Goal: Task Accomplishment & Management: Complete application form

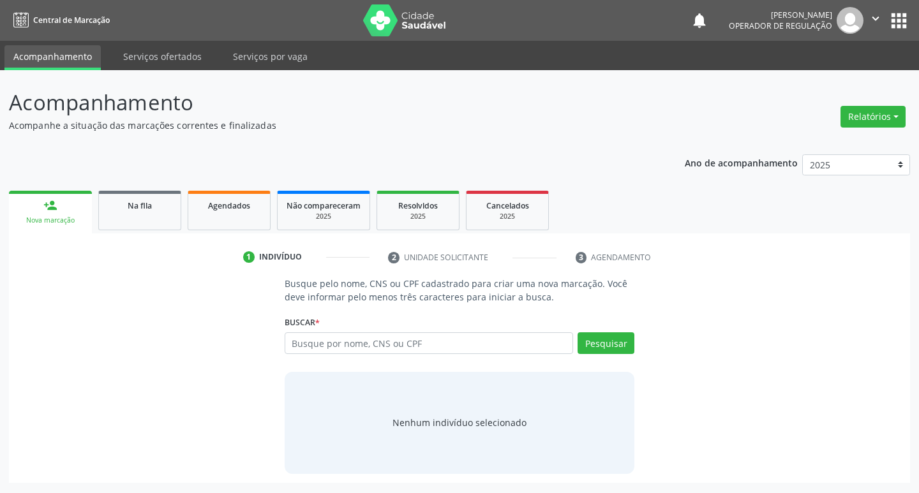
click at [309, 346] on input "text" at bounding box center [428, 343] width 289 height 22
type input "705005068768958"
click at [606, 337] on button "Pesquisar" at bounding box center [605, 343] width 57 height 22
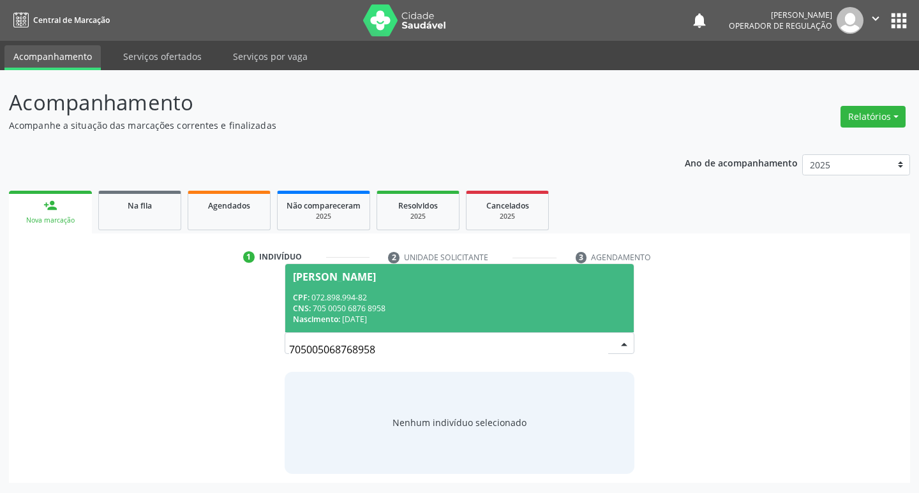
click at [358, 302] on div "CPF: 072.898.994-82 CNS: 705 0050 6876 8958 Nascimento: 25/04/1949" at bounding box center [460, 308] width 334 height 33
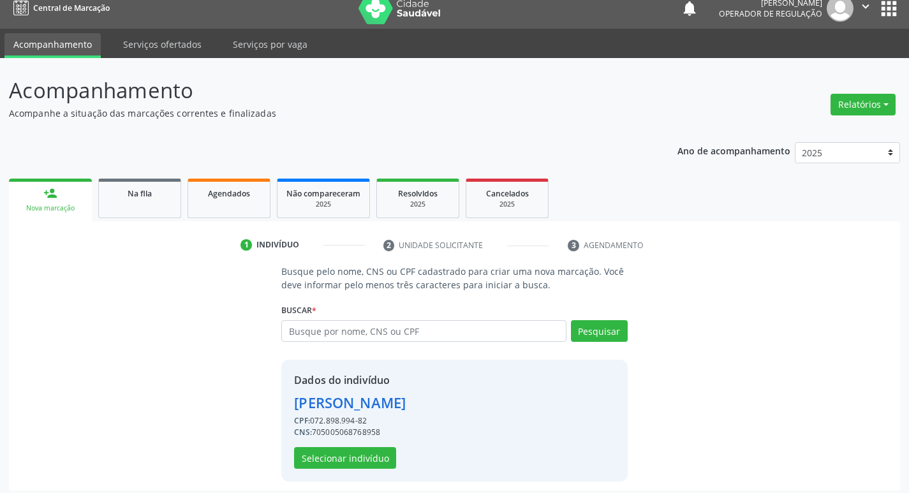
scroll to position [18, 0]
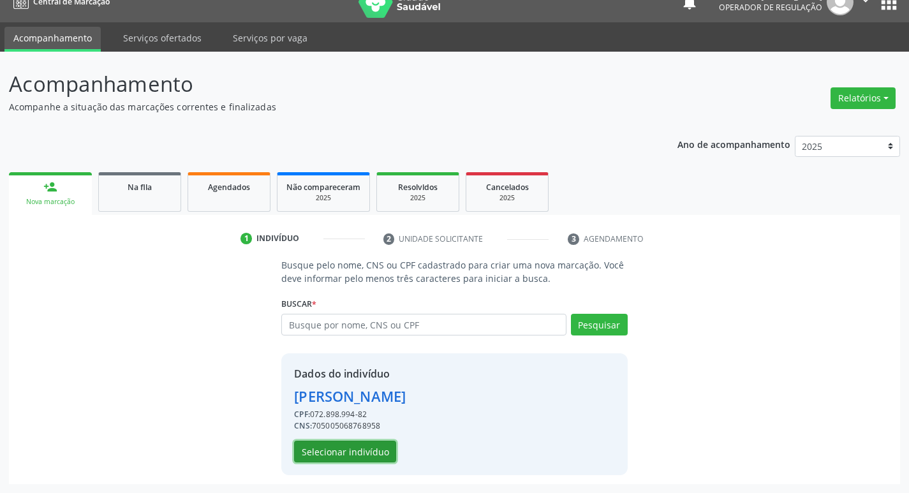
click at [360, 457] on button "Selecionar indivíduo" at bounding box center [345, 452] width 102 height 22
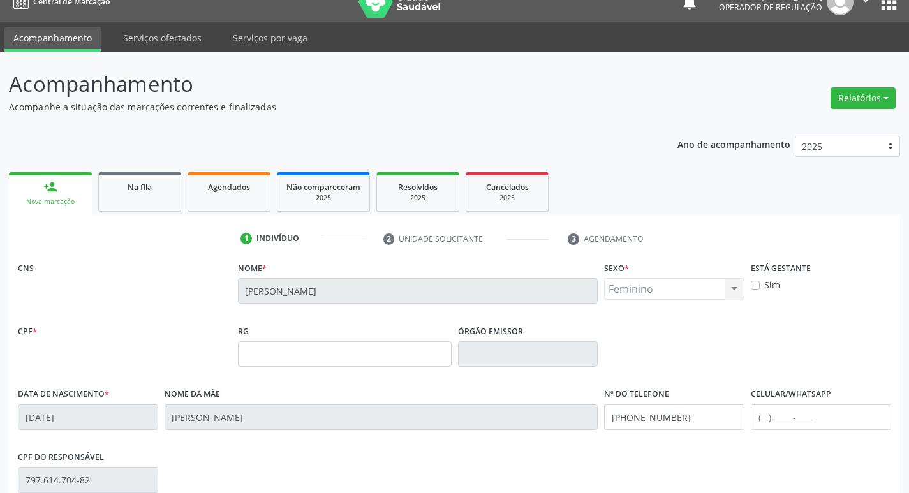
scroll to position [198, 0]
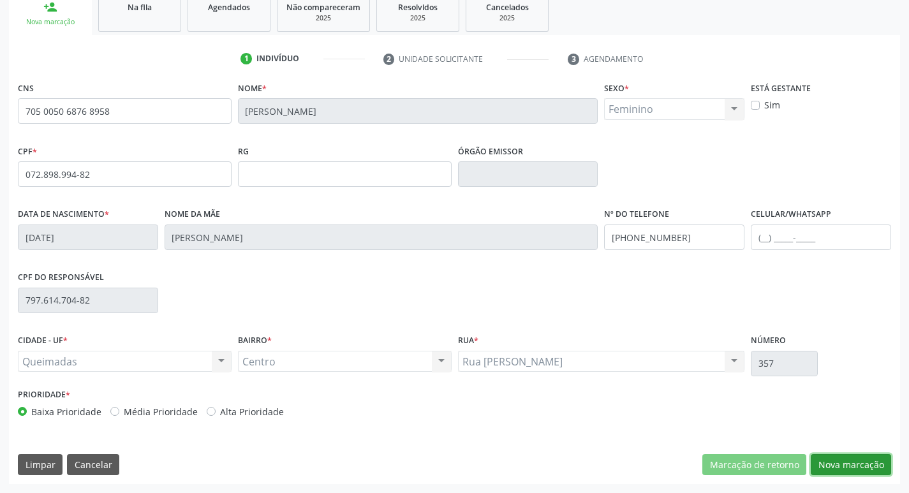
click at [839, 464] on button "Nova marcação" at bounding box center [851, 465] width 80 height 22
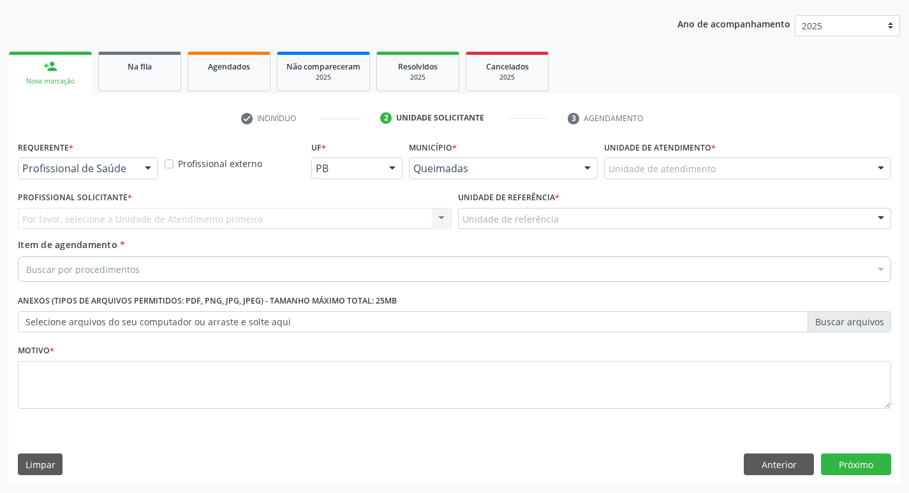
scroll to position [139, 0]
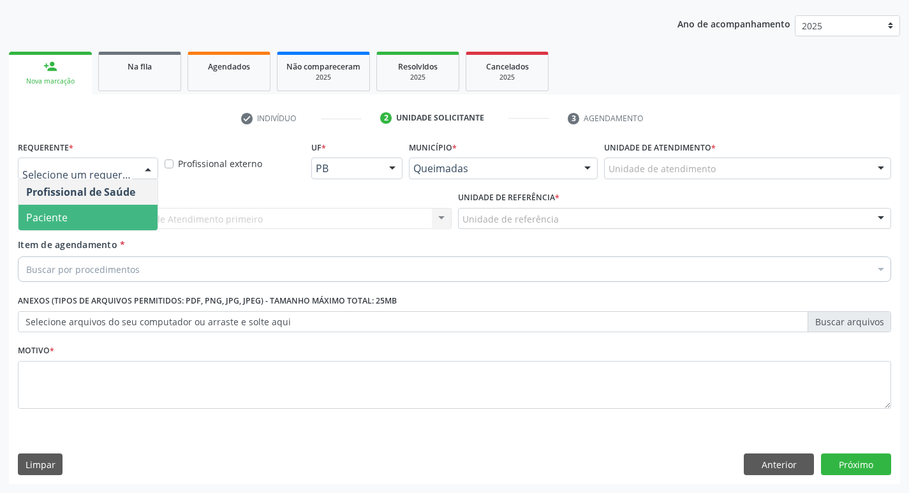
click at [75, 219] on span "Paciente" at bounding box center [87, 218] width 139 height 26
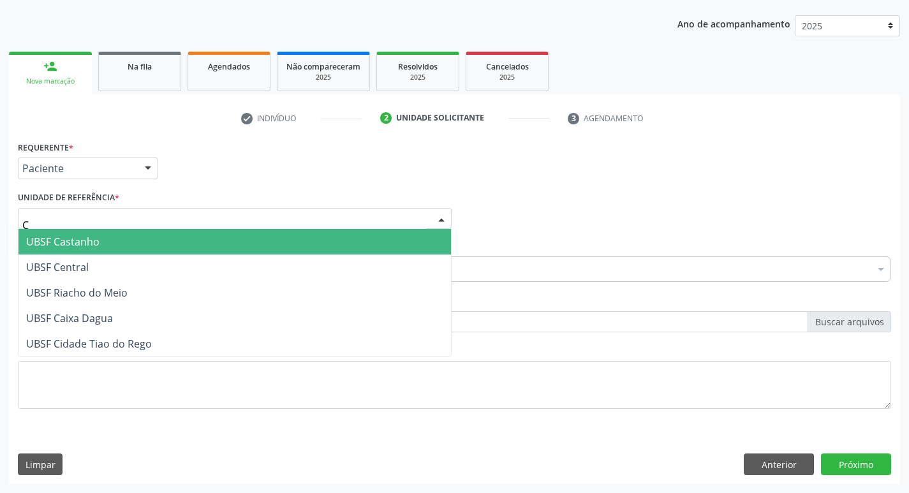
type input "CE"
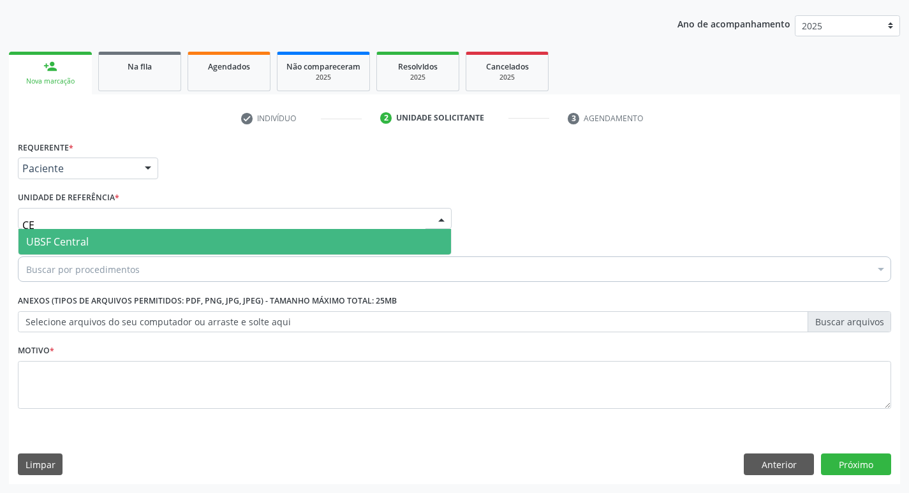
click at [89, 239] on span "UBSF Central" at bounding box center [234, 242] width 432 height 26
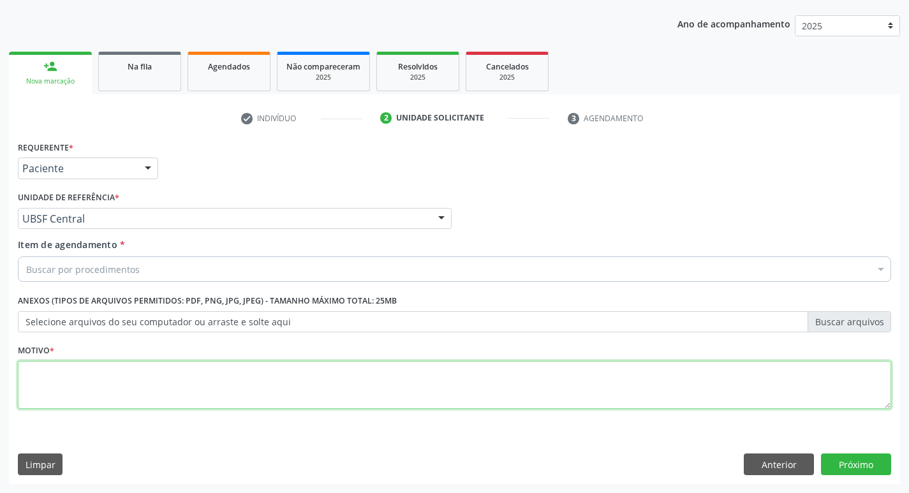
click at [43, 406] on textarea at bounding box center [454, 385] width 873 height 48
type textarea "AVALIACAO"
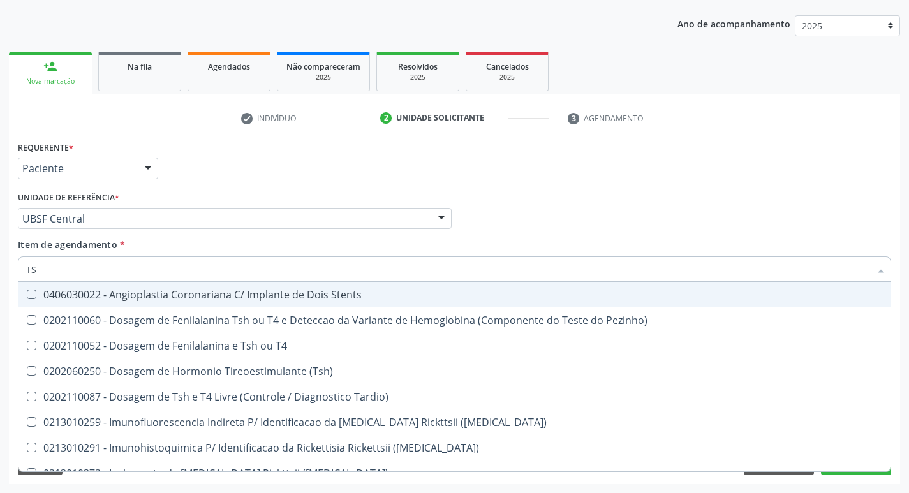
type input "TSH"
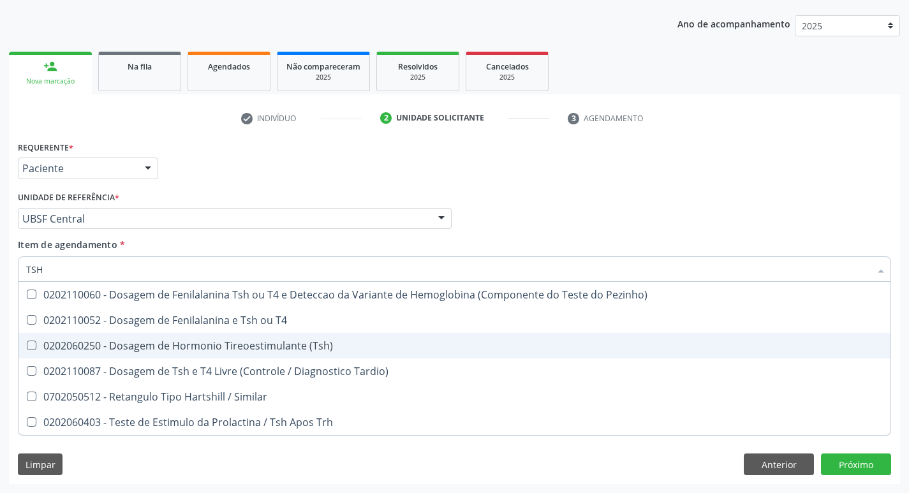
click at [262, 351] on div "0202060250 - Dosagem de Hormonio Tireoestimulante (Tsh)" at bounding box center [454, 346] width 857 height 10
checkbox \(Tsh\) "true"
type input "TS"
checkbox \(Tsh\) "false"
checkbox Tardio\) "true"
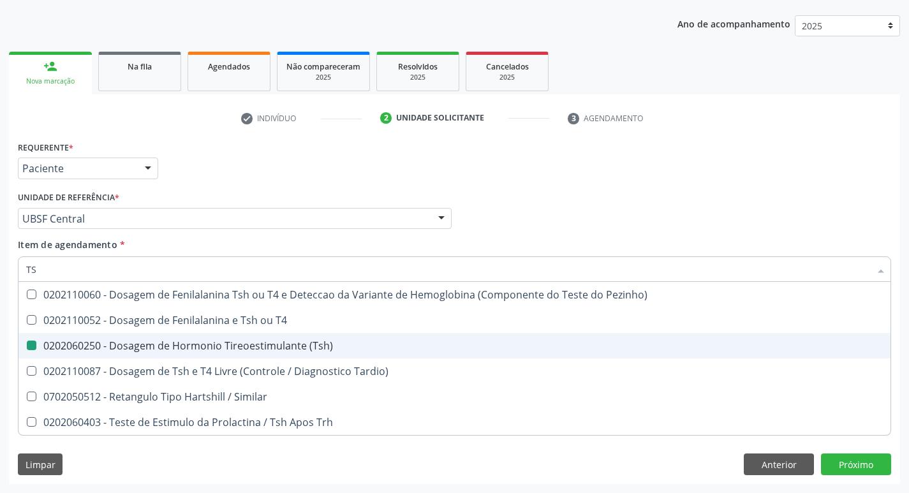
type input "T"
checkbox Tardio\) "false"
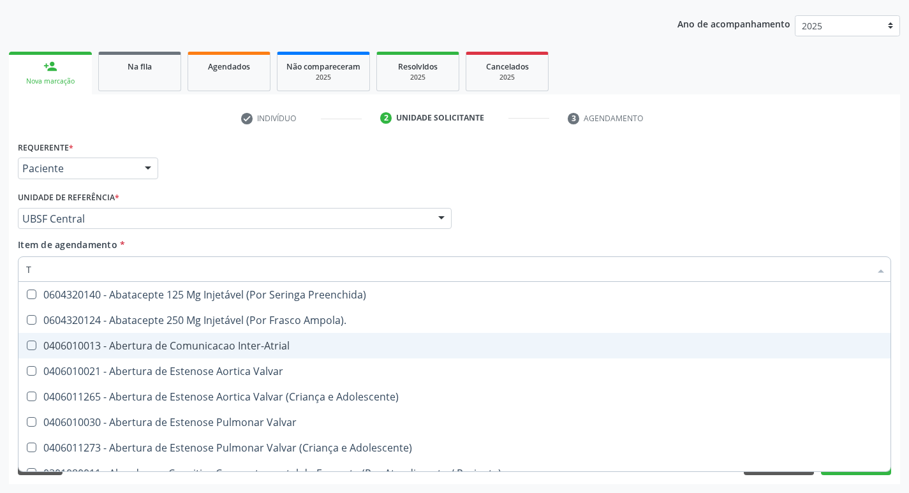
type input "T4"
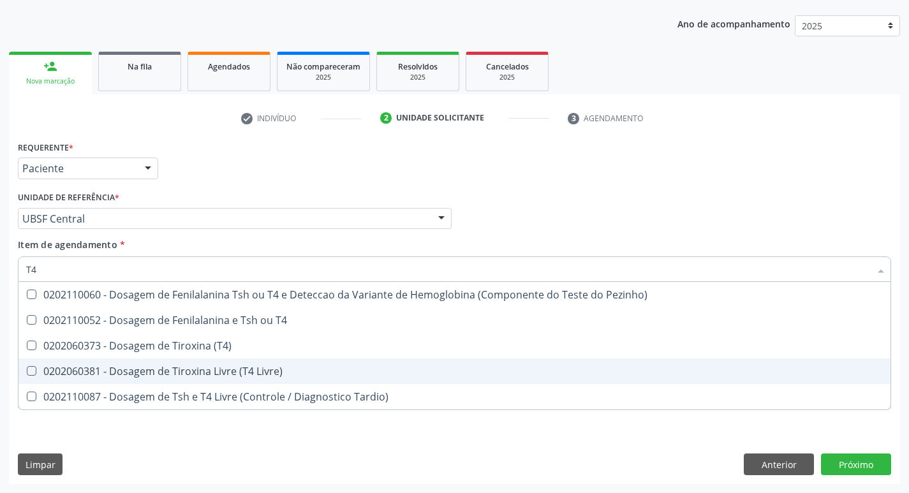
click at [286, 378] on span "0202060381 - Dosagem de Tiroxina Livre (T4 Livre)" at bounding box center [454, 371] width 872 height 26
checkbox Livre\) "true"
type input "T"
checkbox Livre\) "false"
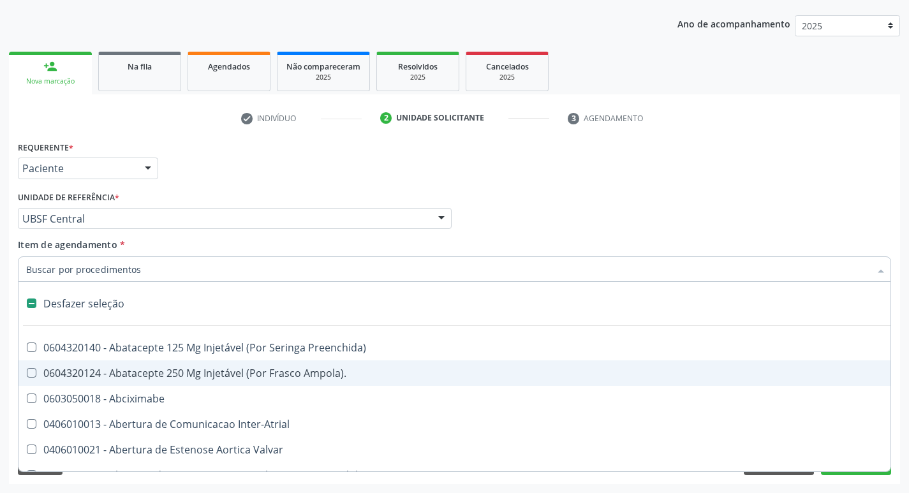
type input "V"
checkbox \(Unilateral\) "true"
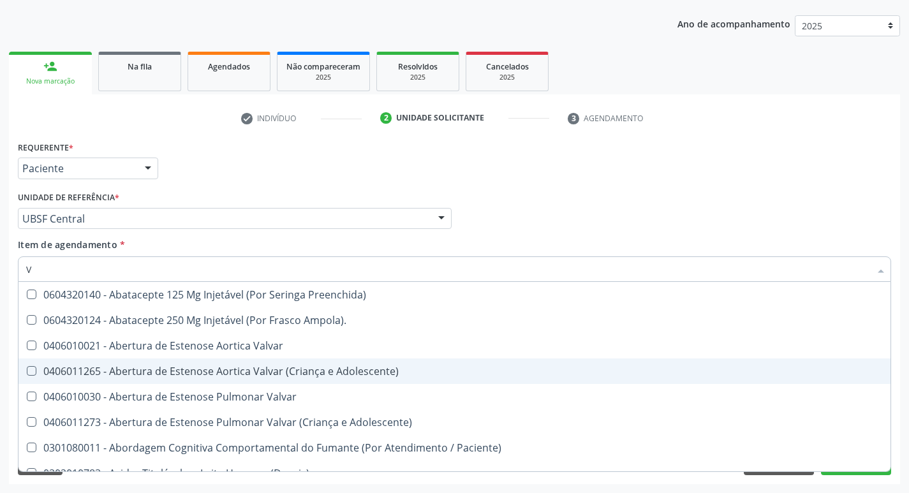
type input "VI"
checkbox Livre\) "false"
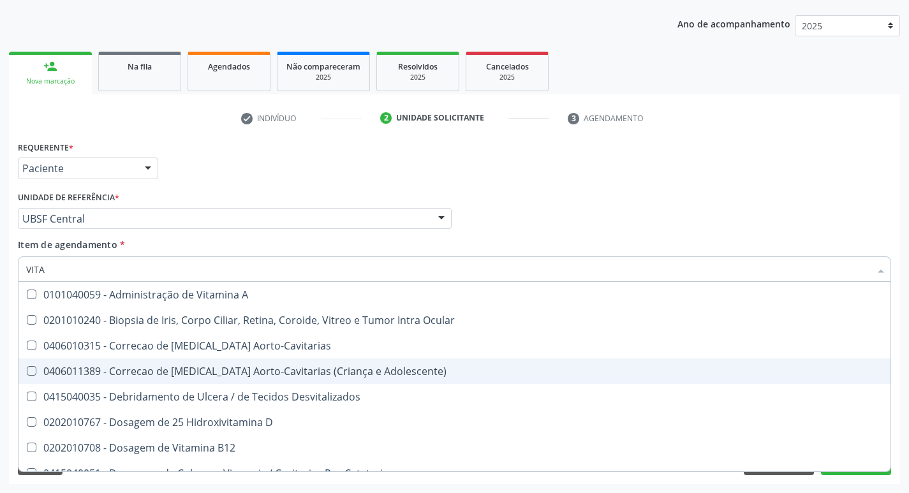
type input "VITAM"
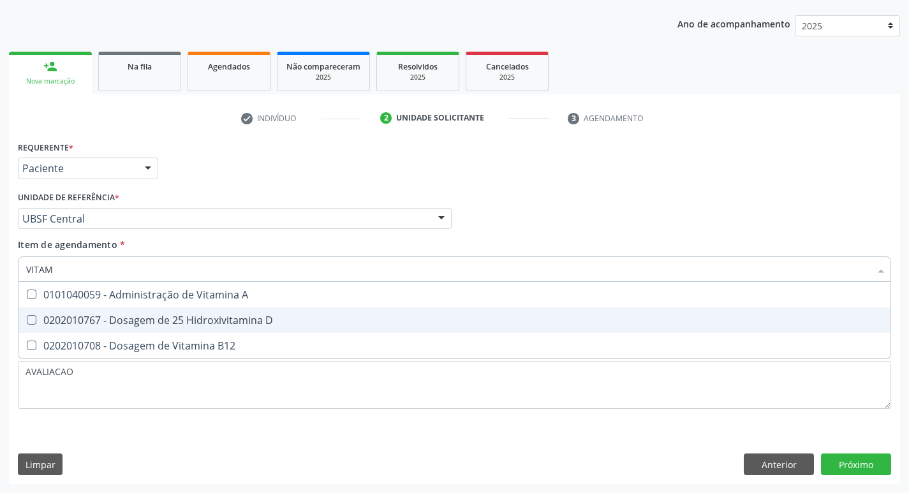
click at [240, 329] on span "0202010767 - Dosagem de 25 Hidroxivitamina D" at bounding box center [454, 320] width 872 height 26
checkbox D "true"
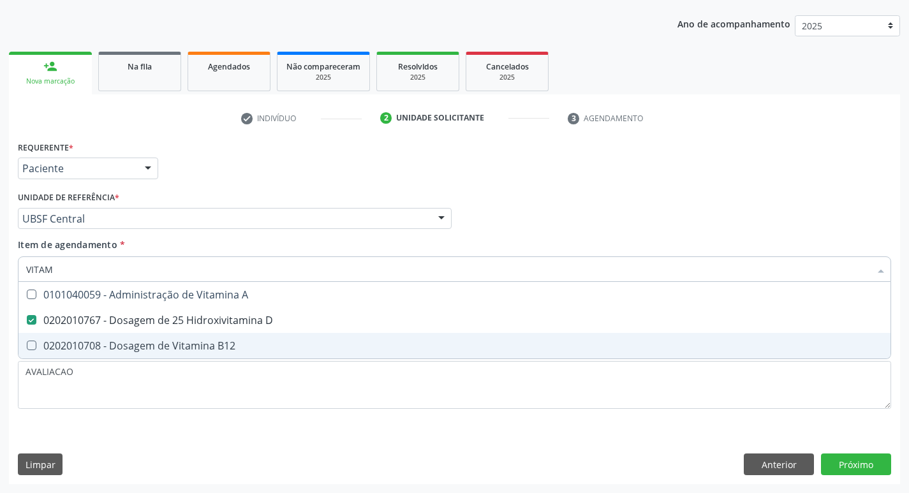
click at [251, 336] on span "0202010708 - Dosagem de Vitamina B12" at bounding box center [454, 346] width 872 height 26
checkbox B12 "true"
type input "VITA"
checkbox D "false"
checkbox B12 "false"
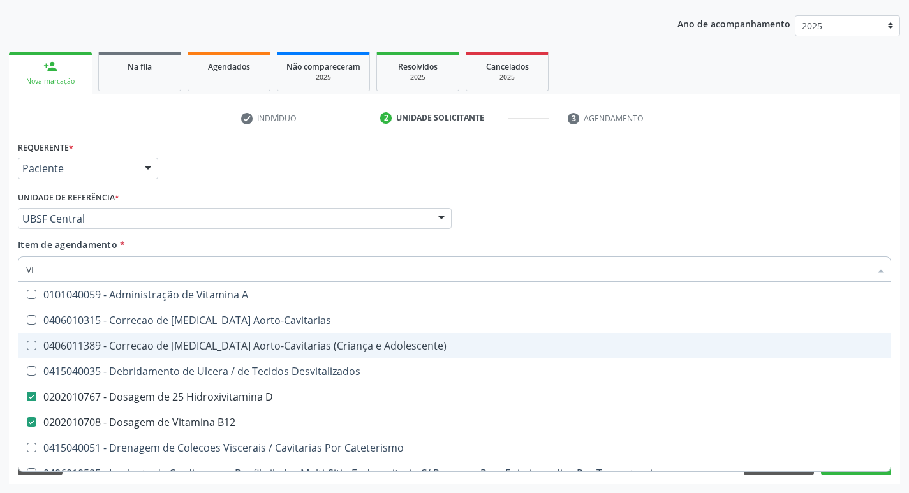
type input "V"
checkbox D "false"
checkbox B12 "false"
checkbox Cateterismo "false"
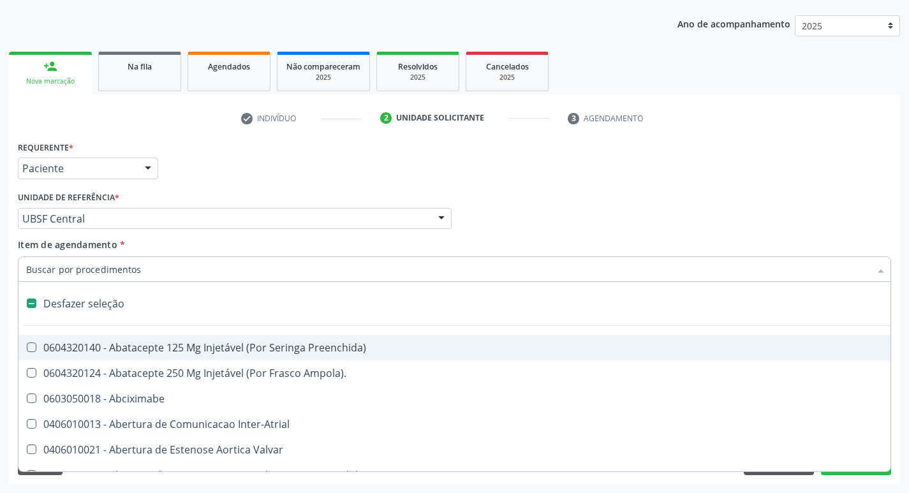
type input "H"
checkbox Coronariano "true"
checkbox C "true"
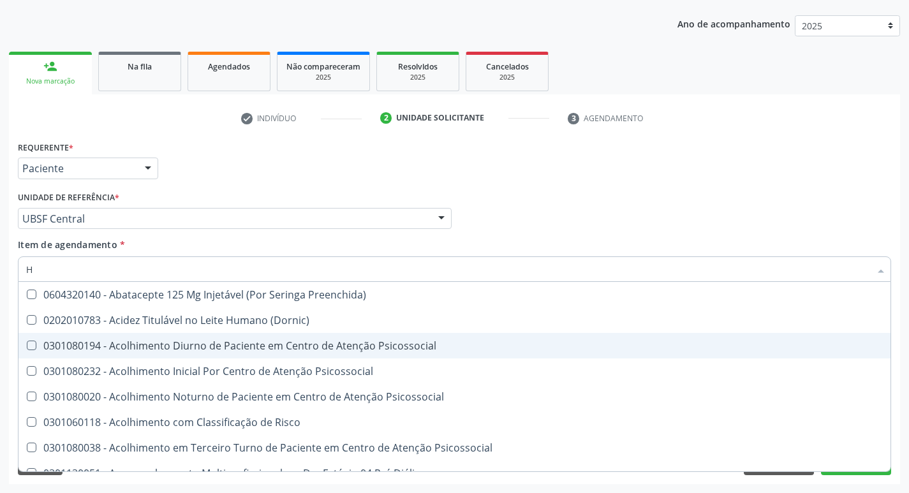
type input "HEMOGR"
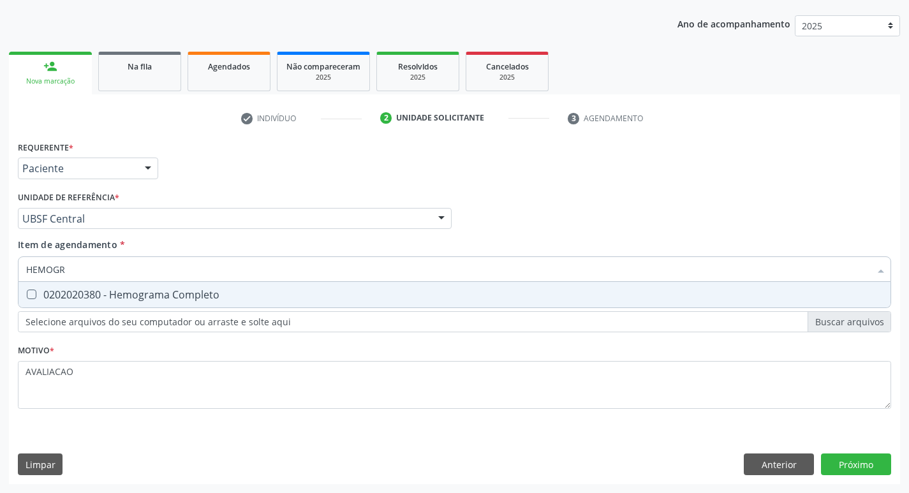
click at [148, 302] on span "0202020380 - Hemograma Completo" at bounding box center [454, 295] width 872 height 26
checkbox Completo "true"
type input "HEMOG"
checkbox Completo "false"
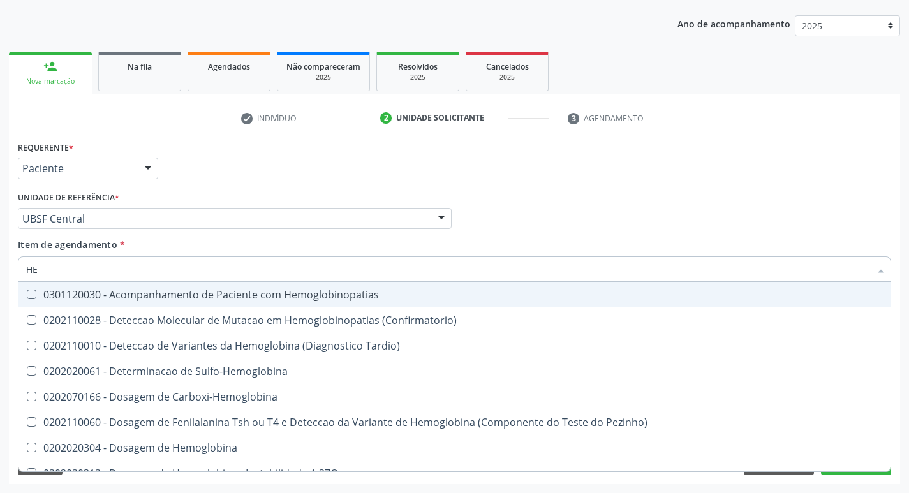
type input "H"
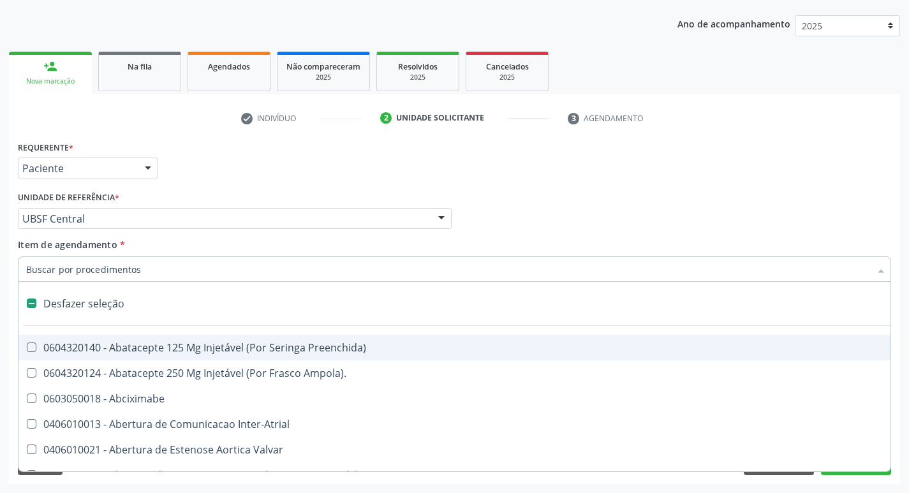
checkbox Capsula\) "false"
type input "G"
checkbox Aberto\) "true"
checkbox Cardiaco "true"
checkbox Encefalica "true"
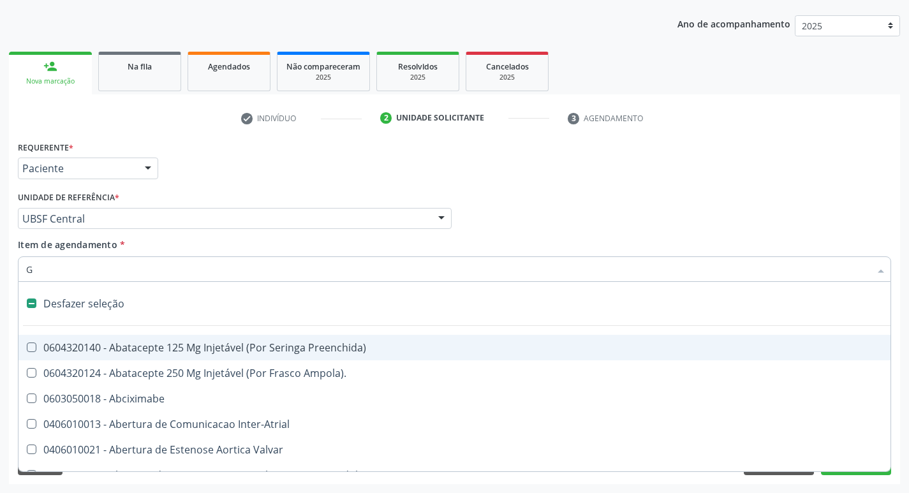
checkbox Estimulo "true"
checkbox Persistente "true"
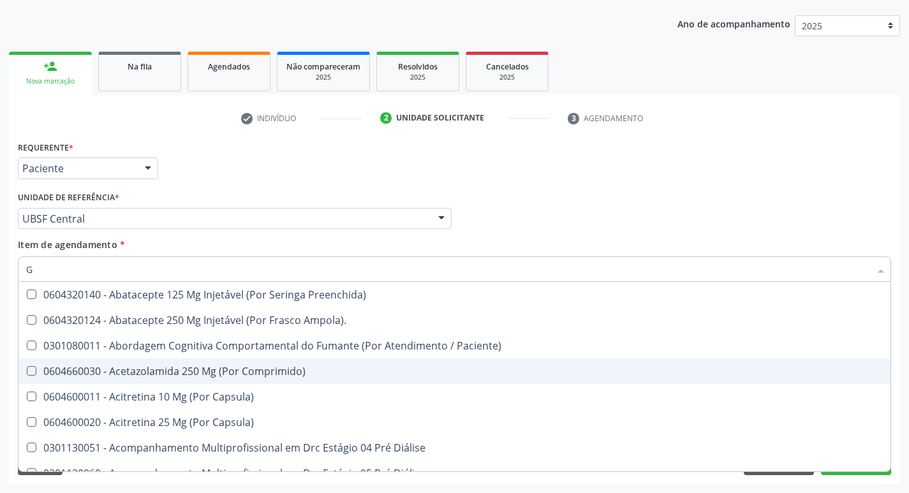
type input "GLICOSE"
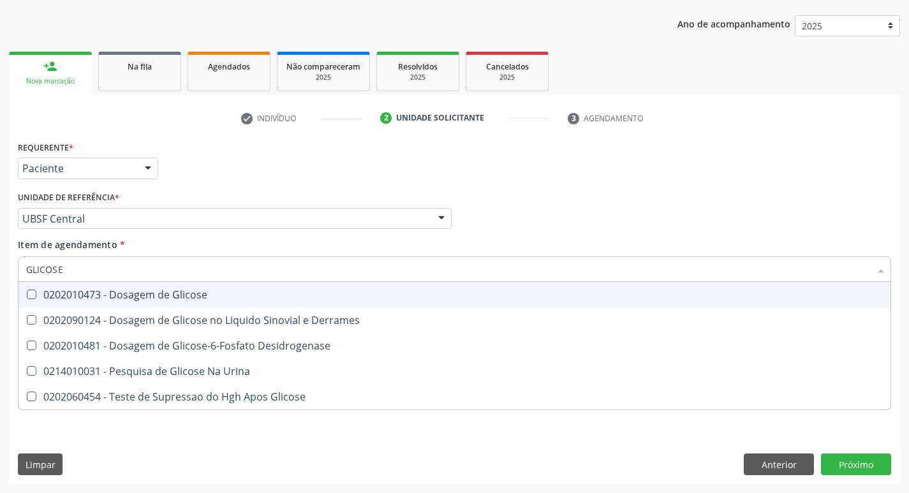
click at [152, 295] on div "0202010473 - Dosagem de Glicose" at bounding box center [454, 295] width 857 height 10
checkbox Glicose "true"
type input "GLICOS"
checkbox Glicose "false"
checkbox Derrames "true"
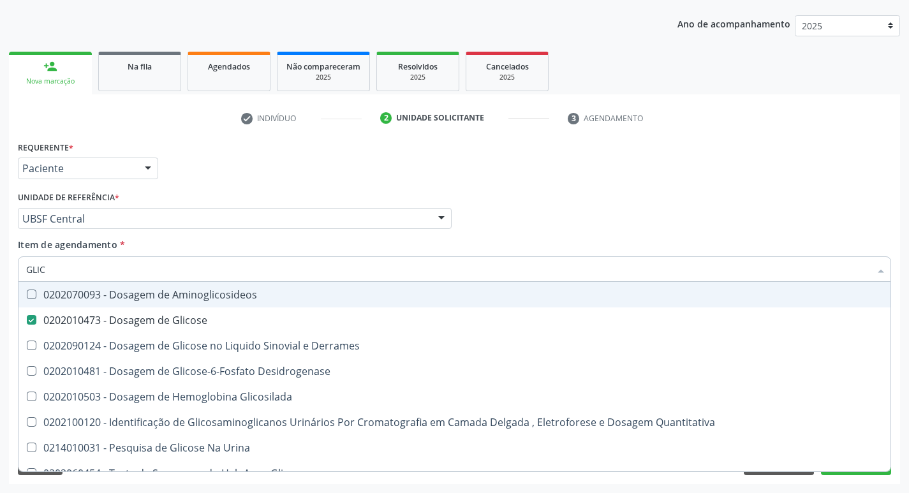
type input "GLI"
checkbox Glicose "false"
checkbox Derrames "false"
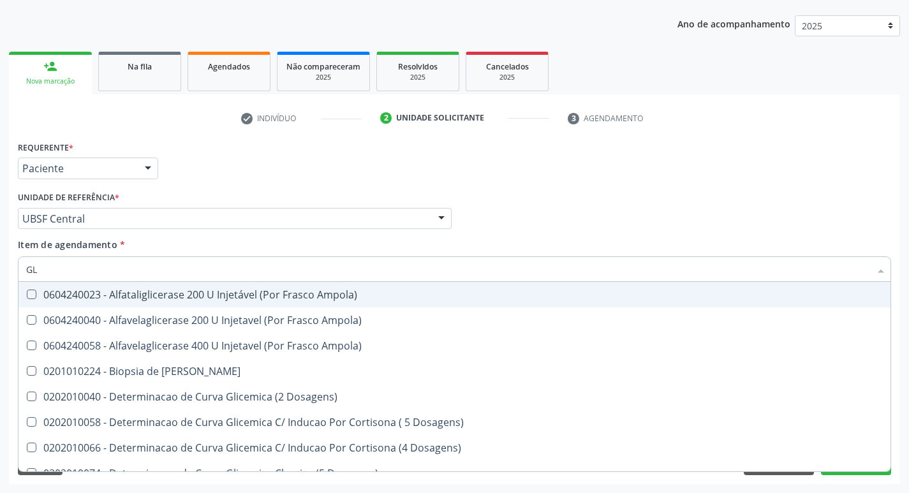
type input "G"
checkbox Glicose "false"
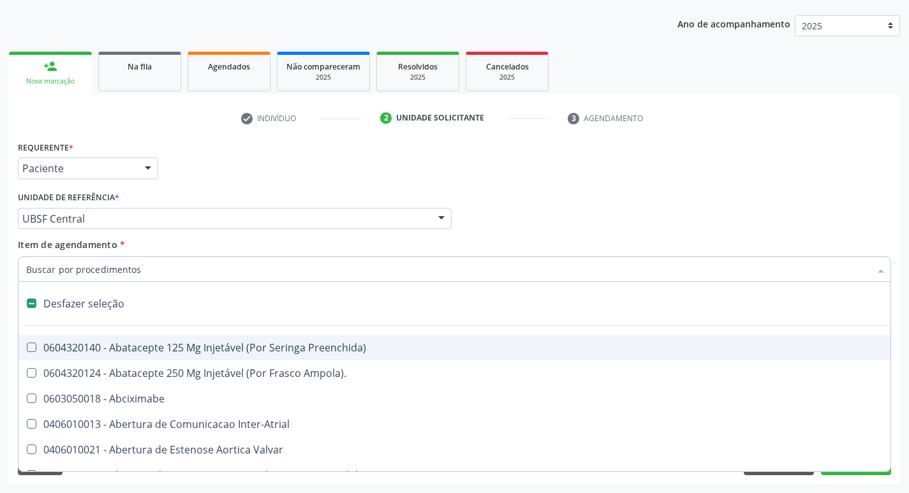
type input "H"
checkbox Coronariano "true"
checkbox C "true"
checkbox Convencional\) "true"
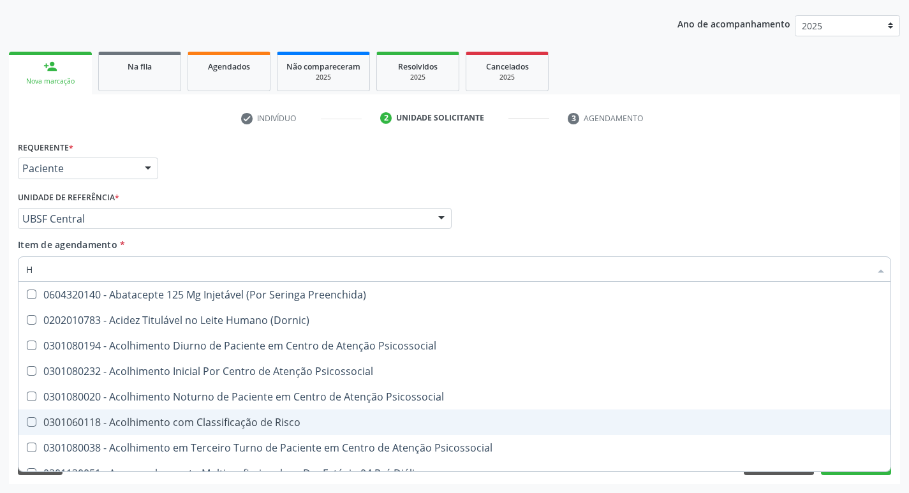
type input "HEMOGLOBINA G"
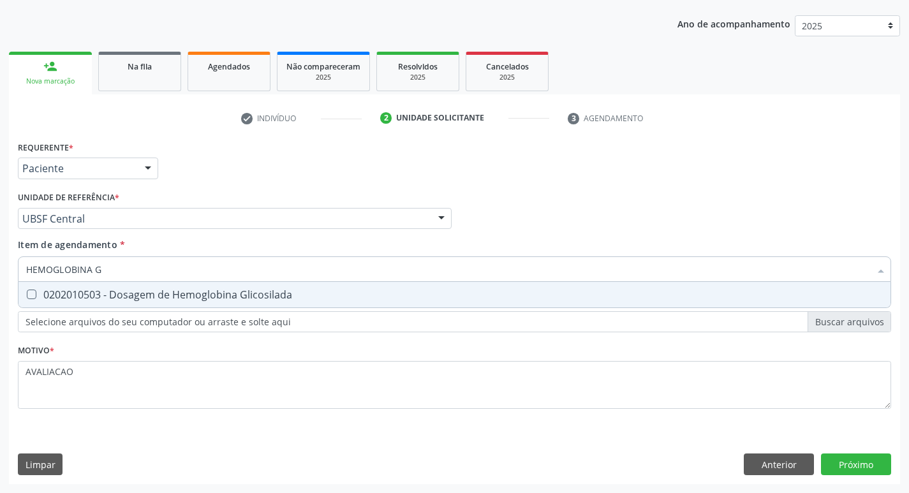
click at [198, 292] on div "0202010503 - Dosagem de Hemoglobina Glicosilada" at bounding box center [454, 295] width 857 height 10
checkbox Glicosilada "true"
type input "HEMOGLOBINA"
checkbox Glicosilada "false"
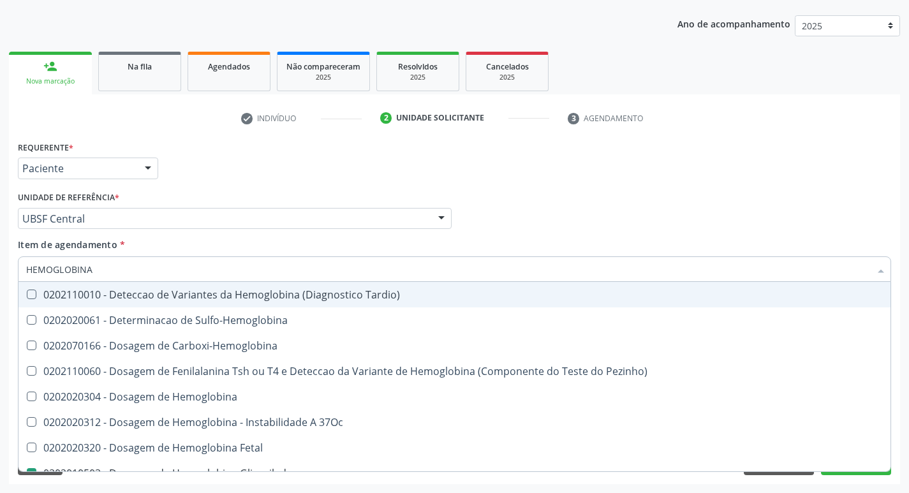
type input "HEMOGLOBIN"
checkbox Glicosilada "false"
checkbox Hemoglobina "true"
type input "H"
type input "C"
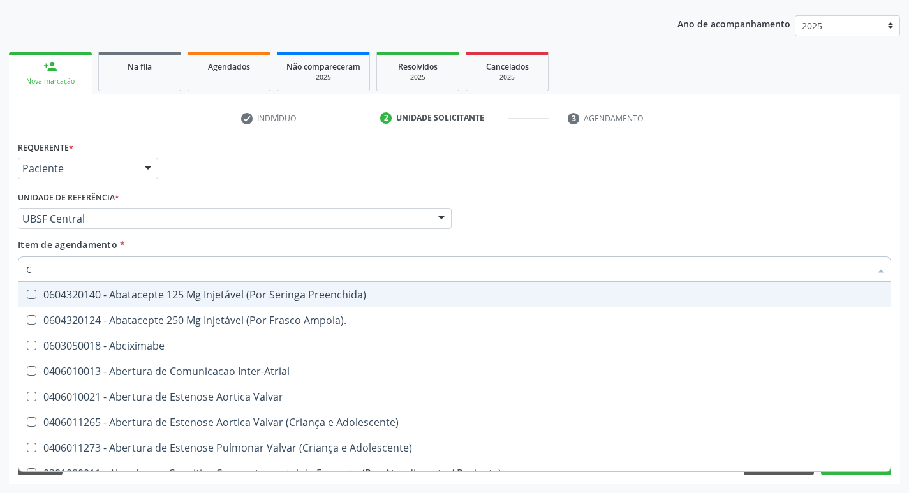
checkbox Comprimido\) "false"
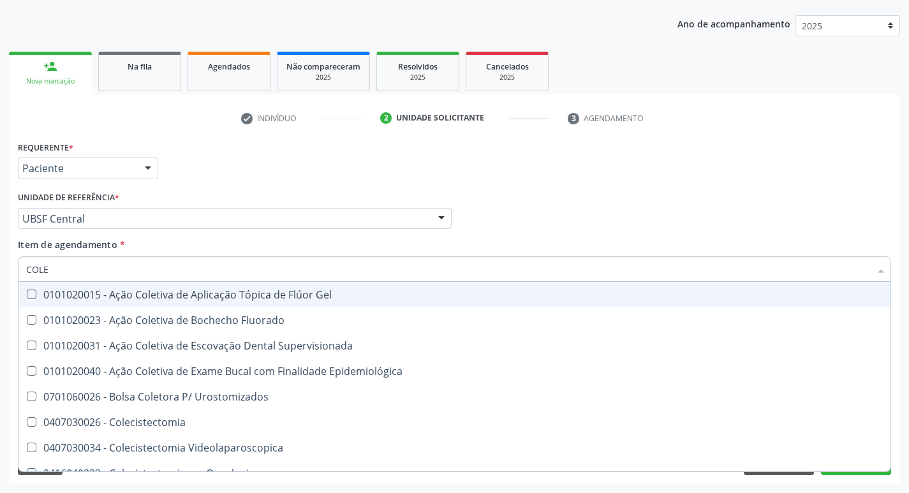
type input "COLES"
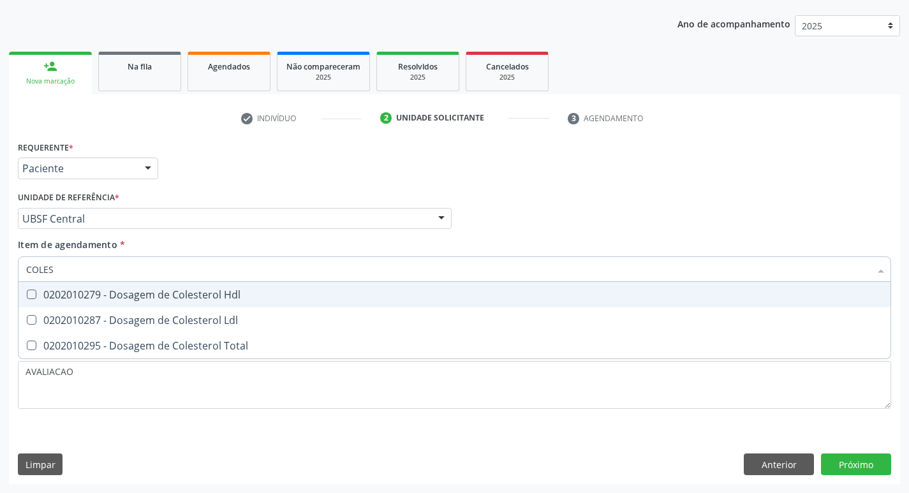
click at [215, 304] on span "0202010279 - Dosagem de Colesterol Hdl" at bounding box center [454, 295] width 872 height 26
checkbox Hdl "true"
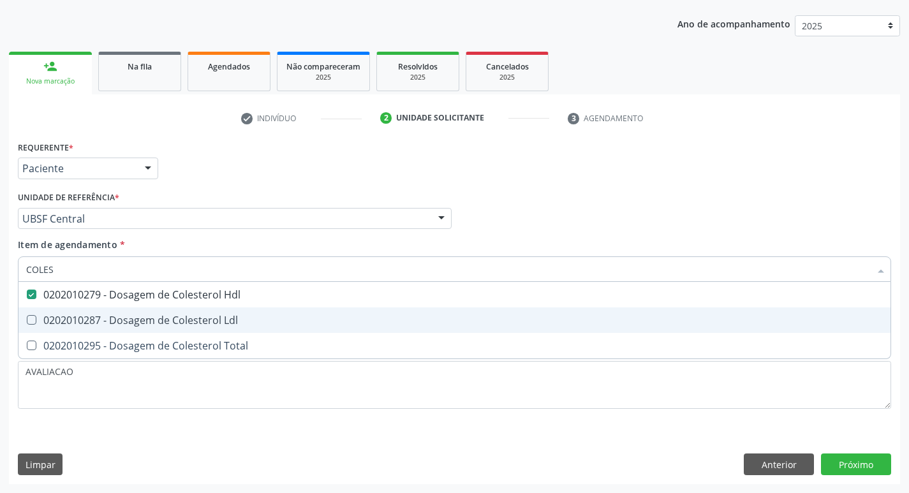
click at [216, 325] on div "0202010287 - Dosagem de Colesterol Ldl" at bounding box center [454, 320] width 857 height 10
checkbox Ldl "true"
type input "COLE"
checkbox Hdl "false"
checkbox Ldl "false"
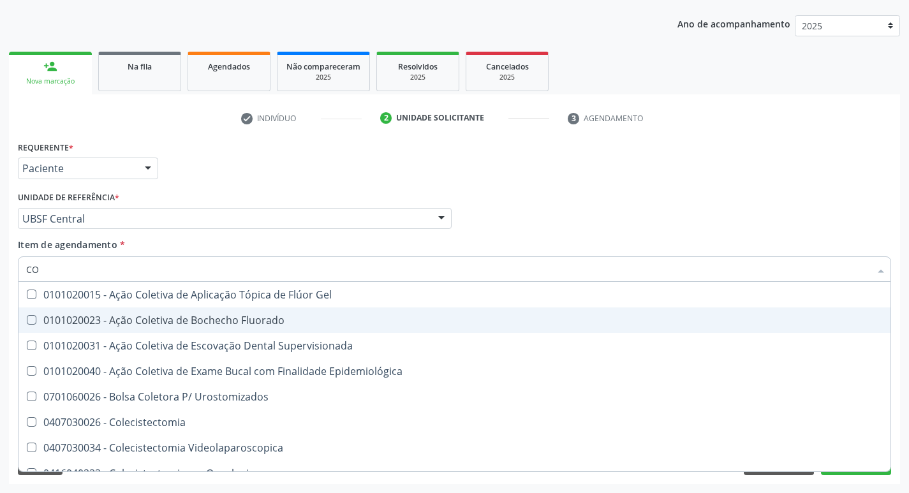
type input "C"
checkbox Hdl "false"
checkbox Ldl "false"
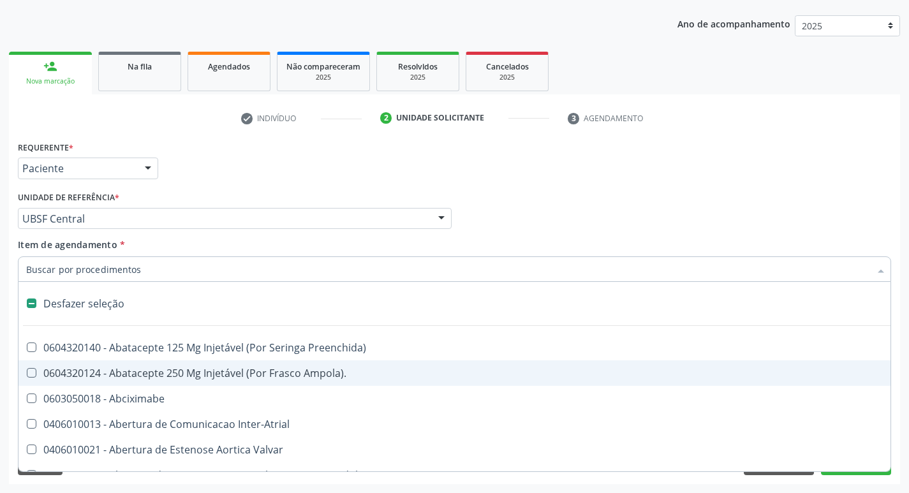
type input "2"
checkbox Total "true"
checkbox Monopolar "true"
checkbox Quadril "true"
checkbox Vagina "true"
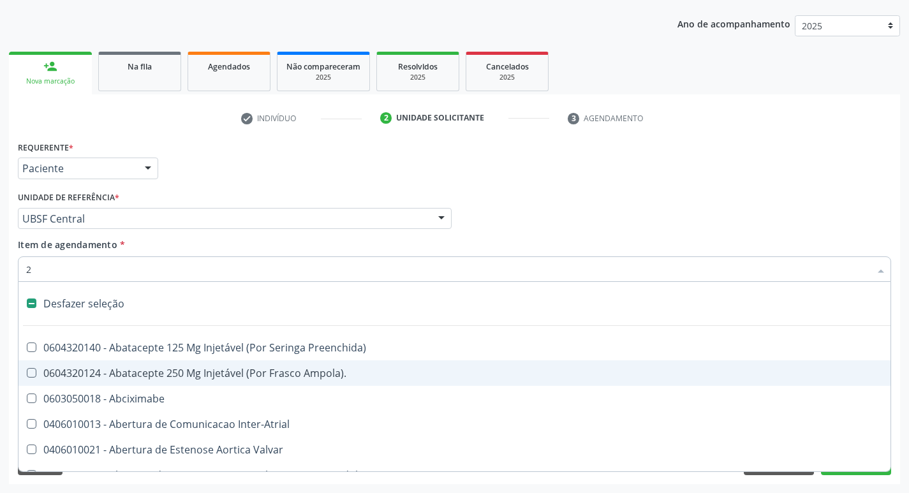
checkbox Puerperal "true"
checkbox Internado "true"
checkbox Anos\) "true"
checkbox Adolescente\) "true"
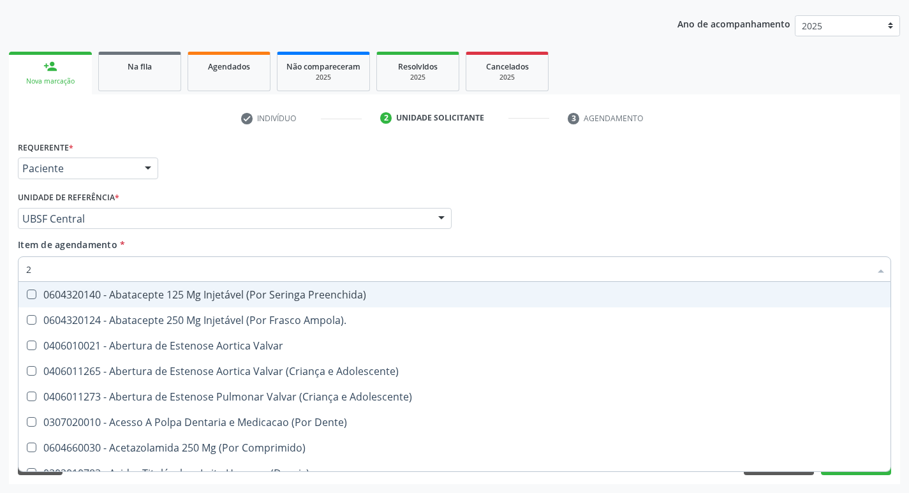
type input "20205001"
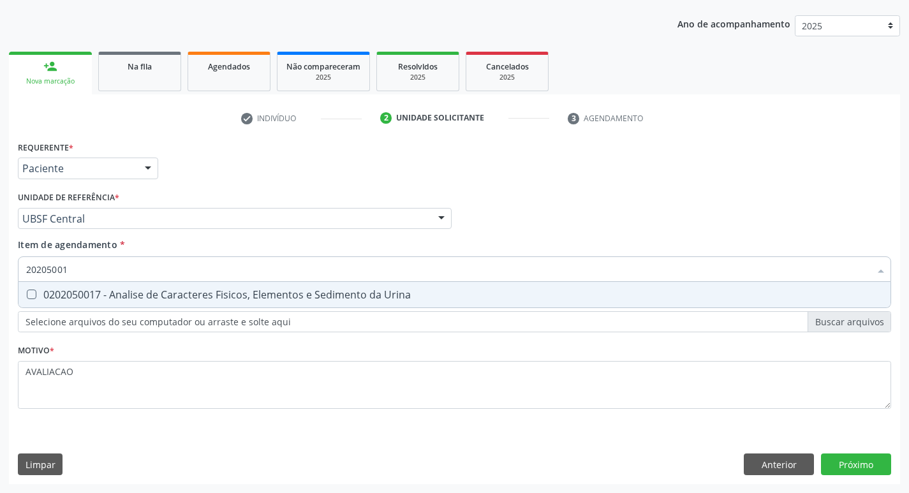
click at [139, 300] on div "0202050017 - Analise de Caracteres Fisicos, Elementos e Sedimento da Urina" at bounding box center [454, 295] width 857 height 10
checkbox Urina "true"
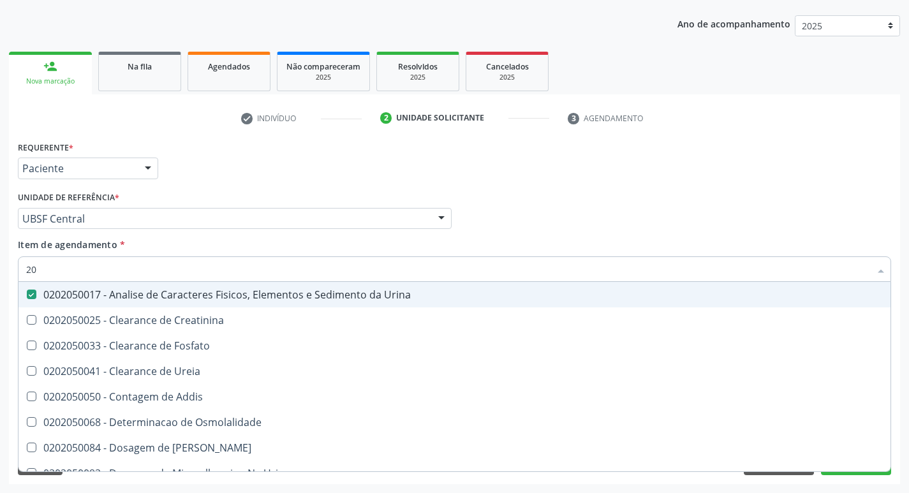
type input "2"
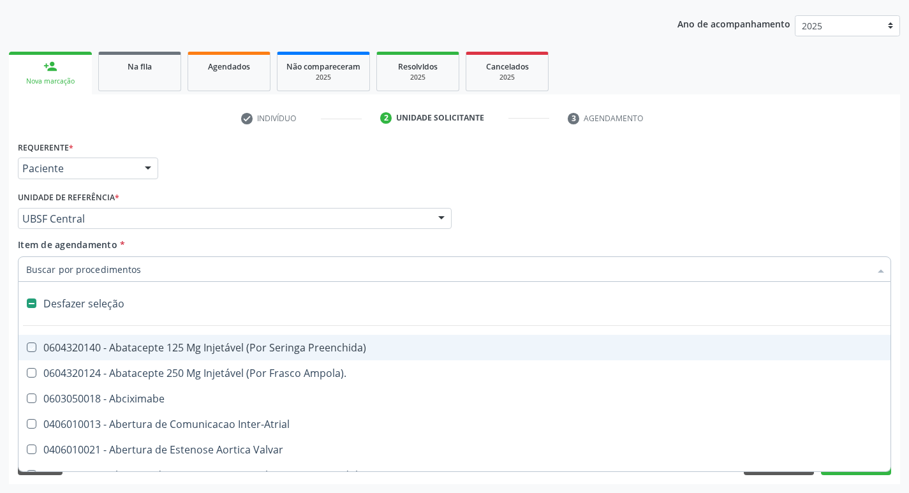
checkbox Preenchida\) "false"
checkbox Inter-Atrial "false"
type input "T"
checkbox Dedo "true"
checkbox Urina "false"
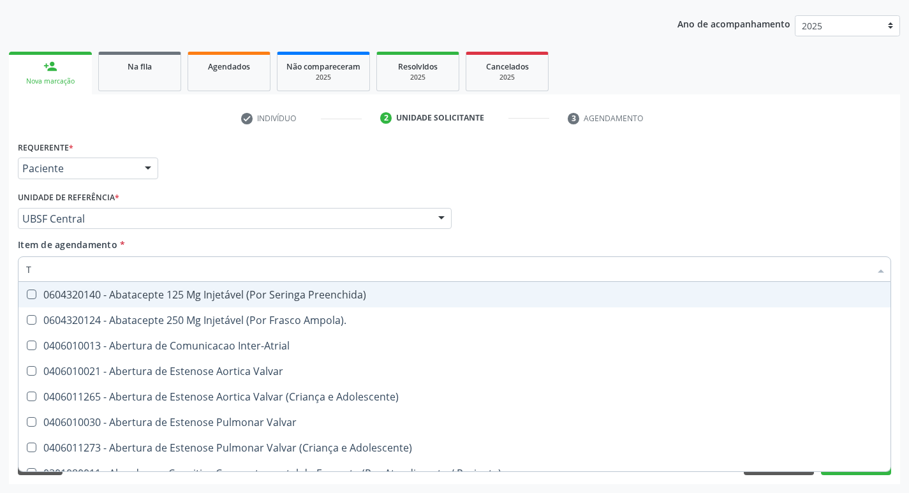
type input "TR"
checkbox Urina "false"
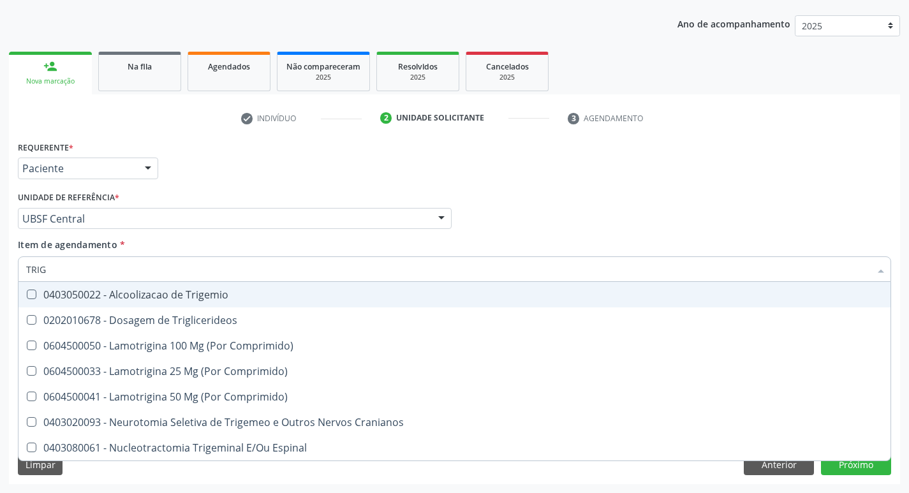
type input "TRIGL"
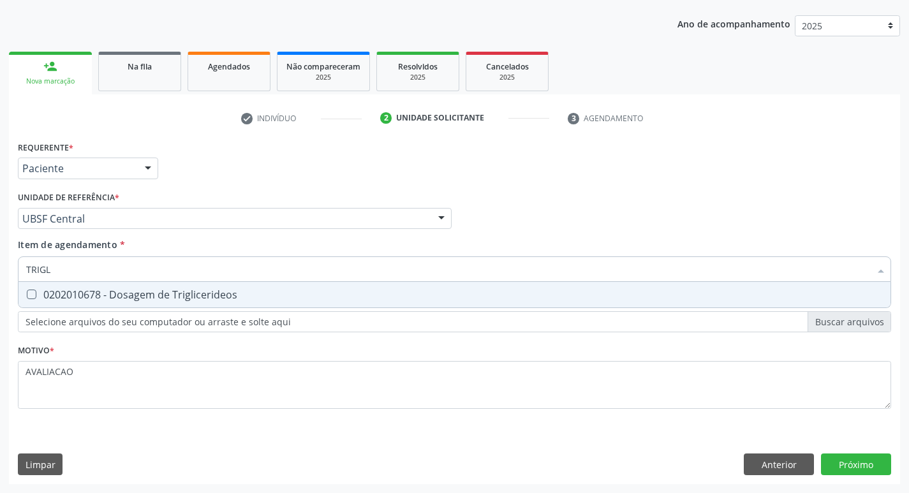
click at [139, 300] on div "0202010678 - Dosagem de Triglicerideos" at bounding box center [454, 295] width 857 height 10
checkbox Triglicerideos "true"
type input "TRIG"
checkbox Triglicerideos "false"
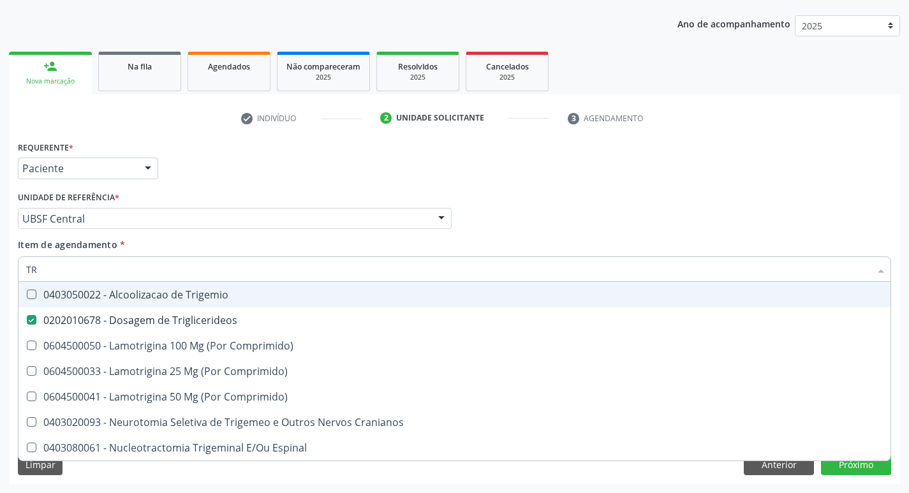
type input "T"
checkbox Triglicerideos "false"
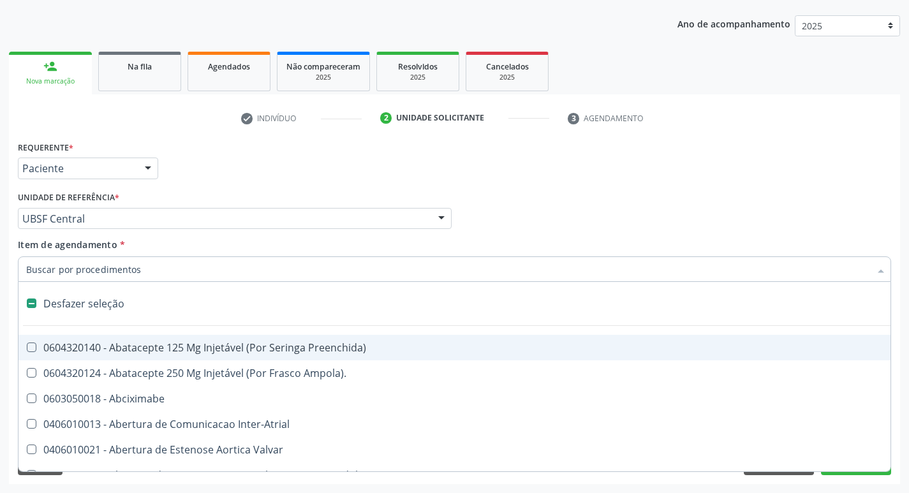
type input "T"
checkbox Dedo "true"
checkbox Urina "false"
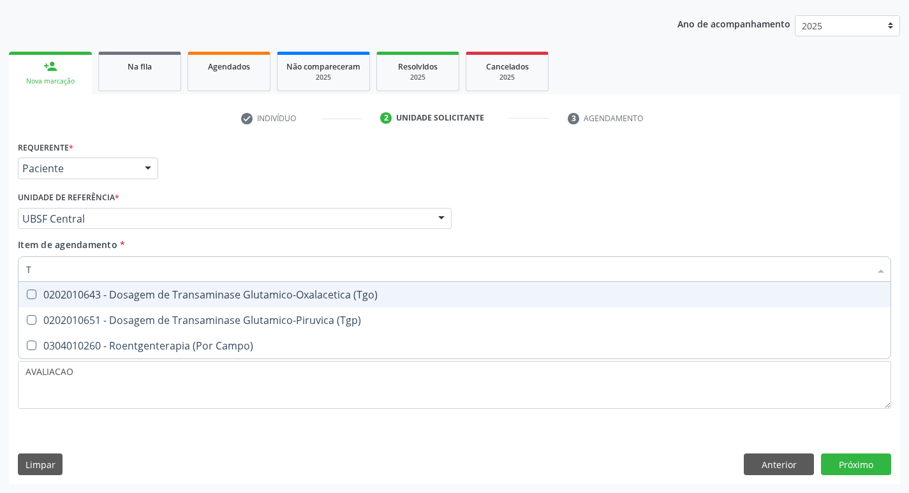
type input "TG"
drag, startPoint x: 195, startPoint y: 297, endPoint x: 205, endPoint y: 318, distance: 22.5
click at [196, 297] on div "0202010643 - Dosagem de Transaminase Glutamico-Oxalacetica (Tgo)" at bounding box center [454, 295] width 857 height 10
checkbox \(Tgo\) "true"
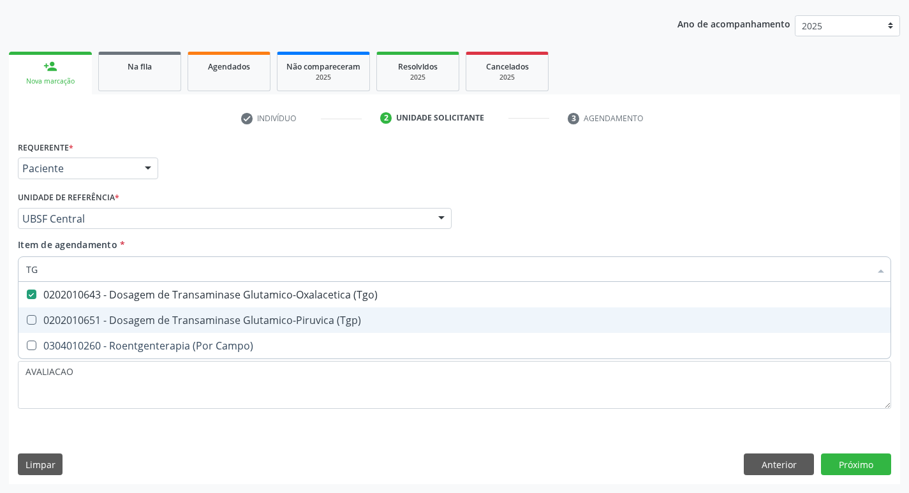
click at [205, 318] on div "0202010651 - Dosagem de Transaminase Glutamico-Piruvica (Tgp)" at bounding box center [454, 320] width 857 height 10
checkbox \(Tgp\) "true"
type input "T"
checkbox \(Tgo\) "false"
checkbox \(Tgp\) "false"
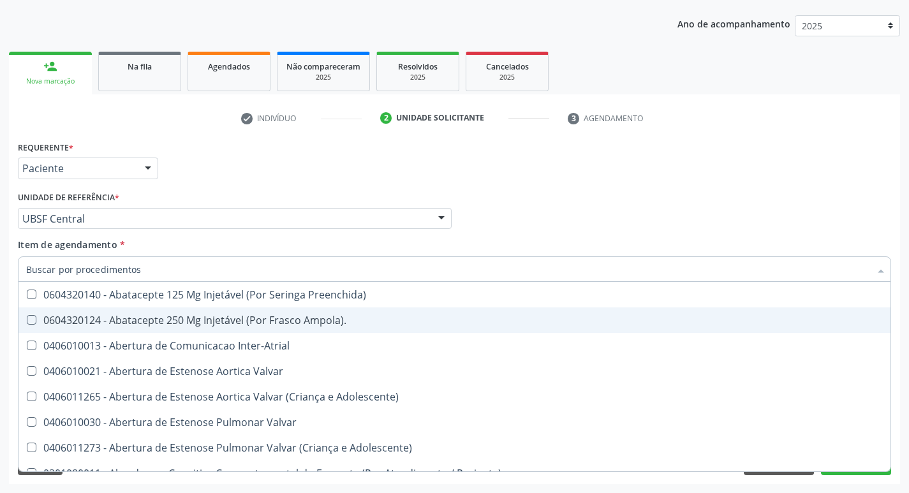
checkbox Urina "false"
checkbox Central "true"
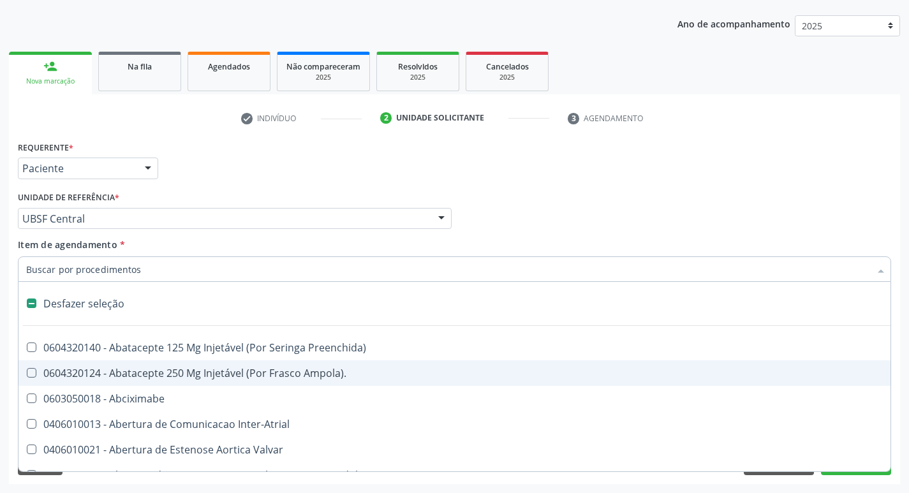
type input "U"
checkbox Frasco-Ampola\) "true"
checkbox Urina "false"
checkbox Coledocoplastia "true"
checkbox Cama "true"
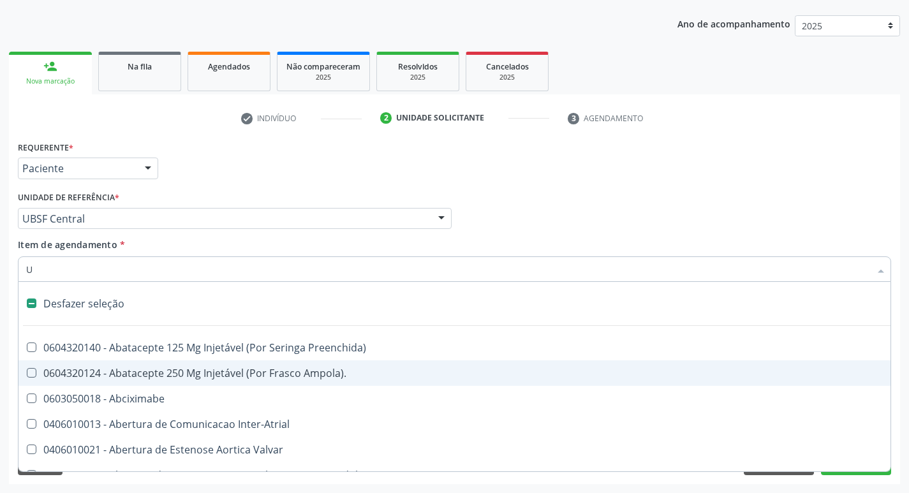
checkbox Personalizada "true"
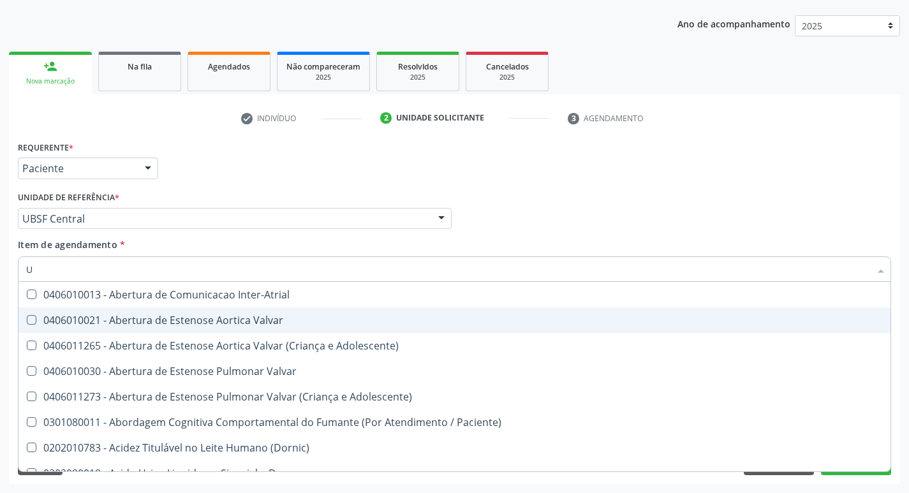
type input "UR"
checkbox Reabilitacao "true"
checkbox Urina "false"
type input "URE"
checkbox Urina "false"
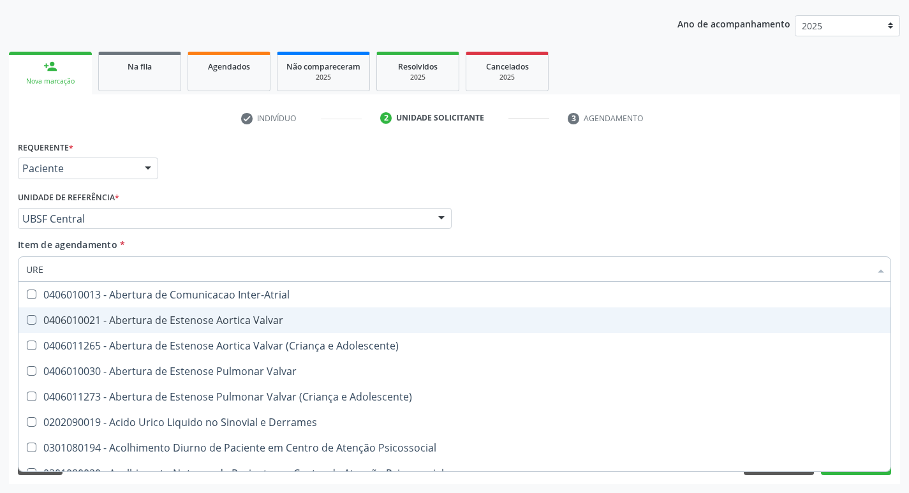
type input "UREI"
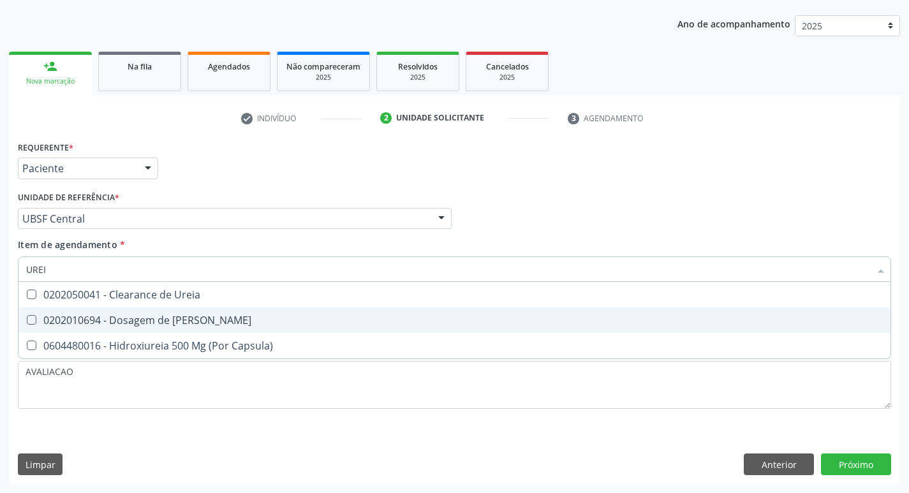
click at [205, 318] on div "0202010694 - Dosagem de [PERSON_NAME]" at bounding box center [454, 320] width 857 height 10
checkbox Ureia "true"
type input "URE"
checkbox Ureia "false"
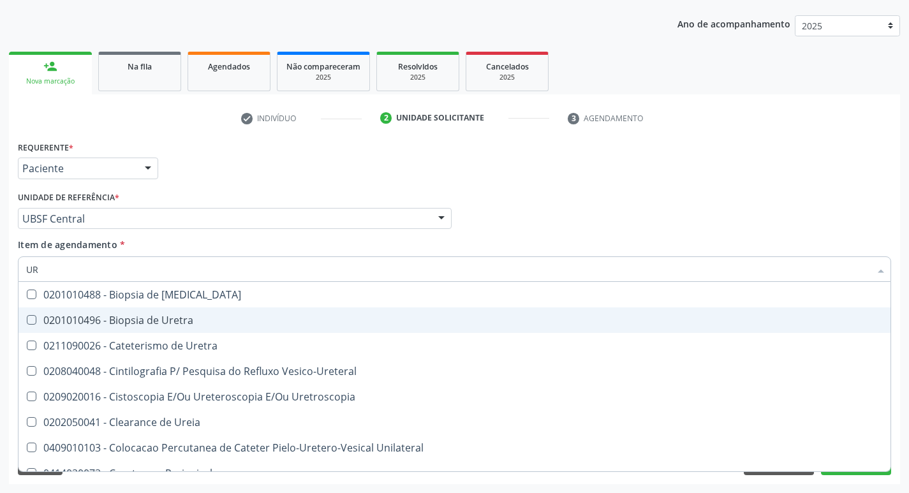
type input "U"
type input "C"
checkbox Ureia "false"
checkbox Bubonica\) "false"
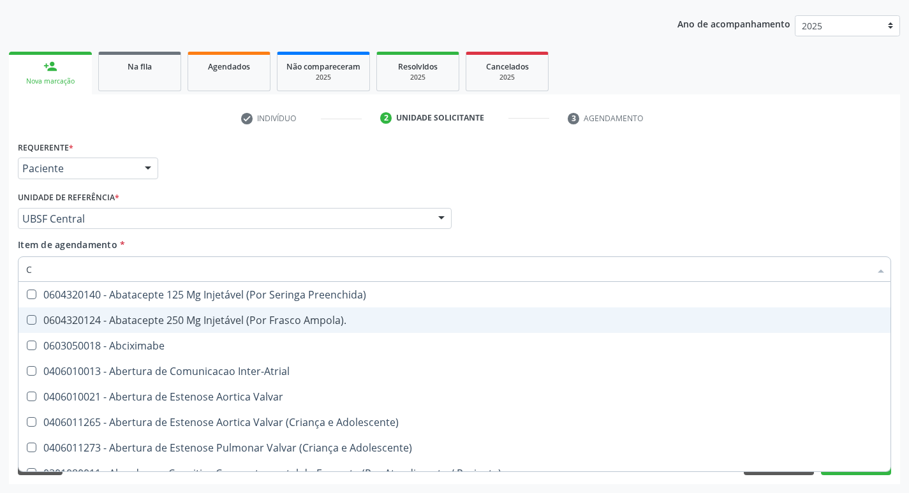
type input "CR"
checkbox Urina "false"
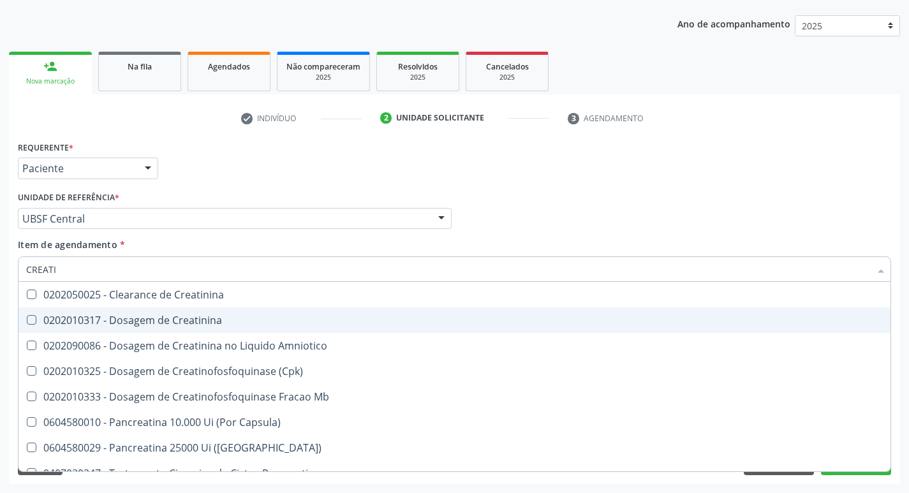
type input "CREATIN"
click at [238, 319] on div "0202010317 - Dosagem de Creatinina" at bounding box center [454, 320] width 857 height 10
checkbox Creatinina "true"
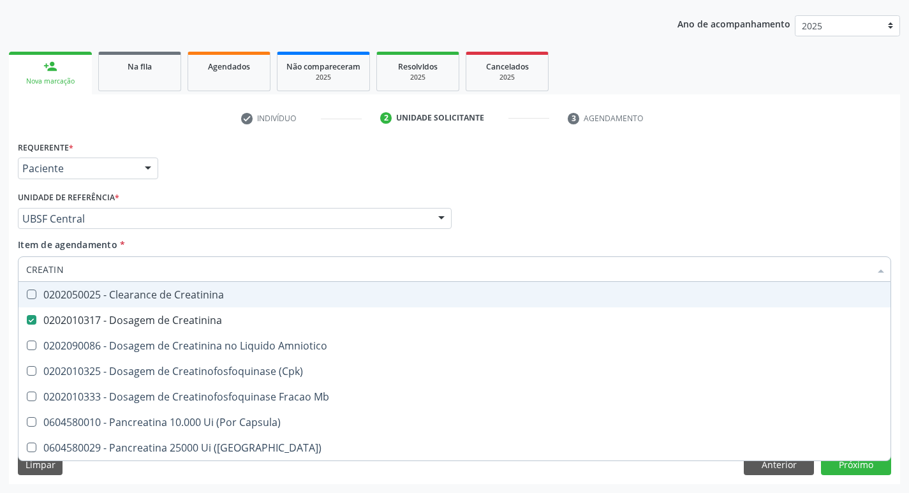
click at [610, 198] on div "Profissional Solicitante Por favor, selecione a Unidade de Atendimento primeiro…" at bounding box center [455, 213] width 880 height 50
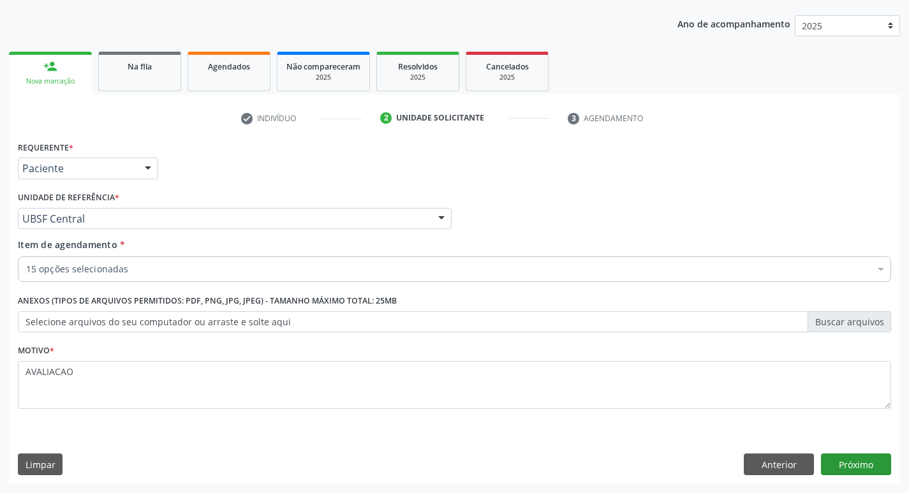
scroll to position [0, 0]
click at [875, 461] on button "Próximo" at bounding box center [856, 465] width 70 height 22
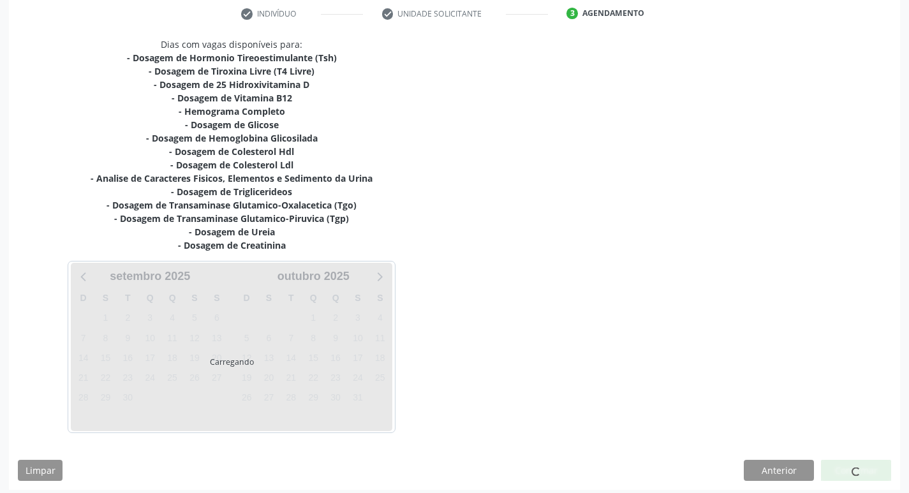
scroll to position [249, 0]
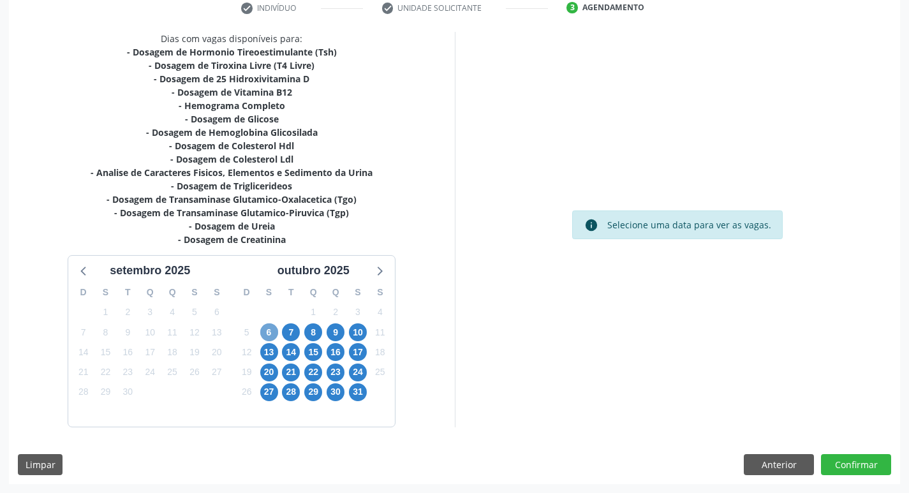
click at [270, 334] on span "6" at bounding box center [269, 332] width 18 height 18
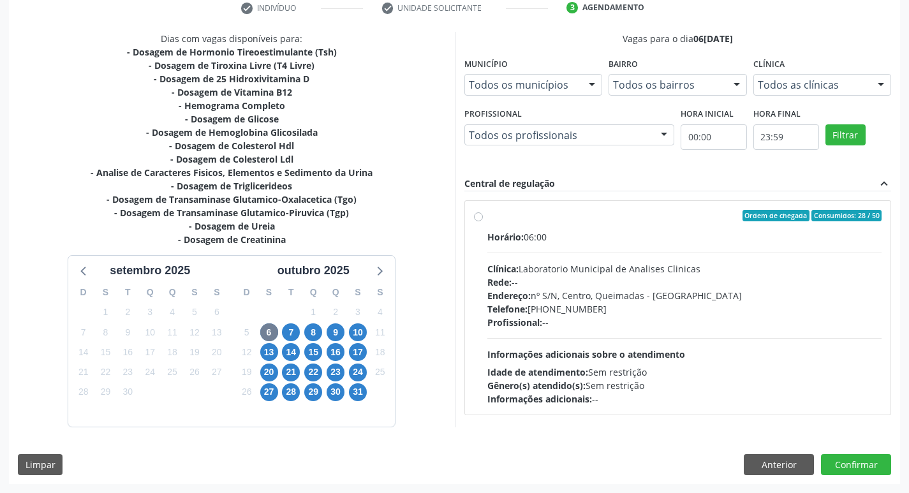
click at [659, 235] on div "Horário: 06:00" at bounding box center [684, 236] width 395 height 13
click at [483, 221] on input "Ordem de chegada Consumidos: 28 / 50 Horário: 06:00 Clínica: Laboratorio Munici…" at bounding box center [478, 215] width 9 height 11
radio input "true"
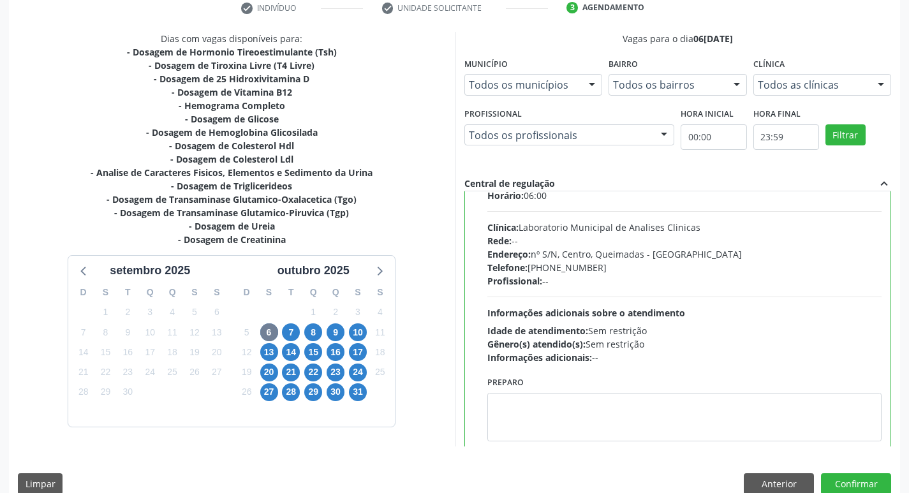
scroll to position [63, 0]
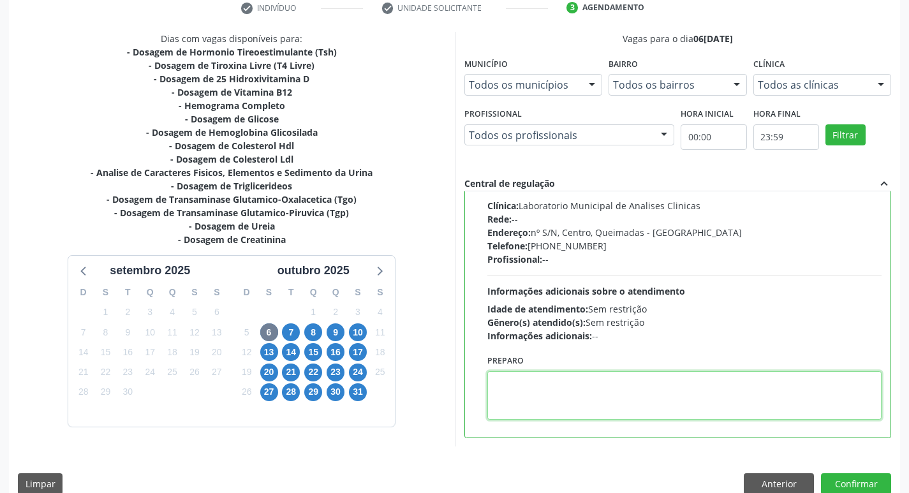
click at [524, 408] on textarea at bounding box center [684, 395] width 395 height 48
paste textarea "IR EM [GEOGRAPHIC_DATA]"
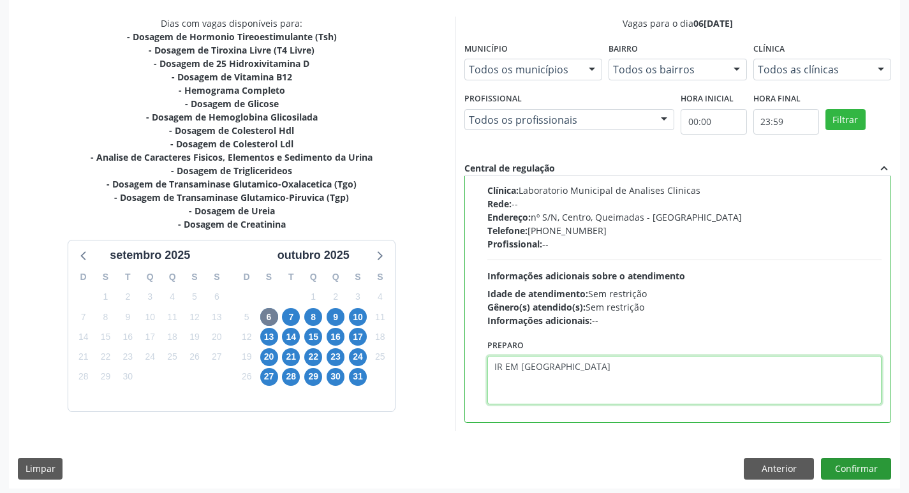
scroll to position [269, 0]
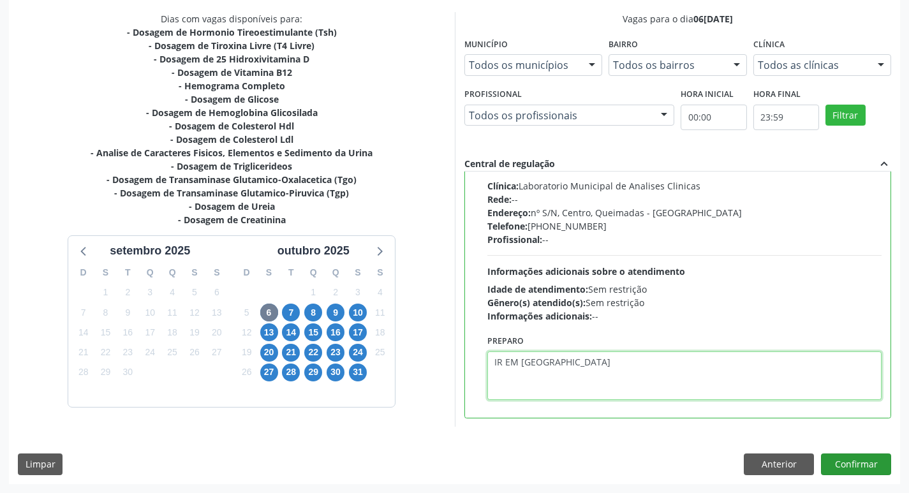
type textarea "IR EM [GEOGRAPHIC_DATA]"
click at [864, 466] on button "Confirmar" at bounding box center [856, 465] width 70 height 22
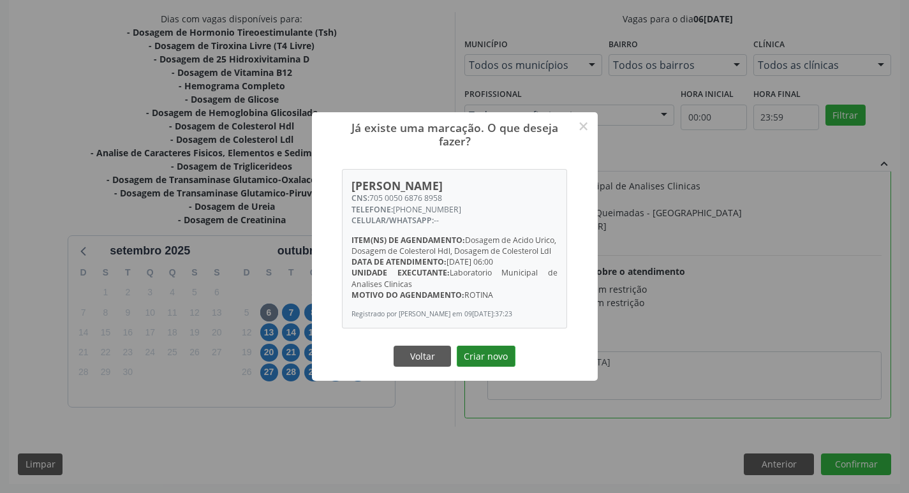
click at [501, 367] on button "Criar novo" at bounding box center [486, 357] width 59 height 22
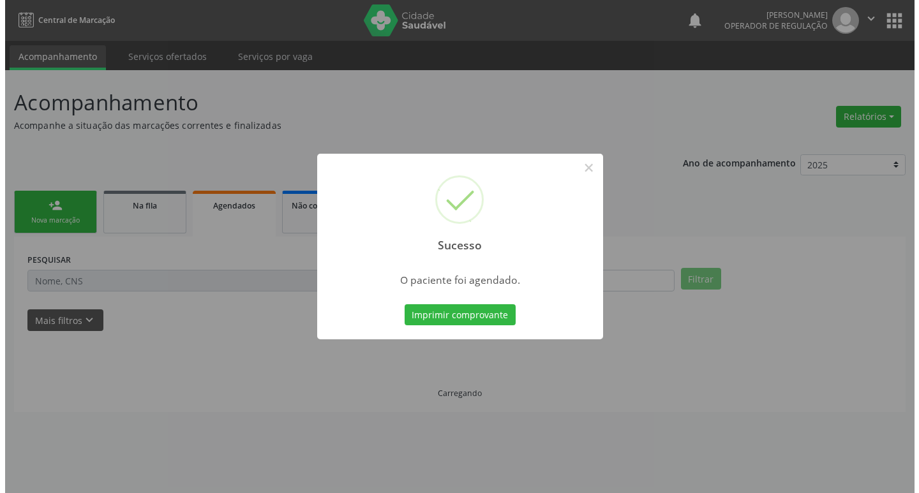
scroll to position [0, 0]
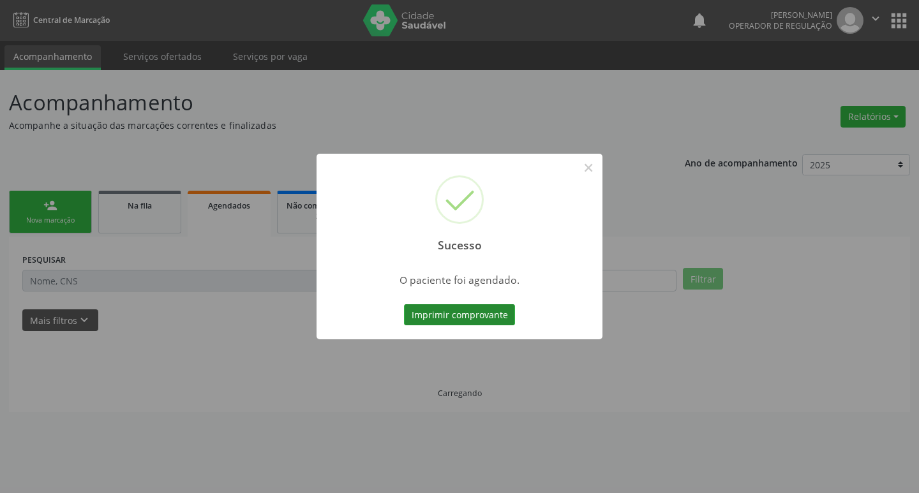
click at [473, 318] on button "Imprimir comprovante" at bounding box center [459, 315] width 111 height 22
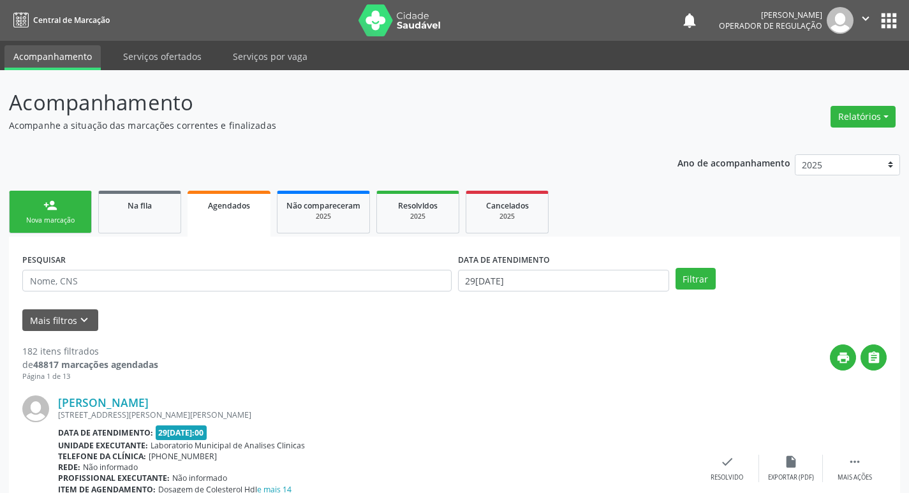
click at [54, 207] on div "person_add" at bounding box center [50, 205] width 14 height 14
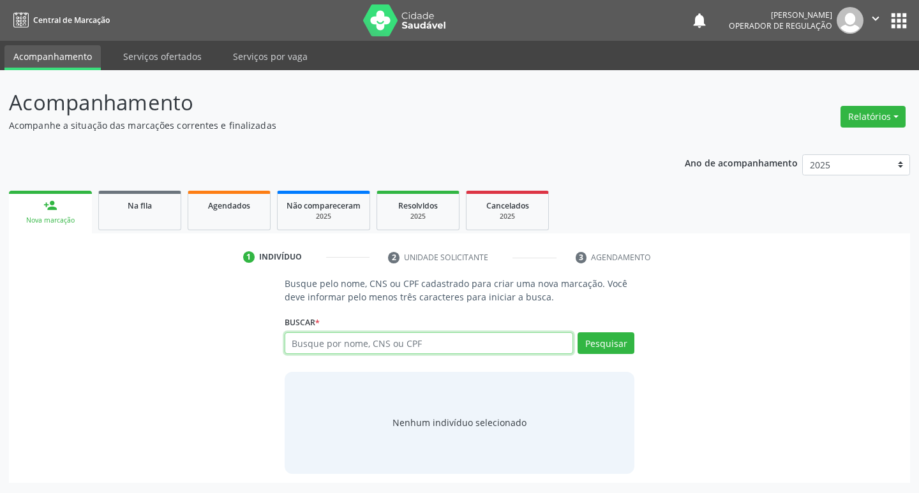
click at [307, 338] on input "text" at bounding box center [428, 343] width 289 height 22
type input "704707732440332"
click at [625, 343] on button "Pesquisar" at bounding box center [605, 343] width 57 height 22
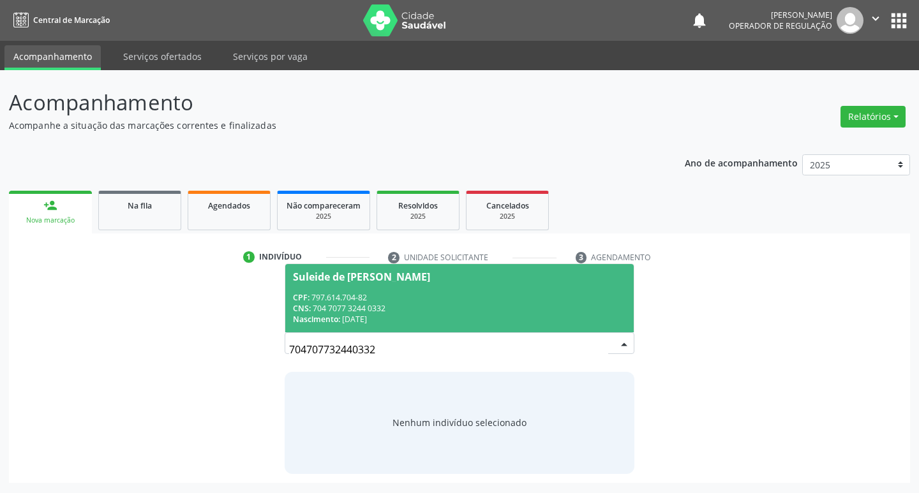
click at [362, 307] on div "CNS: 704 7077 3244 0332" at bounding box center [460, 308] width 334 height 11
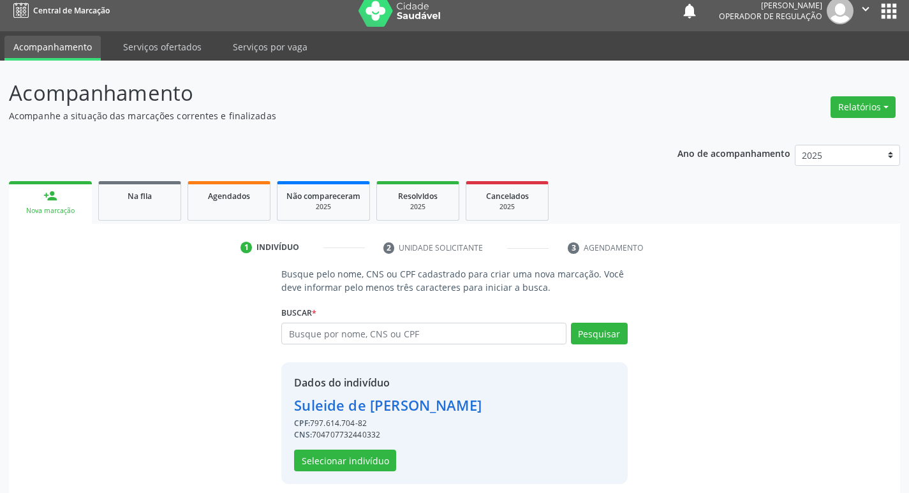
scroll to position [18, 0]
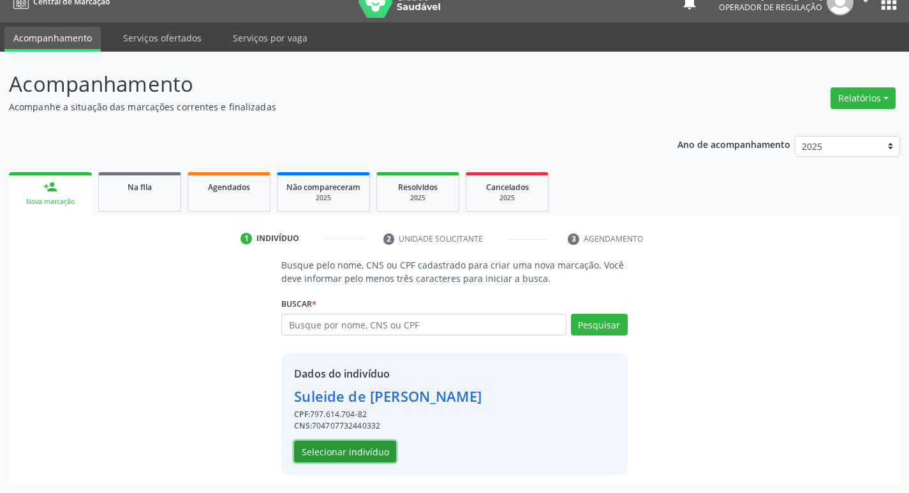
click at [352, 455] on button "Selecionar indivíduo" at bounding box center [345, 452] width 102 height 22
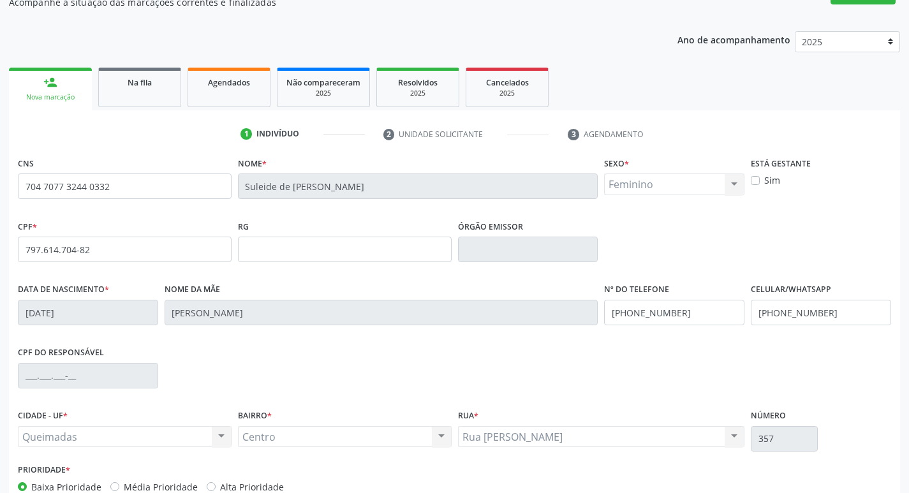
scroll to position [198, 0]
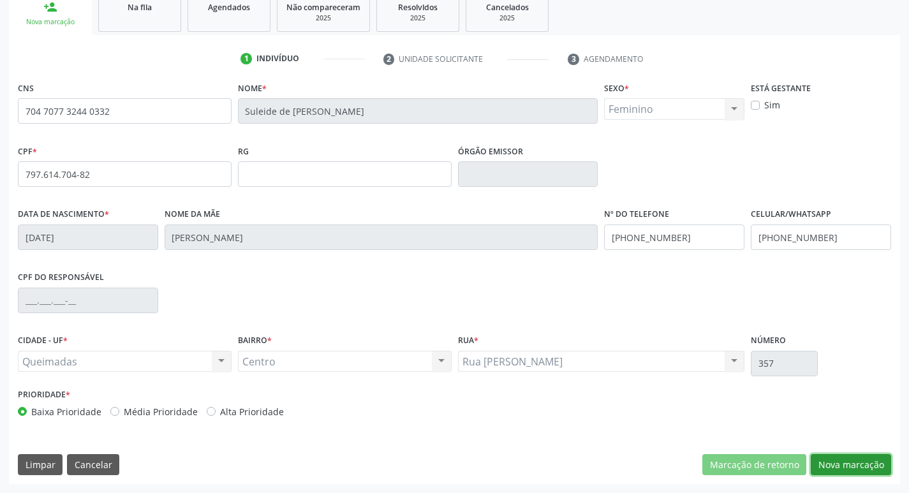
click at [847, 464] on button "Nova marcação" at bounding box center [851, 465] width 80 height 22
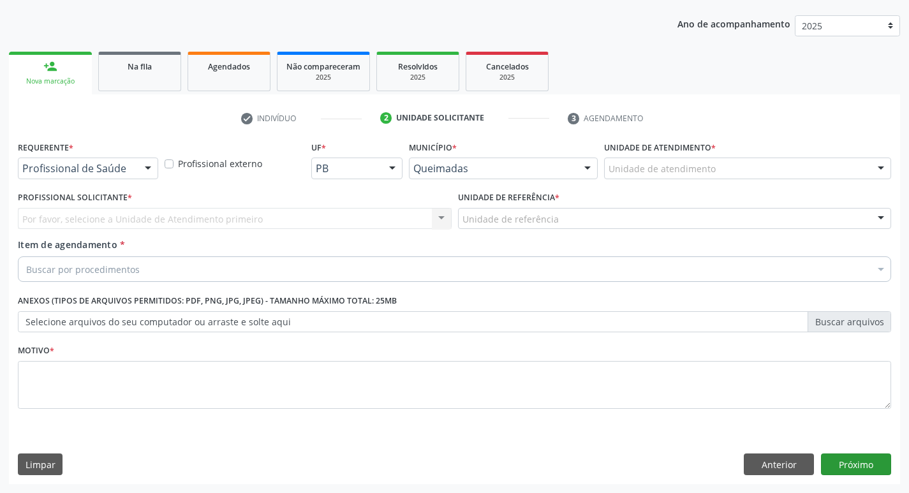
scroll to position [139, 0]
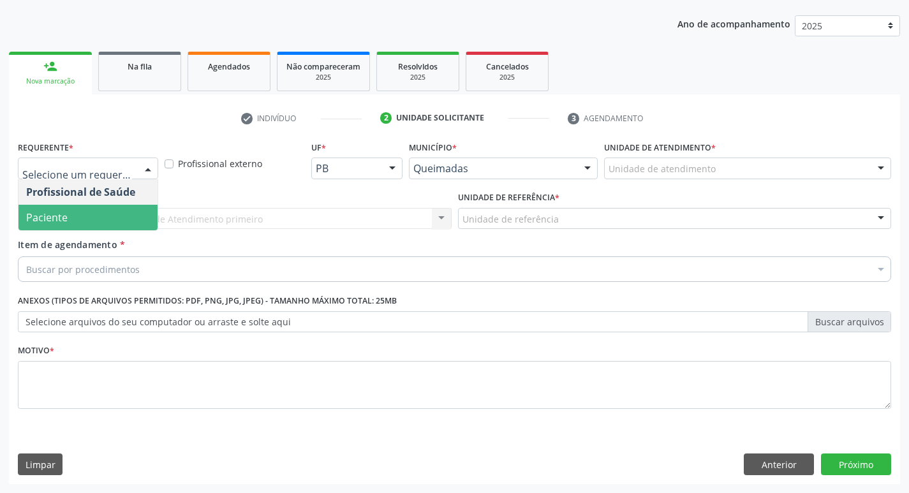
click at [87, 218] on span "Paciente" at bounding box center [87, 218] width 139 height 26
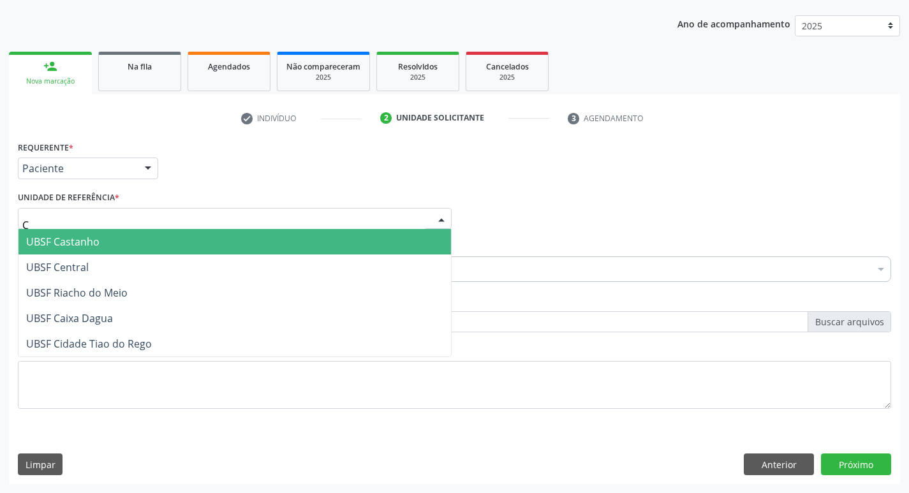
type input "CE"
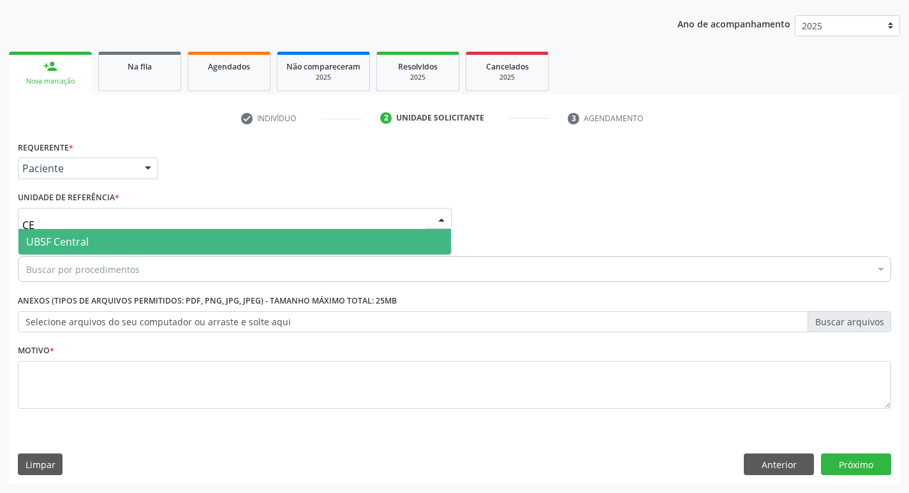
click at [98, 242] on span "UBSF Central" at bounding box center [234, 242] width 432 height 26
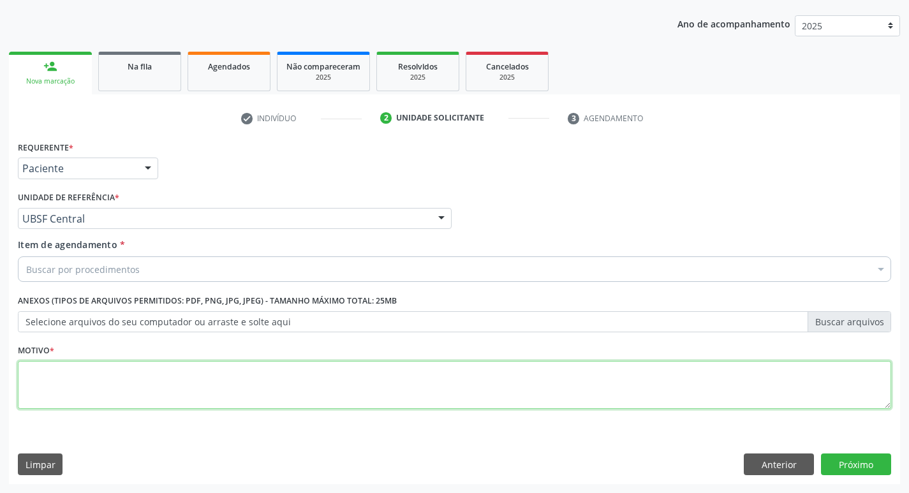
click at [59, 384] on textarea at bounding box center [454, 385] width 873 height 48
type textarea "AVALIACAO"
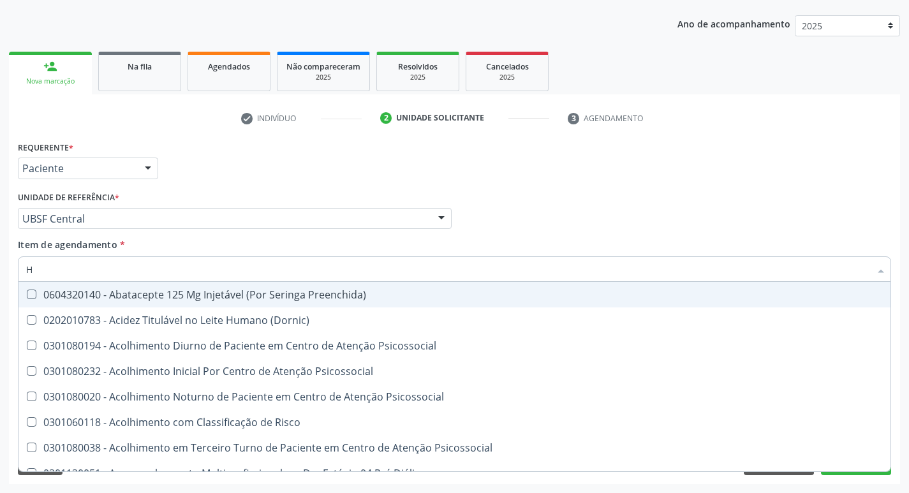
type input "HEMOGR"
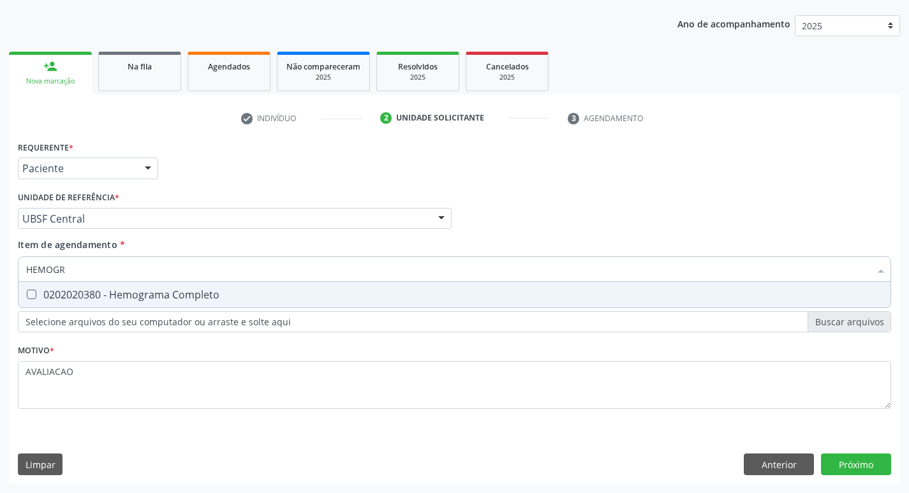
click at [155, 302] on span "0202020380 - Hemograma Completo" at bounding box center [454, 295] width 872 height 26
checkbox Completo "true"
type input "HEMOG"
checkbox Completo "false"
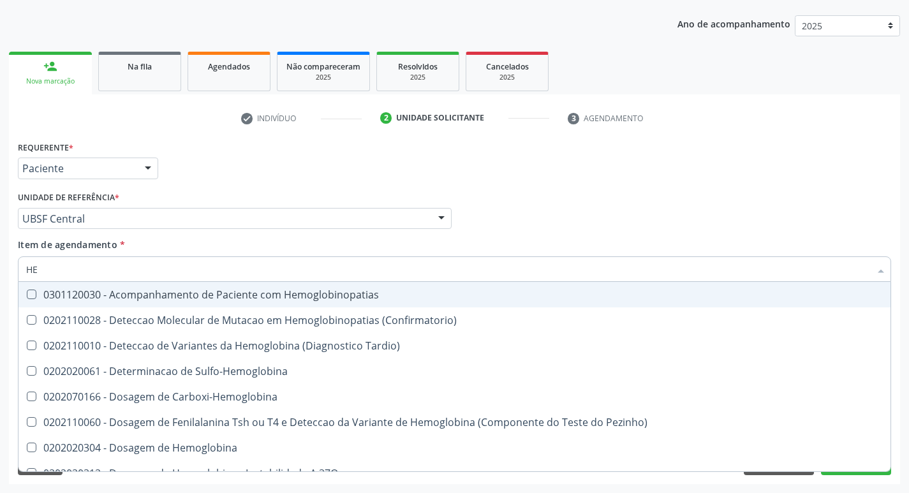
type input "H"
checkbox Completo "false"
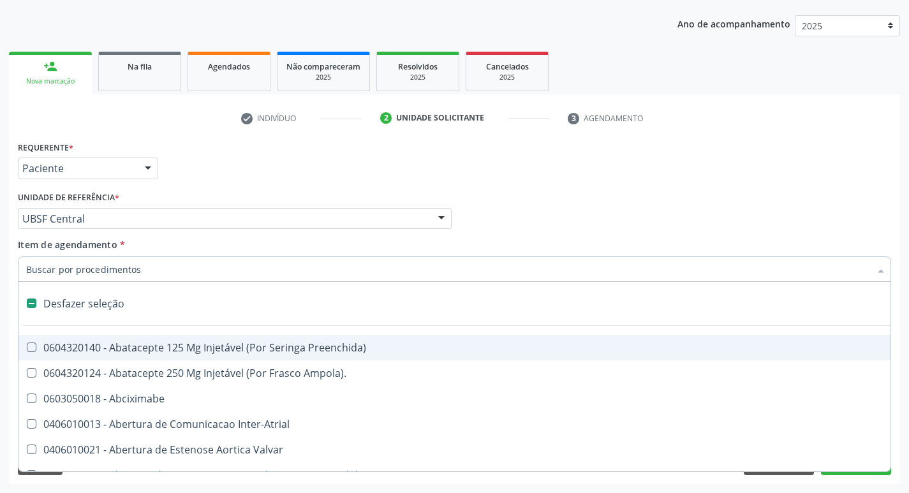
type input "G"
checkbox Persistente "true"
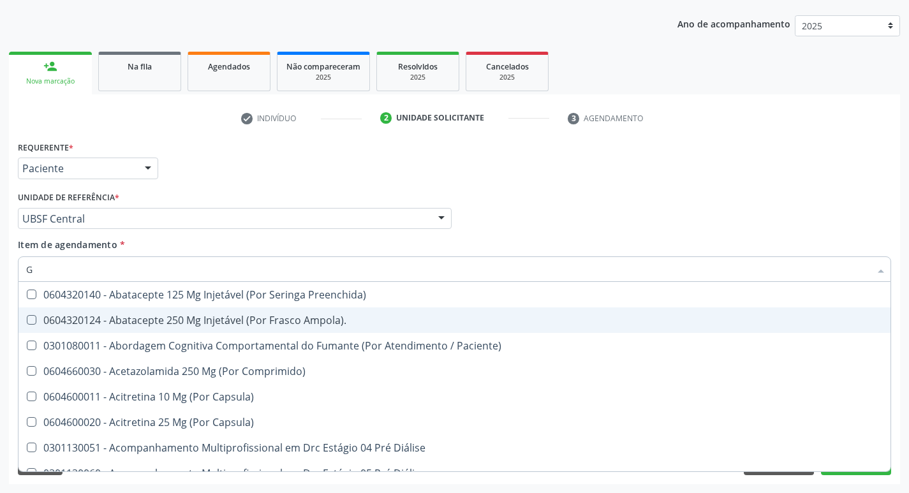
type input "GLICOSE"
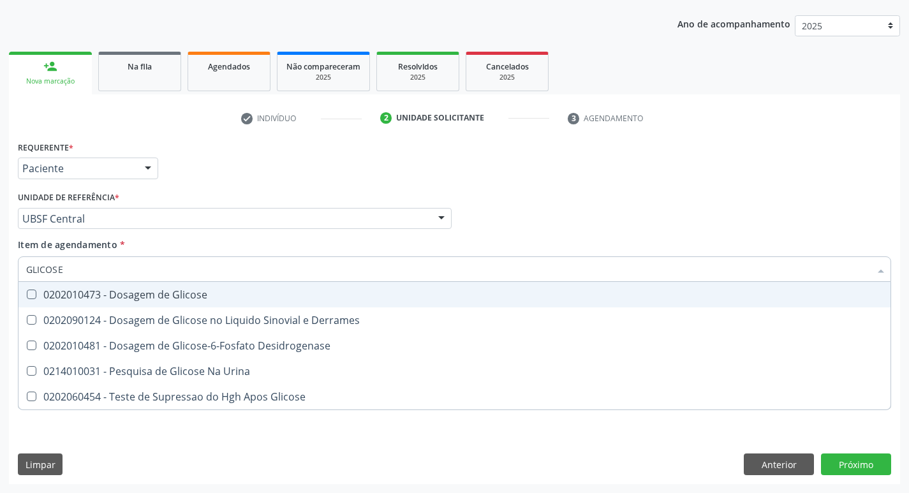
click at [126, 300] on div "0202010473 - Dosagem de Glicose" at bounding box center [454, 295] width 857 height 10
checkbox Glicose "true"
type input "GLICOS"
checkbox Glicose "false"
checkbox Derrames "true"
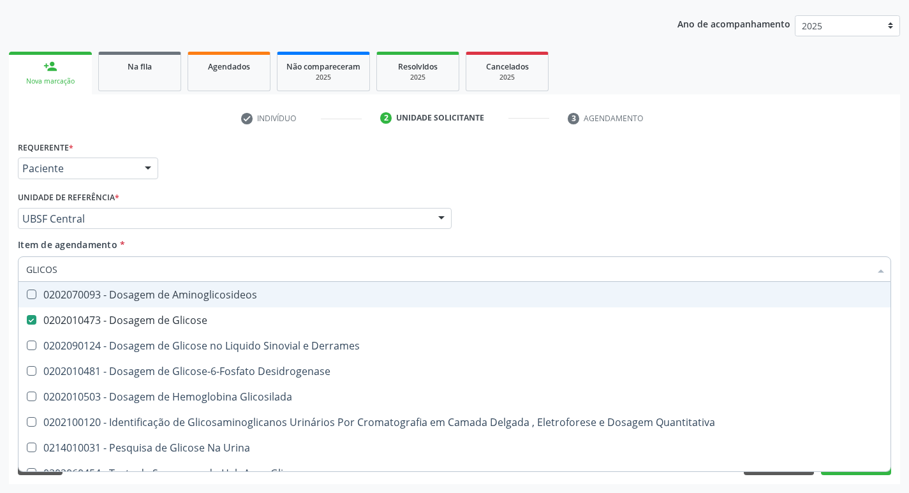
type input "GLICO"
checkbox Glicose "false"
checkbox Derrames "true"
type input "GLI"
checkbox Derrames "false"
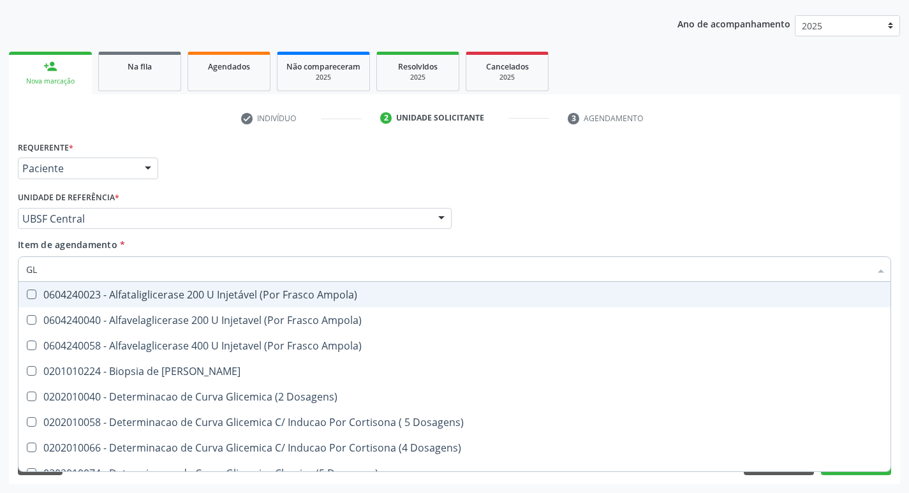
type input "G"
checkbox Glicose "false"
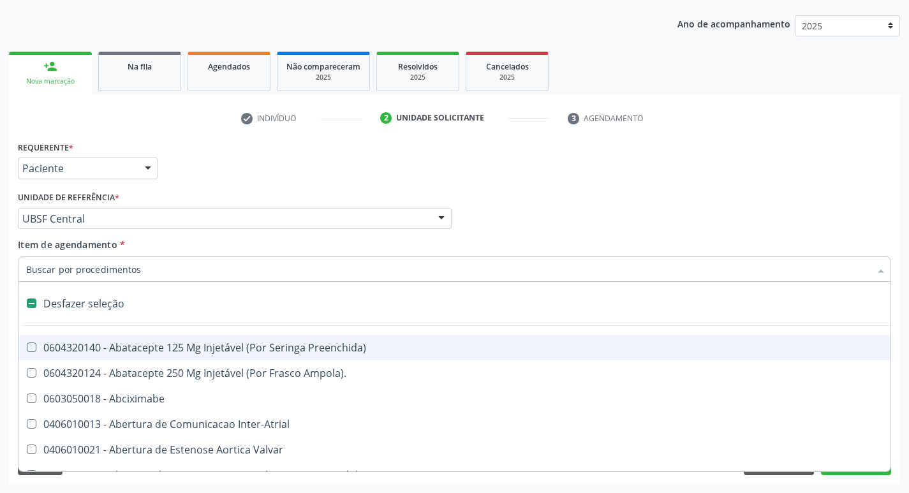
type input "H"
checkbox Convencional\) "true"
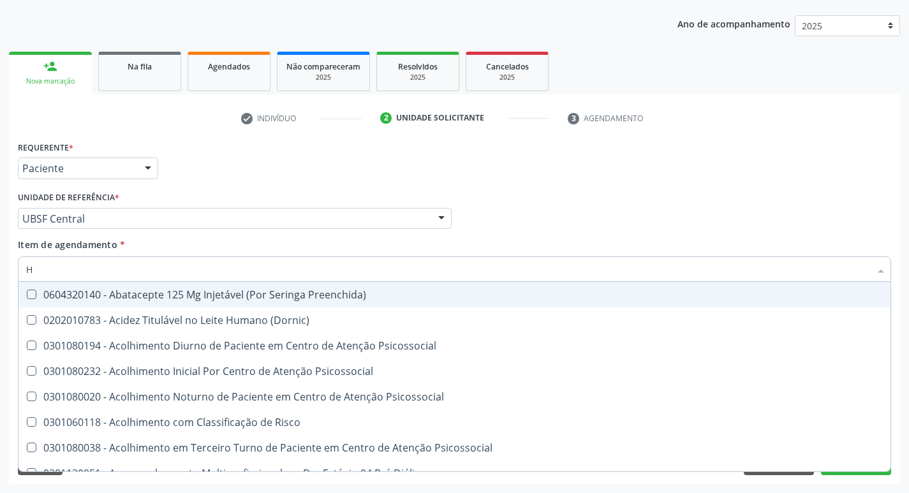
type input "HEMOGLOBINA G"
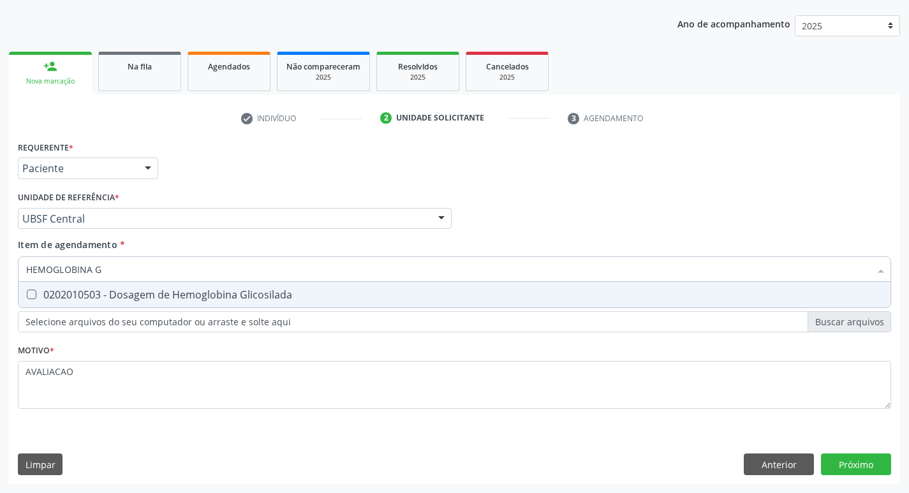
click at [197, 295] on div "0202010503 - Dosagem de Hemoglobina Glicosilada" at bounding box center [454, 295] width 857 height 10
checkbox Glicosilada "true"
type input "HEMOGLOBINA"
checkbox Glicosilada "false"
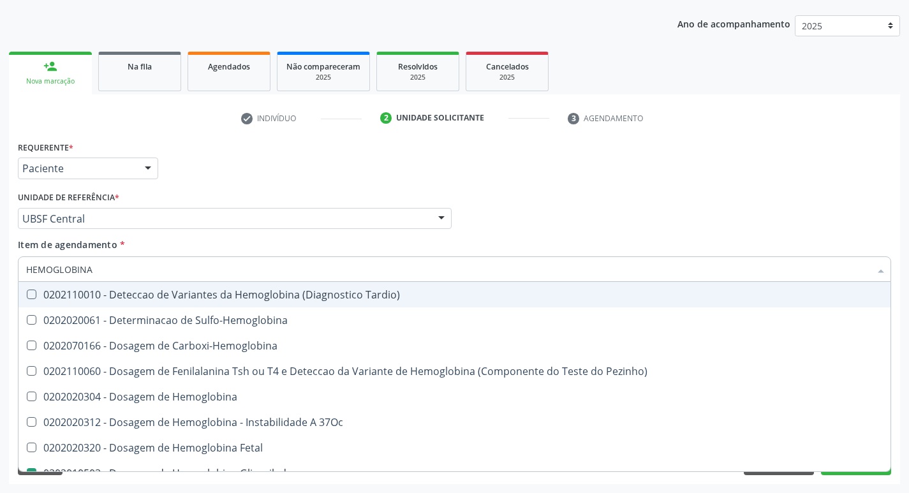
type input "HEMOGLOBIN"
checkbox Glicosilada "false"
checkbox Hemoglobina "true"
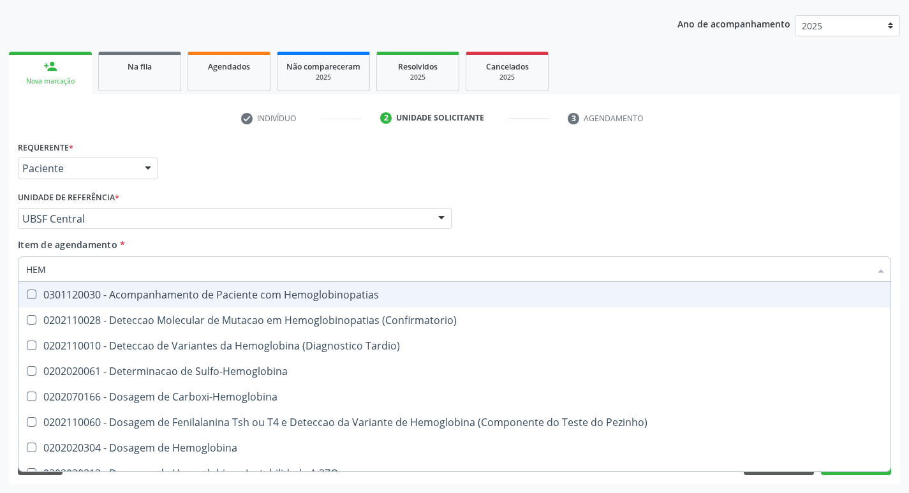
type input "HE"
checkbox Glicosilada "false"
checkbox Completo "false"
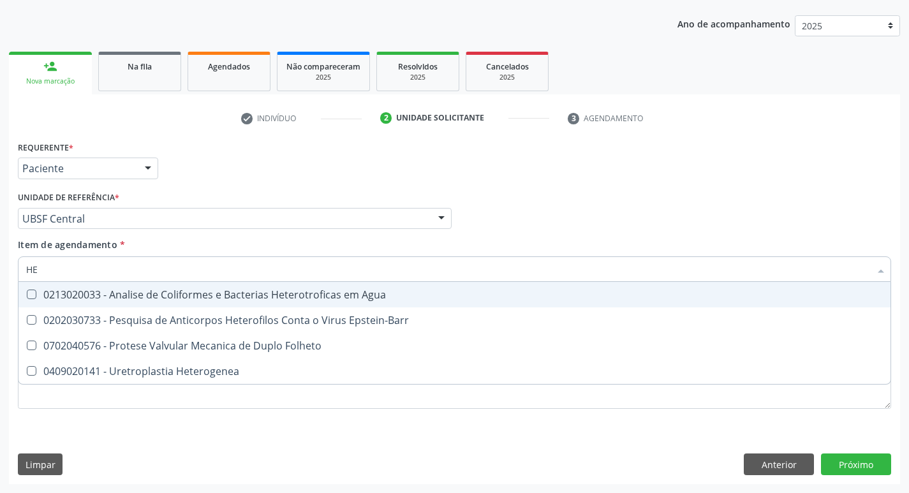
type input "H"
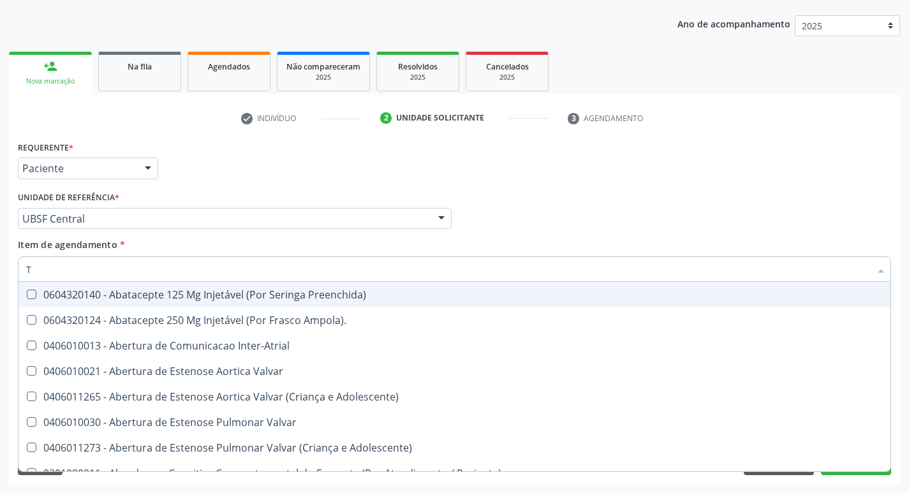
type input "TG"
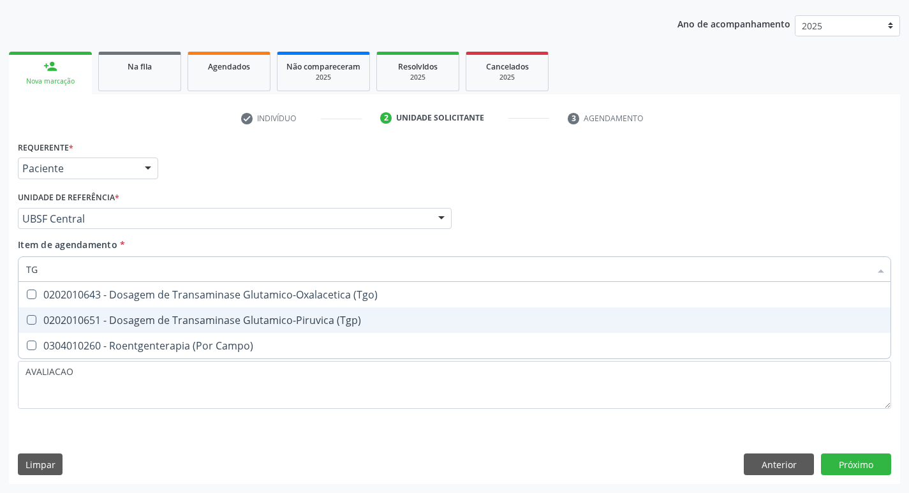
drag, startPoint x: 216, startPoint y: 328, endPoint x: 210, endPoint y: 311, distance: 17.6
click at [216, 327] on span "0202010651 - Dosagem de Transaminase Glutamico-Piruvica (Tgp)" at bounding box center [454, 320] width 872 height 26
checkbox \(Tgp\) "true"
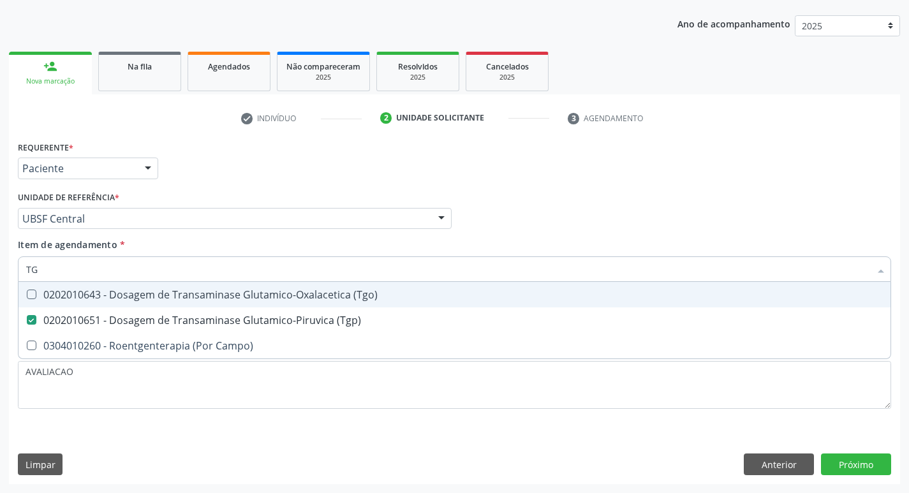
click at [209, 300] on div "0202010643 - Dosagem de Transaminase Glutamico-Oxalacetica (Tgo)" at bounding box center [454, 295] width 857 height 10
checkbox \(Tgo\) "true"
type input "T"
checkbox \(Tgo\) "false"
checkbox \(Tgp\) "false"
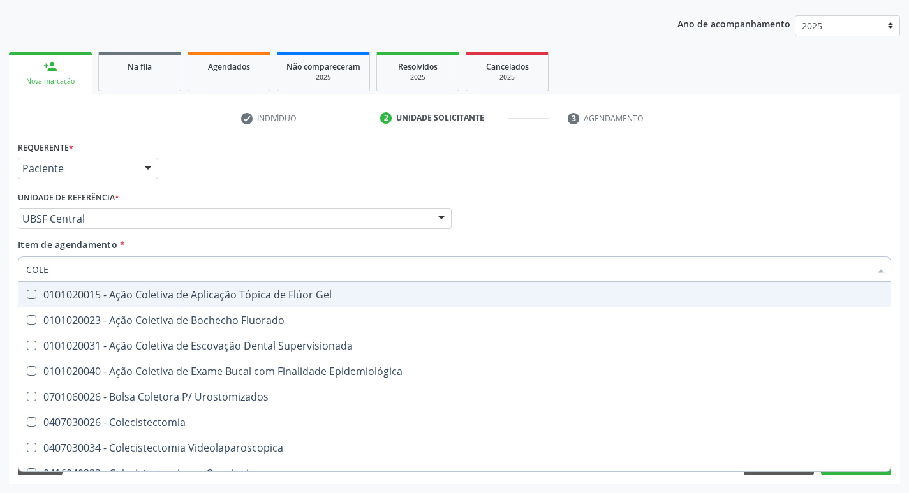
type input "COLES"
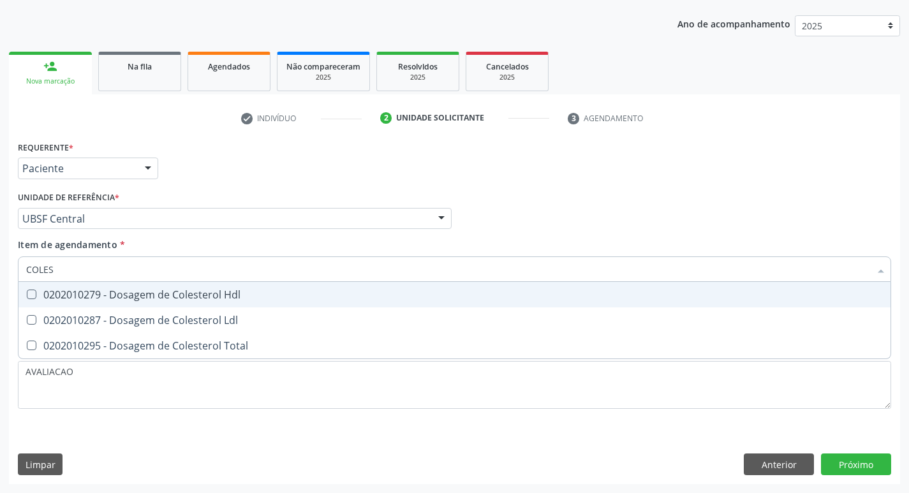
click at [209, 300] on div "0202010279 - Dosagem de Colesterol Hdl" at bounding box center [454, 295] width 857 height 10
checkbox Hdl "true"
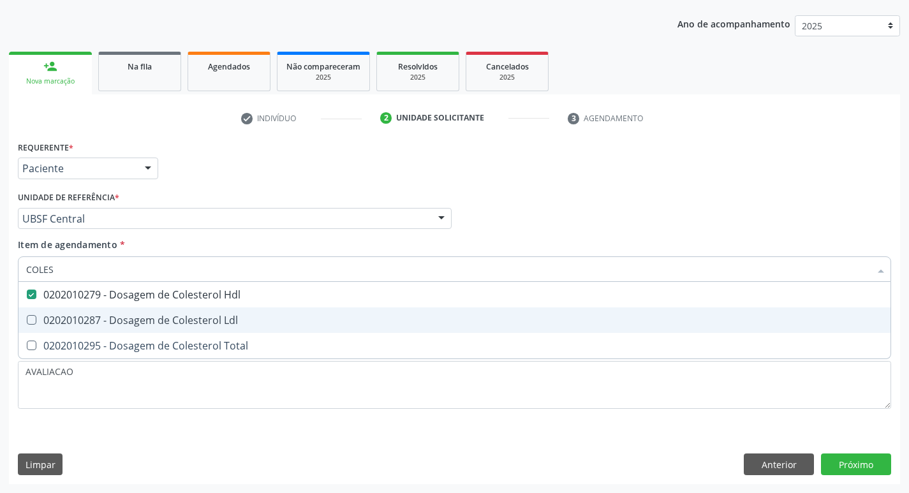
click at [214, 315] on div "0202010287 - Dosagem de Colesterol Ldl" at bounding box center [454, 320] width 857 height 10
checkbox Ldl "true"
type input "COLE"
checkbox Hdl "false"
checkbox Ldl "false"
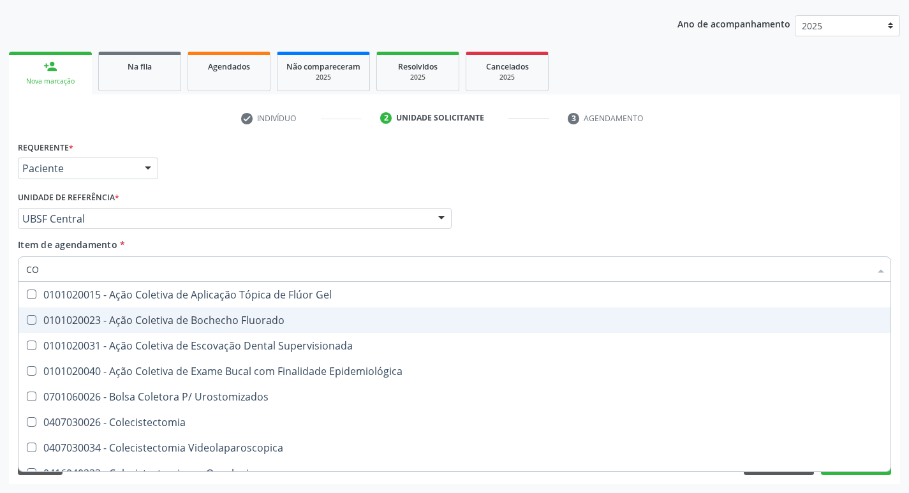
type input "C"
checkbox Hdl "false"
checkbox Ldl "false"
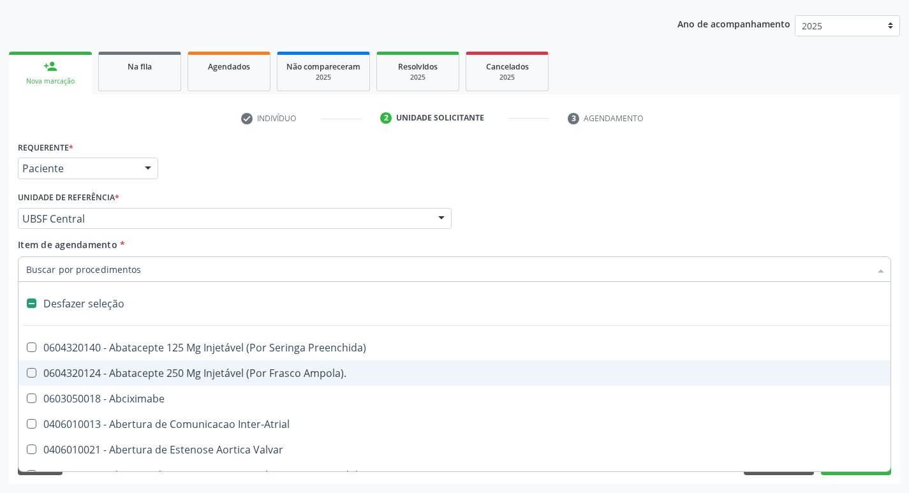
type input "2"
checkbox Monopolar "true"
checkbox Quadril "true"
checkbox Vagina "true"
checkbox Puerperal "true"
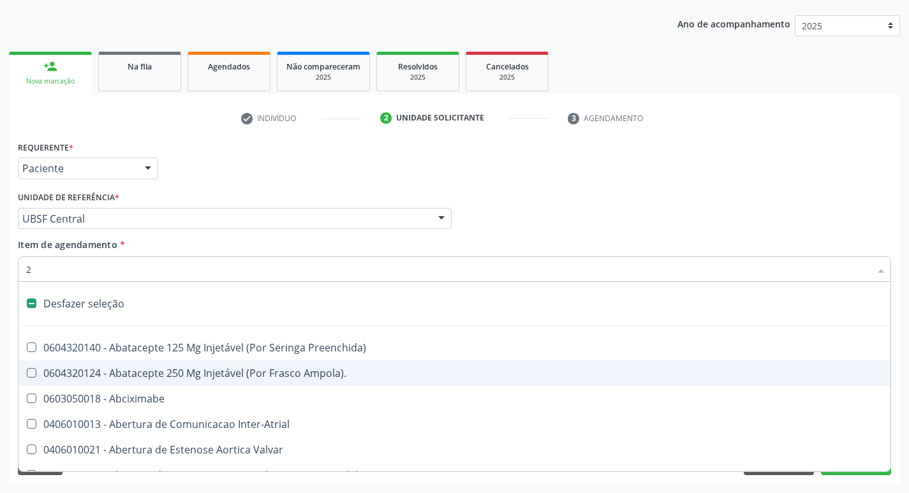
checkbox Congenita "true"
checkbox Adolescente\) "true"
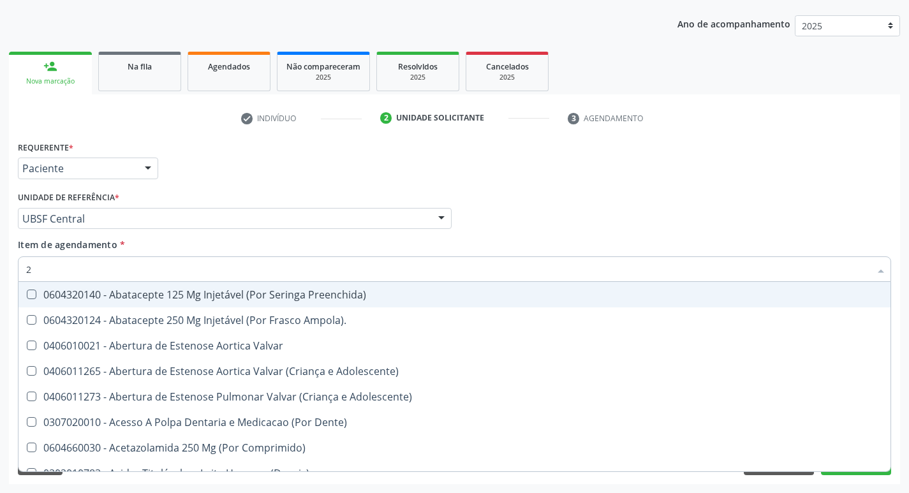
type input "20205001"
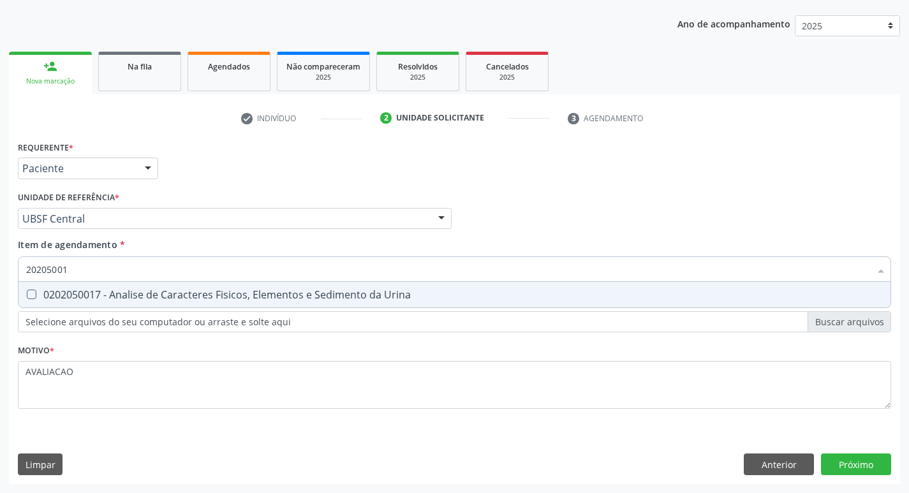
click at [156, 297] on div "0202050017 - Analise de Caracteres Fisicos, Elementos e Sedimento da Urina" at bounding box center [454, 295] width 857 height 10
checkbox Urina "true"
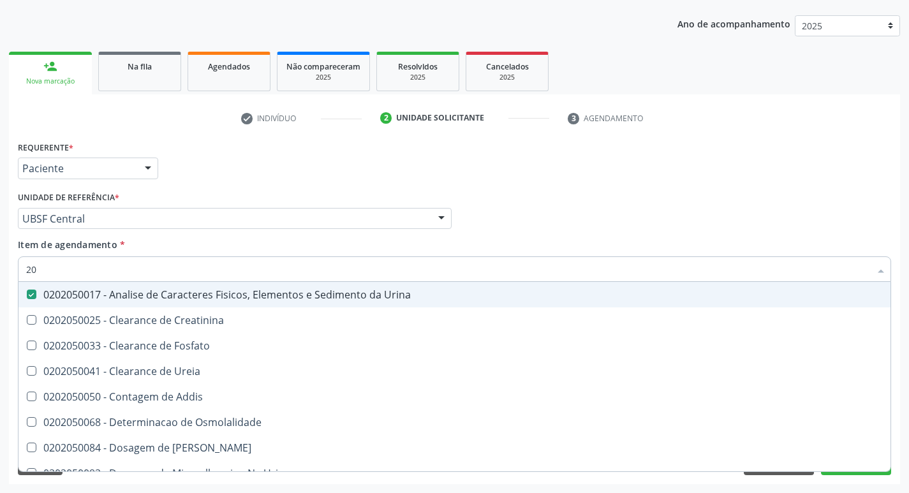
type input "2"
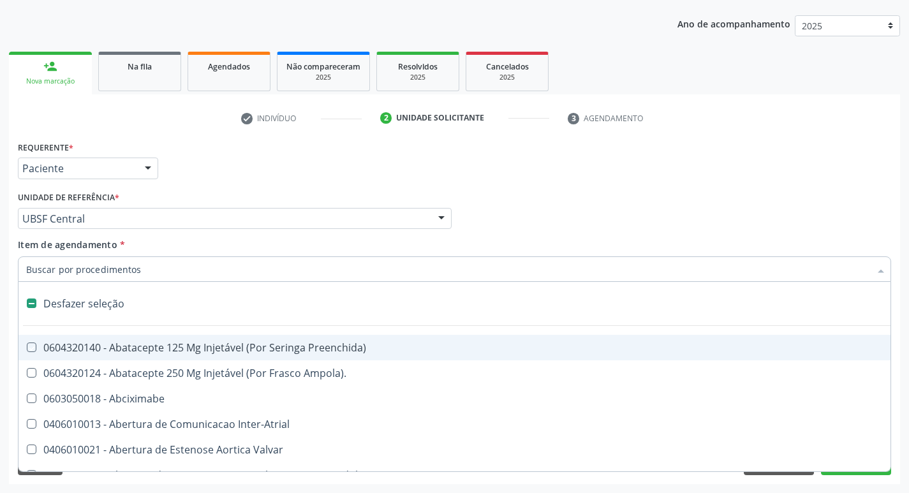
checkbox Preenchida\) "false"
checkbox Inter-Atrial "false"
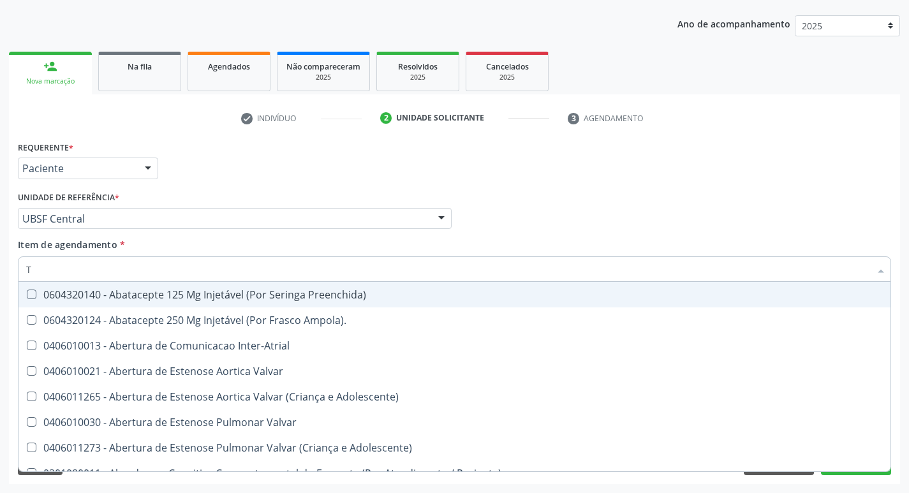
type input "TR"
checkbox Urina "false"
checkbox Central "false"
checkbox Oficina\) "true"
checkbox Grupo "true"
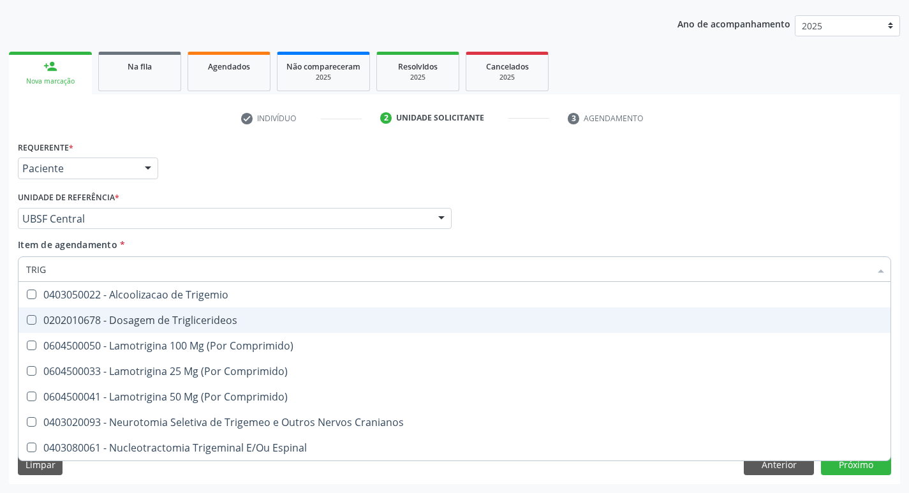
type input "TRIGL"
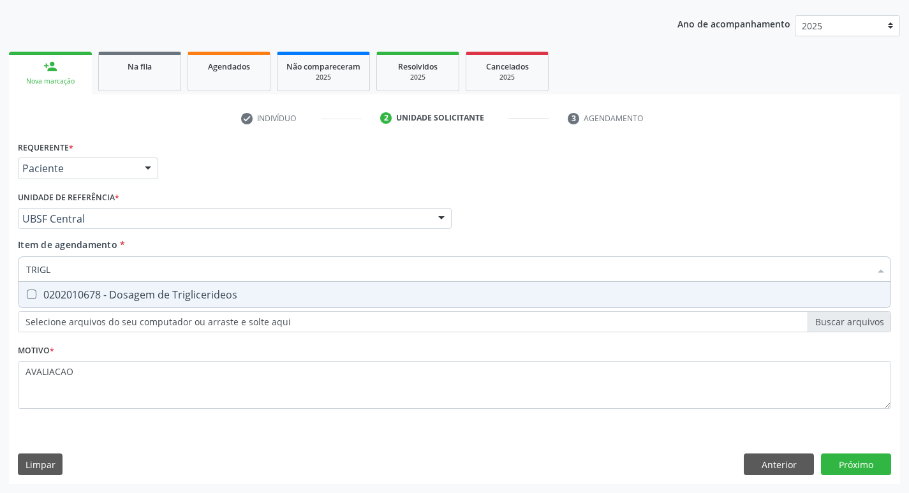
click at [170, 297] on div "0202010678 - Dosagem de Triglicerideos" at bounding box center [454, 295] width 857 height 10
checkbox Triglicerideos "true"
type input "TRIG"
checkbox Triglicerideos "false"
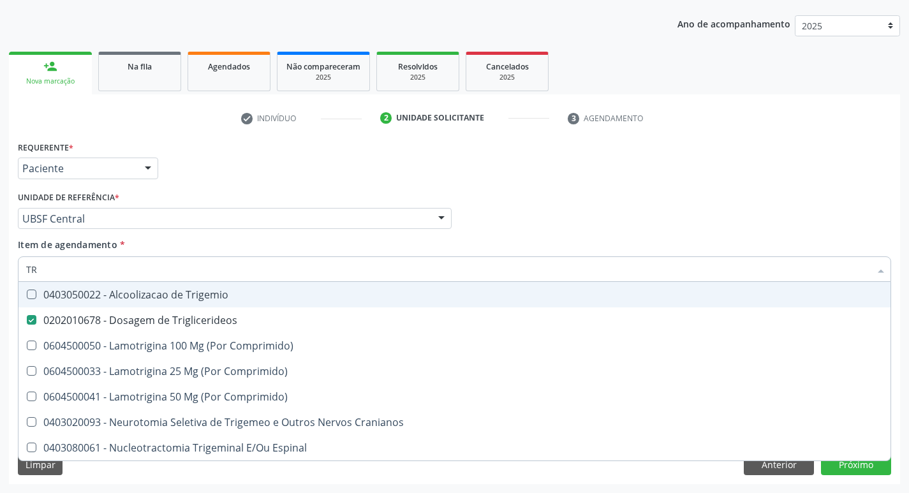
type input "T"
checkbox Triglicerideos "false"
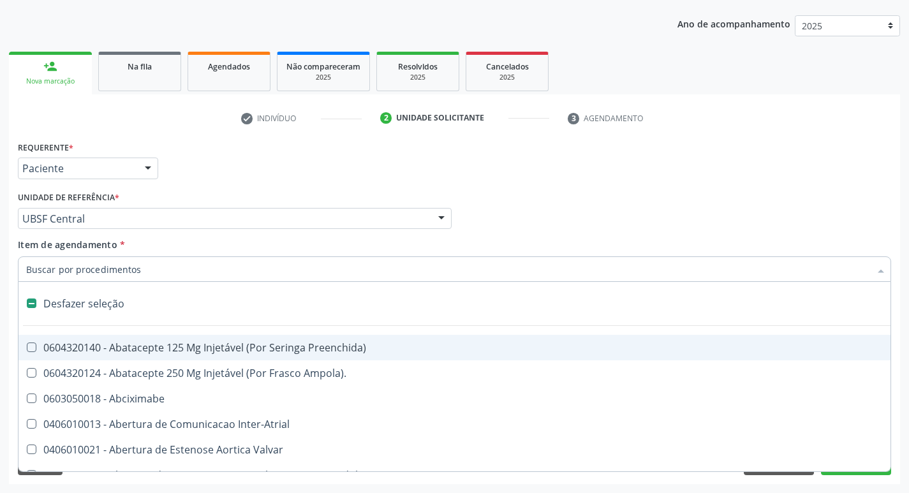
type input "U"
checkbox Frasco-Ampola\) "true"
checkbox Urina "false"
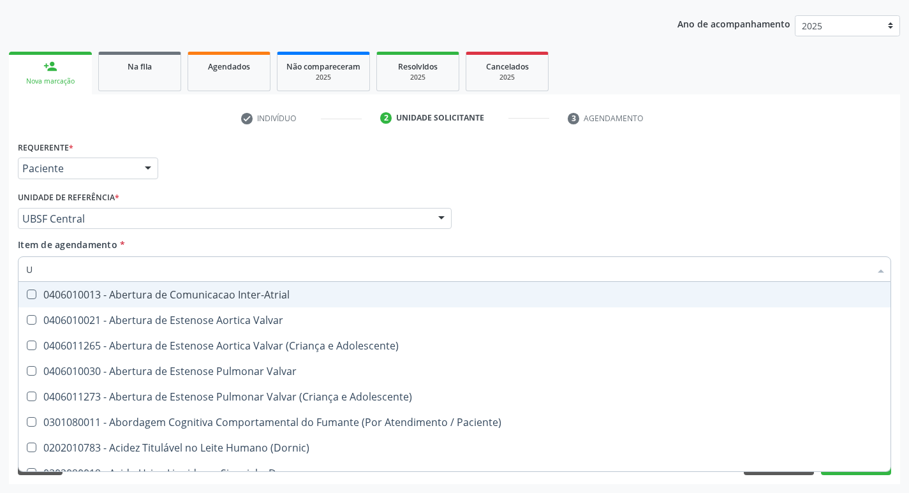
type input "UR"
checkbox Reabilitacao "true"
checkbox Urina "false"
type input "URE"
checkbox Urina "false"
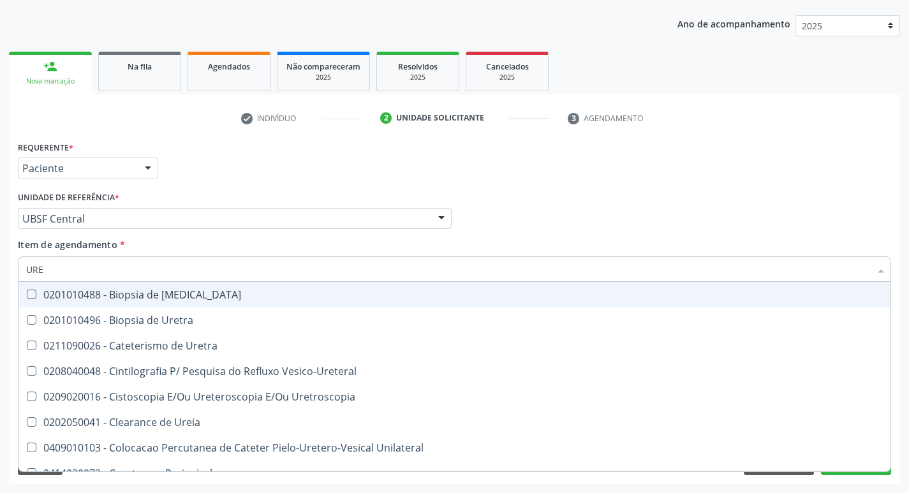
type input "UREI"
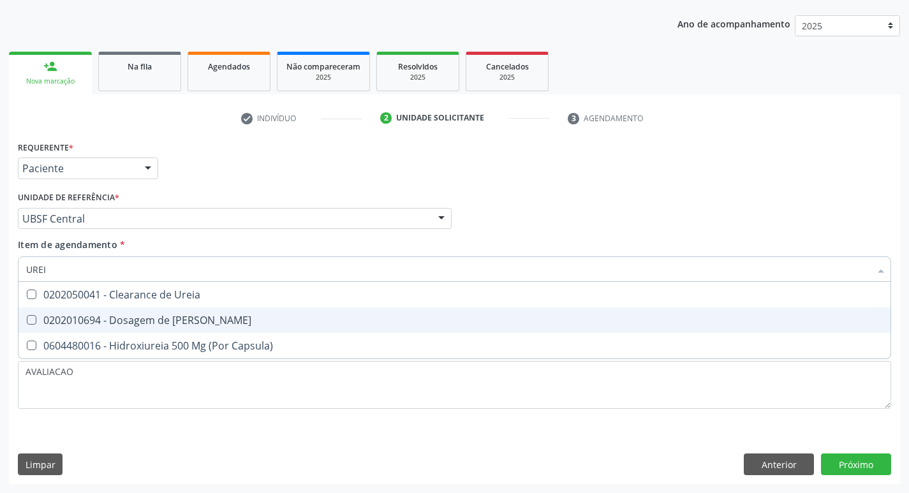
click at [179, 321] on div "0202010694 - Dosagem de [PERSON_NAME]" at bounding box center [454, 320] width 857 height 10
checkbox Ureia "true"
type input "URE"
checkbox Ureia "false"
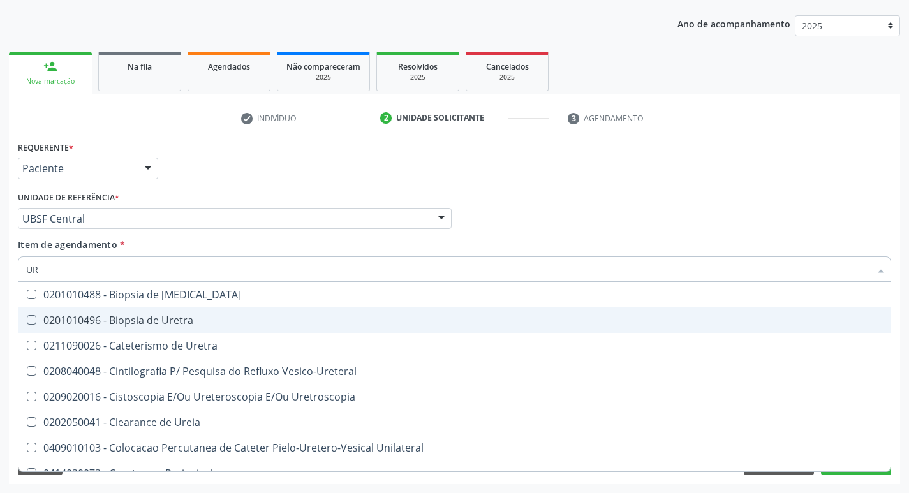
type input "U"
checkbox Ureia "false"
checkbox Bubonica\) "false"
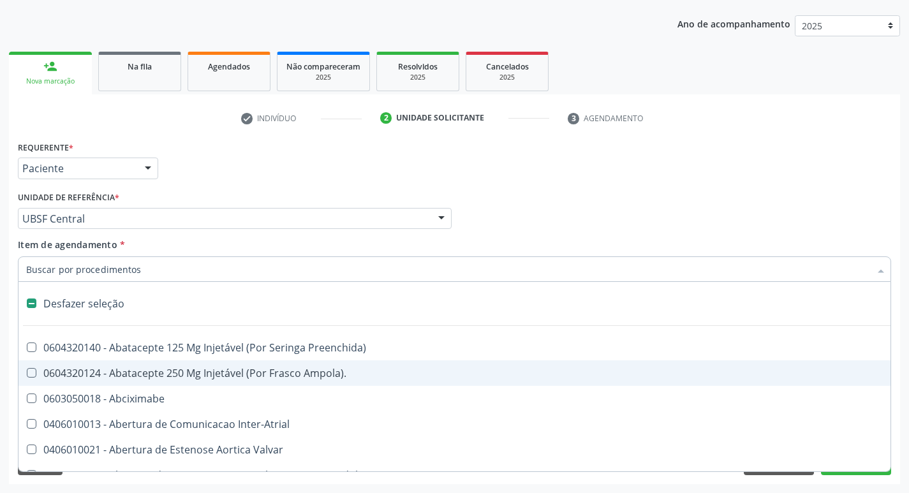
type input "C"
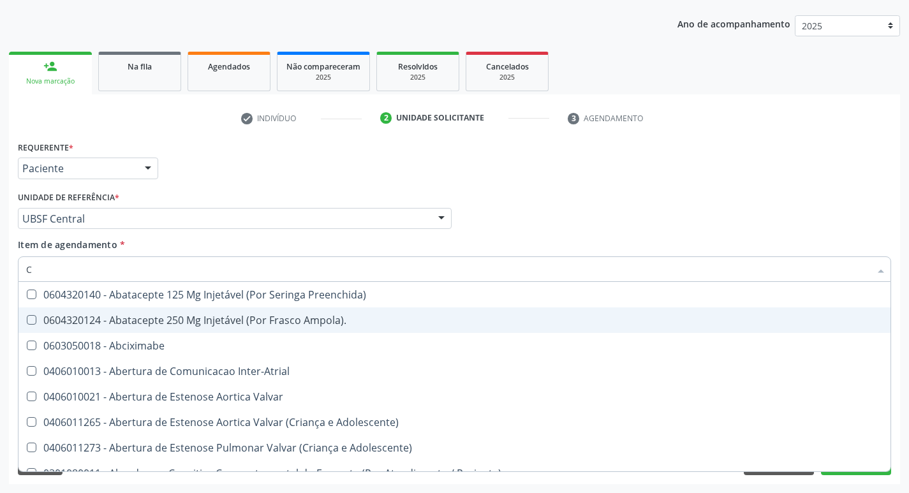
checkbox Urina "true"
checkbox Cec "false"
type input "CR"
checkbox Urina "false"
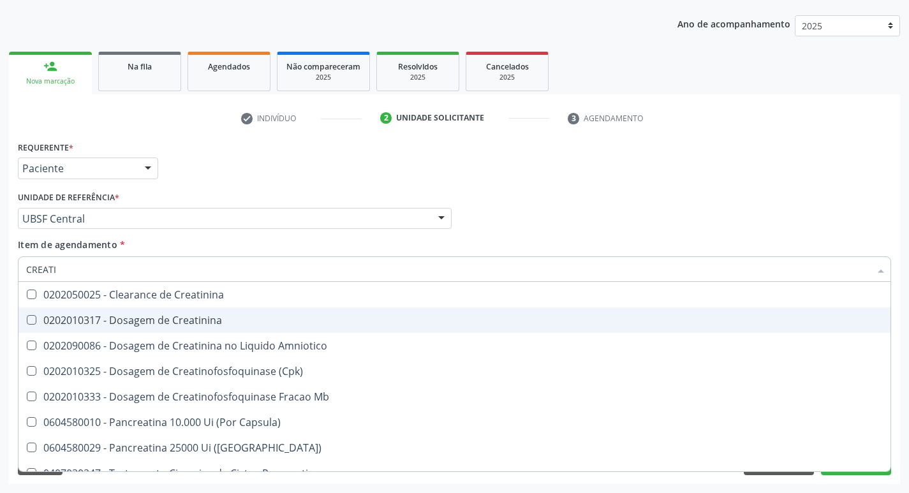
type input "CREATIN"
click at [221, 313] on span "0202010317 - Dosagem de Creatinina" at bounding box center [454, 320] width 872 height 26
checkbox Creatinina "true"
type input "CRE"
checkbox Creatinina "false"
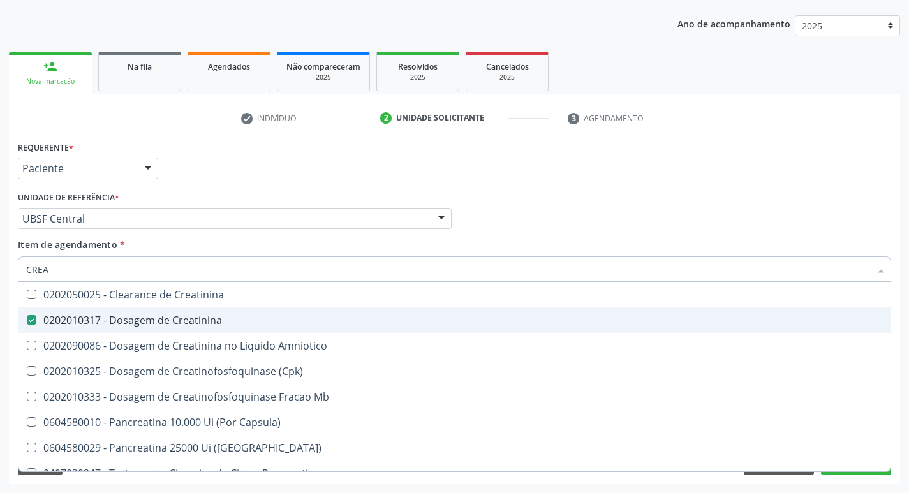
checkbox Amniotico "false"
checkbox Mb "false"
type input "C"
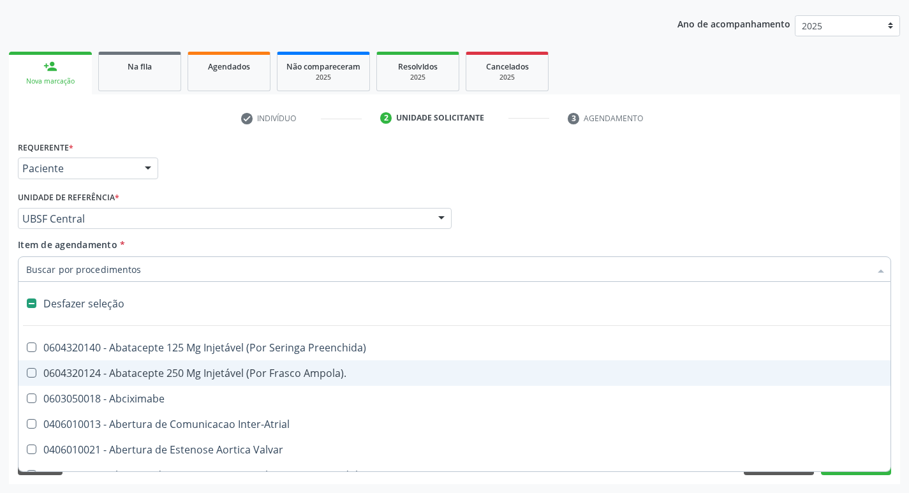
type input "V"
checkbox Urina "false"
checkbox Cornea "true"
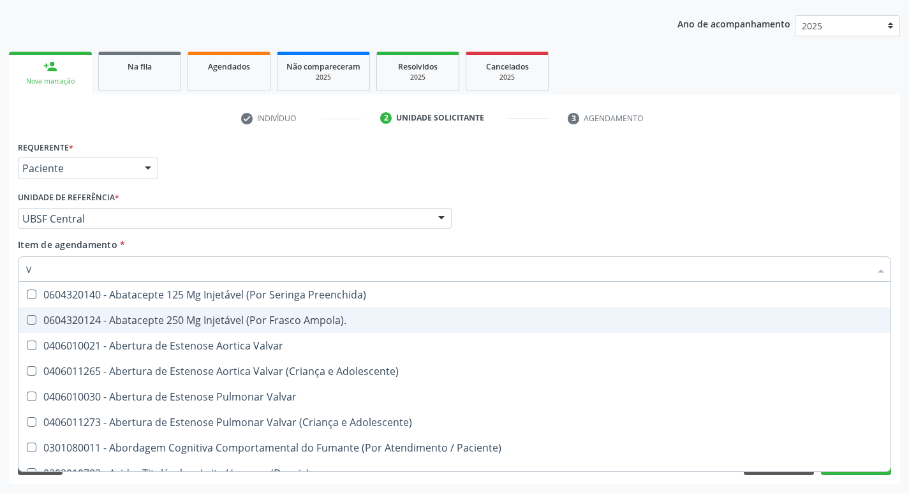
type input "VI"
checkbox Psicoterapia "true"
checkbox \(Tgp\) "false"
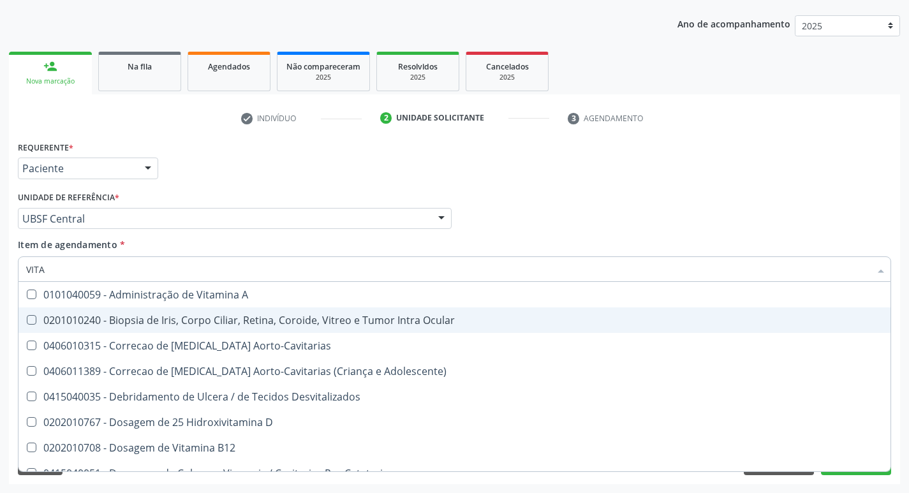
type input "VITAM"
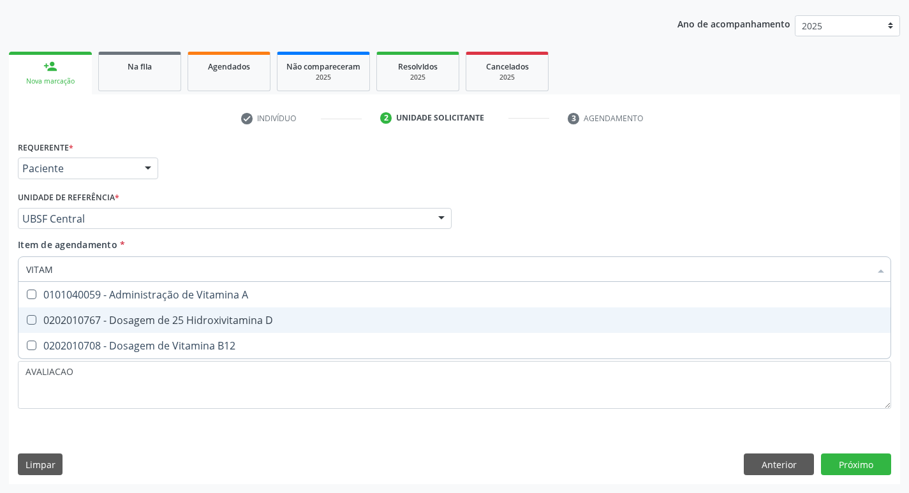
drag, startPoint x: 119, startPoint y: 327, endPoint x: 132, endPoint y: 334, distance: 14.6
click at [120, 325] on div "0202010767 - Dosagem de 25 Hidroxivitamina D" at bounding box center [454, 320] width 857 height 10
checkbox D "true"
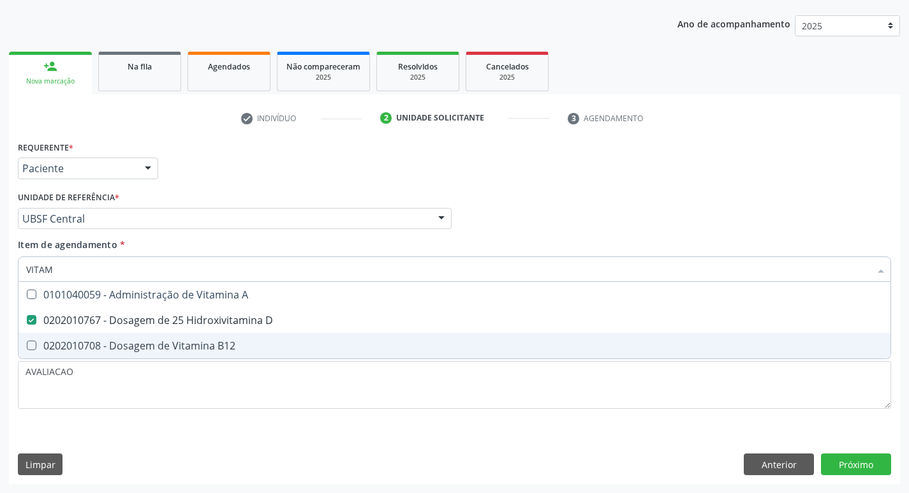
click at [132, 334] on span "0202010708 - Dosagem de Vitamina B12" at bounding box center [454, 346] width 872 height 26
checkbox B12 "true"
type input "VITA"
checkbox D "false"
checkbox B12 "false"
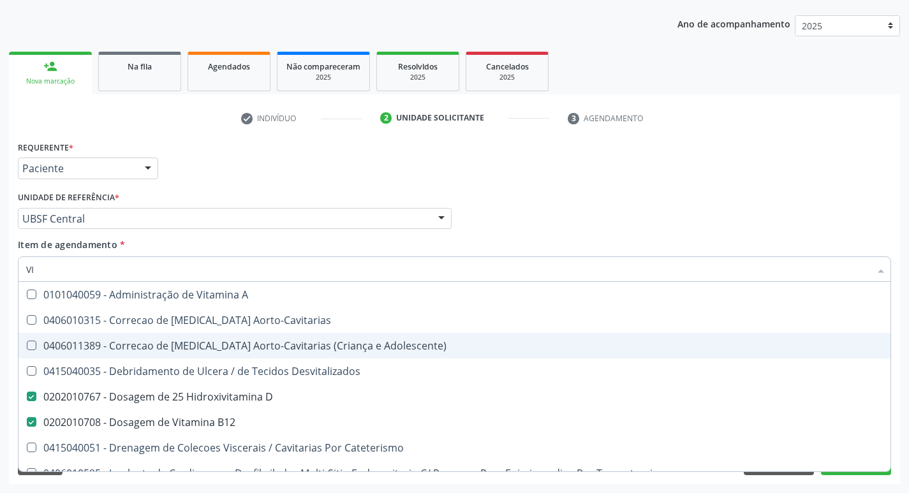
type input "V"
checkbox D "false"
checkbox B12 "false"
checkbox Cateterismo "false"
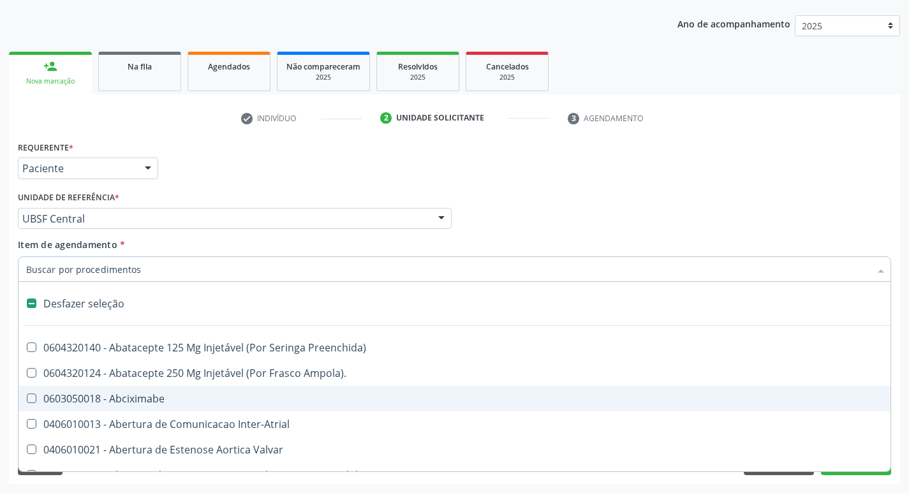
type input "T"
checkbox Dedo "true"
checkbox Urina "false"
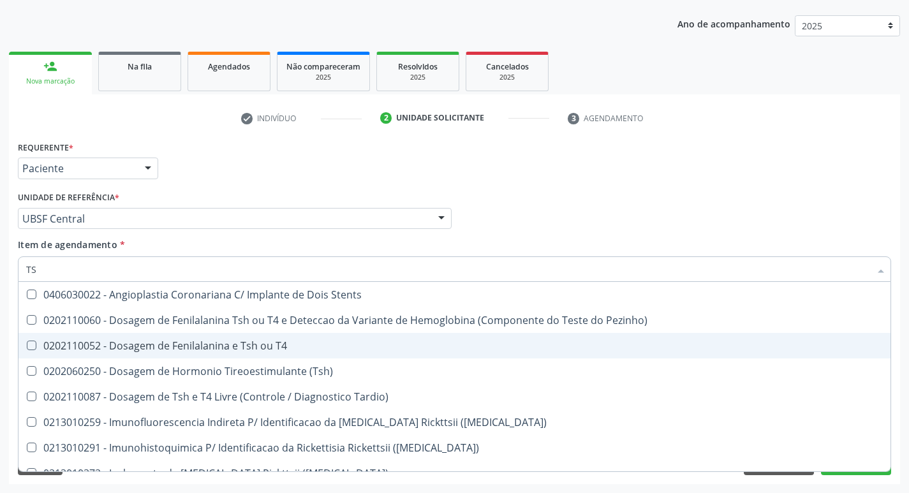
type input "TSH"
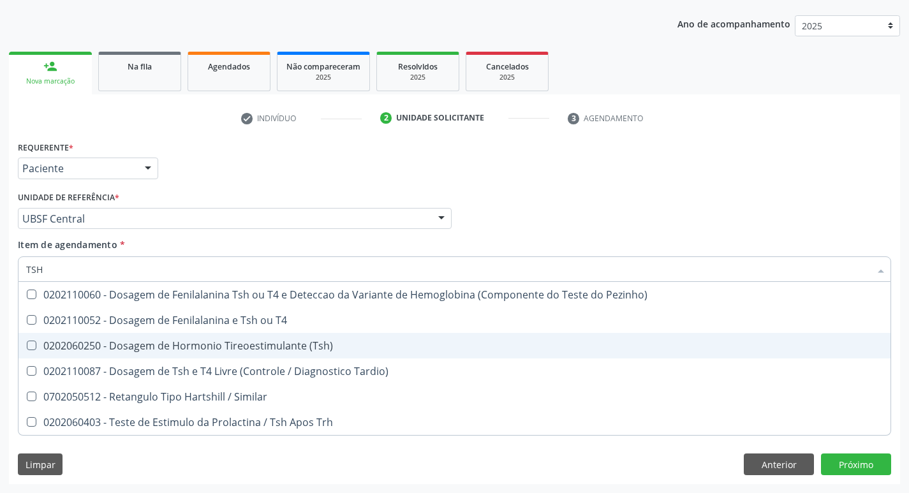
click at [302, 343] on div "0202060250 - Dosagem de Hormonio Tireoestimulante (Tsh)" at bounding box center [454, 346] width 857 height 10
checkbox \(Tsh\) "true"
type input "TS"
checkbox \(Tsh\) "false"
checkbox Tardio\) "true"
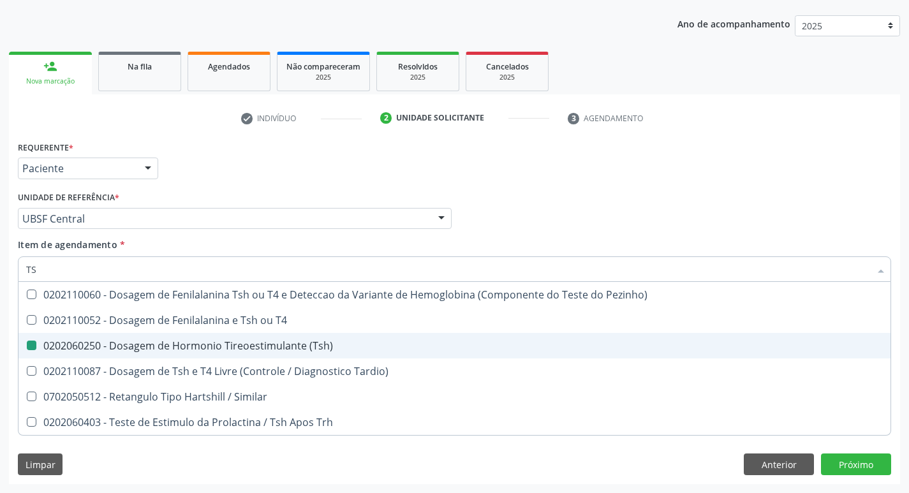
type input "T"
checkbox Tardio\) "false"
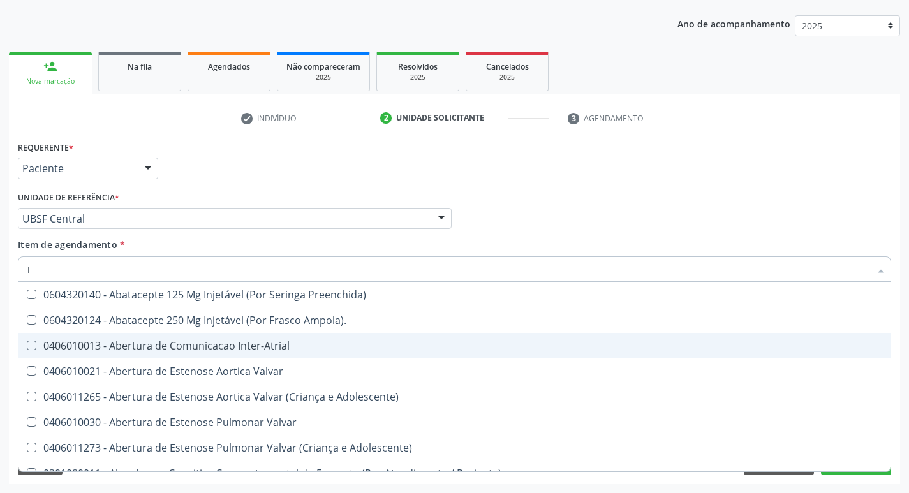
type input "T4"
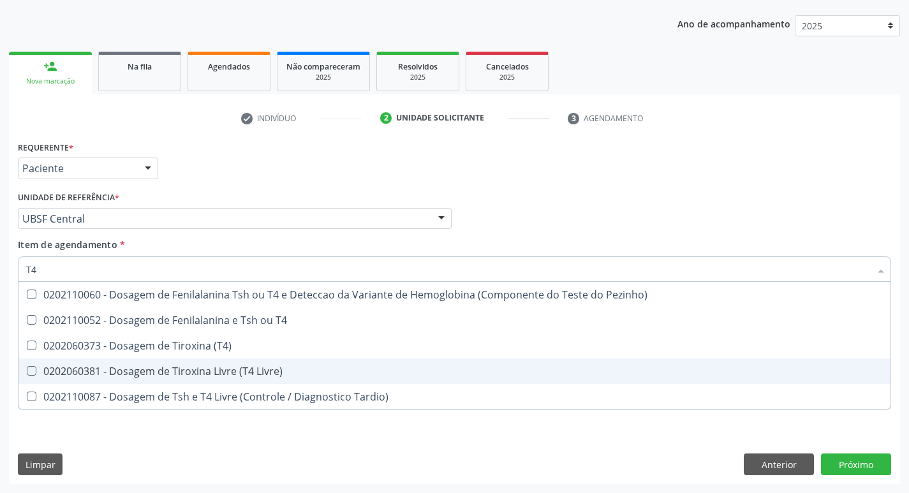
click at [290, 375] on div "0202060381 - Dosagem de Tiroxina Livre (T4 Livre)" at bounding box center [454, 371] width 857 height 10
checkbox Livre\) "true"
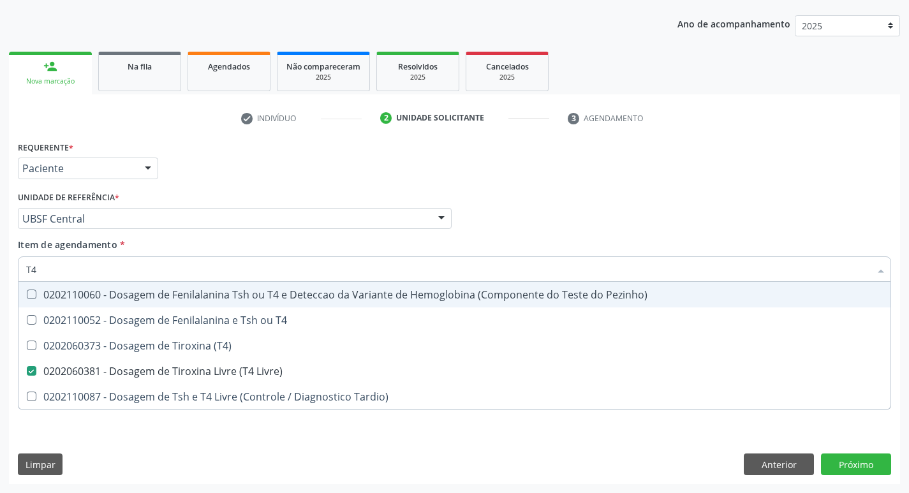
click at [788, 202] on div "Profissional Solicitante Por favor, selecione a Unidade de Atendimento primeiro…" at bounding box center [455, 213] width 880 height 50
checkbox T4 "true"
checkbox \(T4\) "true"
checkbox Tardio\) "true"
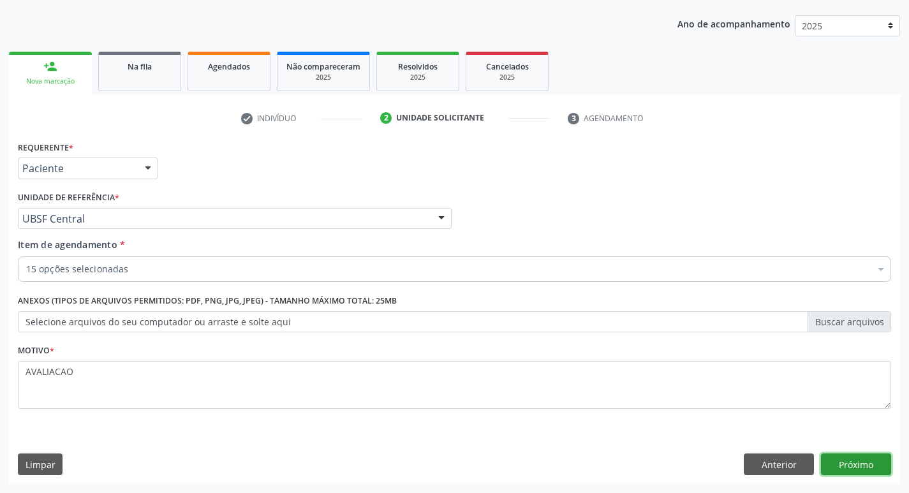
click at [855, 463] on button "Próximo" at bounding box center [856, 465] width 70 height 22
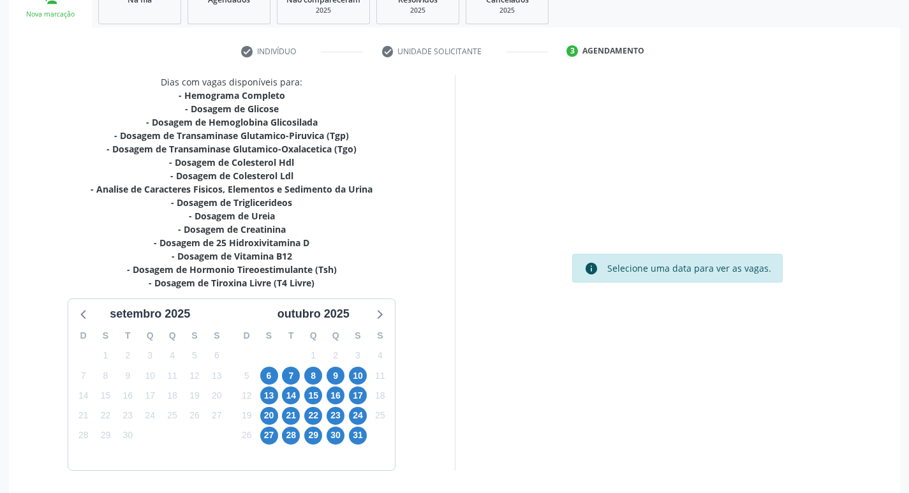
scroll to position [249, 0]
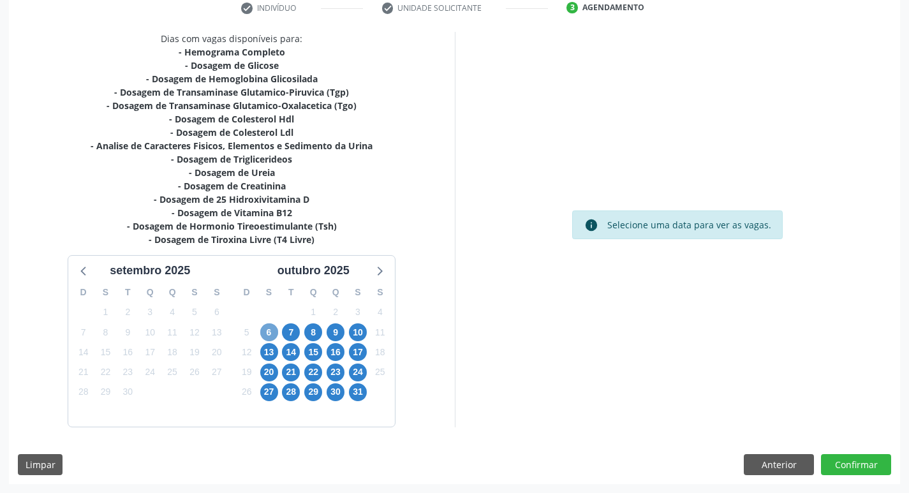
click at [269, 334] on span "6" at bounding box center [269, 332] width 18 height 18
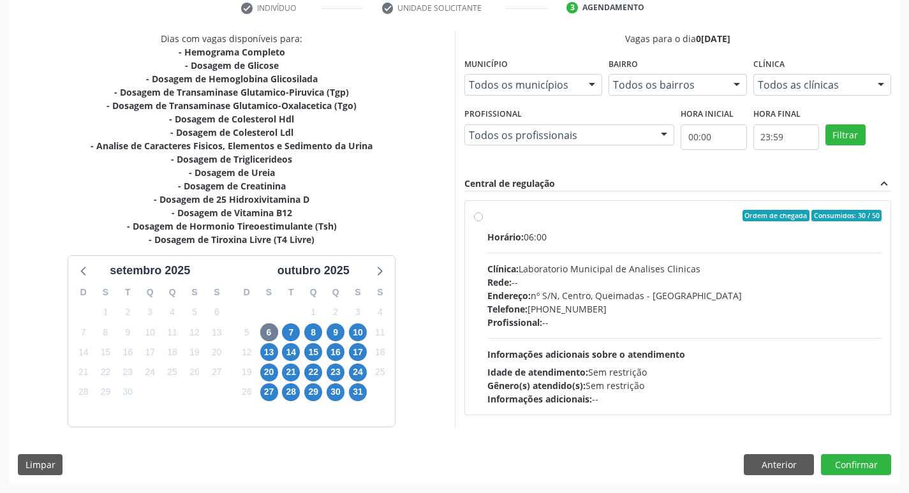
click at [649, 304] on div "Telefone: (83) 33921344" at bounding box center [684, 308] width 395 height 13
click at [483, 221] on input "Ordem de chegada Consumidos: 30 / 50 Horário: 06:00 Clínica: Laboratorio Munici…" at bounding box center [478, 215] width 9 height 11
radio input "true"
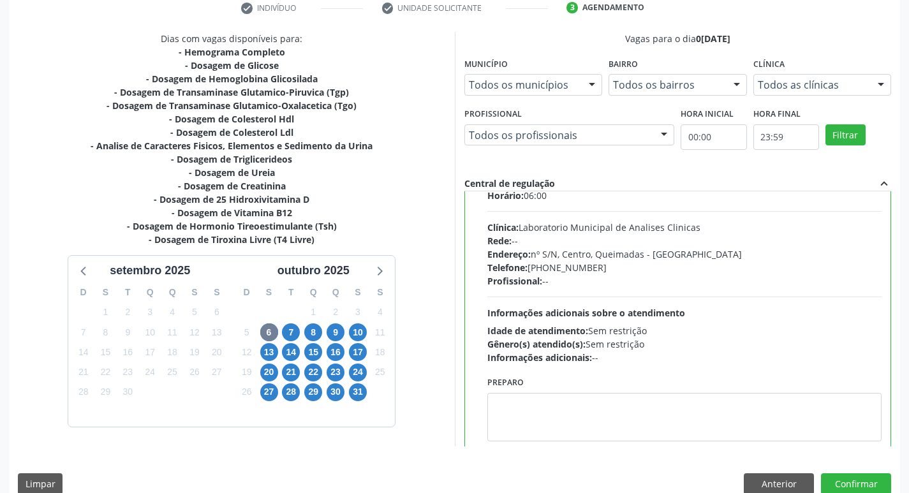
scroll to position [63, 0]
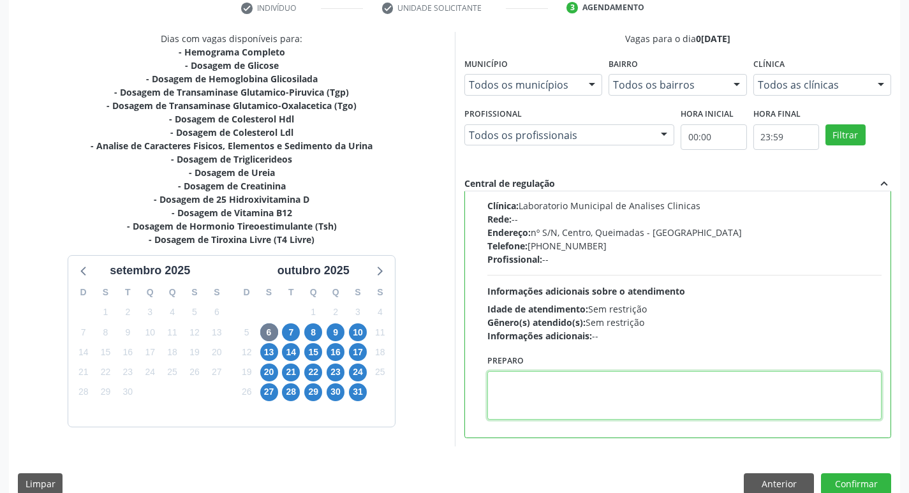
click at [545, 419] on textarea at bounding box center [684, 395] width 395 height 48
paste textarea "IR EM [GEOGRAPHIC_DATA]"
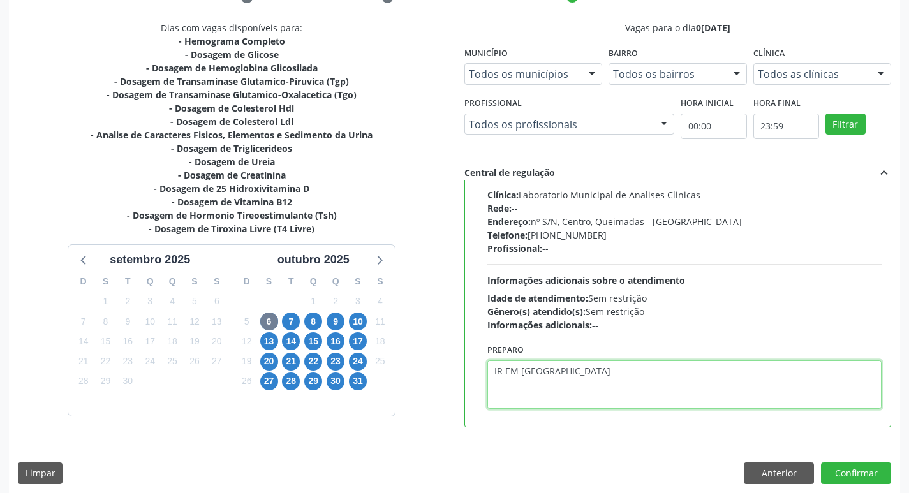
scroll to position [269, 0]
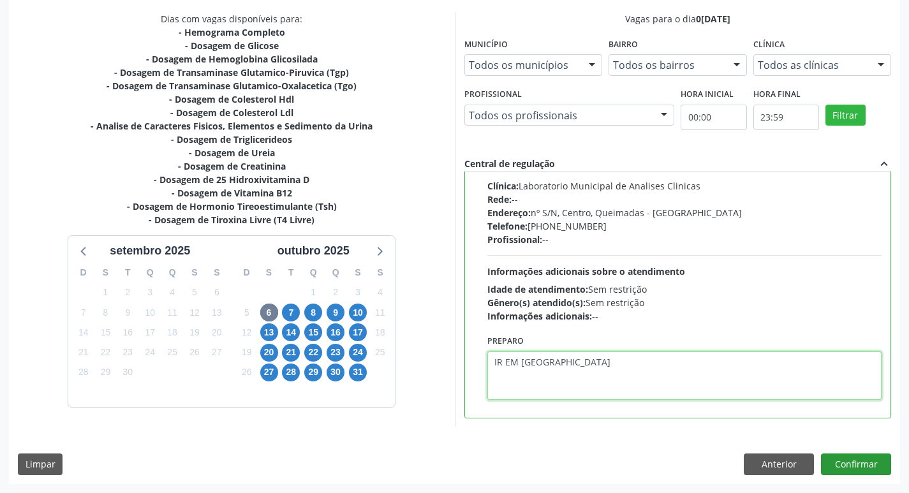
type textarea "IR EM [GEOGRAPHIC_DATA]"
click at [851, 459] on button "Confirmar" at bounding box center [856, 465] width 70 height 22
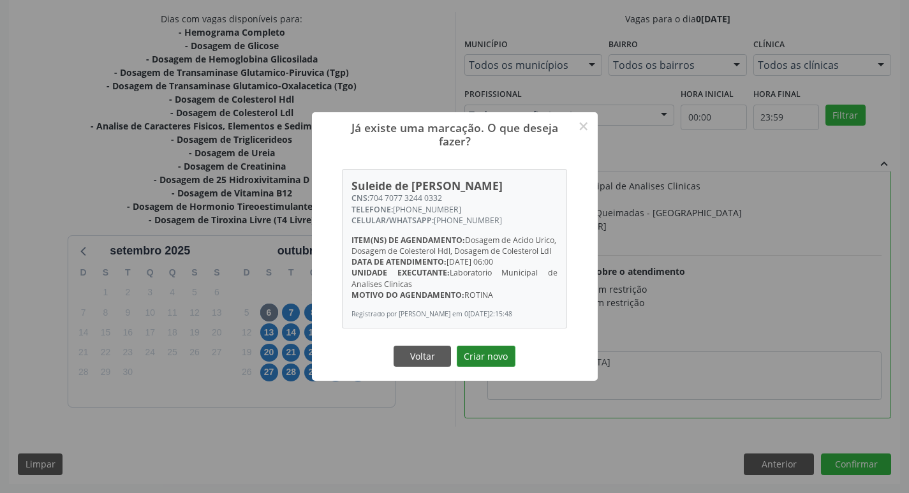
click at [486, 365] on button "Criar novo" at bounding box center [486, 357] width 59 height 22
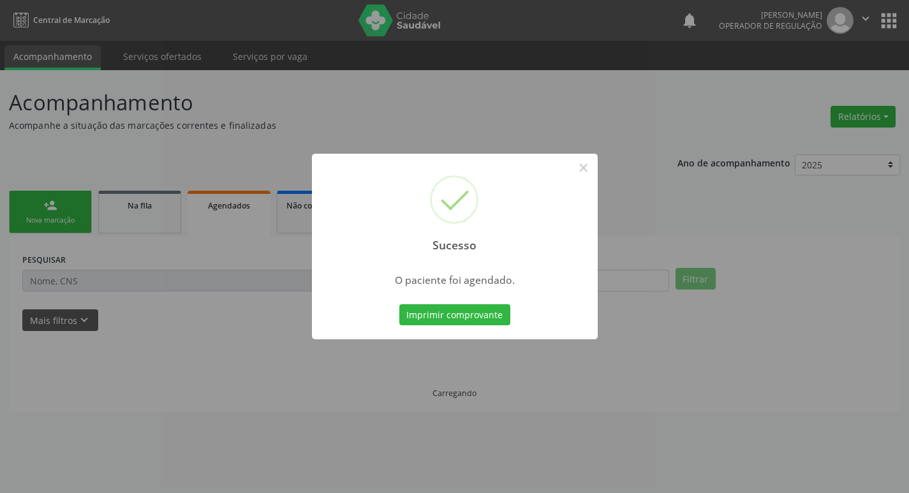
scroll to position [0, 0]
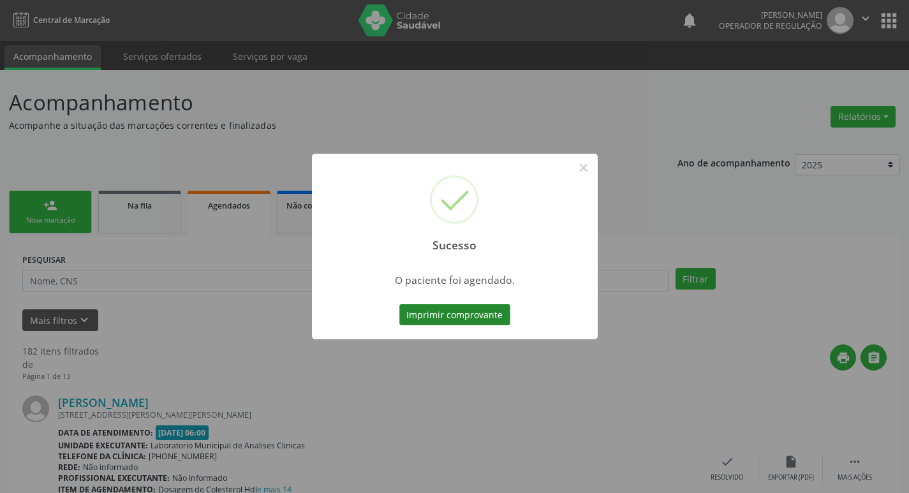
click at [468, 319] on button "Imprimir comprovante" at bounding box center [454, 315] width 111 height 22
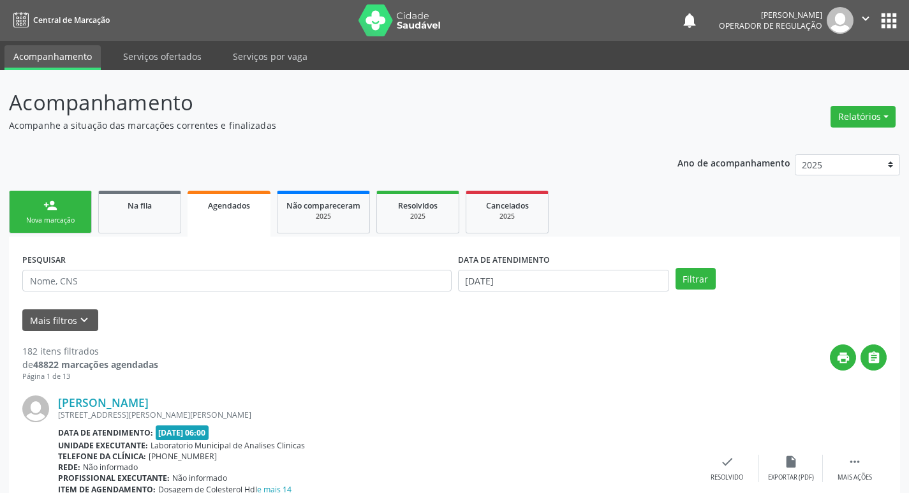
click at [68, 216] on div "Nova marcação" at bounding box center [50, 221] width 64 height 10
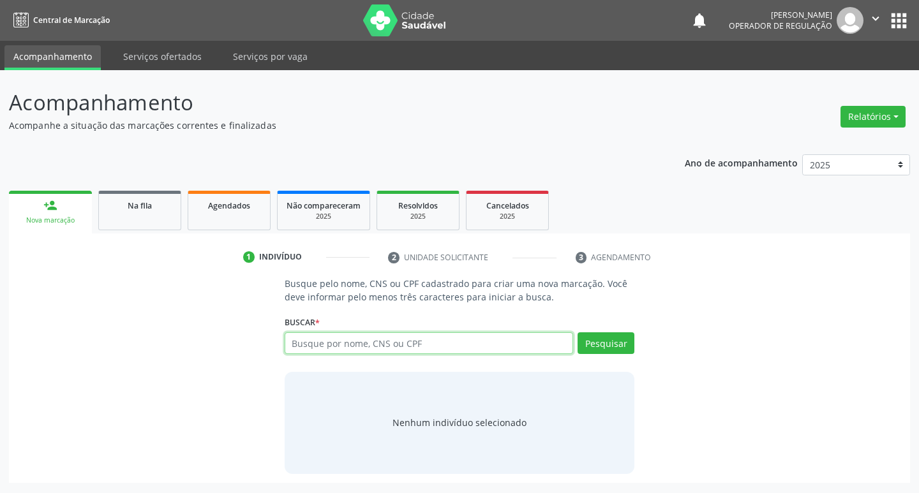
click at [329, 348] on input "text" at bounding box center [428, 343] width 289 height 22
type input "706203010511762"
click at [598, 346] on button "Pesquisar" at bounding box center [605, 343] width 57 height 22
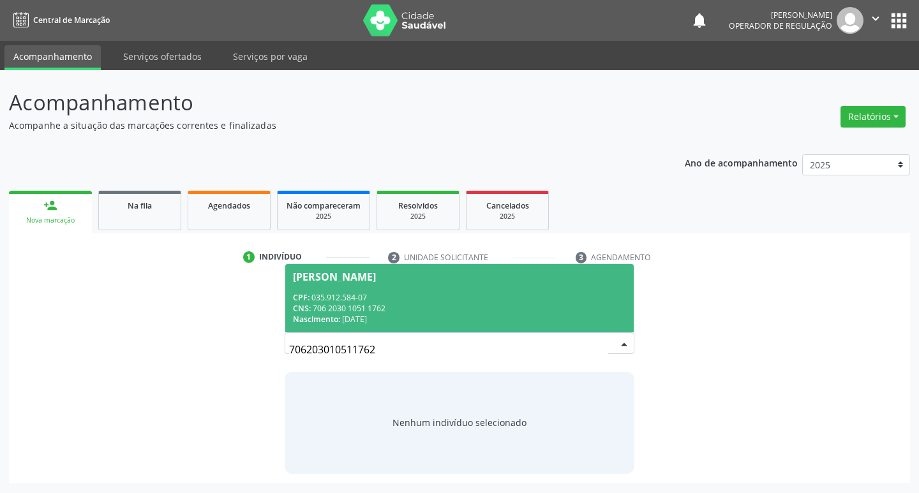
click at [327, 297] on div "CPF: 035.912.584-07" at bounding box center [460, 297] width 334 height 11
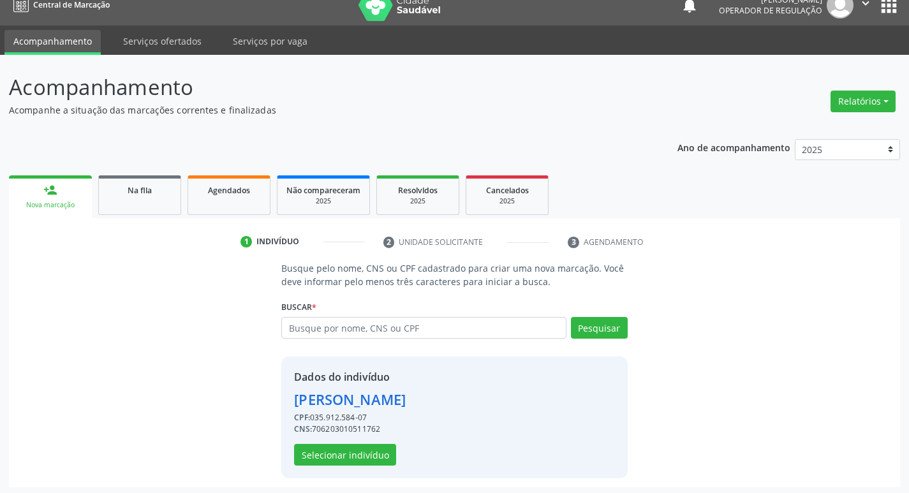
scroll to position [18, 0]
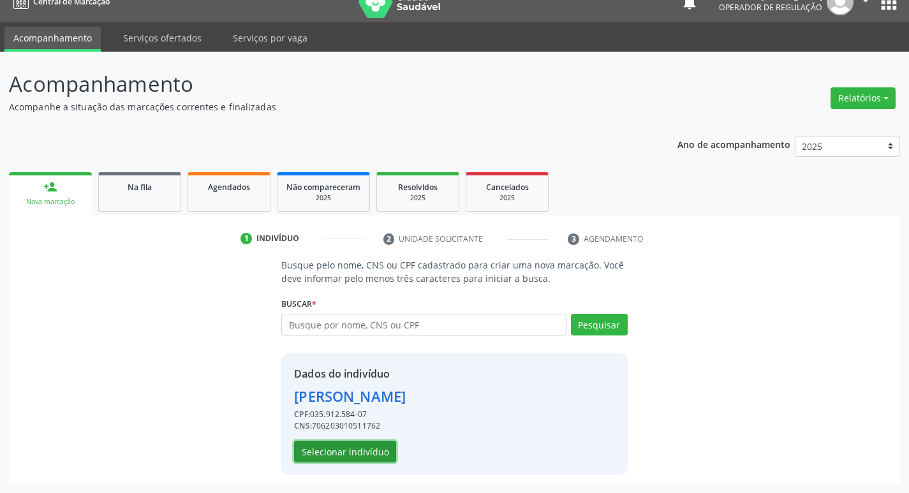
click at [346, 451] on button "Selecionar indivíduo" at bounding box center [345, 452] width 102 height 22
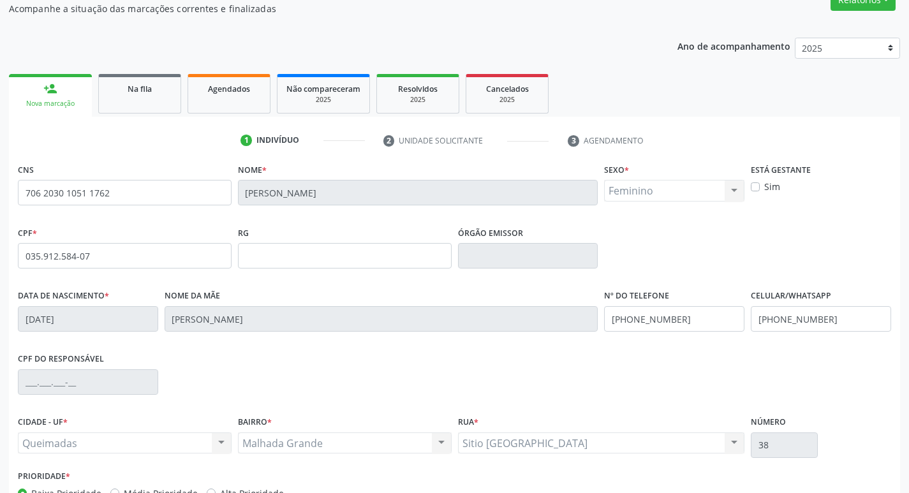
scroll to position [198, 0]
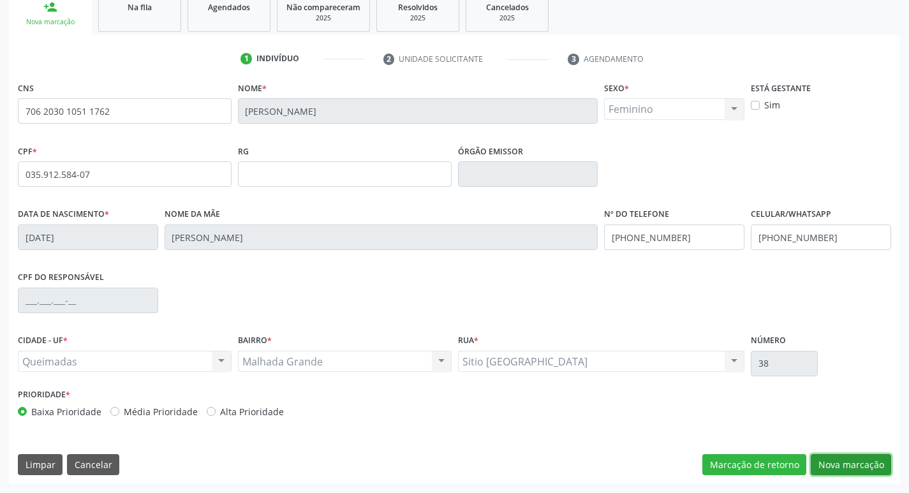
click at [843, 464] on button "Nova marcação" at bounding box center [851, 465] width 80 height 22
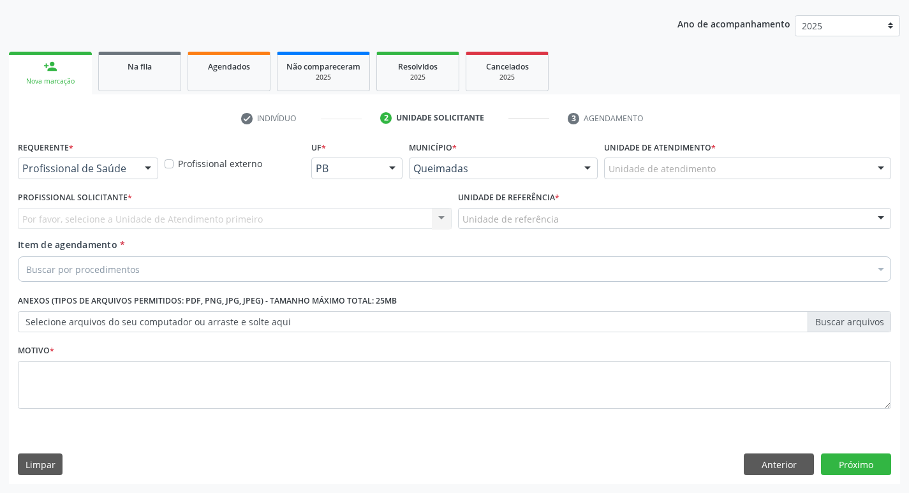
scroll to position [139, 0]
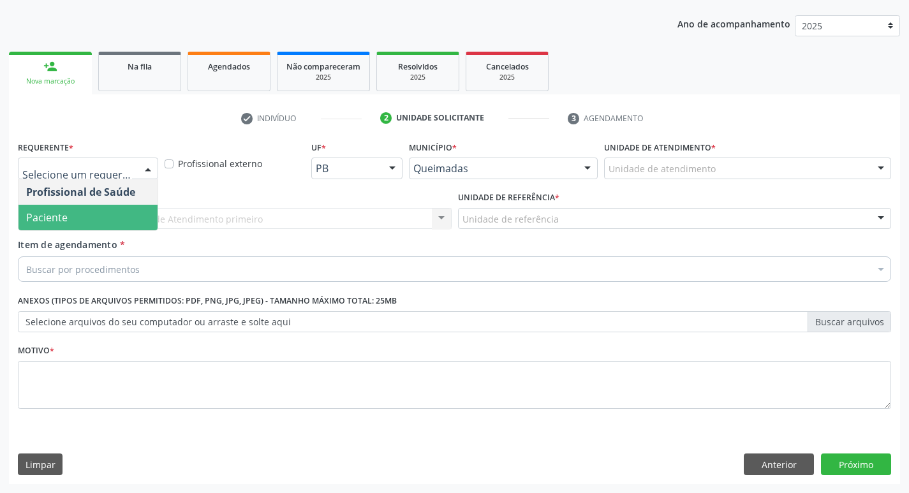
click at [93, 219] on span "Paciente" at bounding box center [87, 218] width 139 height 26
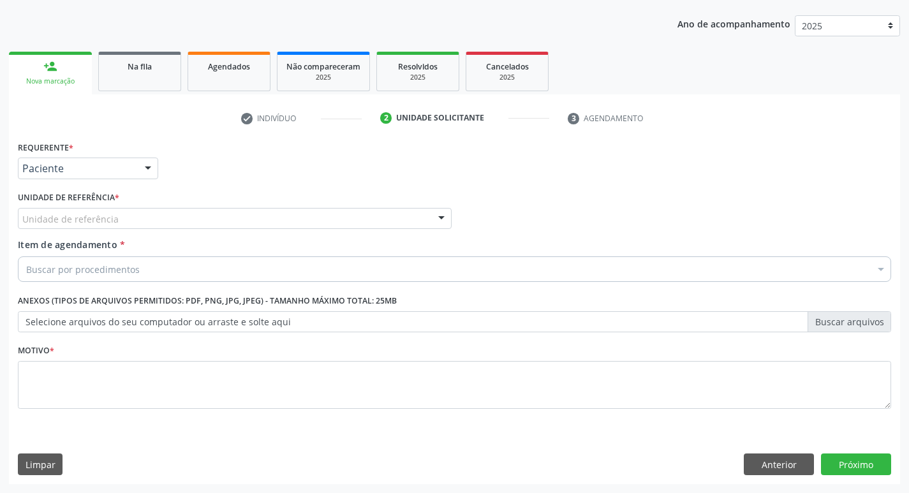
click at [93, 210] on div "Unidade de referência" at bounding box center [235, 219] width 434 height 22
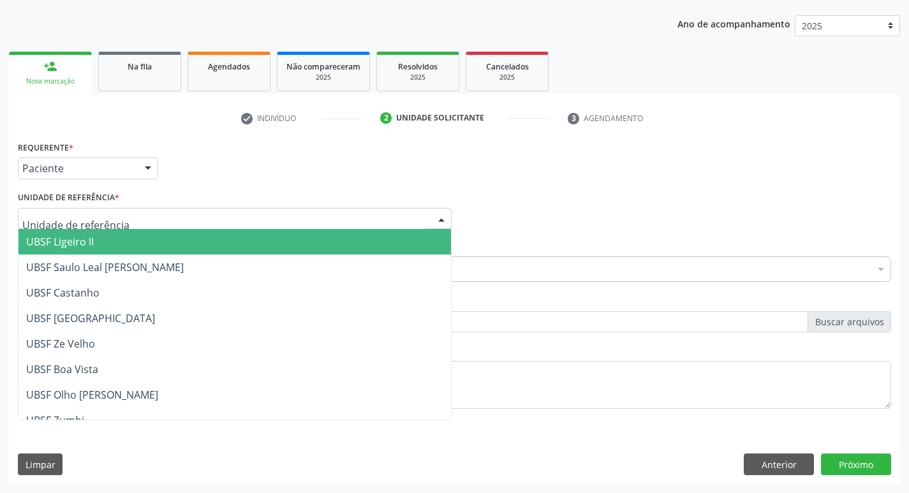
type input "M"
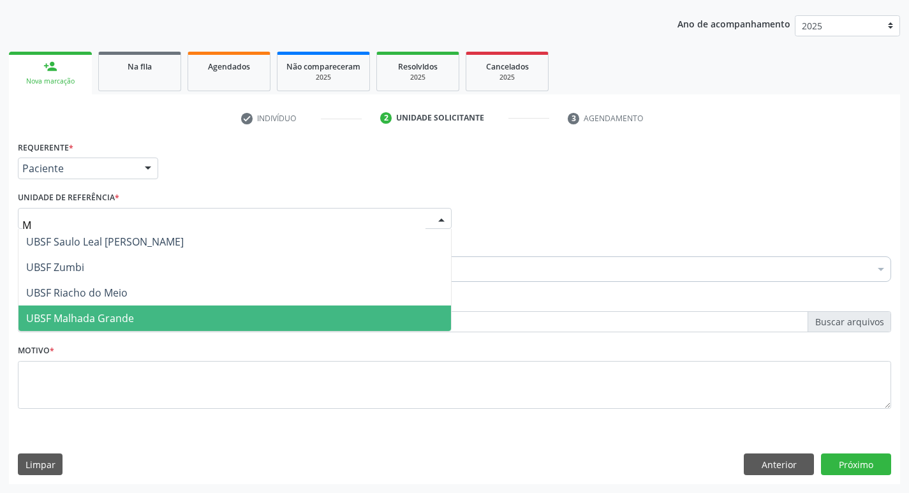
click at [137, 311] on span "UBSF Malhada Grande" at bounding box center [234, 319] width 432 height 26
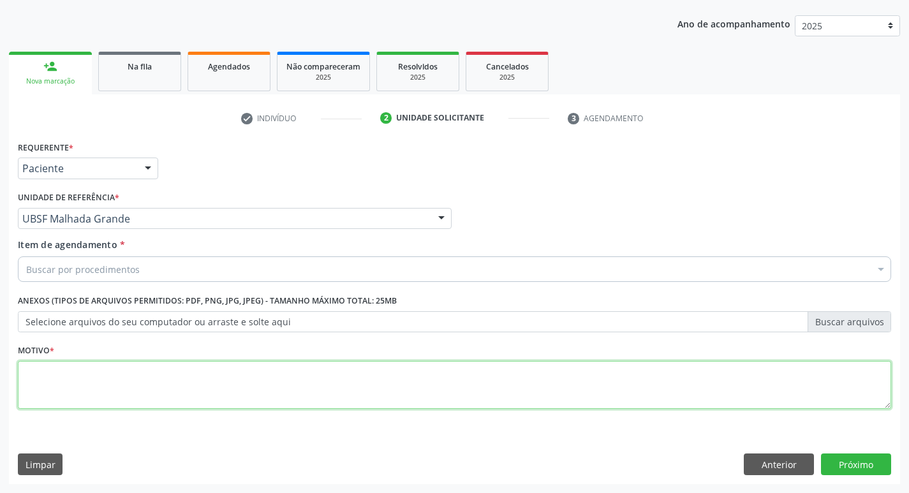
click at [95, 382] on textarea at bounding box center [454, 385] width 873 height 48
type textarea "AVALIACAO"
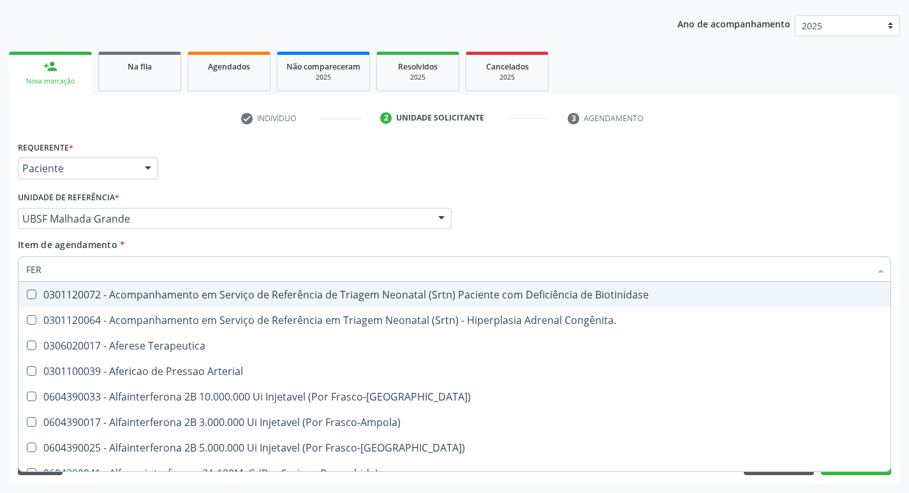
type input "FERR"
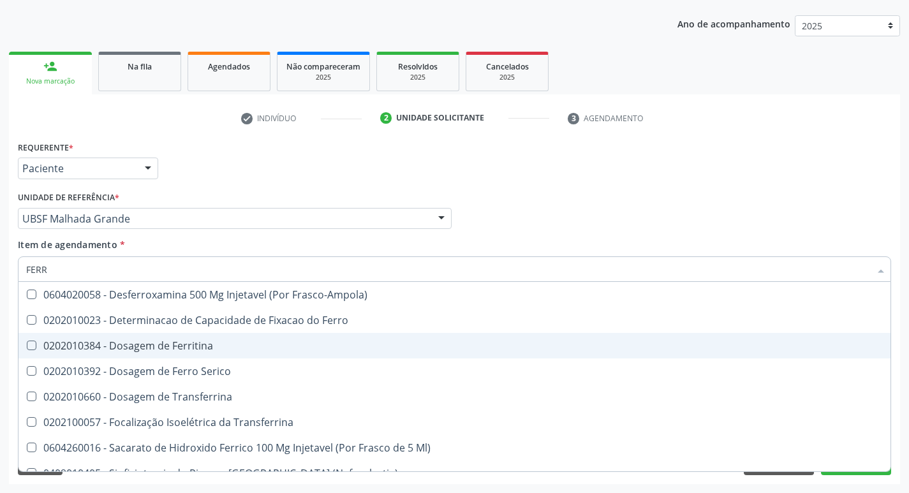
click at [193, 348] on div "0202010384 - Dosagem de Ferritina" at bounding box center [454, 346] width 857 height 10
click at [203, 351] on div "0202010384 - Dosagem de Ferritina" at bounding box center [454, 346] width 857 height 10
click at [199, 351] on div "0202010384 - Dosagem de Ferritina" at bounding box center [454, 346] width 857 height 10
checkbox Ferritina "true"
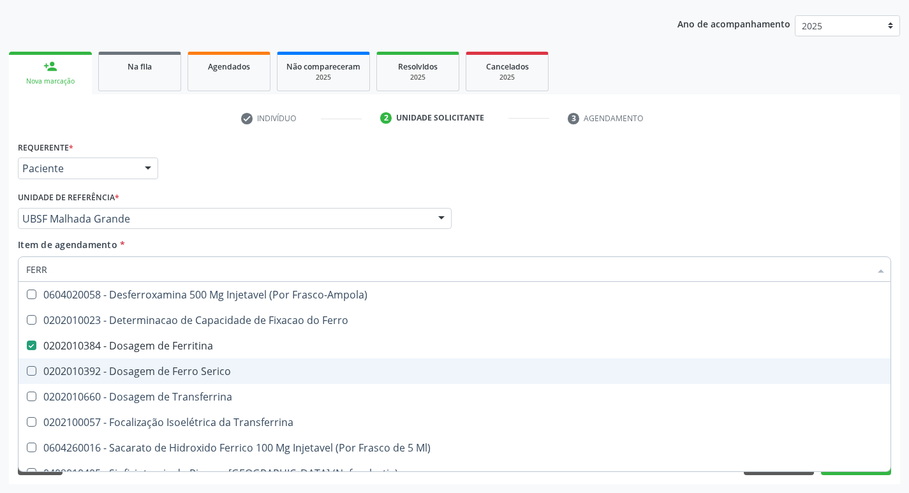
click at [208, 369] on div "0202010392 - Dosagem de Ferro Serico" at bounding box center [454, 371] width 857 height 10
checkbox Serico "true"
type input "FER"
checkbox Ferritina "false"
checkbox Serico "false"
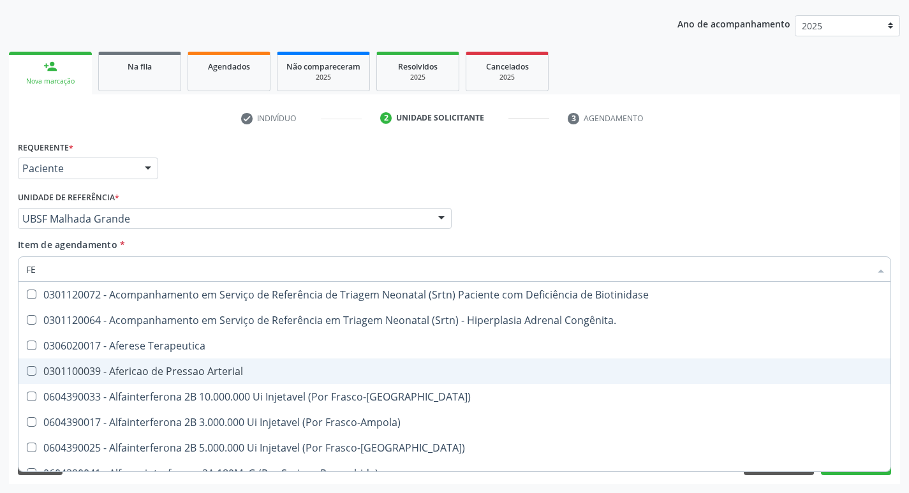
type input "F"
checkbox Ferritina "false"
checkbox Serico "false"
checkbox Titânio "false"
checkbox Inferior "false"
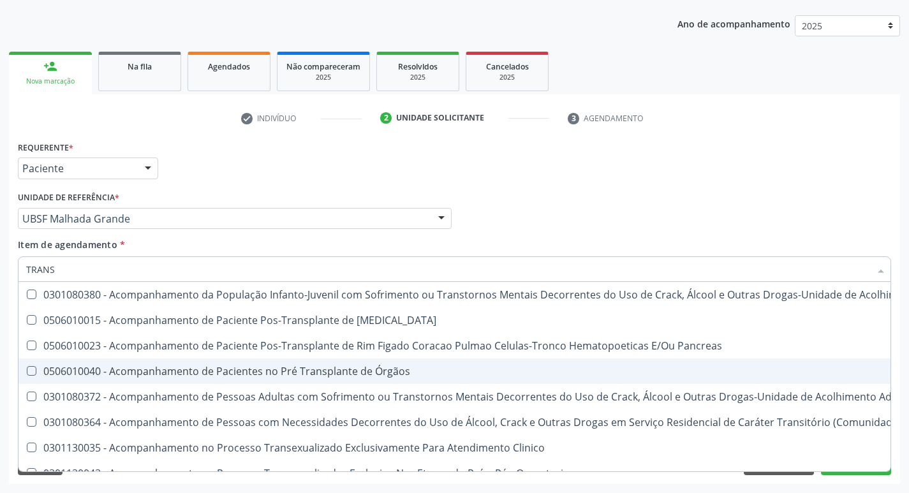
type input "TRANSFER"
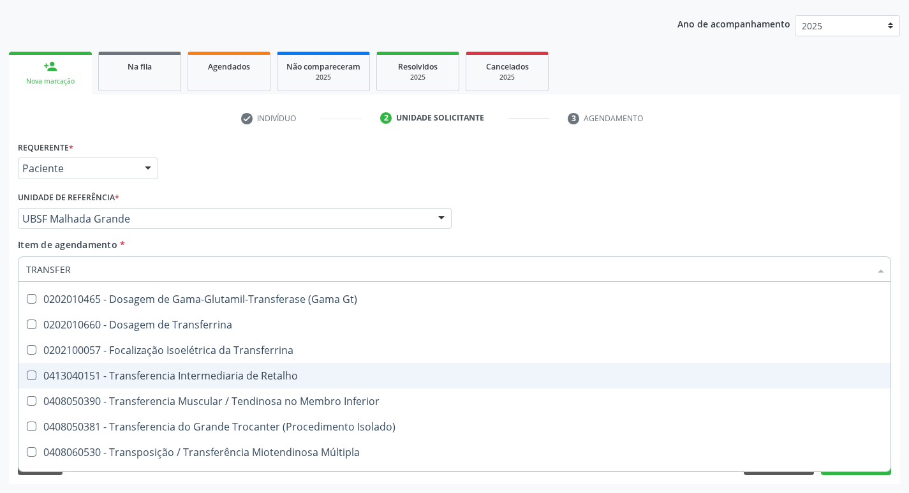
scroll to position [2, 0]
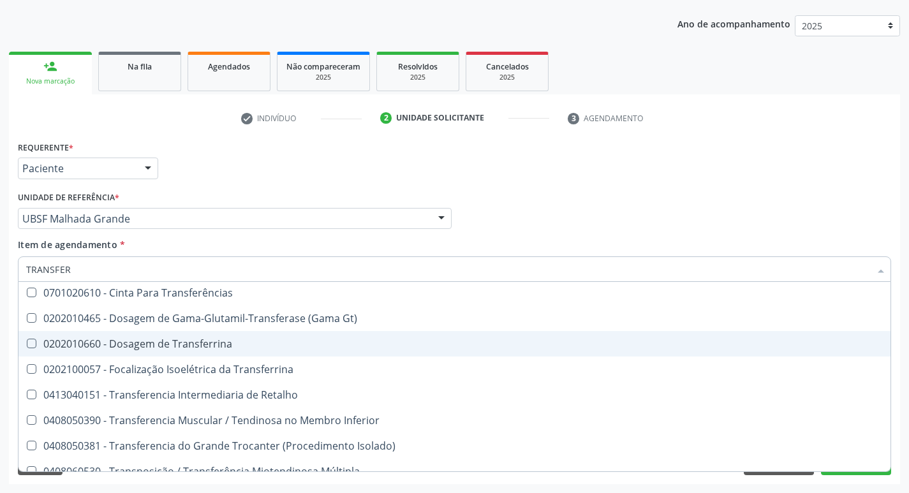
click at [221, 344] on div "0202010660 - Dosagem de Transferrina" at bounding box center [454, 344] width 857 height 10
checkbox Transferrina "true"
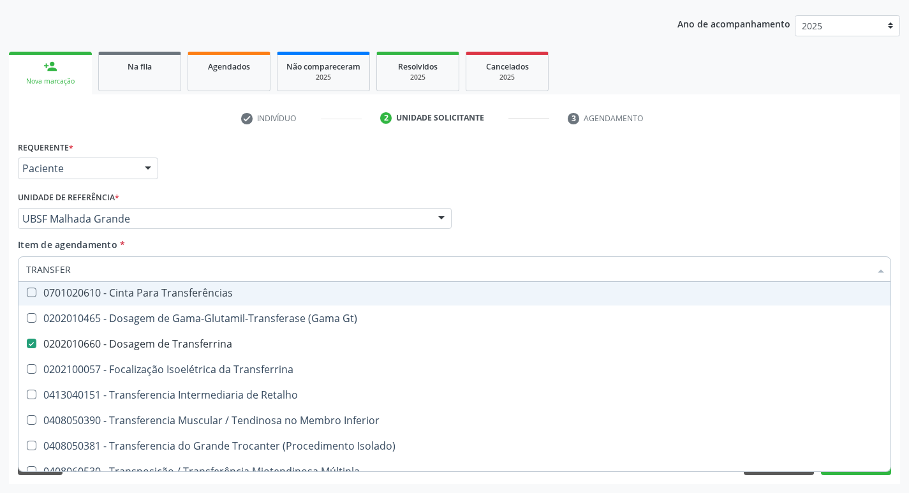
click at [617, 168] on div "Requerente * Paciente Profissional de Saúde Paciente Nenhum resultado encontrad…" at bounding box center [455, 163] width 880 height 50
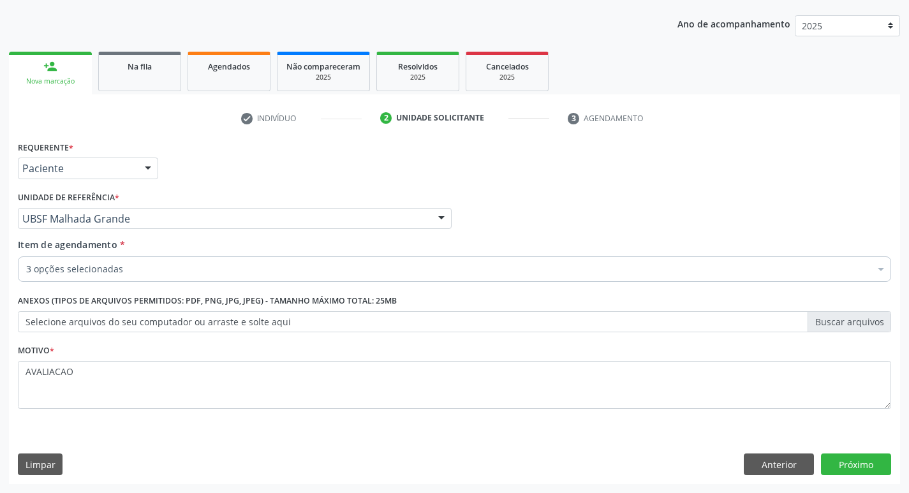
scroll to position [0, 0]
click at [863, 464] on button "Próximo" at bounding box center [856, 465] width 70 height 22
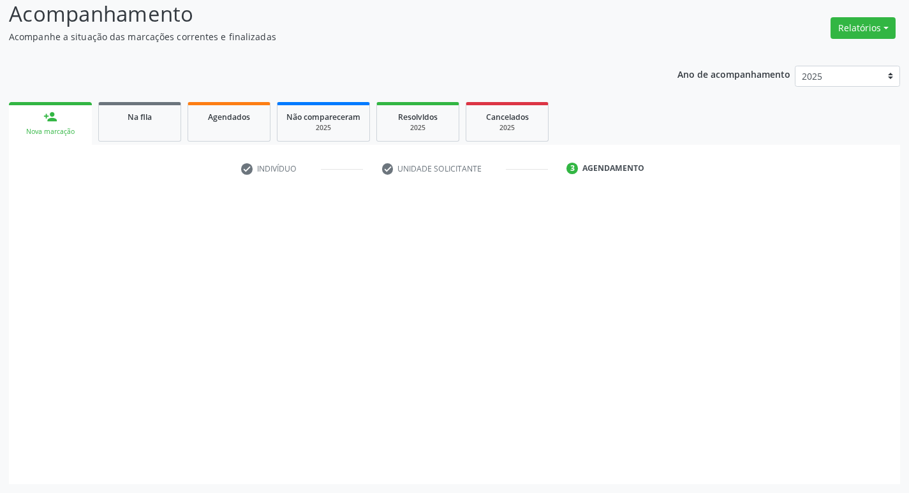
scroll to position [89, 0]
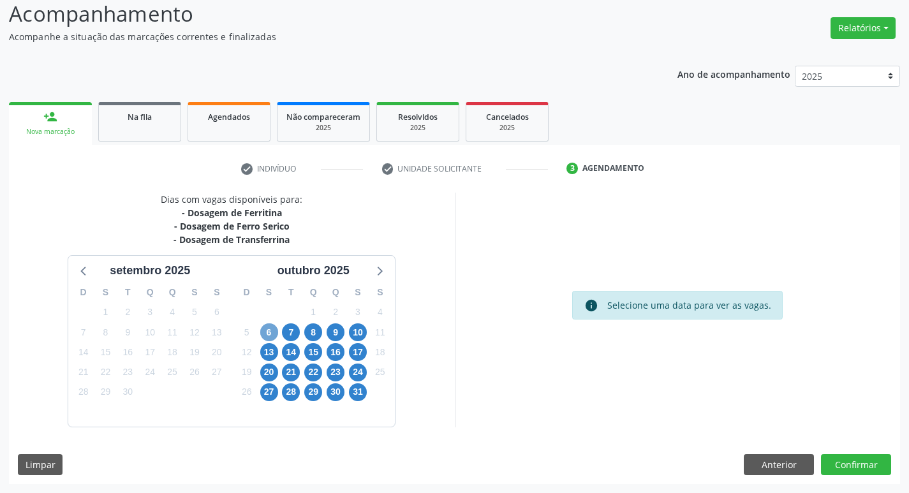
click at [267, 337] on span "6" at bounding box center [269, 332] width 18 height 18
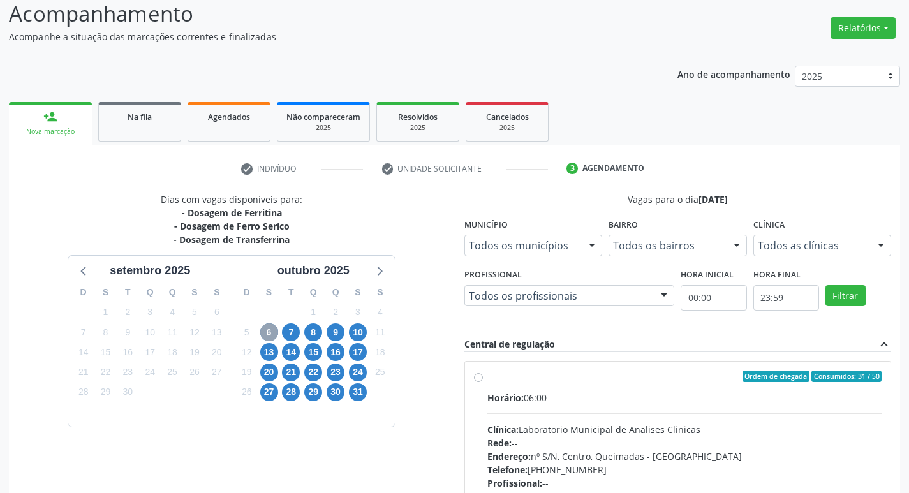
scroll to position [216, 0]
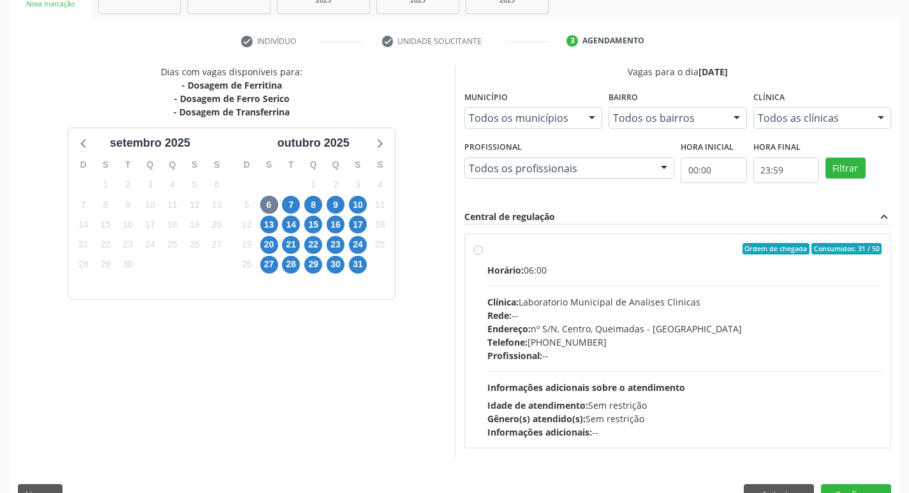
click at [612, 319] on div "Rede: --" at bounding box center [684, 315] width 395 height 13
click at [483, 255] on input "Ordem de chegada Consumidos: 31 / 50 Horário: 06:00 Clínica: Laboratorio Munici…" at bounding box center [478, 248] width 9 height 11
radio input "true"
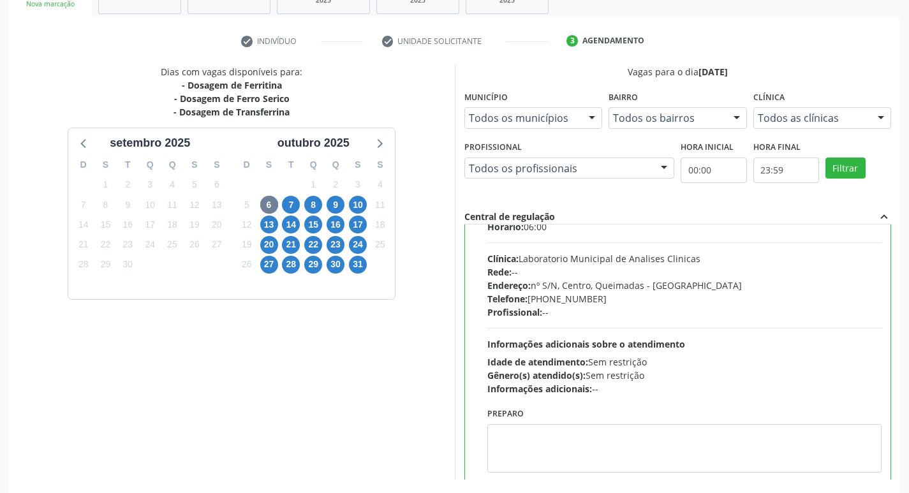
scroll to position [63, 0]
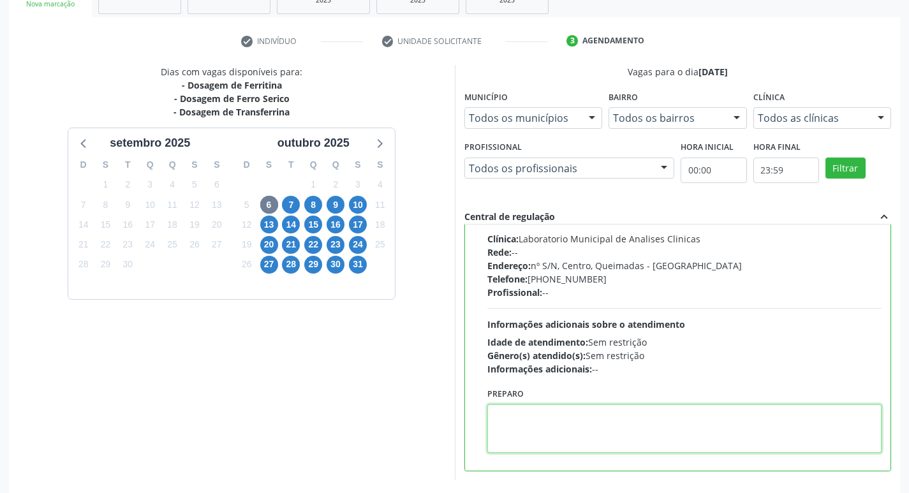
click at [536, 422] on textarea at bounding box center [684, 428] width 395 height 48
paste textarea "IR EM [GEOGRAPHIC_DATA]"
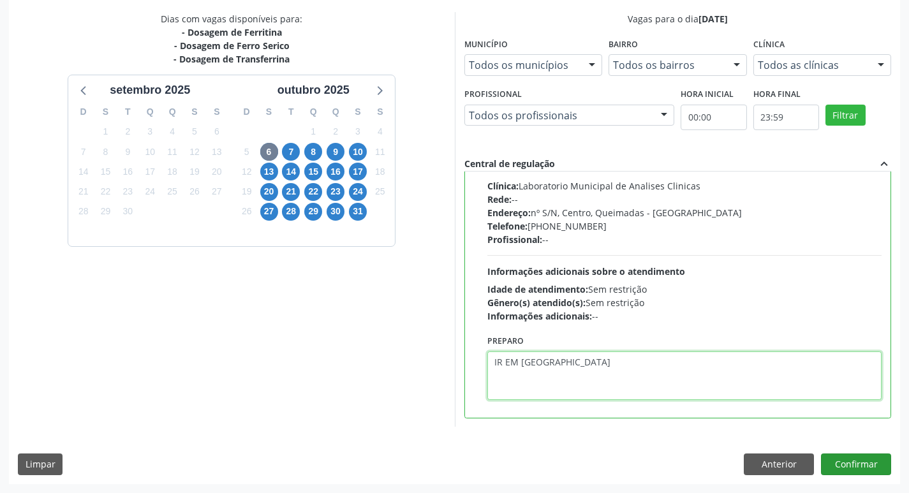
type textarea "IR EM [GEOGRAPHIC_DATA]"
click at [861, 468] on button "Confirmar" at bounding box center [856, 465] width 70 height 22
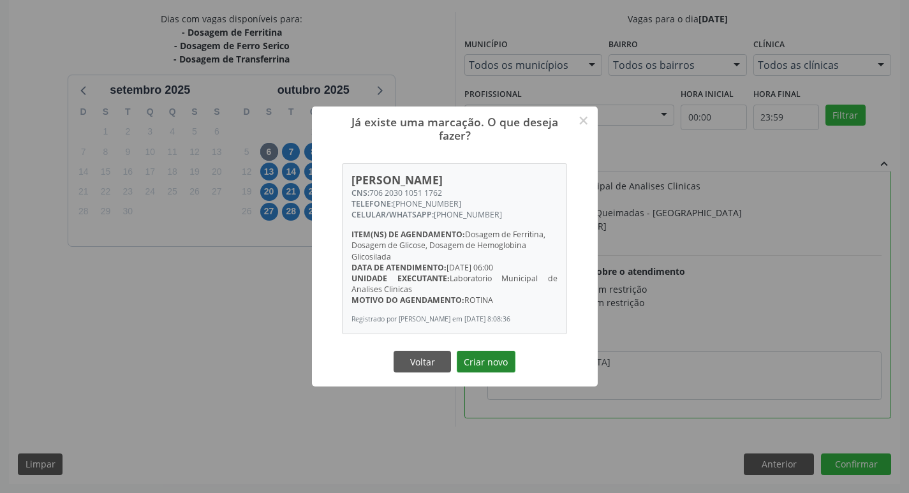
click at [480, 362] on button "Criar novo" at bounding box center [486, 362] width 59 height 22
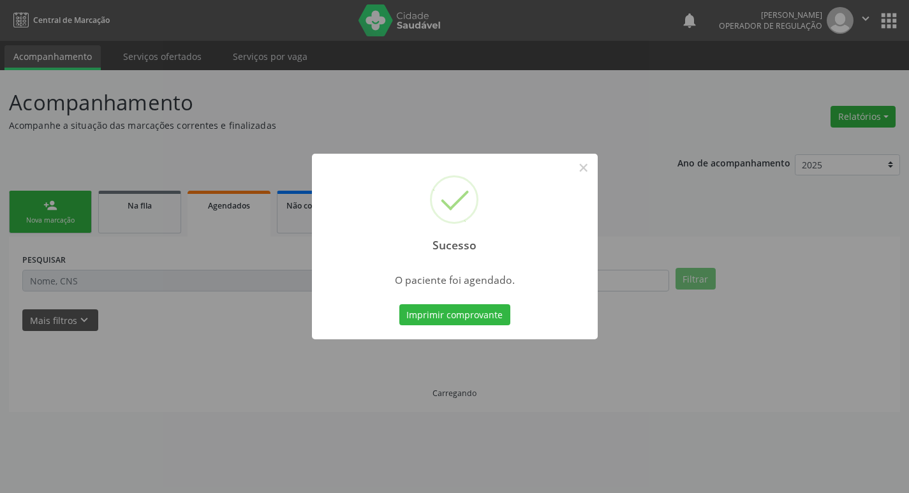
scroll to position [0, 0]
click at [474, 312] on button "Imprimir comprovante" at bounding box center [459, 315] width 111 height 22
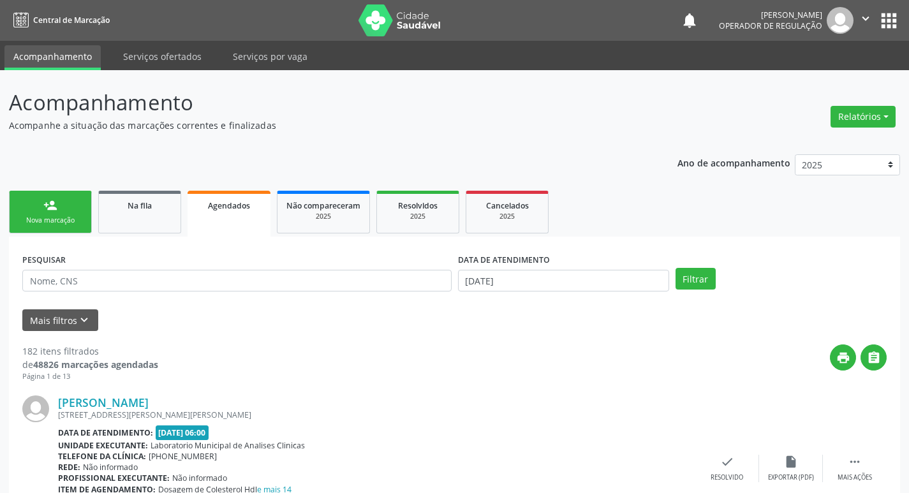
click at [54, 221] on div "Nova marcação" at bounding box center [50, 221] width 64 height 10
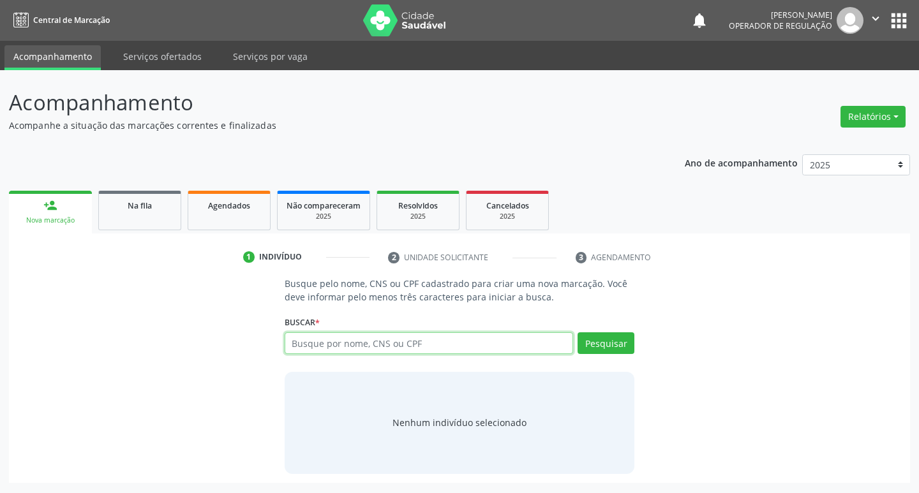
drag, startPoint x: 301, startPoint y: 348, endPoint x: 284, endPoint y: 345, distance: 16.8
click at [288, 347] on input "text" at bounding box center [428, 343] width 289 height 22
type input "700001590903603"
click at [616, 346] on button "Pesquisar" at bounding box center [605, 343] width 57 height 22
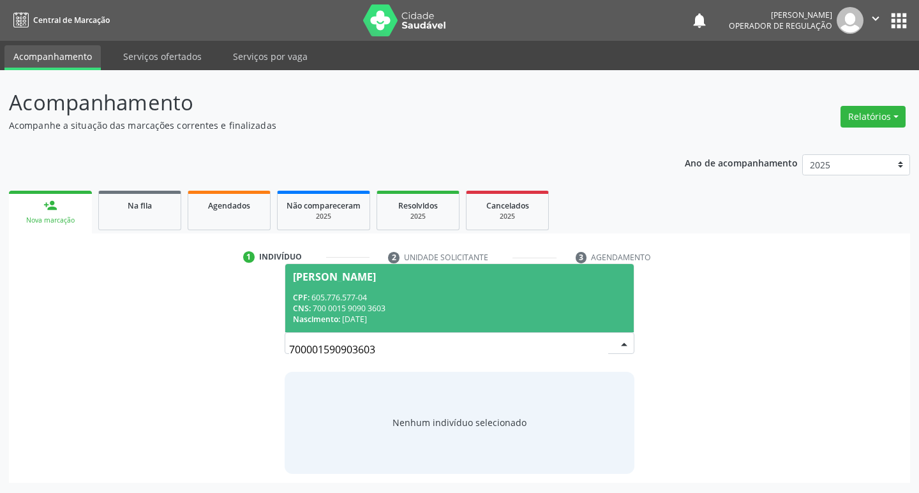
click at [377, 298] on div "CPF: 605.776.577-04" at bounding box center [460, 297] width 334 height 11
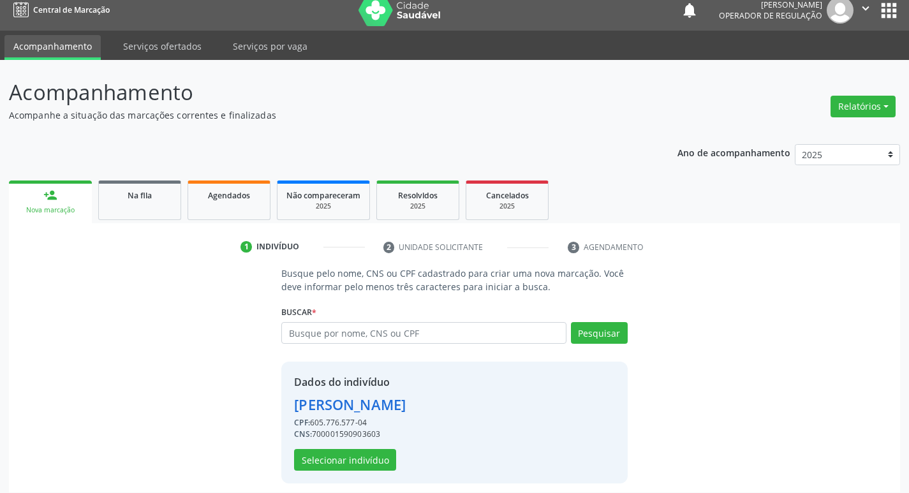
scroll to position [18, 0]
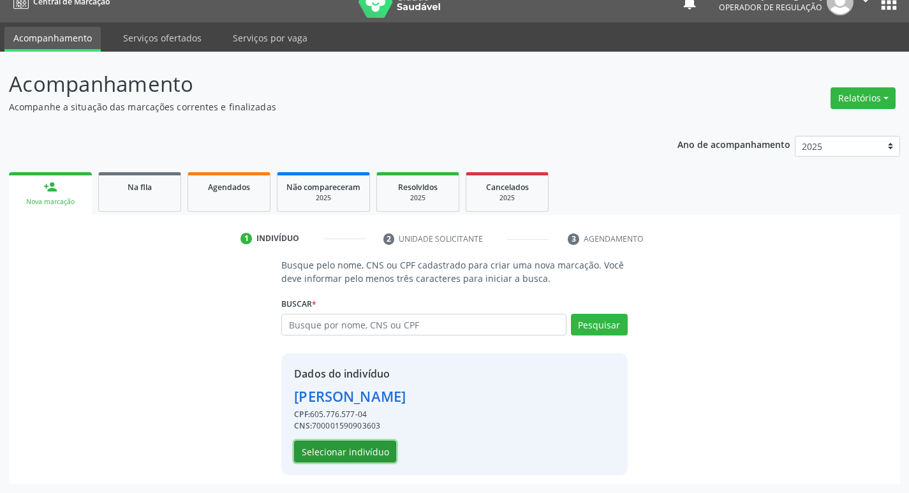
click at [365, 445] on button "Selecionar indivíduo" at bounding box center [345, 452] width 102 height 22
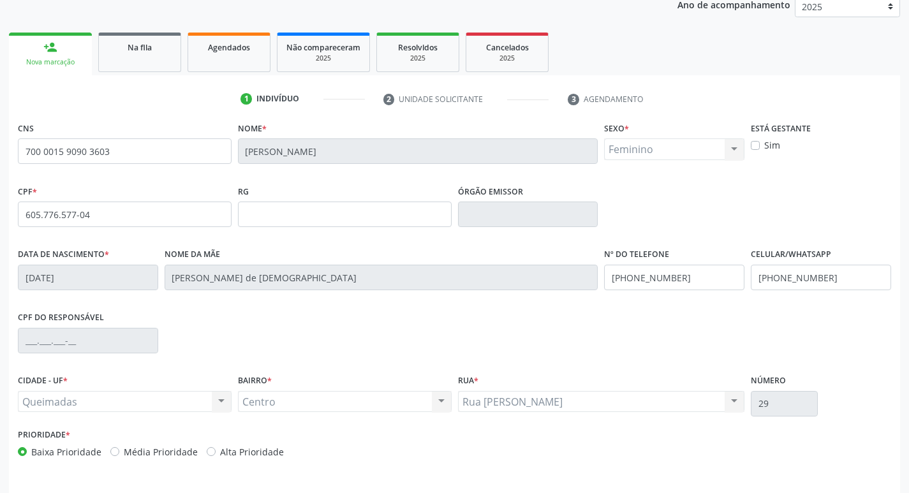
scroll to position [198, 0]
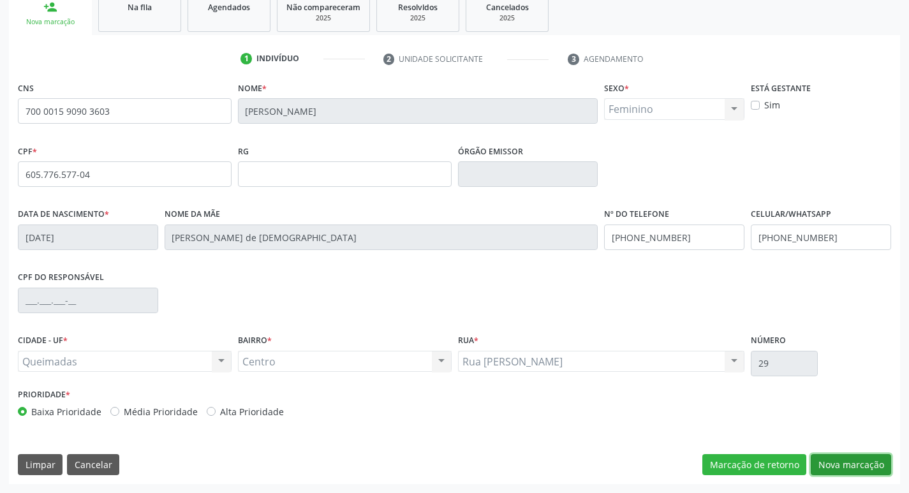
click at [848, 464] on button "Nova marcação" at bounding box center [851, 465] width 80 height 22
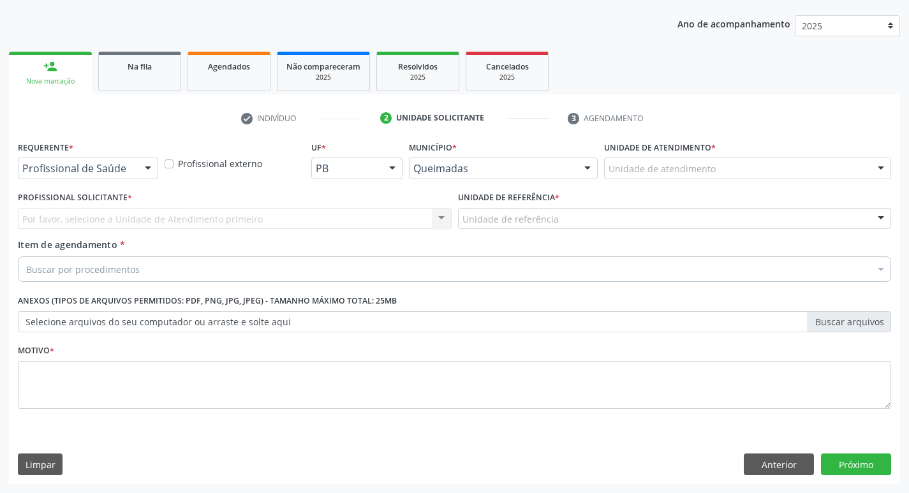
scroll to position [139, 0]
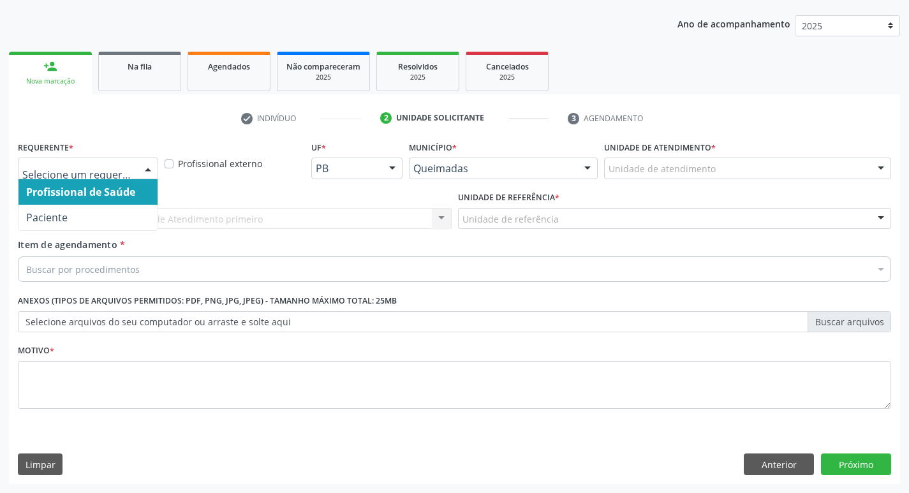
click at [37, 161] on div at bounding box center [88, 169] width 140 height 22
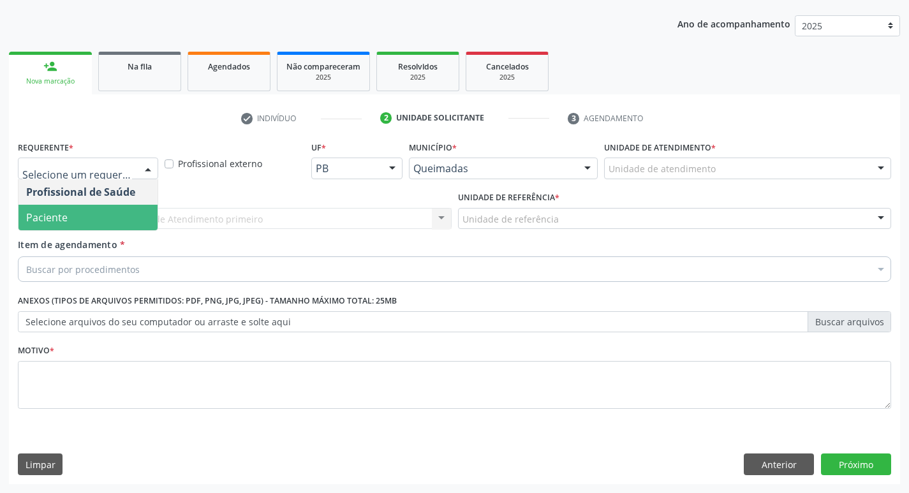
click at [54, 219] on span "Paciente" at bounding box center [46, 217] width 41 height 14
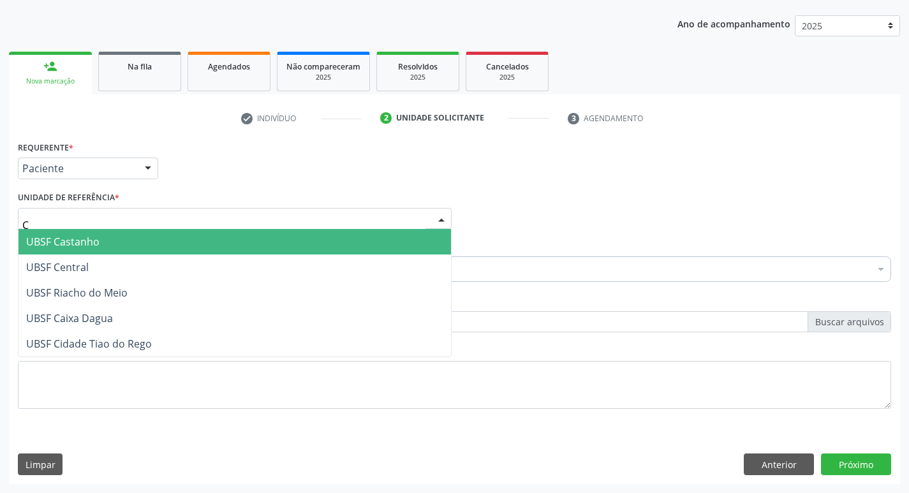
type input "CE"
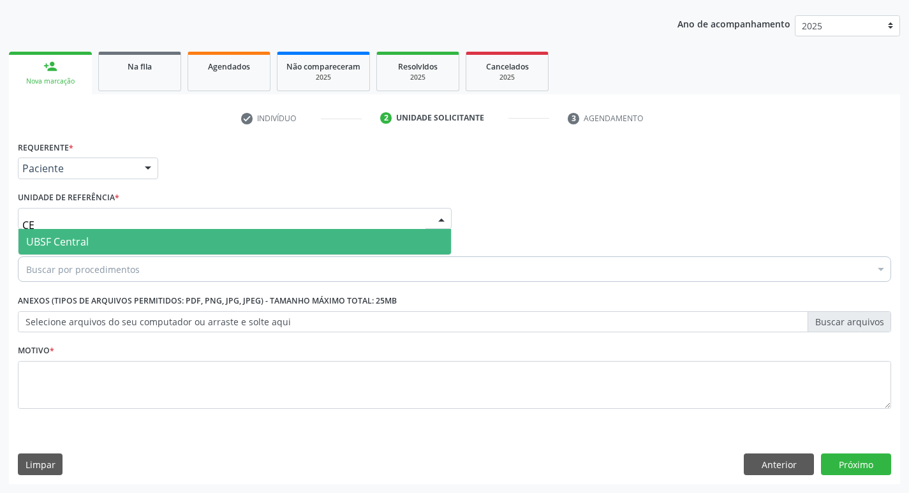
click at [54, 245] on span "UBSF Central" at bounding box center [57, 242] width 63 height 14
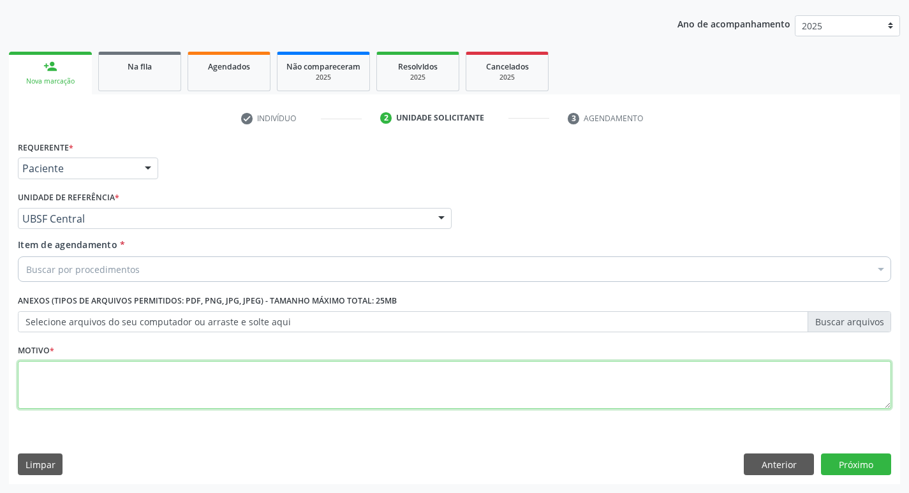
click at [47, 404] on textarea at bounding box center [454, 385] width 873 height 48
type textarea "AVALIACAO"
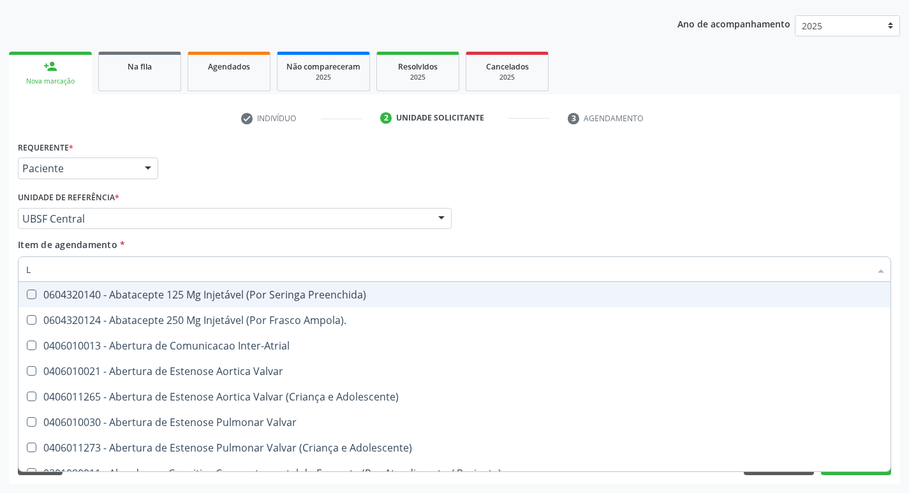
type input "LARVAS"
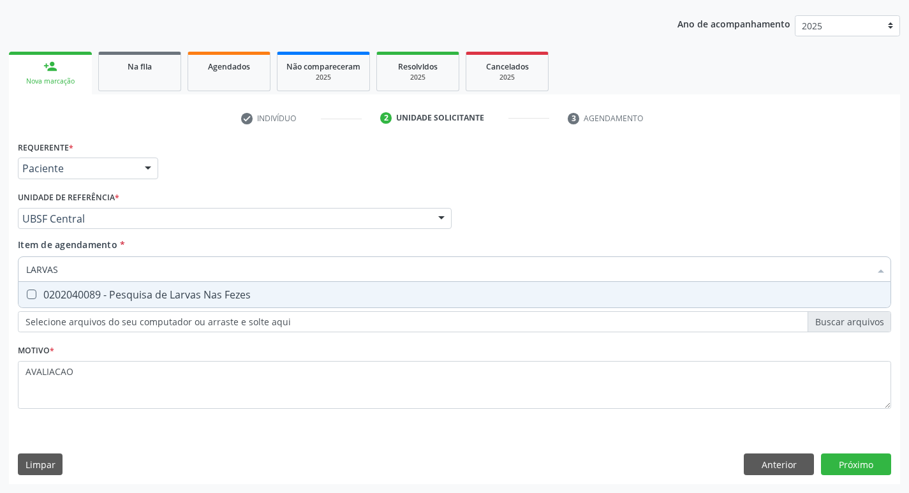
click at [179, 291] on div "0202040089 - Pesquisa de Larvas Nas Fezes" at bounding box center [454, 295] width 857 height 10
checkbox Fezes "true"
type input "L"
checkbox Fezes "false"
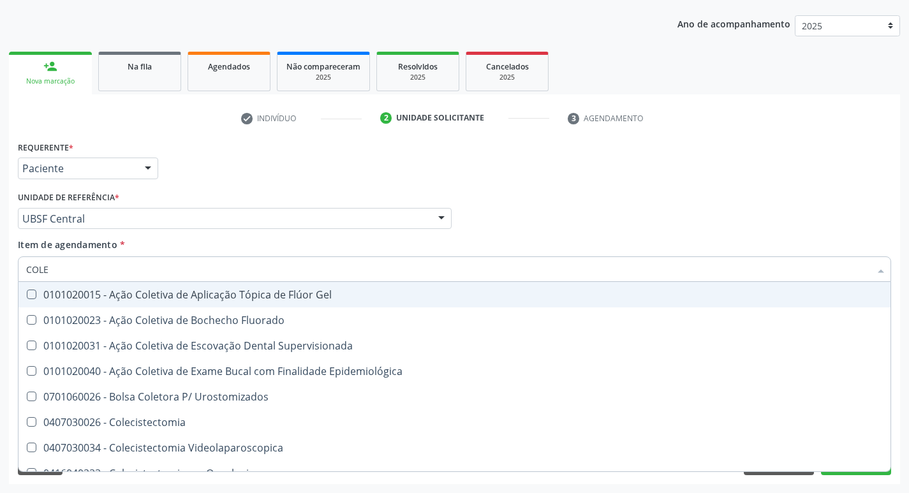
type input "COLES"
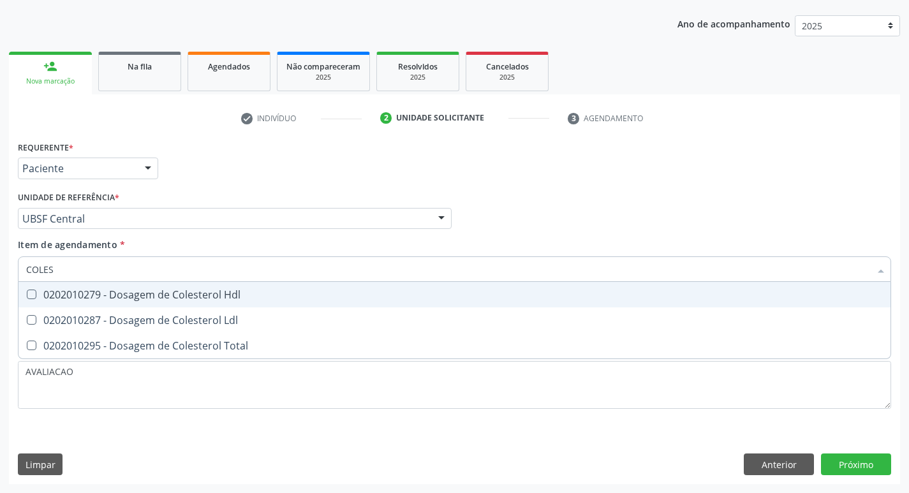
click at [231, 294] on div "0202010279 - Dosagem de Colesterol Hdl" at bounding box center [454, 295] width 857 height 10
checkbox Hdl "true"
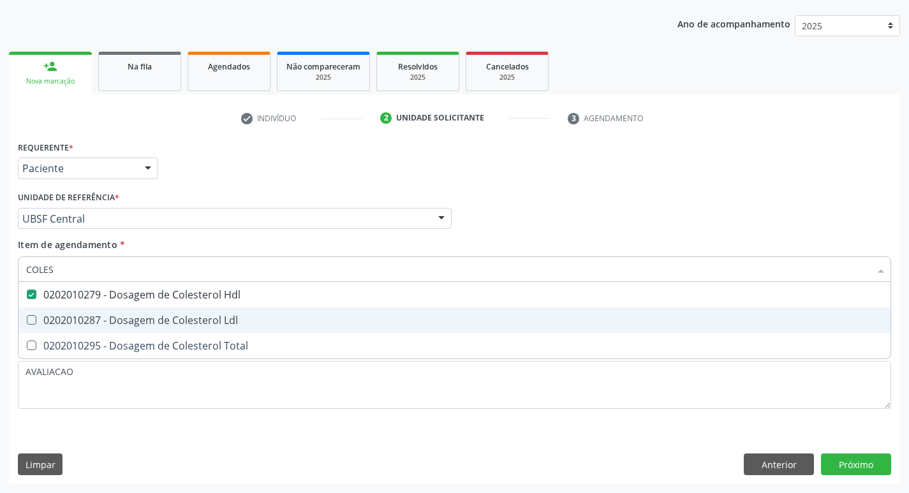
click at [233, 319] on div "0202010287 - Dosagem de Colesterol Ldl" at bounding box center [454, 320] width 857 height 10
checkbox Ldl "true"
type input "COLE"
checkbox Hdl "false"
checkbox Ldl "false"
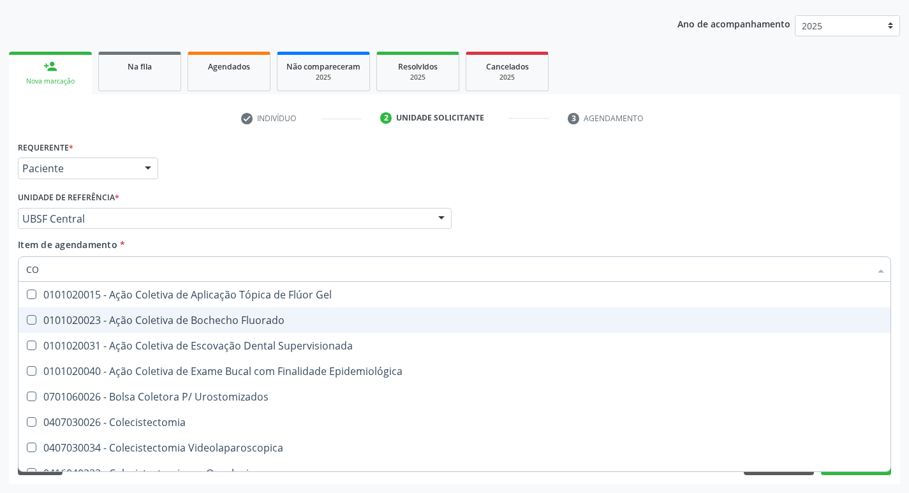
type input "C"
checkbox Hdl "false"
checkbox Ldl "false"
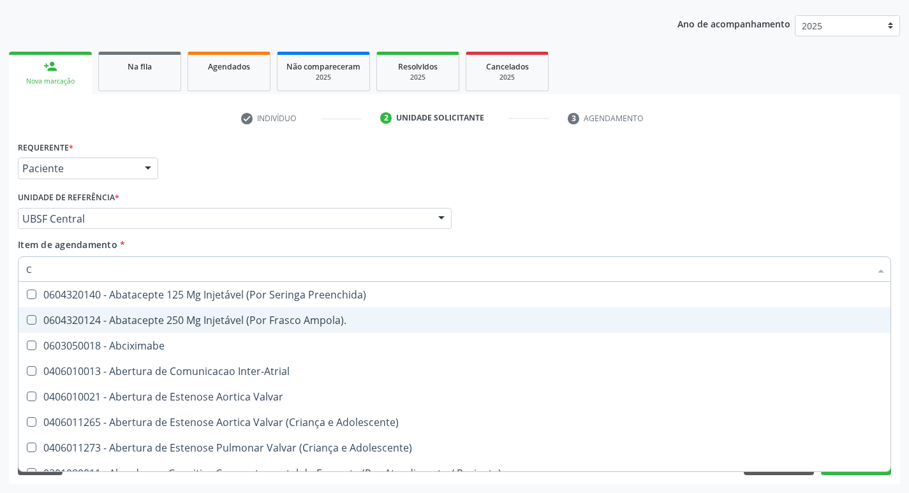
type input "CO"
checkbox Comprimido\) "true"
checkbox G\) "true"
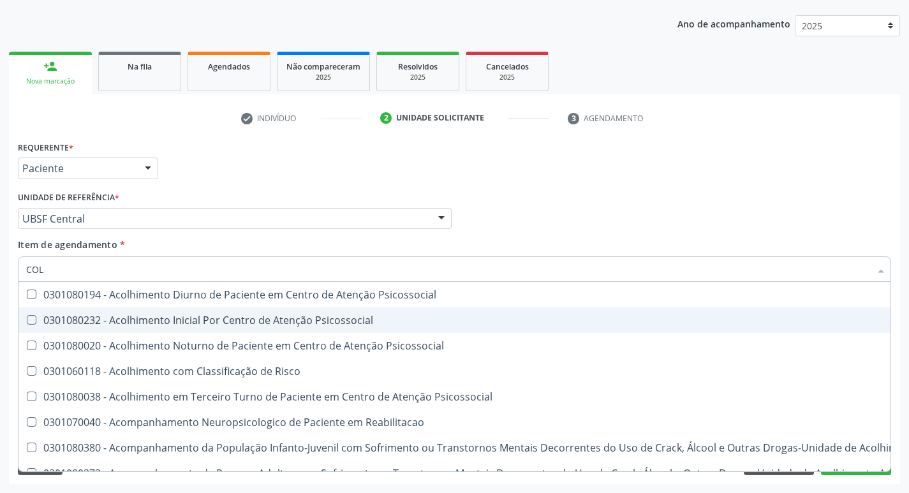
type input "COLE"
checkbox Mama "true"
checkbox Utero "true"
type input "COLES"
checkbox Psicossocial "true"
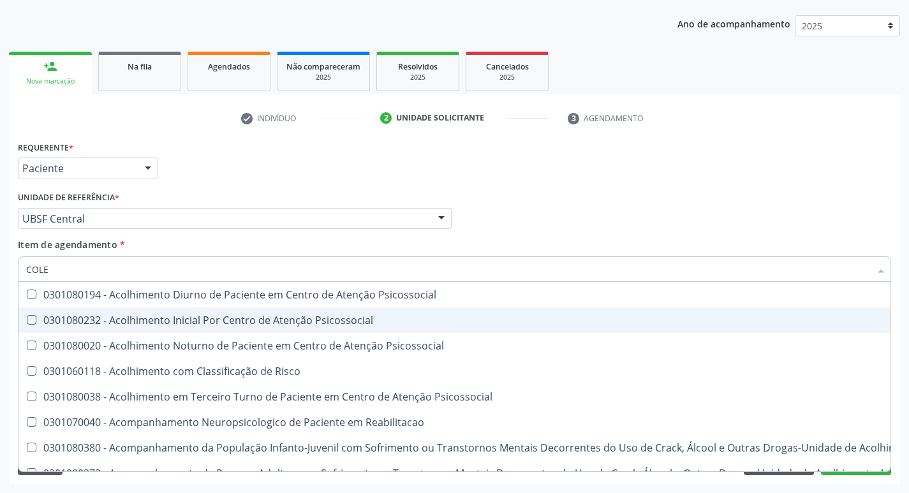
checkbox Psicossocial "true"
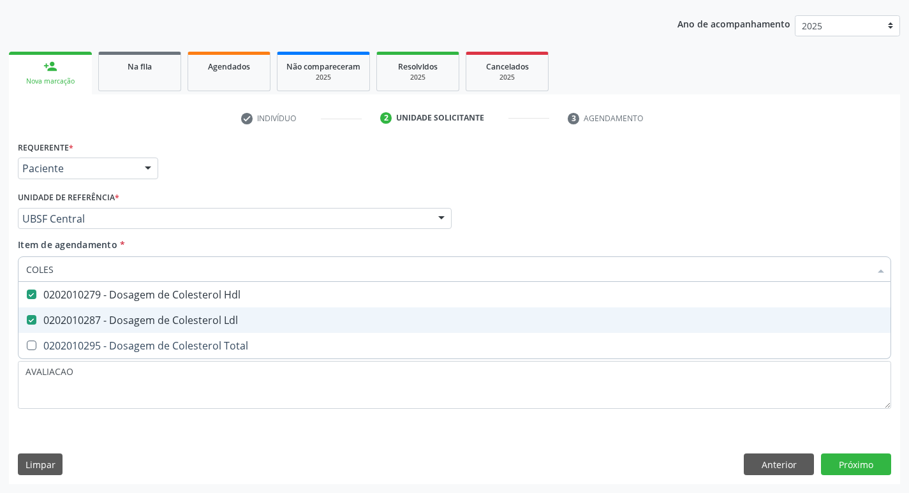
type input "COLE"
checkbox Hdl "false"
checkbox Ldl "false"
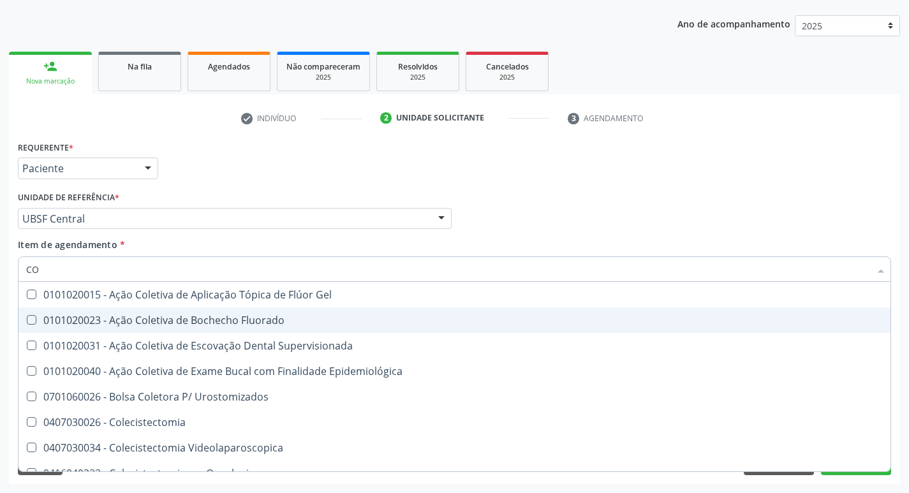
type input "C"
checkbox Hdl "false"
checkbox Ldl "false"
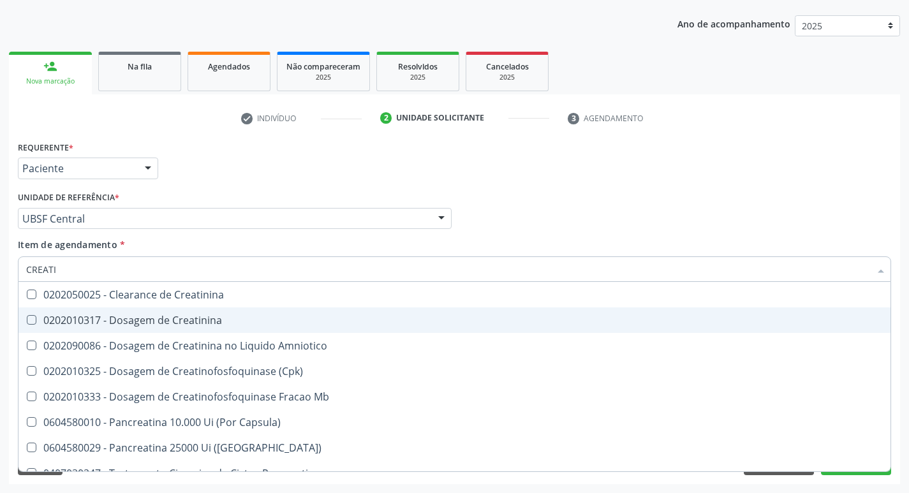
type input "CREATIN"
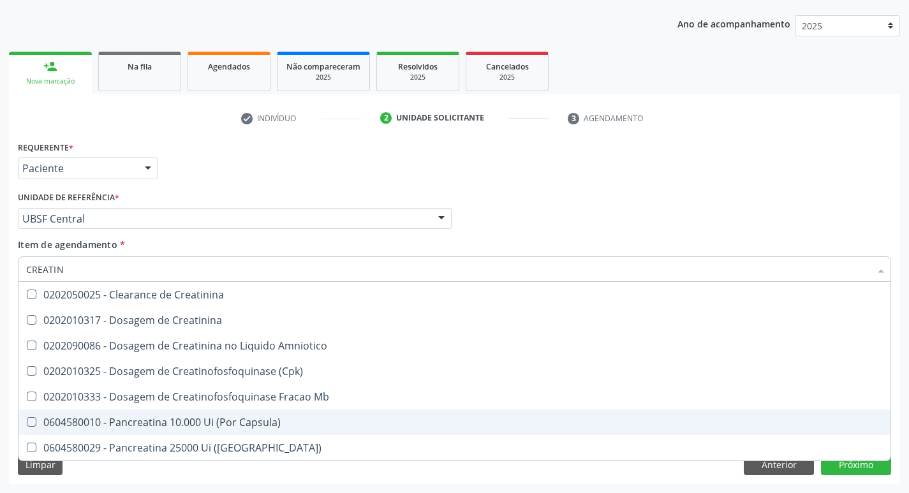
click at [281, 427] on ul "Desfazer seleção 0202050025 - Clearance de Creatinina 0202010317 - Dosagem de C…" at bounding box center [454, 371] width 872 height 179
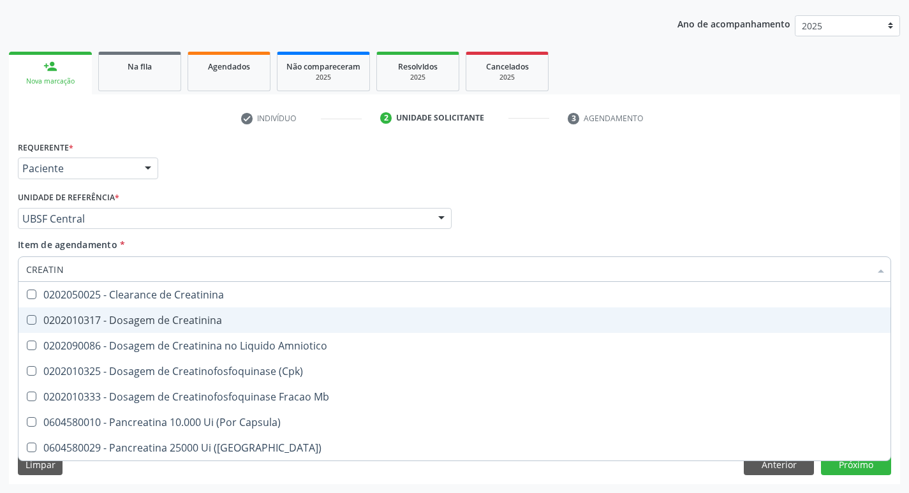
click at [230, 315] on div "0202010317 - Dosagem de Creatinina" at bounding box center [454, 320] width 857 height 10
checkbox Creatinina "true"
type input "CREAT"
checkbox Creatinina "false"
checkbox Amniotico "true"
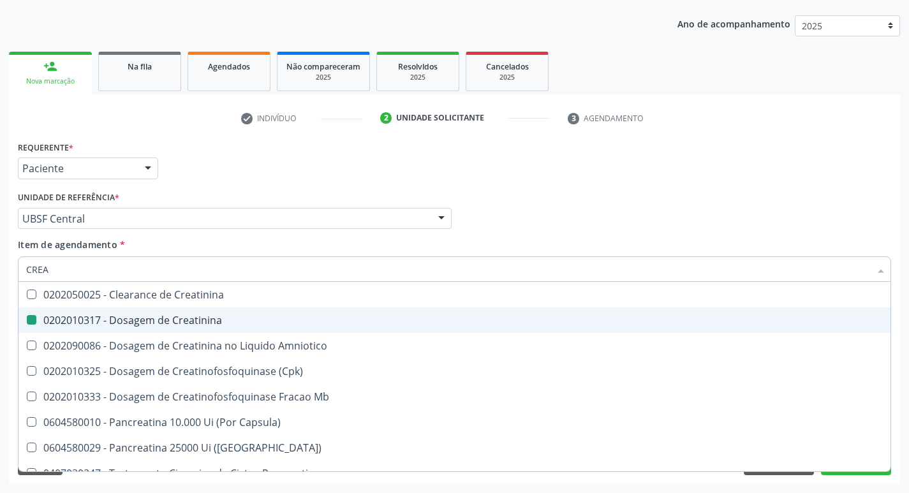
type input "CRE"
checkbox Amniotico "false"
checkbox Mb "false"
type input "C"
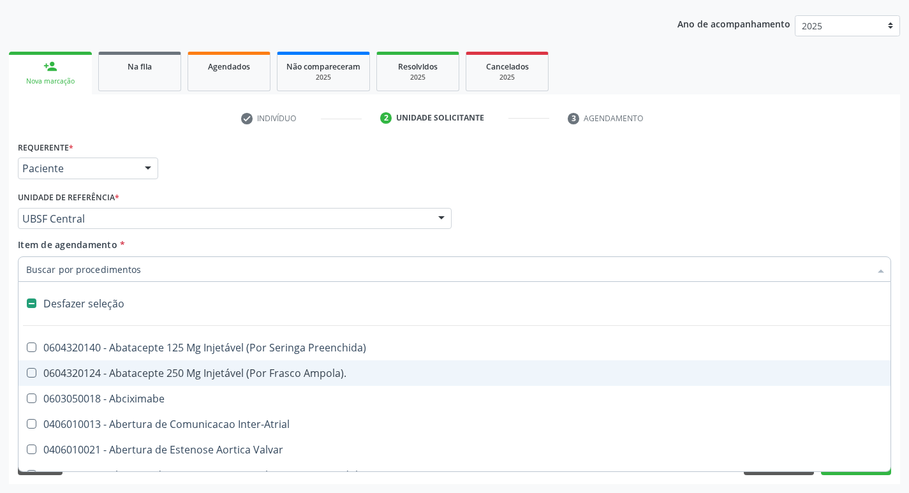
type input "V"
checkbox Fumante "true"
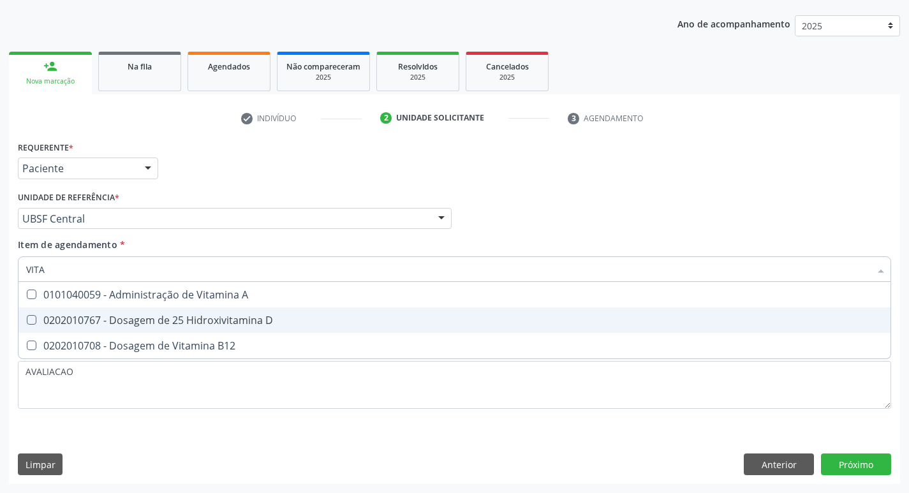
type input "VITAM"
click at [230, 315] on div "0202010767 - Dosagem de 25 Hidroxivitamina D" at bounding box center [454, 320] width 857 height 10
checkbox D "true"
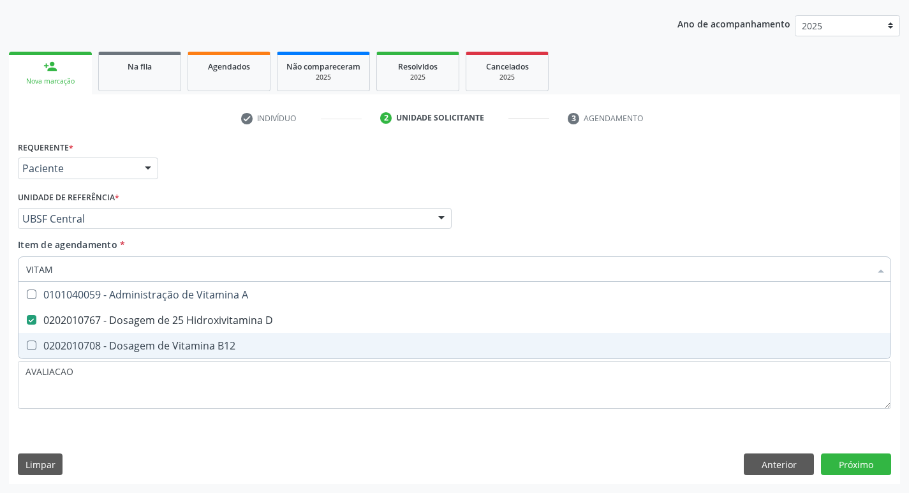
click at [245, 337] on span "0202010708 - Dosagem de Vitamina B12" at bounding box center [454, 346] width 872 height 26
checkbox B12 "true"
type input "VITA"
checkbox D "false"
checkbox B12 "false"
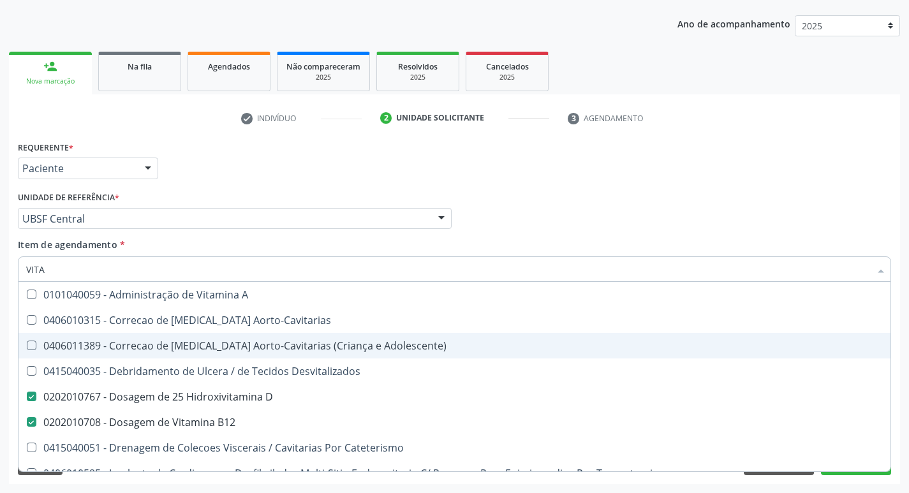
type input "VIT"
checkbox D "false"
checkbox Cateterismo "true"
type input "V"
checkbox B12 "false"
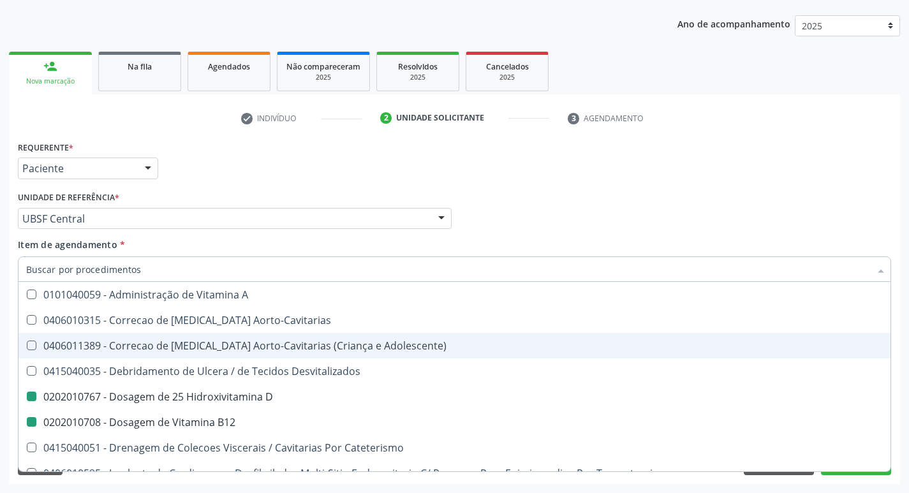
checkbox Cateterismo "false"
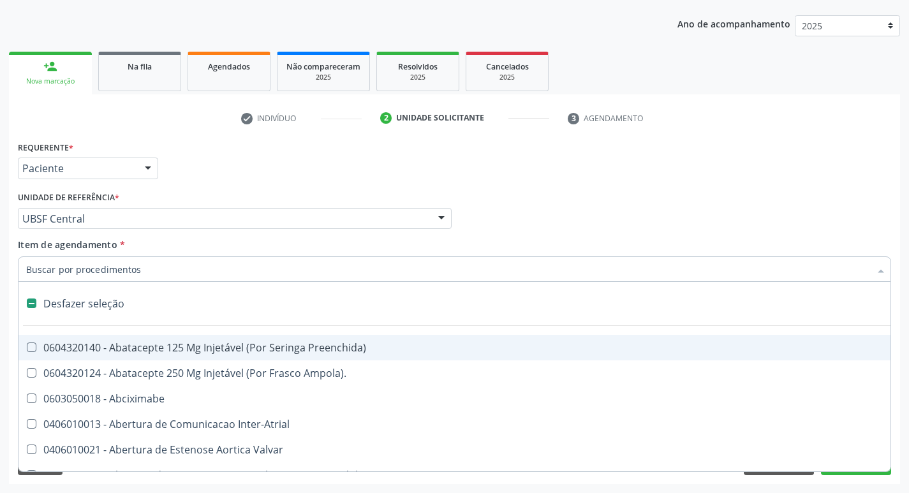
type input "I"
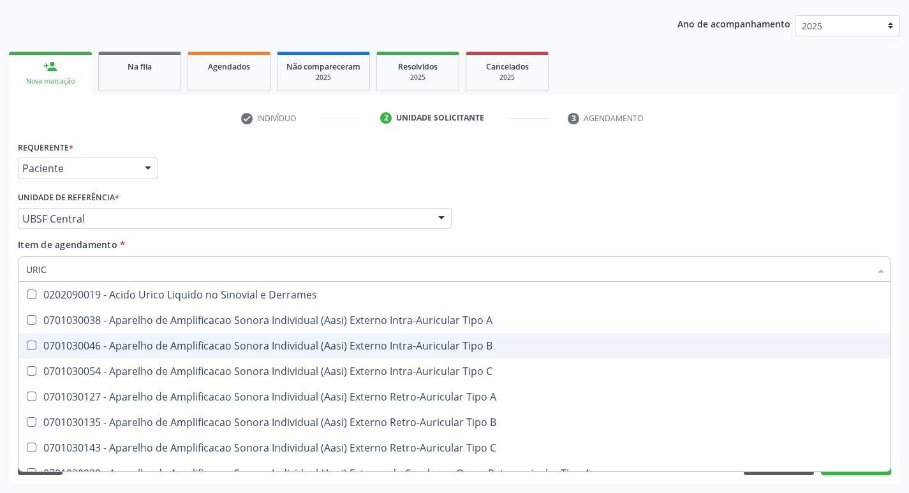
type input "URICO"
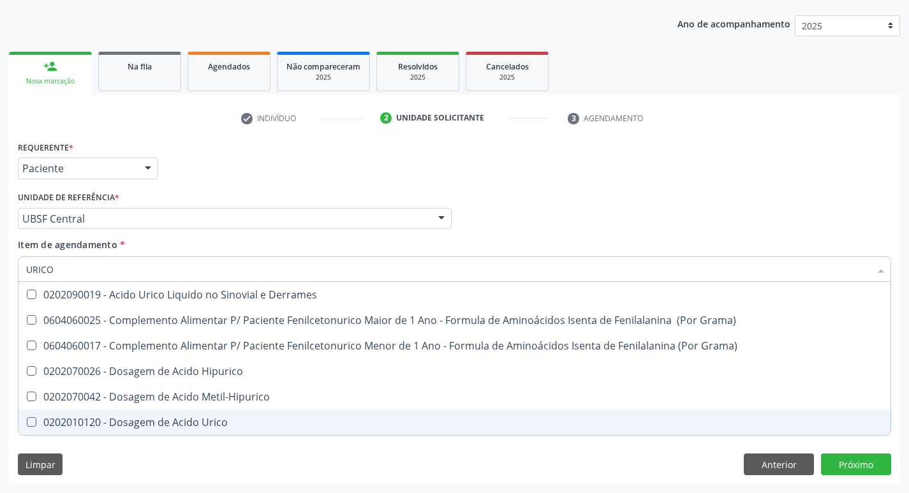
click at [233, 413] on span "0202010120 - Dosagem de Acido Urico" at bounding box center [454, 423] width 872 height 26
checkbox Urico "true"
type input "URIC"
checkbox Urico "false"
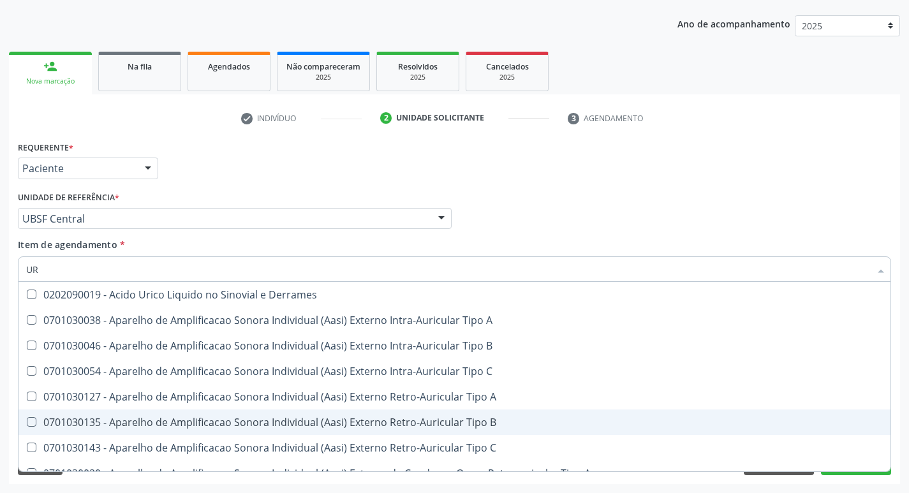
type input "U"
checkbox Urico "false"
checkbox A "false"
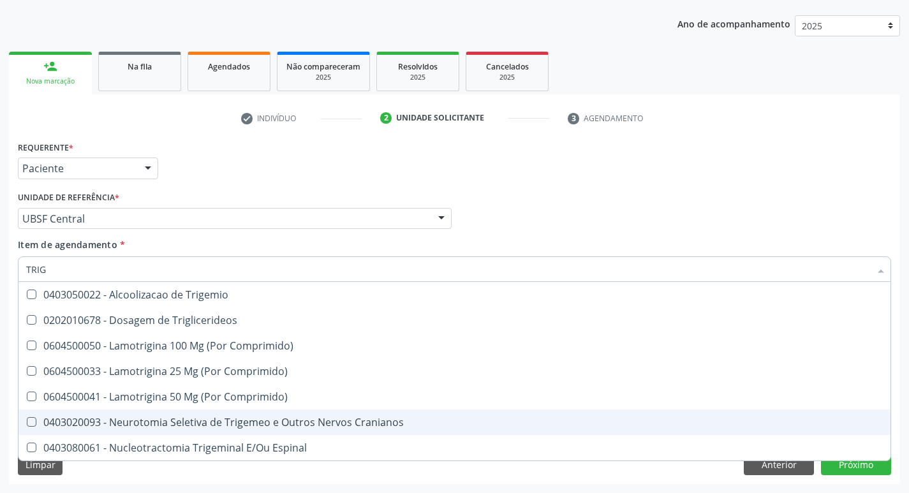
type input "TRIGL"
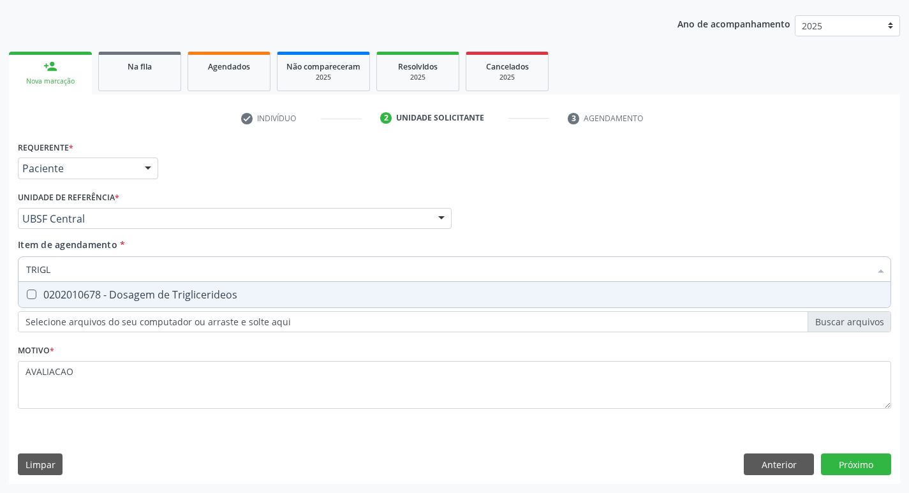
click at [207, 299] on div "0202010678 - Dosagem de Triglicerideos" at bounding box center [454, 295] width 857 height 10
checkbox Triglicerideos "true"
type input "TRIG"
checkbox Triglicerideos "false"
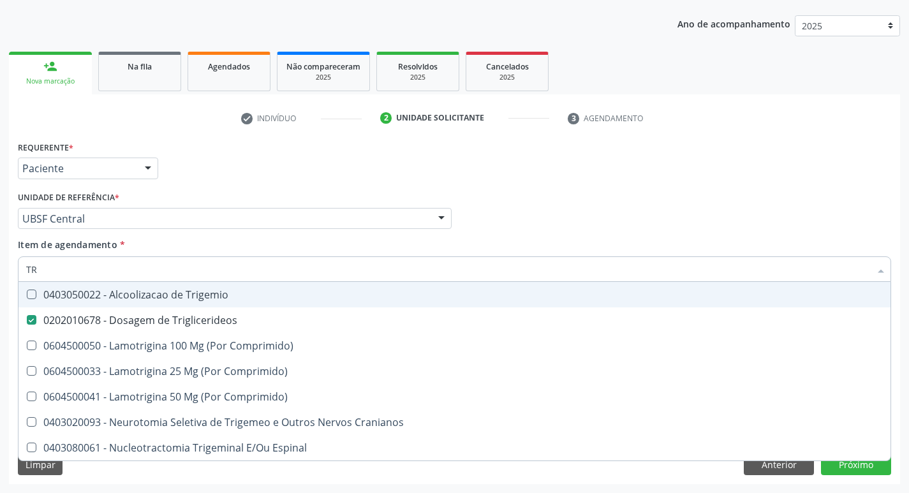
type input "T"
checkbox Triglicerideos "false"
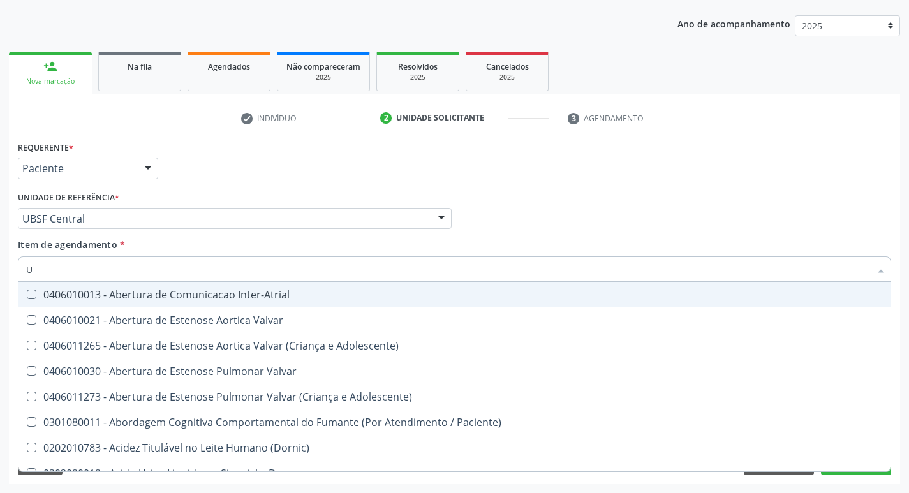
type input "UR"
checkbox Lisa "true"
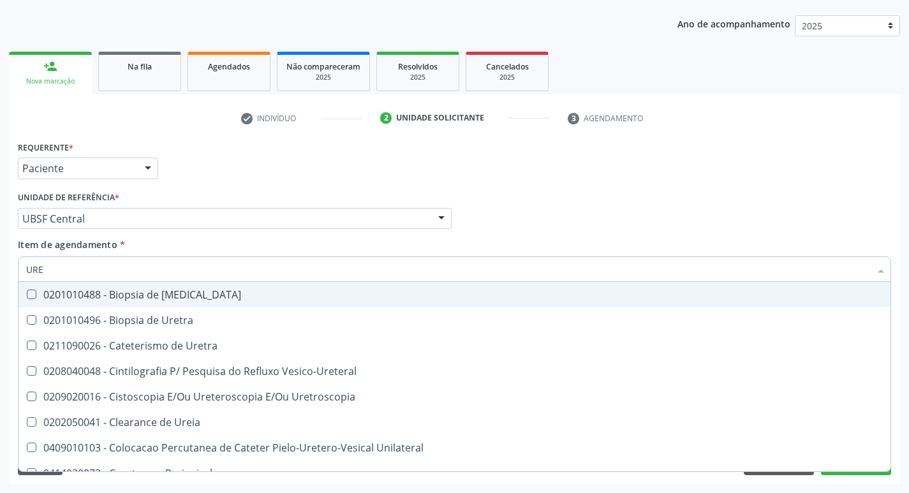
type input "UREI"
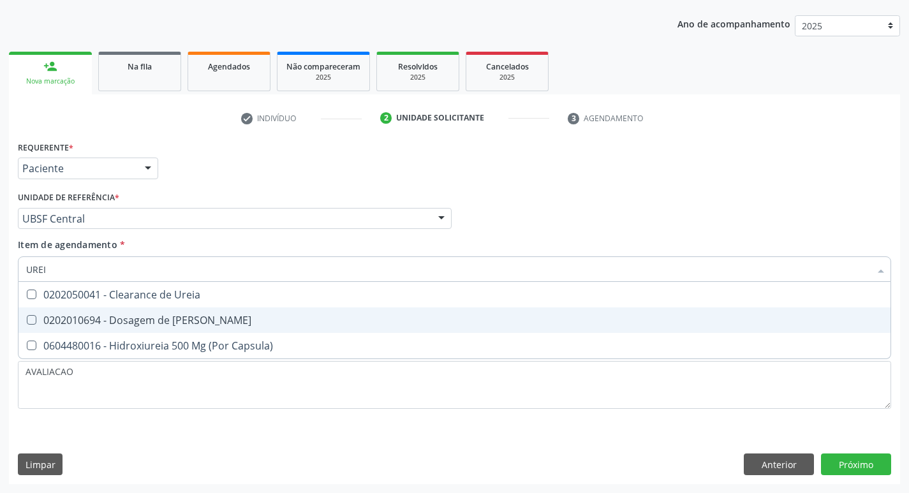
click at [215, 320] on div "0202010694 - Dosagem de [PERSON_NAME]" at bounding box center [454, 320] width 857 height 10
checkbox Ureia "true"
type input "URE"
checkbox Ureia "false"
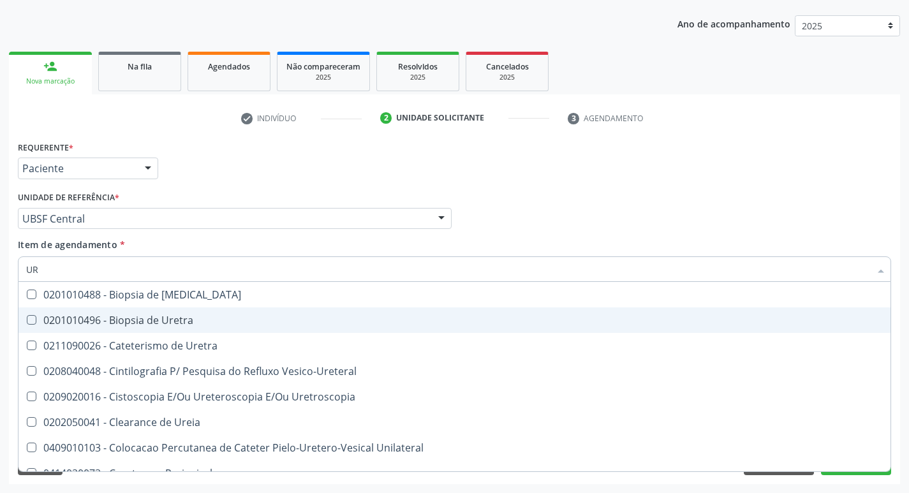
type input "U"
checkbox Ureia "false"
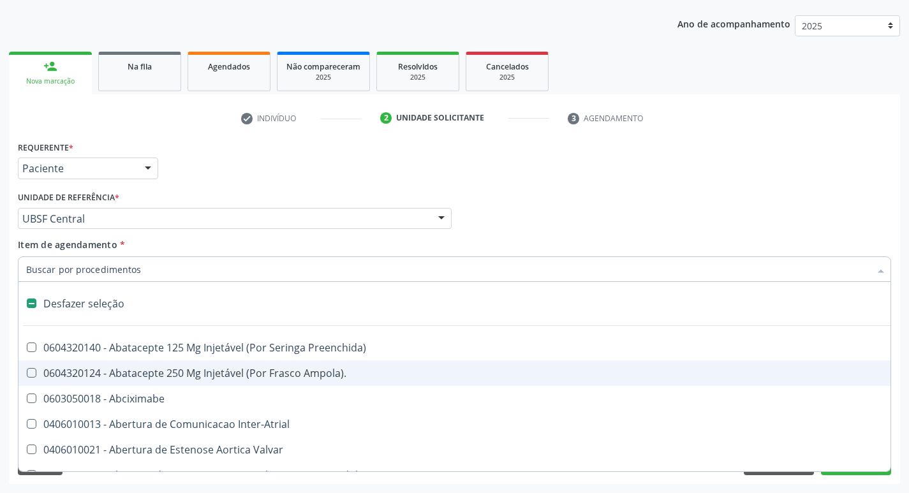
type input "2"
checkbox Total "true"
checkbox Leprae "true"
checkbox Monopolar "true"
checkbox Quadril "true"
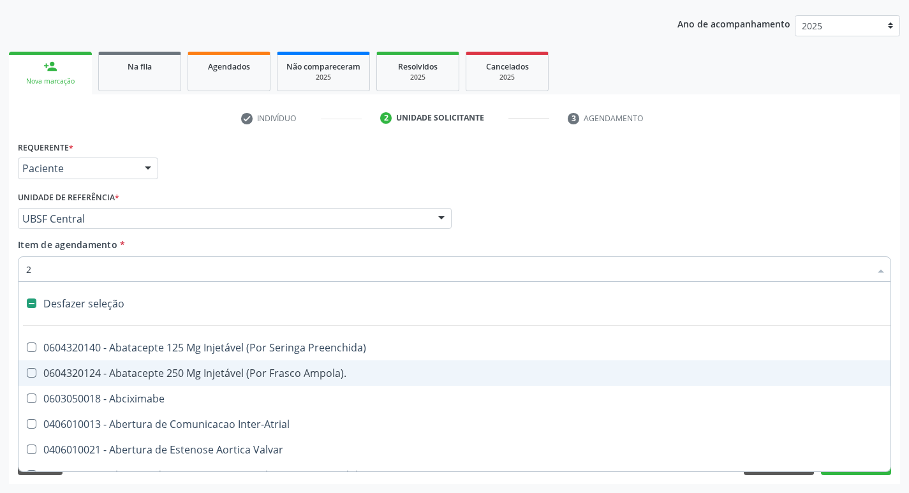
checkbox Biologica "true"
checkbox Aorto-Cavitarias "true"
checkbox Congenita "true"
checkbox Adolescente\) "true"
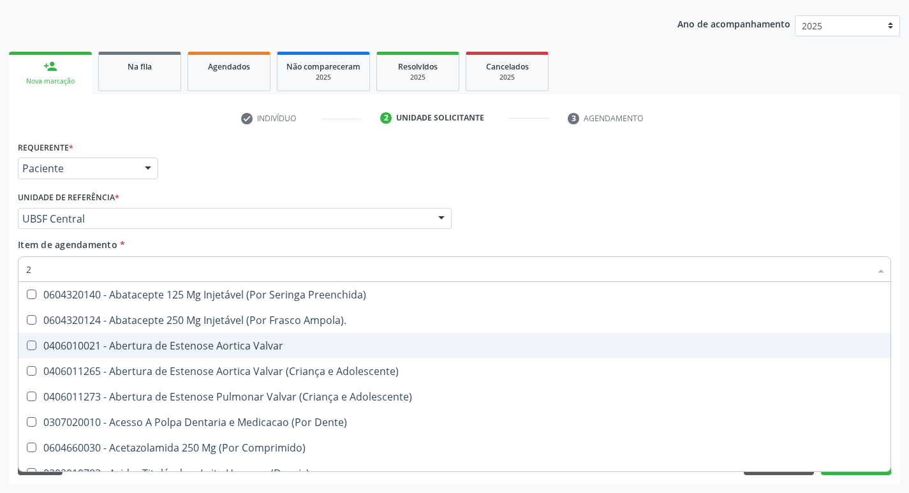
type input "20205001"
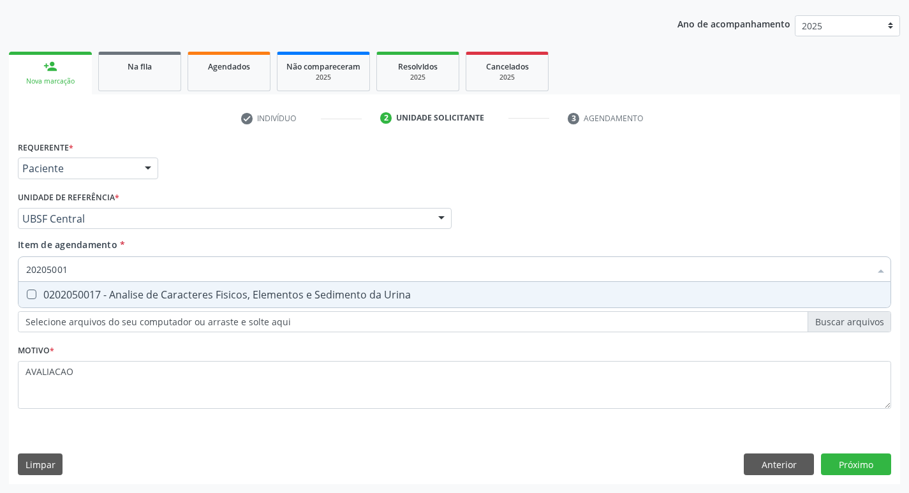
click at [225, 286] on span "0202050017 - Analise de Caracteres Fisicos, Elementos e Sedimento da Urina" at bounding box center [454, 295] width 872 height 26
checkbox Urina "true"
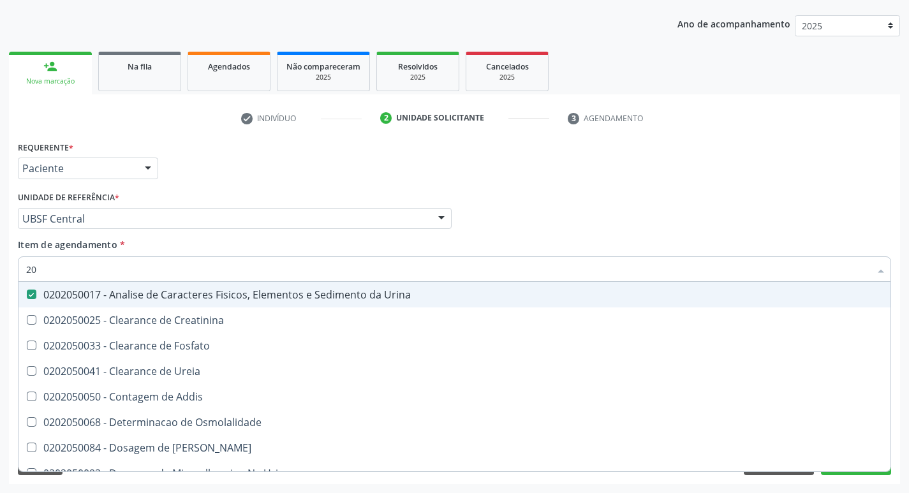
type input "2"
checkbox Urina "false"
checkbox Ureia "false"
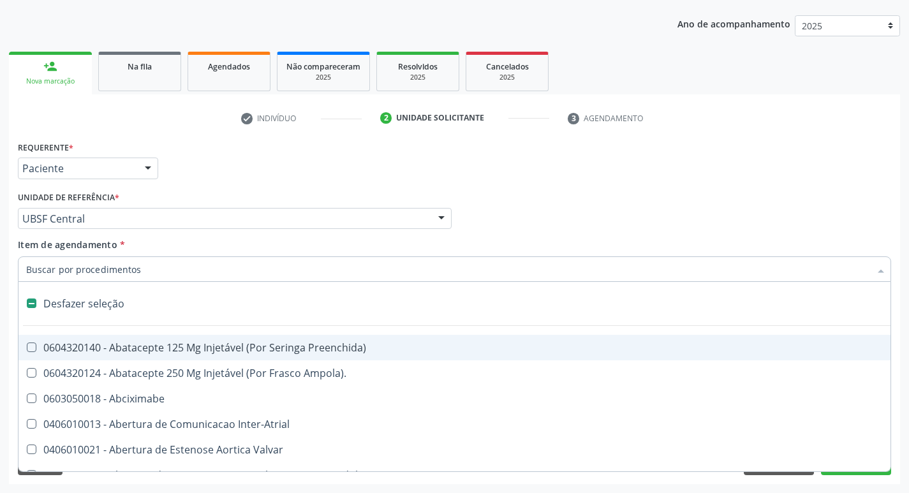
type input "G"
checkbox Urina "false"
checkbox Aberto\) "true"
checkbox Aspiracao "true"
checkbox Comprimido\) "true"
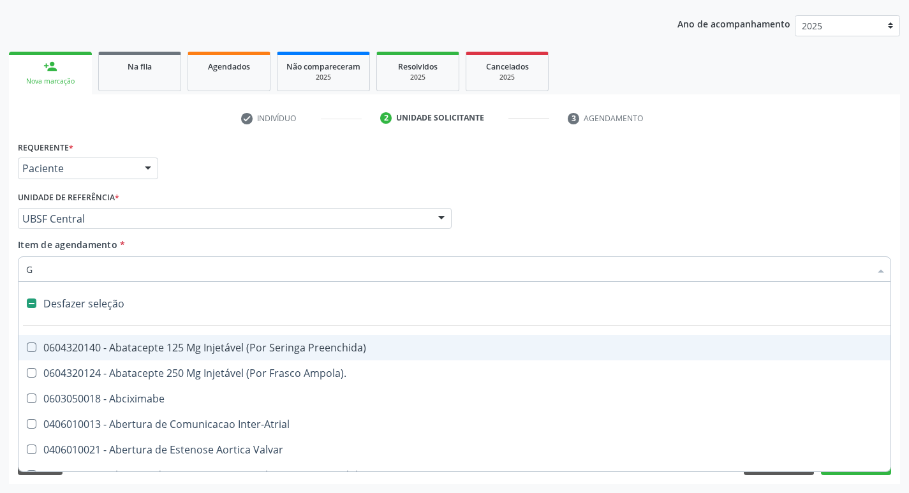
checkbox Sanitária "true"
checkbox Criança "true"
checkbox Osso "true"
checkbox \(Dacriocintilografia\) "true"
checkbox Estimulo "true"
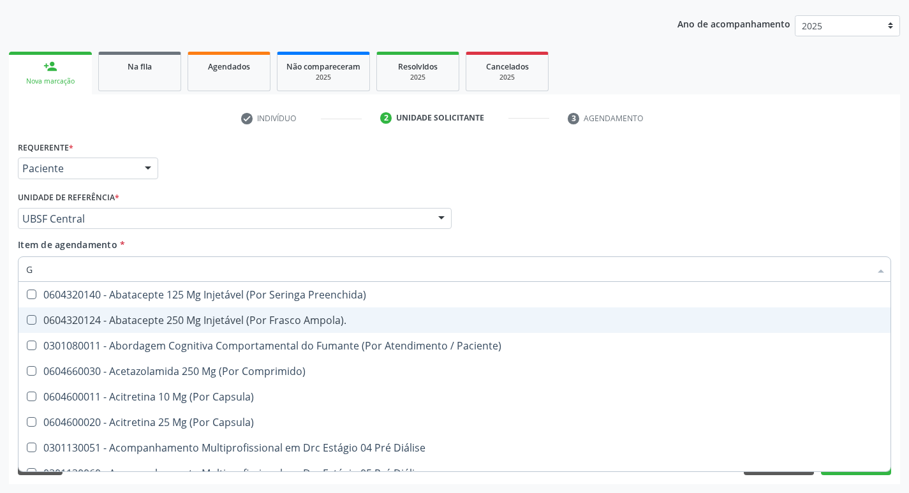
type input "GLICOSE"
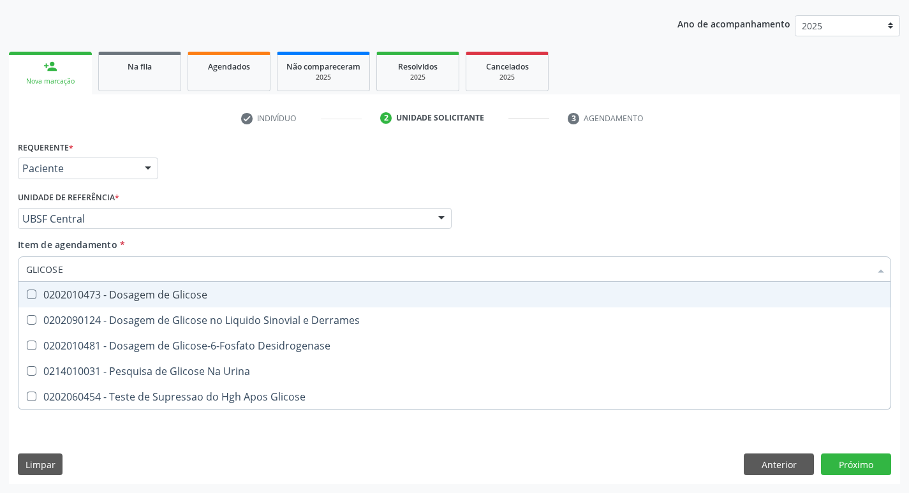
click at [184, 297] on div "0202010473 - Dosagem de Glicose" at bounding box center [454, 295] width 857 height 10
checkbox Glicose "true"
type input "GLICOS"
checkbox Glicose "false"
checkbox Derrames "true"
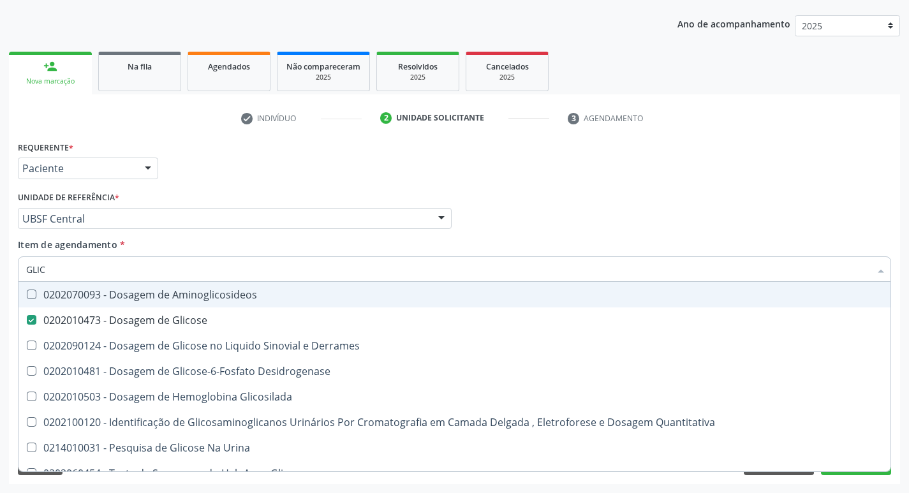
type input "GLI"
checkbox Glicose "false"
checkbox Derrames "false"
type input "G"
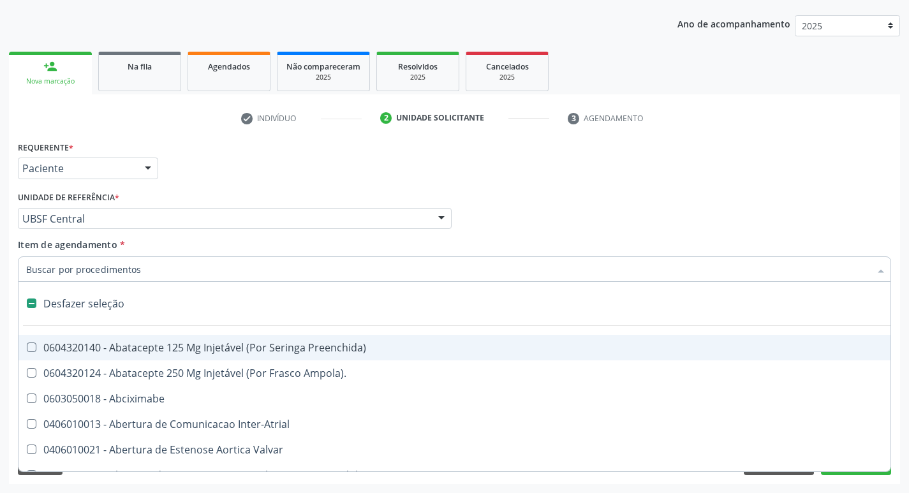
type input "H"
checkbox Urina "false"
checkbox Coronariano "true"
checkbox Lactente\) "true"
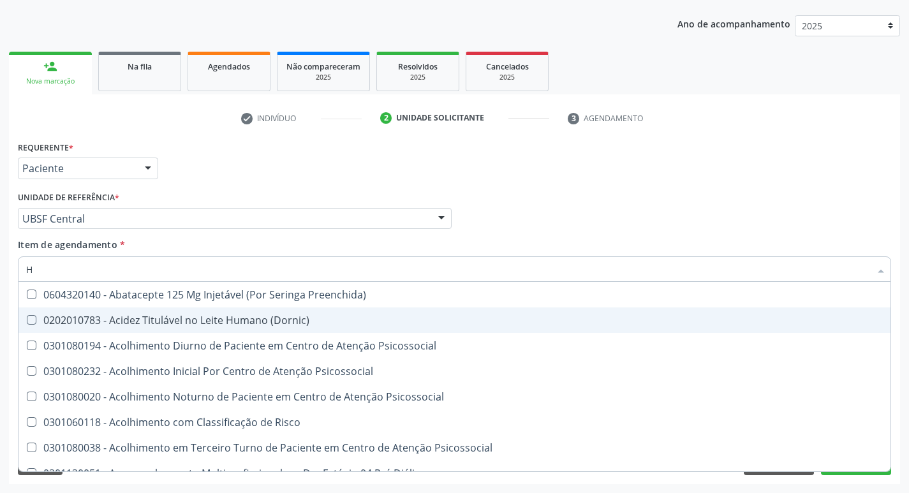
type input "HEMOGR"
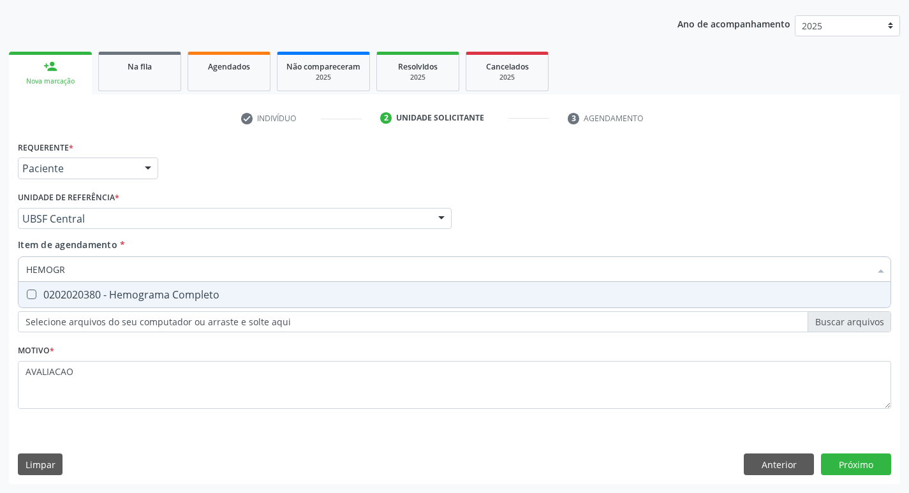
click at [168, 299] on div "0202020380 - Hemograma Completo" at bounding box center [454, 295] width 857 height 10
checkbox Completo "true"
type input "HEMOG"
checkbox Completo "false"
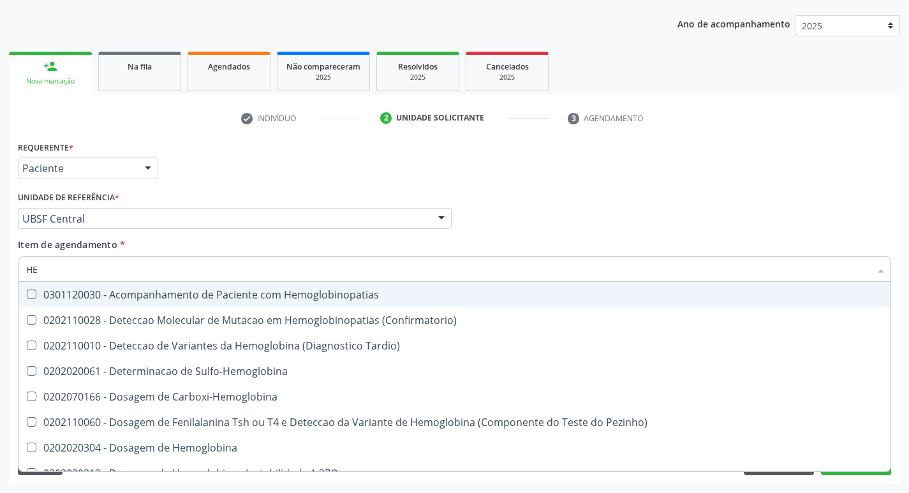
type input "H"
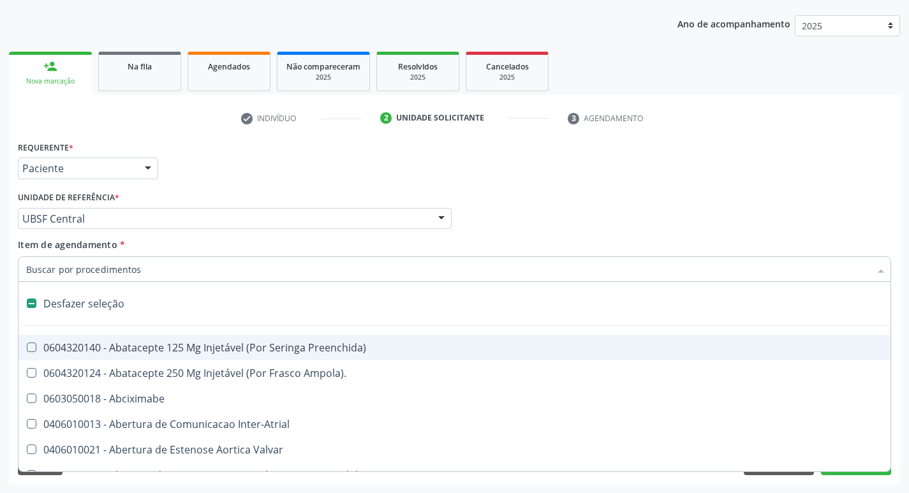
checkbox Capsula\) "false"
type input "H"
checkbox Urina "false"
checkbox Coronariano "true"
checkbox Lactente\) "true"
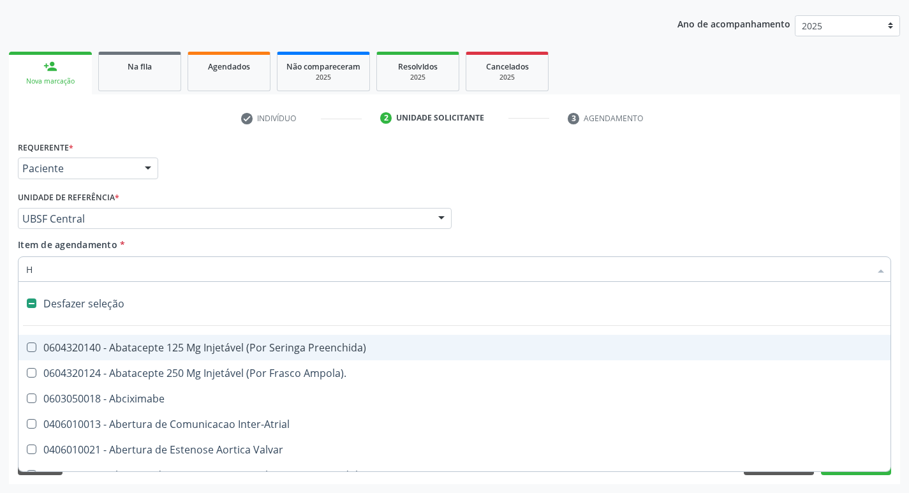
checkbox Convencional\) "true"
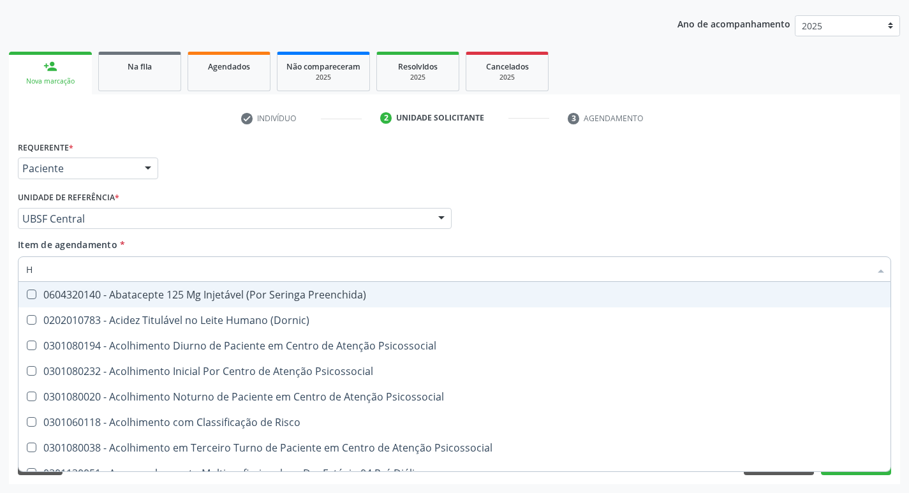
type input "HEMOGLOBINA G"
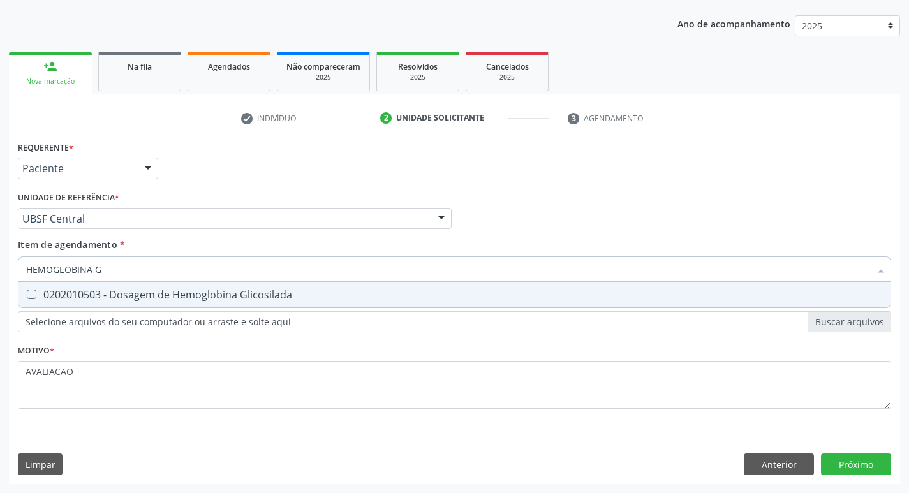
click at [284, 290] on div "0202010503 - Dosagem de Hemoglobina Glicosilada" at bounding box center [454, 295] width 857 height 10
checkbox Glicosilada "true"
click at [876, 454] on div "Requerente * Paciente Profissional de Saúde Paciente Nenhum resultado encontrad…" at bounding box center [454, 311] width 891 height 346
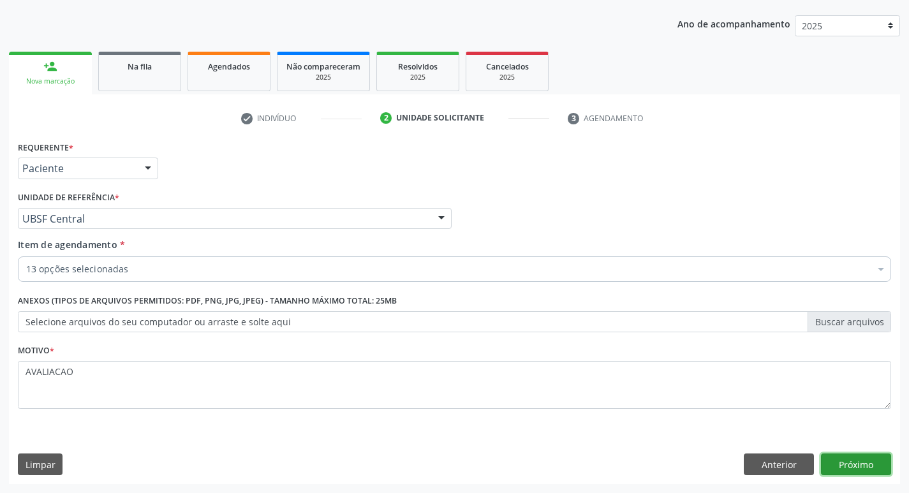
click at [867, 466] on button "Próximo" at bounding box center [856, 465] width 70 height 22
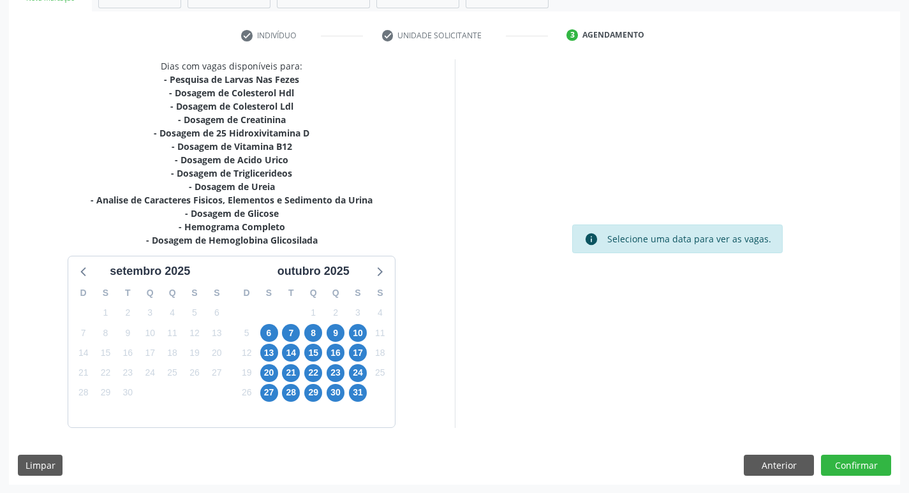
scroll to position [223, 0]
click at [269, 339] on span "6" at bounding box center [269, 332] width 18 height 18
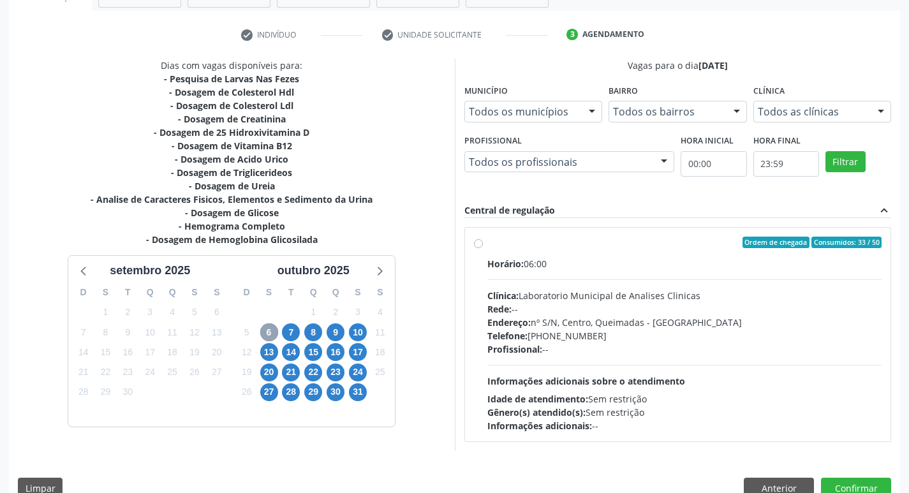
scroll to position [246, 0]
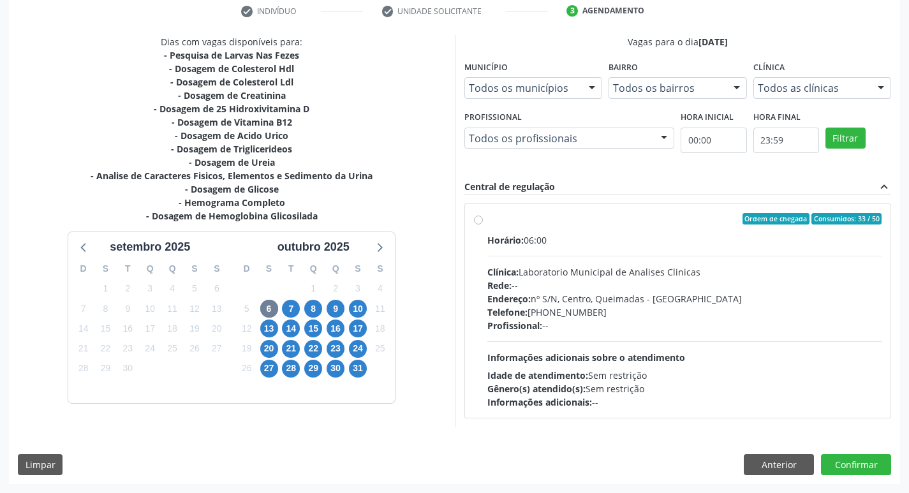
click at [559, 266] on div "Clínica: Laboratorio Municipal de Analises Clinicas" at bounding box center [684, 271] width 395 height 13
click at [483, 225] on input "Ordem de chegada Consumidos: 33 / 50 Horário: 06:00 Clínica: Laboratorio Munici…" at bounding box center [478, 218] width 9 height 11
radio input "true"
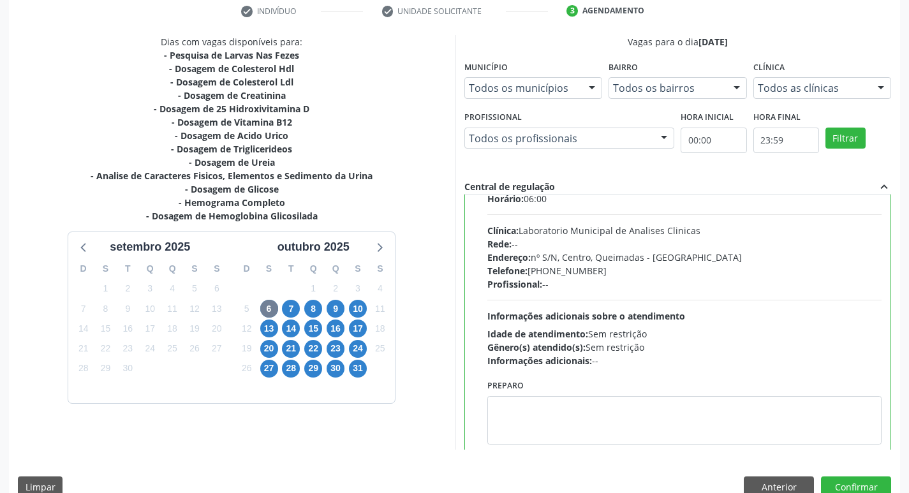
scroll to position [63, 0]
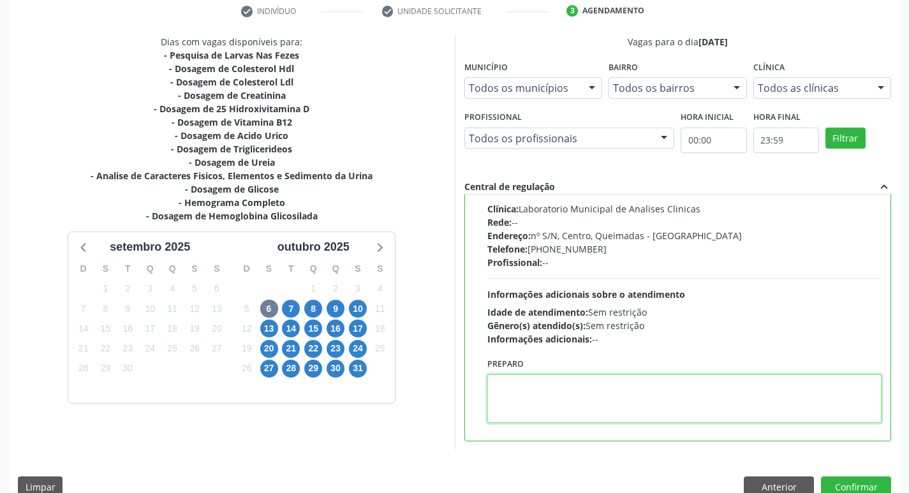
click at [513, 383] on textarea at bounding box center [684, 398] width 395 height 48
paste textarea "IR EM [GEOGRAPHIC_DATA]"
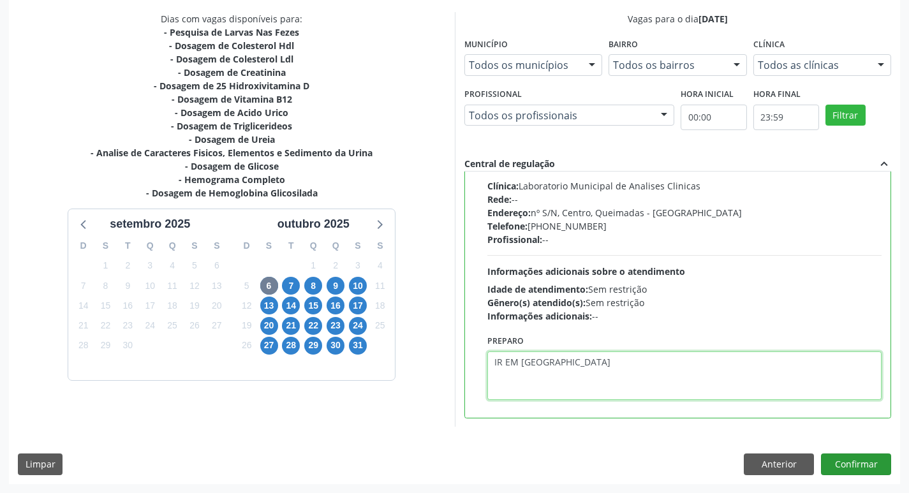
type textarea "IR EM [GEOGRAPHIC_DATA]"
click at [839, 461] on button "Confirmar" at bounding box center [856, 465] width 70 height 22
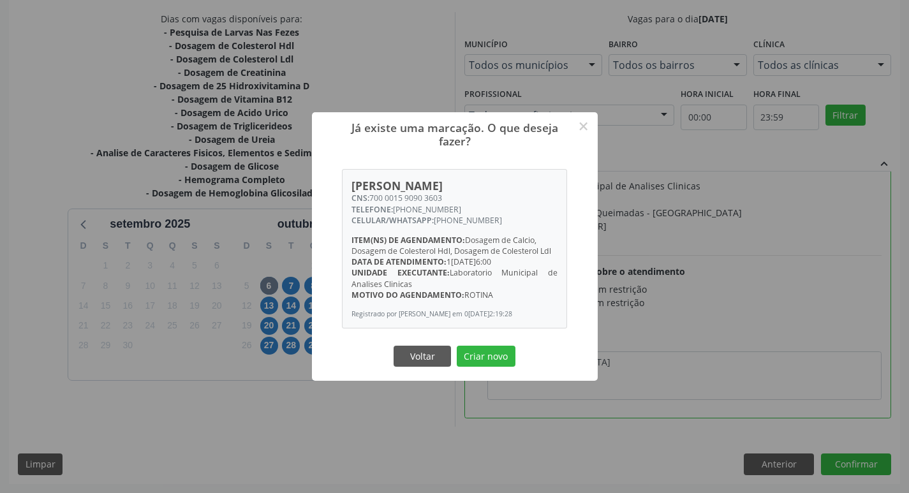
click at [483, 356] on button "Criar novo" at bounding box center [486, 357] width 59 height 22
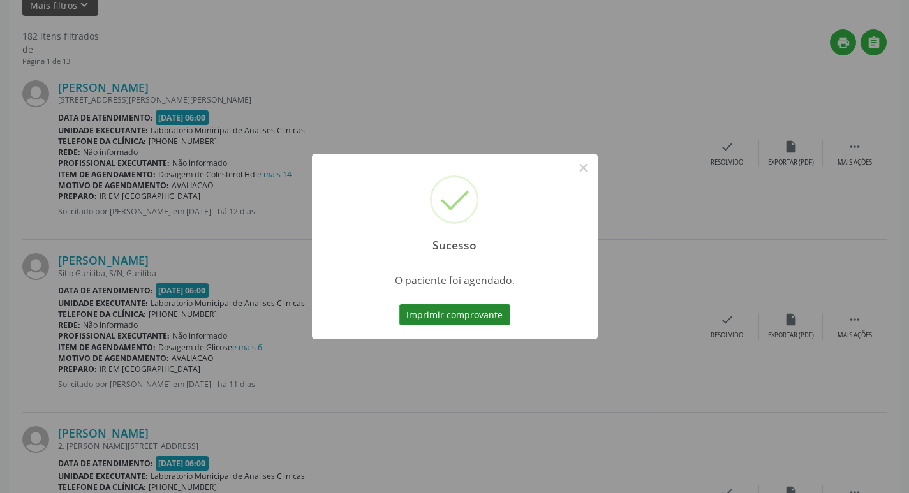
scroll to position [319, 0]
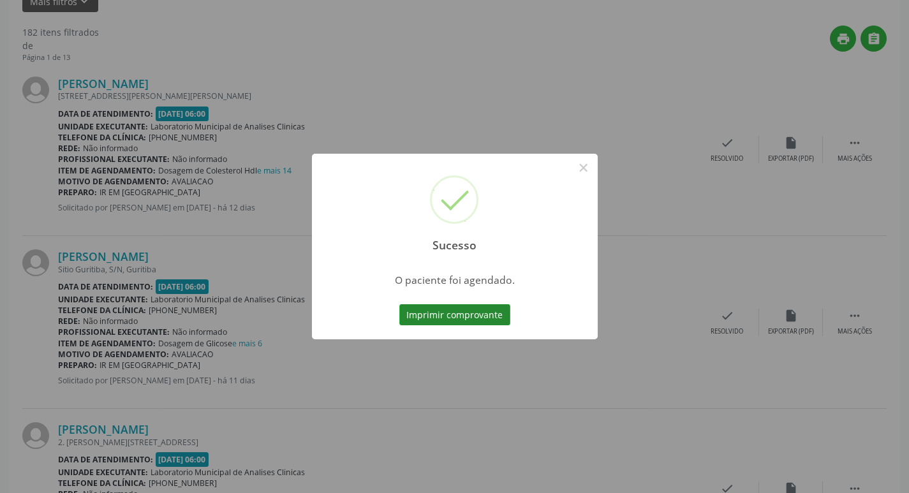
click at [487, 316] on button "Imprimir comprovante" at bounding box center [454, 315] width 111 height 22
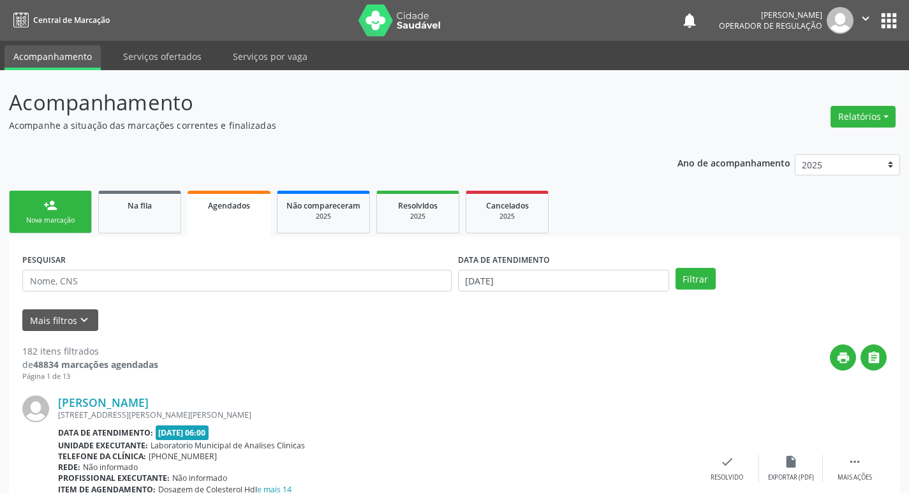
click at [36, 206] on link "person_add Nova marcação" at bounding box center [50, 212] width 83 height 43
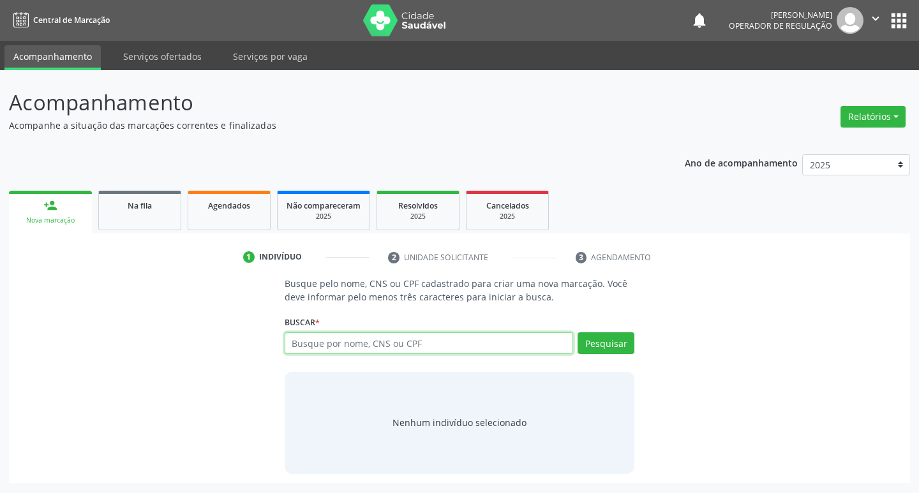
click at [358, 336] on input "text" at bounding box center [428, 343] width 289 height 22
type input "708708368164494"
click at [612, 352] on button "Pesquisar" at bounding box center [605, 343] width 57 height 22
type input "708708368164494"
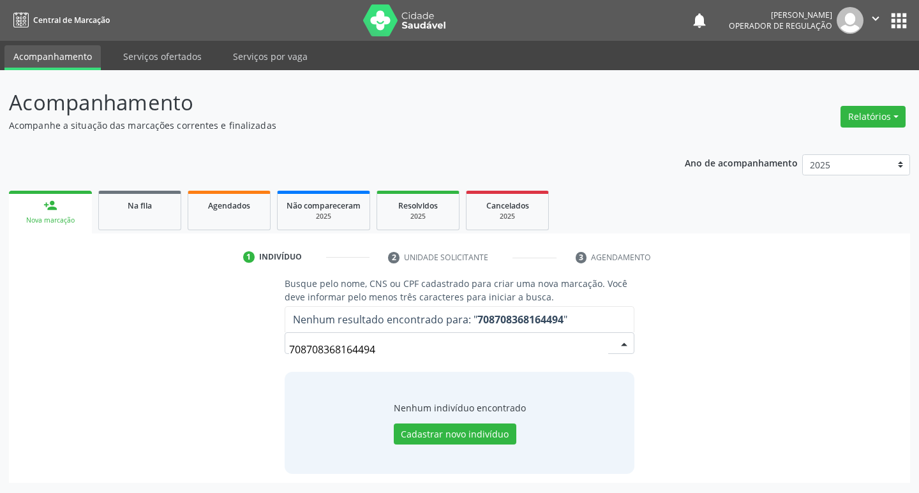
click at [403, 361] on input "708708368164494" at bounding box center [449, 350] width 320 height 26
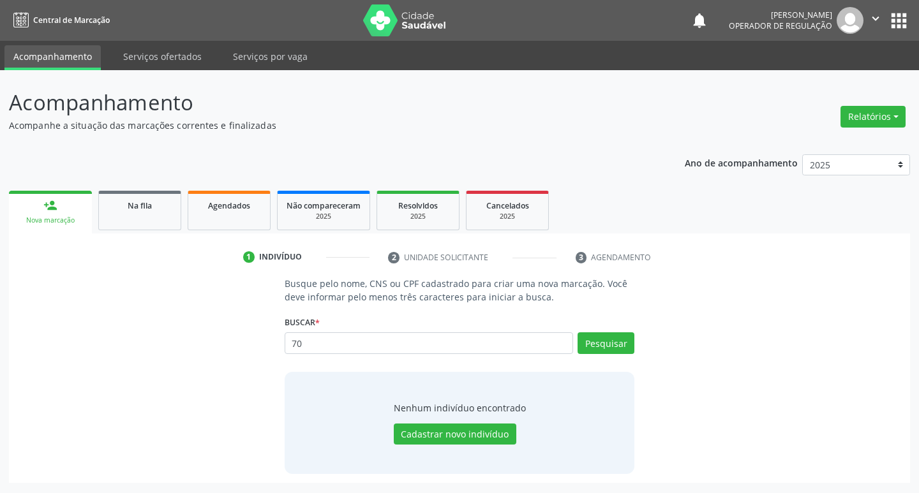
type input "7"
type input "708708168164494"
click at [588, 346] on button "Pesquisar" at bounding box center [605, 343] width 57 height 22
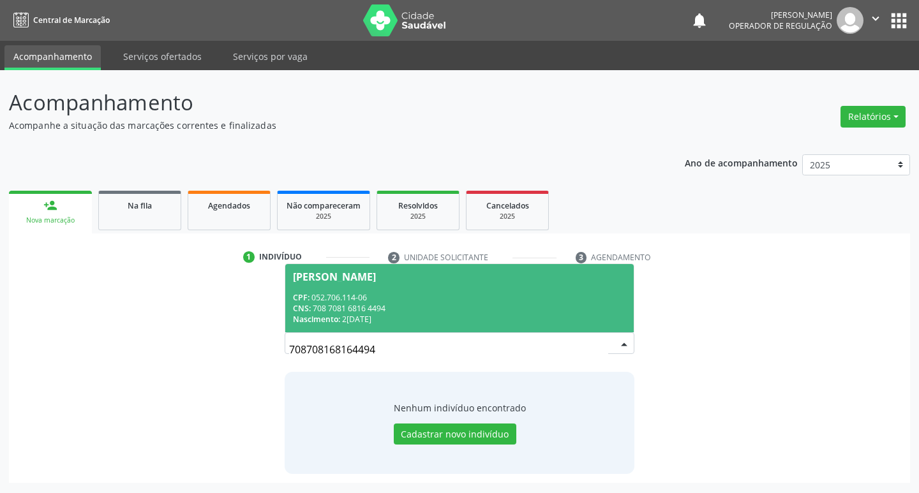
click at [362, 327] on span "Maria do Socorro Tavares Dantas CPF: 052.706.114-06 CNS: 708 7081 6816 4494 Nas…" at bounding box center [459, 298] width 349 height 68
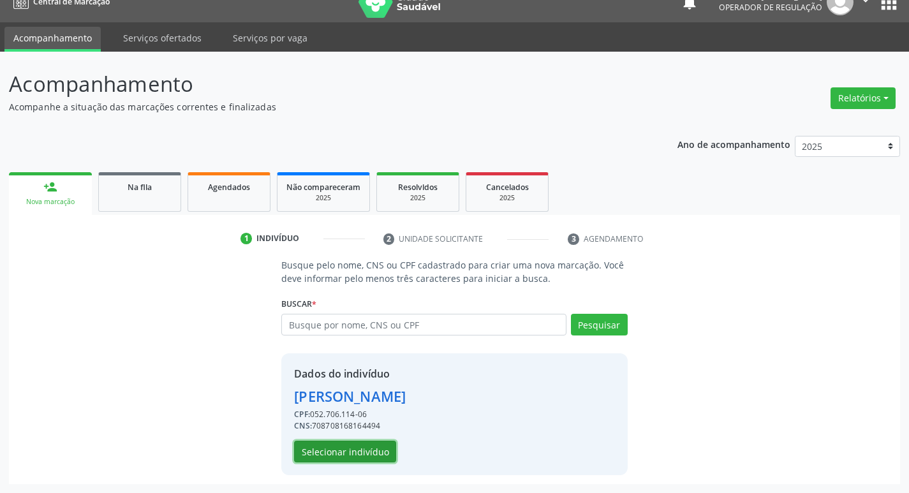
click at [373, 445] on button "Selecionar indivíduo" at bounding box center [345, 452] width 102 height 22
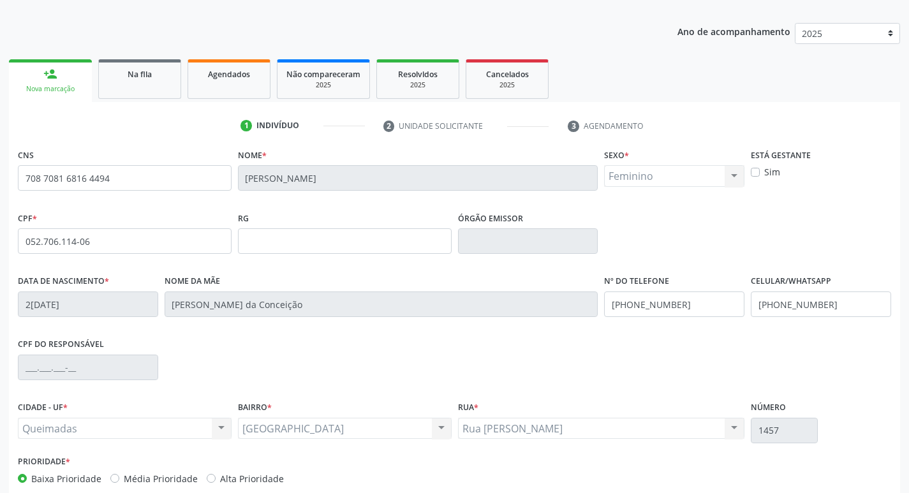
scroll to position [198, 0]
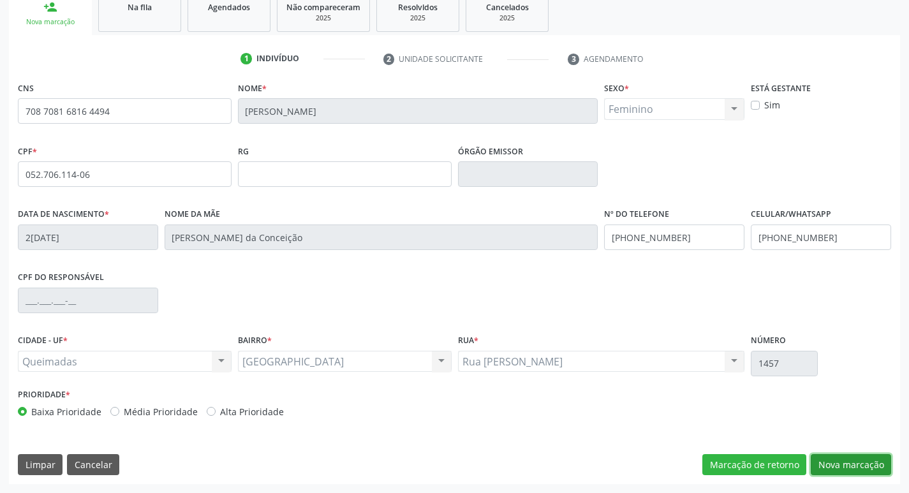
click at [832, 467] on button "Nova marcação" at bounding box center [851, 465] width 80 height 22
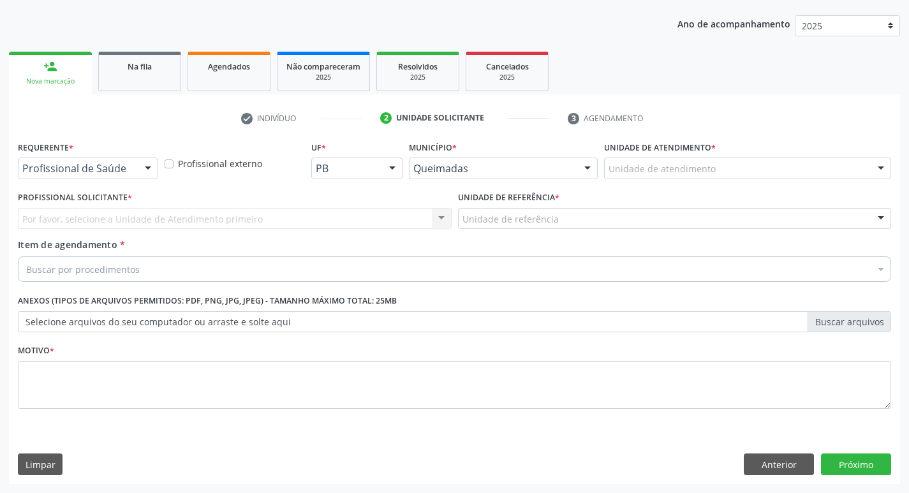
scroll to position [139, 0]
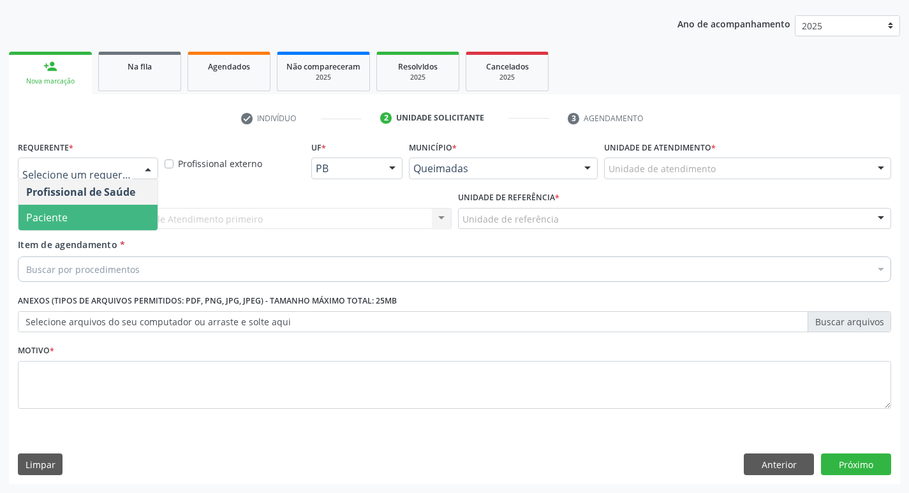
click at [96, 216] on span "Paciente" at bounding box center [87, 218] width 139 height 26
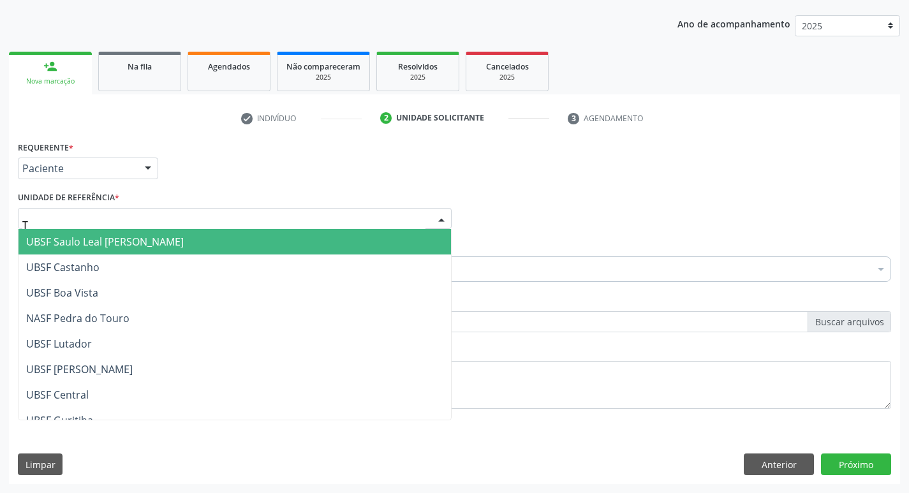
type input "TI"
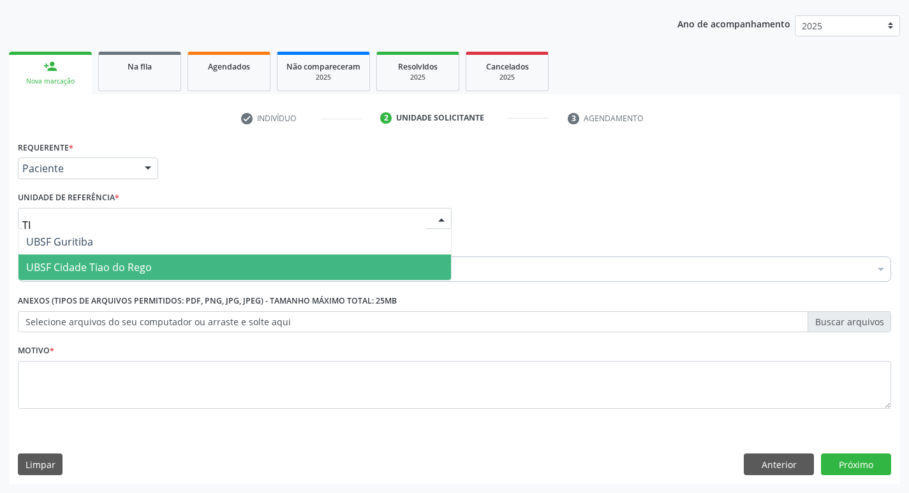
click at [116, 267] on span "UBSF Cidade Tiao do Rego" at bounding box center [89, 267] width 126 height 14
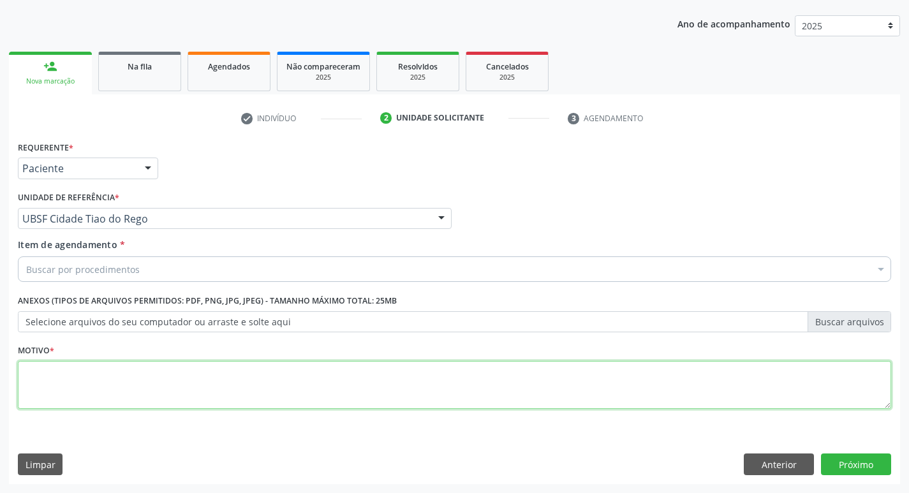
click at [38, 367] on textarea at bounding box center [454, 385] width 873 height 48
type textarea "AVALIACAO"
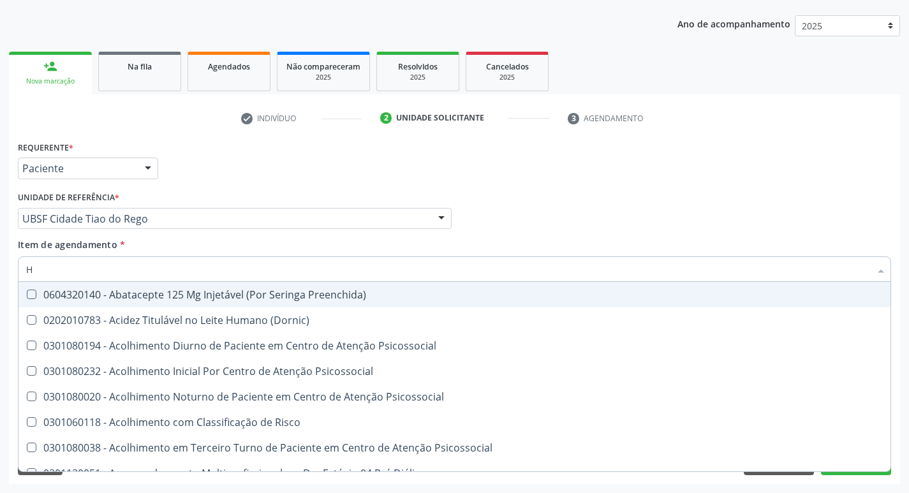
type input "HEMOGLOBINA G"
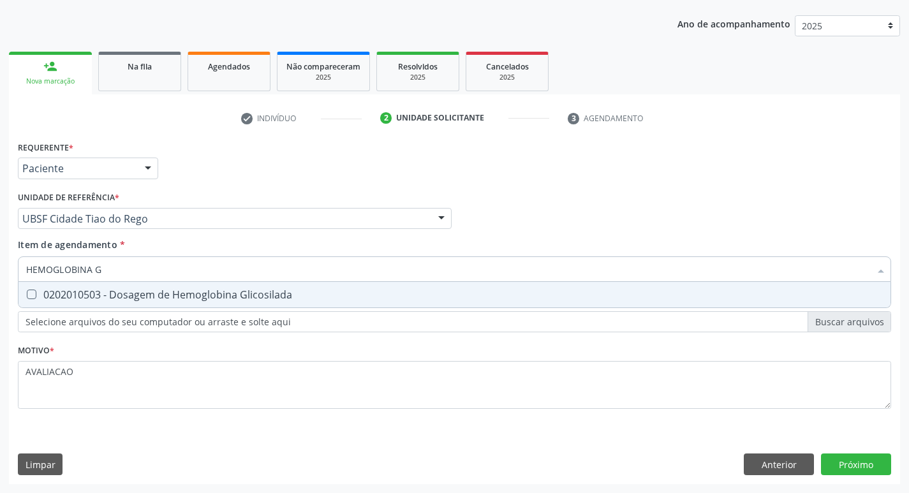
click at [242, 294] on div "0202010503 - Dosagem de Hemoglobina Glicosilada" at bounding box center [454, 295] width 857 height 10
checkbox Glicosilada "true"
click at [857, 469] on div "Requerente * Paciente Profissional de Saúde Paciente Nenhum resultado encontrad…" at bounding box center [454, 311] width 891 height 346
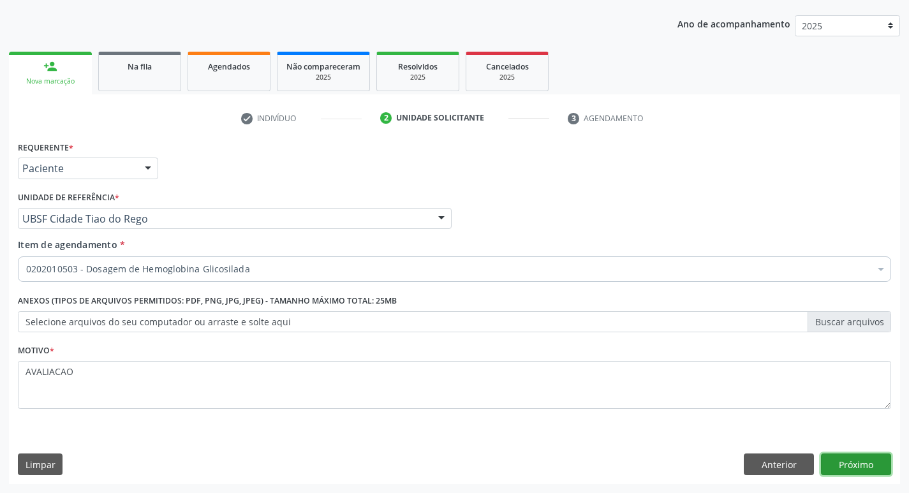
click at [853, 457] on button "Próximo" at bounding box center [856, 465] width 70 height 22
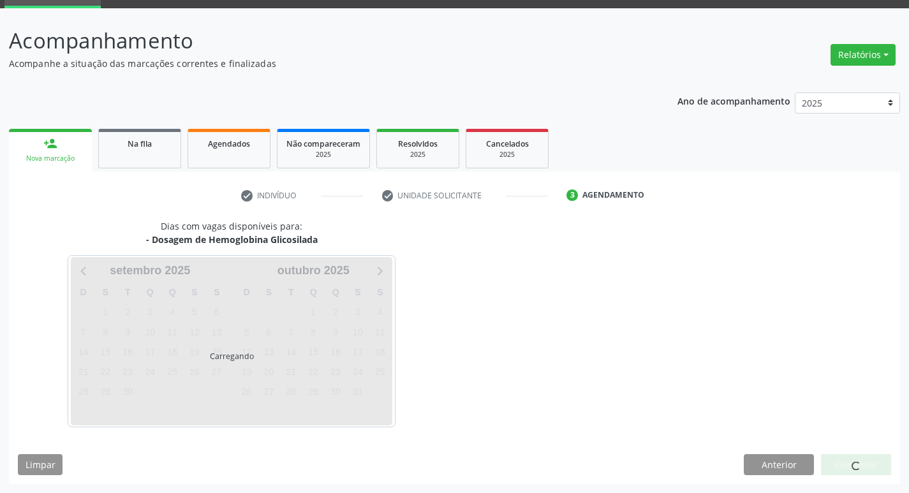
scroll to position [62, 0]
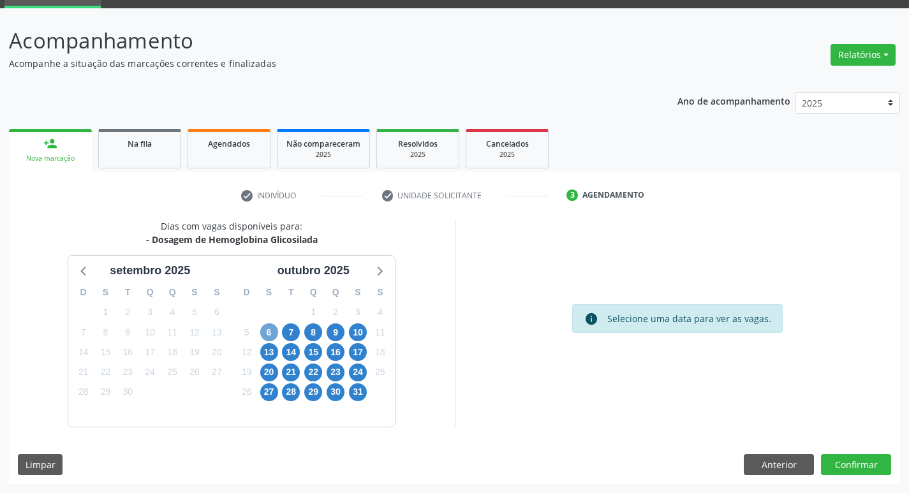
click at [264, 330] on span "6" at bounding box center [269, 332] width 18 height 18
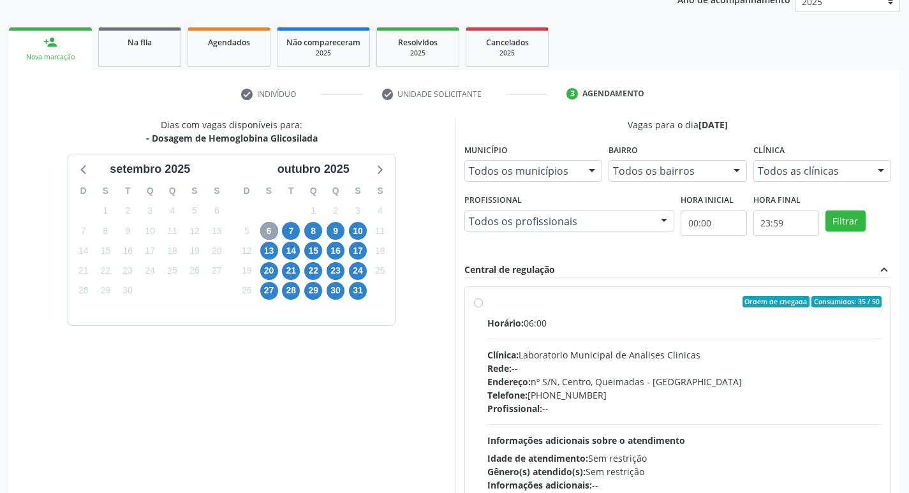
scroll to position [246, 0]
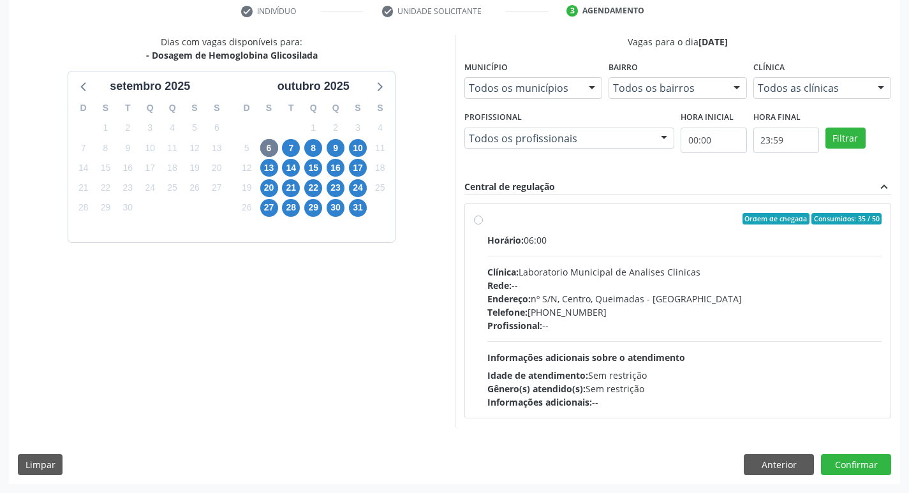
click at [645, 332] on div "Profissional: --" at bounding box center [684, 325] width 395 height 13
click at [483, 225] on input "Ordem de chegada Consumidos: 35 / 50 Horário: 06:00 Clínica: Laboratorio Munici…" at bounding box center [478, 218] width 9 height 11
radio input "true"
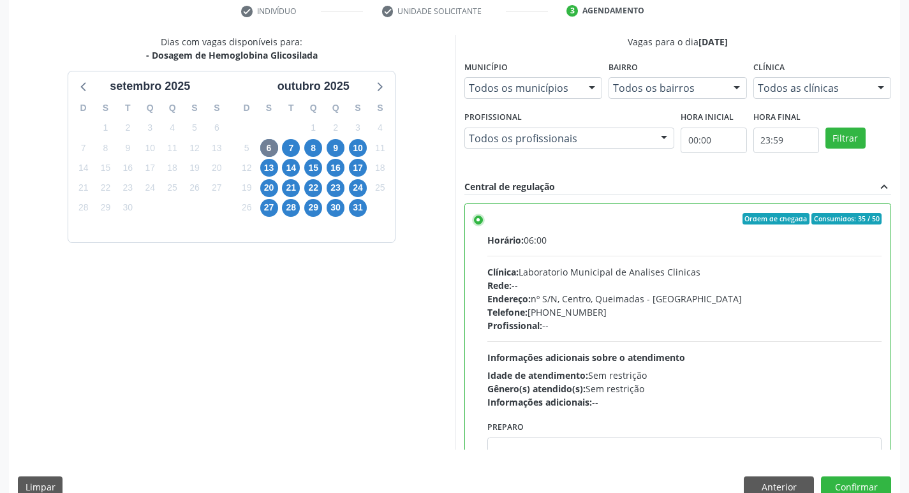
scroll to position [63, 0]
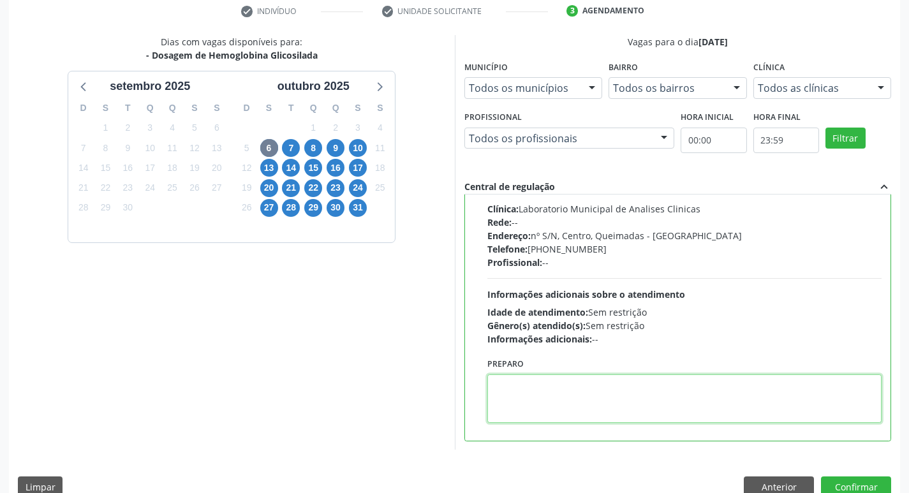
click at [593, 401] on textarea at bounding box center [684, 398] width 395 height 48
paste textarea "IR EM [GEOGRAPHIC_DATA]"
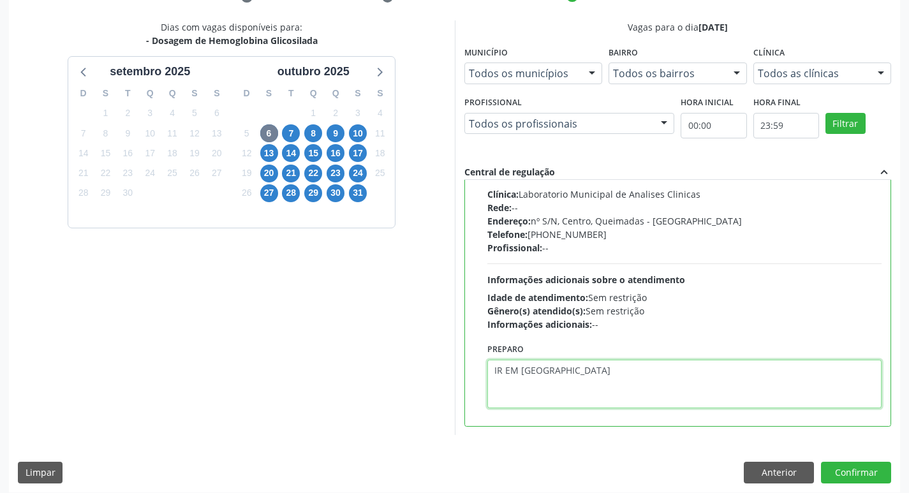
scroll to position [269, 0]
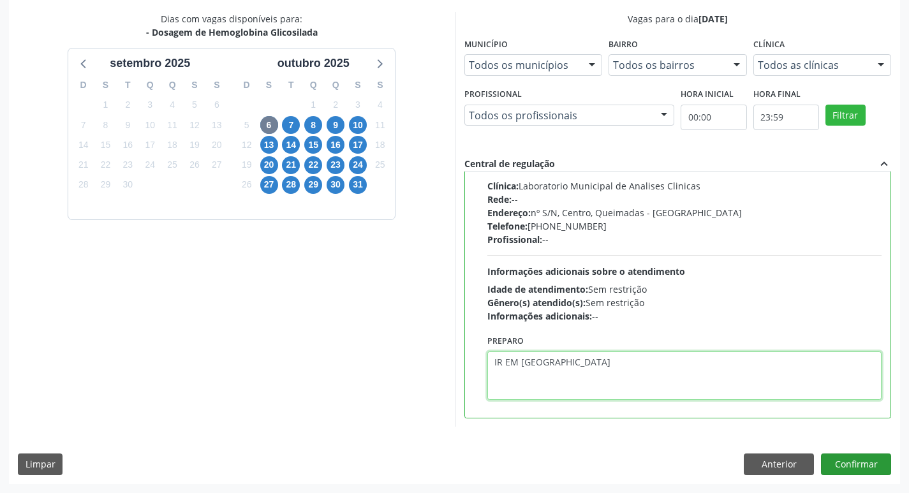
type textarea "IR EM [GEOGRAPHIC_DATA]"
click at [846, 466] on button "Confirmar" at bounding box center [856, 465] width 70 height 22
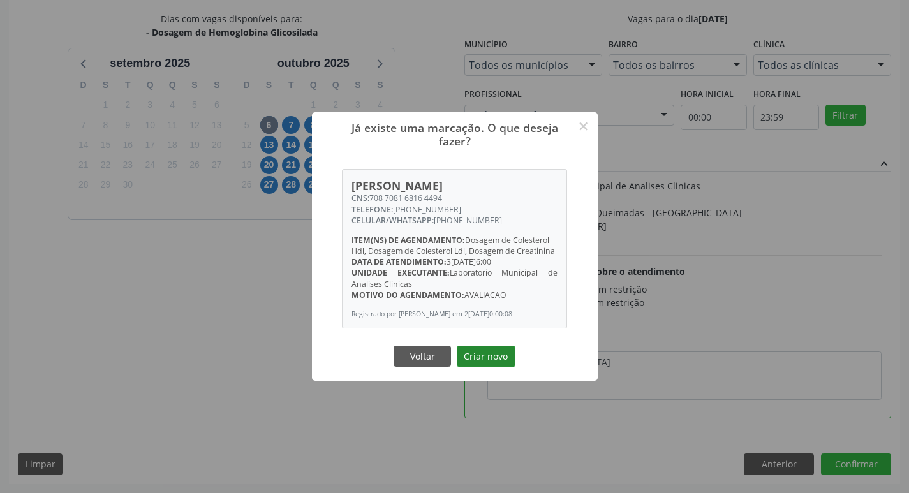
click at [484, 356] on button "Criar novo" at bounding box center [486, 357] width 59 height 22
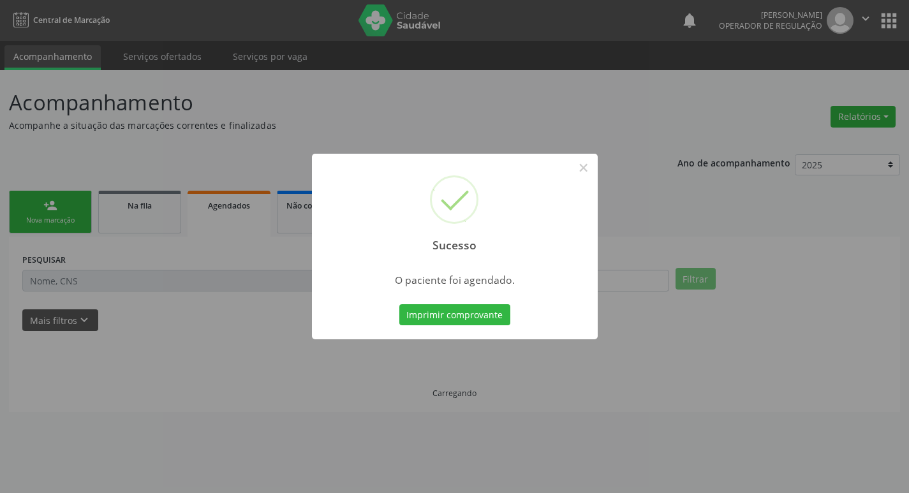
scroll to position [0, 0]
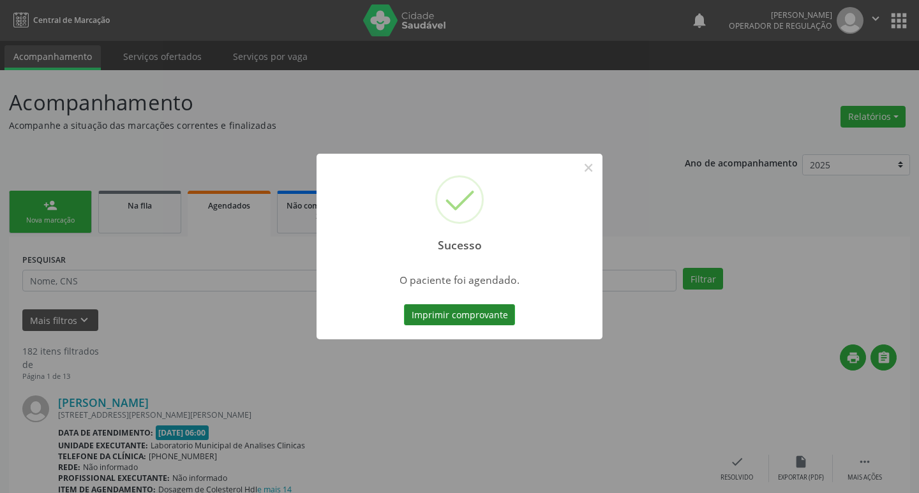
click at [462, 313] on button "Imprimir comprovante" at bounding box center [459, 315] width 111 height 22
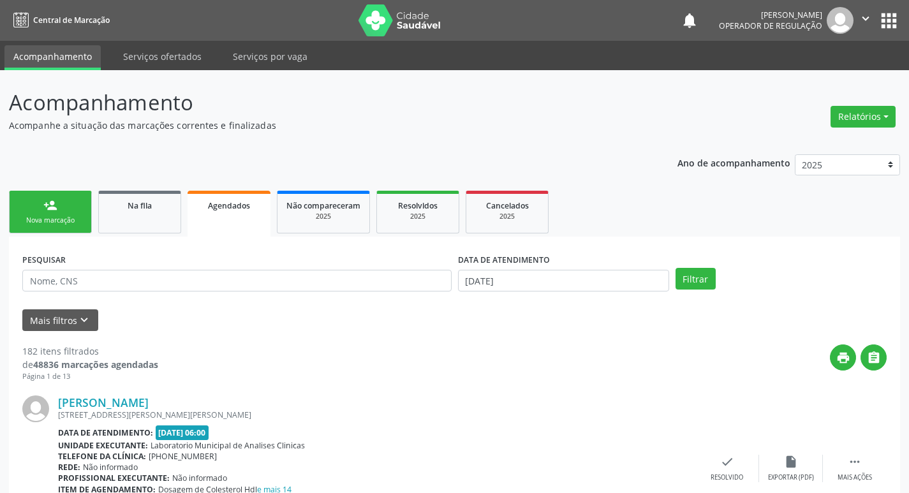
click at [70, 214] on link "person_add Nova marcação" at bounding box center [50, 212] width 83 height 43
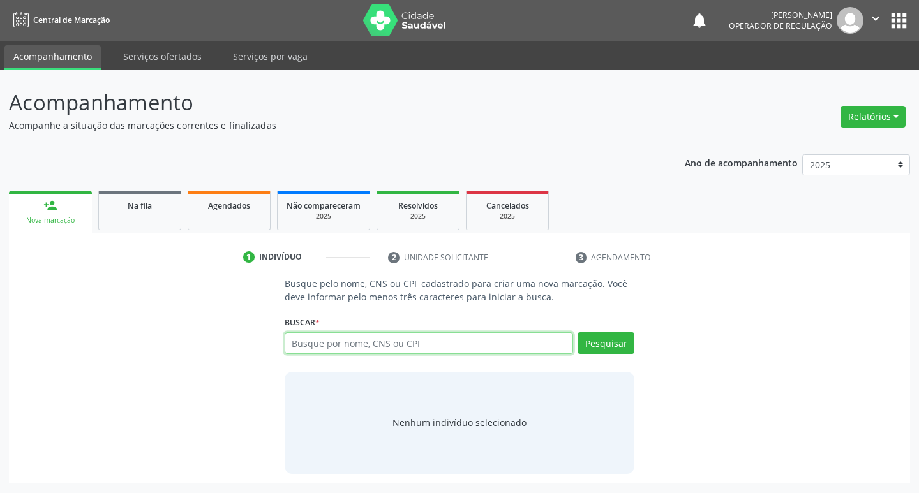
click at [328, 344] on input "text" at bounding box center [428, 343] width 289 height 22
type input "705407452261897"
click at [599, 351] on button "Pesquisar" at bounding box center [605, 343] width 57 height 22
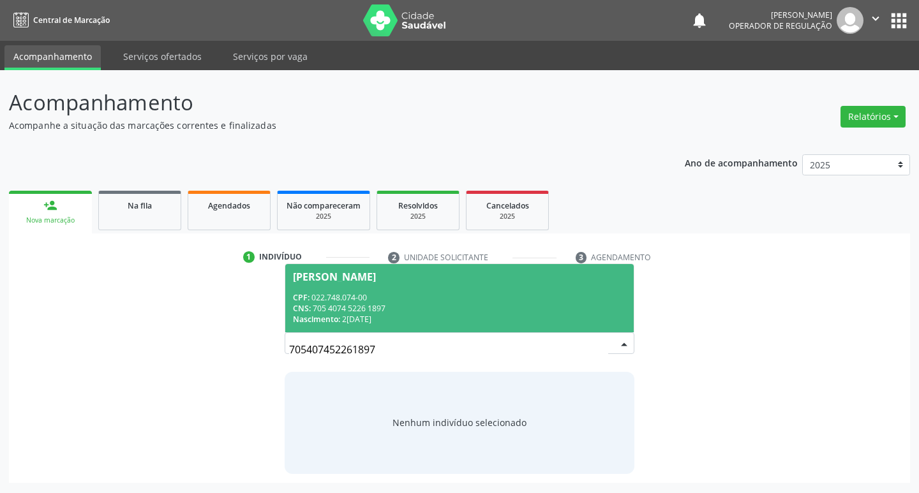
click at [323, 307] on div "CNS: 705 4074 5226 1897" at bounding box center [460, 308] width 334 height 11
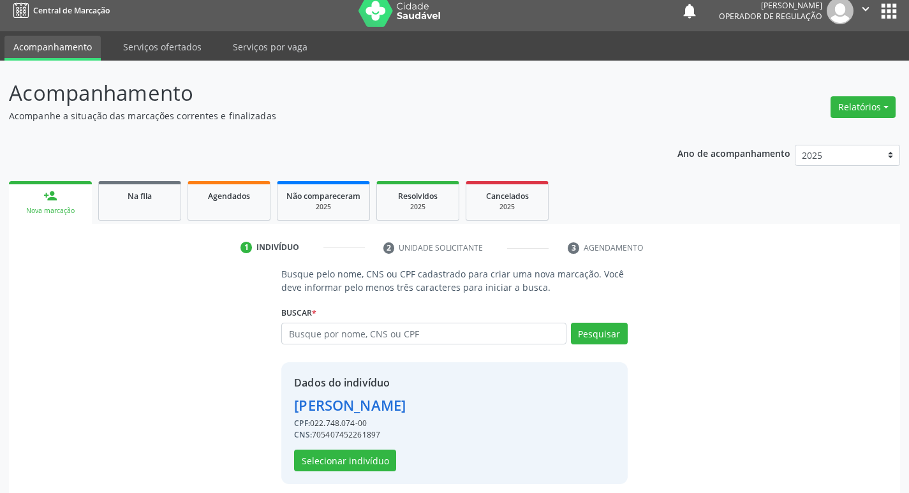
scroll to position [18, 0]
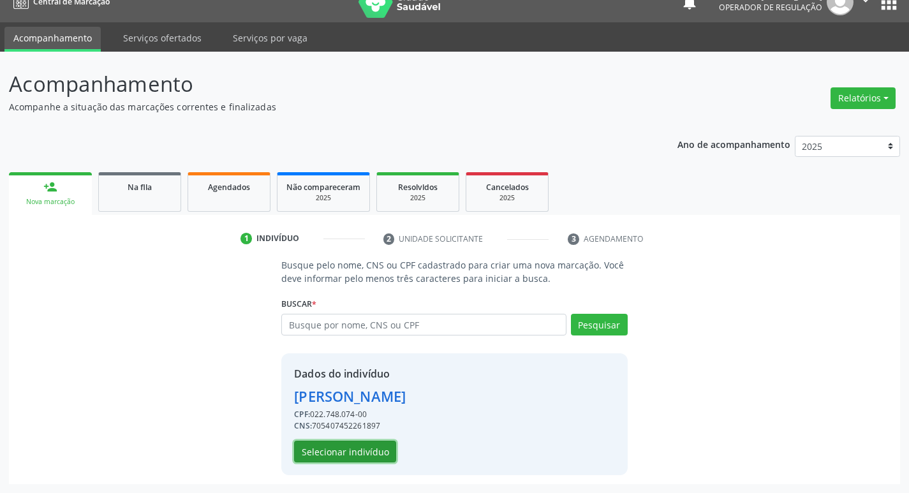
click at [328, 454] on button "Selecionar indivíduo" at bounding box center [345, 452] width 102 height 22
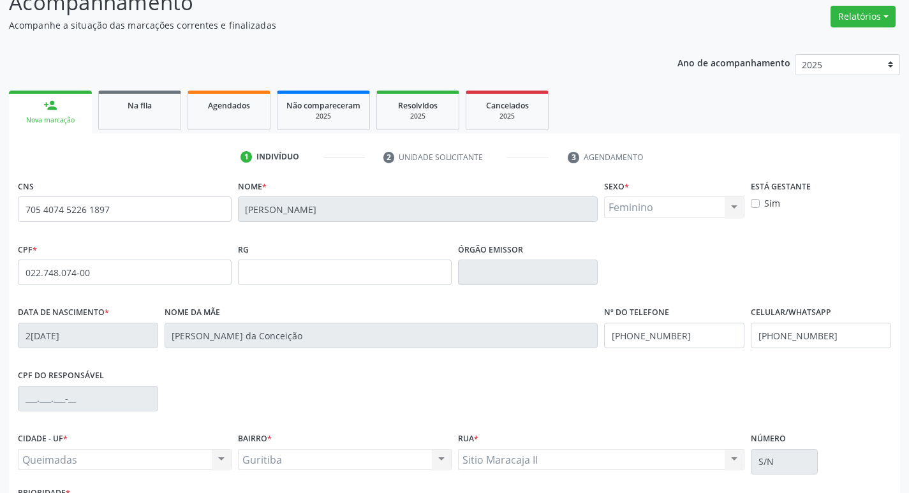
scroll to position [198, 0]
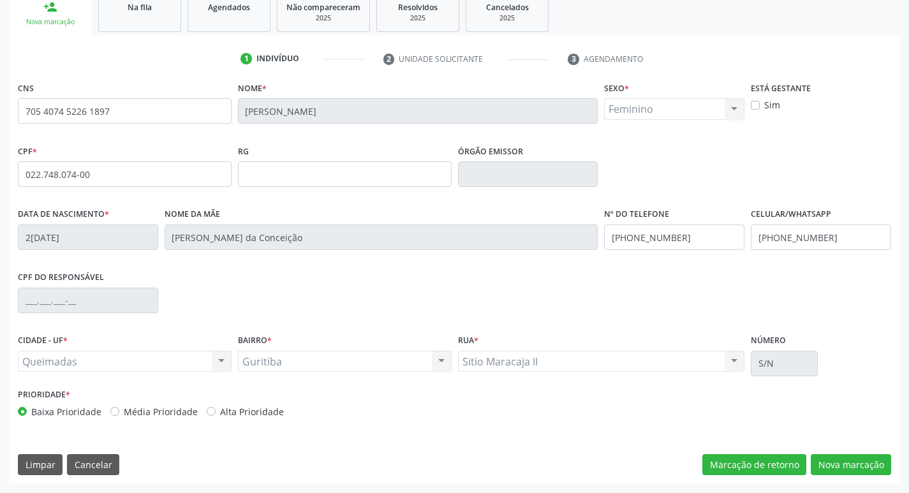
click at [857, 448] on div "CNS 705 4074 5226 1897 Nome * Francisca Maria de Luna Silva Sexo * Feminino Mas…" at bounding box center [454, 281] width 891 height 406
click at [846, 470] on button "Nova marcação" at bounding box center [851, 465] width 80 height 22
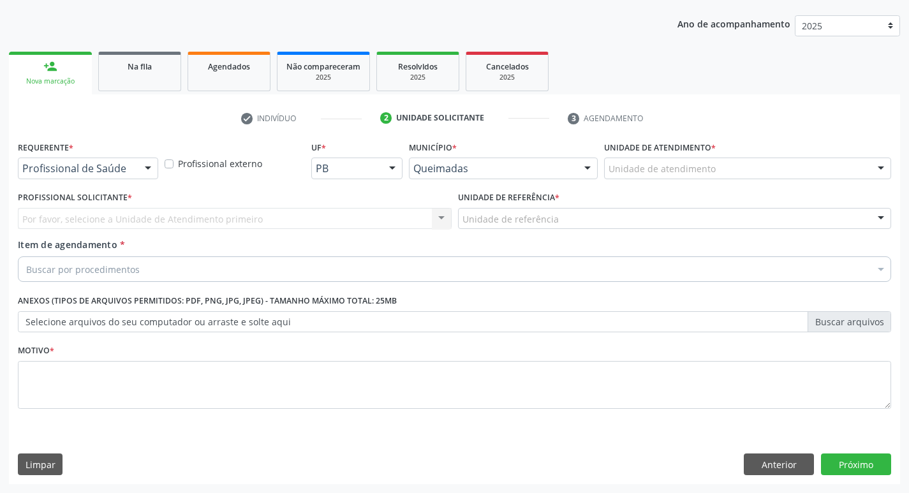
scroll to position [139, 0]
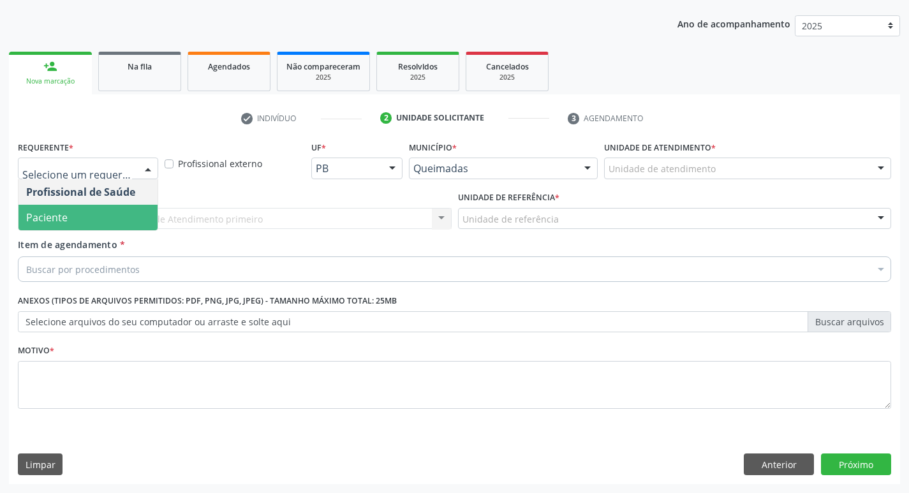
click at [46, 214] on span "Paciente" at bounding box center [46, 217] width 41 height 14
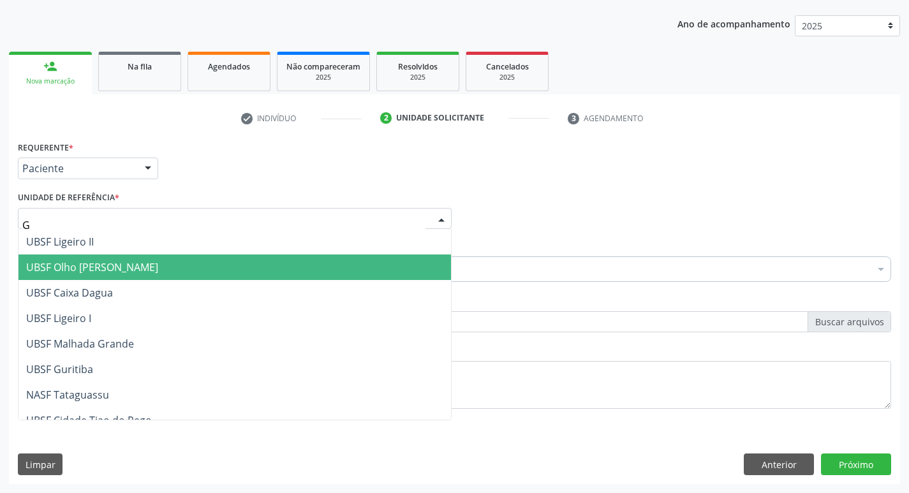
type input "GU"
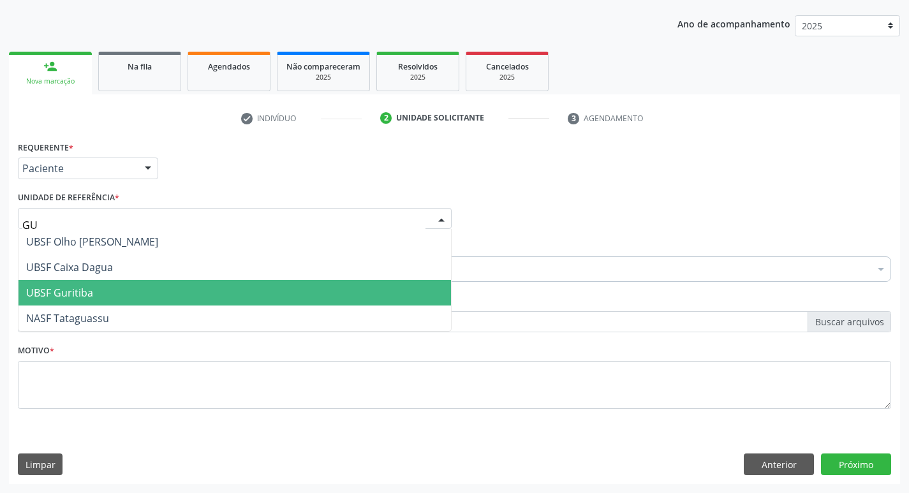
click at [76, 302] on span "UBSF Guritiba" at bounding box center [234, 293] width 432 height 26
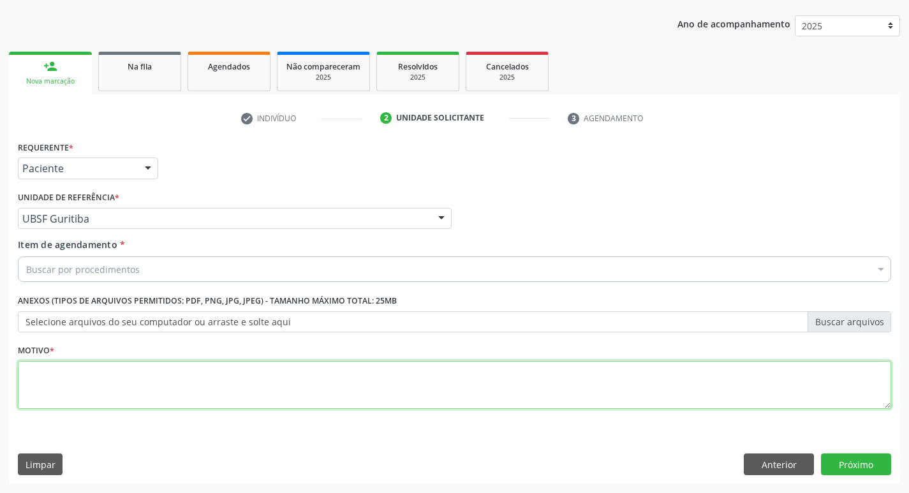
click at [80, 369] on textarea at bounding box center [454, 385] width 873 height 48
type textarea "AVALIACAO"
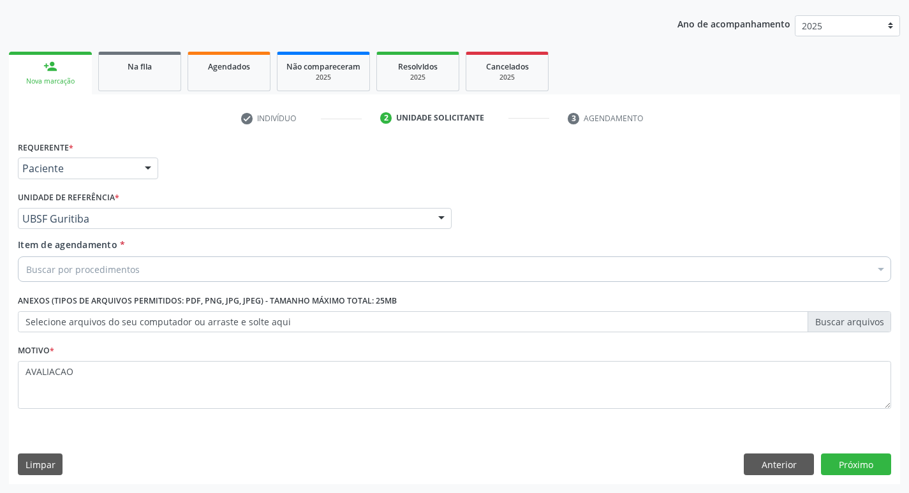
click at [89, 276] on div "Buscar por procedimentos" at bounding box center [454, 269] width 873 height 26
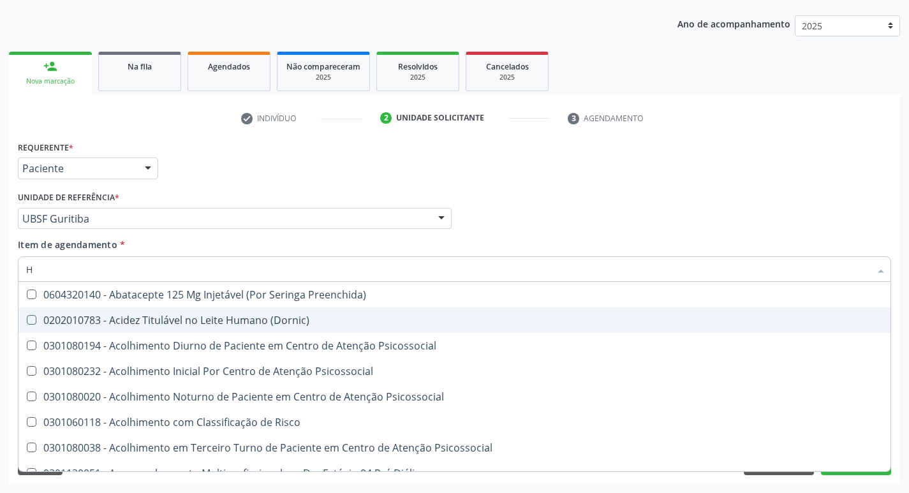
type input "HEMOGLOBINA G"
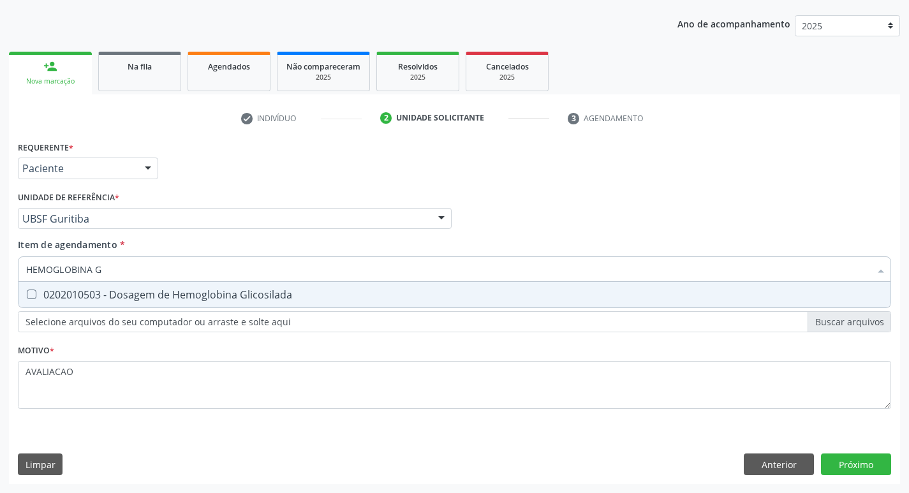
click at [201, 282] on span "0202010503 - Dosagem de Hemoglobina Glicosilada" at bounding box center [454, 295] width 872 height 26
checkbox Glicosilada "true"
click at [856, 459] on div "Requerente * Paciente Profissional de Saúde Paciente Nenhum resultado encontrad…" at bounding box center [454, 311] width 891 height 346
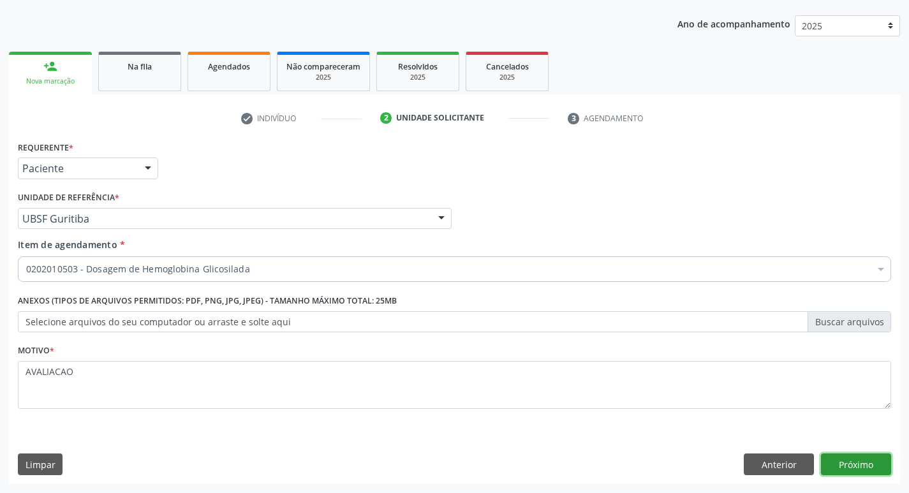
scroll to position [0, 0]
click at [852, 463] on button "Próximo" at bounding box center [856, 465] width 70 height 22
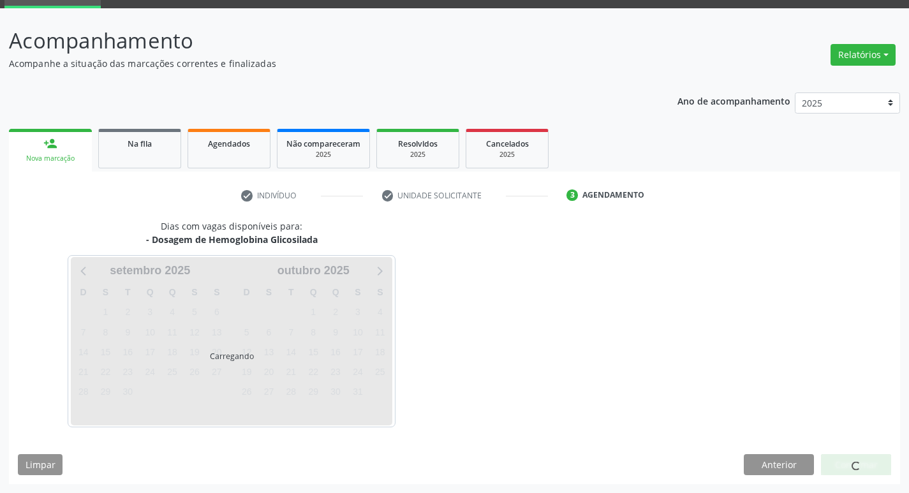
scroll to position [62, 0]
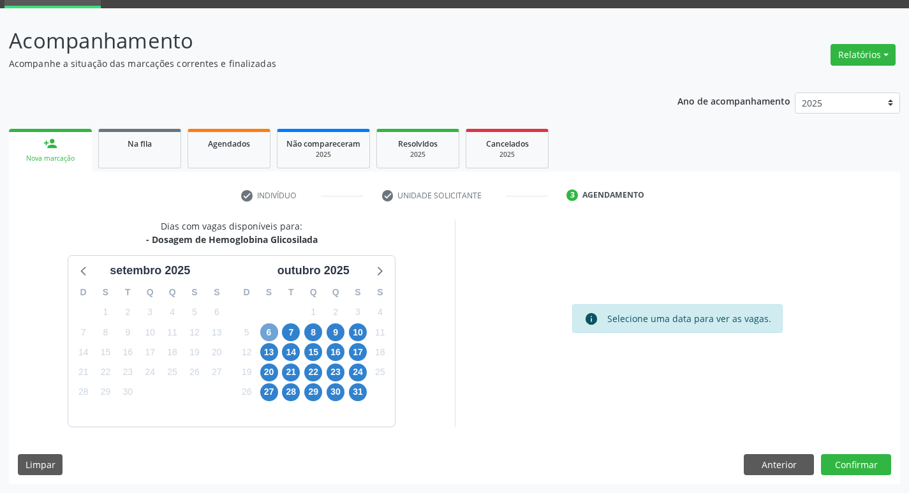
click at [274, 338] on span "6" at bounding box center [269, 332] width 18 height 18
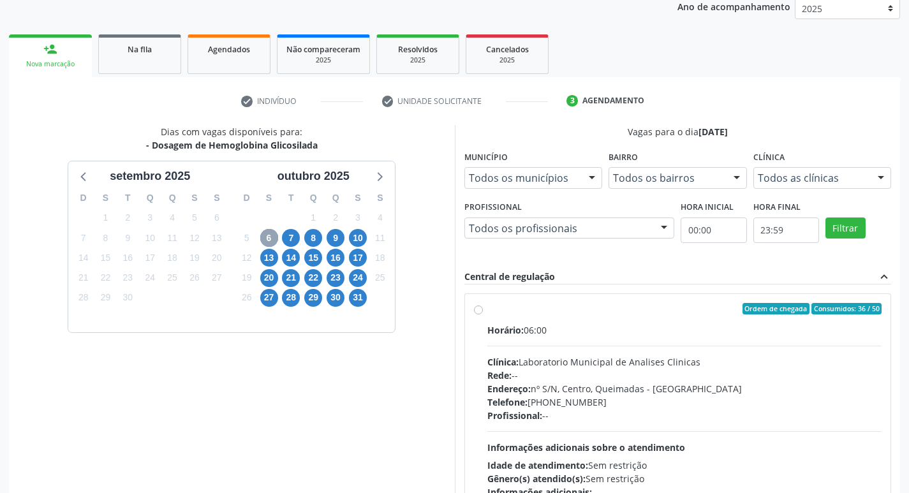
scroll to position [246, 0]
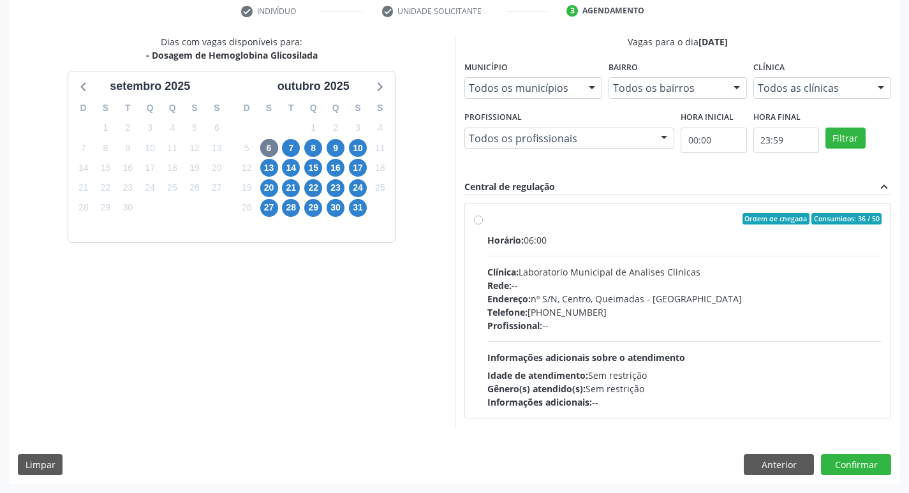
click at [609, 291] on div "Rede: --" at bounding box center [684, 285] width 395 height 13
click at [483, 225] on input "Ordem de chegada Consumidos: 36 / 50 Horário: 06:00 Clínica: Laboratorio Munici…" at bounding box center [478, 218] width 9 height 11
radio input "true"
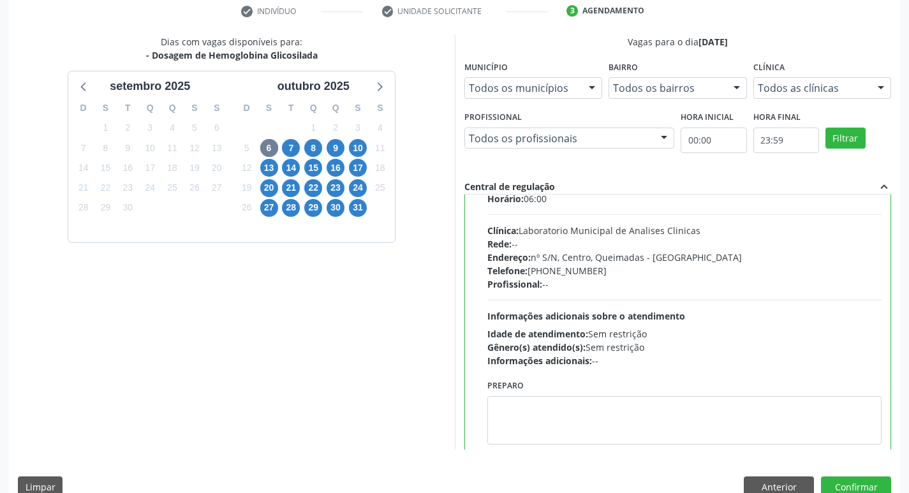
scroll to position [63, 0]
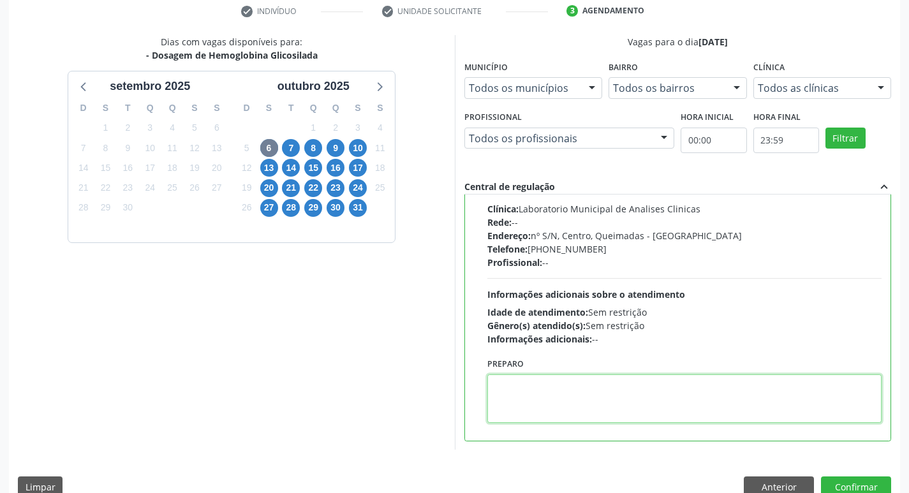
click at [559, 390] on textarea at bounding box center [684, 398] width 395 height 48
paste textarea "IR EM [GEOGRAPHIC_DATA]"
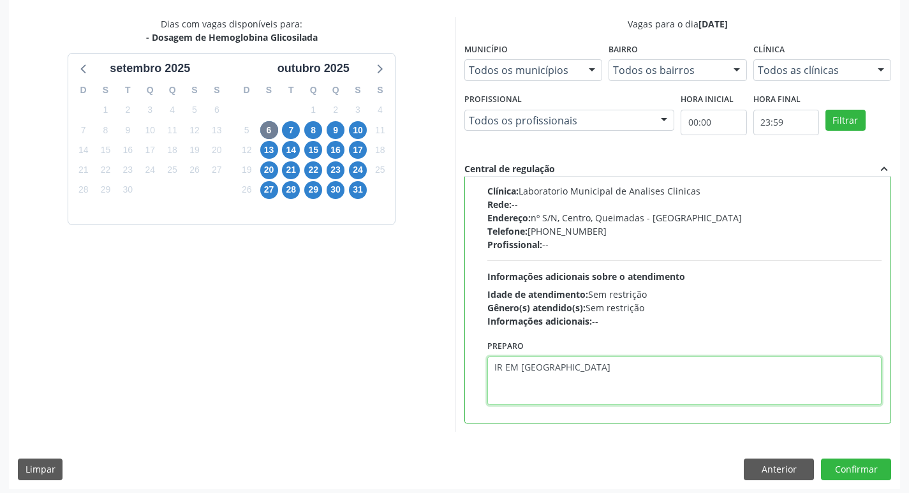
scroll to position [269, 0]
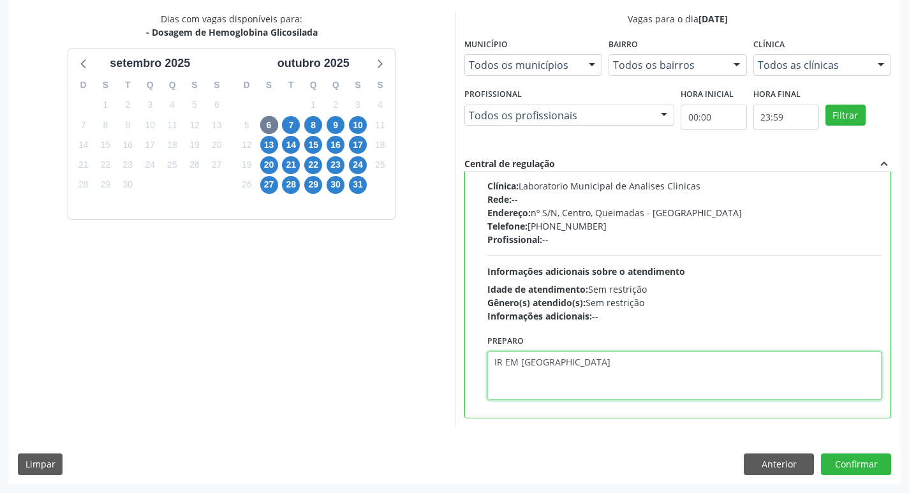
type textarea "IR EM [GEOGRAPHIC_DATA]"
click at [847, 451] on div "Dias com vagas disponíveis para: - Dosagem de Hemoglobina Glicosilada setembro …" at bounding box center [454, 247] width 891 height 471
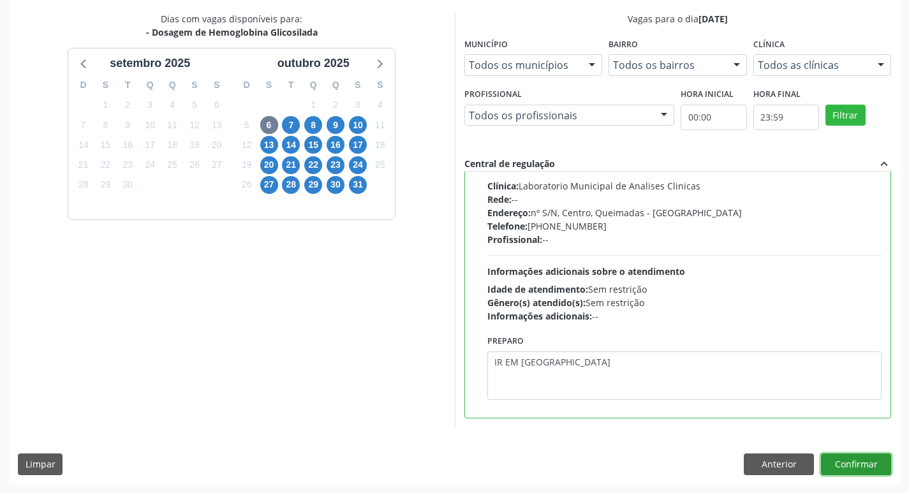
click at [850, 459] on button "Confirmar" at bounding box center [856, 465] width 70 height 22
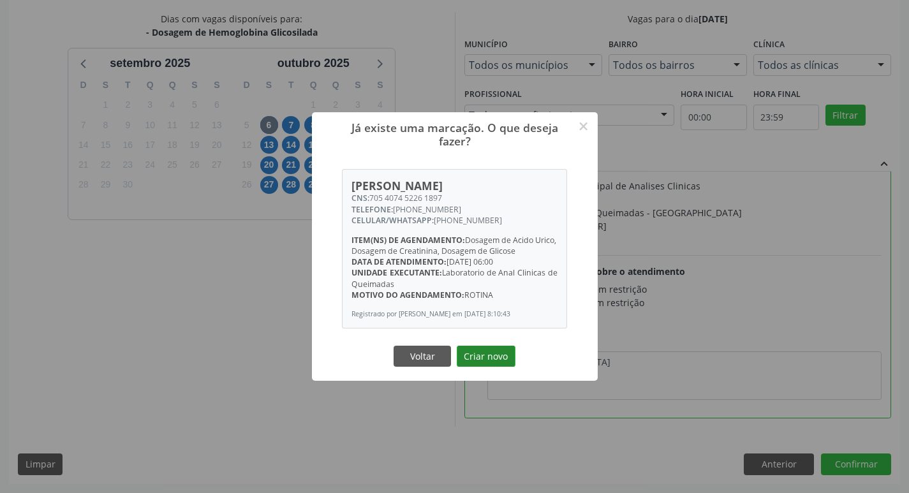
click at [499, 356] on button "Criar novo" at bounding box center [486, 357] width 59 height 22
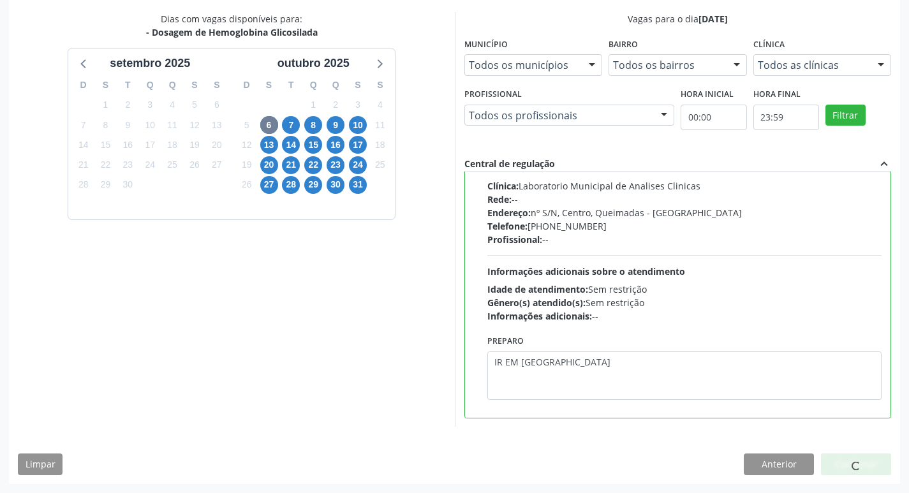
scroll to position [0, 0]
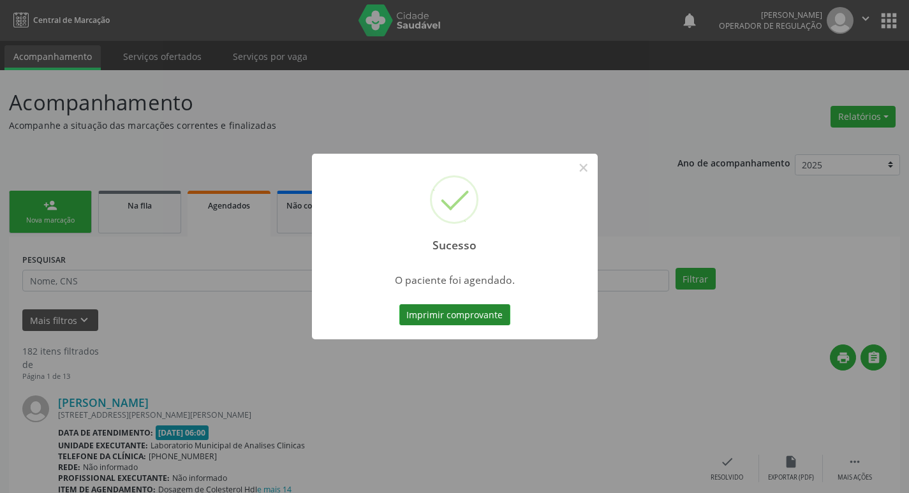
click at [454, 325] on button "Imprimir comprovante" at bounding box center [454, 315] width 111 height 22
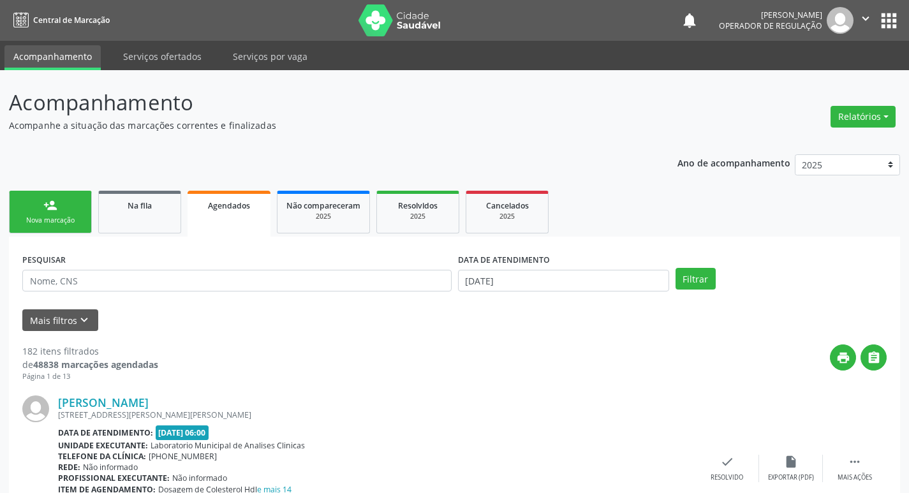
click at [66, 219] on div "Nova marcação" at bounding box center [50, 221] width 64 height 10
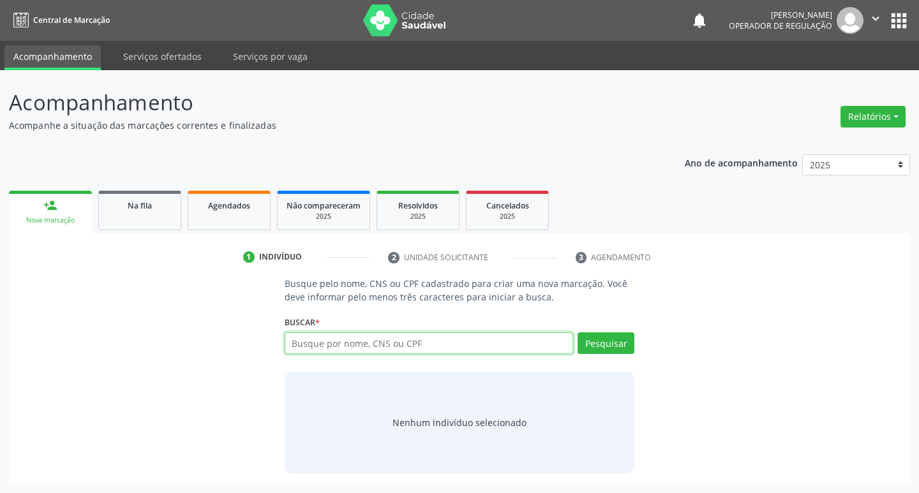
click at [286, 339] on input "text" at bounding box center [428, 343] width 289 height 22
click at [310, 362] on div "Busque por nome, CNS ou CPF Nenhum resultado encontrado para: " " Digite nome, …" at bounding box center [459, 347] width 350 height 31
click at [296, 344] on input "text" at bounding box center [428, 343] width 289 height 22
type input "704600655059727"
click at [588, 350] on button "Pesquisar" at bounding box center [605, 343] width 57 height 22
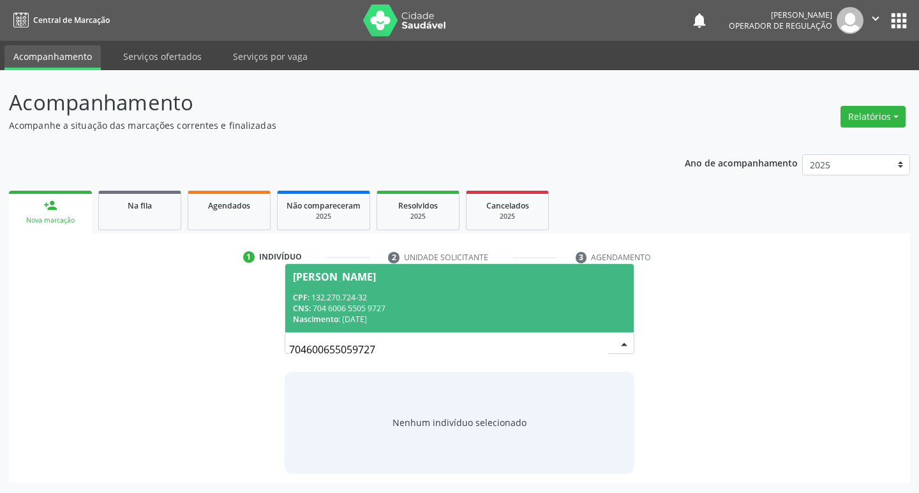
click at [397, 315] on div "Nascimento: 22/02/2013" at bounding box center [460, 319] width 334 height 11
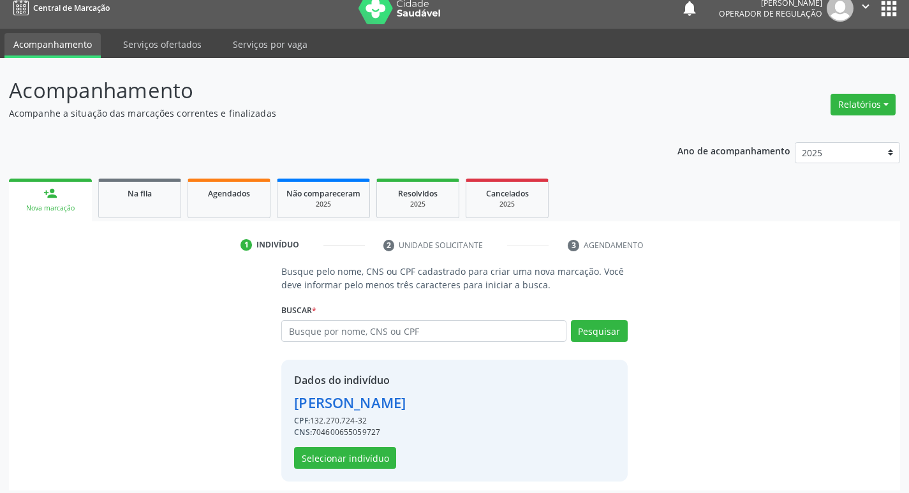
scroll to position [18, 0]
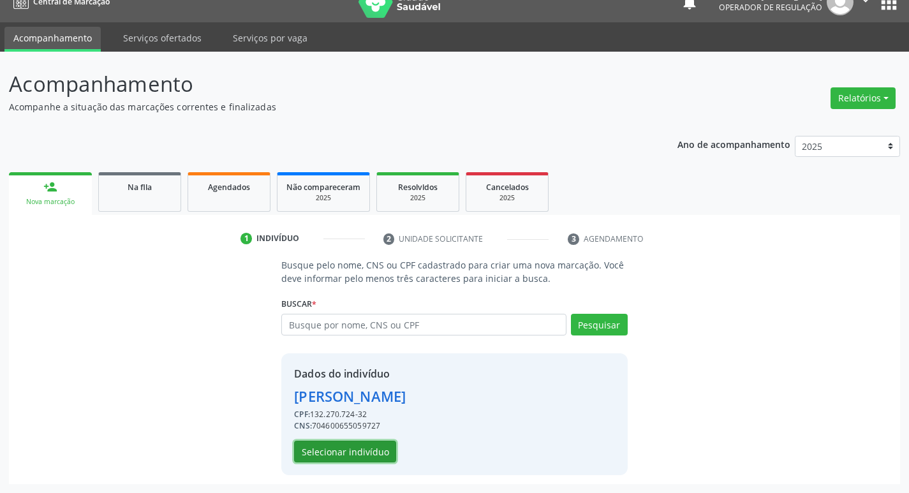
click at [349, 450] on button "Selecionar indivíduo" at bounding box center [345, 452] width 102 height 22
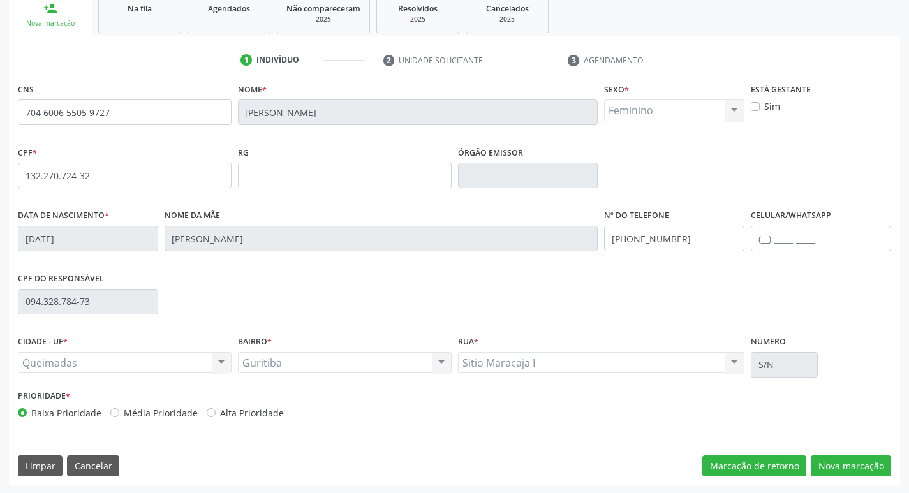
scroll to position [198, 0]
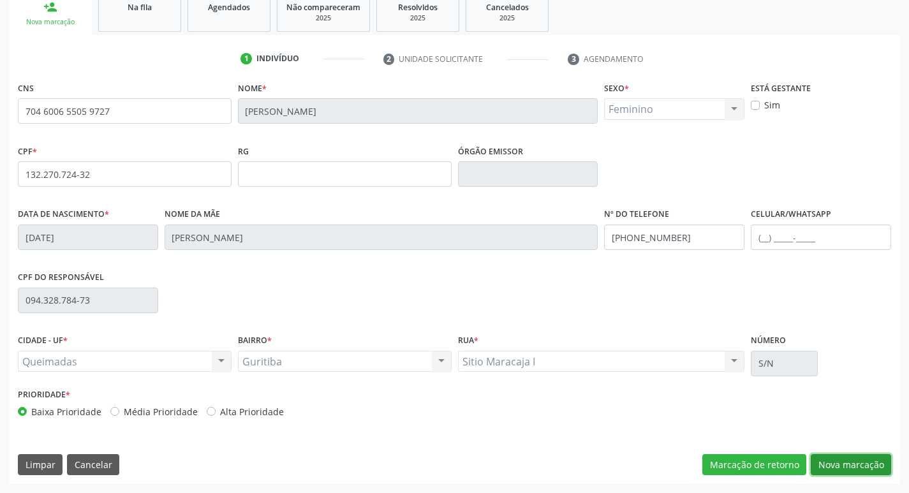
click at [866, 464] on button "Nova marcação" at bounding box center [851, 465] width 80 height 22
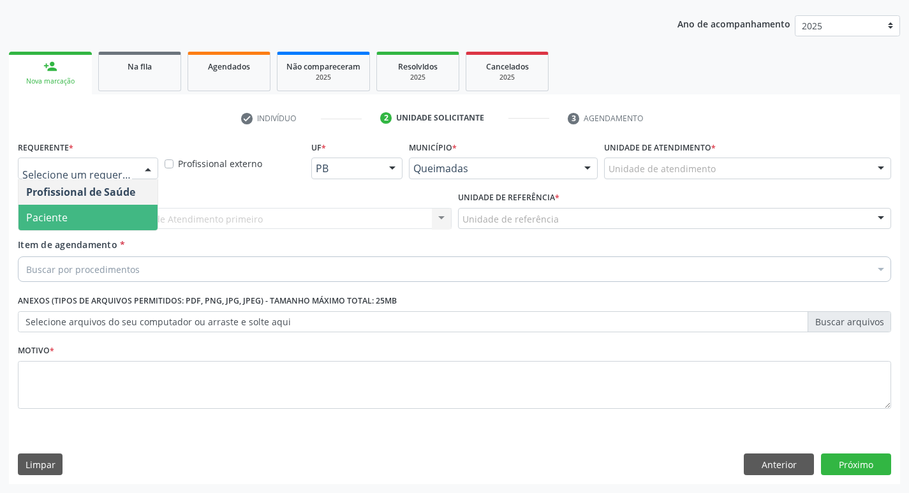
click at [50, 225] on span "Paciente" at bounding box center [87, 218] width 139 height 26
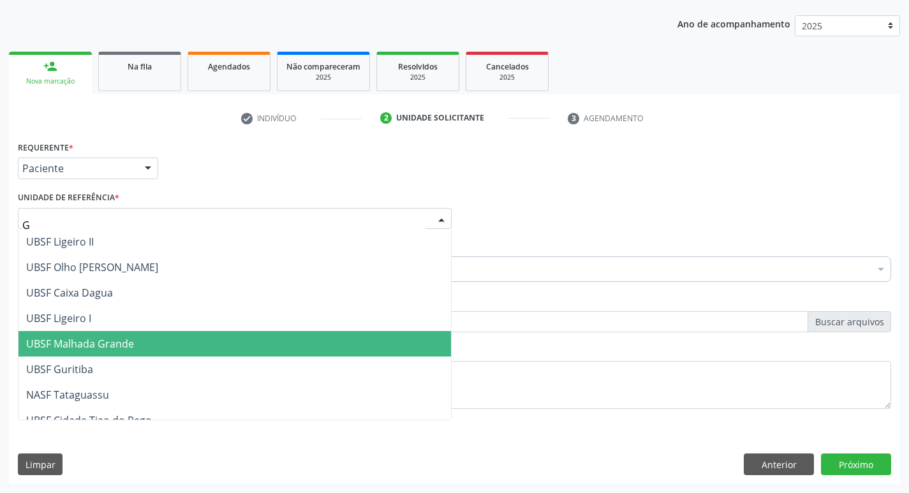
type input "GU"
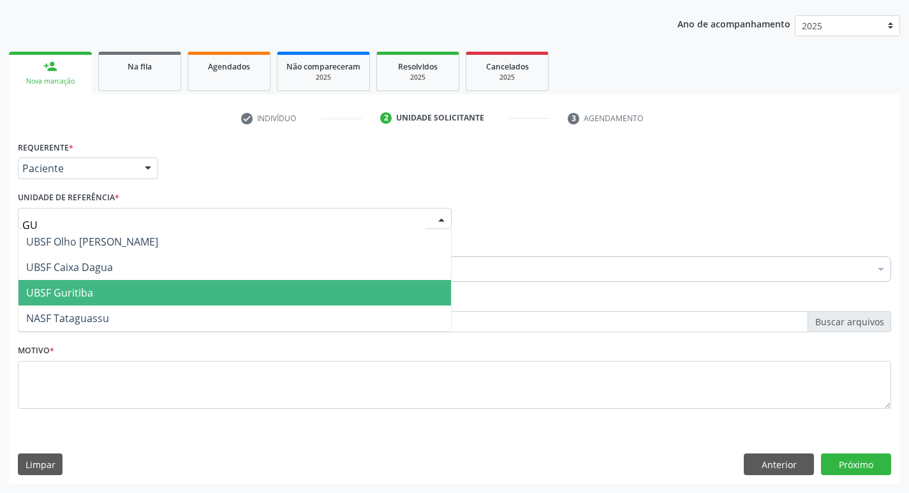
click at [115, 289] on span "UBSF Guritiba" at bounding box center [234, 293] width 432 height 26
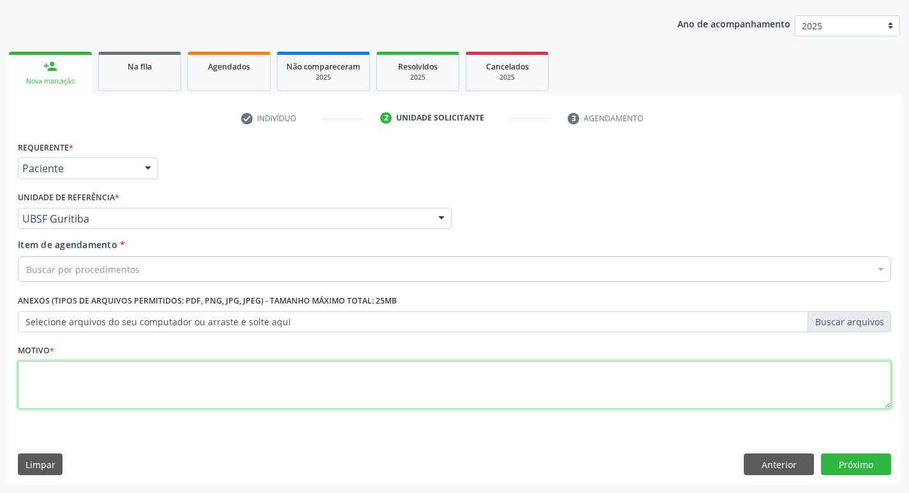
click at [96, 388] on textarea at bounding box center [454, 385] width 873 height 48
type textarea "AVALIACAO"
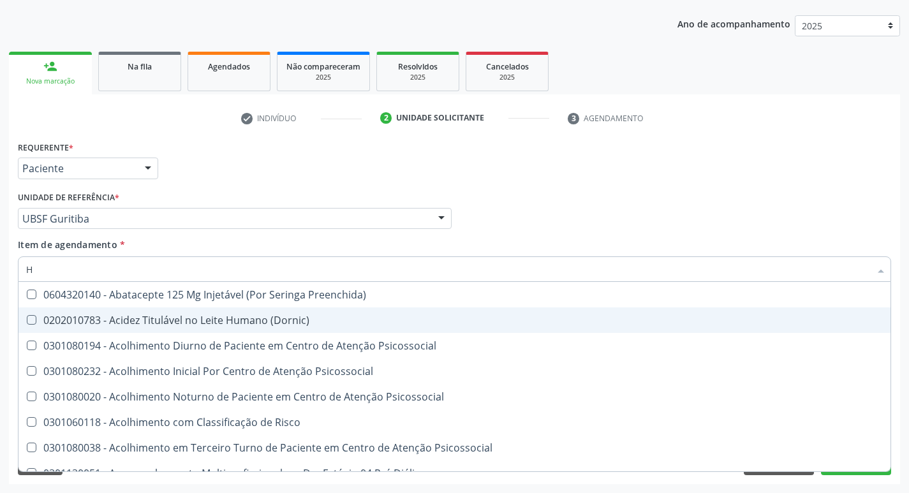
type input "HEMOGR"
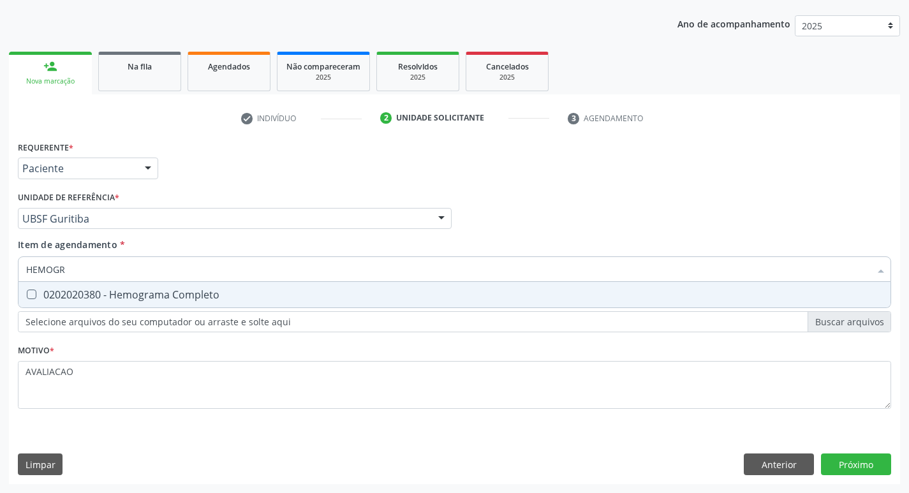
click at [172, 286] on span "0202020380 - Hemograma Completo" at bounding box center [454, 295] width 872 height 26
checkbox Completo "true"
type input "HEMOG"
checkbox Completo "false"
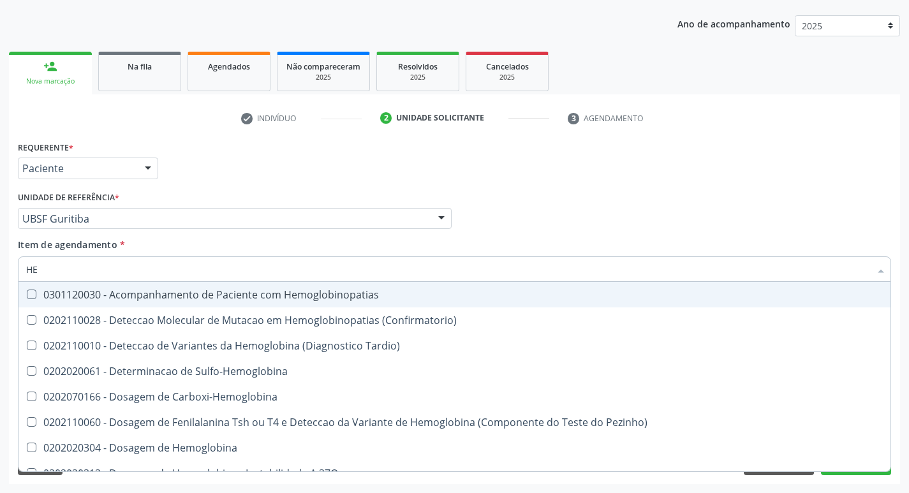
type input "H"
checkbox Completo "false"
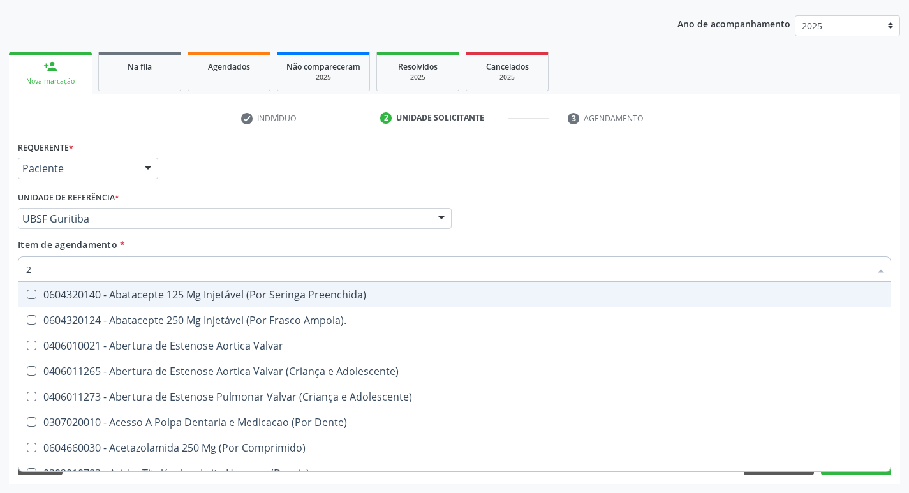
type input "20205001"
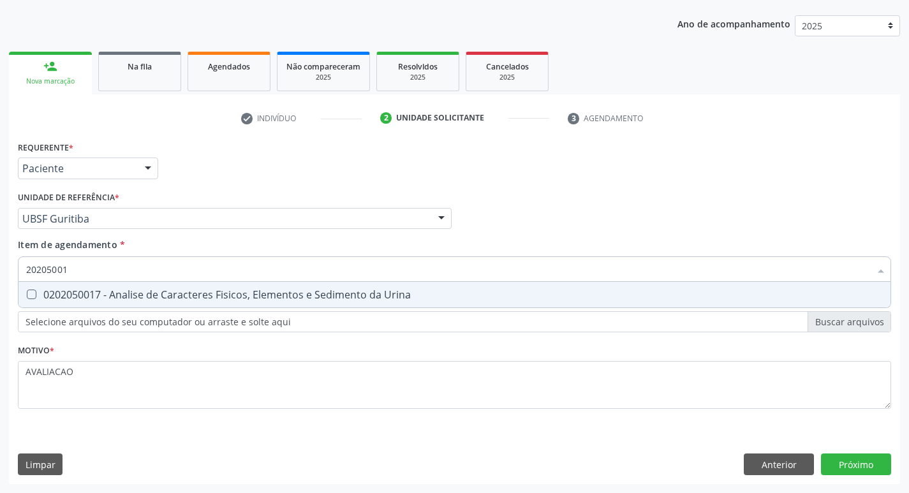
click at [139, 298] on div "0202050017 - Analise de Caracteres Fisicos, Elementos e Sedimento da Urina" at bounding box center [454, 295] width 857 height 10
checkbox Urina "true"
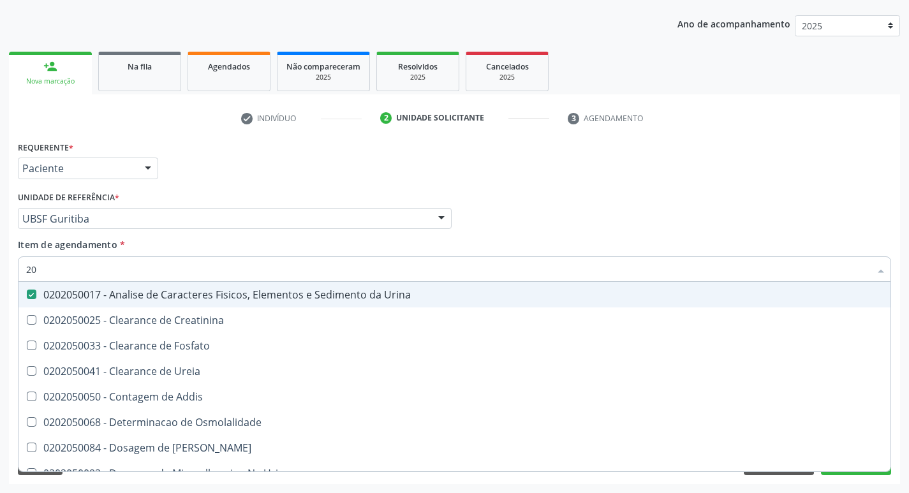
type input "2"
checkbox Urina "false"
checkbox Ureia "false"
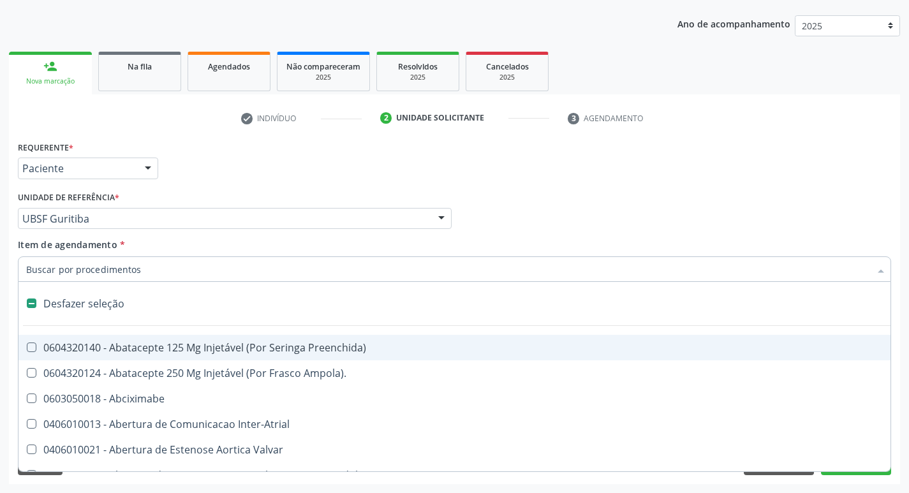
type input "2"
checkbox Hepático "true"
checkbox Urina "false"
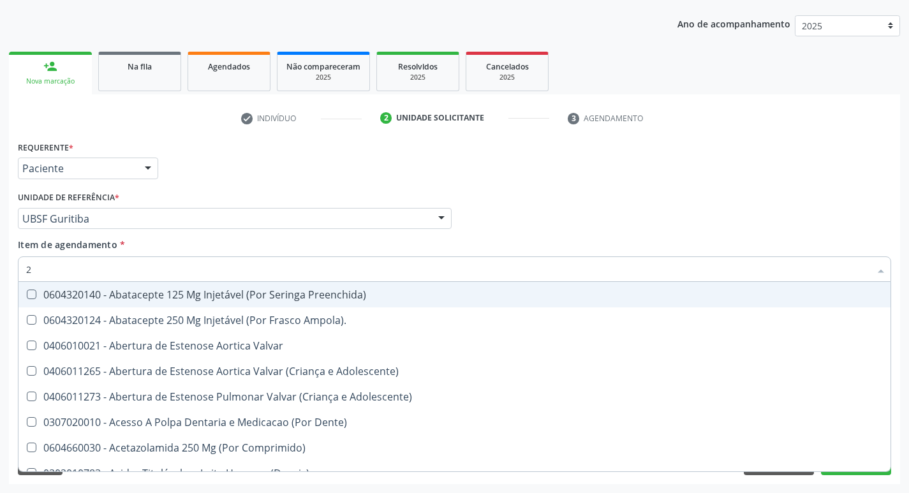
type input "20204003"
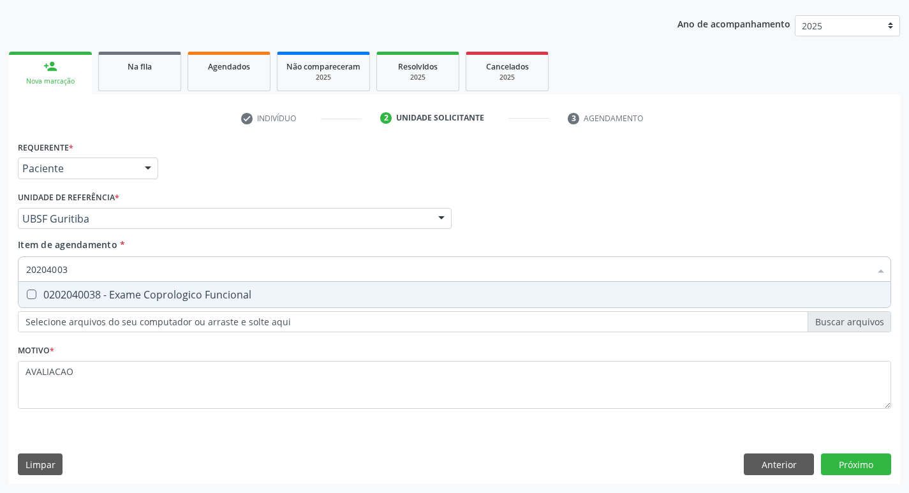
click at [196, 293] on div "0202040038 - Exame Coprologico Funcional" at bounding box center [454, 295] width 857 height 10
checkbox Funcional "true"
click at [845, 458] on div "Requerente * Paciente Profissional de Saúde Paciente Nenhum resultado encontrad…" at bounding box center [454, 311] width 891 height 346
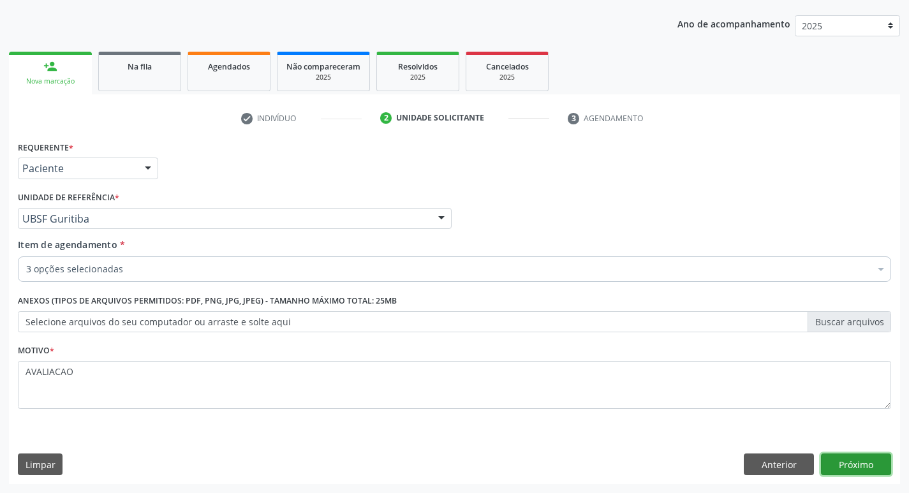
click at [841, 471] on button "Próximo" at bounding box center [856, 465] width 70 height 22
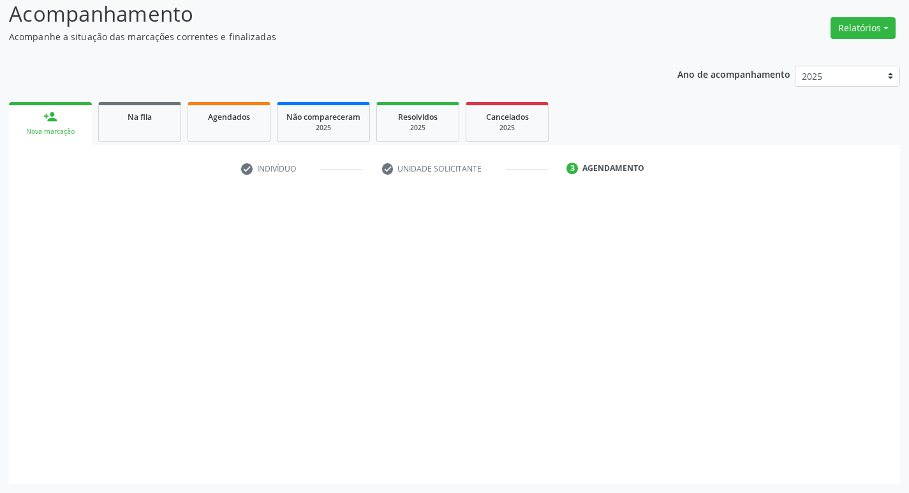
scroll to position [89, 0]
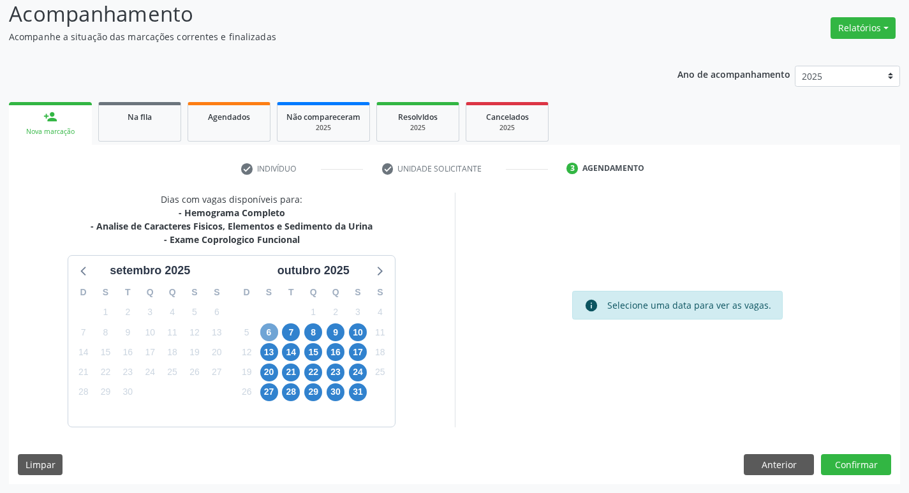
click at [270, 330] on span "6" at bounding box center [269, 332] width 18 height 18
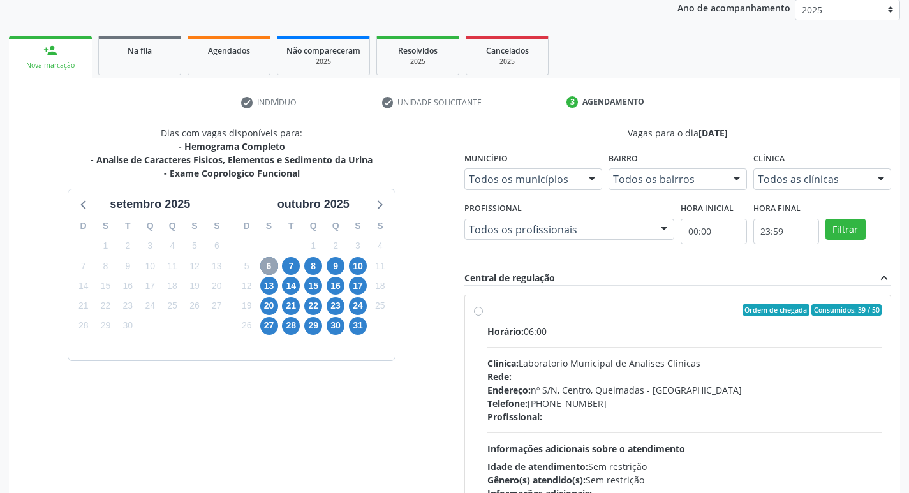
scroll to position [246, 0]
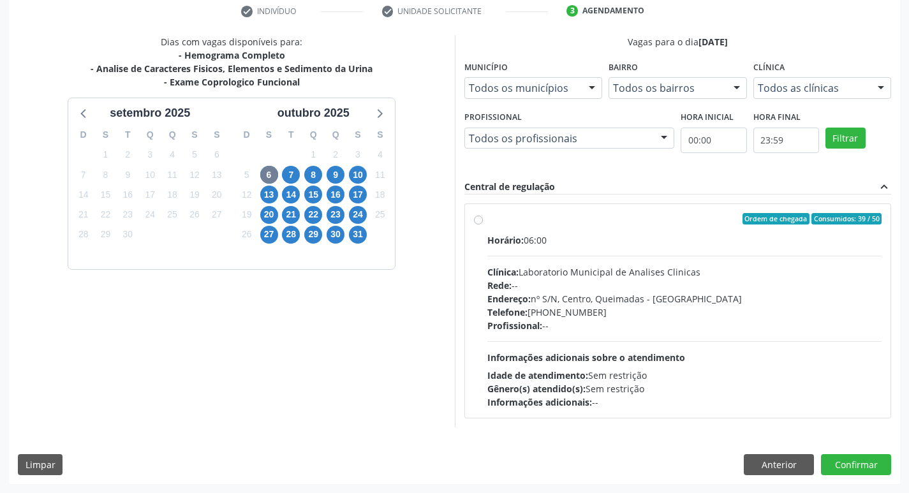
click at [619, 292] on div "Endereço: nº S/N, Centro, Queimadas - PB" at bounding box center [684, 298] width 395 height 13
click at [483, 225] on input "Ordem de chegada Consumidos: 39 / 50 Horário: 06:00 Clínica: Laboratorio Munici…" at bounding box center [478, 218] width 9 height 11
radio input "true"
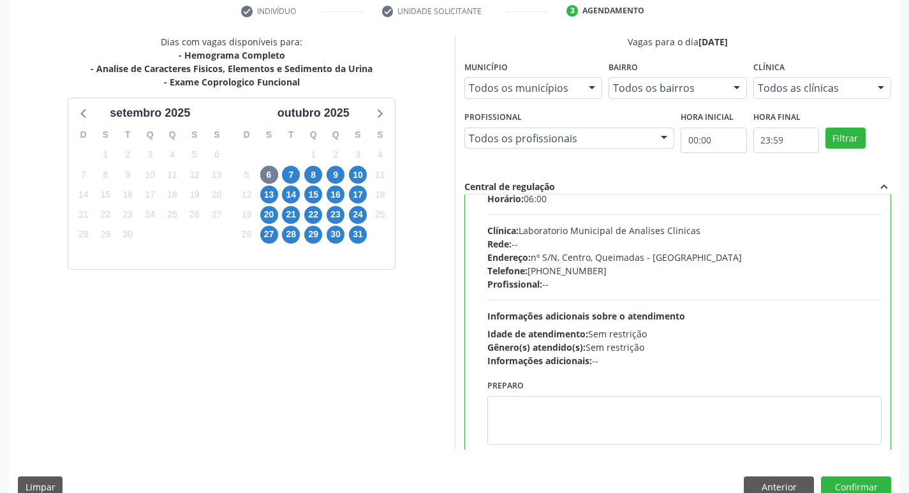
scroll to position [63, 0]
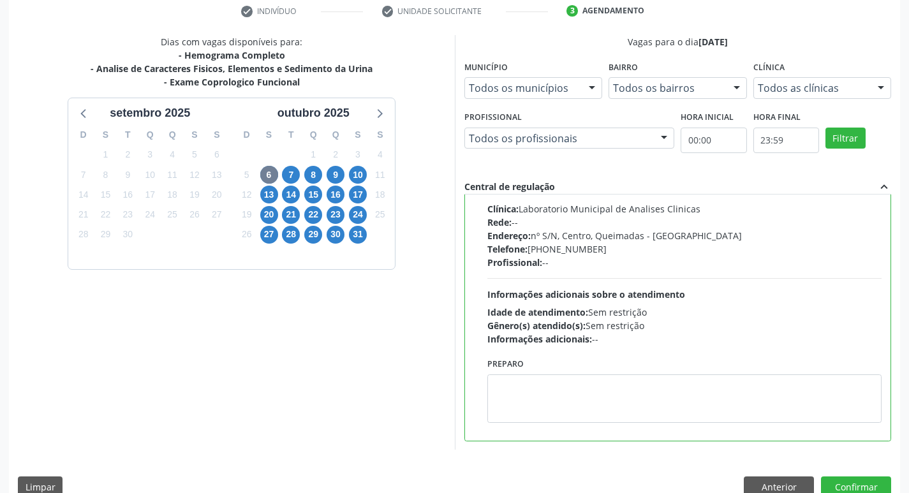
click at [554, 372] on div "Preparo" at bounding box center [684, 389] width 395 height 68
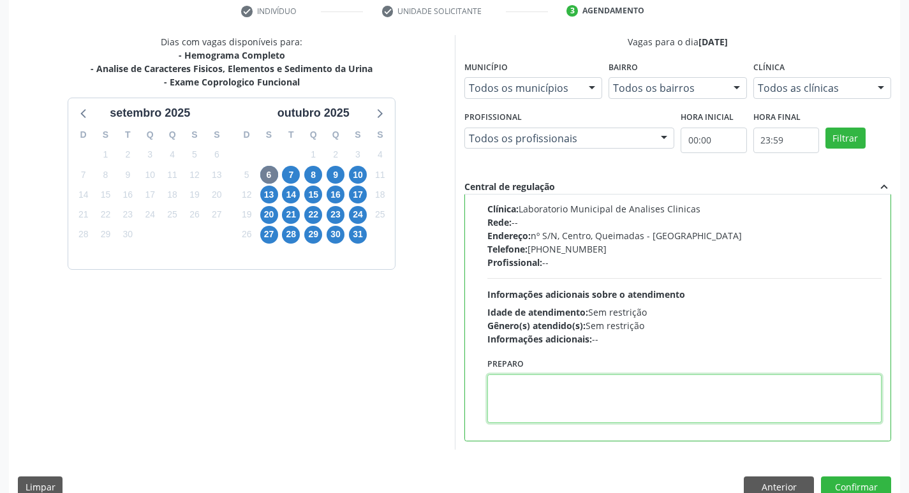
click at [546, 390] on textarea at bounding box center [684, 398] width 395 height 48
paste textarea "IR EM [GEOGRAPHIC_DATA]"
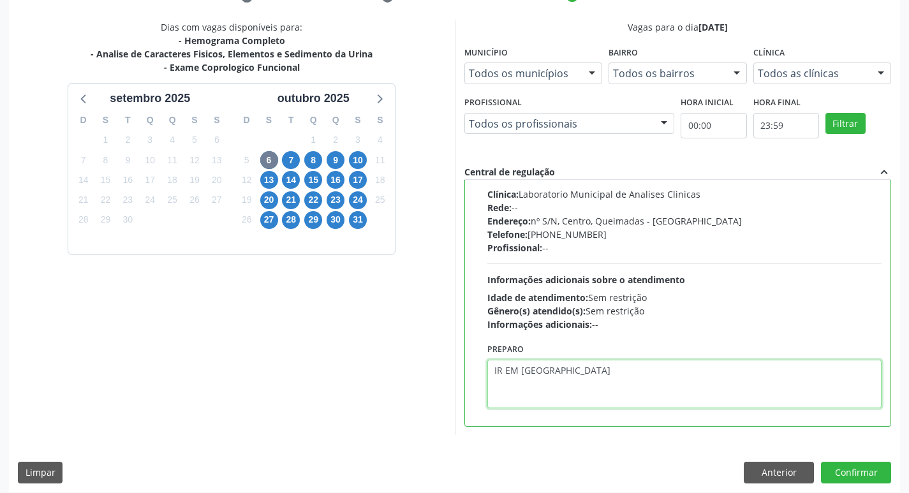
scroll to position [269, 0]
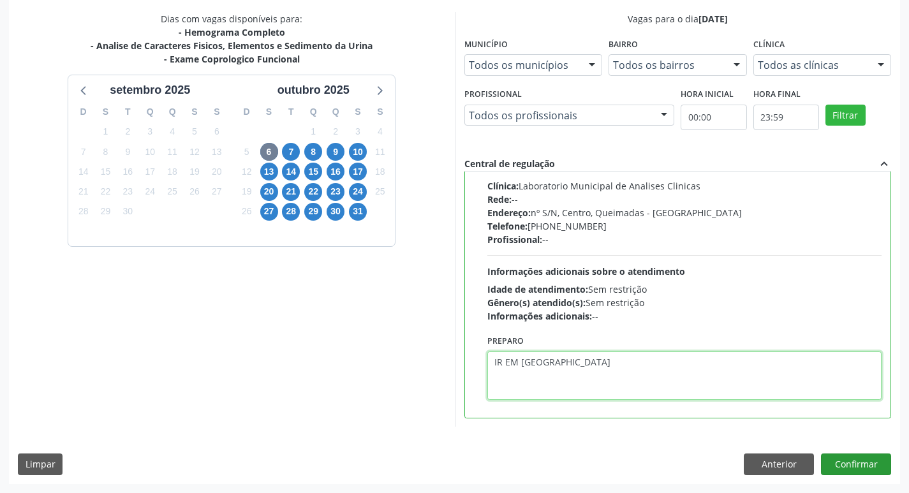
type textarea "IR EM [GEOGRAPHIC_DATA]"
click at [839, 459] on button "Confirmar" at bounding box center [856, 465] width 70 height 22
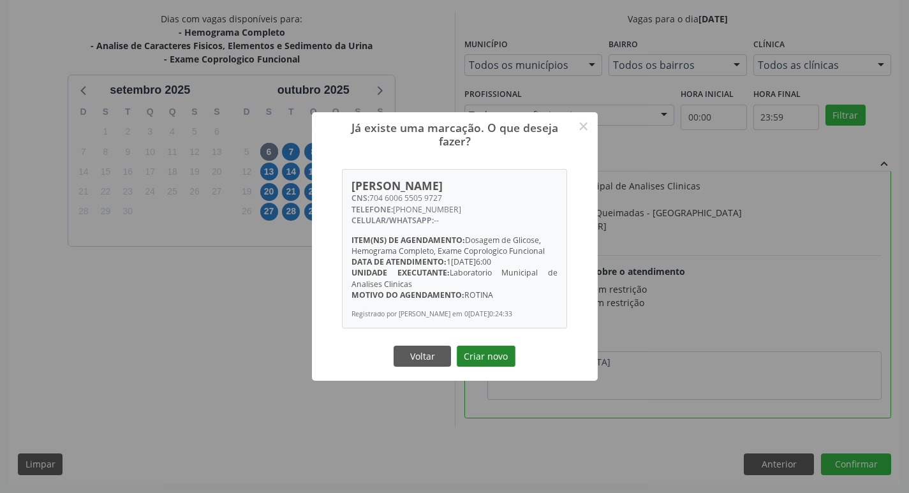
click at [498, 360] on button "Criar novo" at bounding box center [486, 357] width 59 height 22
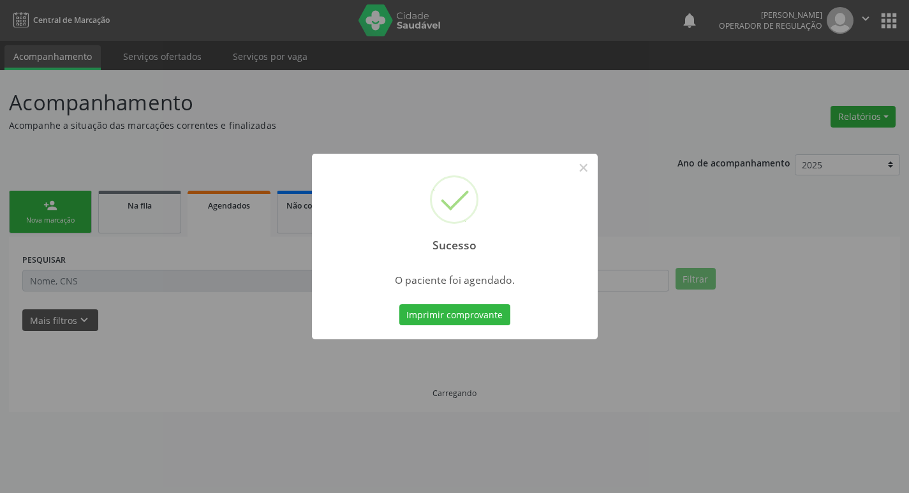
scroll to position [0, 0]
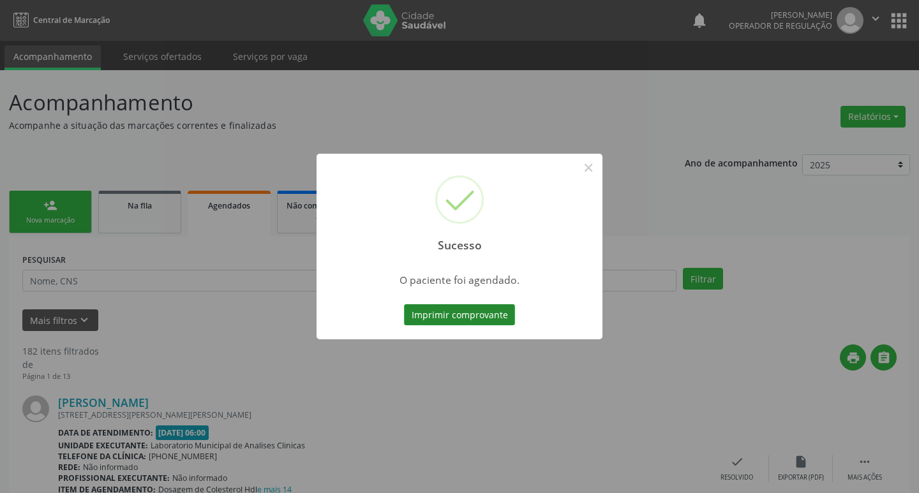
click at [468, 316] on button "Imprimir comprovante" at bounding box center [459, 315] width 111 height 22
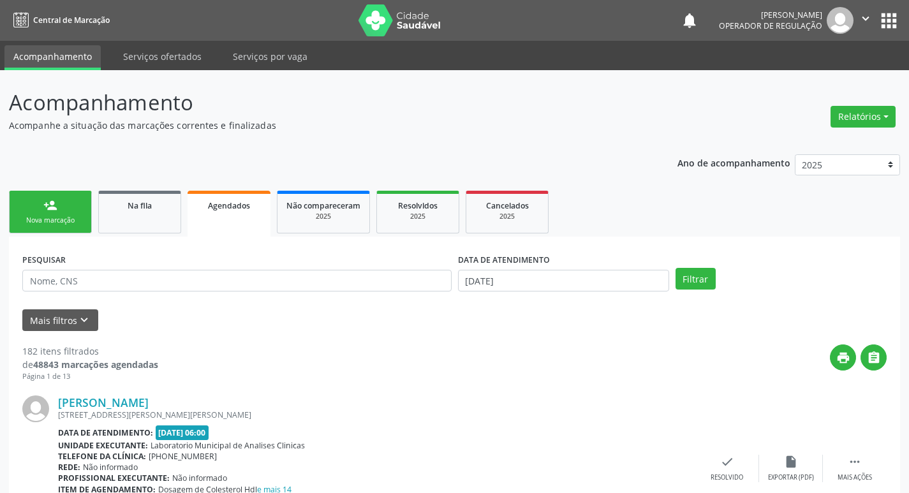
click at [64, 212] on link "person_add Nova marcação" at bounding box center [50, 212] width 83 height 43
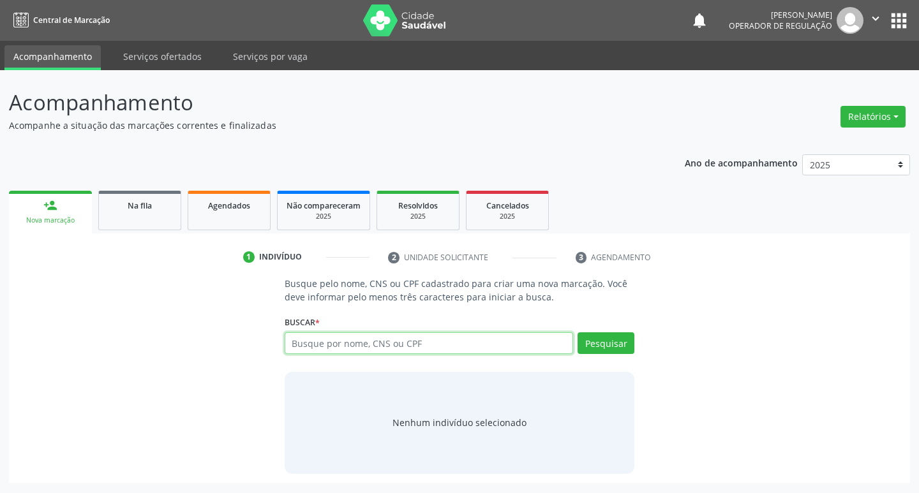
click at [321, 343] on input "text" at bounding box center [428, 343] width 289 height 22
type input "700605450383362"
click at [612, 341] on button "Pesquisar" at bounding box center [605, 343] width 57 height 22
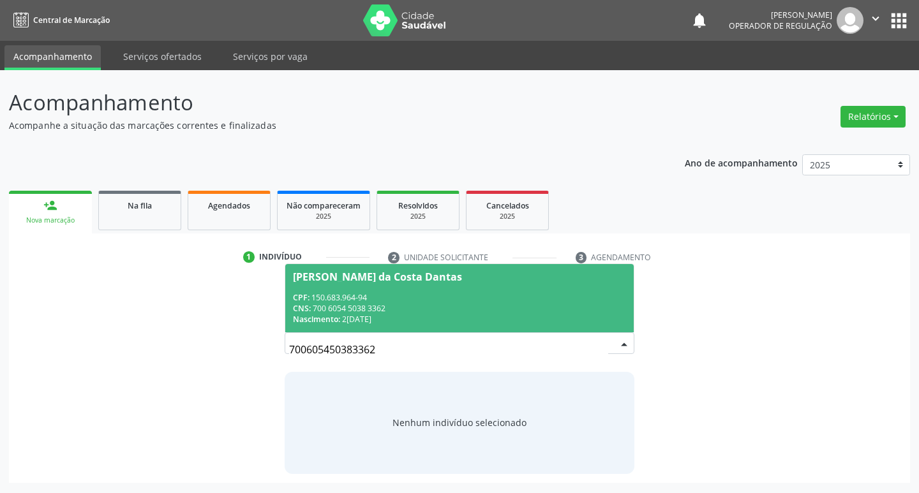
click at [371, 278] on div "Emanuel Valter da Costa Dantas" at bounding box center [377, 277] width 169 height 10
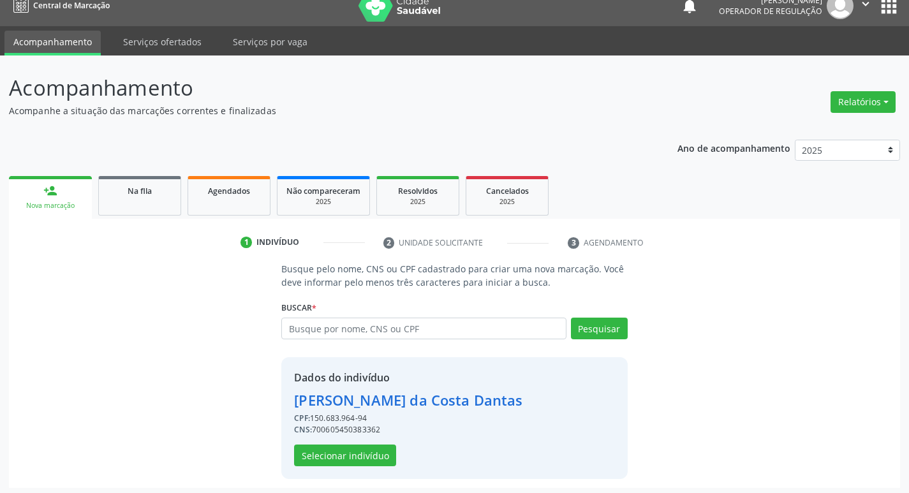
scroll to position [18, 0]
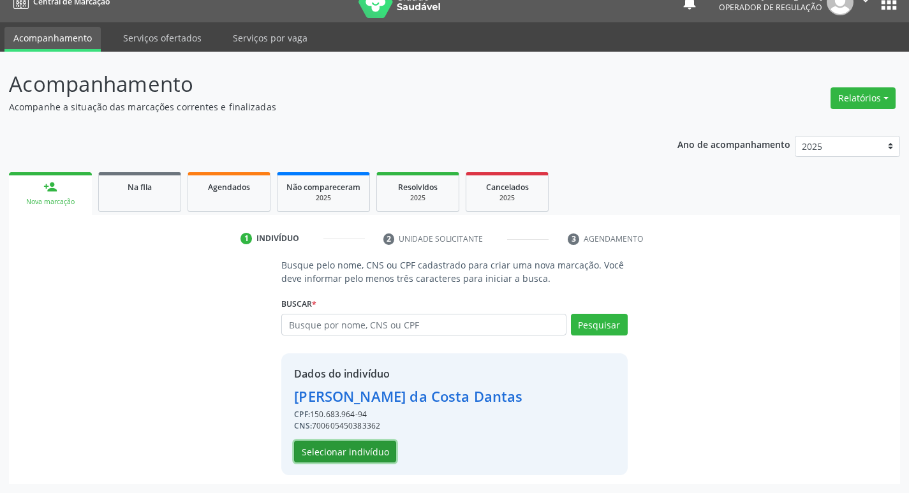
click at [364, 448] on button "Selecionar indivíduo" at bounding box center [345, 452] width 102 height 22
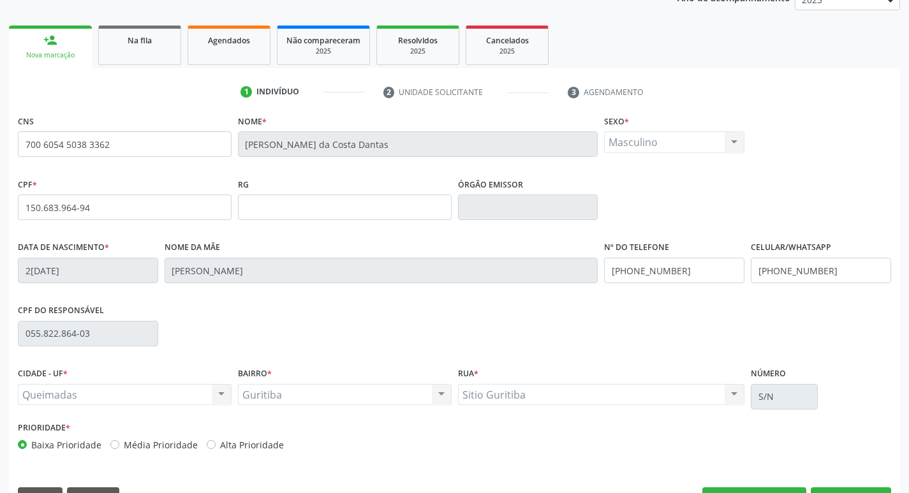
scroll to position [198, 0]
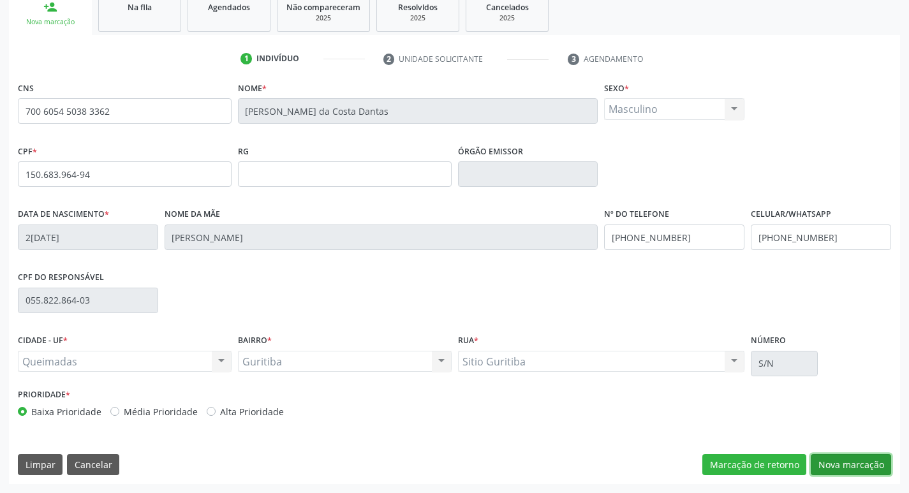
click at [852, 462] on button "Nova marcação" at bounding box center [851, 465] width 80 height 22
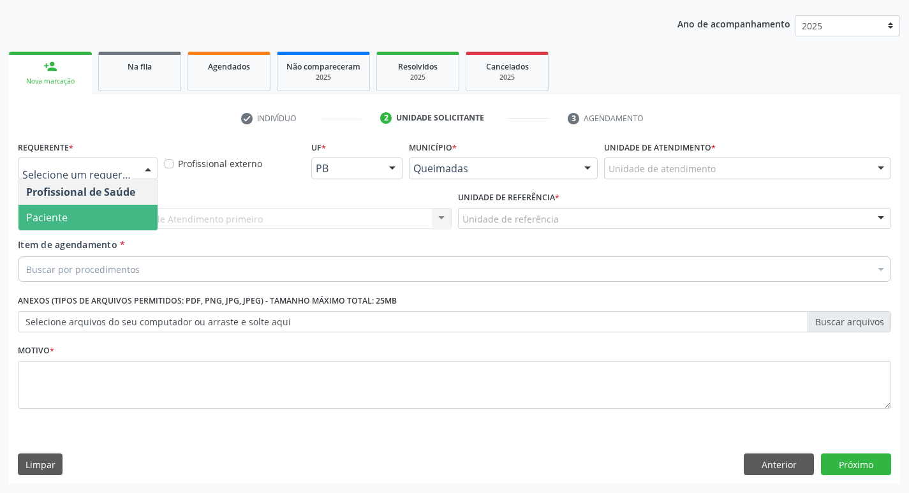
click at [87, 216] on span "Paciente" at bounding box center [87, 218] width 139 height 26
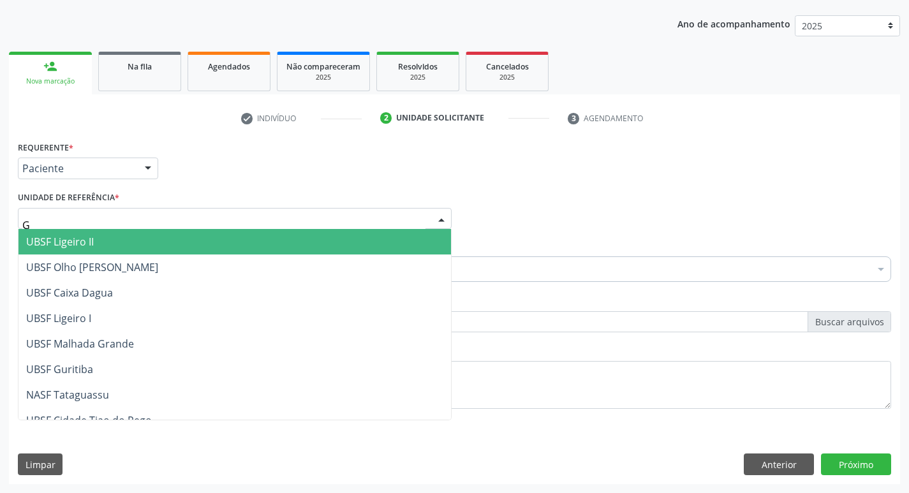
type input "GU"
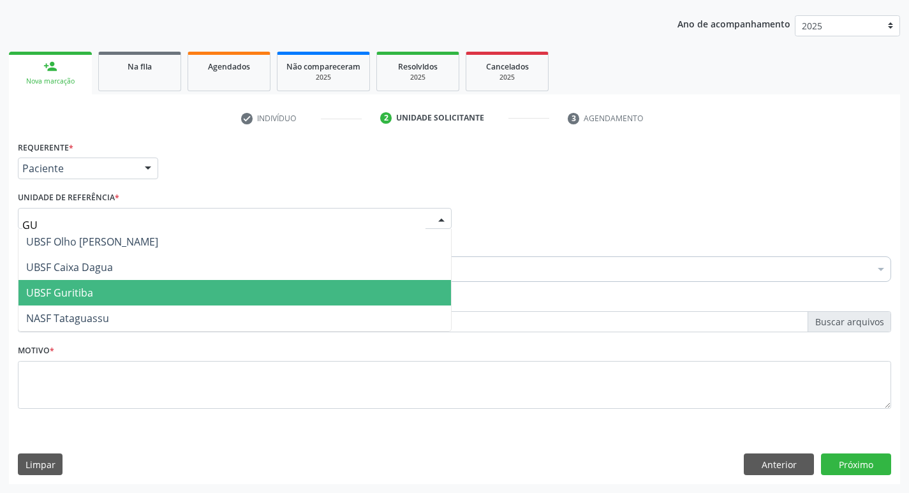
click at [115, 286] on span "UBSF Guritiba" at bounding box center [234, 293] width 432 height 26
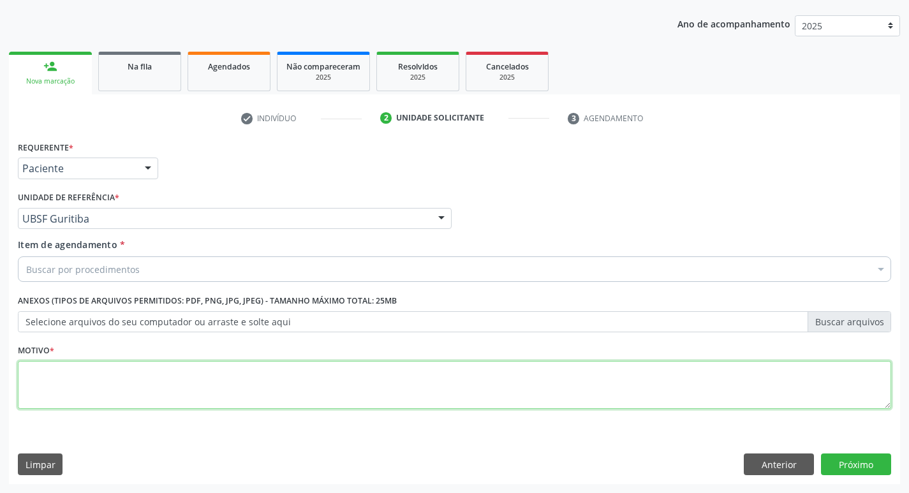
click at [98, 394] on textarea at bounding box center [454, 385] width 873 height 48
type textarea "AVALIACAO"
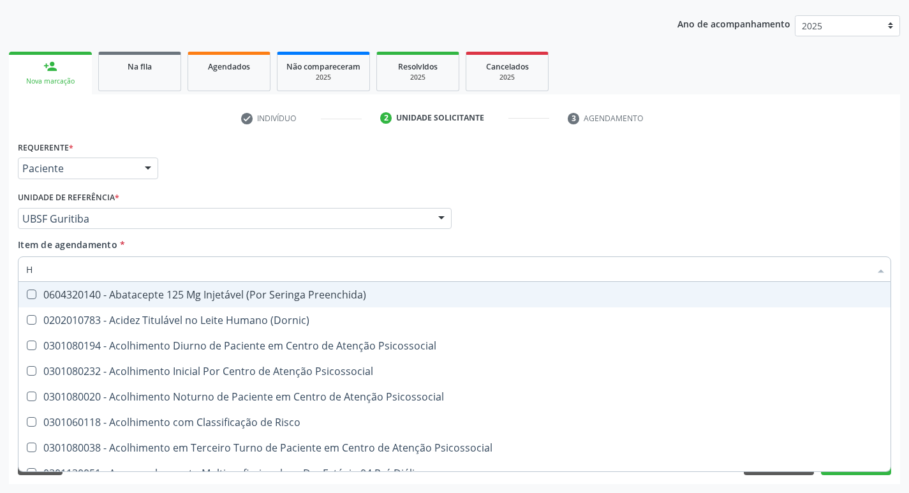
type input "HEMOGR"
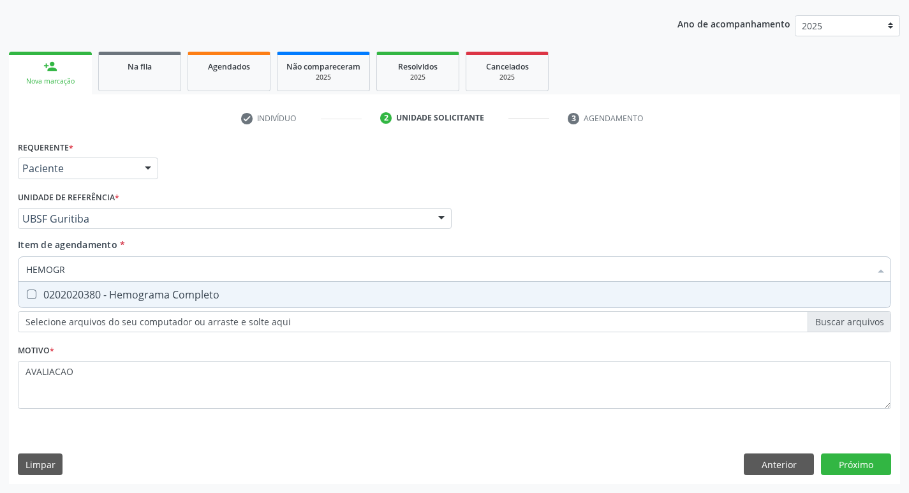
click at [145, 298] on div "0202020380 - Hemograma Completo" at bounding box center [454, 295] width 857 height 10
checkbox Completo "true"
type input "HEMOG"
checkbox Completo "false"
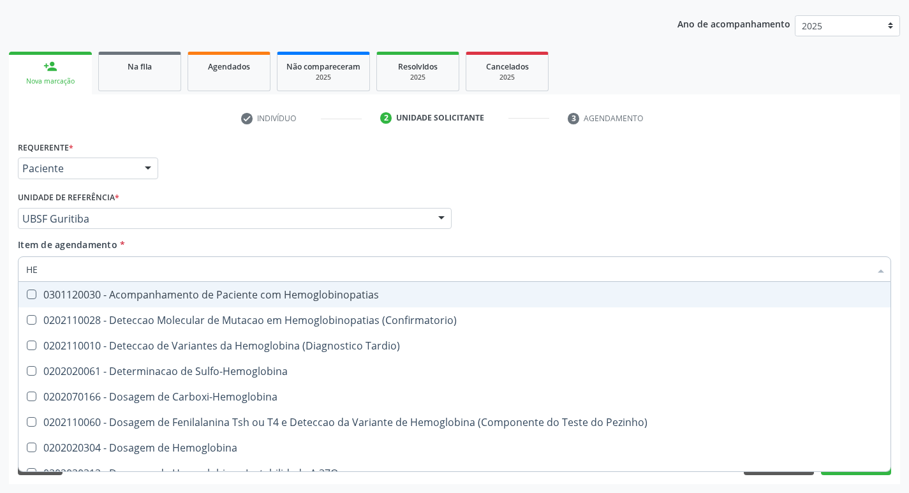
type input "H"
checkbox Completo "false"
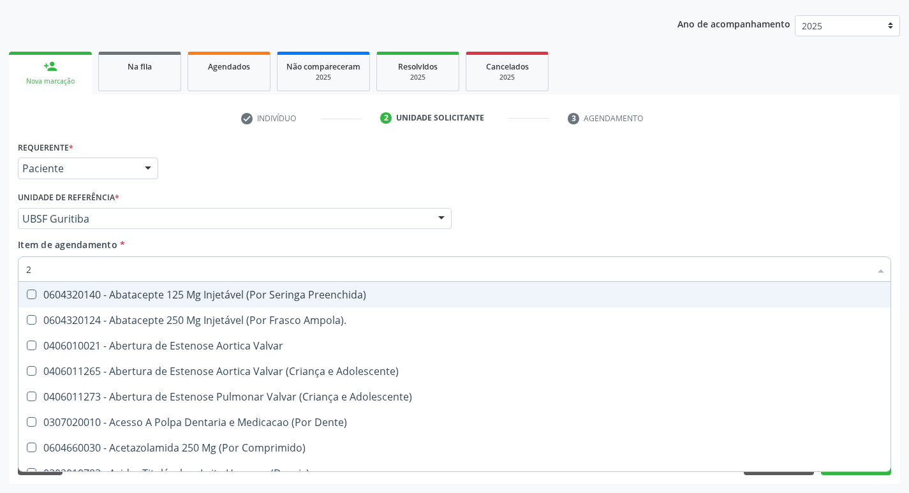
type input "20205001"
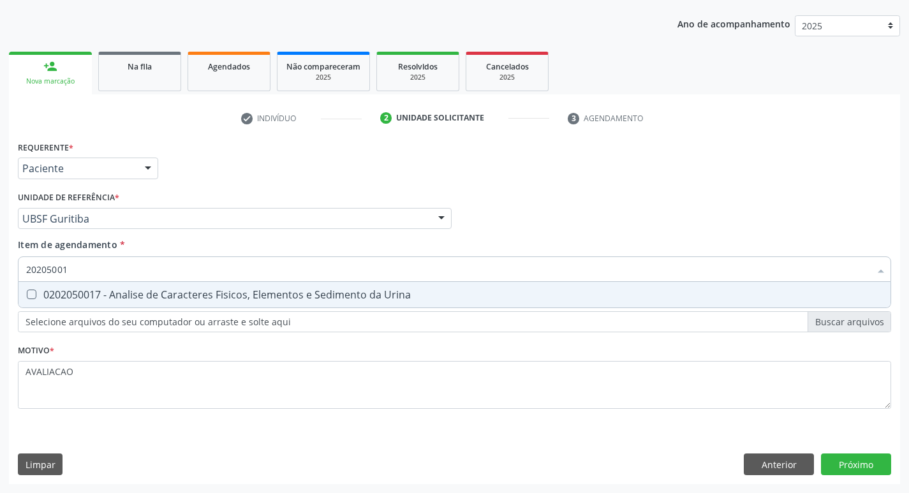
click at [133, 297] on div "0202050017 - Analise de Caracteres Fisicos, Elementos e Sedimento da Urina" at bounding box center [454, 295] width 857 height 10
checkbox Urina "true"
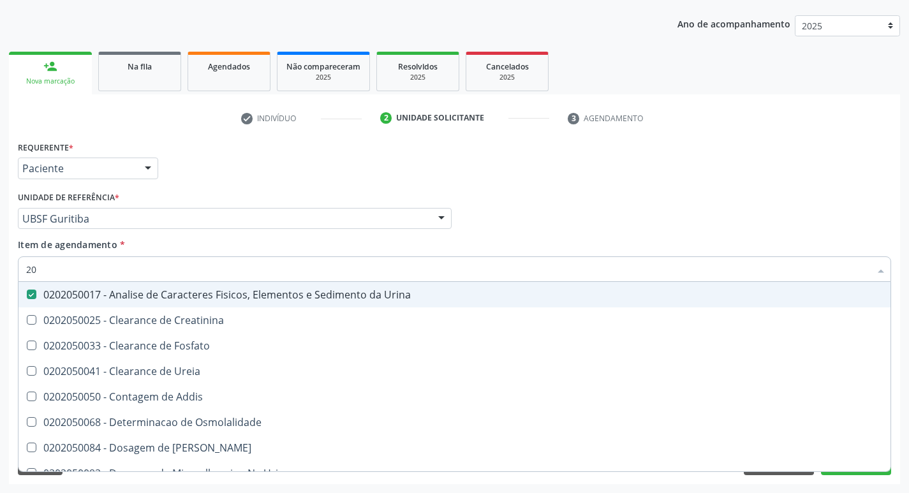
type input "2"
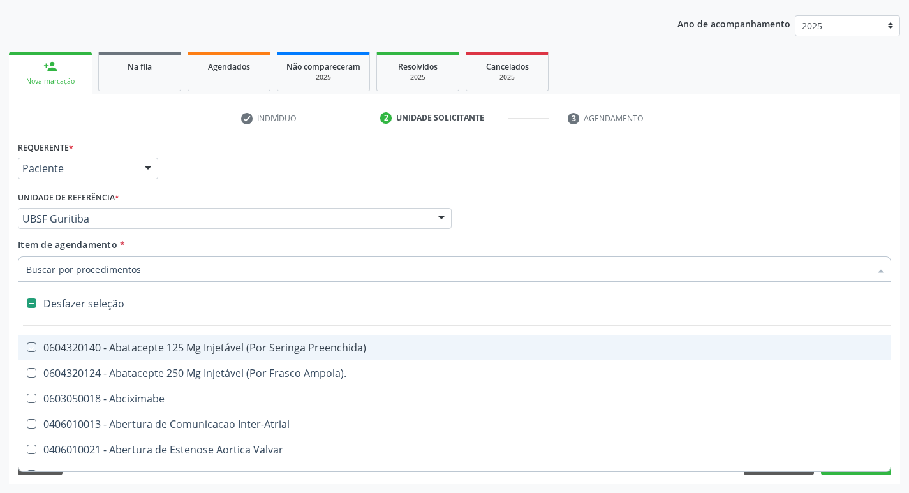
checkbox Preenchida\) "false"
checkbox Inter-Atrial "false"
type input "2"
checkbox Hepático "true"
checkbox Urina "false"
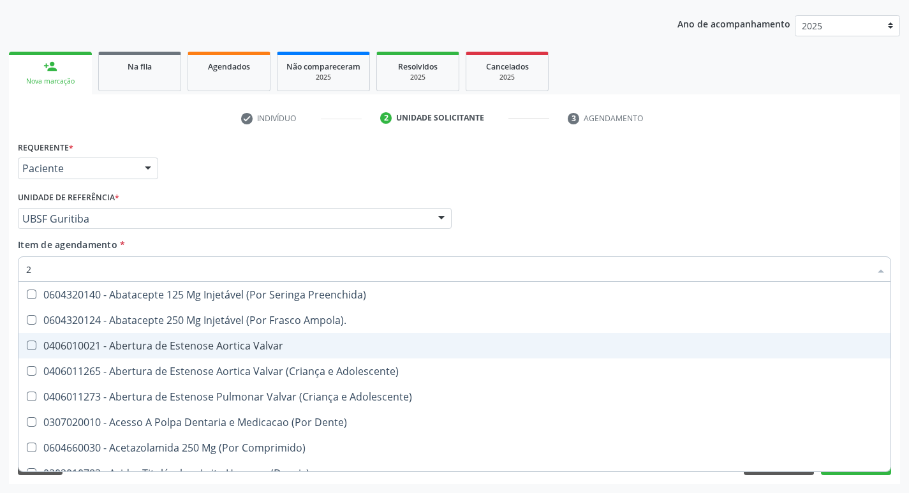
type input "20204003"
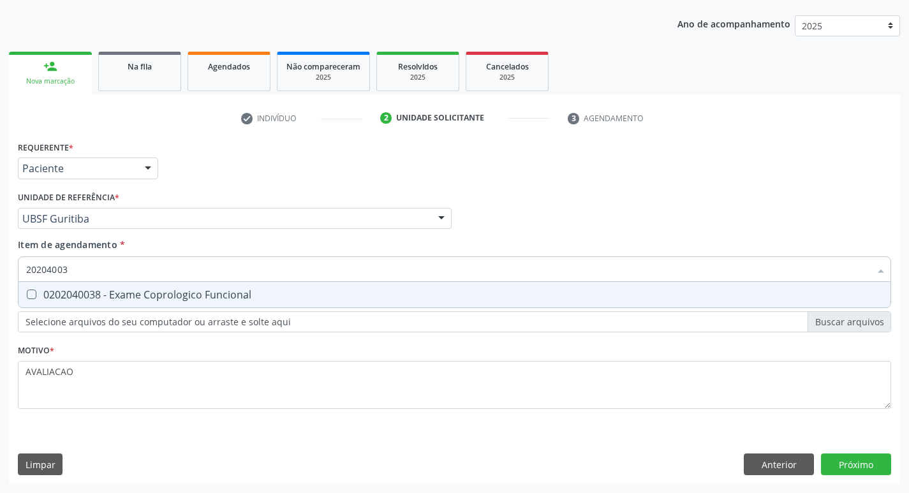
click at [154, 302] on span "0202040038 - Exame Coprologico Funcional" at bounding box center [454, 295] width 872 height 26
checkbox Funcional "true"
click at [859, 460] on div "Requerente * Paciente Profissional de Saúde Paciente Nenhum resultado encontrad…" at bounding box center [454, 311] width 891 height 346
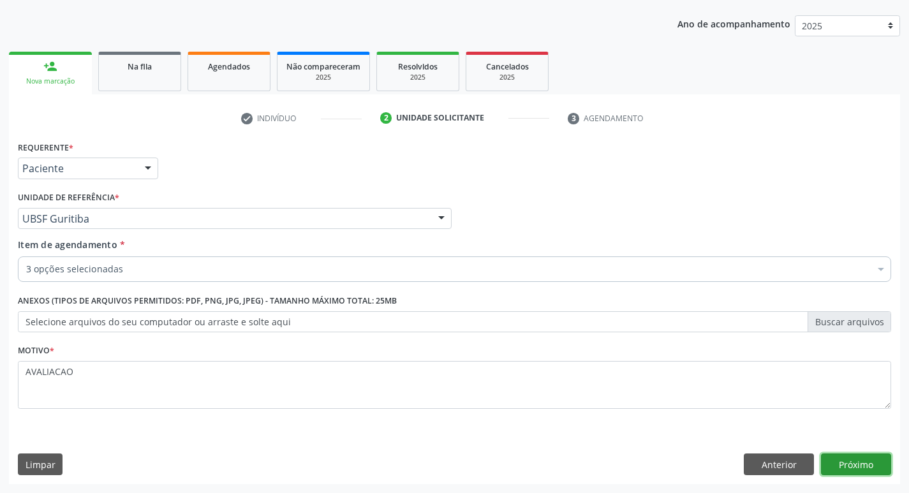
click at [859, 460] on button "Próximo" at bounding box center [856, 465] width 70 height 22
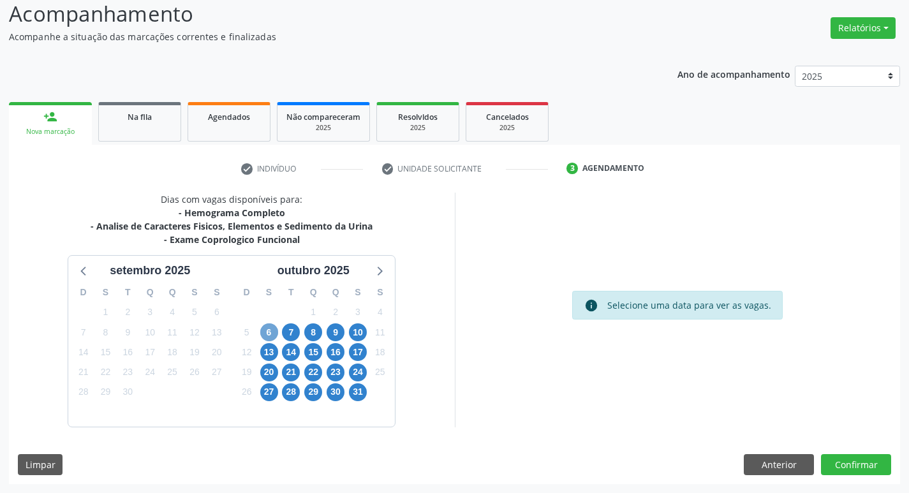
click at [267, 332] on span "6" at bounding box center [269, 332] width 18 height 18
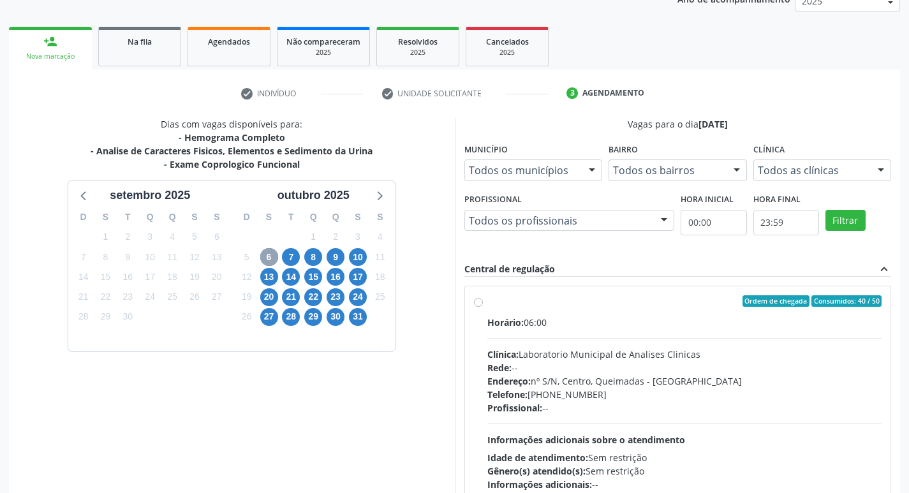
scroll to position [246, 0]
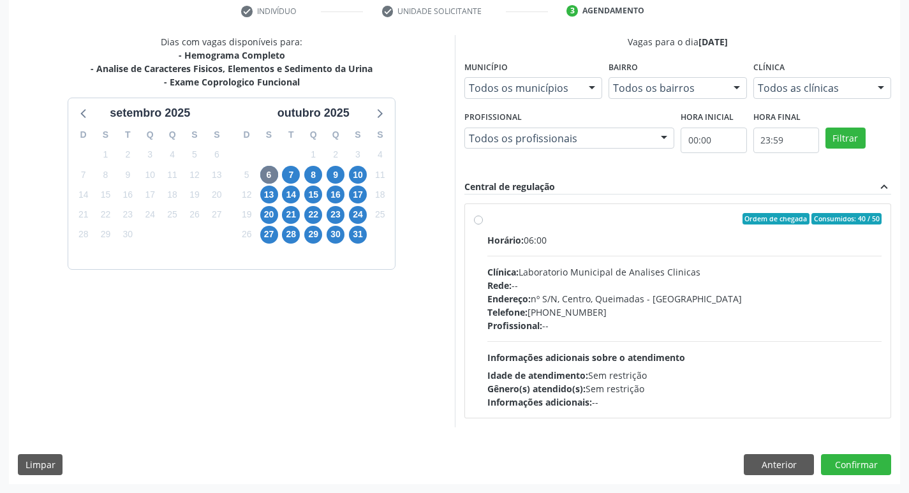
click at [640, 348] on div "Horário: 06:00 Clínica: Laboratorio Municipal de Analises Clinicas Rede: -- End…" at bounding box center [684, 320] width 395 height 175
click at [483, 225] on input "Ordem de chegada Consumidos: 40 / 50 Horário: 06:00 Clínica: Laboratorio Munici…" at bounding box center [478, 218] width 9 height 11
radio input "true"
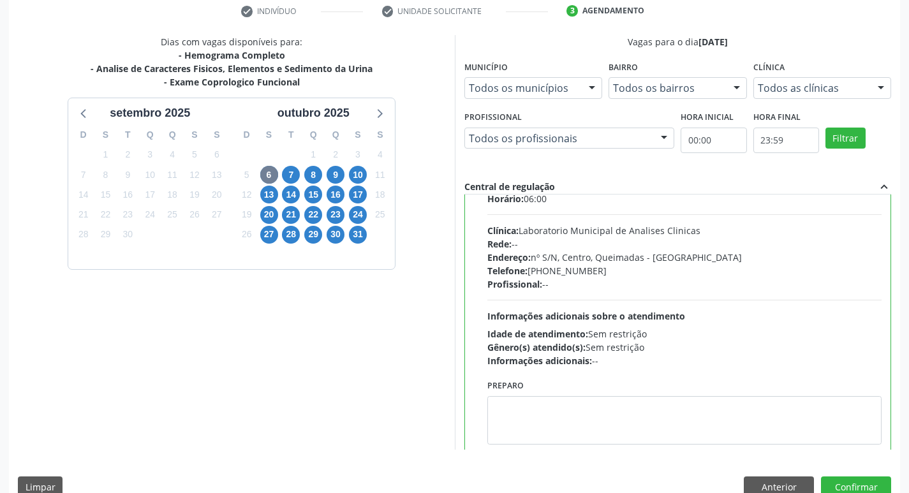
scroll to position [63, 0]
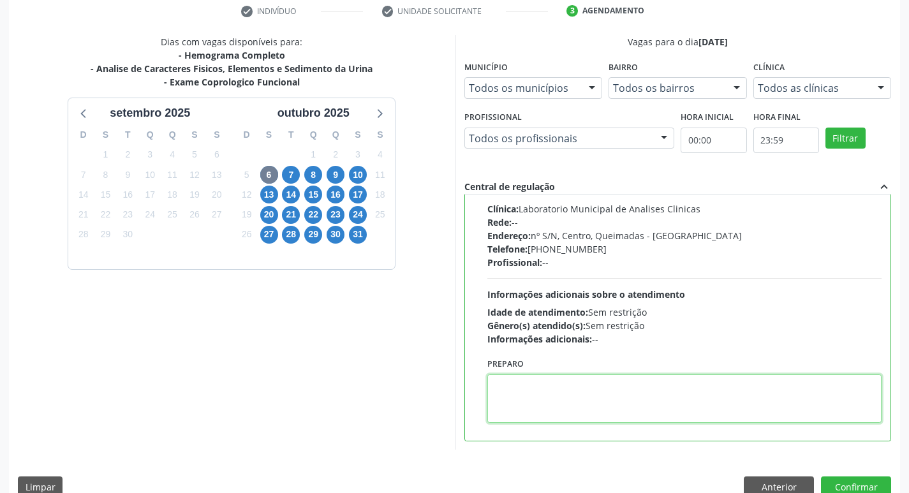
click at [565, 398] on textarea at bounding box center [684, 398] width 395 height 48
paste textarea "IR EM [GEOGRAPHIC_DATA]"
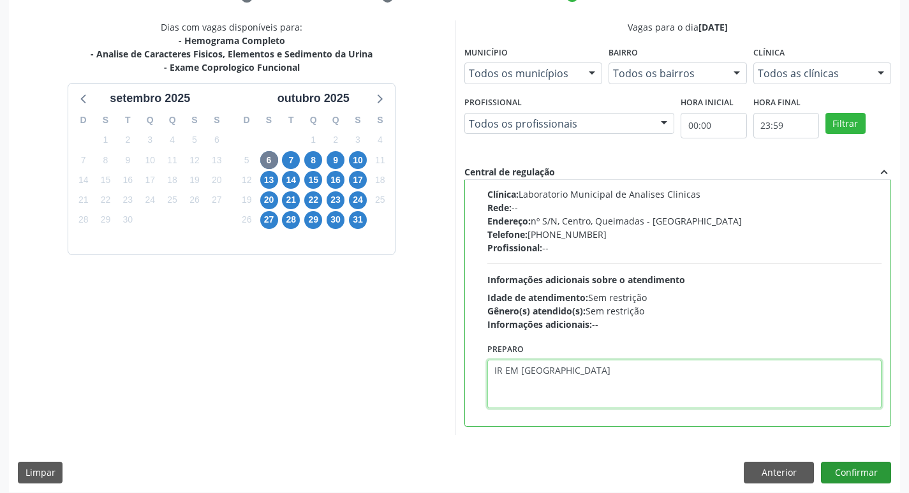
scroll to position [269, 0]
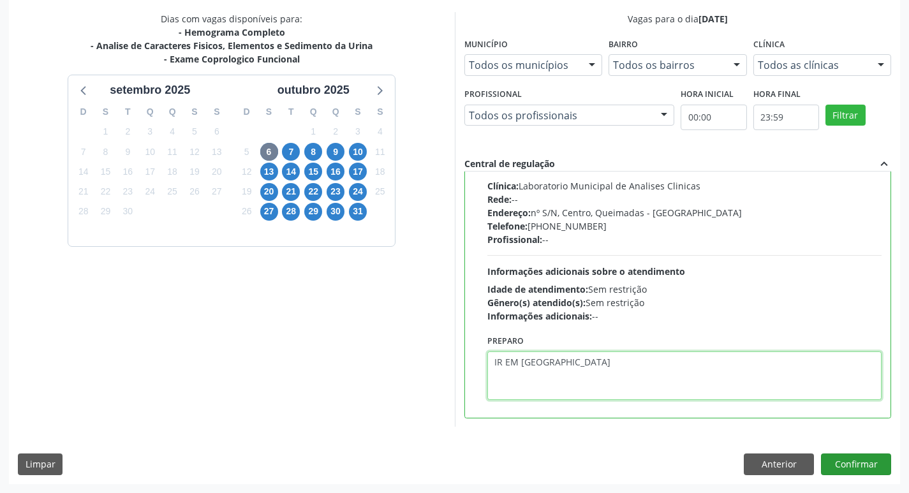
type textarea "IR EM [GEOGRAPHIC_DATA]"
click at [858, 466] on button "Confirmar" at bounding box center [856, 465] width 70 height 22
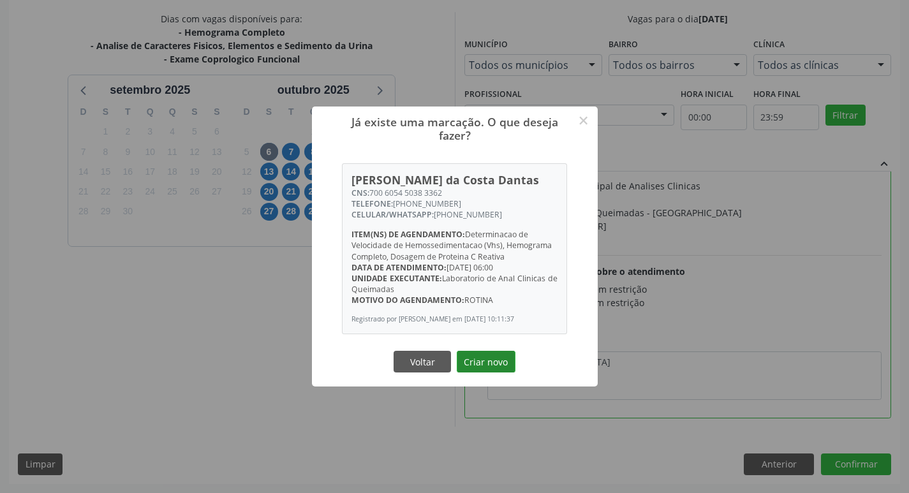
click at [470, 364] on button "Criar novo" at bounding box center [486, 362] width 59 height 22
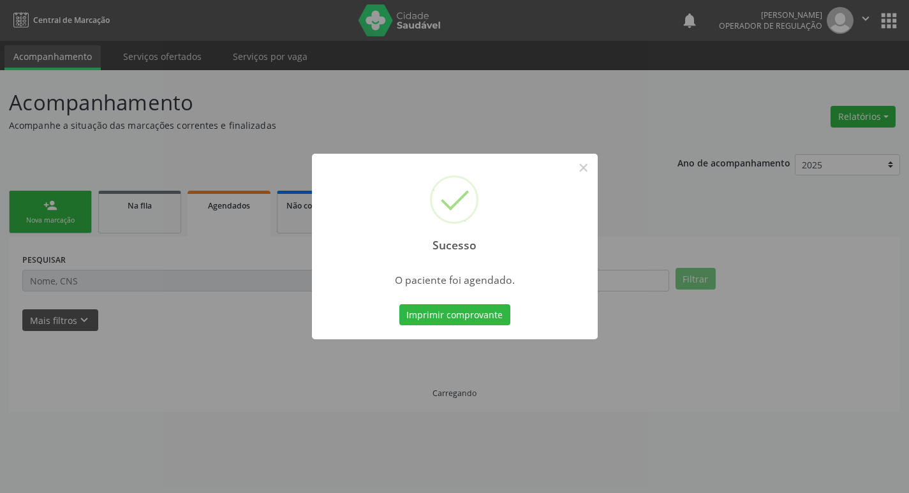
scroll to position [0, 0]
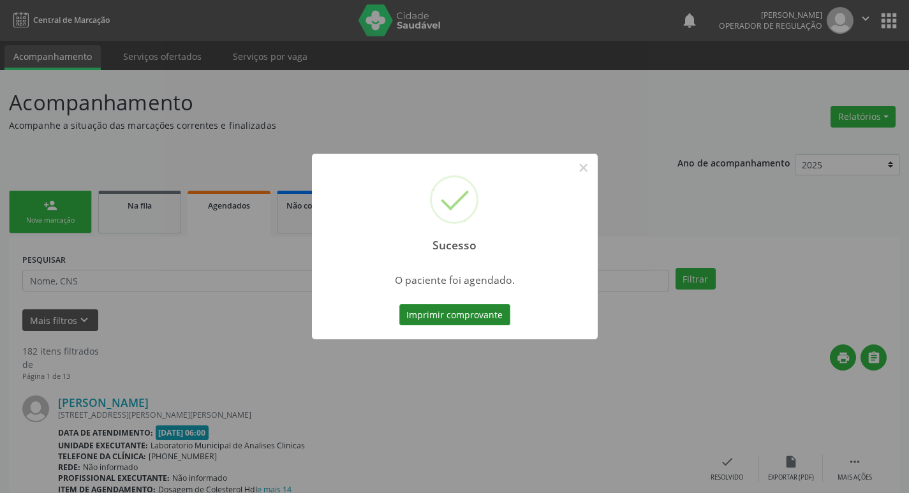
click at [485, 313] on button "Imprimir comprovante" at bounding box center [454, 315] width 111 height 22
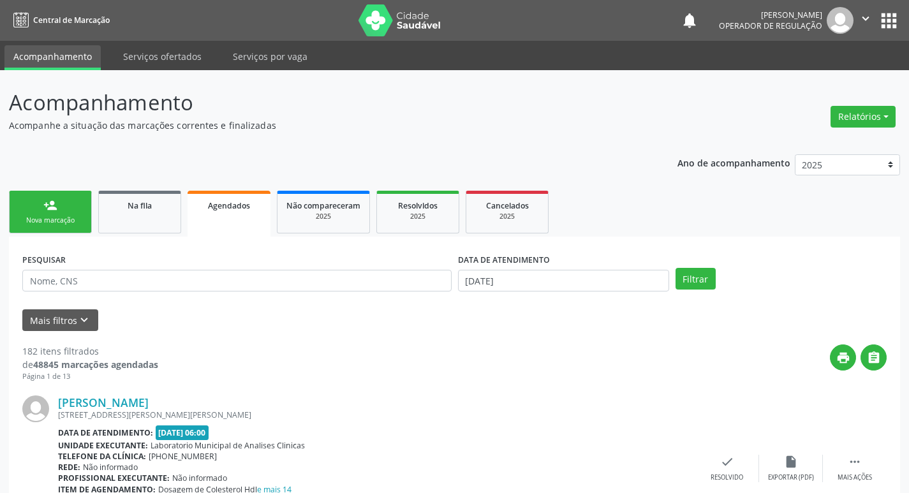
click at [51, 203] on div "person_add" at bounding box center [50, 205] width 14 height 14
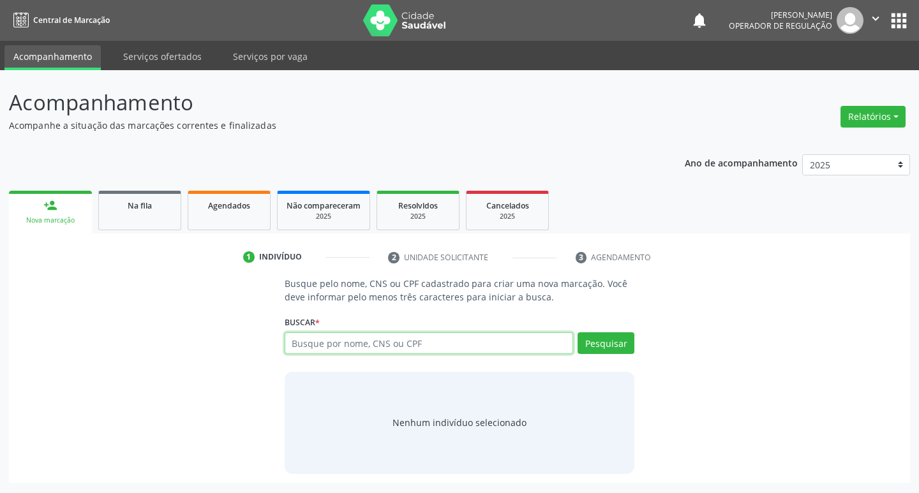
click at [336, 349] on input "text" at bounding box center [428, 343] width 289 height 22
type input "LILIANE VITORINO"
click at [591, 344] on button "Pesquisar" at bounding box center [605, 343] width 57 height 22
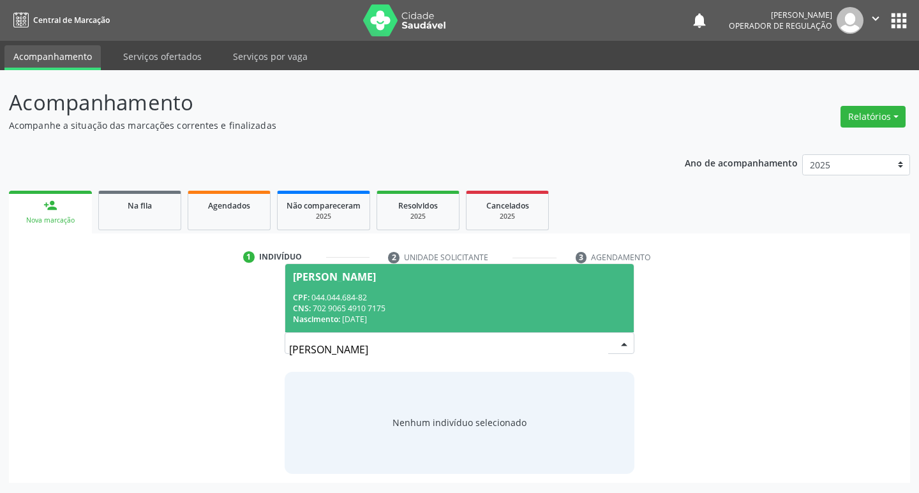
click at [364, 291] on span "Liliane Vitorino da Silva CPF: 044.044.684-82 CNS: 702 9065 4910 7175 Nasciment…" at bounding box center [459, 298] width 349 height 68
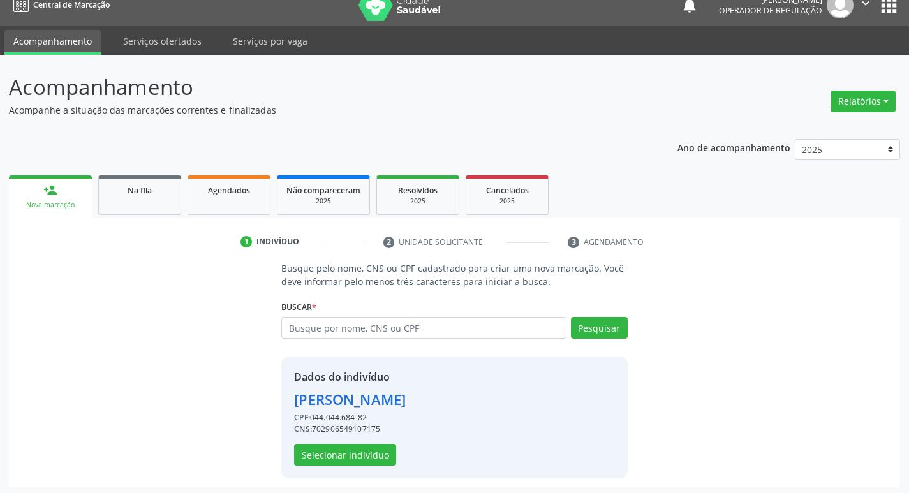
scroll to position [18, 0]
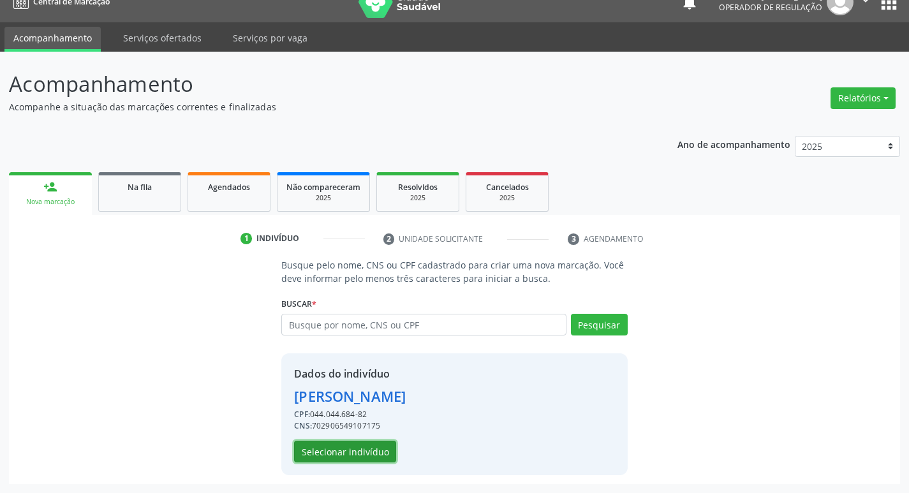
click at [370, 448] on button "Selecionar indivíduo" at bounding box center [345, 452] width 102 height 22
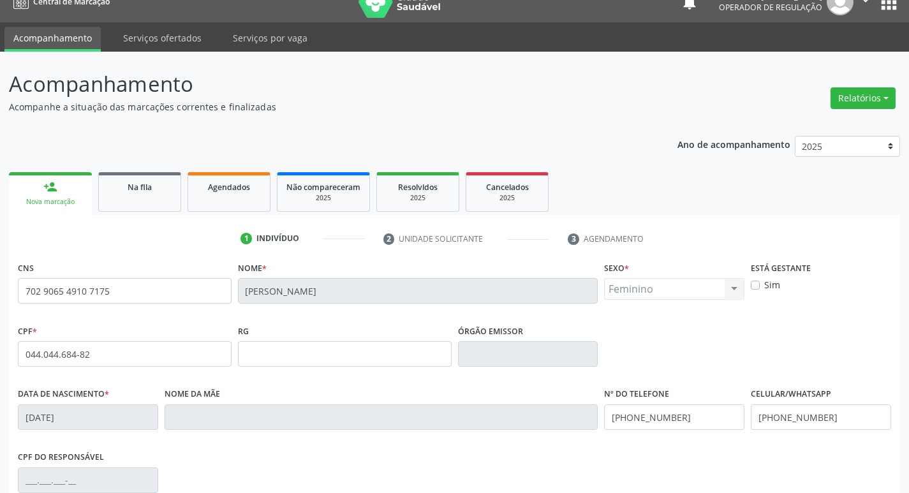
scroll to position [198, 0]
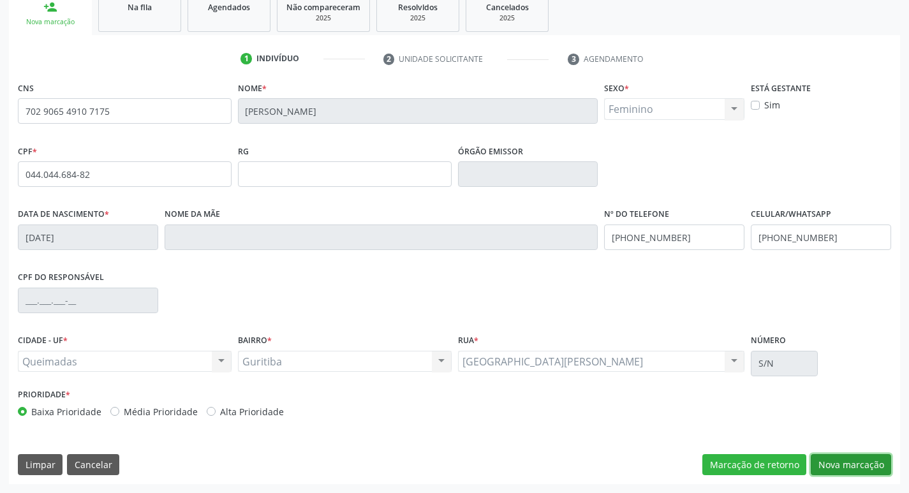
click at [848, 461] on button "Nova marcação" at bounding box center [851, 465] width 80 height 22
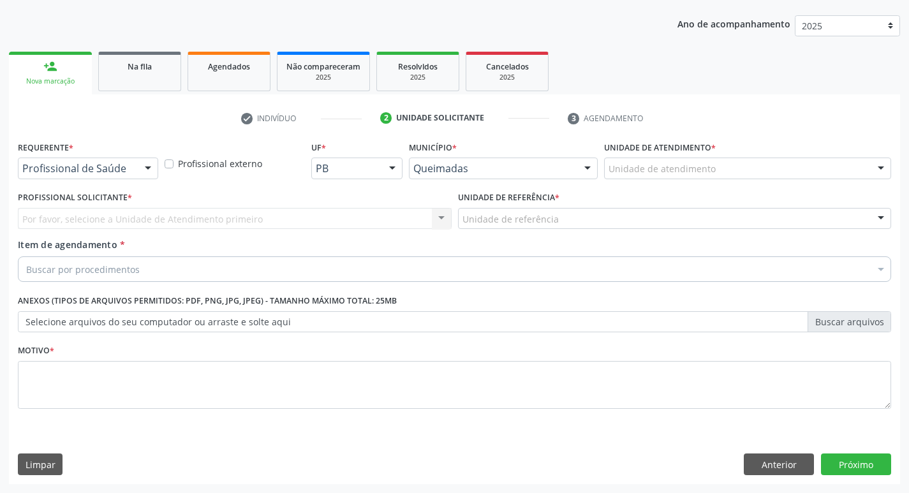
scroll to position [139, 0]
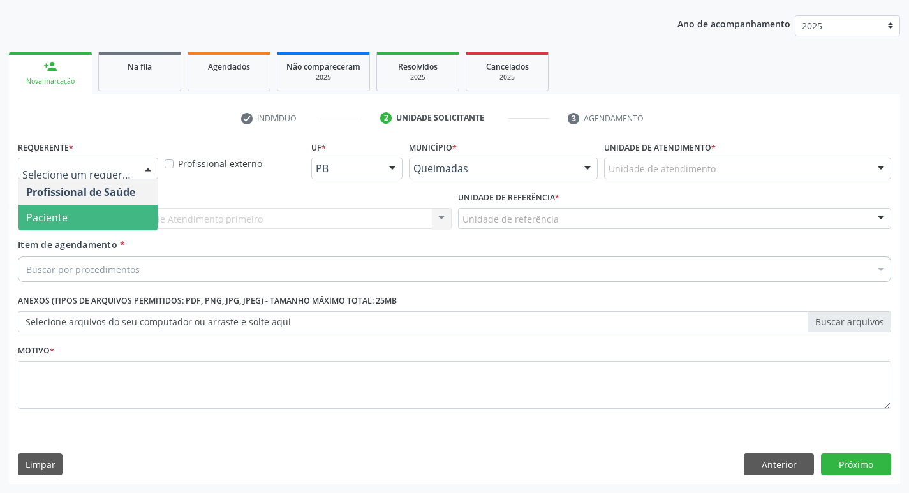
click at [107, 211] on span "Paciente" at bounding box center [87, 218] width 139 height 26
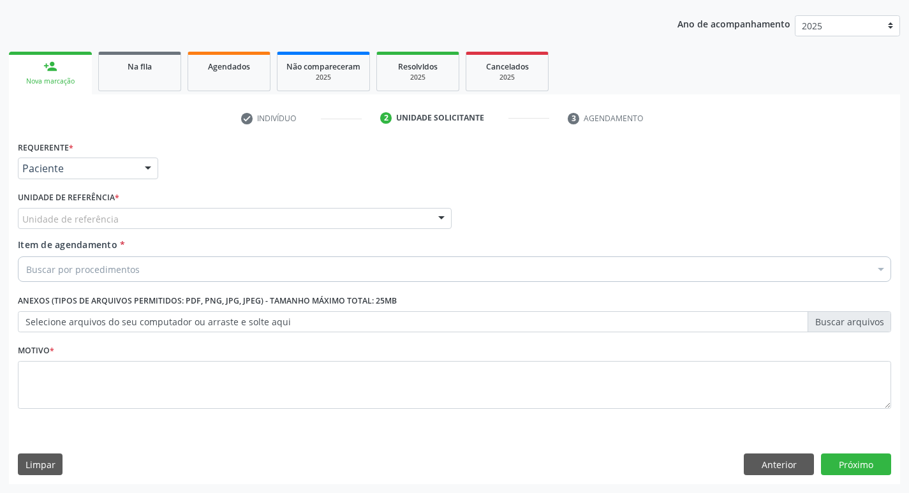
click at [103, 226] on div "Unidade de referência" at bounding box center [235, 219] width 434 height 22
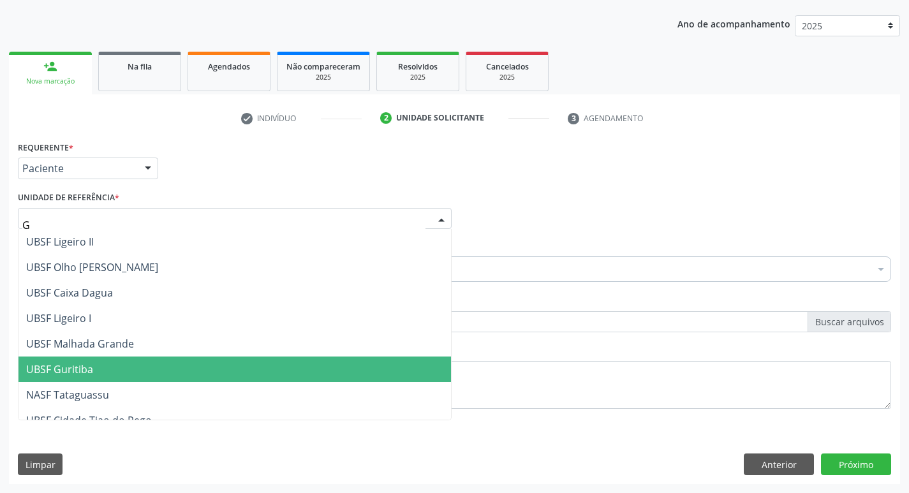
type input "GU"
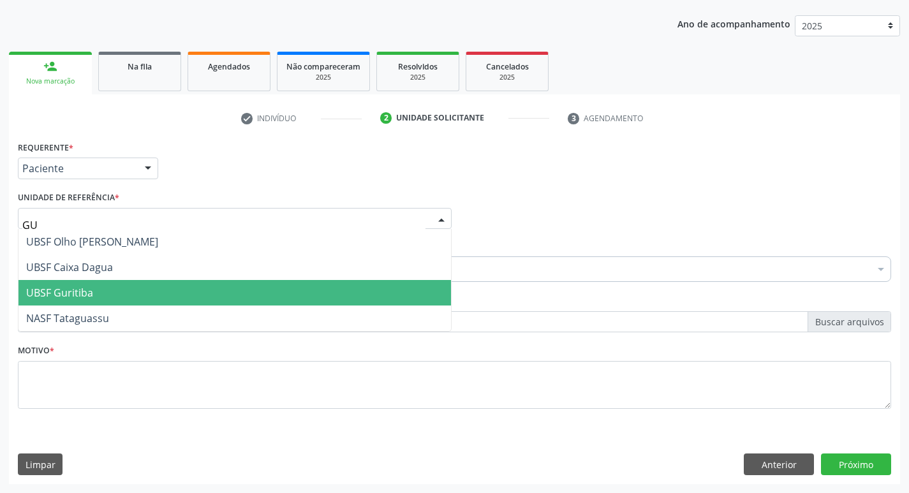
click at [109, 301] on span "UBSF Guritiba" at bounding box center [234, 293] width 432 height 26
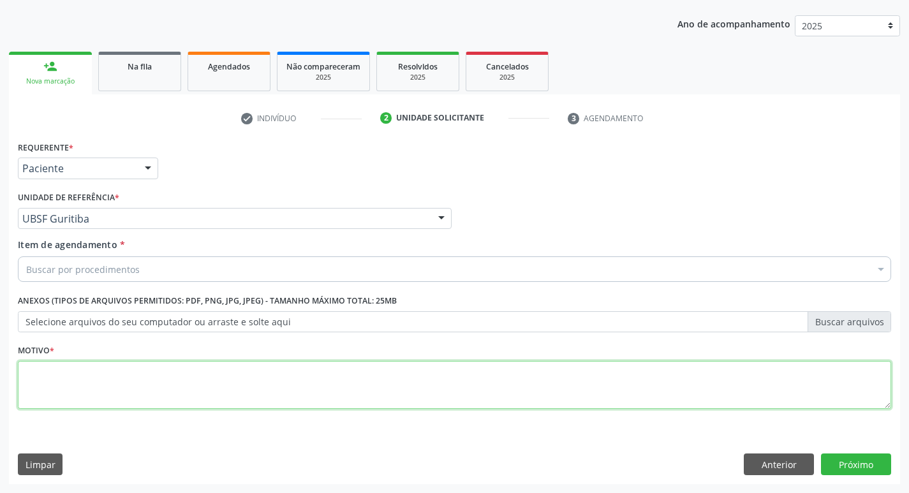
drag, startPoint x: 85, startPoint y: 376, endPoint x: 54, endPoint y: 364, distance: 32.9
click at [60, 369] on textarea at bounding box center [454, 385] width 873 height 48
type textarea "AVALIACAO"
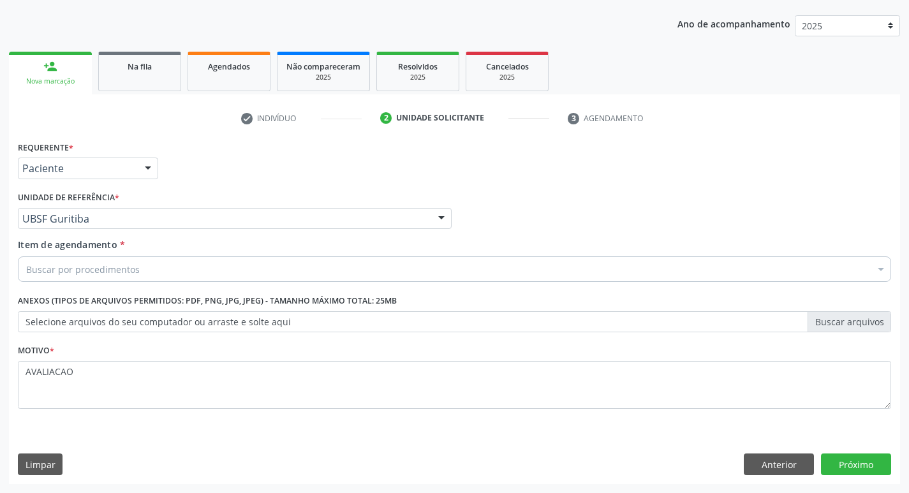
click at [47, 279] on div "Buscar por procedimentos" at bounding box center [454, 269] width 873 height 26
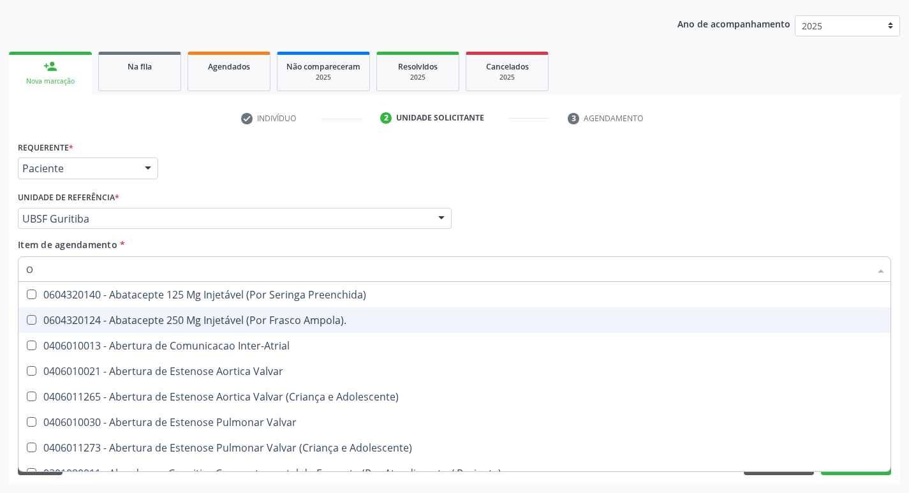
type input "OFTALMOLO"
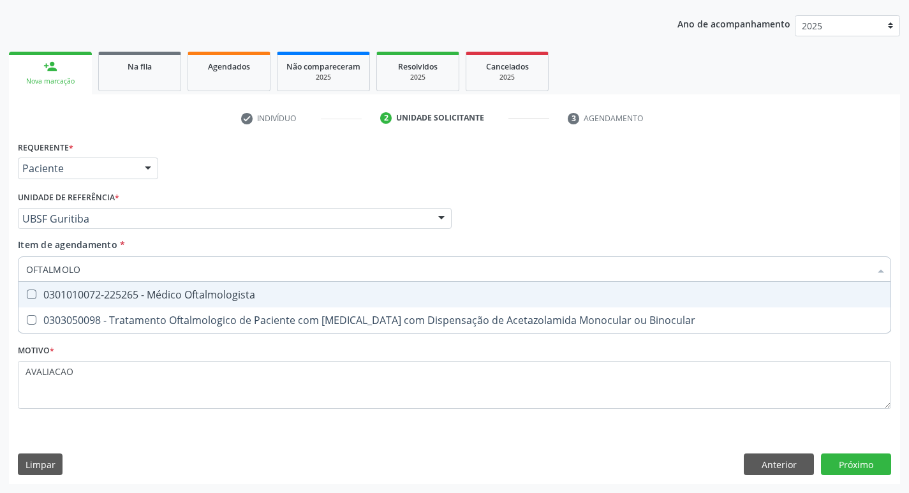
click at [212, 298] on div "0301010072-225265 - Médico Oftalmologista" at bounding box center [454, 295] width 857 height 10
checkbox Oftalmologista "true"
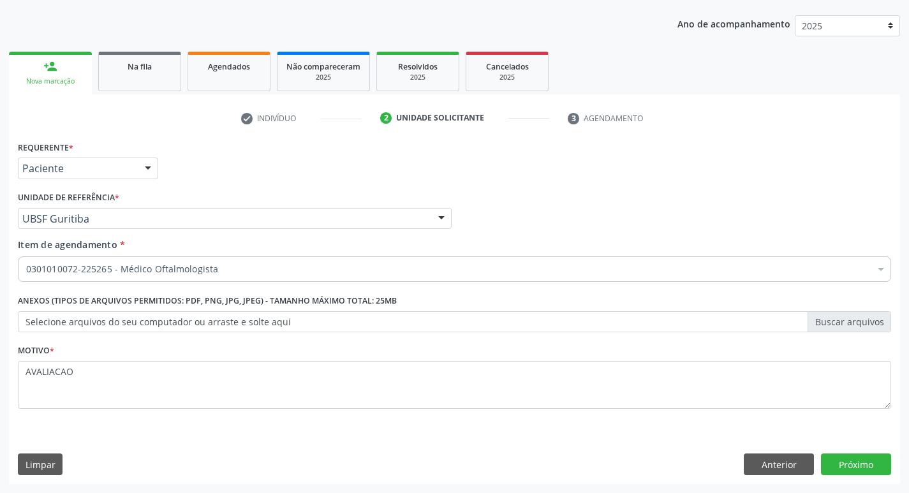
scroll to position [139, 0]
click at [862, 459] on button "Próximo" at bounding box center [856, 465] width 70 height 22
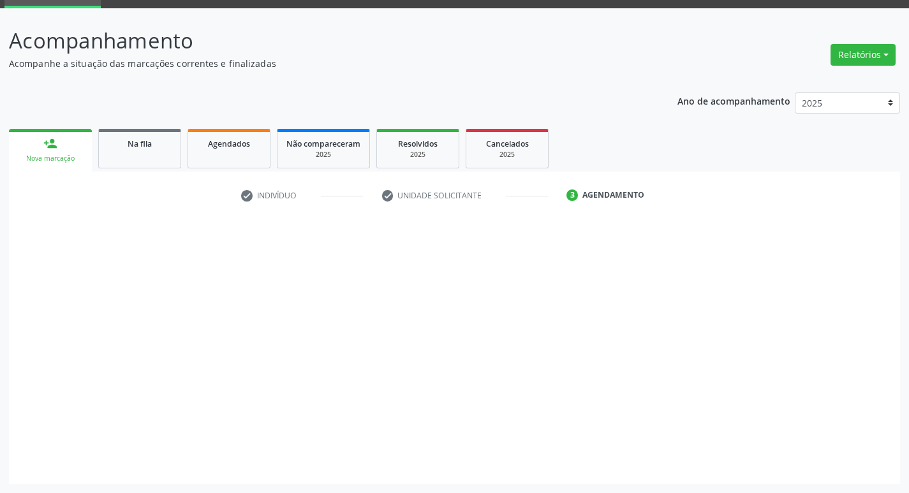
scroll to position [62, 0]
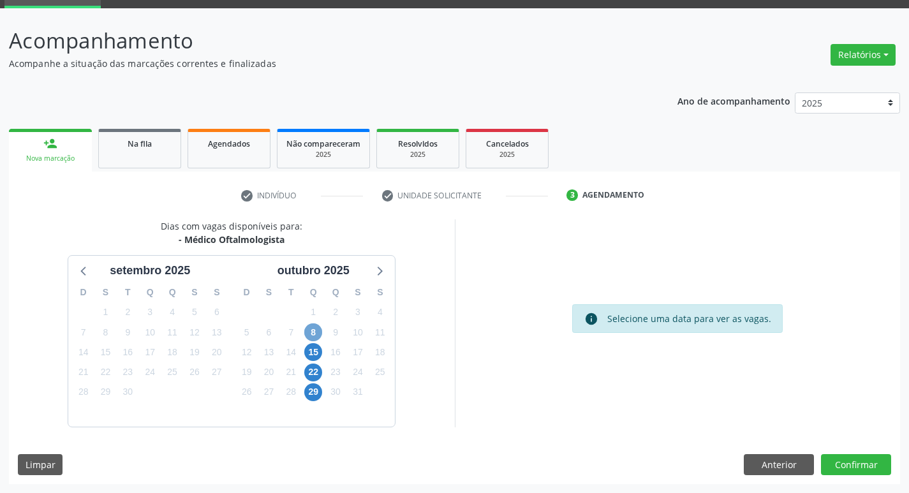
click at [320, 329] on span "8" at bounding box center [313, 332] width 18 height 18
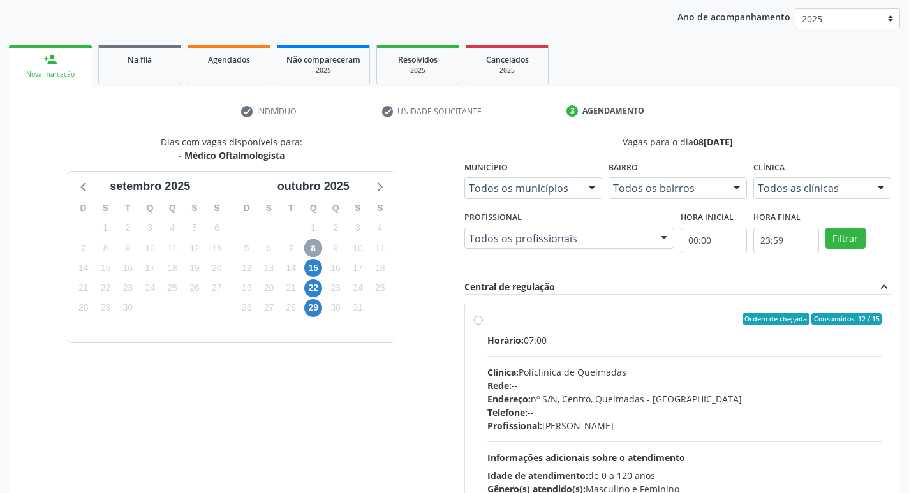
scroll to position [246, 0]
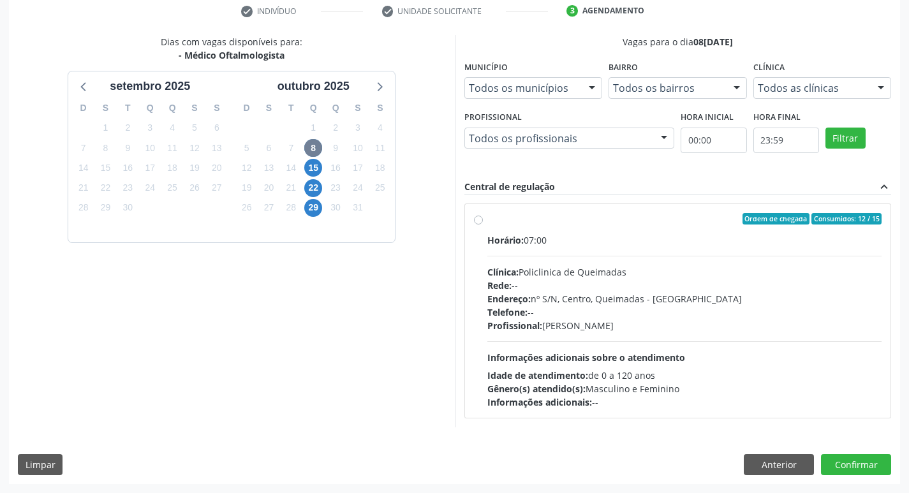
click at [663, 311] on div "Telefone: --" at bounding box center [684, 312] width 395 height 13
click at [483, 225] on input "Ordem de chegada Consumidos: 12 / 15 Horário: 07:00 Clínica: Policlinica de Que…" at bounding box center [478, 218] width 9 height 11
radio input "true"
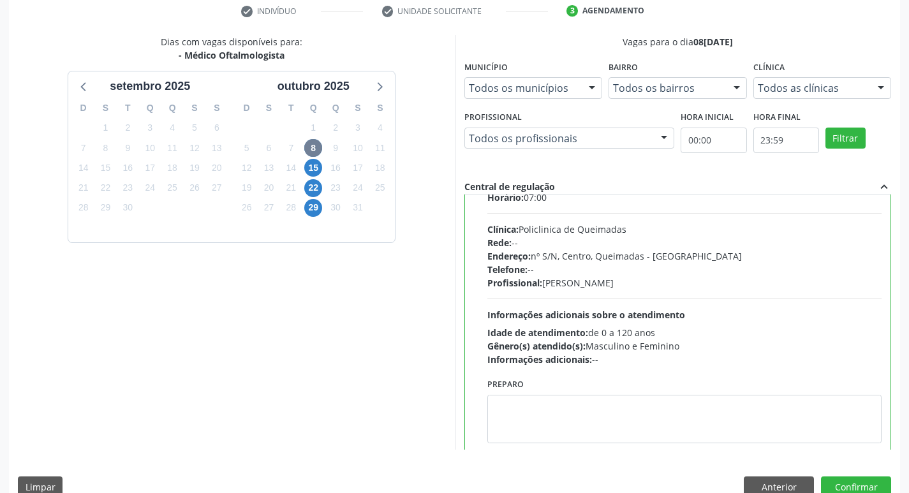
scroll to position [63, 0]
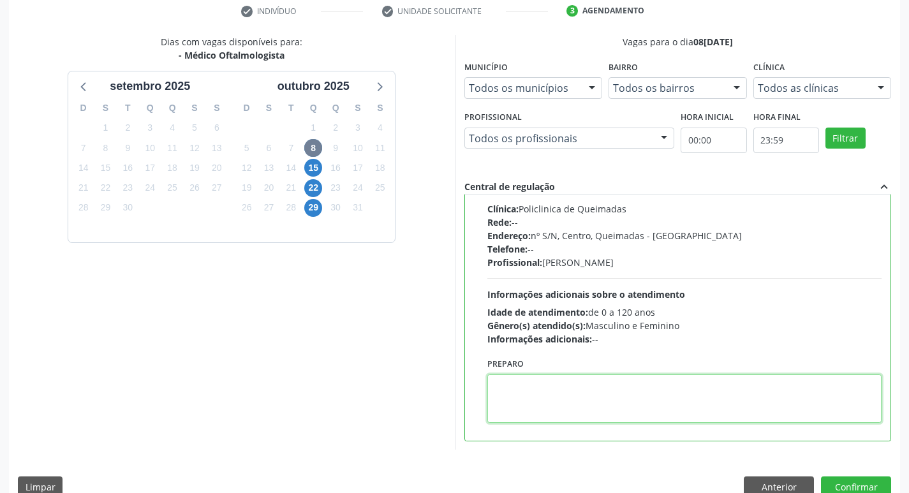
click at [552, 397] on textarea at bounding box center [684, 398] width 395 height 48
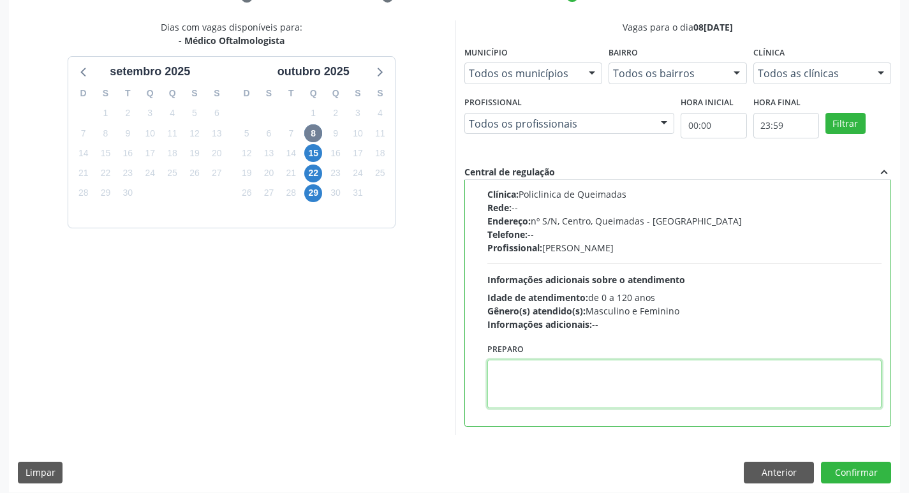
scroll to position [269, 0]
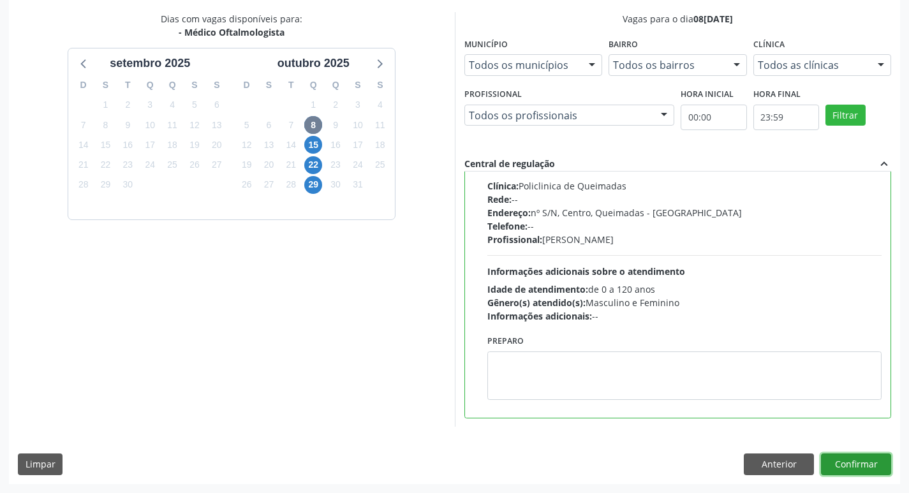
click at [855, 462] on button "Confirmar" at bounding box center [856, 465] width 70 height 22
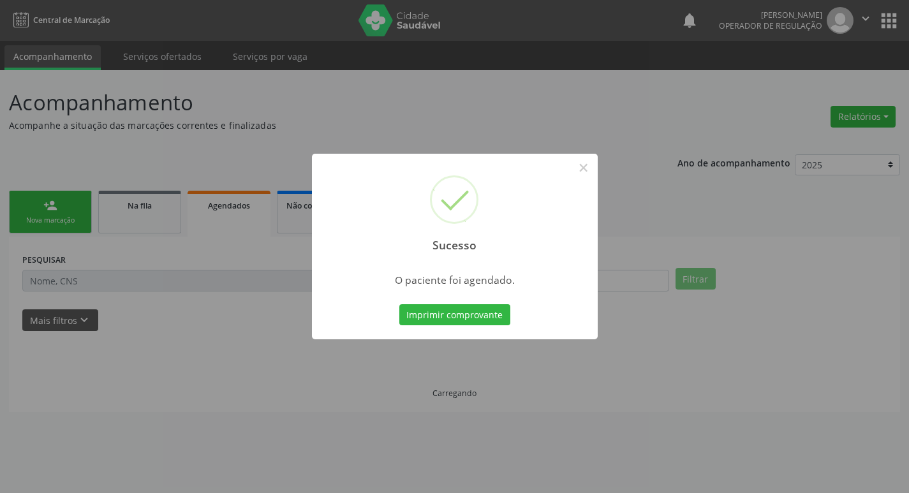
scroll to position [0, 0]
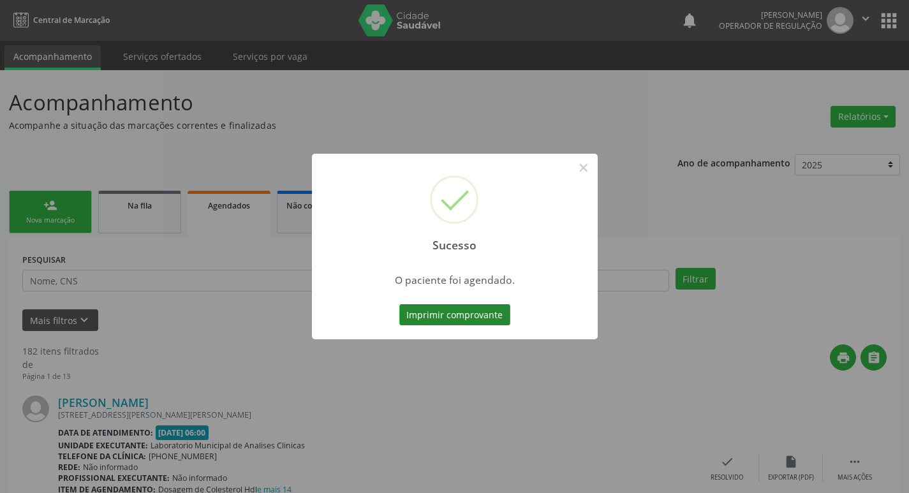
click at [467, 314] on button "Imprimir comprovante" at bounding box center [454, 315] width 111 height 22
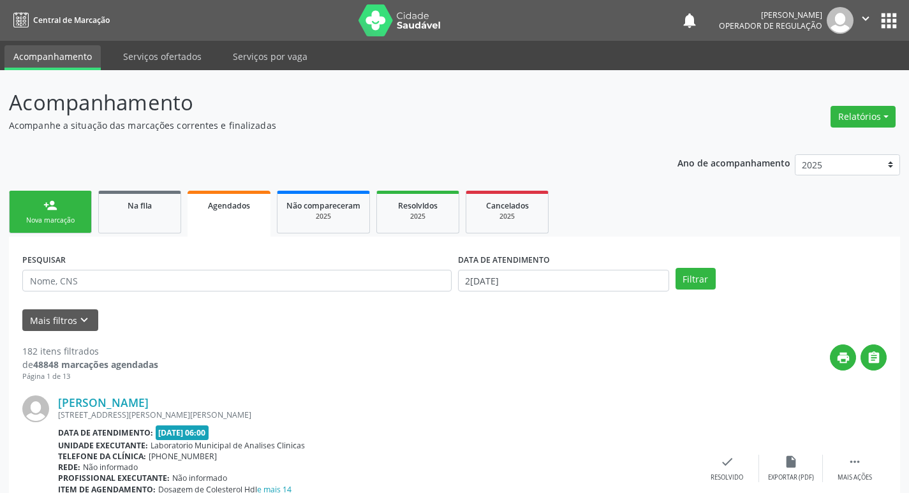
click at [63, 210] on link "person_add Nova marcação" at bounding box center [50, 212] width 83 height 43
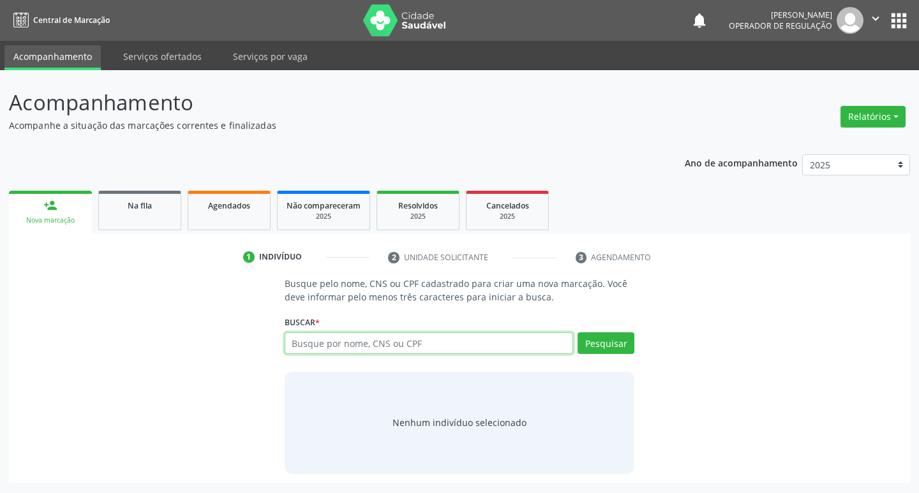
click at [333, 344] on input "text" at bounding box center [428, 343] width 289 height 22
type input "700001369905208"
click at [598, 343] on button "Pesquisar" at bounding box center [605, 343] width 57 height 22
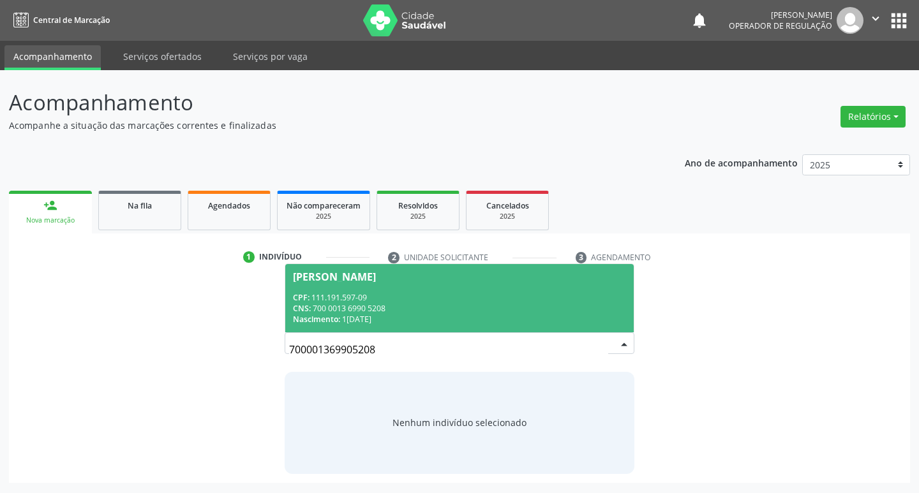
click at [394, 288] on span "[PERSON_NAME] CPF: 111.191.597-09 CNS: 700 0013 6990 5208 Nascimento: 11[DATE]" at bounding box center [459, 298] width 349 height 68
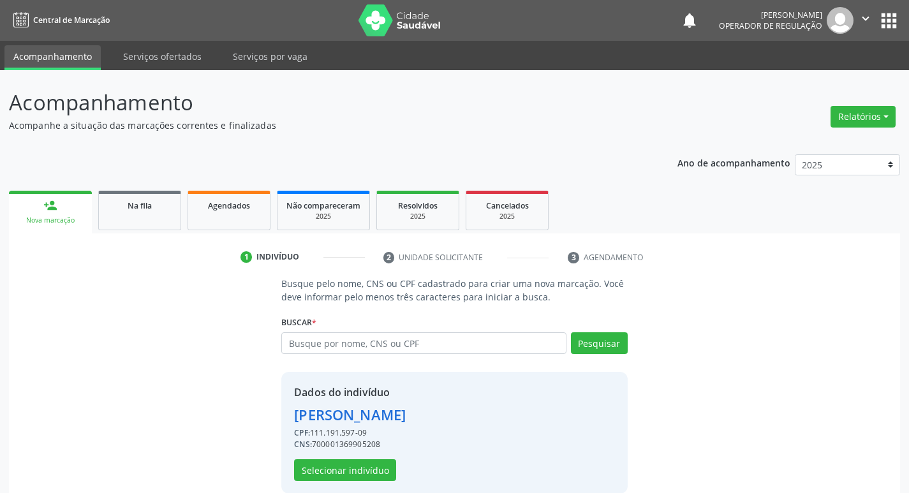
scroll to position [18, 0]
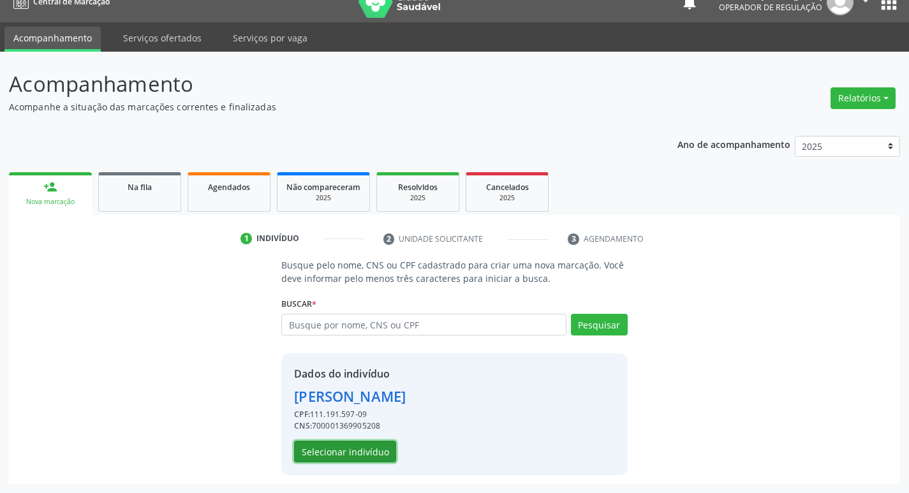
click at [332, 451] on button "Selecionar indivíduo" at bounding box center [345, 452] width 102 height 22
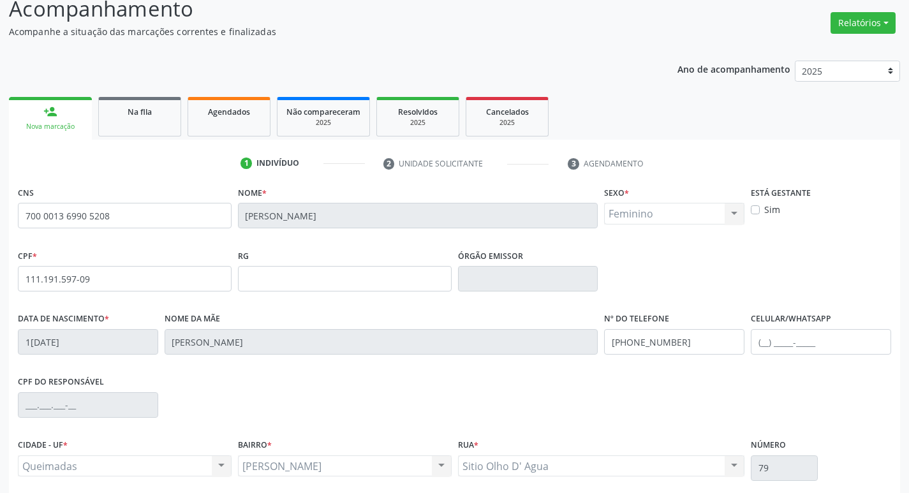
scroll to position [198, 0]
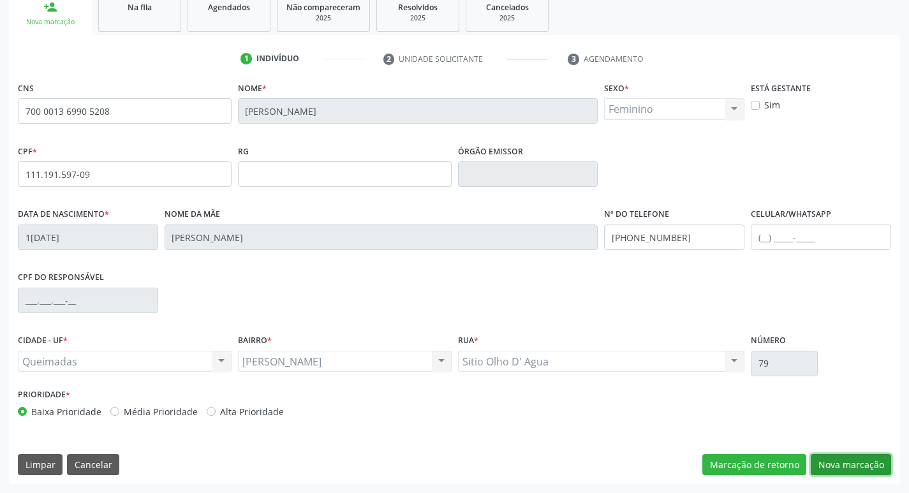
click at [831, 459] on button "Nova marcação" at bounding box center [851, 465] width 80 height 22
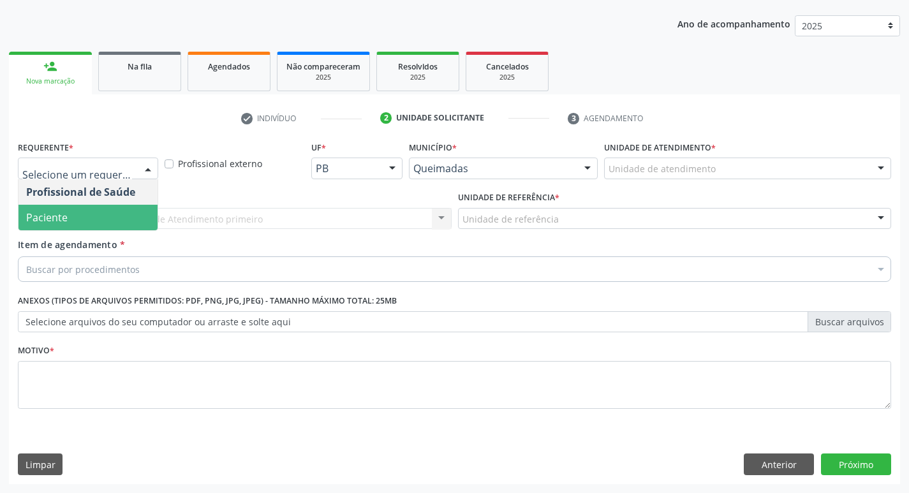
click at [59, 225] on span "Paciente" at bounding box center [87, 218] width 139 height 26
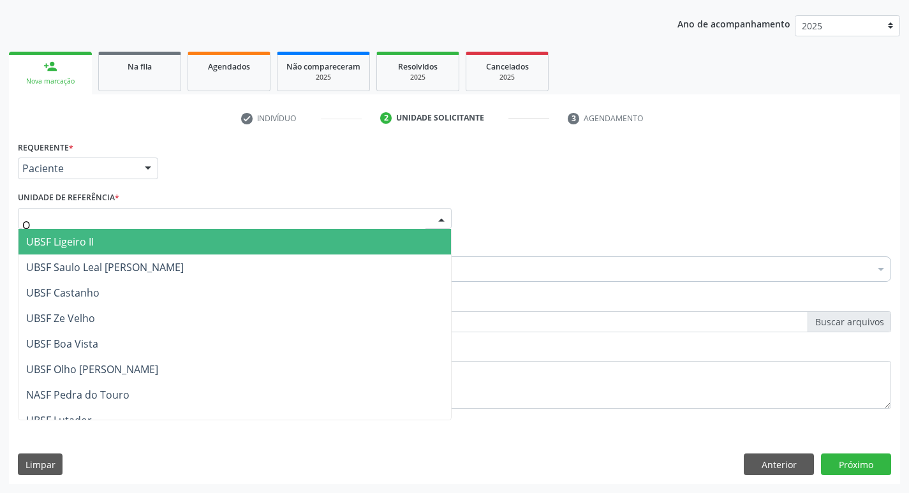
type input "OL"
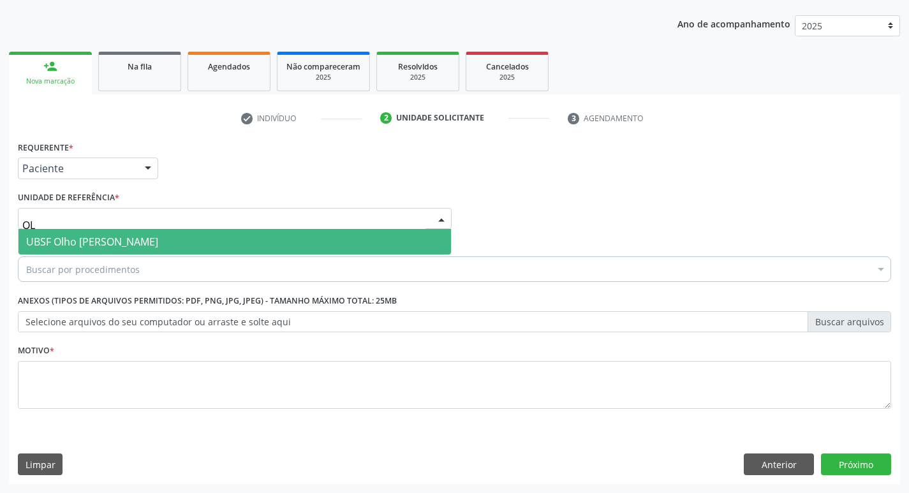
click at [92, 246] on span "UBSF Olho [PERSON_NAME]" at bounding box center [92, 242] width 132 height 14
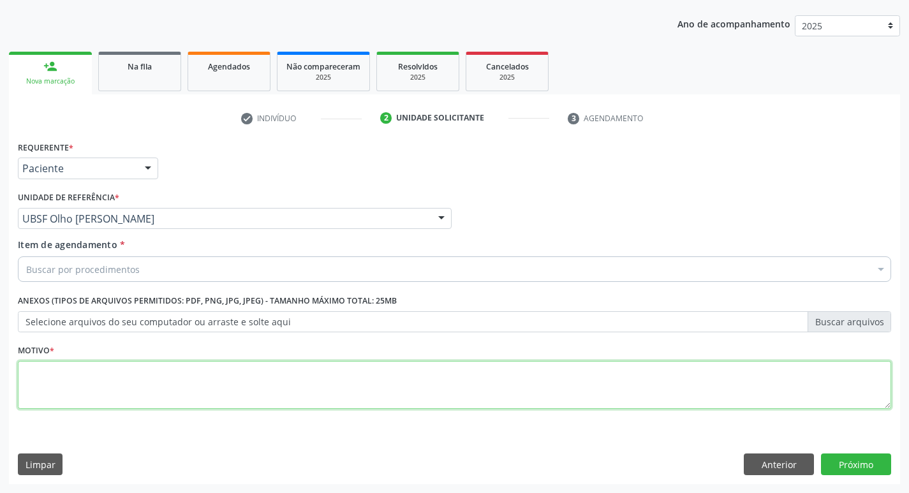
click at [60, 377] on textarea at bounding box center [454, 385] width 873 height 48
type textarea "AVALIACAO"
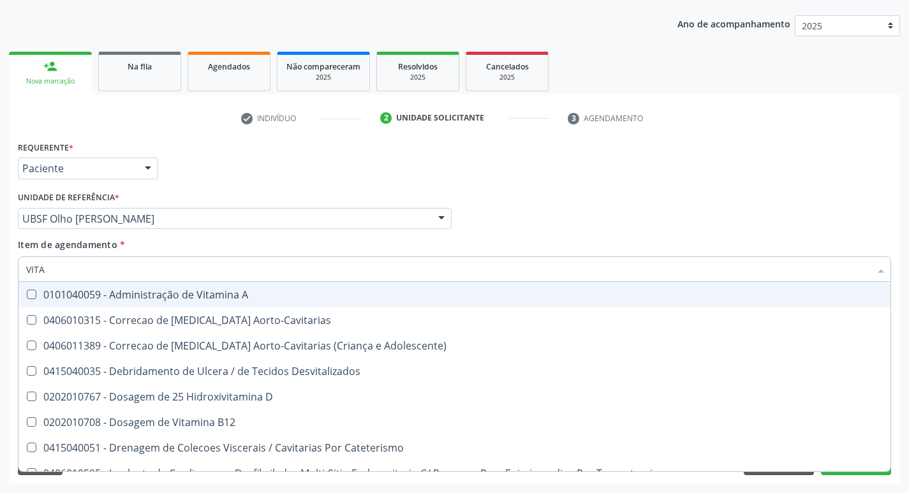
type input "VITAM"
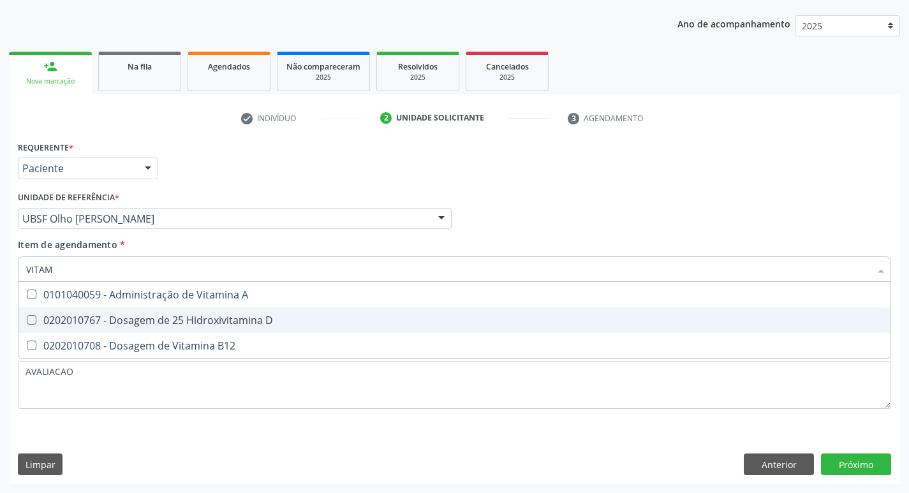
click at [132, 324] on div "0202010767 - Dosagem de 25 Hidroxivitamina D" at bounding box center [454, 320] width 857 height 10
checkbox D "true"
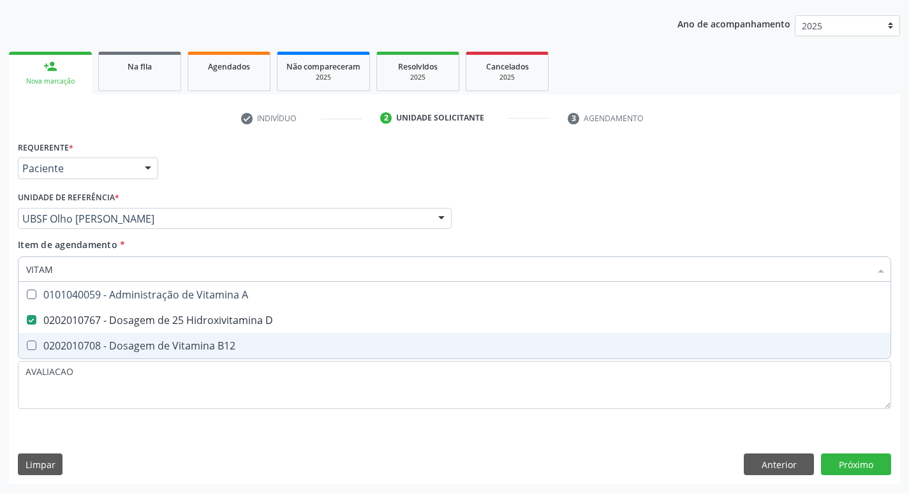
click at [140, 345] on div "0202010708 - Dosagem de Vitamina B12" at bounding box center [454, 346] width 857 height 10
checkbox B12 "true"
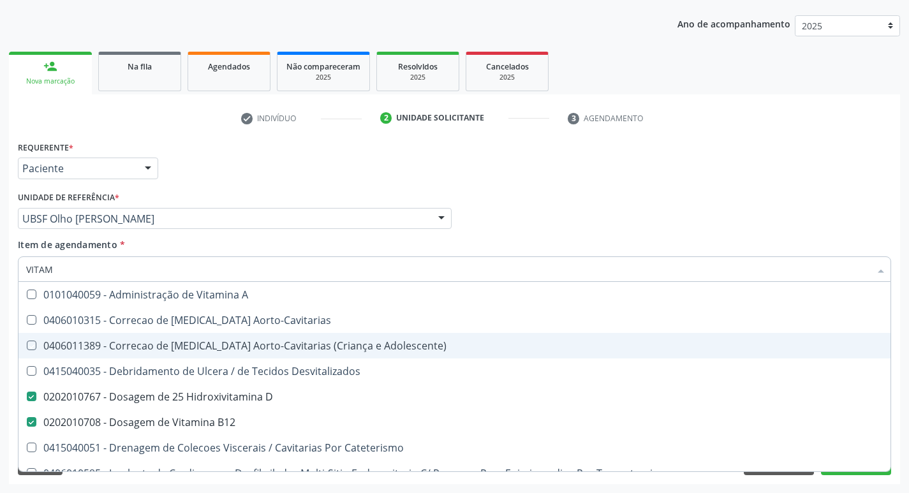
type input "VITA"
checkbox Aorto-Cavitarias "false"
checkbox Adolescente\) "false"
type input "V"
checkbox D "false"
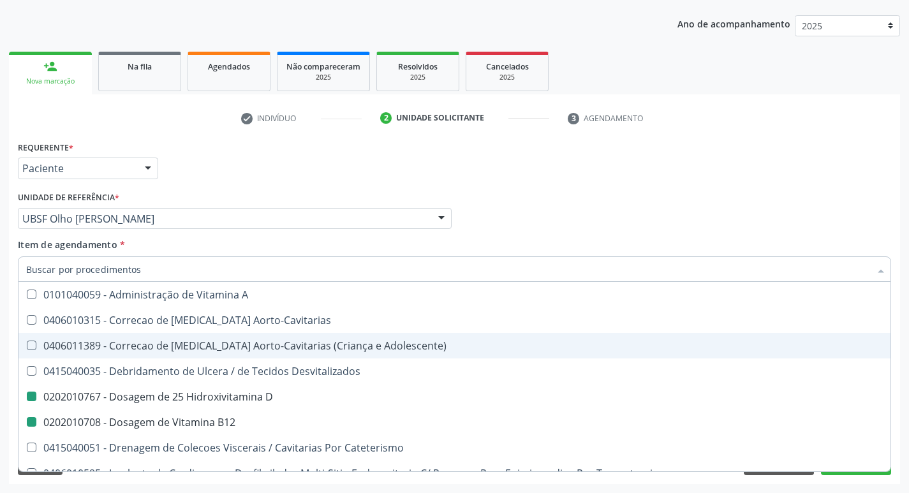
checkbox B12 "false"
checkbox Cateterismo "false"
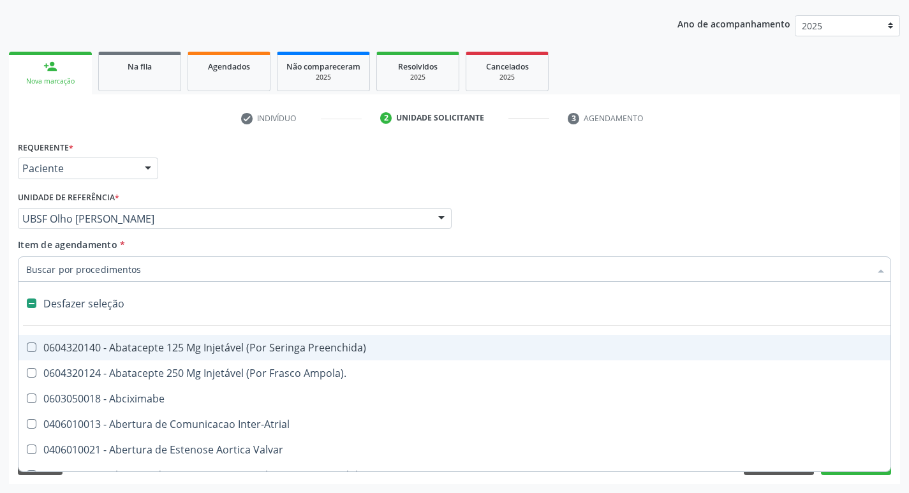
type input "H"
checkbox Coronariano "true"
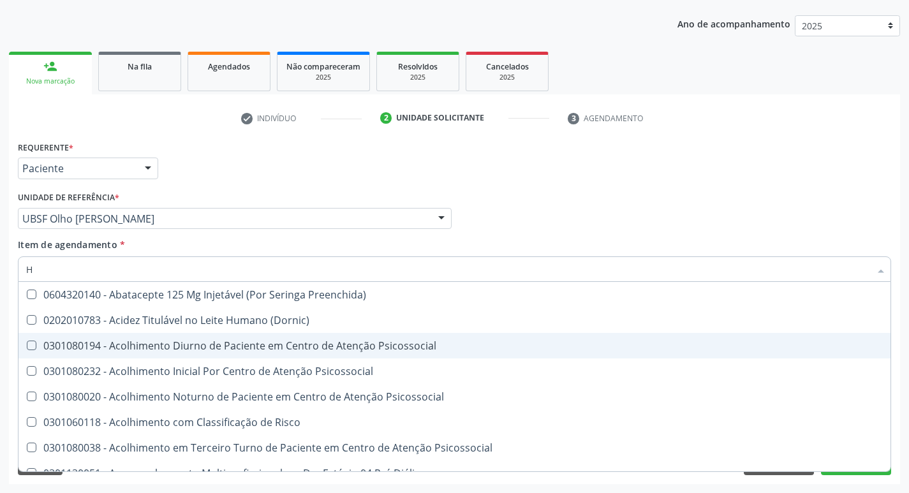
type input "HEMOGR"
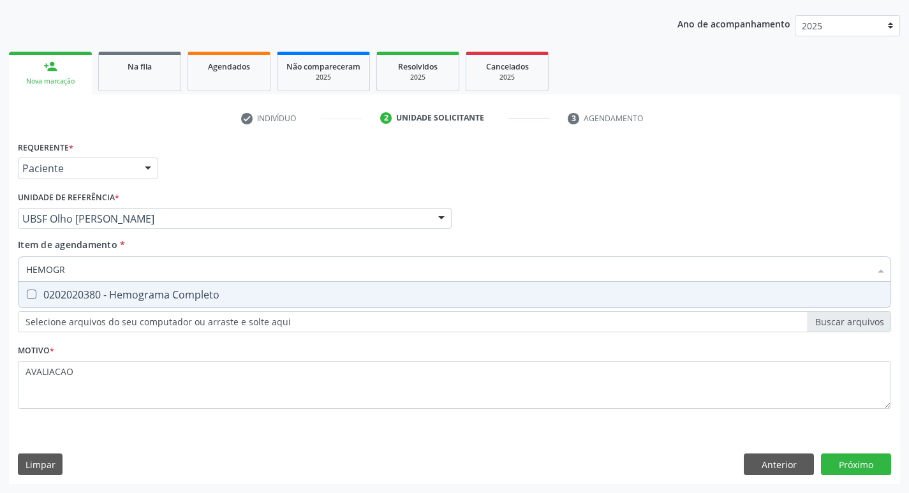
click at [161, 296] on div "0202020380 - Hemograma Completo" at bounding box center [454, 295] width 857 height 10
checkbox Completo "true"
type input "HEMOG"
checkbox Completo "false"
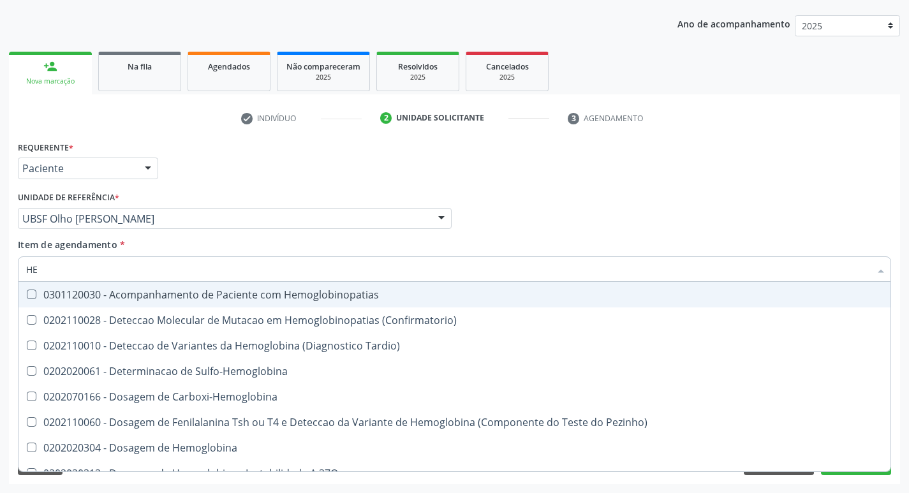
type input "H"
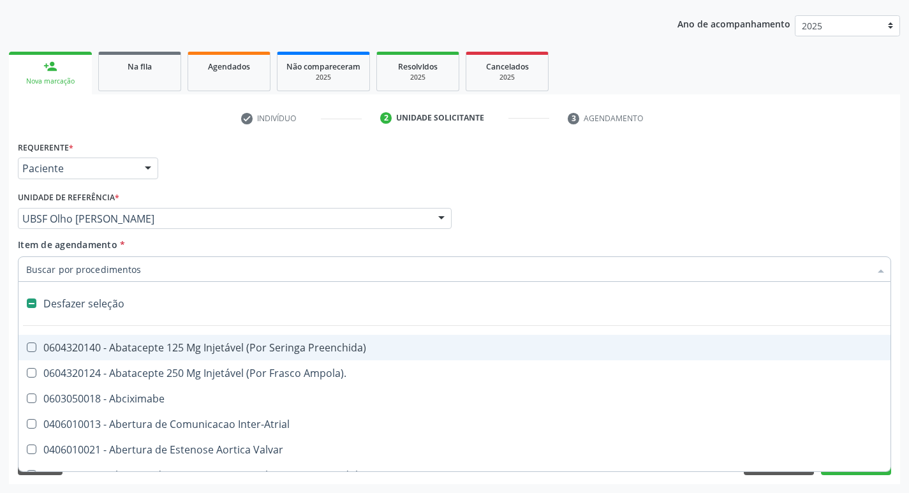
checkbox Capsula\) "false"
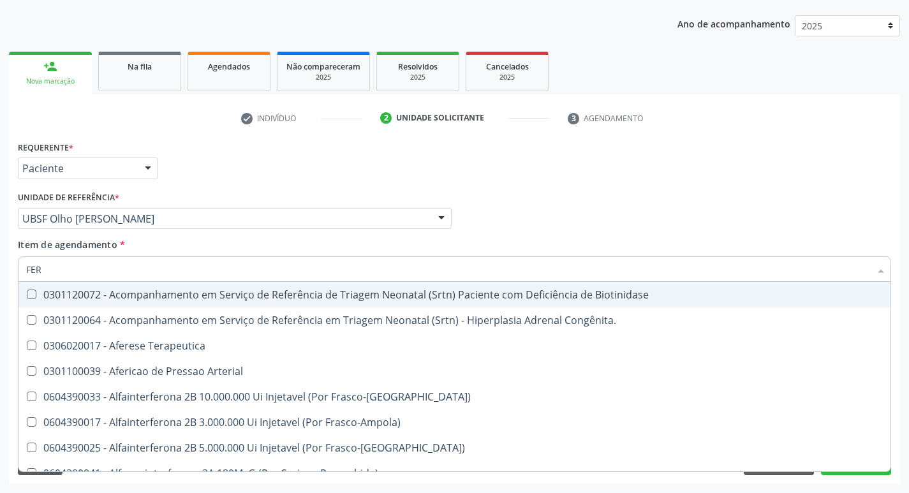
type input "FERR"
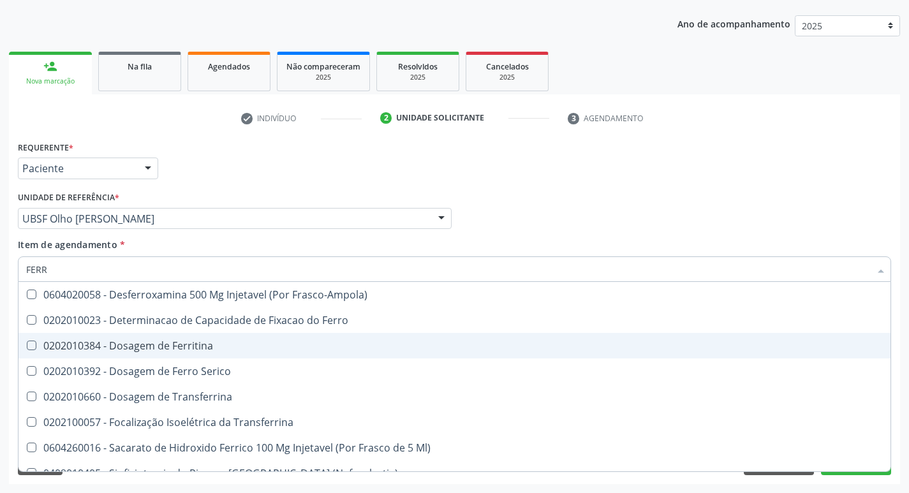
click at [195, 350] on div "0202010384 - Dosagem de Ferritina" at bounding box center [454, 346] width 857 height 10
checkbox Ferritina "true"
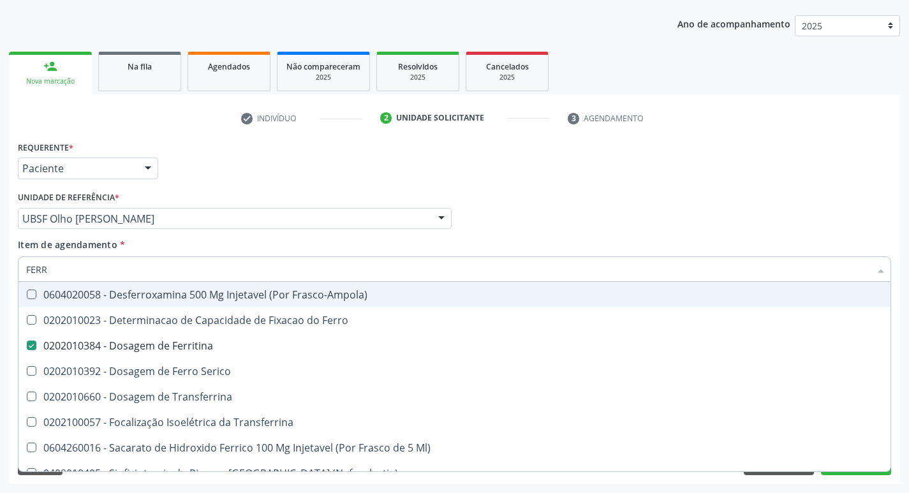
click at [686, 194] on div "Profissional Solicitante Por favor, selecione a Unidade de Atendimento primeiro…" at bounding box center [455, 213] width 880 height 50
checkbox Ferro "true"
checkbox Serico "true"
checkbox Transferrina "true"
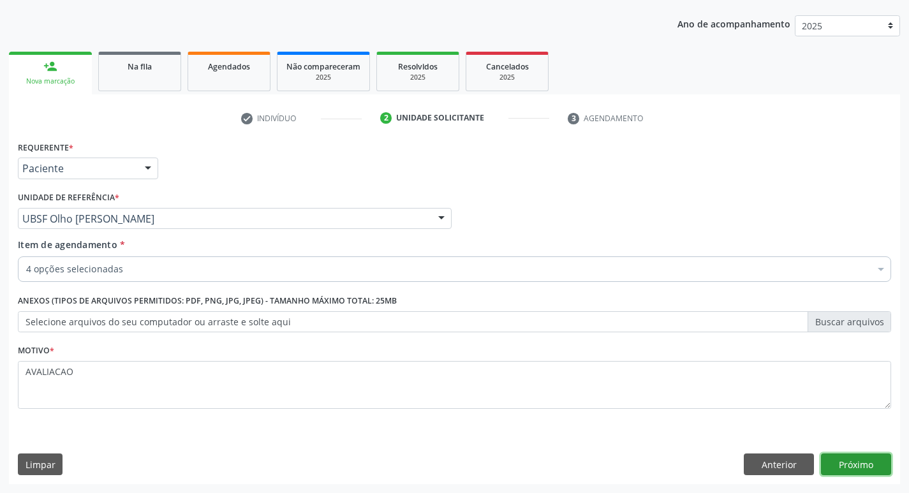
click at [848, 457] on button "Próximo" at bounding box center [856, 465] width 70 height 22
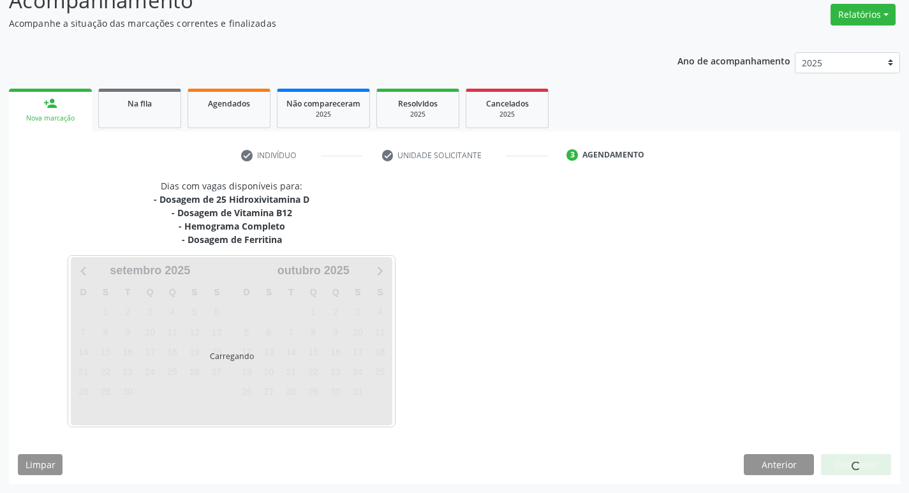
scroll to position [102, 0]
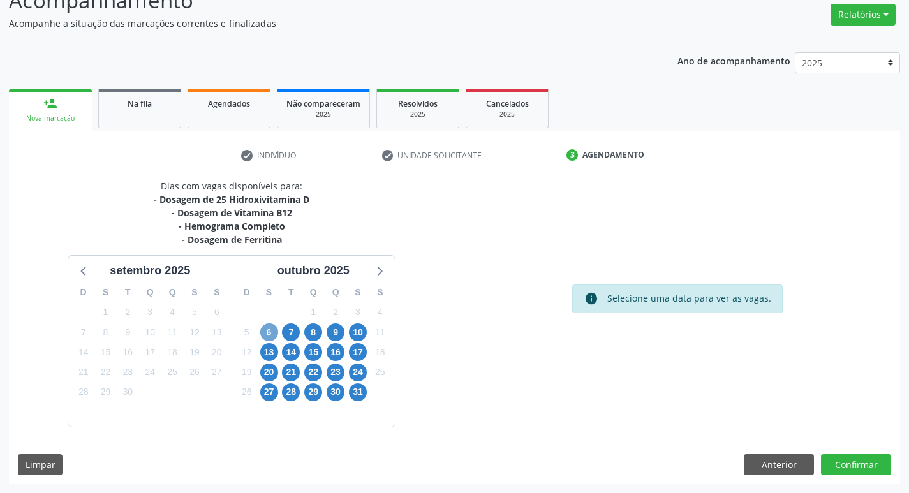
click at [265, 328] on span "6" at bounding box center [269, 332] width 18 height 18
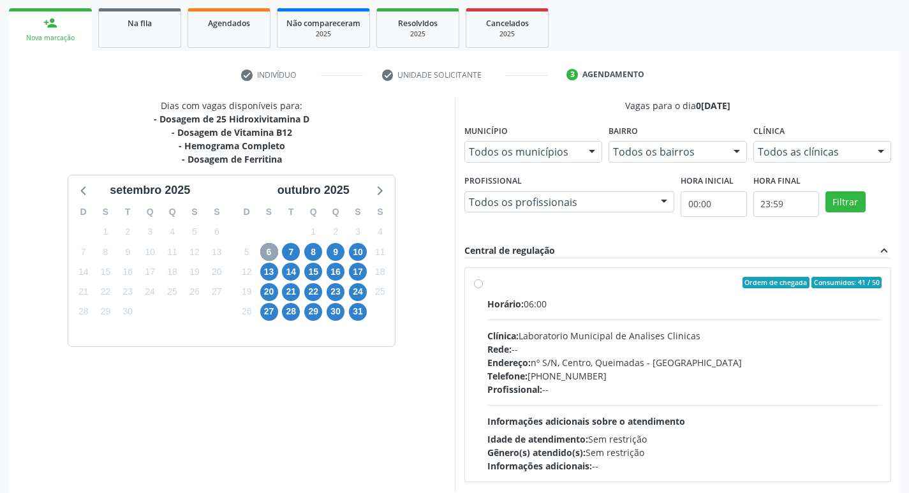
scroll to position [246, 0]
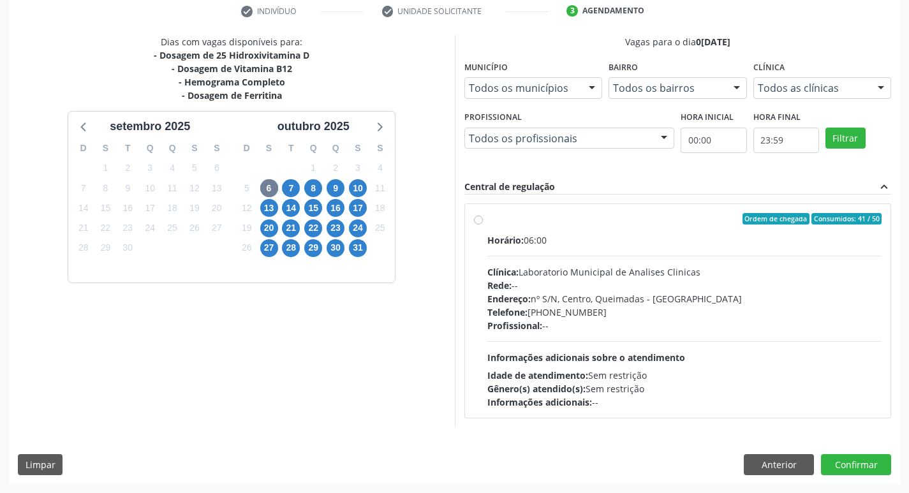
click at [610, 309] on div "Telefone: [PHONE_NUMBER]" at bounding box center [684, 312] width 395 height 13
click at [483, 225] on input "Ordem de chegada Consumidos: 41 / 50 Horário: 06:00 Clínica: Laboratorio Munici…" at bounding box center [478, 218] width 9 height 11
radio input "true"
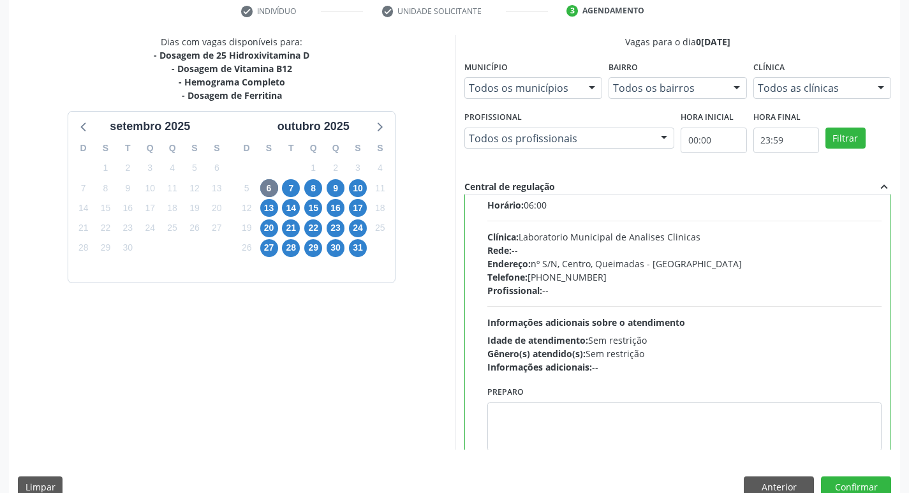
scroll to position [63, 0]
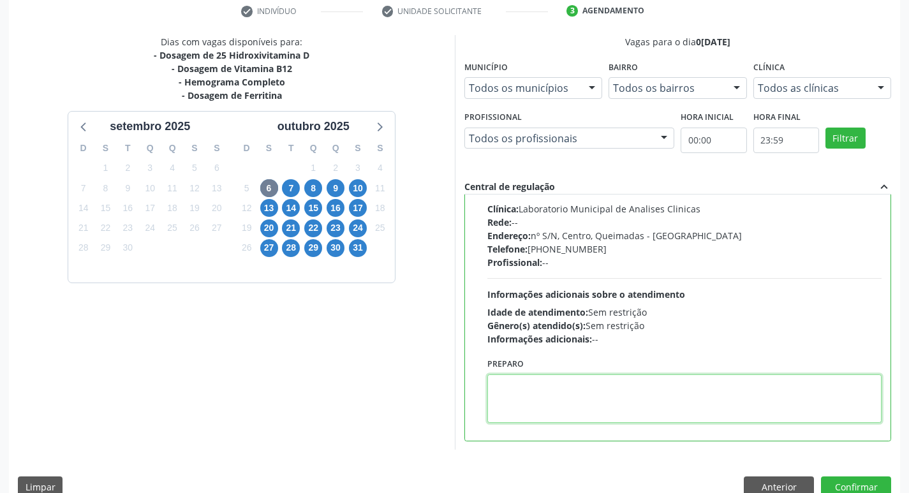
click at [535, 395] on textarea at bounding box center [684, 398] width 395 height 48
paste textarea "IR EM [GEOGRAPHIC_DATA]"
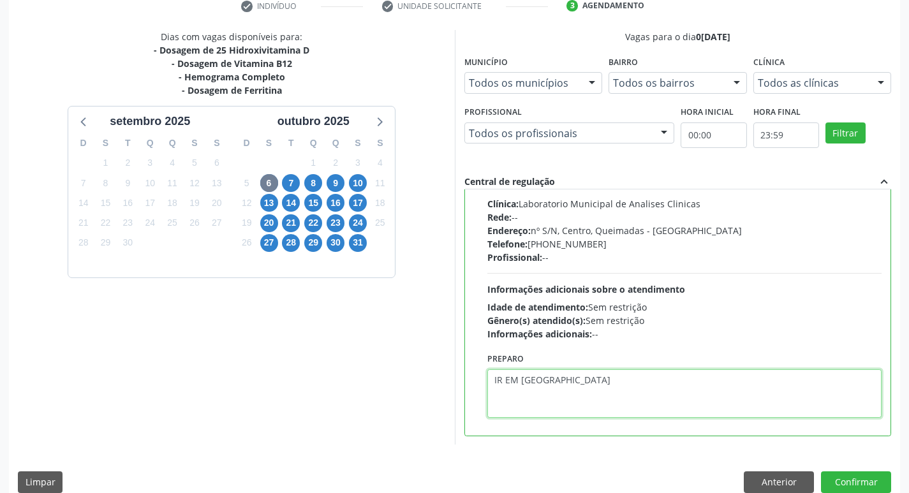
scroll to position [269, 0]
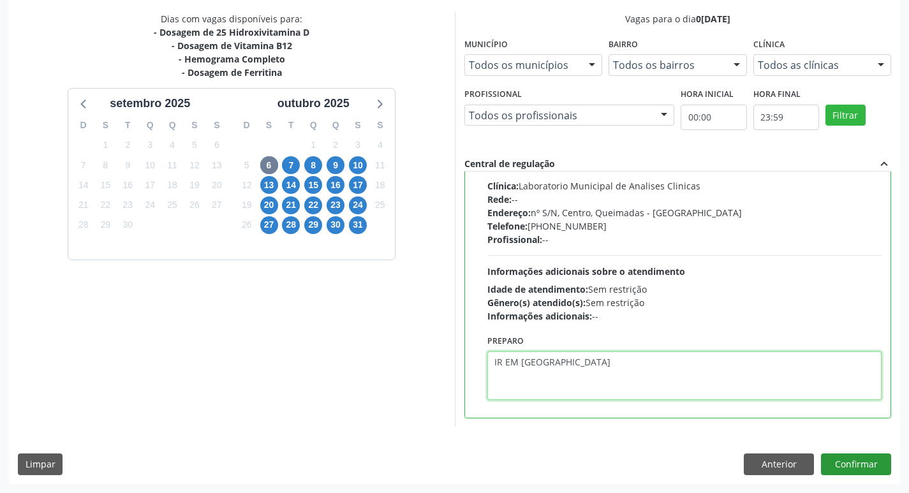
type textarea "IR EM [GEOGRAPHIC_DATA]"
click at [853, 458] on button "Confirmar" at bounding box center [856, 465] width 70 height 22
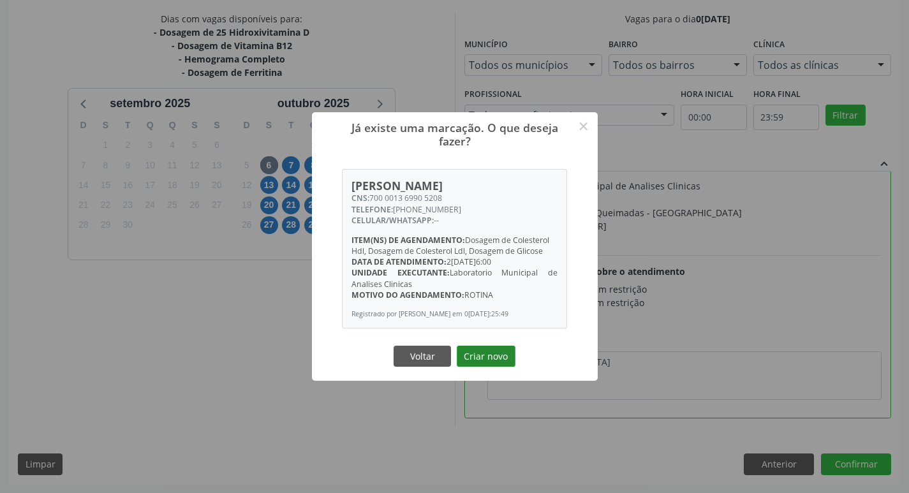
click at [477, 364] on button "Criar novo" at bounding box center [486, 357] width 59 height 22
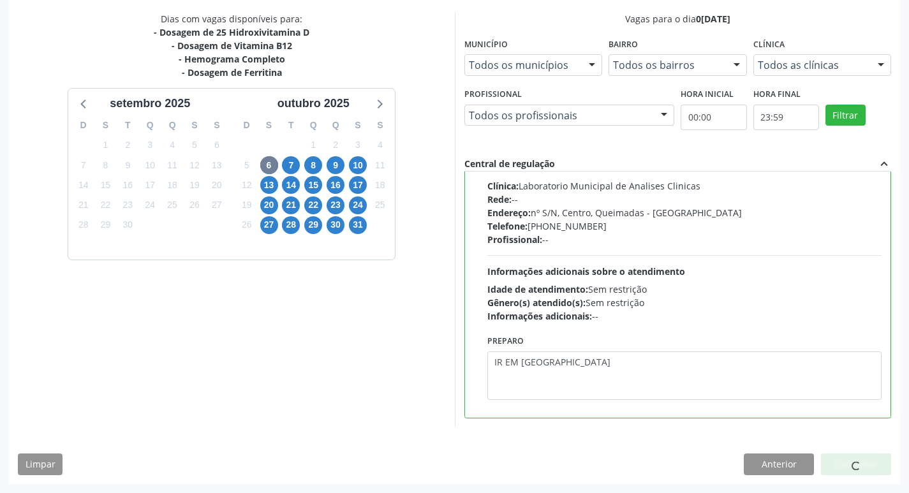
scroll to position [0, 0]
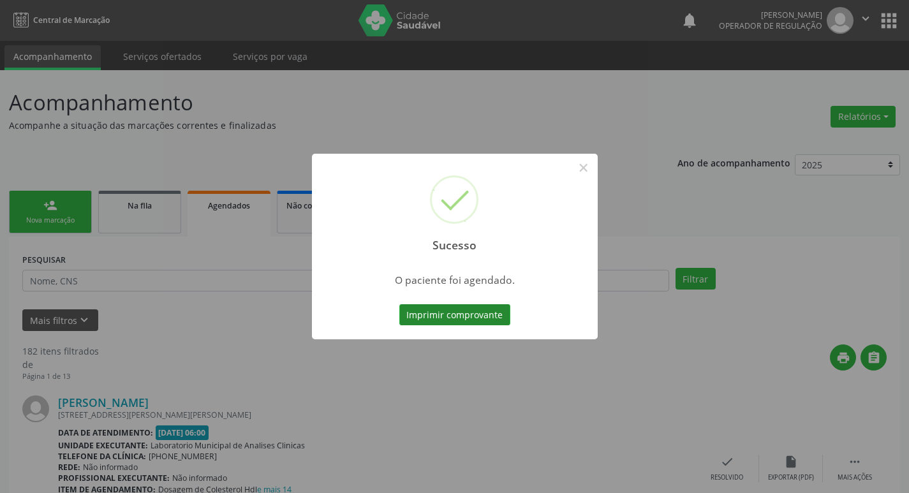
click at [445, 309] on button "Imprimir comprovante" at bounding box center [454, 315] width 111 height 22
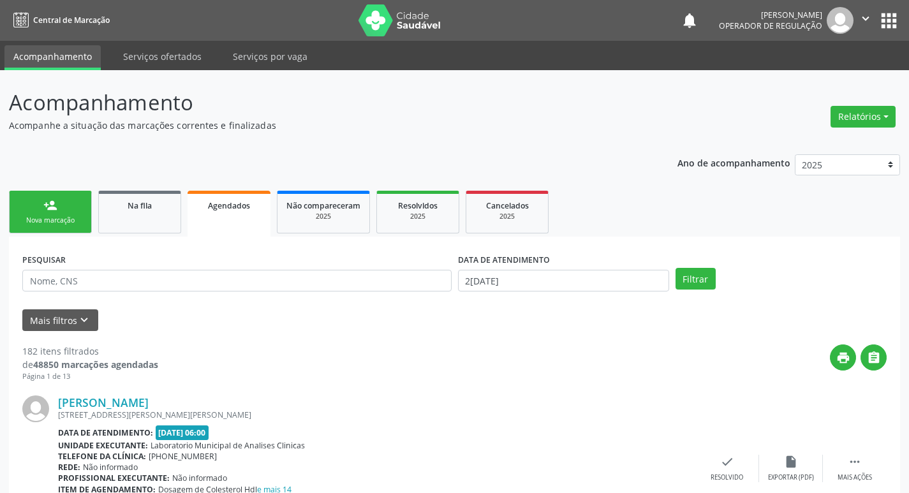
click at [52, 218] on div "Nova marcação" at bounding box center [50, 221] width 64 height 10
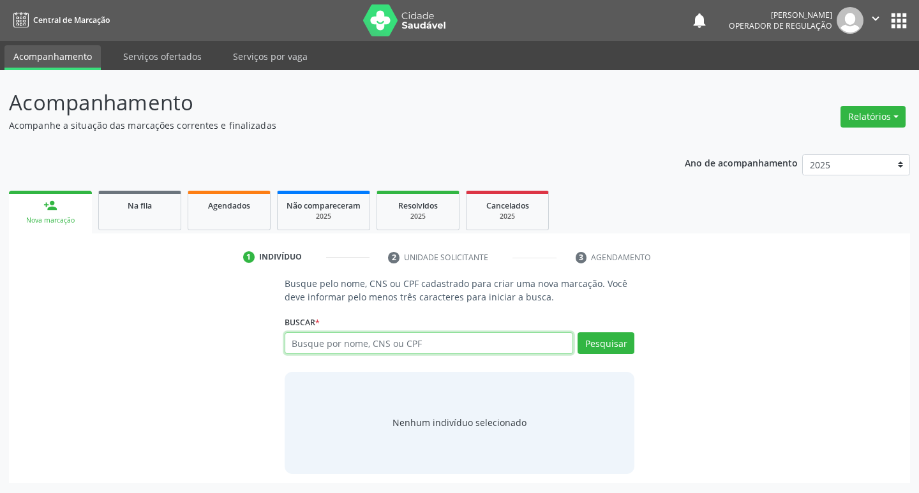
click at [379, 346] on input "text" at bounding box center [428, 343] width 289 height 22
type input "706002846743049"
click at [616, 341] on button "Pesquisar" at bounding box center [605, 343] width 57 height 22
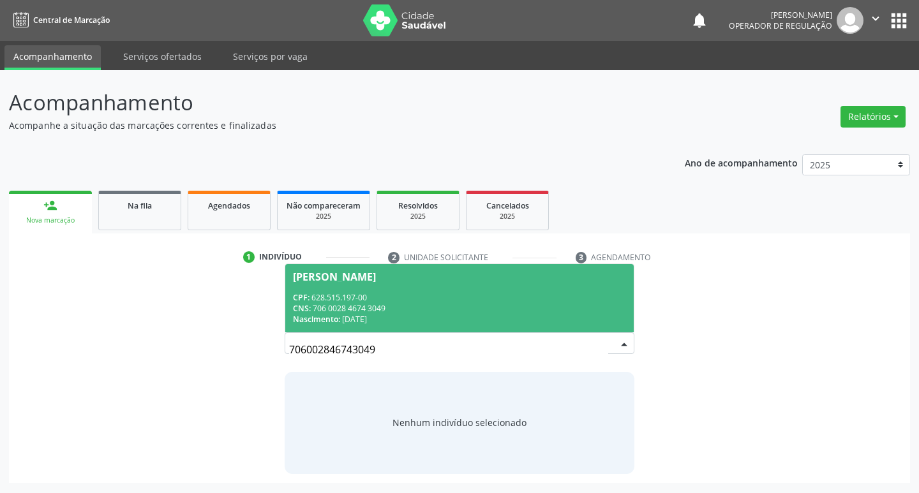
click at [366, 315] on div "Nascimento: 15[DATE]" at bounding box center [460, 319] width 334 height 11
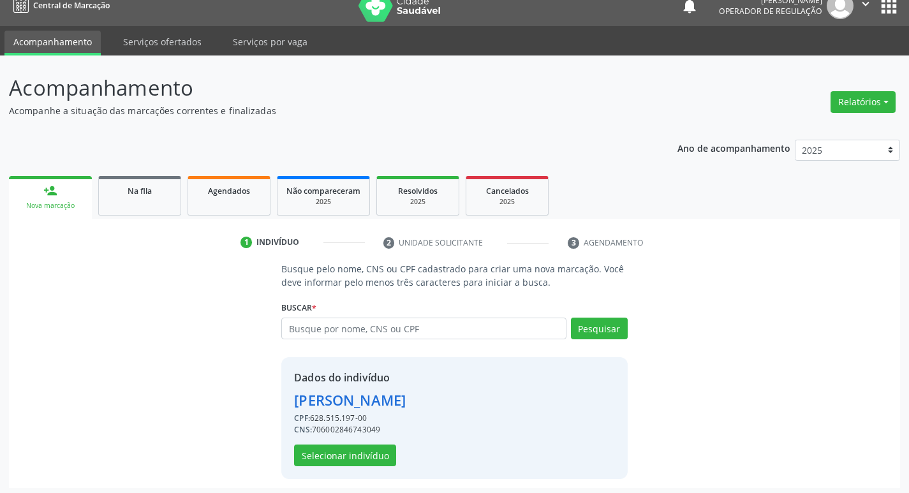
scroll to position [18, 0]
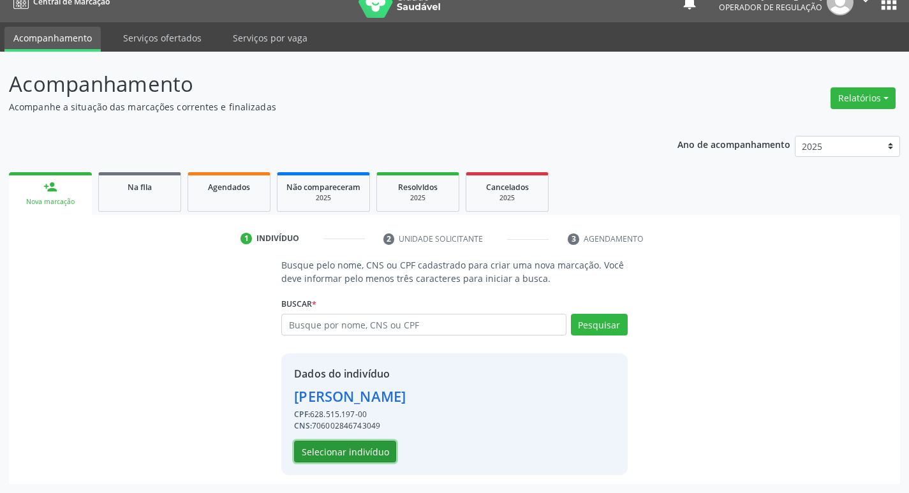
click at [339, 459] on button "Selecionar indivíduo" at bounding box center [345, 452] width 102 height 22
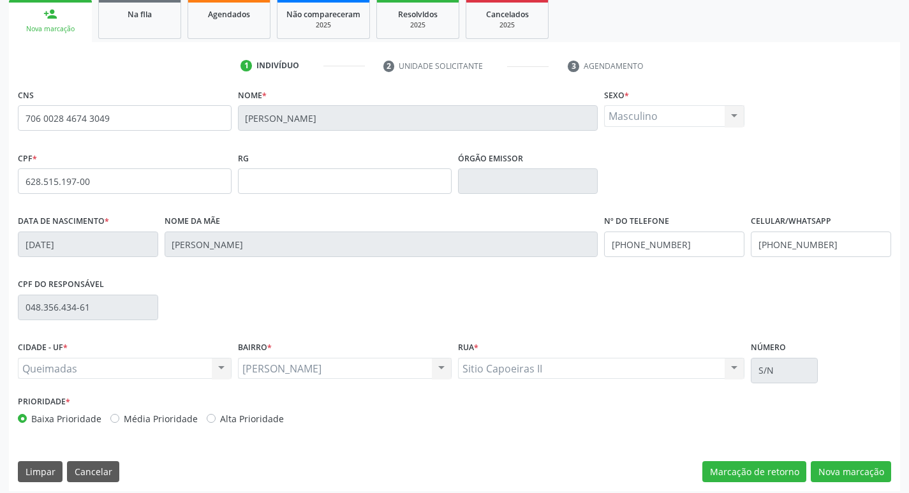
scroll to position [198, 0]
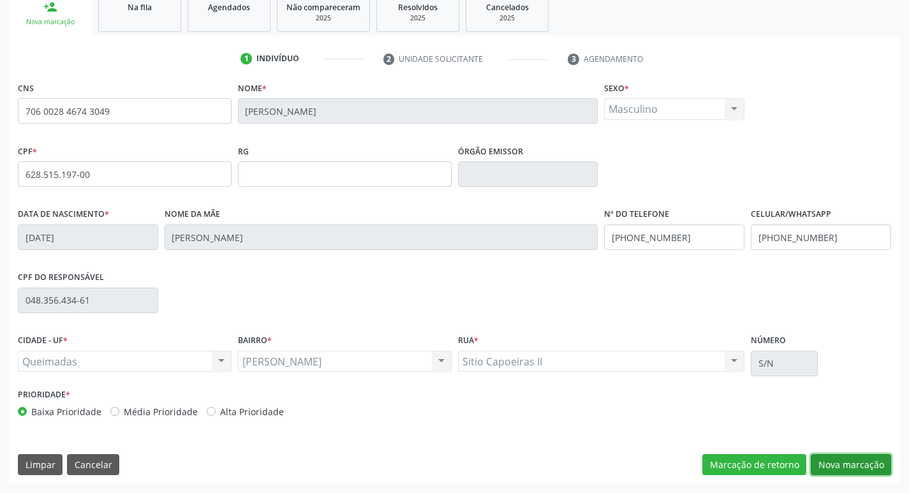
click at [835, 457] on button "Nova marcação" at bounding box center [851, 465] width 80 height 22
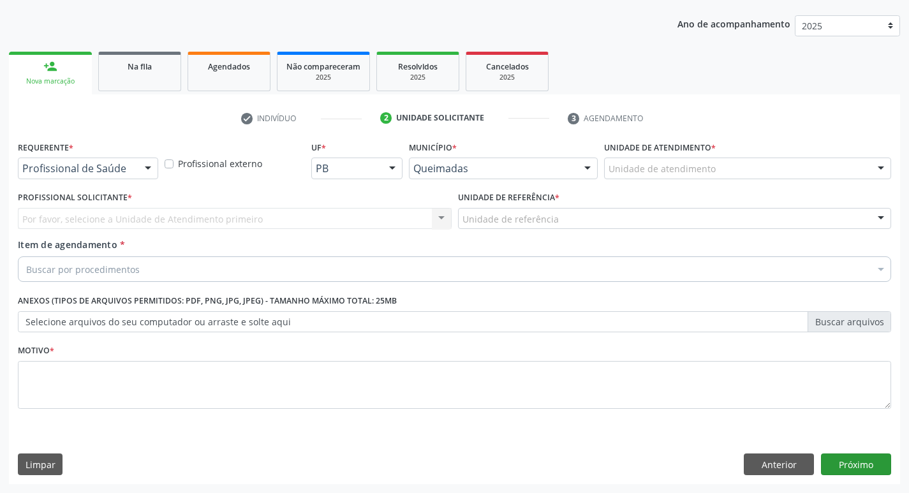
scroll to position [139, 0]
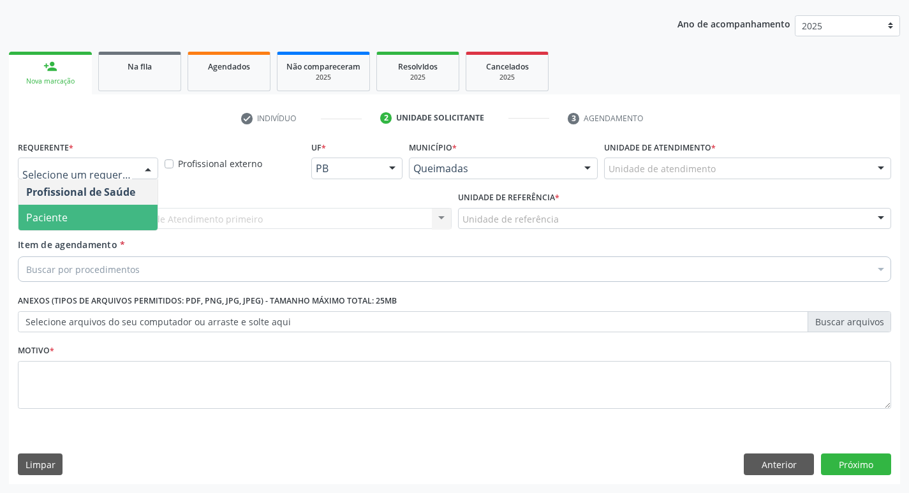
click at [105, 210] on span "Paciente" at bounding box center [87, 218] width 139 height 26
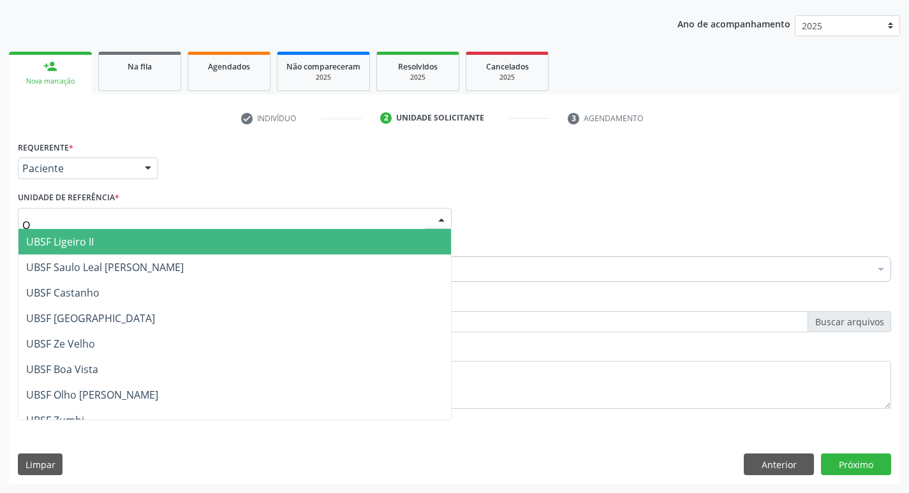
type input "OL"
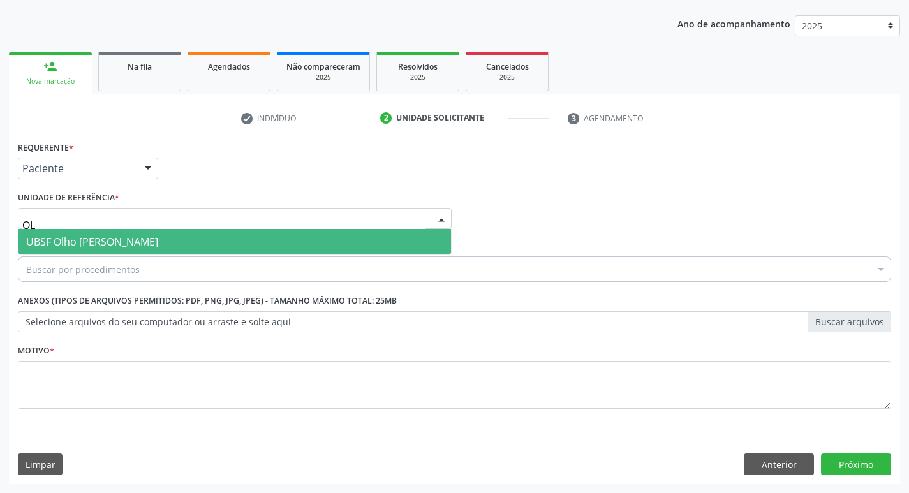
click at [121, 249] on span "UBSF Olho [PERSON_NAME]" at bounding box center [234, 242] width 432 height 26
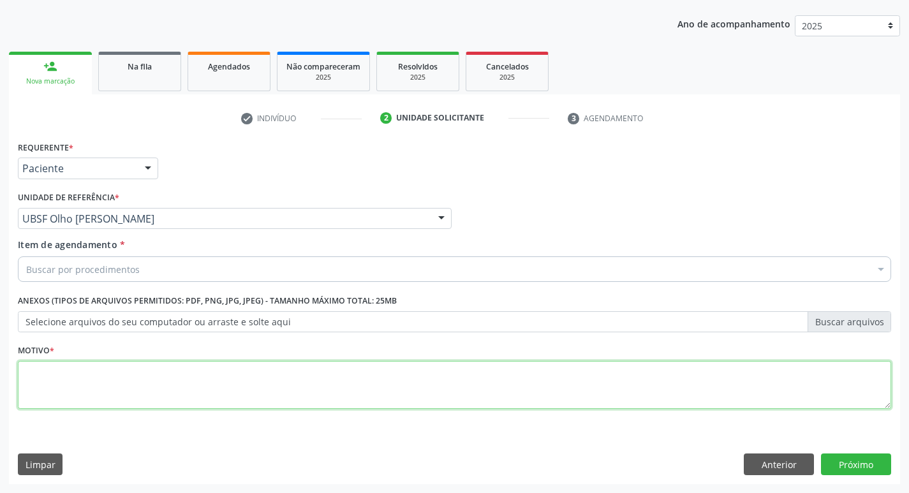
click at [85, 367] on textarea at bounding box center [454, 385] width 873 height 48
type textarea "AVALIACAO"
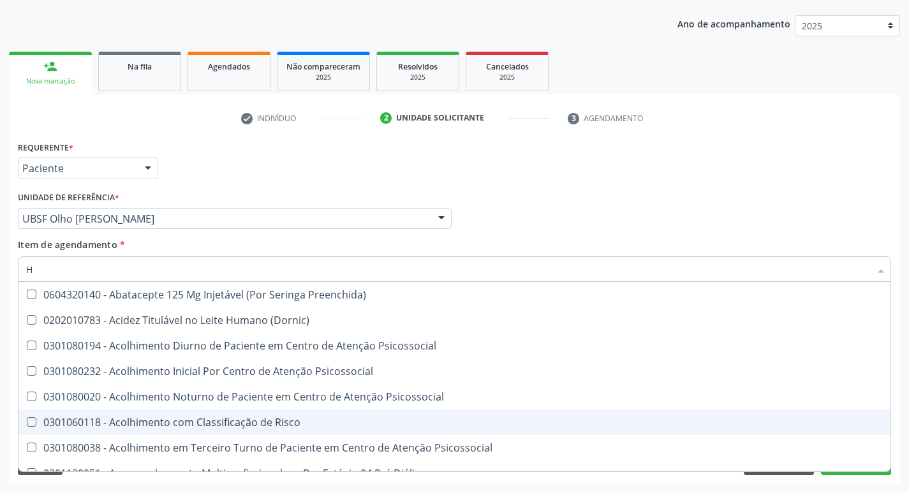
type input "HEMOGR"
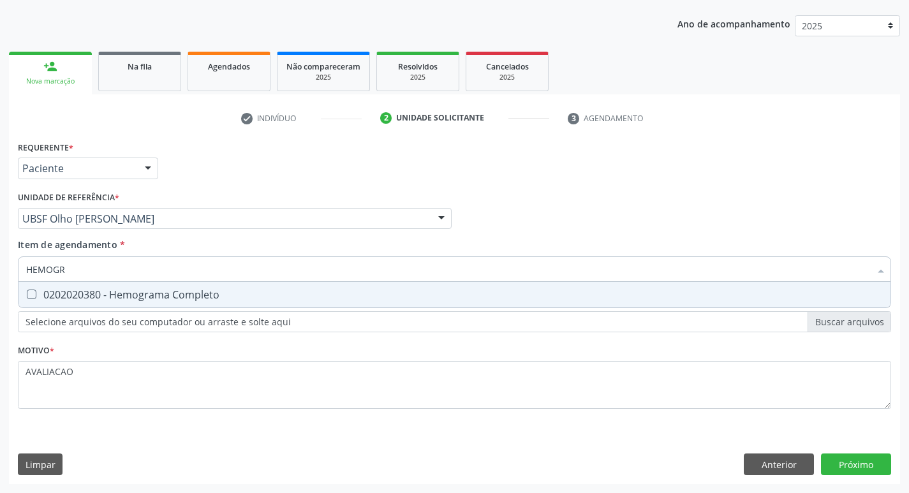
click at [156, 299] on div "0202020380 - Hemograma Completo" at bounding box center [454, 295] width 857 height 10
checkbox Completo "true"
type input "HEMOG"
checkbox Completo "false"
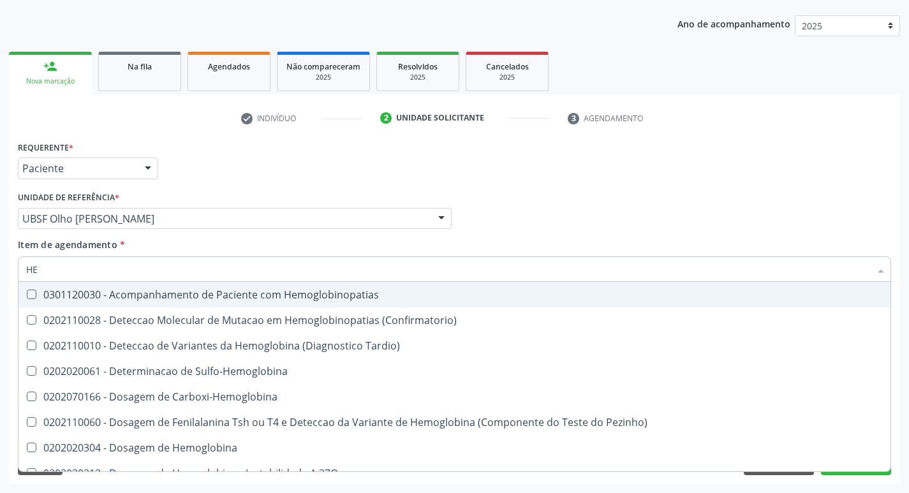
type input "H"
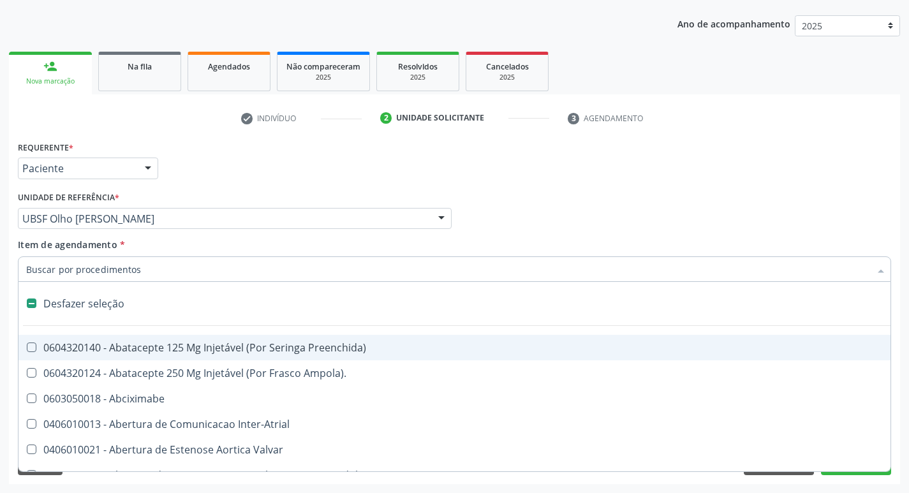
checkbox Capsula\) "false"
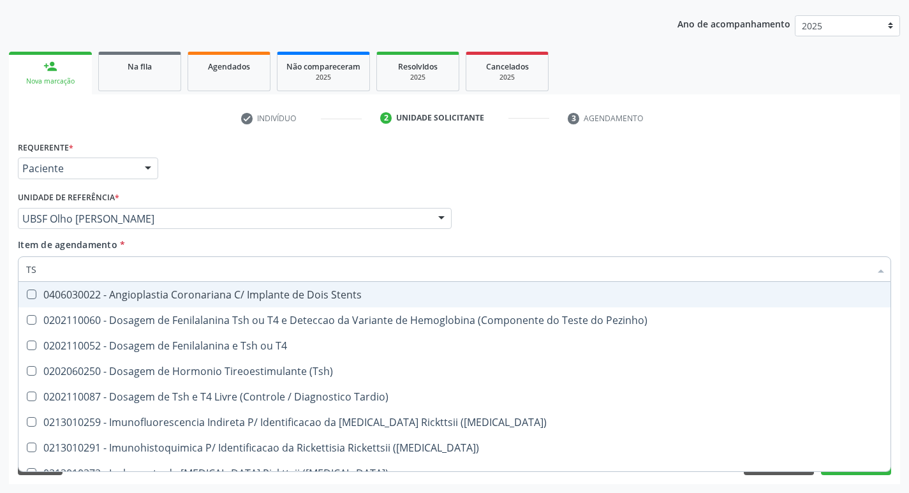
type input "TSH"
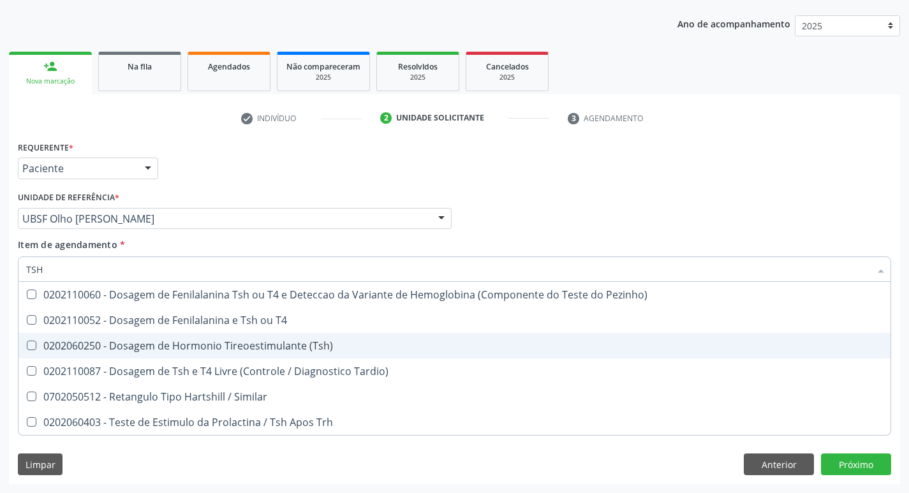
click at [299, 342] on div "0202060250 - Dosagem de Hormonio Tireoestimulante (Tsh)" at bounding box center [454, 346] width 857 height 10
checkbox \(Tsh\) "true"
type input "TS"
checkbox \(Tsh\) "false"
checkbox Tardio\) "true"
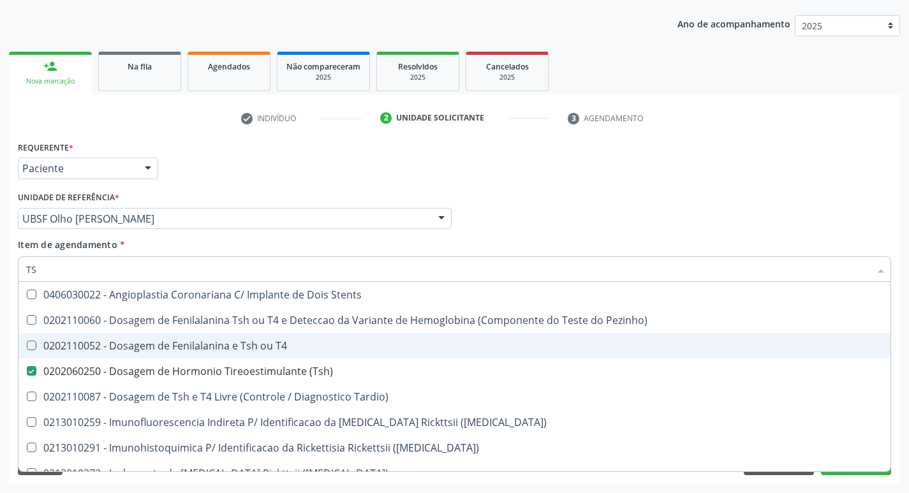
type input "T"
checkbox \(Tsh\) "false"
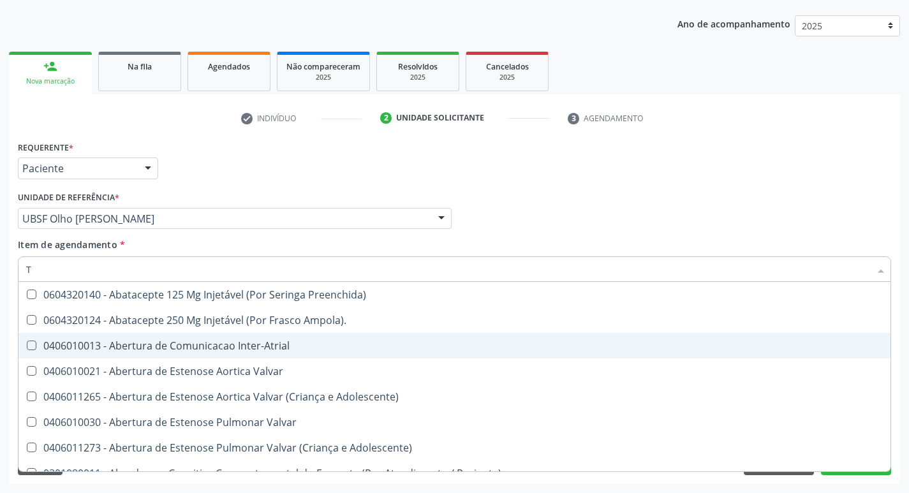
type input "T4"
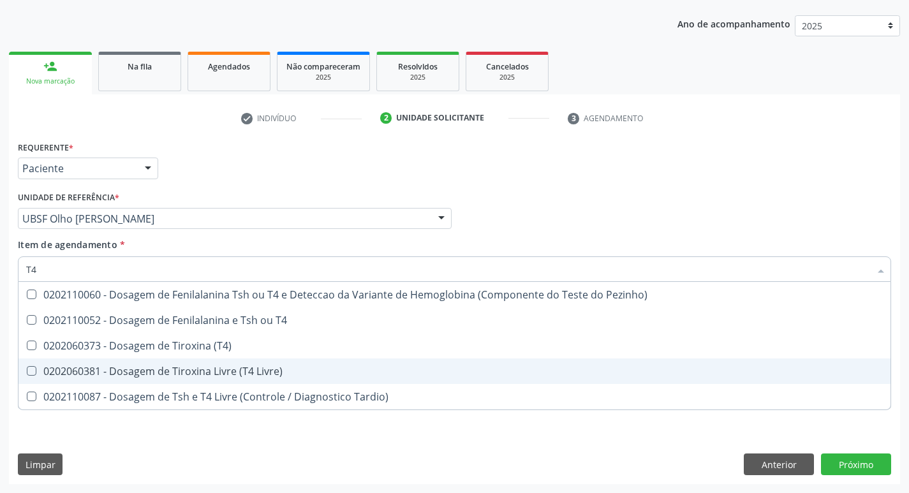
click at [271, 379] on span "0202060381 - Dosagem de Tiroxina Livre (T4 Livre)" at bounding box center [454, 371] width 872 height 26
checkbox Livre\) "true"
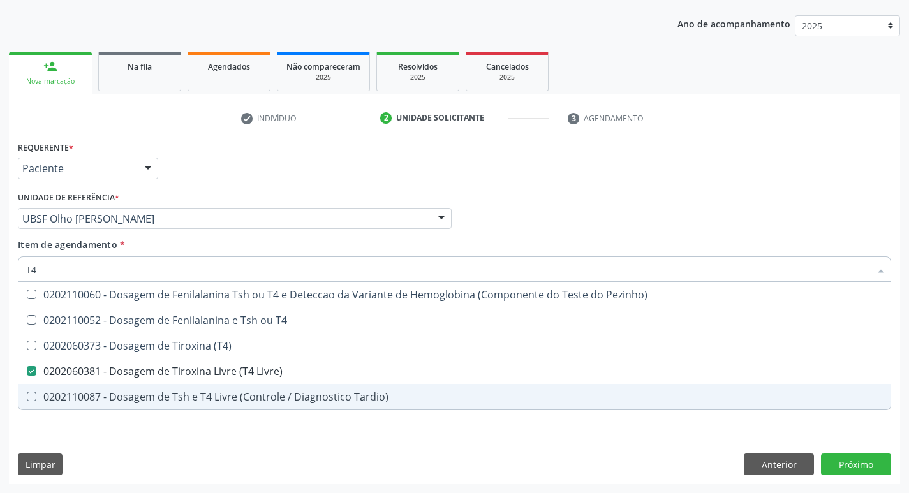
type input "T"
checkbox Livre\) "false"
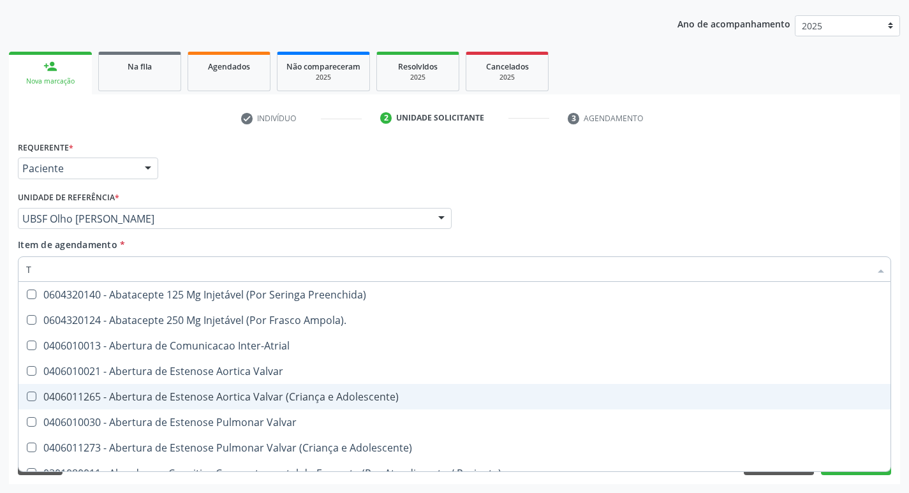
type input "TP"
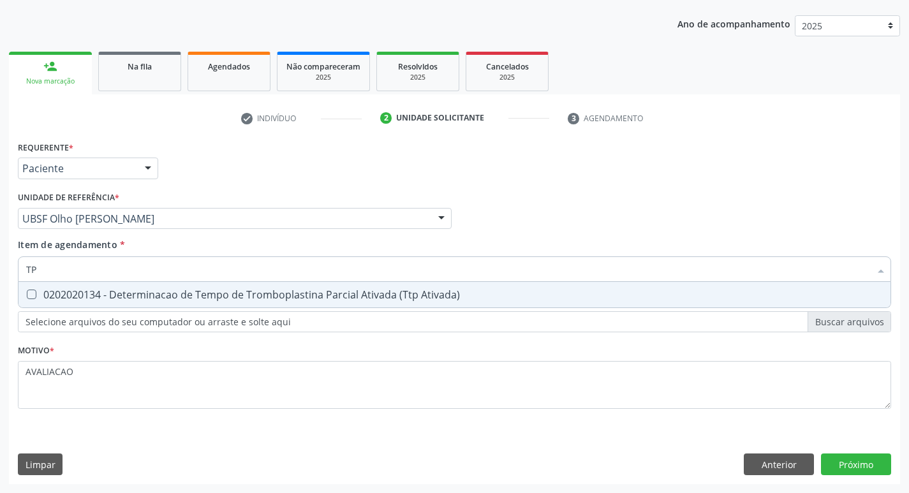
click at [438, 295] on div "0202020134 - Determinacao de Tempo de Tromboplastina Parcial Ativada (Ttp Ativa…" at bounding box center [454, 295] width 857 height 10
checkbox Ativada\) "true"
click at [859, 465] on div "Requerente * Paciente Profissional de Saúde Paciente Nenhum resultado encontrad…" at bounding box center [454, 311] width 891 height 346
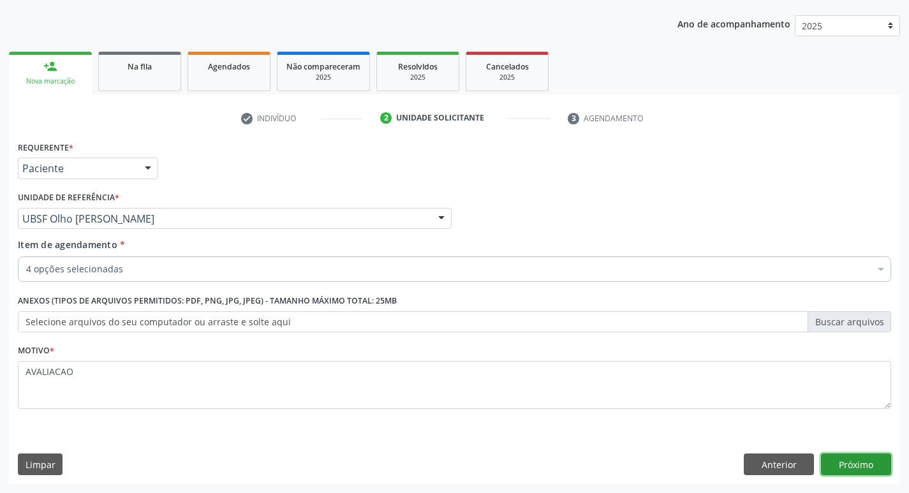
click at [859, 465] on button "Próximo" at bounding box center [856, 465] width 70 height 22
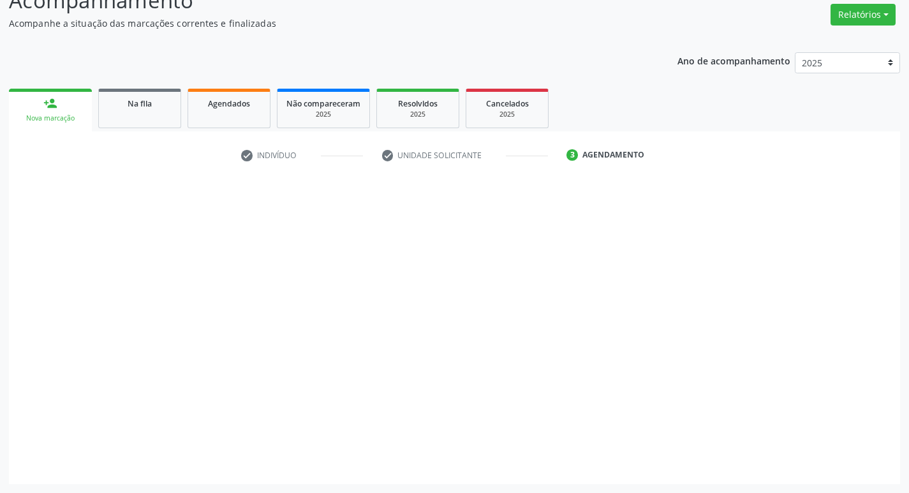
scroll to position [102, 0]
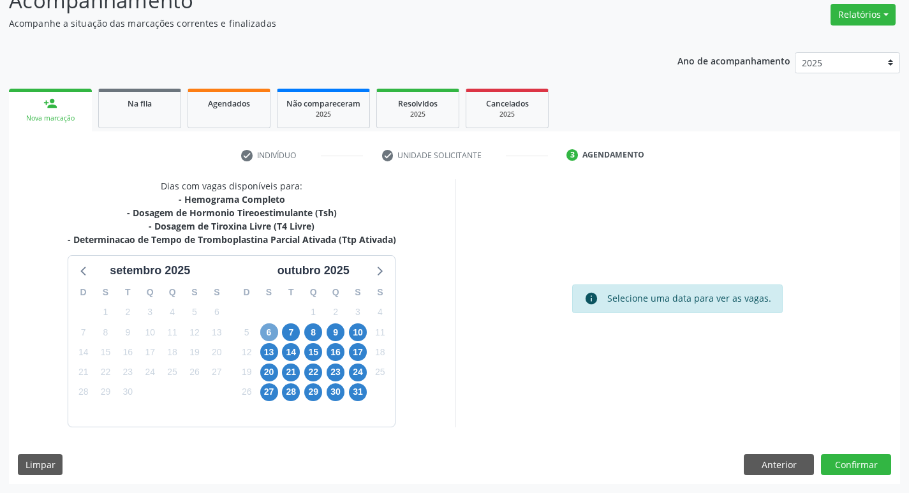
click at [277, 334] on span "6" at bounding box center [269, 332] width 18 height 18
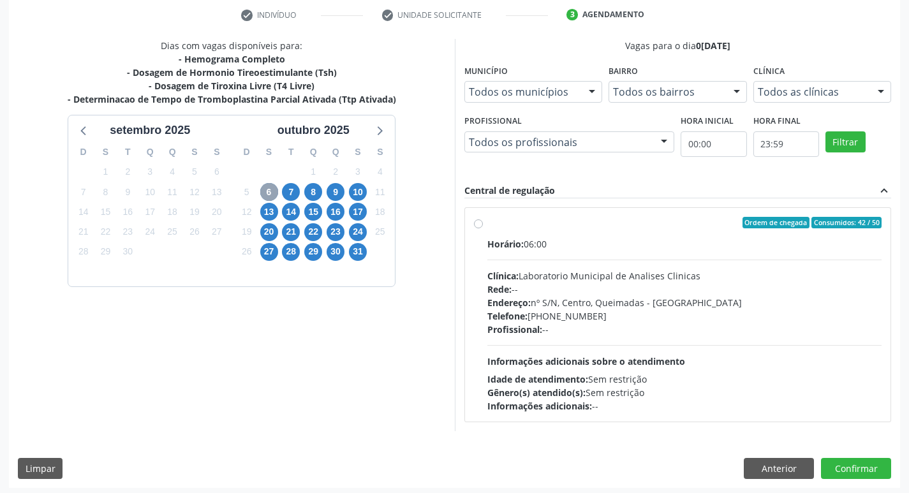
scroll to position [246, 0]
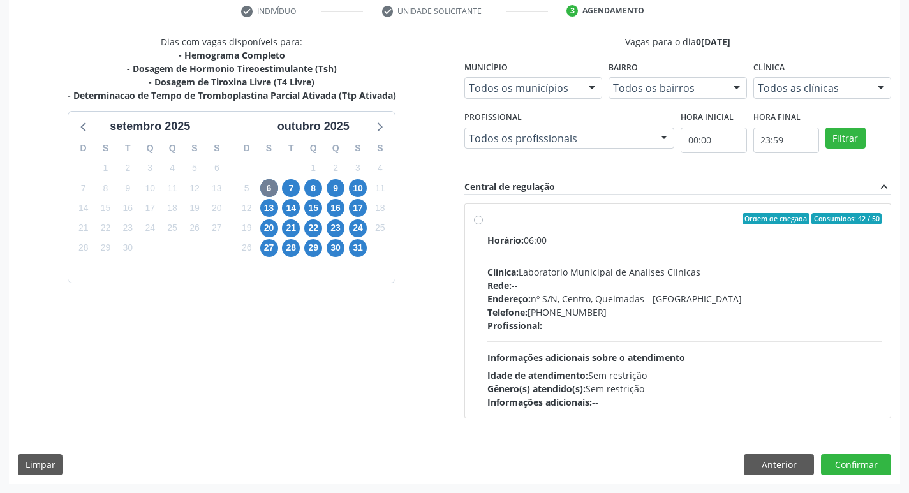
click at [572, 313] on div "Telefone: [PHONE_NUMBER]" at bounding box center [684, 312] width 395 height 13
click at [483, 225] on input "Ordem de chegada Consumidos: 42 / 50 Horário: 06:00 Clínica: Laboratorio Munici…" at bounding box center [478, 218] width 9 height 11
radio input "true"
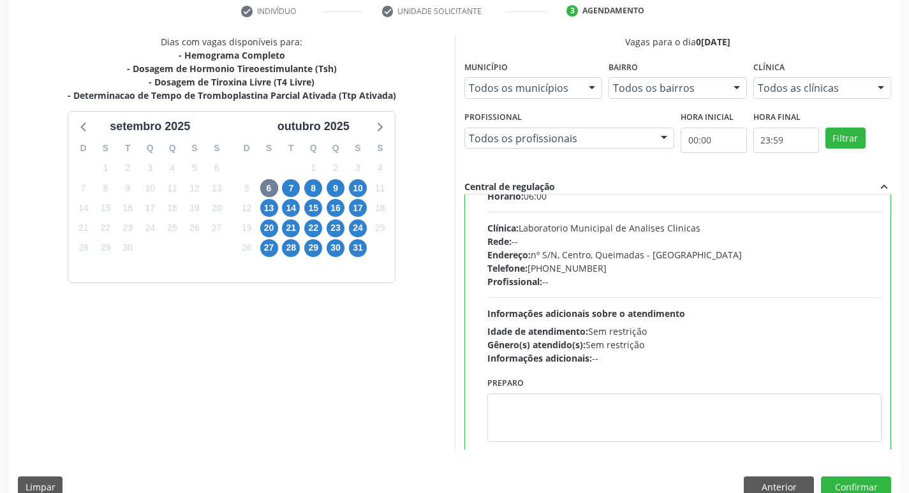
scroll to position [63, 0]
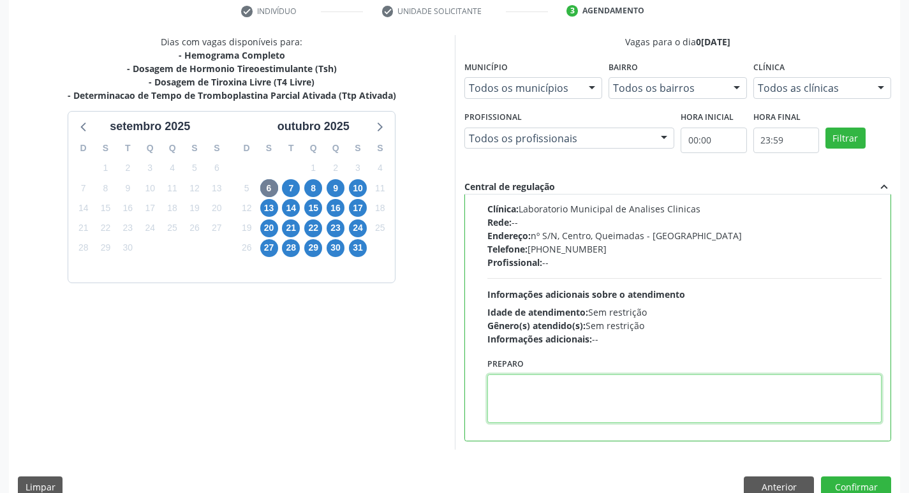
click at [543, 388] on textarea at bounding box center [684, 398] width 395 height 48
paste textarea "IR EM [GEOGRAPHIC_DATA]"
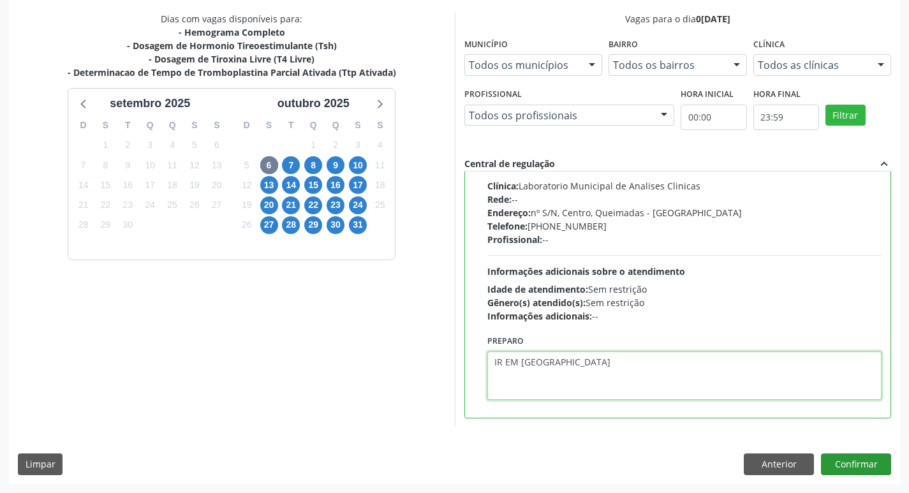
type textarea "IR EM [GEOGRAPHIC_DATA]"
click at [868, 461] on button "Confirmar" at bounding box center [856, 465] width 70 height 22
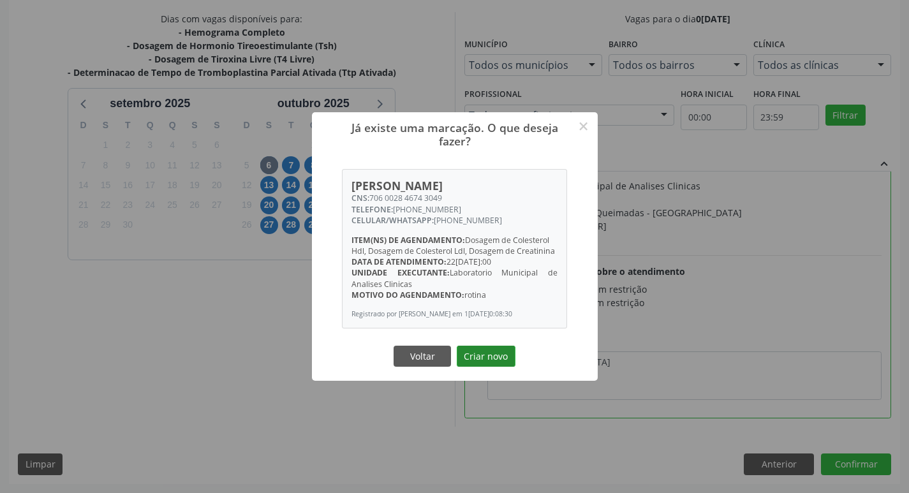
click at [493, 355] on button "Criar novo" at bounding box center [486, 357] width 59 height 22
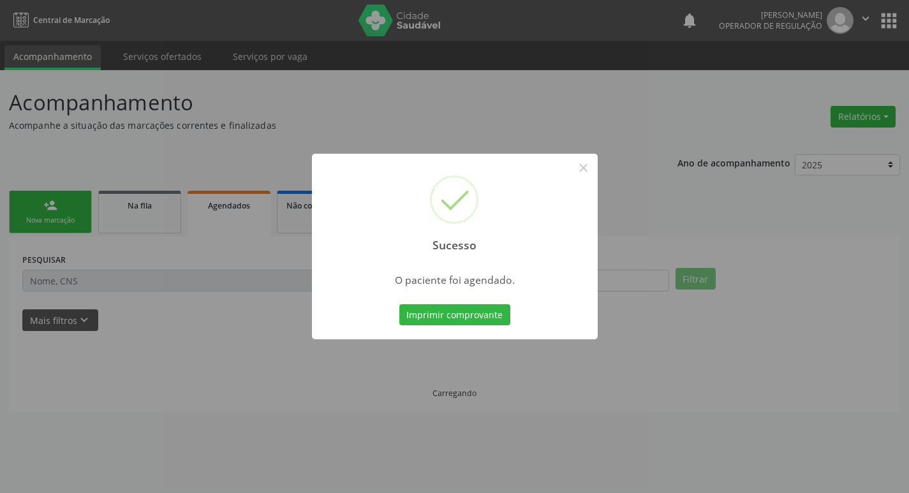
scroll to position [0, 0]
click at [468, 312] on button "Imprimir comprovante" at bounding box center [459, 315] width 111 height 22
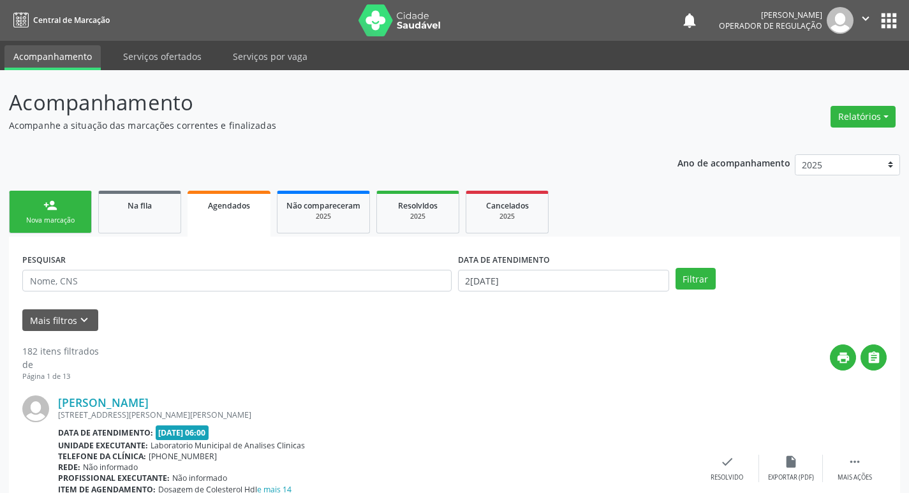
click at [235, 214] on link "Agendados" at bounding box center [229, 214] width 83 height 46
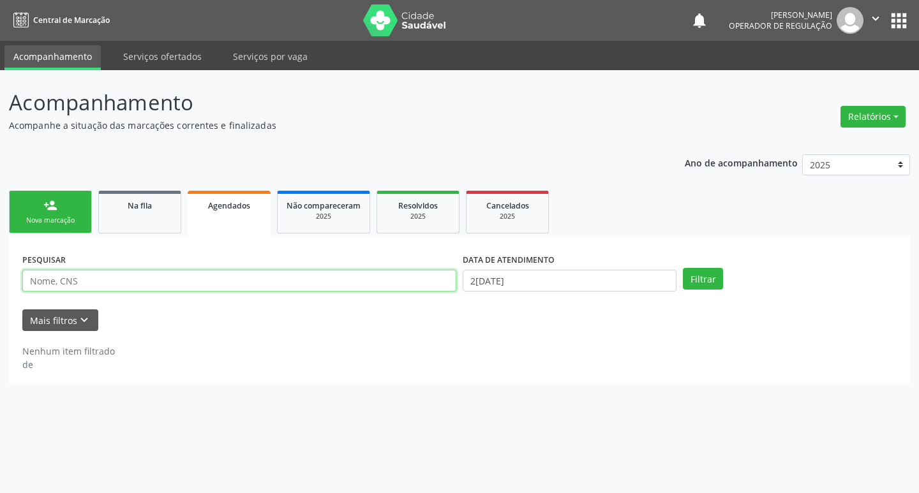
click at [200, 288] on input "text" at bounding box center [239, 281] width 434 height 22
type input "700505593511357"
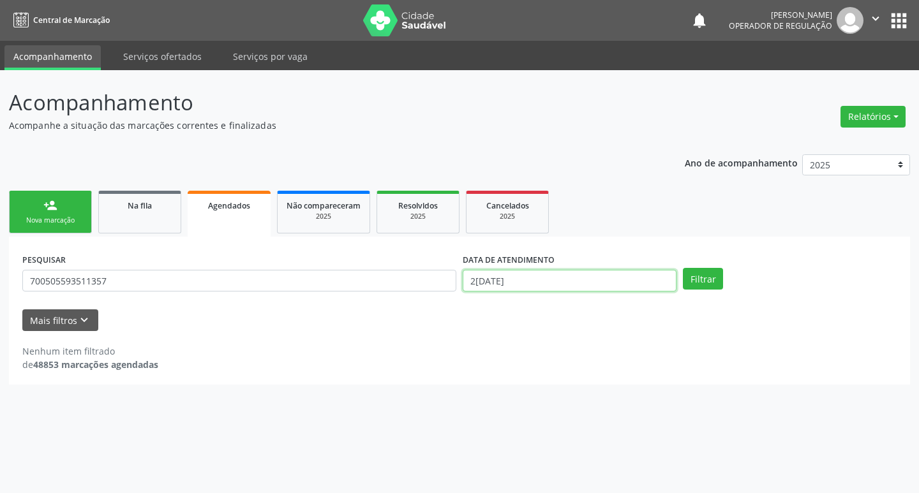
click at [532, 276] on input "2[DATE]" at bounding box center [569, 281] width 214 height 22
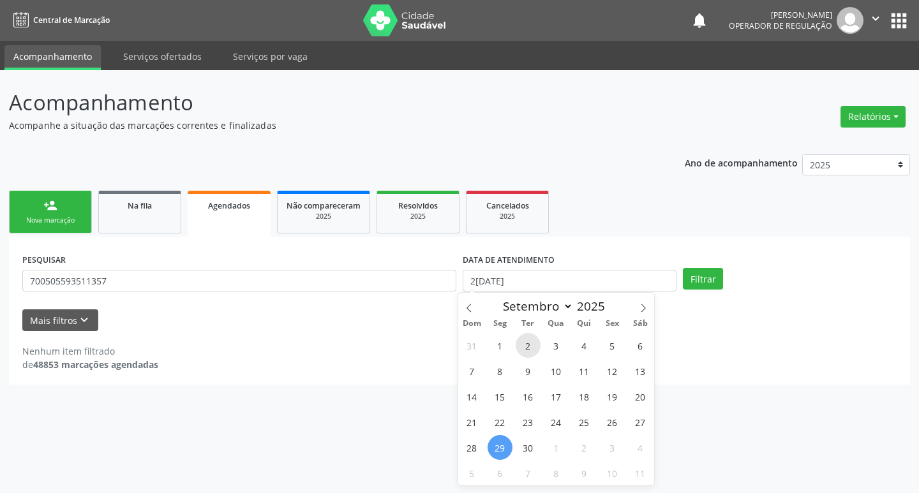
click at [526, 357] on span "2" at bounding box center [527, 345] width 25 height 25
type input "02[DATE]"
click at [699, 278] on button "Filtrar" at bounding box center [703, 279] width 40 height 22
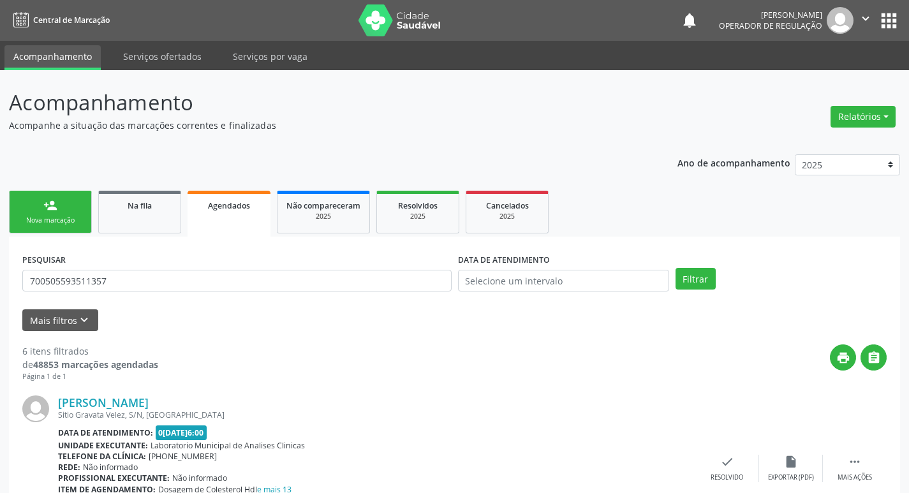
click at [54, 209] on div "person_add" at bounding box center [50, 205] width 14 height 14
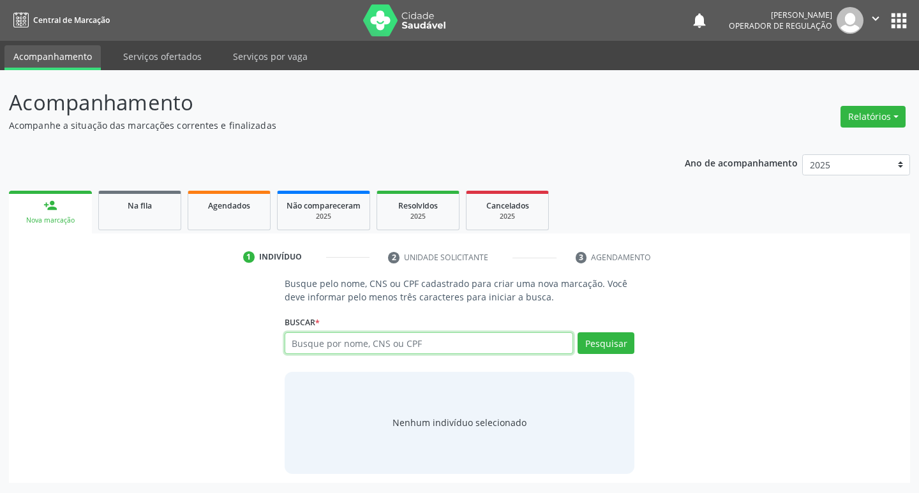
click at [360, 348] on input "text" at bounding box center [428, 343] width 289 height 22
type input "700908977303792"
click at [622, 347] on button "Pesquisar" at bounding box center [605, 343] width 57 height 22
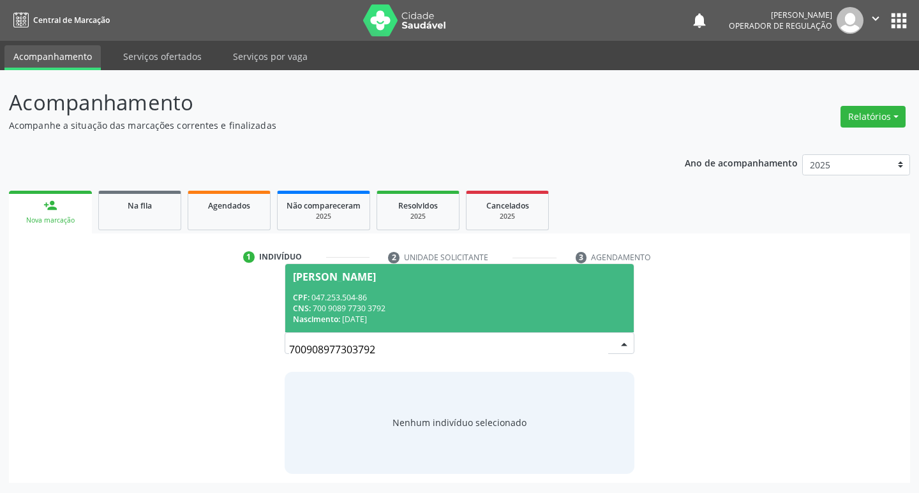
click at [378, 314] on div "Nascimento: 20/12/1984" at bounding box center [460, 319] width 334 height 11
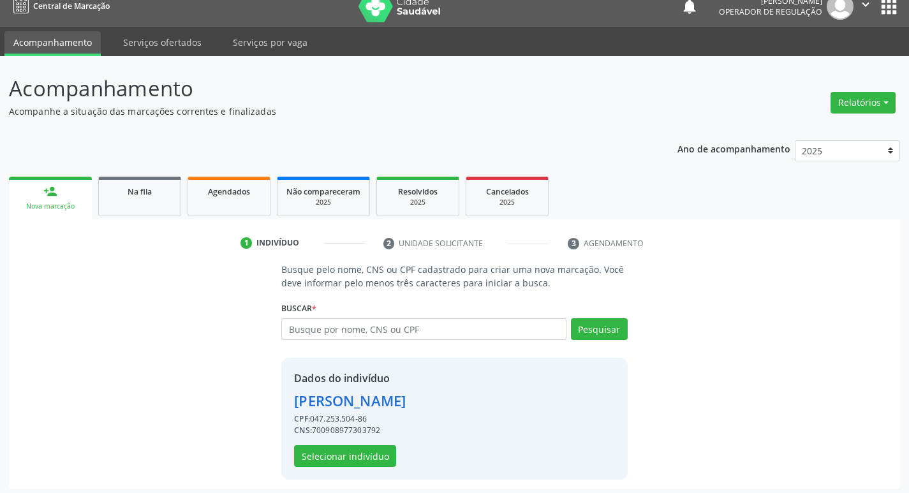
scroll to position [18, 0]
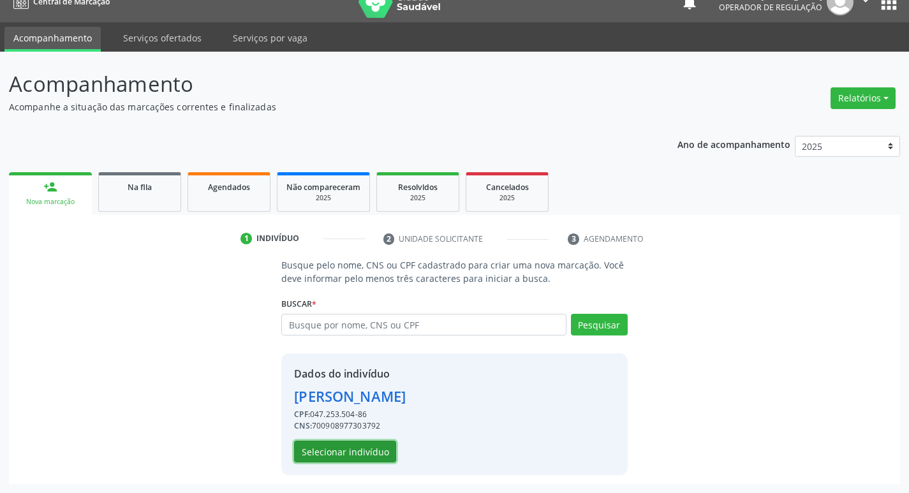
click at [346, 461] on button "Selecionar indivíduo" at bounding box center [345, 452] width 102 height 22
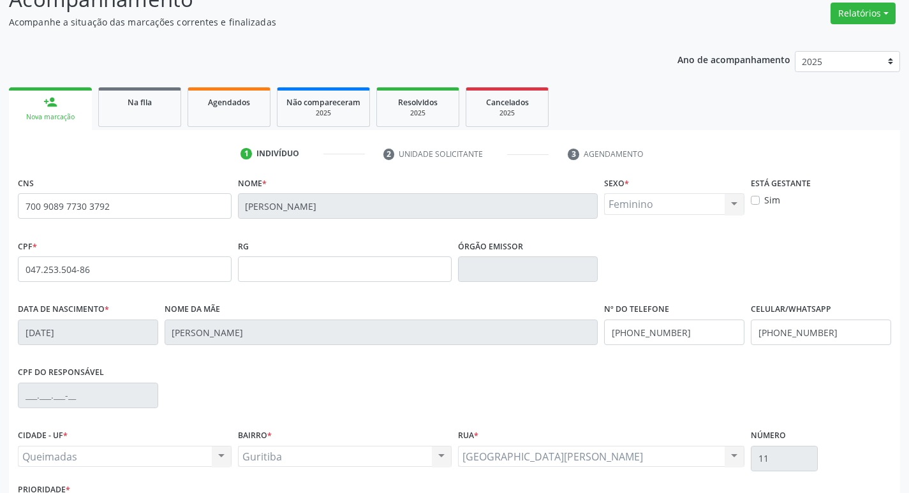
scroll to position [198, 0]
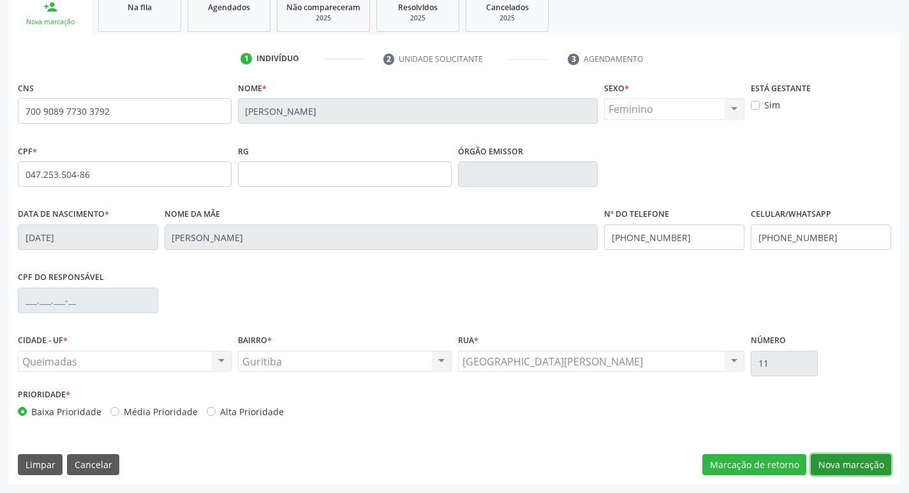
click at [843, 470] on button "Nova marcação" at bounding box center [851, 465] width 80 height 22
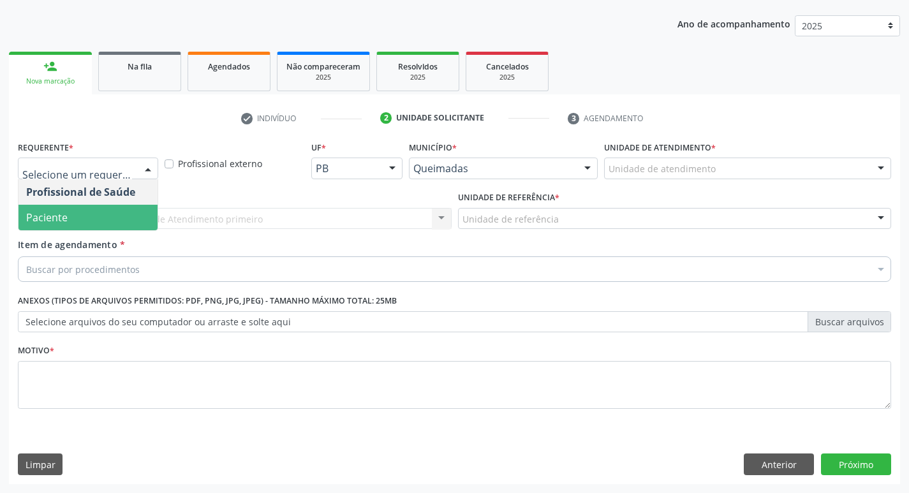
click at [105, 210] on span "Paciente" at bounding box center [87, 218] width 139 height 26
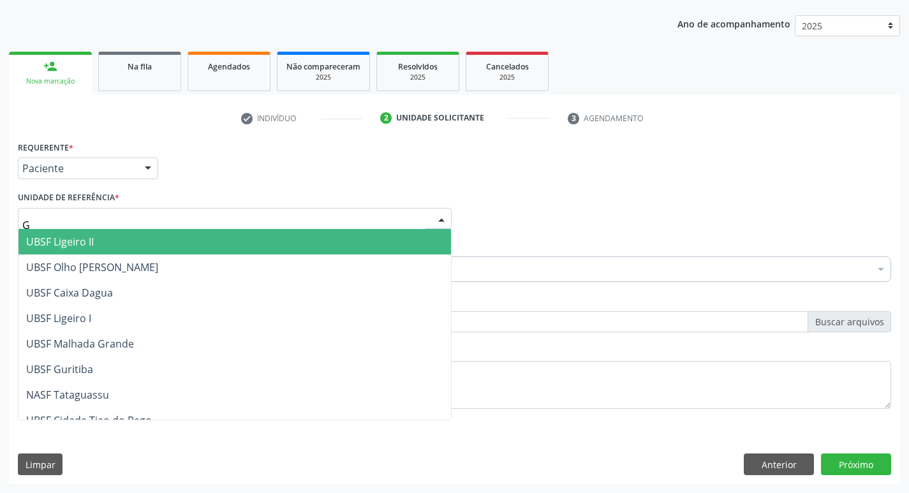
type input "GU"
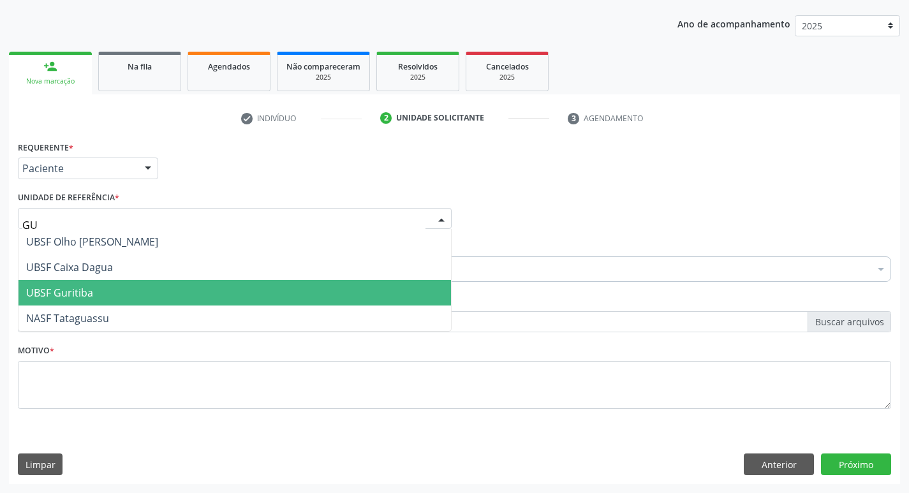
click at [107, 290] on span "UBSF Guritiba" at bounding box center [234, 293] width 432 height 26
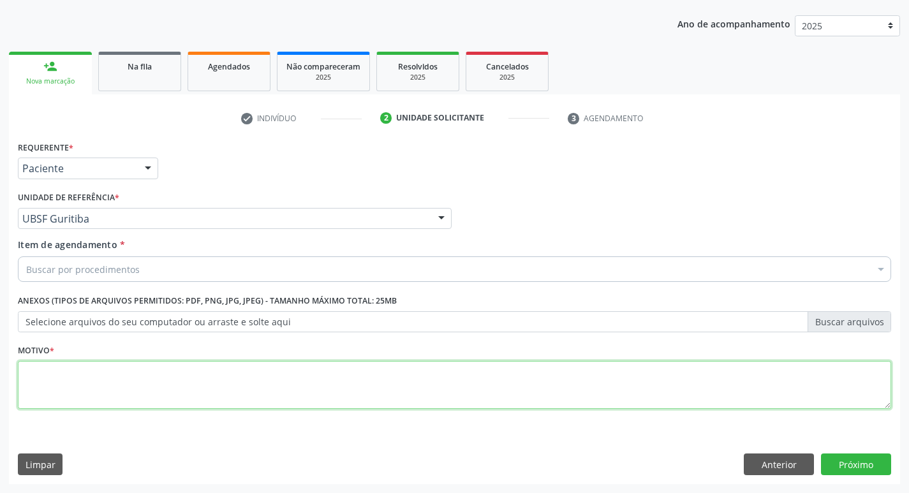
click at [70, 372] on textarea at bounding box center [454, 385] width 873 height 48
type textarea "AVALIACAO"
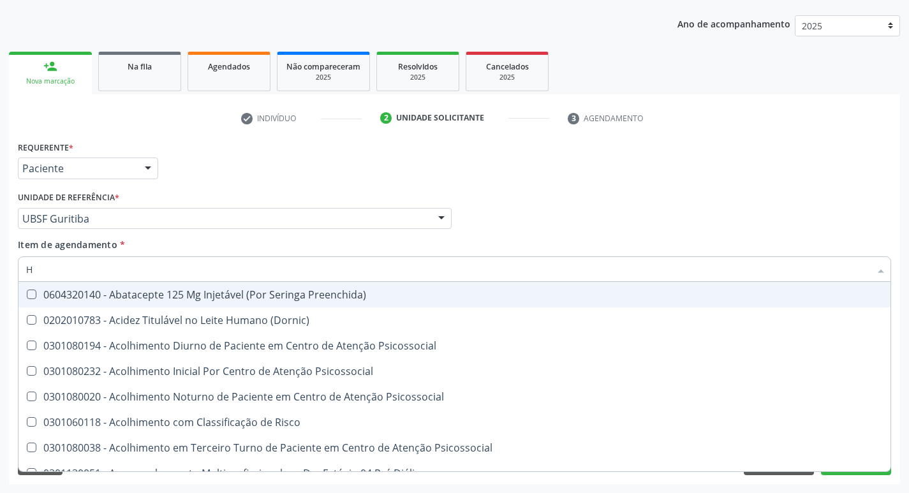
type input "HEMOGR"
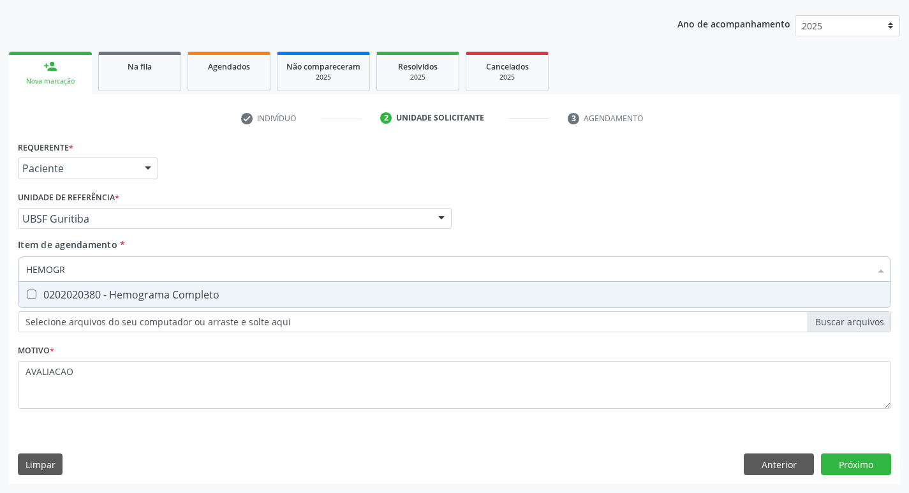
click at [119, 294] on div "0202020380 - Hemograma Completo" at bounding box center [454, 295] width 857 height 10
checkbox Completo "true"
type input "HEMOG"
checkbox Completo "false"
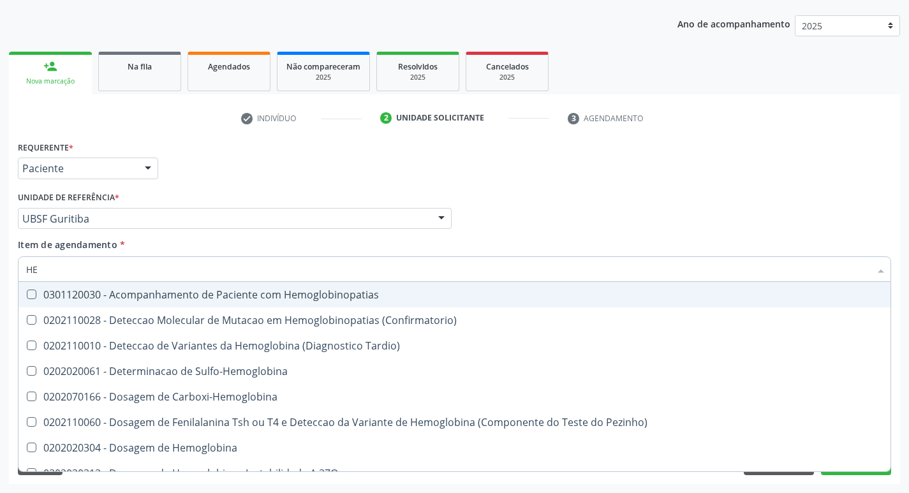
type input "H"
checkbox Completo "false"
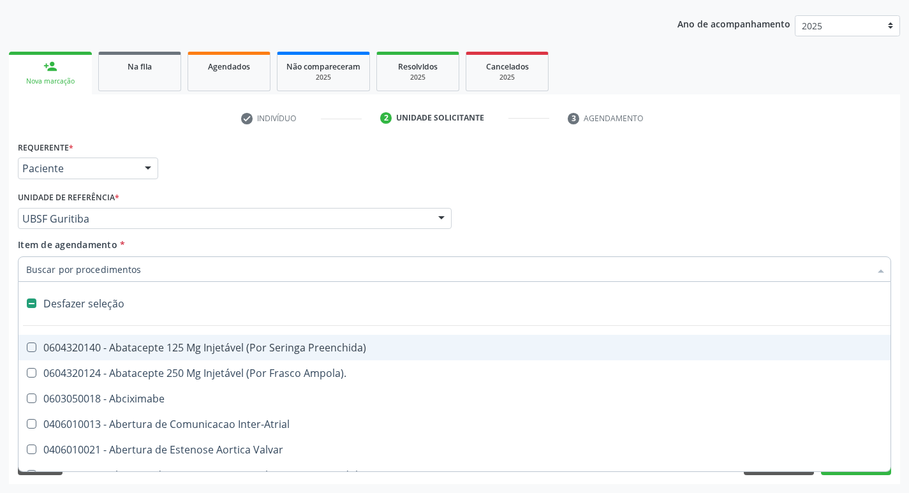
type input "G"
checkbox Persistente "true"
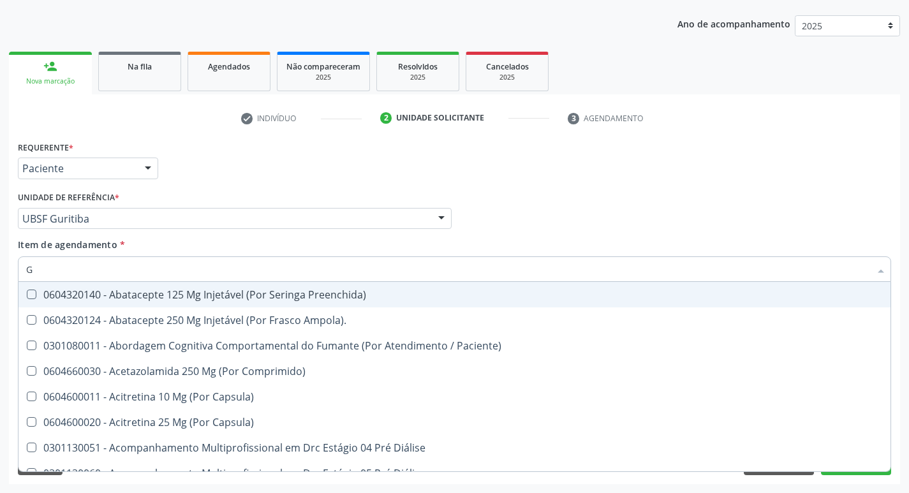
type input "GLICOSE"
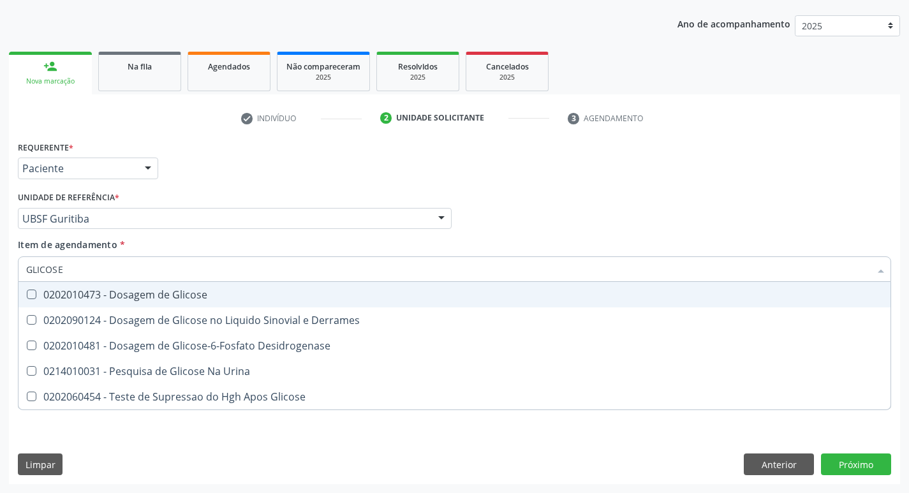
click at [155, 297] on div "0202010473 - Dosagem de Glicose" at bounding box center [454, 295] width 857 height 10
checkbox Glicose "true"
type input "GLICOS"
checkbox Glicose "false"
checkbox Derrames "true"
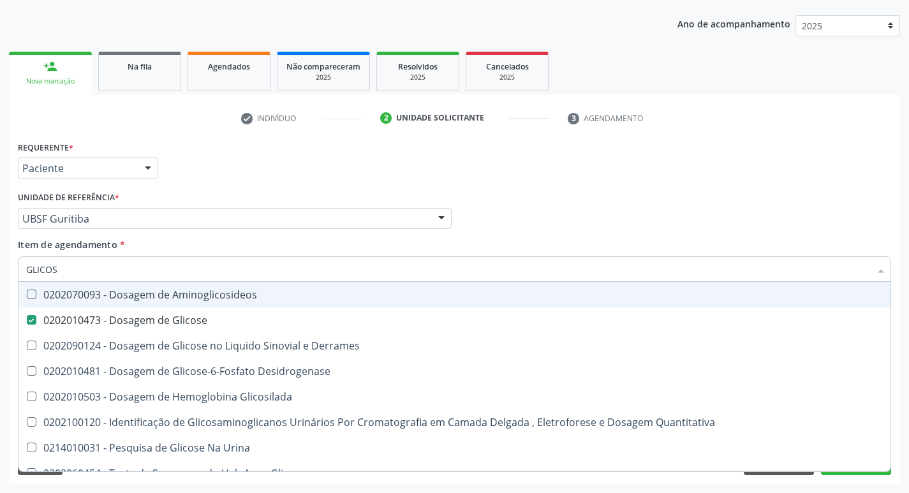
type input "GLICO"
checkbox Glicose "false"
checkbox Derrames "true"
type input "GLI"
checkbox Derrames "false"
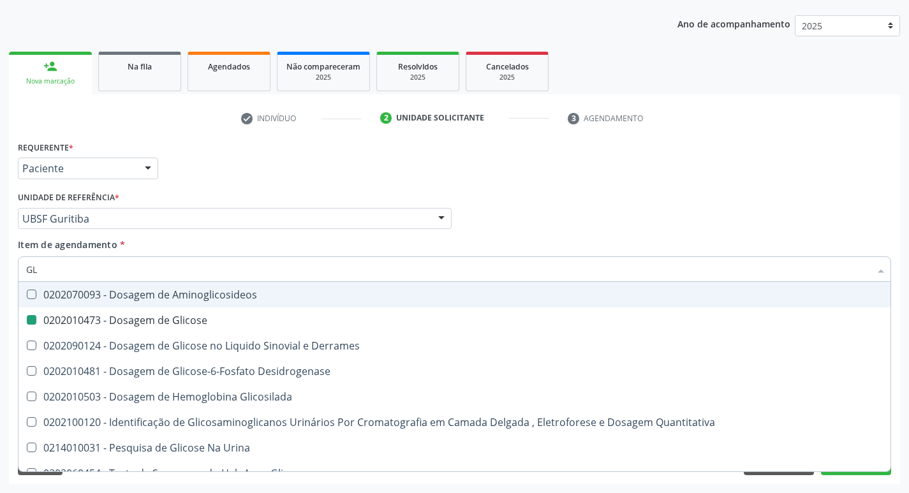
type input "G"
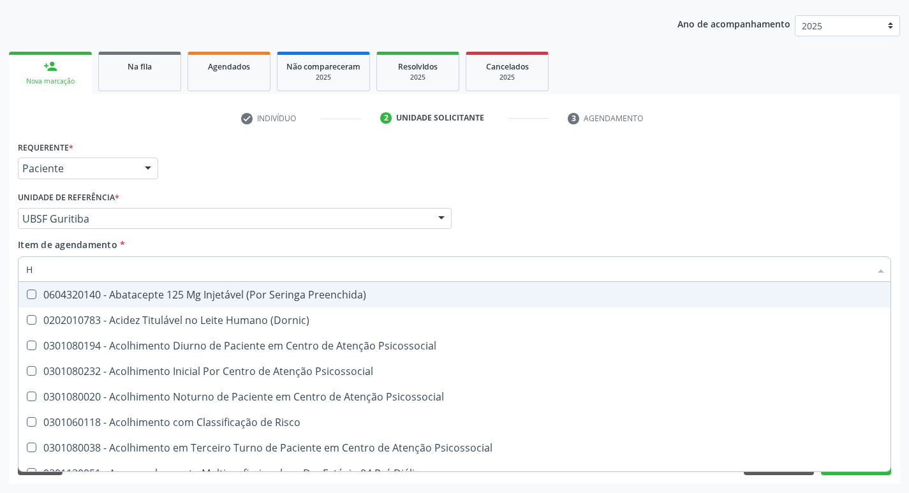
type input "HEMOGLOBINA G"
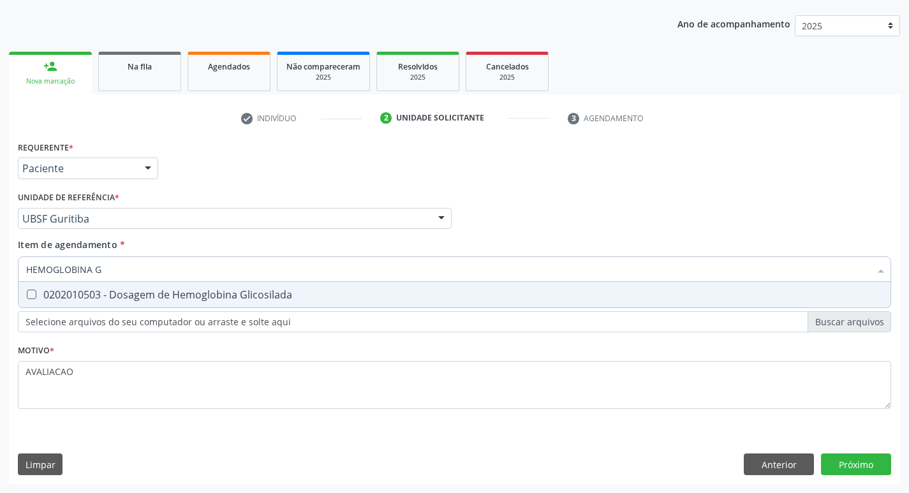
click at [189, 293] on div "0202010503 - Dosagem de Hemoglobina Glicosilada" at bounding box center [454, 295] width 857 height 10
checkbox Glicosilada "true"
type input "HEMOGLOBINA"
checkbox Glicosilada "false"
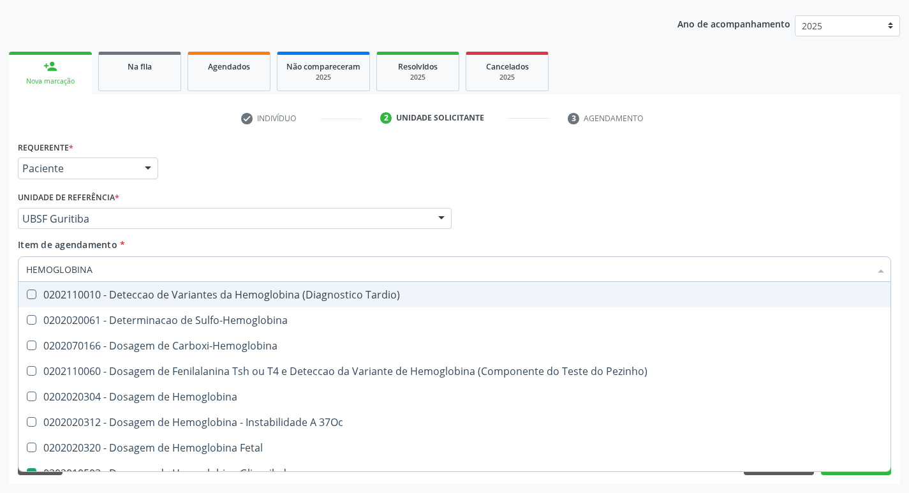
type input "HEMOGLOBIN"
checkbox Glicosilada "false"
checkbox Hemoglobina "true"
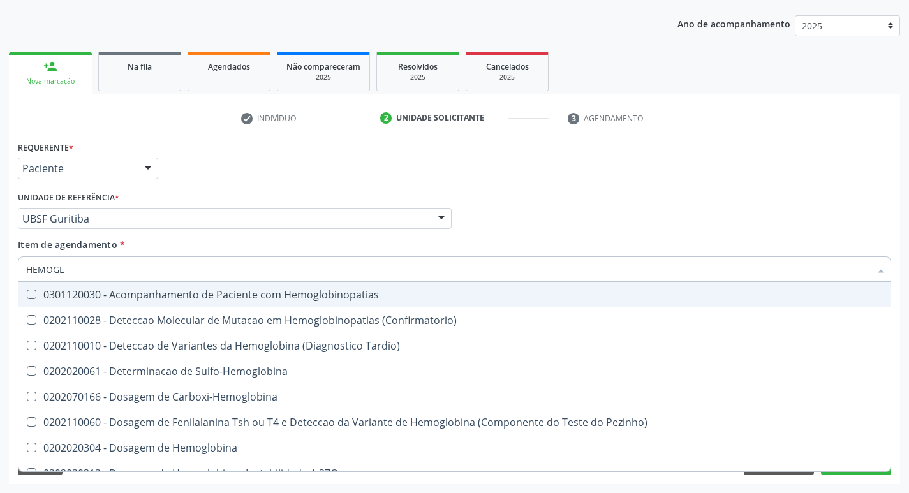
type input "HEMOG"
checkbox S "true"
type input "H"
checkbox Glicosilada "false"
checkbox S "false"
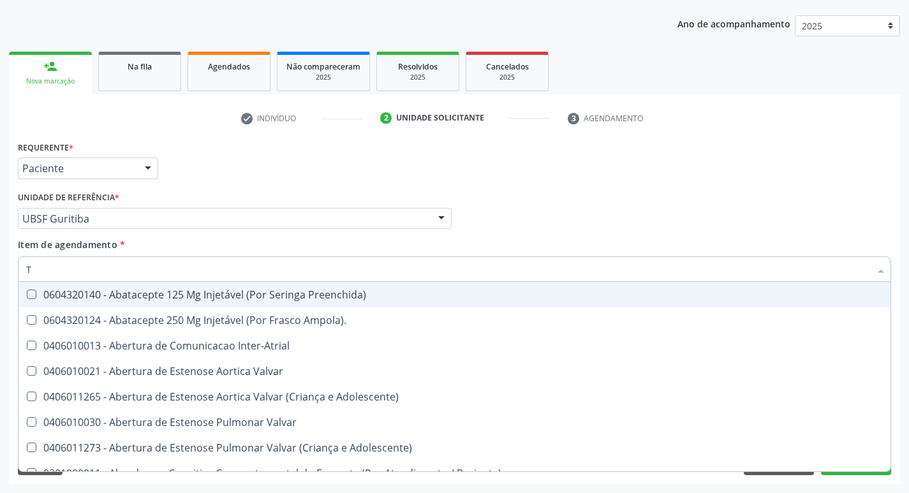
type input "TEMPO DE C"
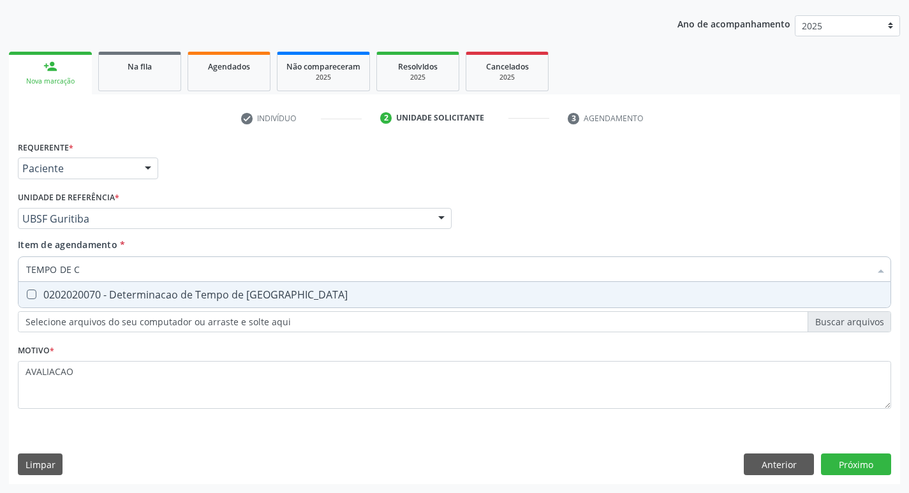
click at [254, 292] on div "0202020070 - Determinacao de Tempo de [GEOGRAPHIC_DATA]" at bounding box center [454, 295] width 857 height 10
checkbox Coagulacao "true"
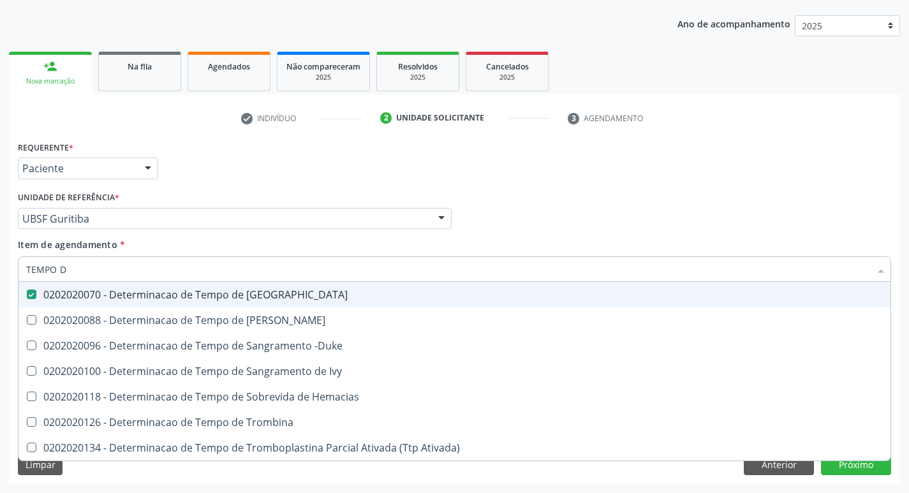
type input "TEMPO"
checkbox Coagulacao "false"
type input "T"
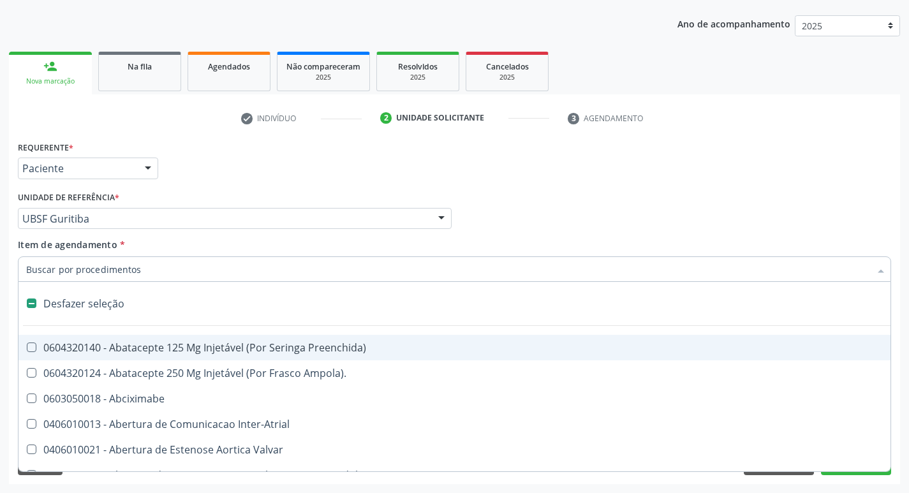
click at [705, 214] on div "Profissional Solicitante Por favor, selecione a Unidade de Atendimento primeiro…" at bounding box center [455, 213] width 880 height 50
checkbox Ampola\)\ "true"
checkbox Abciximabe "true"
checkbox Inter-Atrial "true"
checkbox Valvar "true"
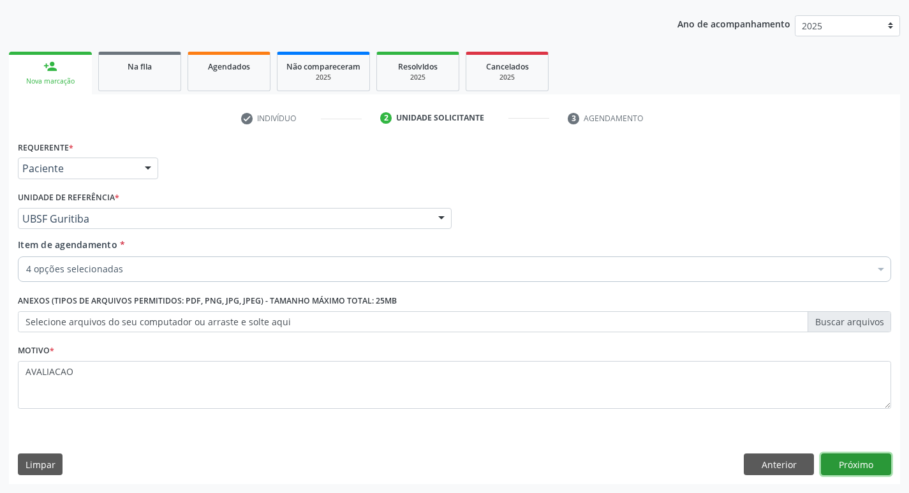
click at [856, 467] on button "Próximo" at bounding box center [856, 465] width 70 height 22
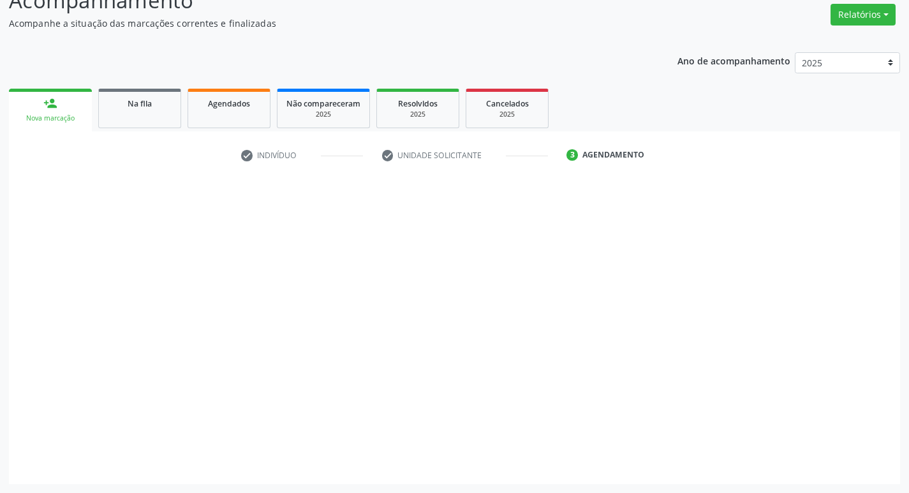
scroll to position [102, 0]
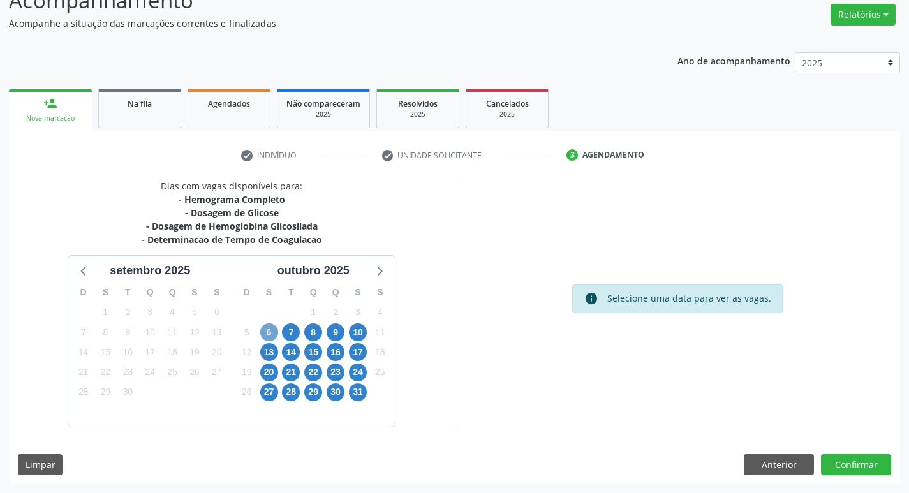
click at [263, 329] on span "6" at bounding box center [269, 332] width 18 height 18
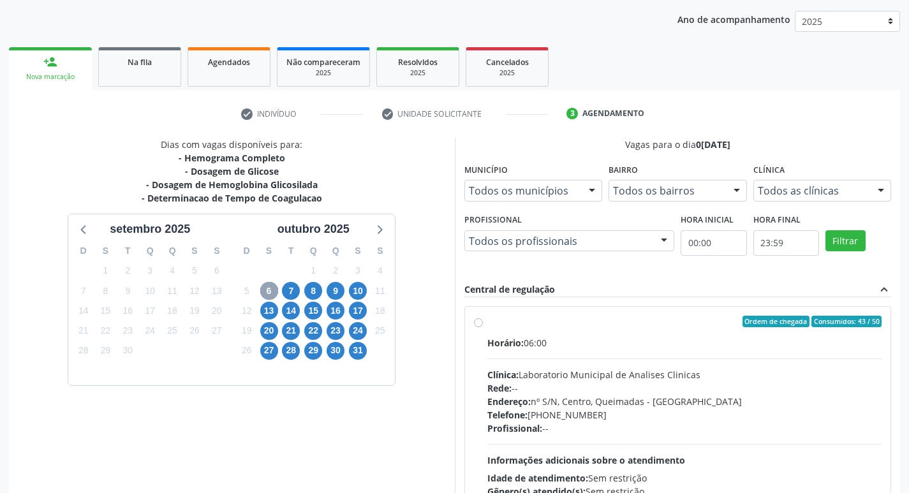
scroll to position [166, 0]
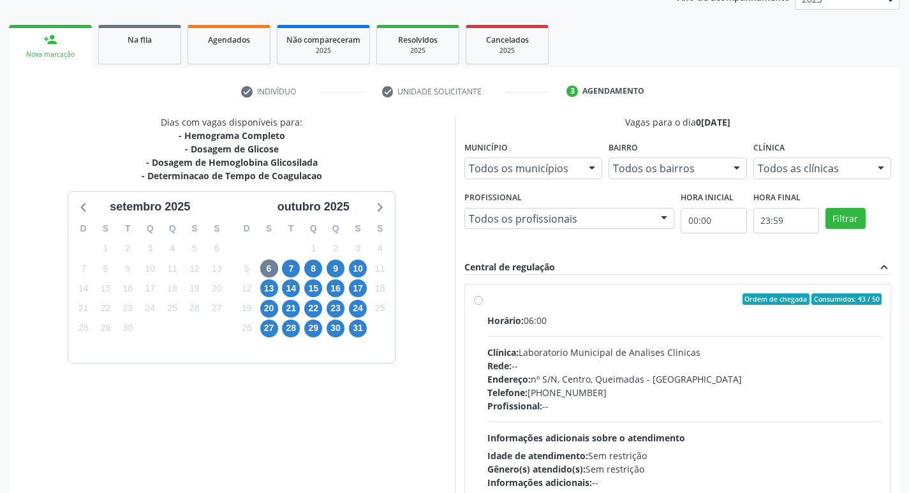
click at [679, 314] on div "Horário: 06:00" at bounding box center [684, 320] width 395 height 13
click at [483, 305] on input "Ordem de chegada Consumidos: 43 / 50 Horário: 06:00 Clínica: Laboratorio Munici…" at bounding box center [478, 298] width 9 height 11
radio input "true"
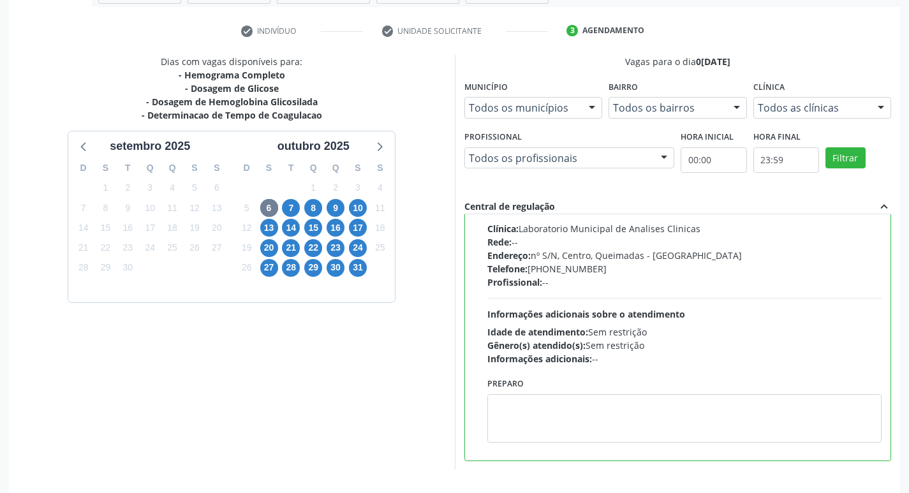
scroll to position [269, 0]
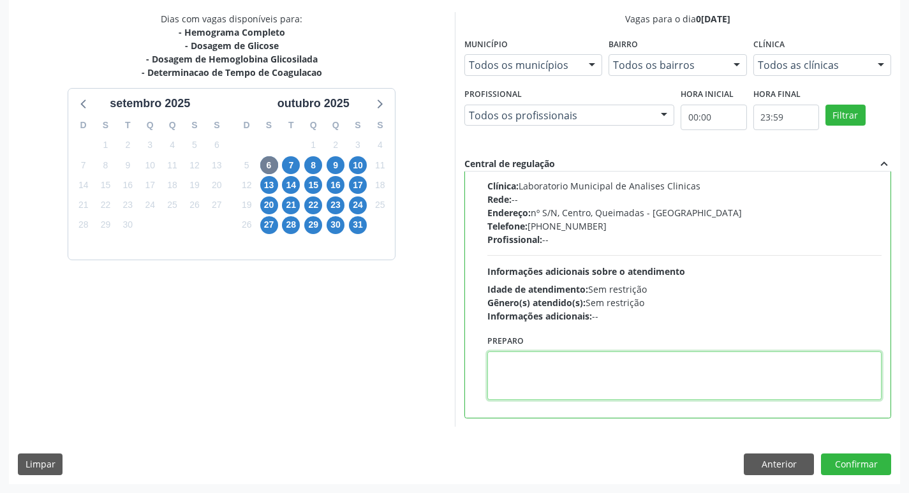
click at [580, 395] on textarea at bounding box center [684, 375] width 395 height 48
paste textarea "IR EM [GEOGRAPHIC_DATA]"
type textarea "IR EM [GEOGRAPHIC_DATA]"
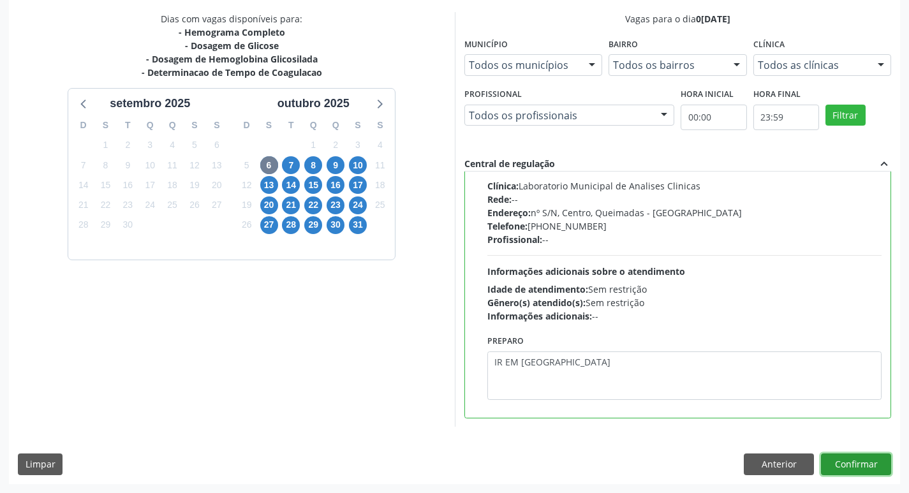
click at [861, 462] on button "Confirmar" at bounding box center [856, 465] width 70 height 22
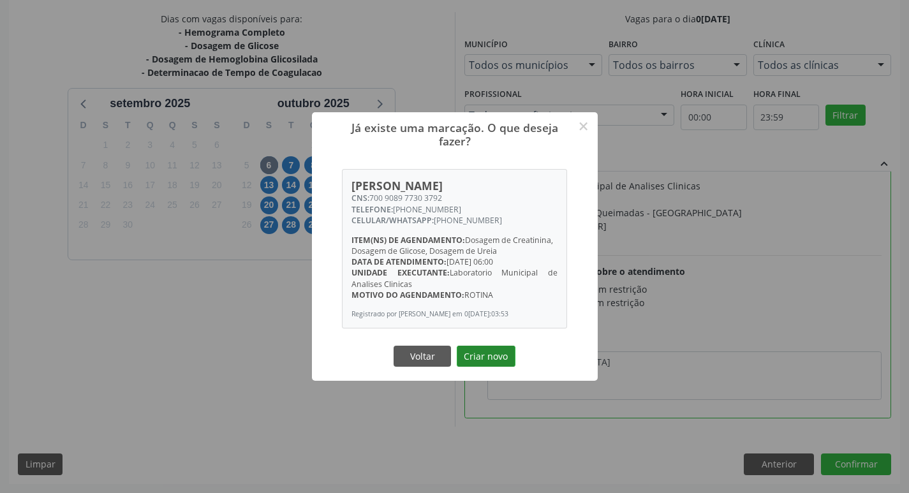
click at [496, 363] on button "Criar novo" at bounding box center [486, 357] width 59 height 22
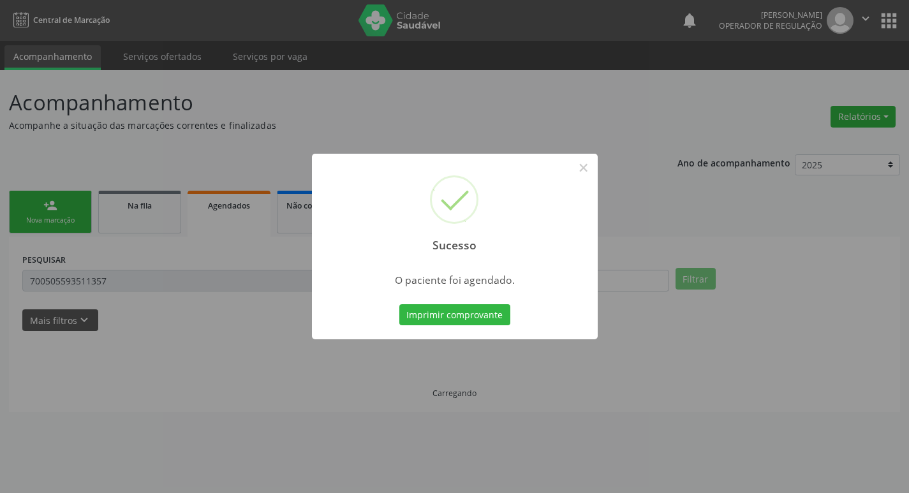
scroll to position [0, 0]
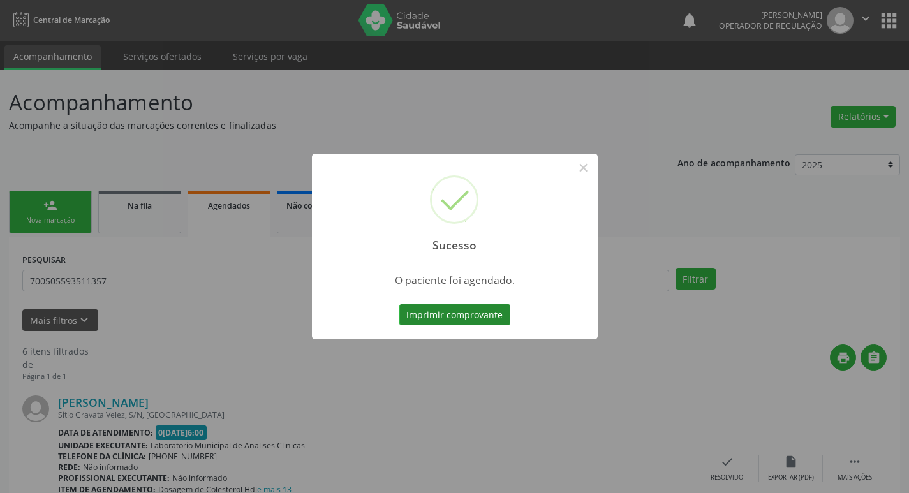
click at [472, 317] on button "Imprimir comprovante" at bounding box center [454, 315] width 111 height 22
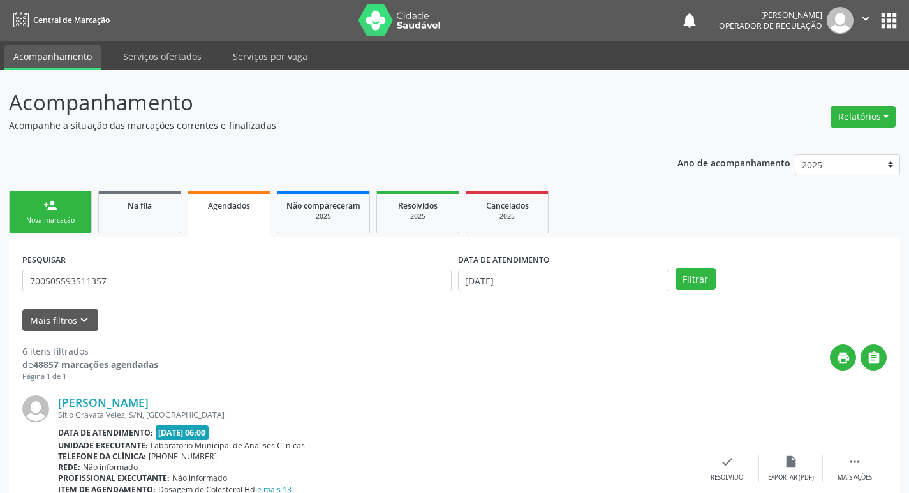
click at [73, 217] on div "Nova marcação" at bounding box center [50, 221] width 64 height 10
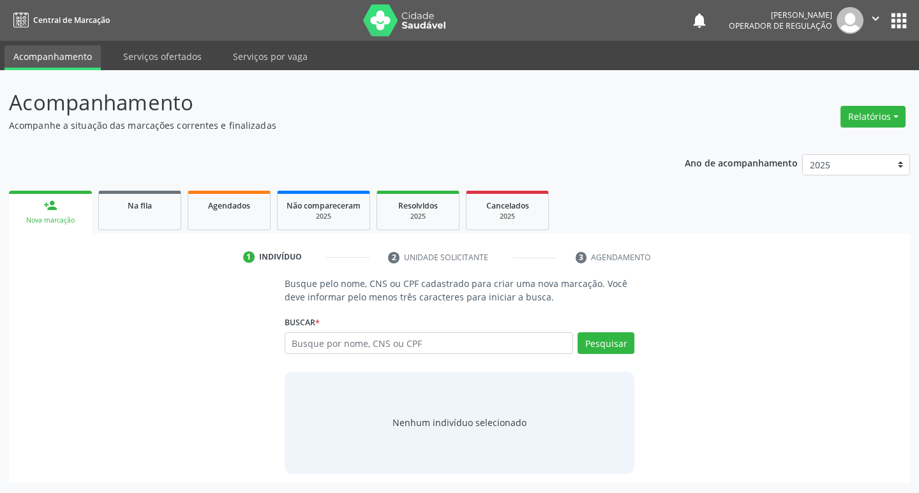
click at [320, 354] on div "Busque por nome, CNS ou CPF Nenhum resultado encontrado para: " " Digite nome, …" at bounding box center [459, 347] width 350 height 31
click at [329, 340] on input "text" at bounding box center [428, 343] width 289 height 22
type input "702804171966268"
click at [620, 337] on button "Pesquisar" at bounding box center [605, 343] width 57 height 22
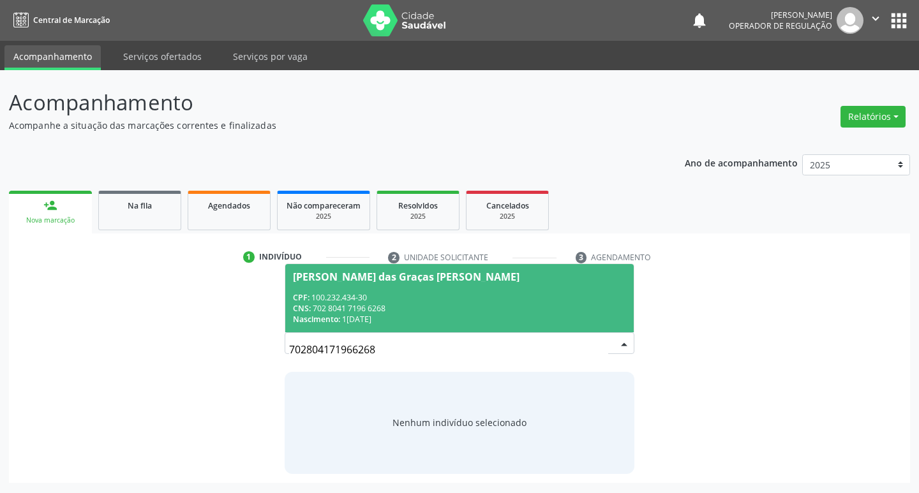
click at [329, 293] on div "CPF: 100.232.434-30" at bounding box center [460, 297] width 334 height 11
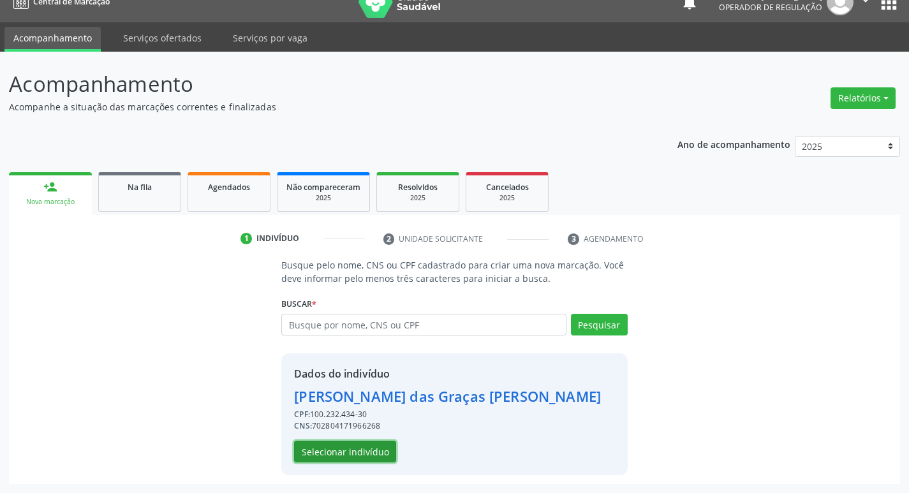
click at [356, 450] on button "Selecionar indivíduo" at bounding box center [345, 452] width 102 height 22
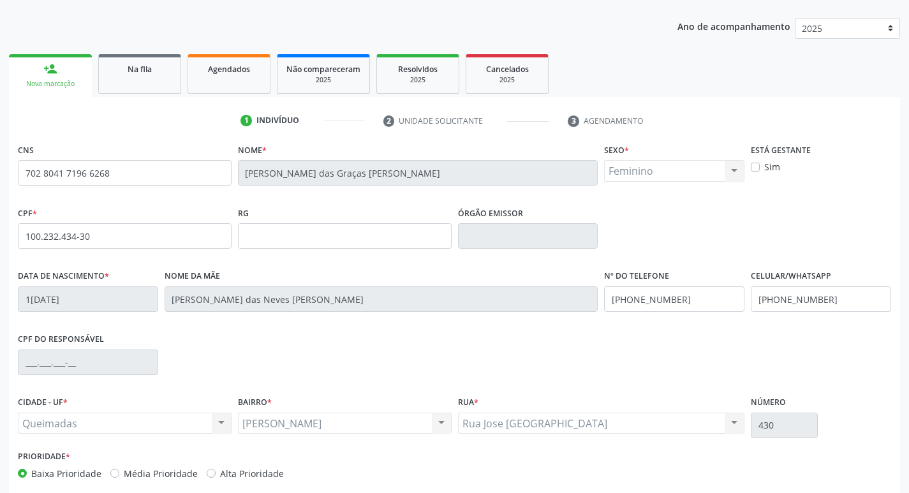
scroll to position [198, 0]
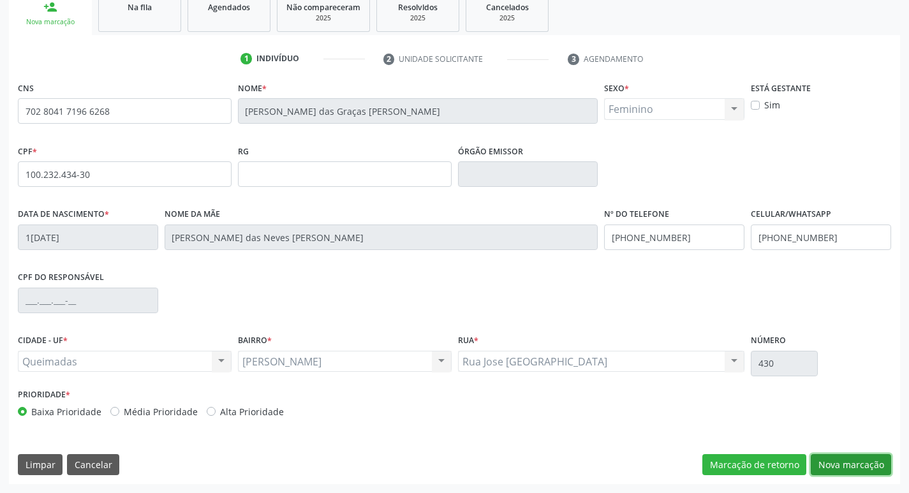
click at [867, 472] on button "Nova marcação" at bounding box center [851, 465] width 80 height 22
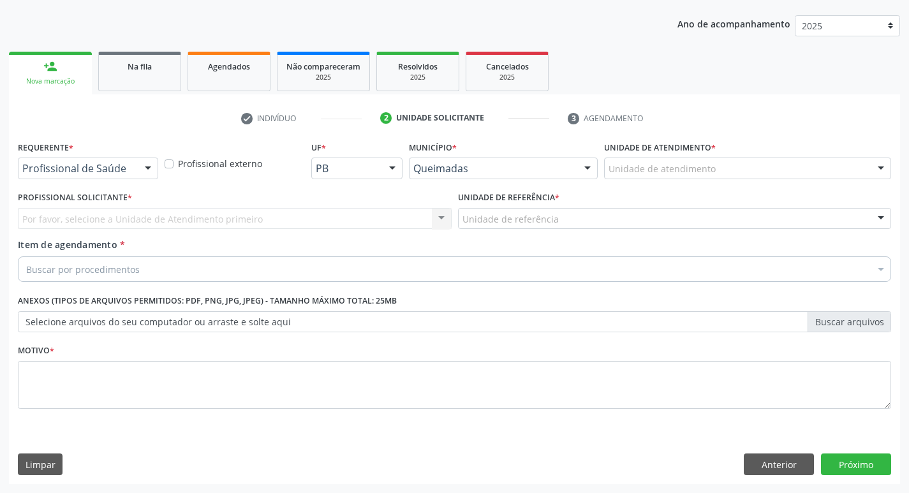
scroll to position [139, 0]
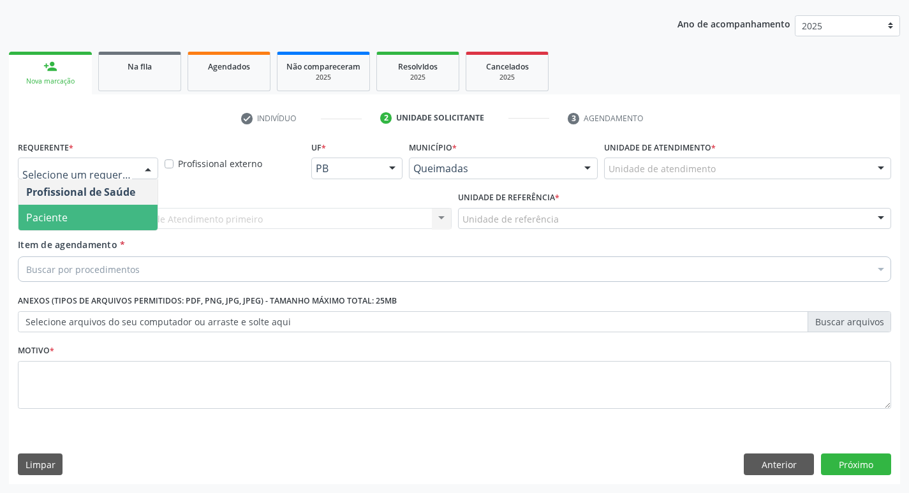
click at [91, 225] on span "Paciente" at bounding box center [87, 218] width 139 height 26
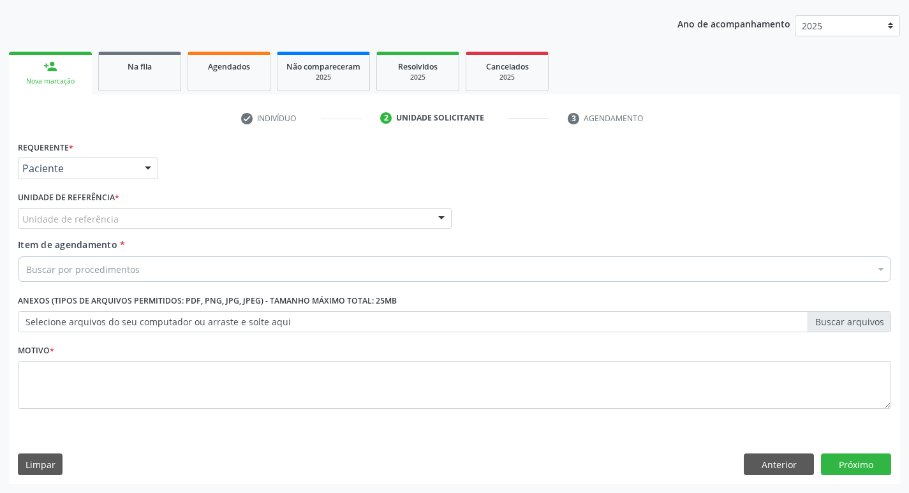
click at [69, 229] on div "Unidade de referência UBSF Ligeiro II UBSF Saulo Leal [PERSON_NAME] UBSF Castan…" at bounding box center [235, 219] width 434 height 22
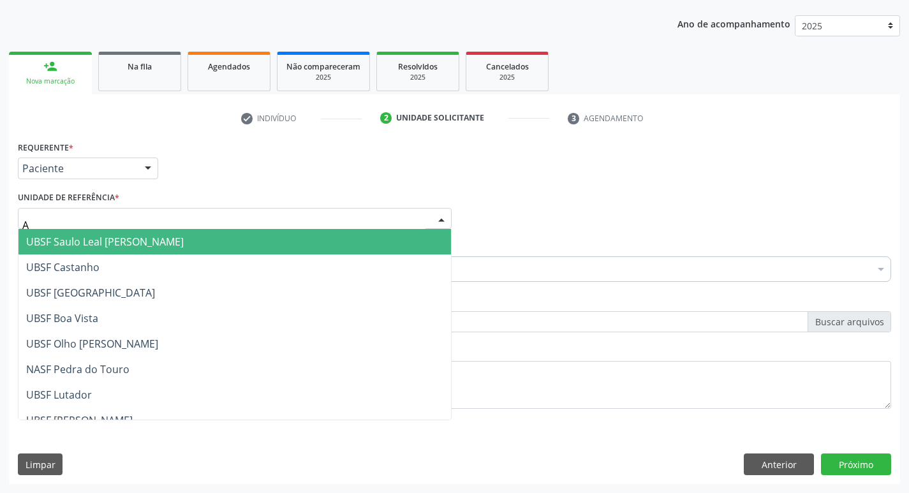
type input "AN"
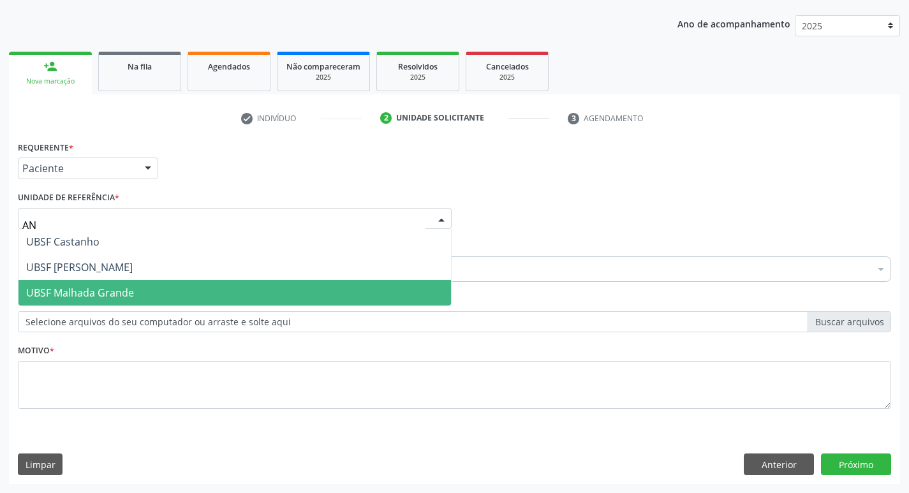
click at [117, 263] on span "UBSF [PERSON_NAME]" at bounding box center [79, 267] width 107 height 14
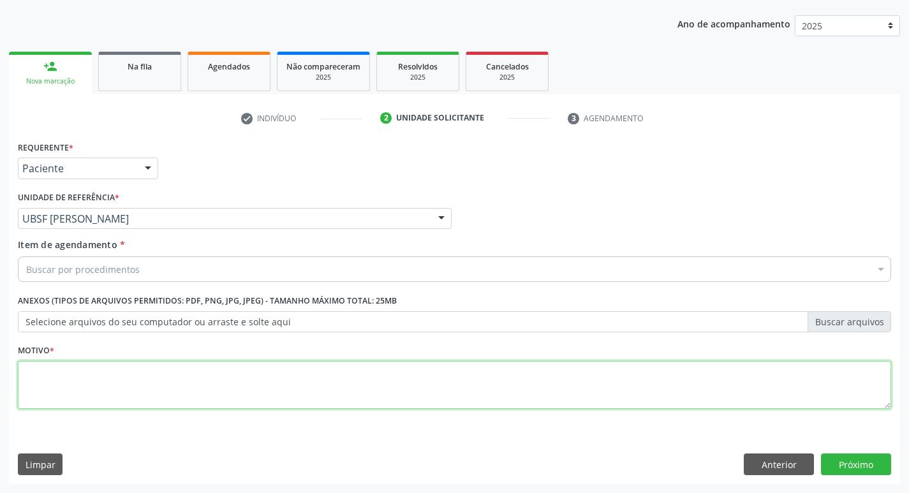
click at [94, 393] on textarea at bounding box center [454, 385] width 873 height 48
type textarea "AVALIACAO"
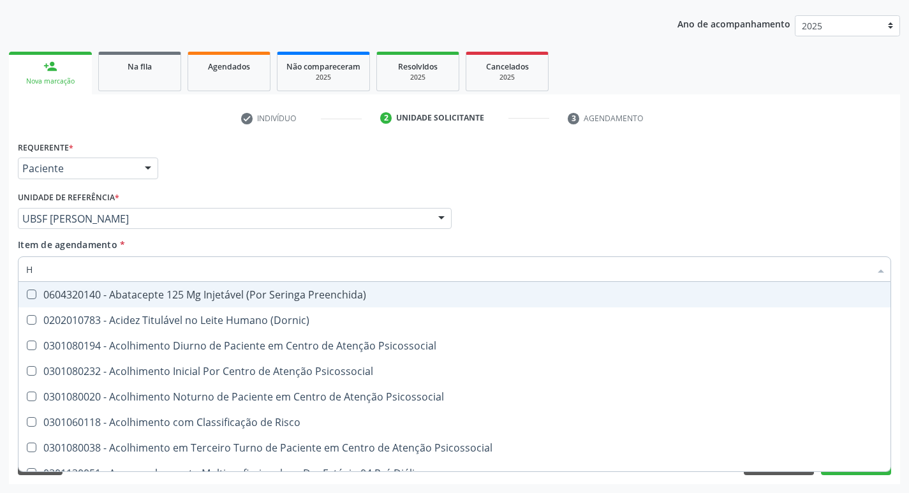
type input "HEMOGR"
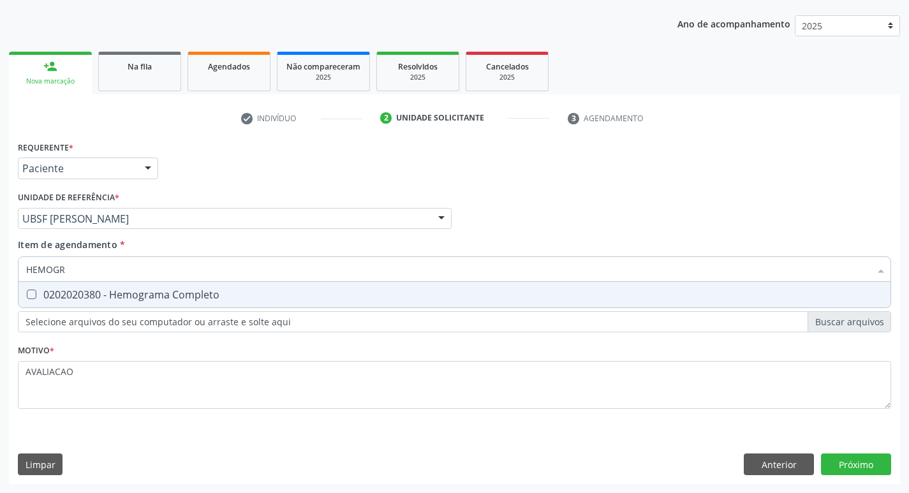
click at [144, 293] on div "0202020380 - Hemograma Completo" at bounding box center [454, 295] width 857 height 10
checkbox Completo "true"
type input "HEMOG"
checkbox Completo "false"
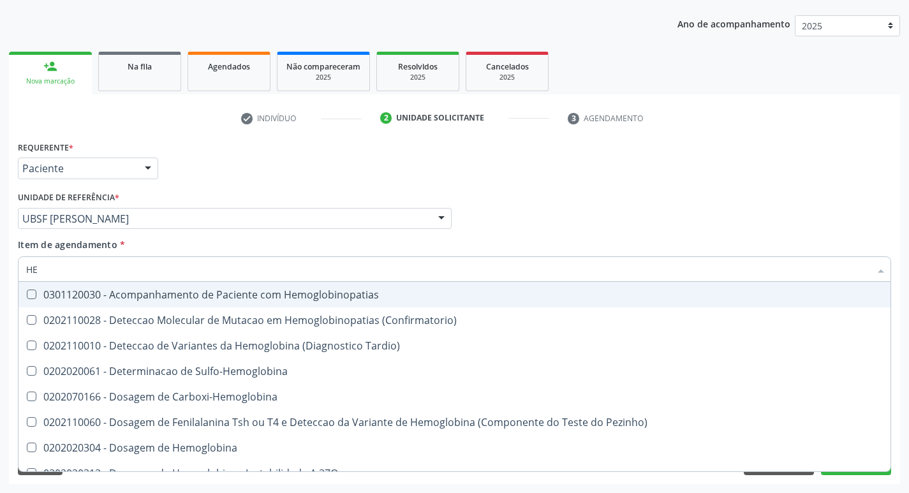
type input "H"
checkbox Completo "false"
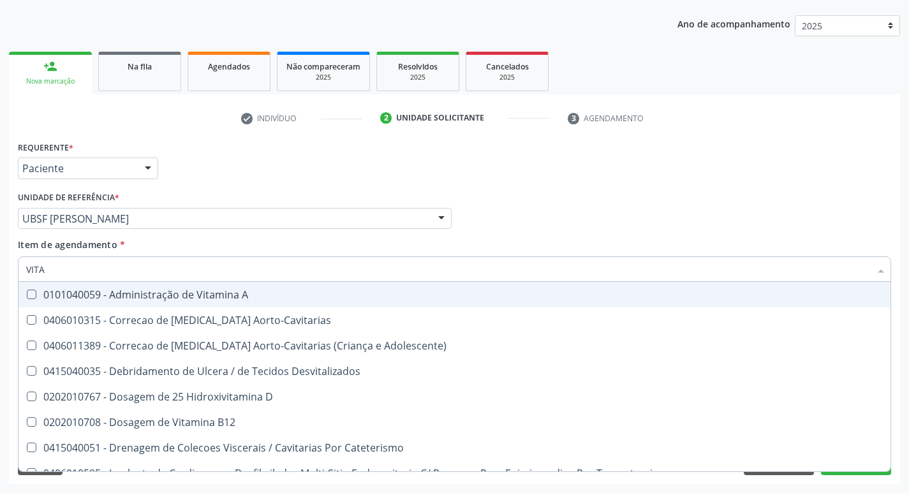
type input "VITAM"
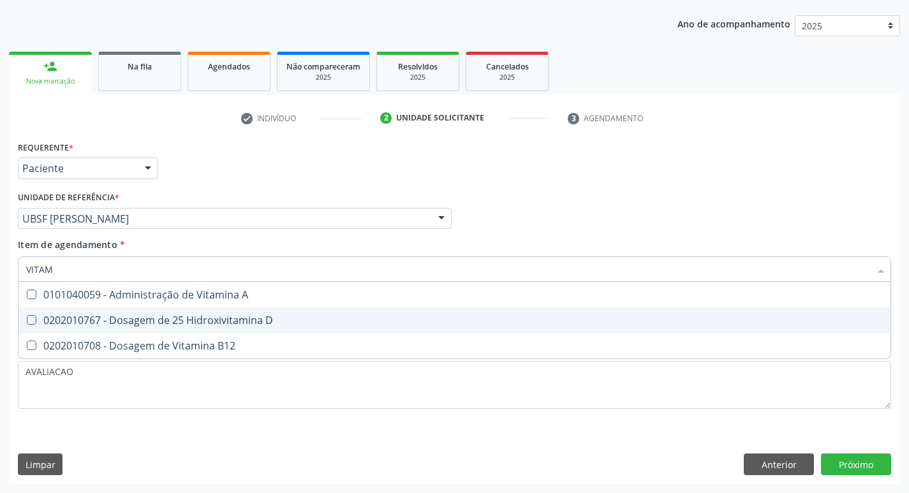
drag, startPoint x: 181, startPoint y: 320, endPoint x: 184, endPoint y: 353, distance: 32.7
click at [181, 321] on div "0202010767 - Dosagem de 25 Hidroxivitamina D" at bounding box center [454, 320] width 857 height 10
checkbox D "true"
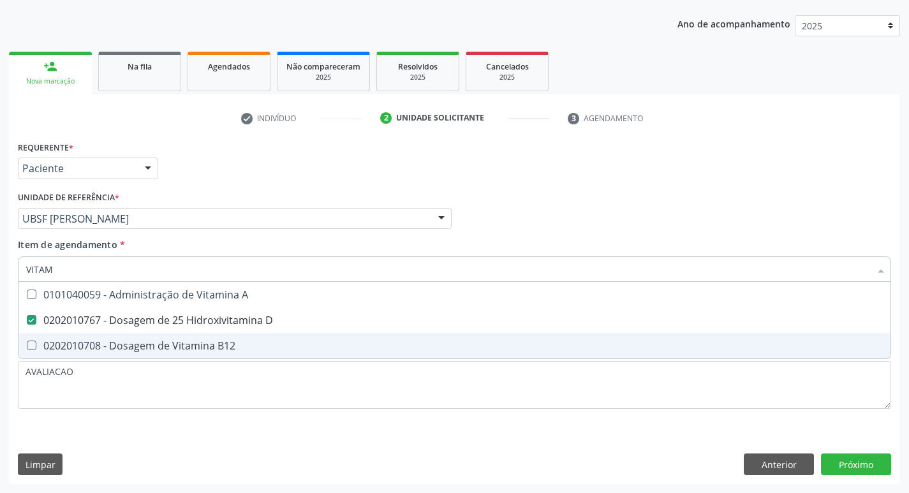
click at [184, 353] on span "0202010708 - Dosagem de Vitamina B12" at bounding box center [454, 346] width 872 height 26
checkbox B12 "true"
type input "VITA"
checkbox D "false"
checkbox B12 "false"
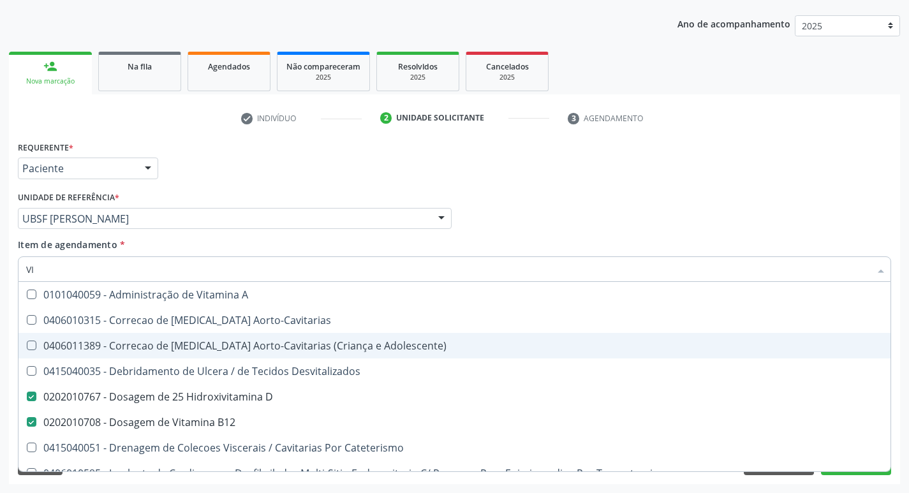
type input "V"
checkbox D "false"
checkbox B12 "false"
checkbox Cateterismo "false"
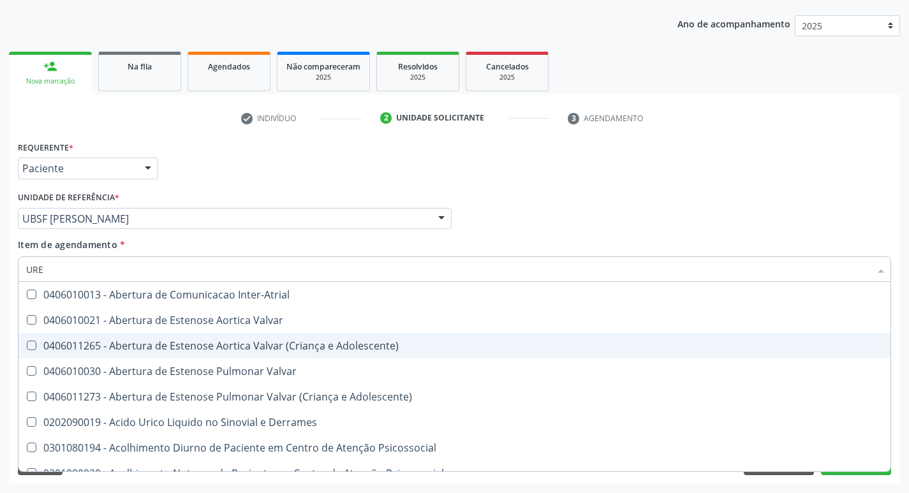
type input "UREI"
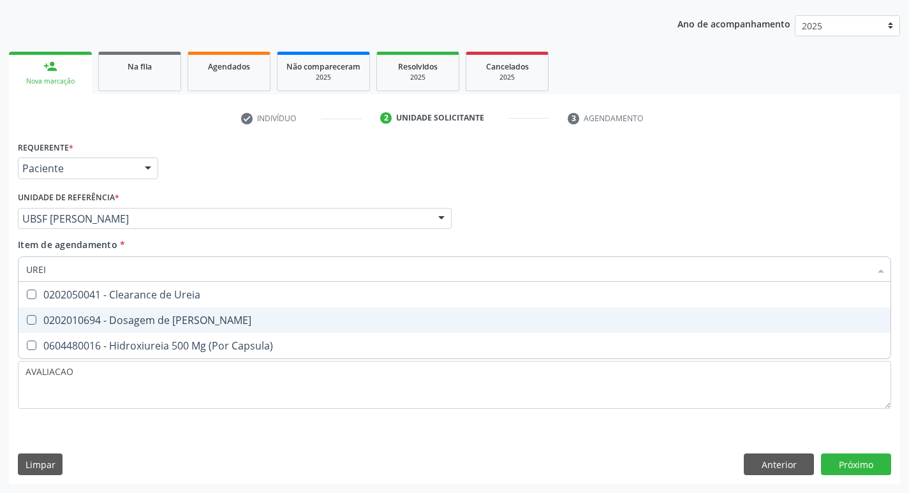
click at [182, 325] on div "0202010694 - Dosagem de [PERSON_NAME]" at bounding box center [454, 320] width 857 height 10
checkbox Ureia "true"
type input "URE"
checkbox Ureia "false"
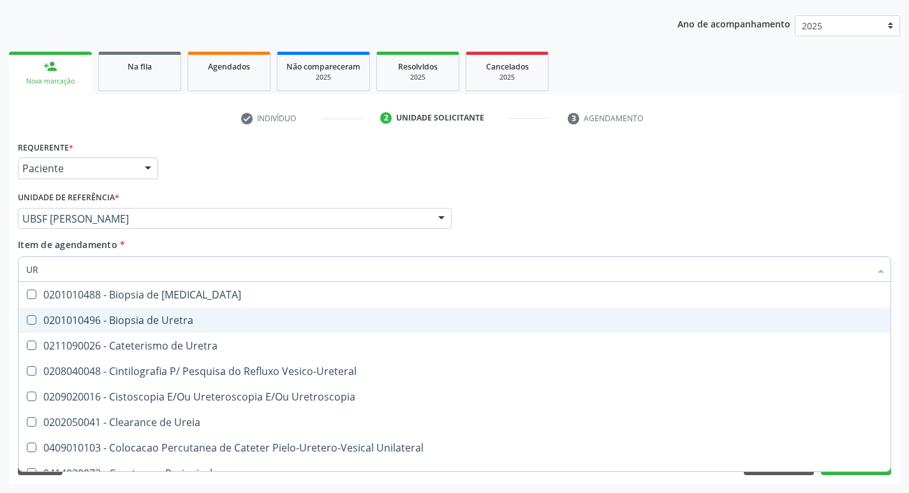
type input "U"
checkbox Ureia "false"
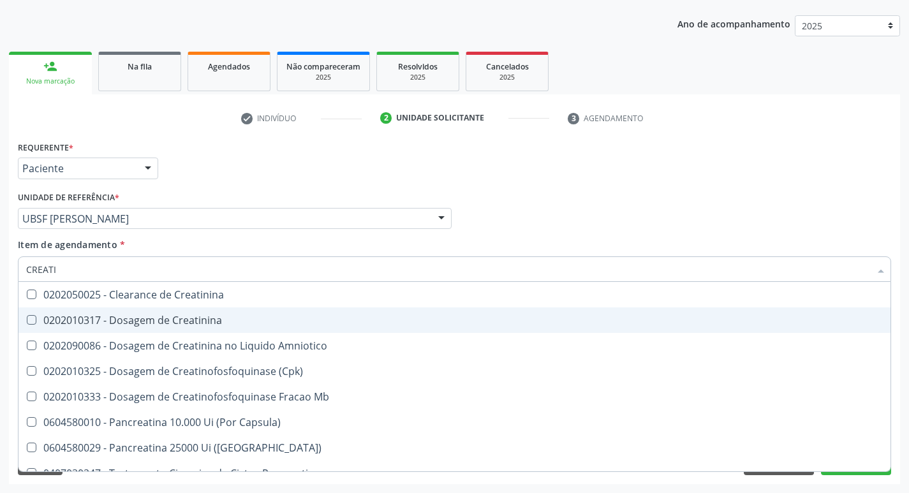
type input "CREATIN"
click at [182, 325] on div "0202010317 - Dosagem de Creatinina" at bounding box center [454, 320] width 857 height 10
checkbox Creatinina "true"
type input "CRE"
checkbox Creatinina "false"
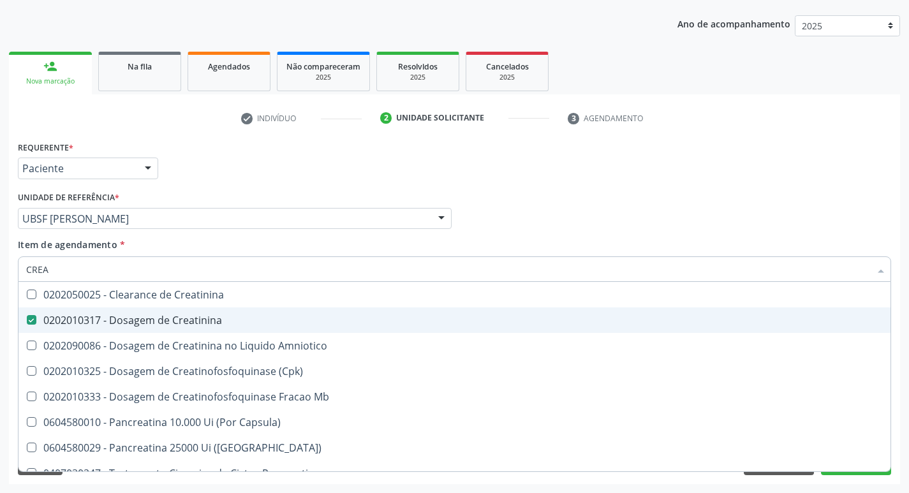
checkbox Amniotico "false"
checkbox Mb "false"
type input "C"
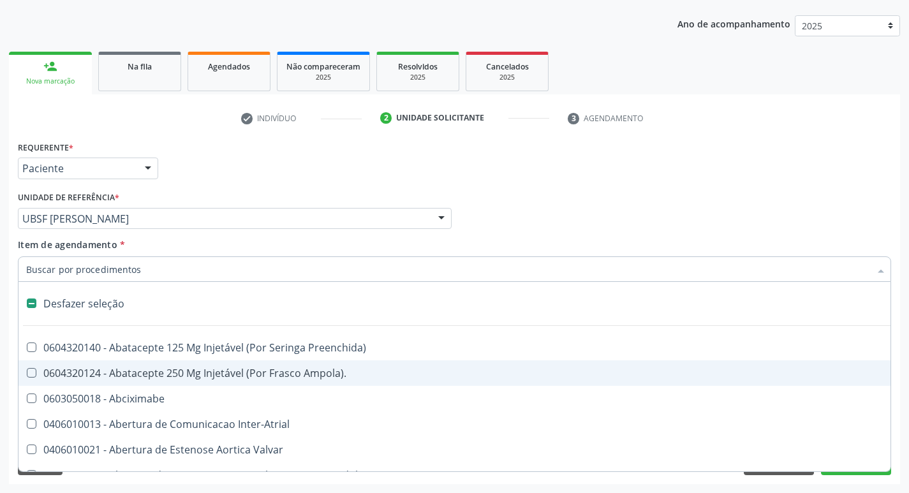
type input "H"
checkbox Coronariano "true"
checkbox Convencional\) "true"
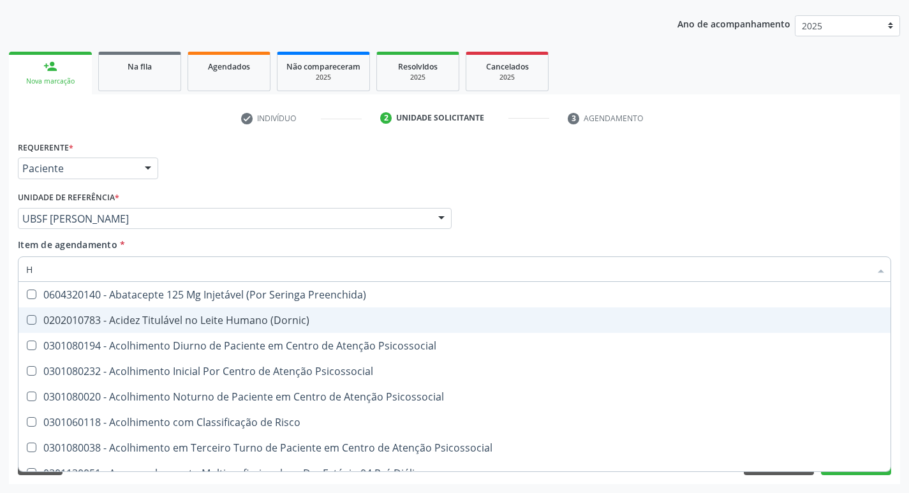
type input "HEMOGLOBINA G"
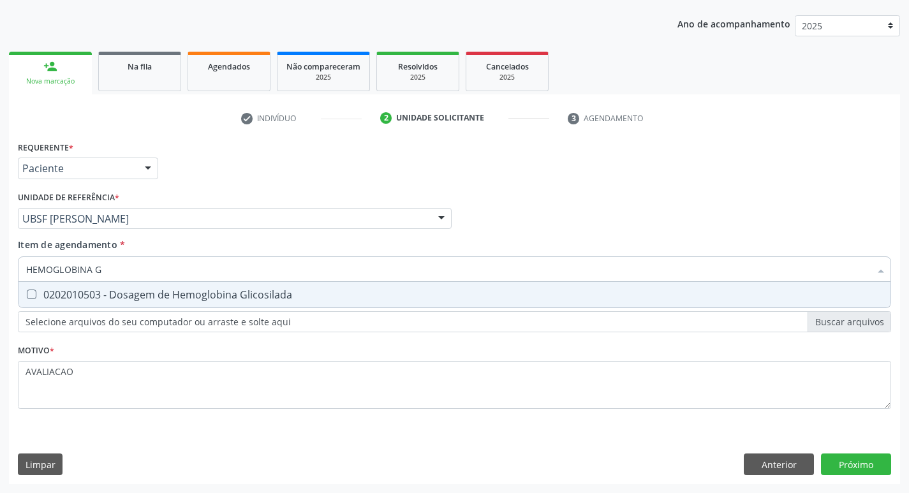
click at [235, 286] on span "0202010503 - Dosagem de Hemoglobina Glicosilada" at bounding box center [454, 295] width 872 height 26
checkbox Glicosilada "true"
click at [839, 468] on div "Requerente * Paciente Profissional de Saúde Paciente Nenhum resultado encontrad…" at bounding box center [454, 311] width 891 height 346
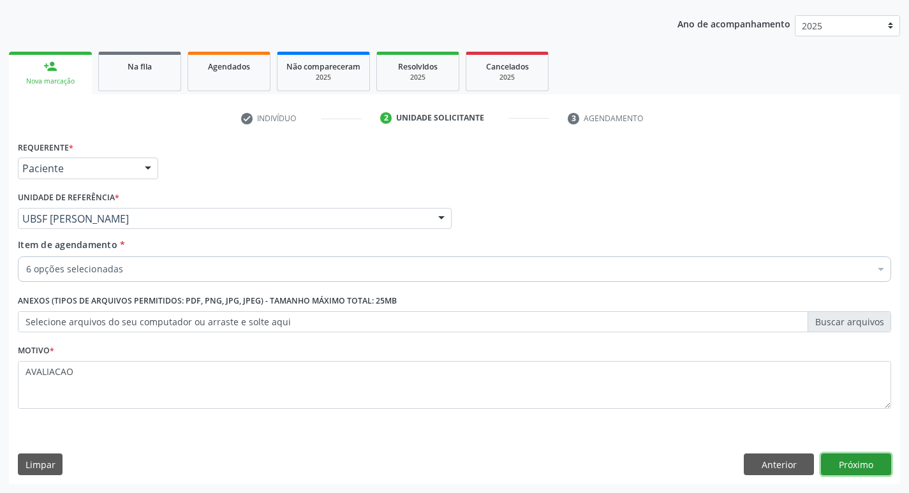
click at [846, 466] on button "Próximo" at bounding box center [856, 465] width 70 height 22
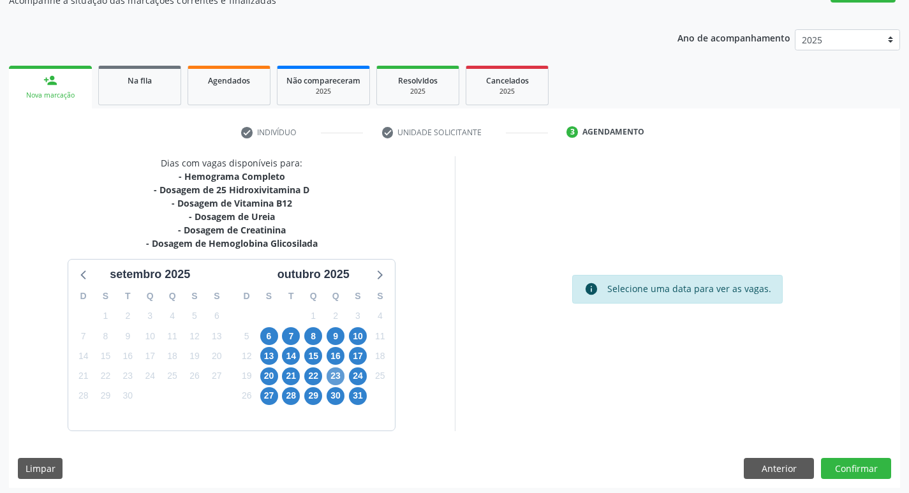
scroll to position [129, 0]
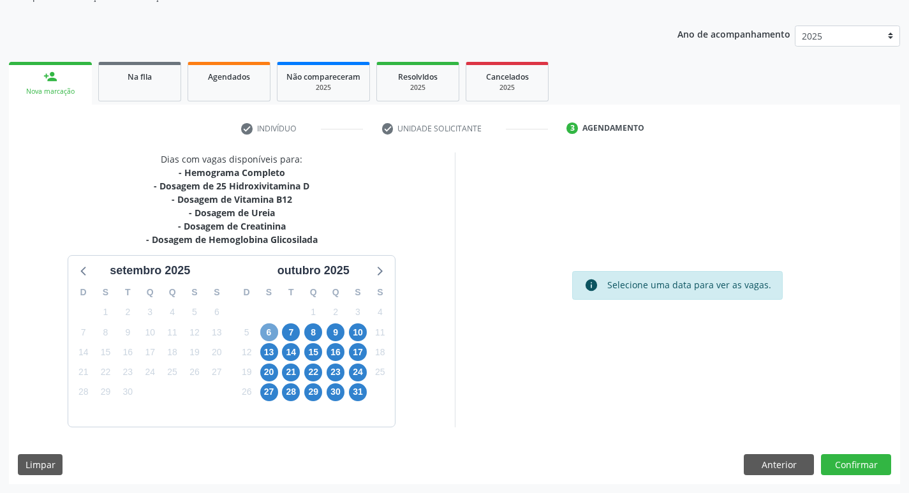
click at [268, 335] on span "6" at bounding box center [269, 332] width 18 height 18
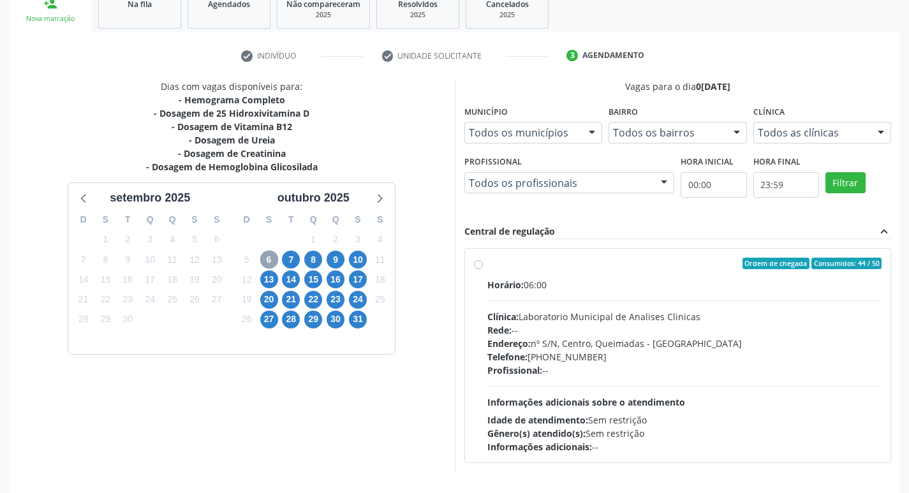
scroll to position [246, 0]
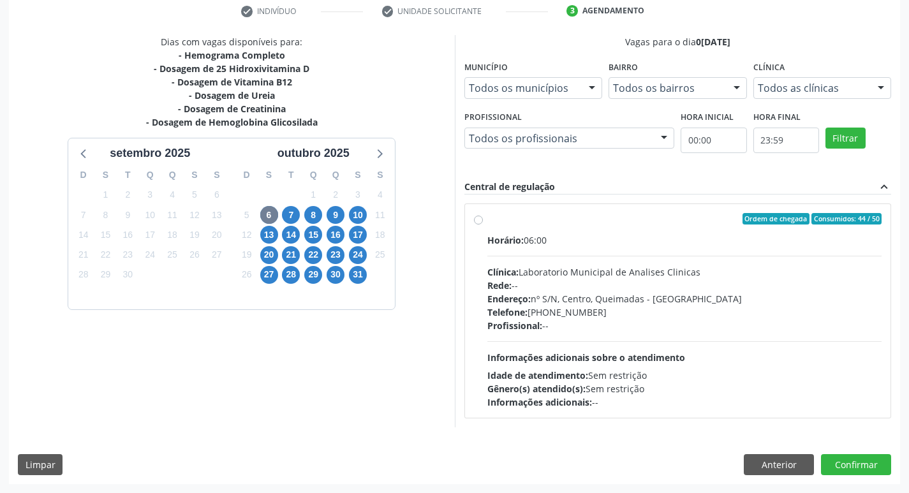
click at [491, 288] on span "Rede:" at bounding box center [499, 285] width 24 height 12
click at [483, 225] on input "Ordem de chegada Consumidos: 44 / 50 Horário: 06:00 Clínica: Laboratorio Munici…" at bounding box center [478, 218] width 9 height 11
radio input "true"
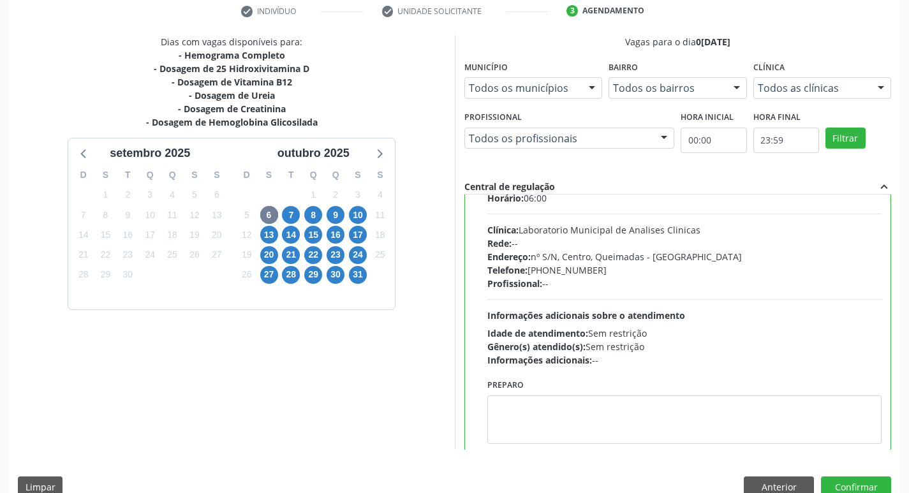
scroll to position [63, 0]
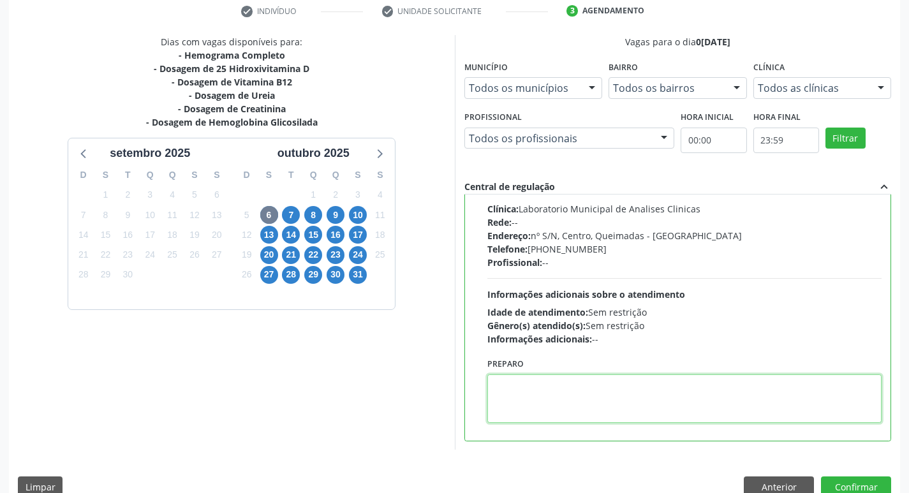
click at [516, 410] on textarea at bounding box center [684, 398] width 395 height 48
paste textarea "IR EM [GEOGRAPHIC_DATA]"
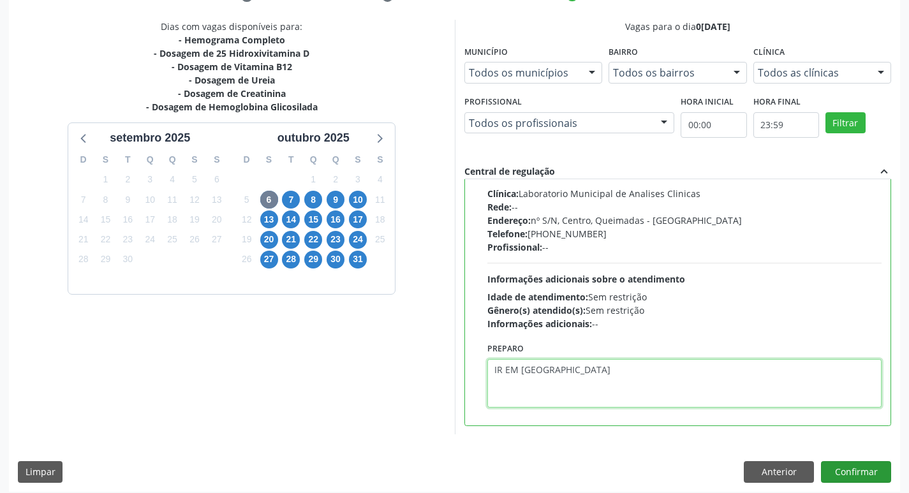
scroll to position [269, 0]
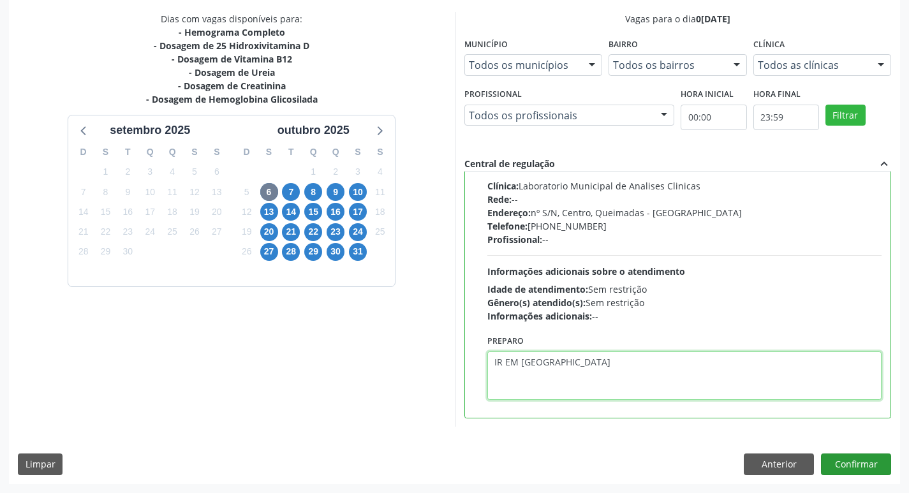
type textarea "IR EM [GEOGRAPHIC_DATA]"
click at [845, 468] on button "Confirmar" at bounding box center [856, 465] width 70 height 22
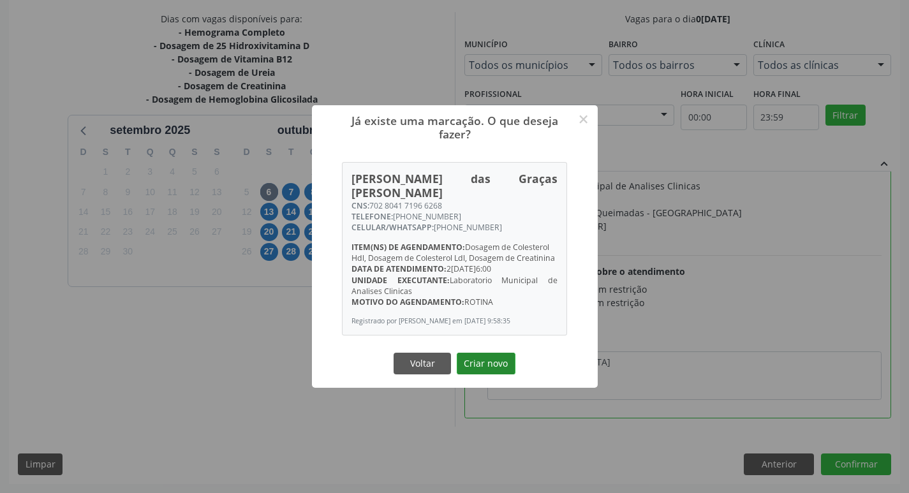
click at [475, 374] on button "Criar novo" at bounding box center [486, 364] width 59 height 22
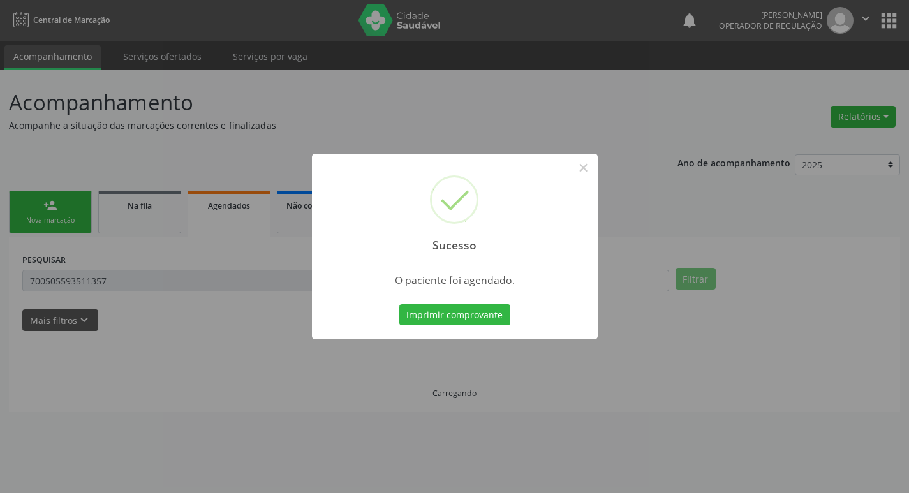
scroll to position [0, 0]
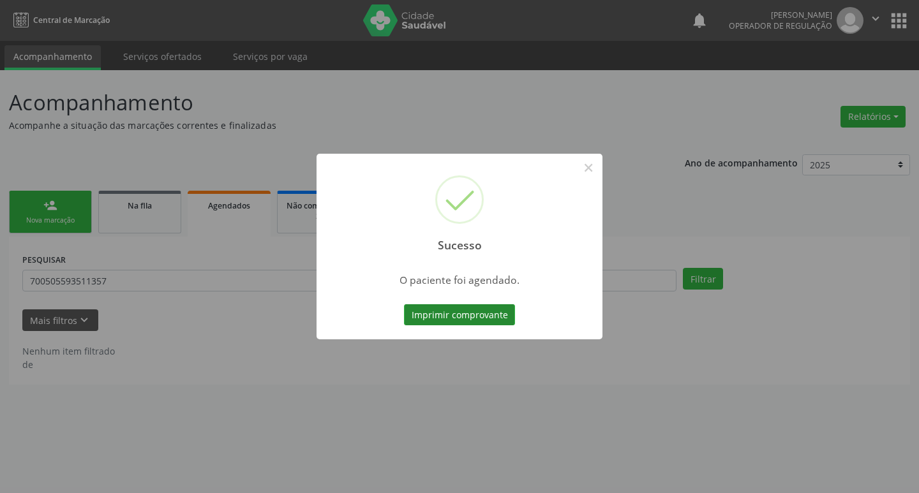
click at [475, 319] on button "Imprimir comprovante" at bounding box center [459, 315] width 111 height 22
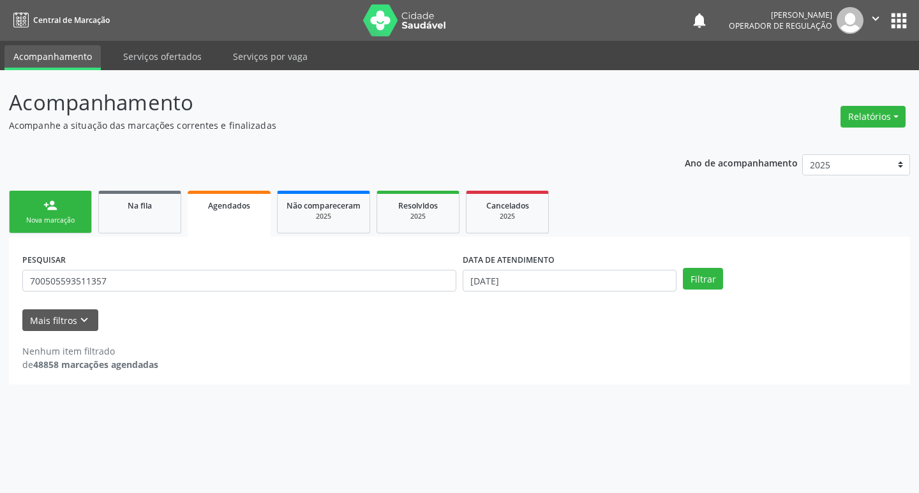
click at [50, 206] on div "person_add" at bounding box center [50, 205] width 14 height 14
click at [64, 211] on link "person_add Nova marcação" at bounding box center [50, 212] width 83 height 43
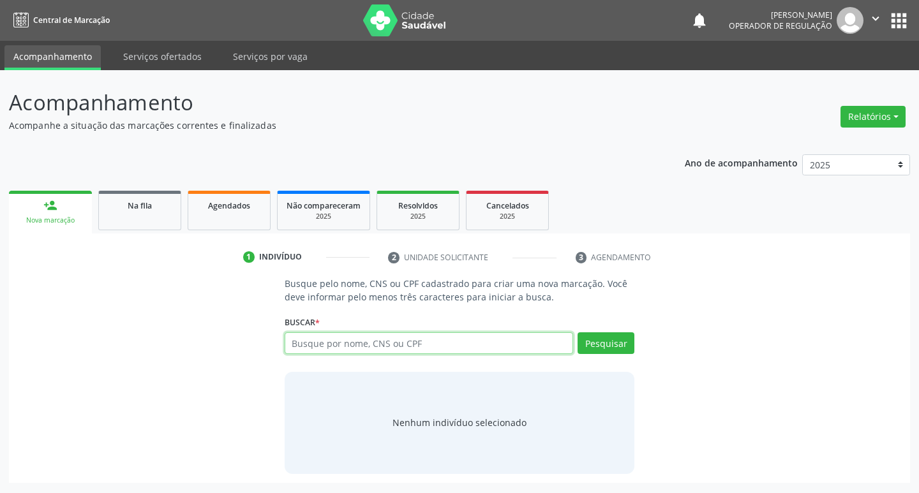
click at [297, 339] on input "text" at bounding box center [428, 343] width 289 height 22
type input "705002840456155"
click at [598, 348] on button "Pesquisar" at bounding box center [605, 343] width 57 height 22
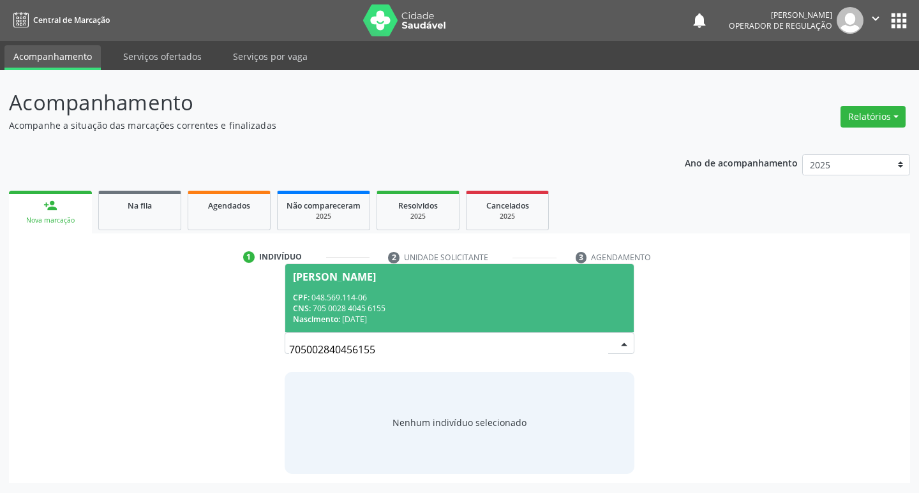
click at [348, 318] on div "Nascimento: 02/07/1979" at bounding box center [460, 319] width 334 height 11
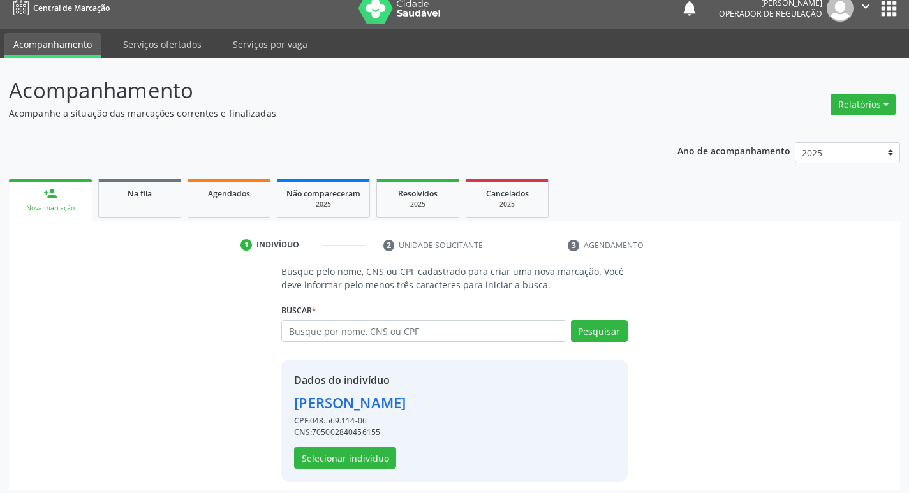
scroll to position [18, 0]
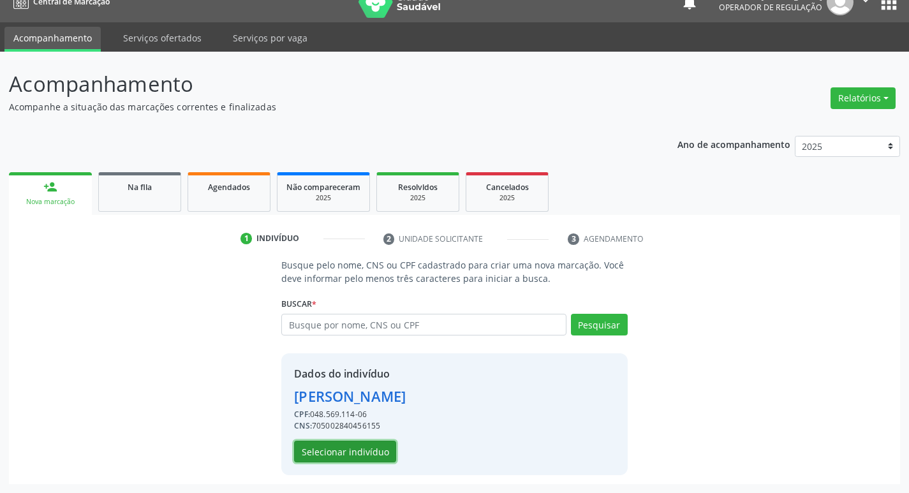
click at [337, 457] on button "Selecionar indivíduo" at bounding box center [345, 452] width 102 height 22
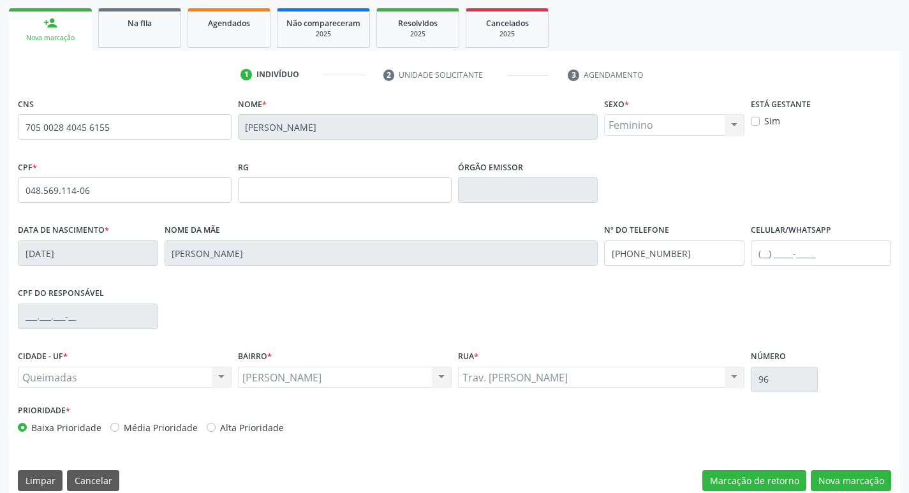
scroll to position [198, 0]
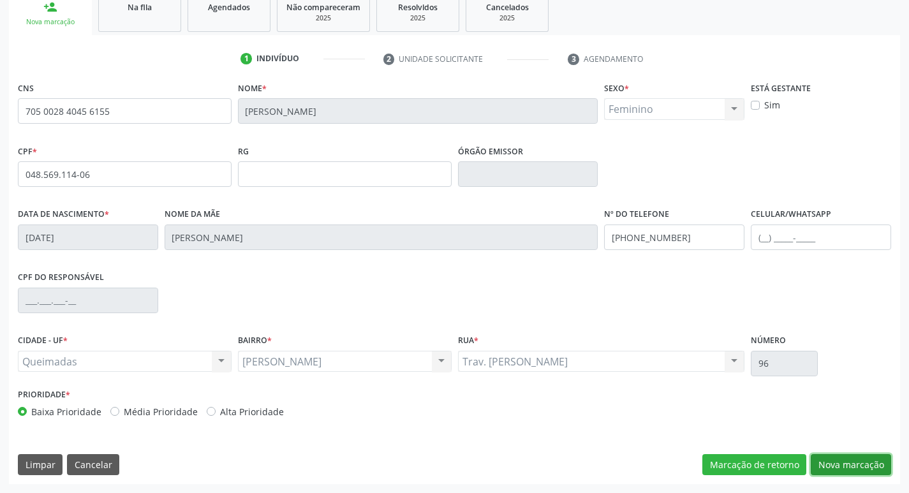
click at [863, 466] on button "Nova marcação" at bounding box center [851, 465] width 80 height 22
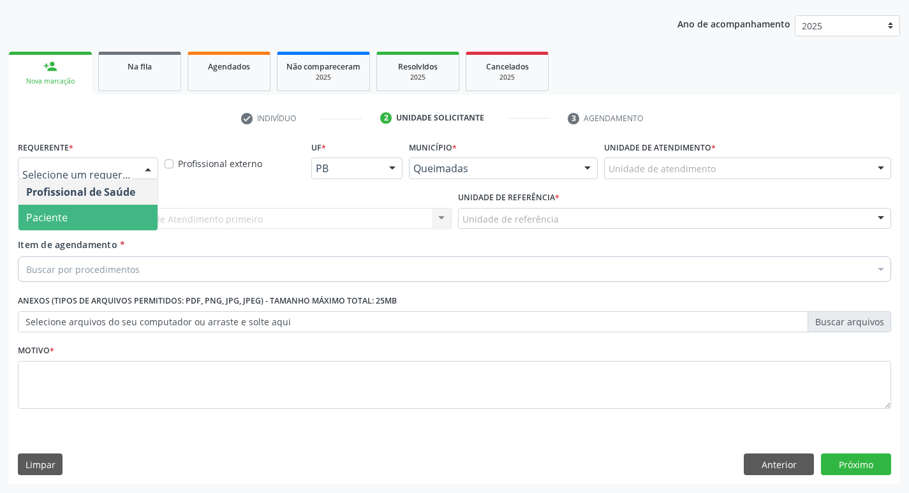
click at [78, 211] on span "Paciente" at bounding box center [87, 218] width 139 height 26
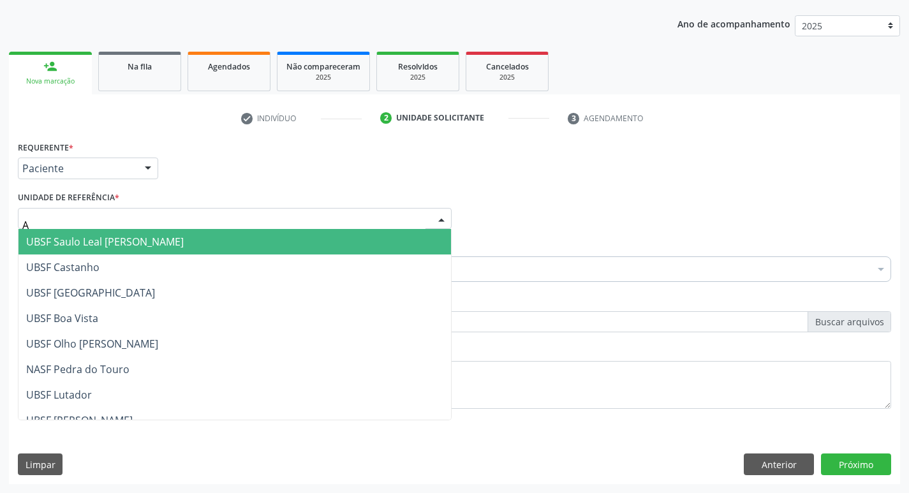
type input "AN"
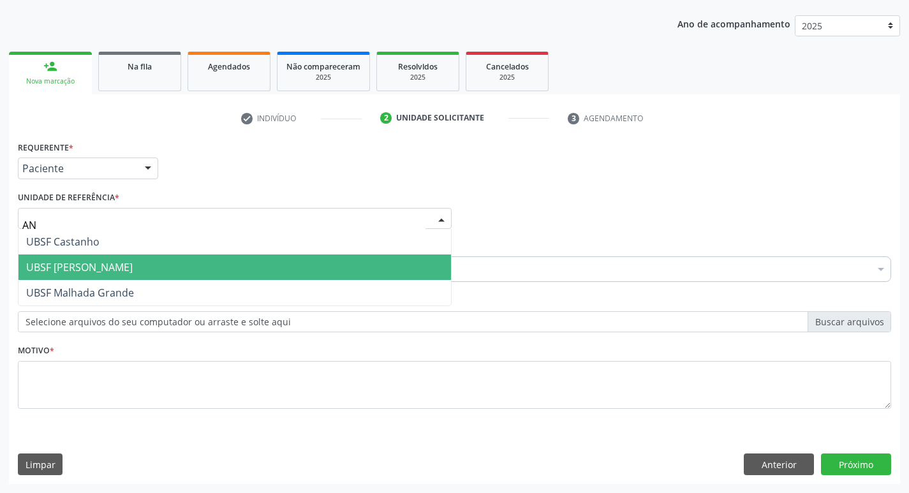
click at [107, 264] on span "UBSF [PERSON_NAME]" at bounding box center [79, 267] width 107 height 14
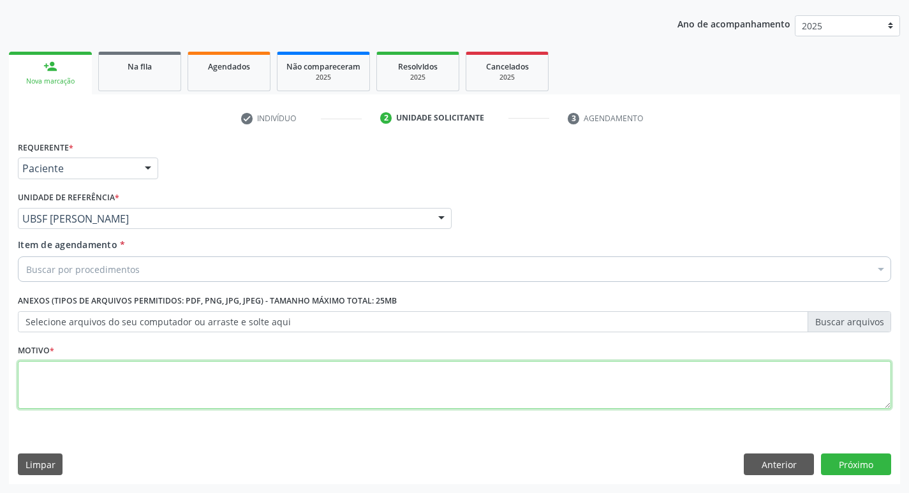
click at [72, 381] on textarea at bounding box center [454, 385] width 873 height 48
type textarea "AVALIACAO"
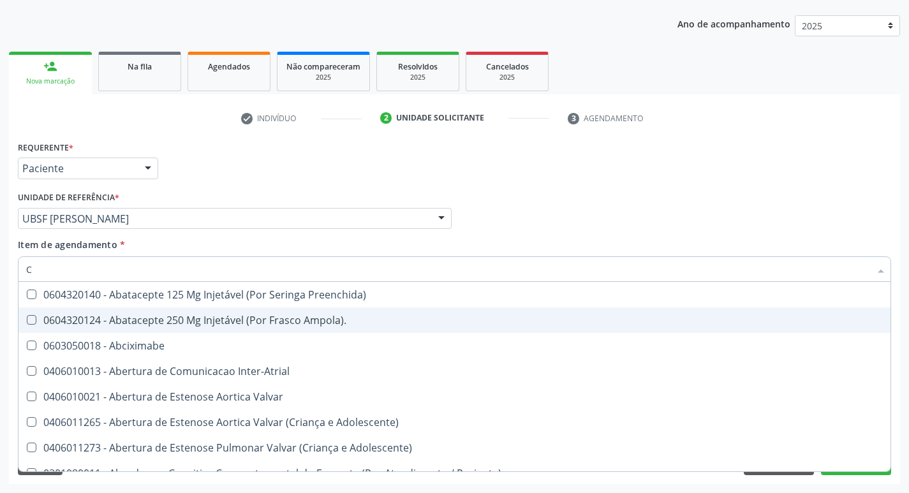
type input "CULTURA"
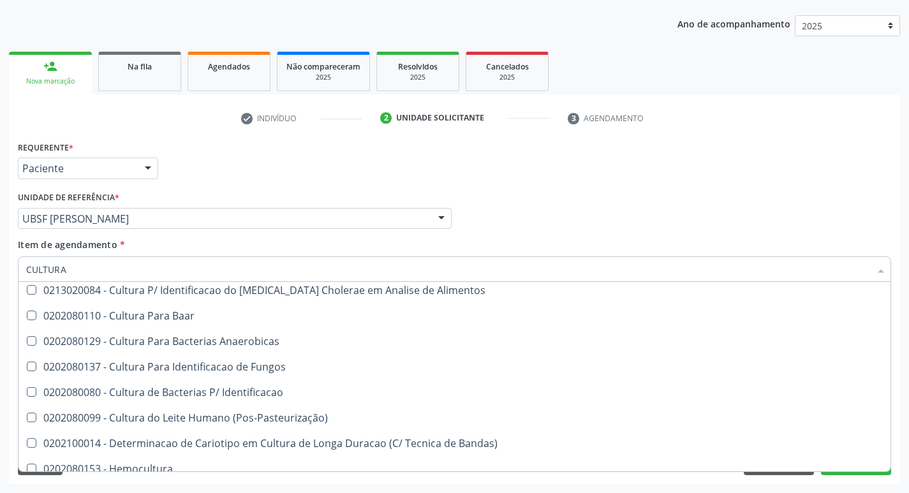
scroll to position [91, 0]
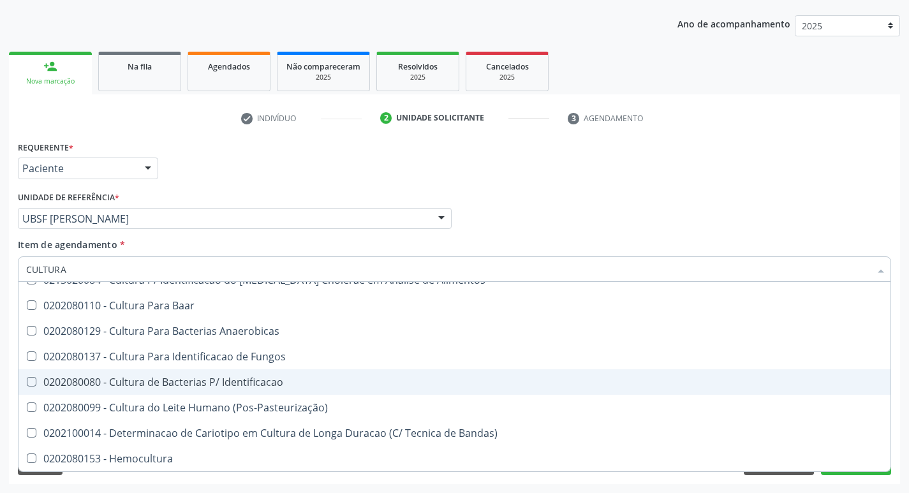
click at [274, 377] on div "0202080080 - Cultura de Bacterias P/ Identificacao" at bounding box center [454, 382] width 857 height 10
checkbox Identificacao "true"
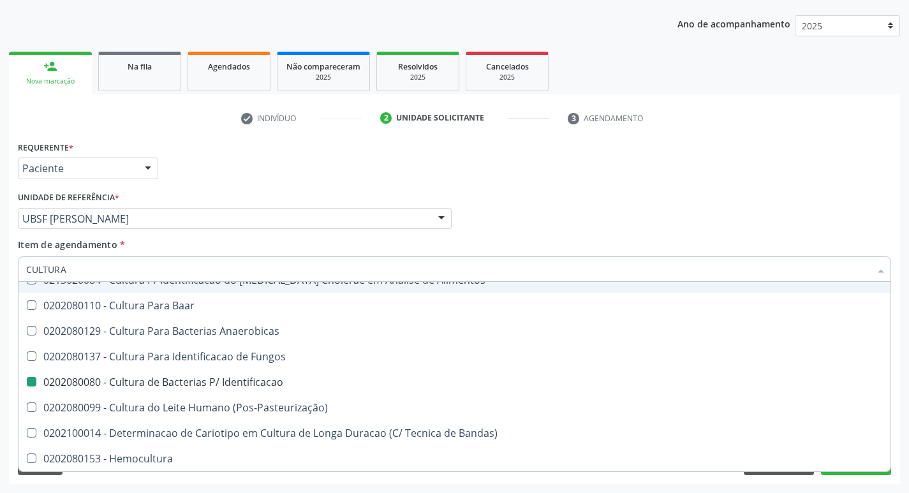
click at [498, 184] on div "Requerente * Paciente Profissional de Saúde Paciente Nenhum resultado encontrad…" at bounding box center [455, 163] width 880 height 50
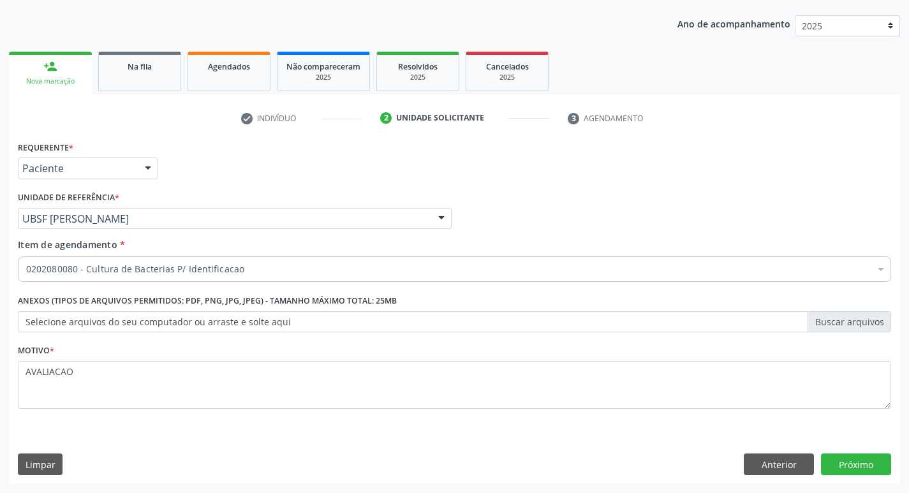
checkbox Identificacao "true"
checkbox Valvar "false"
click at [856, 473] on button "Próximo" at bounding box center [856, 465] width 70 height 22
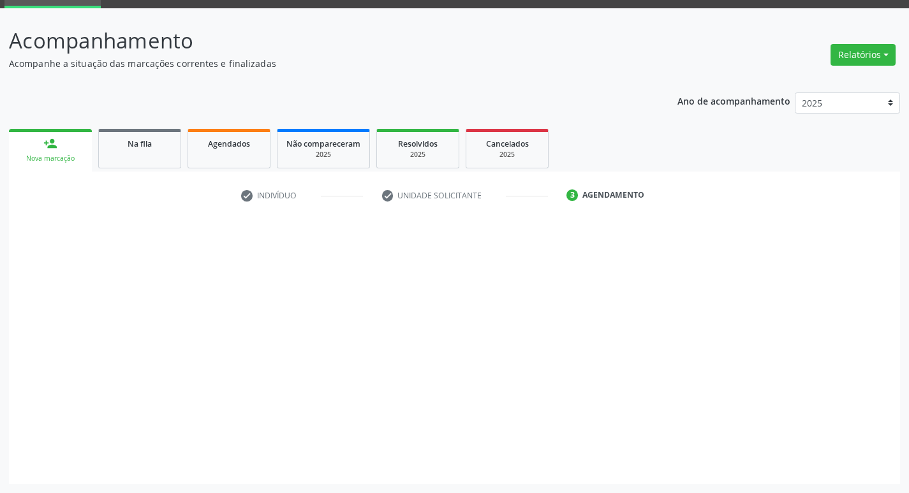
scroll to position [62, 0]
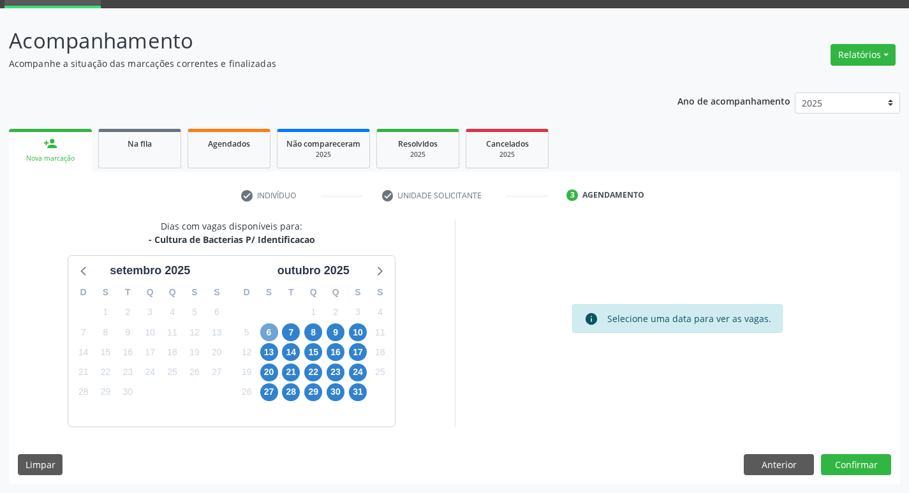
click at [266, 333] on span "6" at bounding box center [269, 332] width 18 height 18
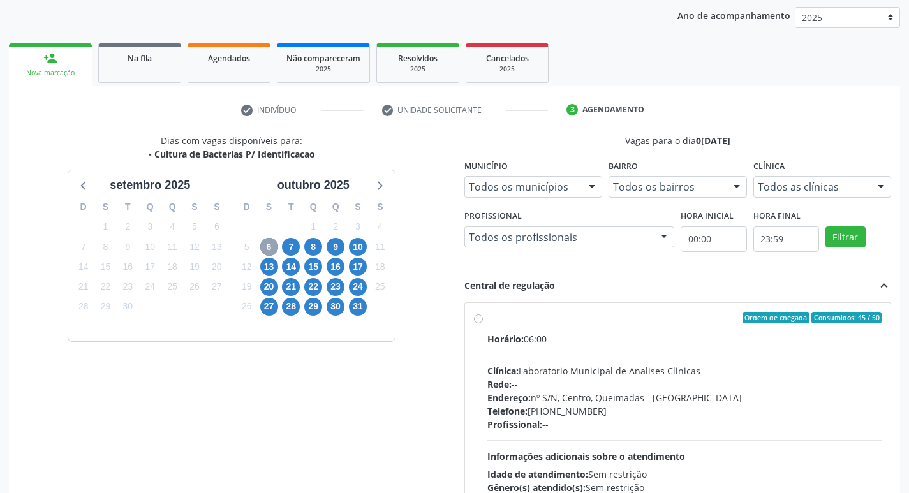
scroll to position [246, 0]
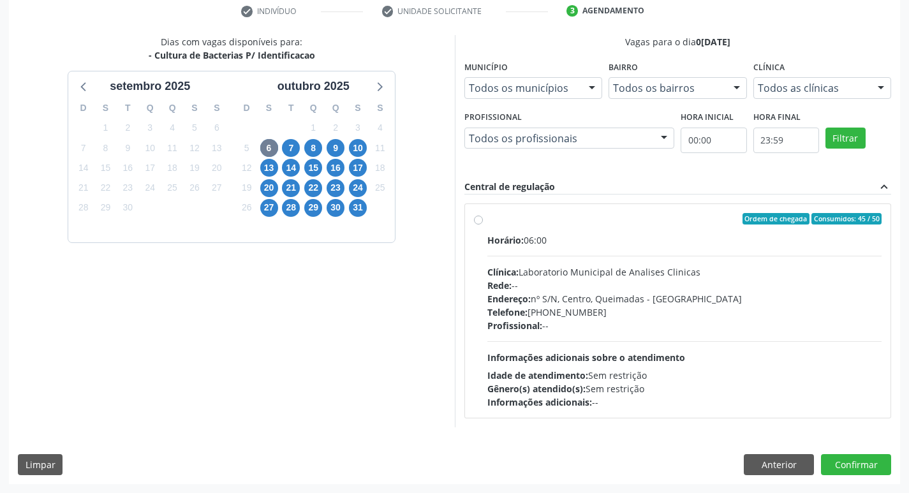
click at [536, 328] on span "Profissional:" at bounding box center [514, 326] width 55 height 12
click at [483, 225] on input "Ordem de chegada Consumidos: 45 / 50 Horário: 06:00 Clínica: Laboratorio Munici…" at bounding box center [478, 218] width 9 height 11
radio input "true"
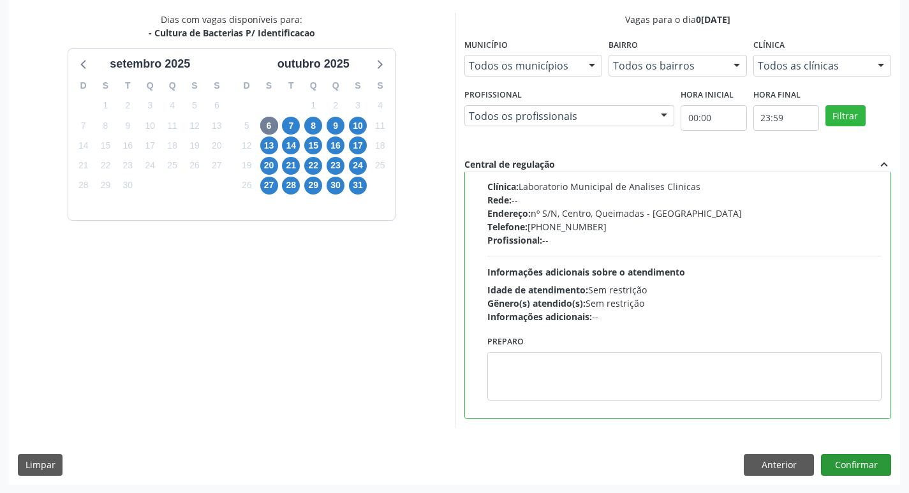
scroll to position [269, 0]
click at [854, 462] on button "Confirmar" at bounding box center [856, 465] width 70 height 22
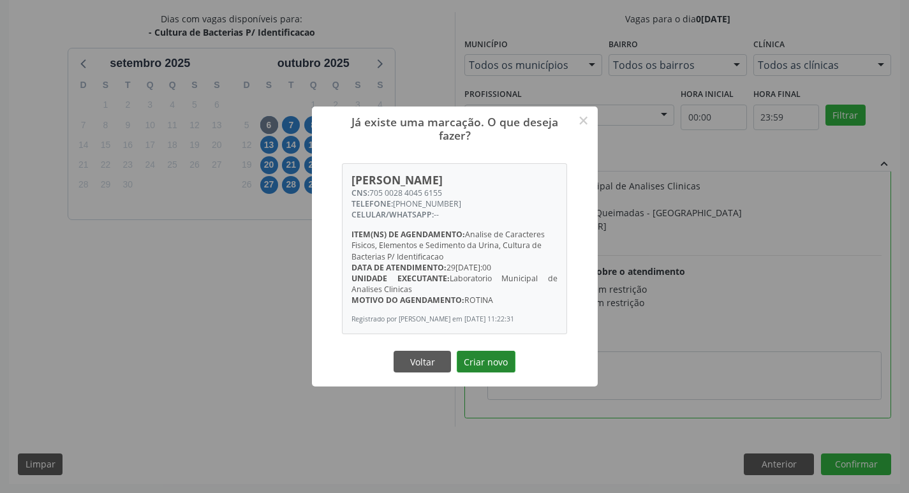
click at [479, 371] on button "Criar novo" at bounding box center [486, 362] width 59 height 22
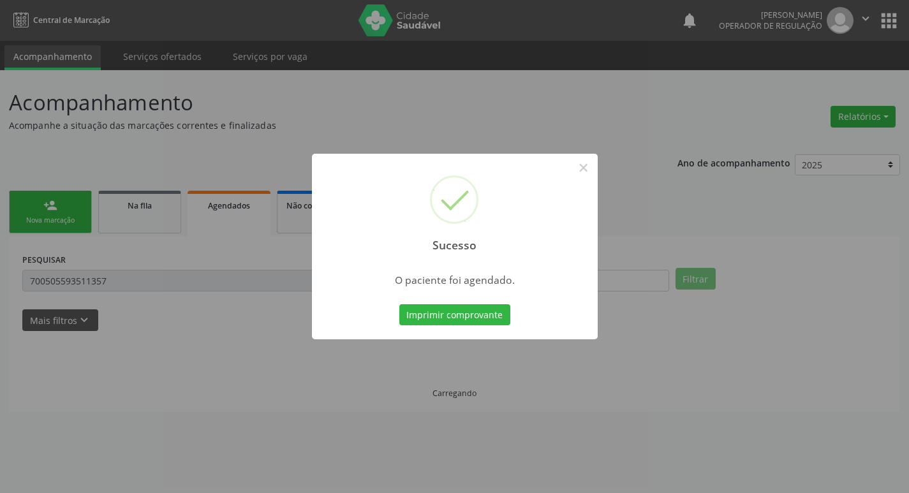
scroll to position [0, 0]
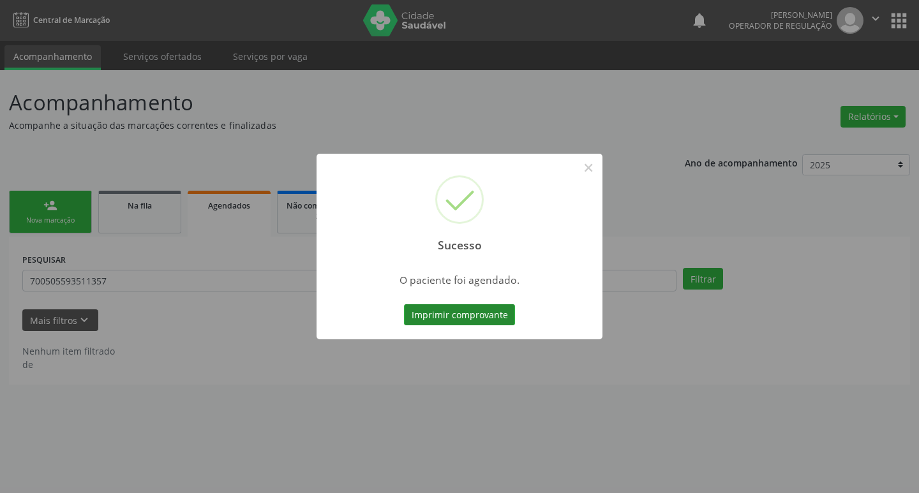
click at [484, 321] on button "Imprimir comprovante" at bounding box center [459, 315] width 111 height 22
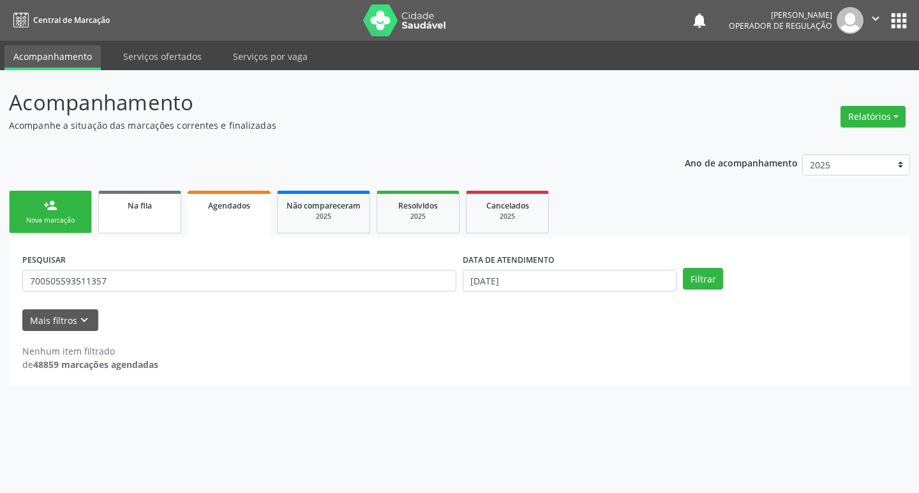
click at [60, 205] on link "person_add Nova marcação" at bounding box center [50, 212] width 83 height 43
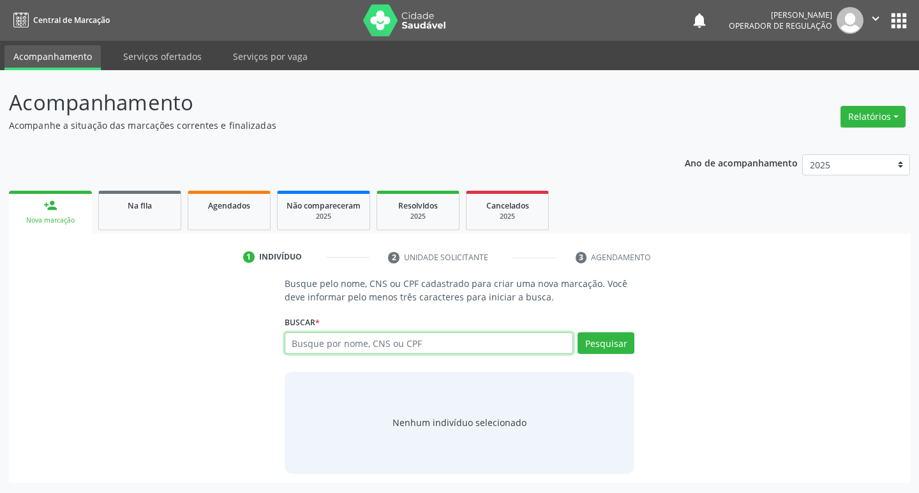
click at [344, 341] on input "text" at bounding box center [428, 343] width 289 height 22
type input "702602273135241"
click at [592, 351] on button "Pesquisar" at bounding box center [605, 343] width 57 height 22
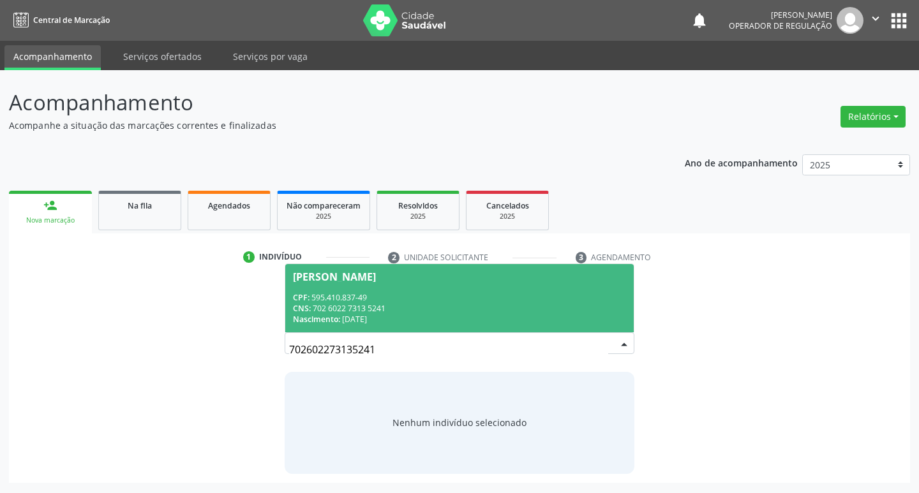
click at [346, 315] on div "Nascimento: 07/08/1958" at bounding box center [460, 319] width 334 height 11
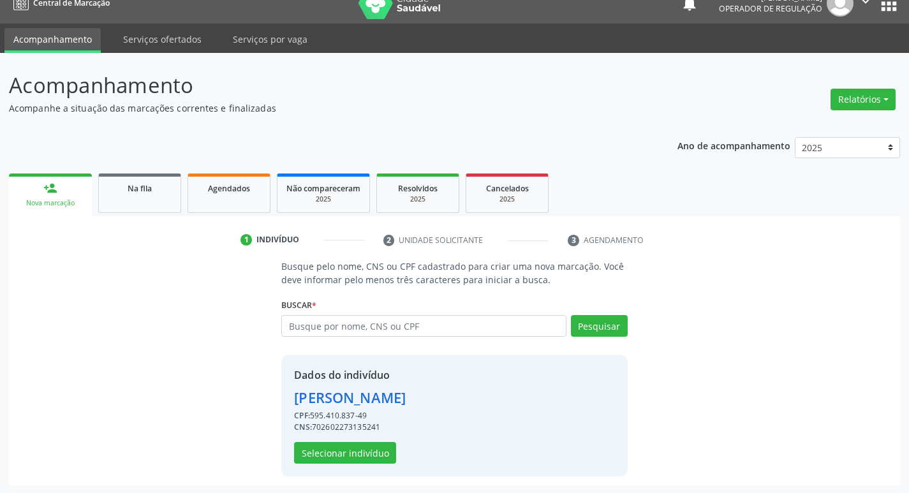
scroll to position [18, 0]
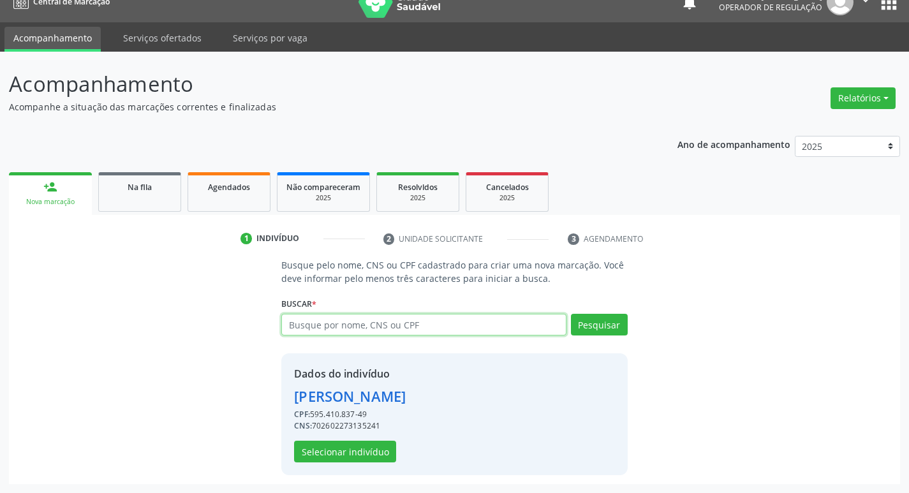
click at [409, 330] on input "text" at bounding box center [423, 325] width 284 height 22
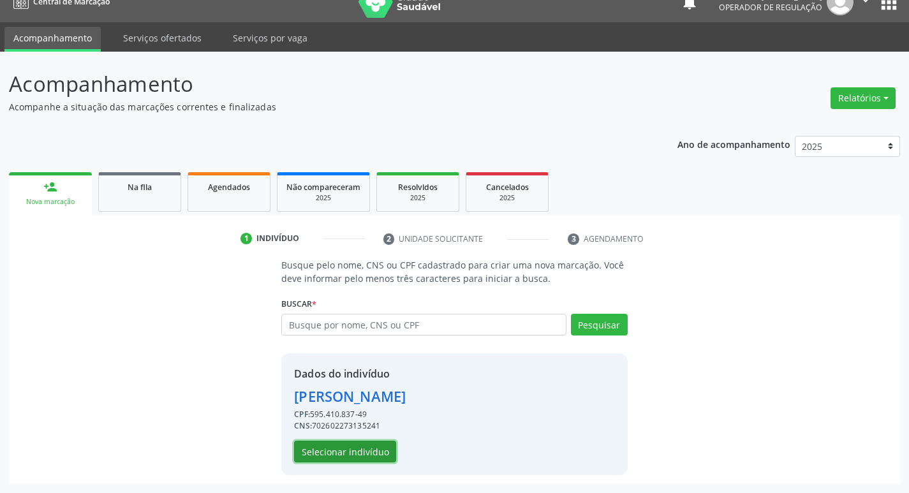
click at [355, 455] on button "Selecionar indivíduo" at bounding box center [345, 452] width 102 height 22
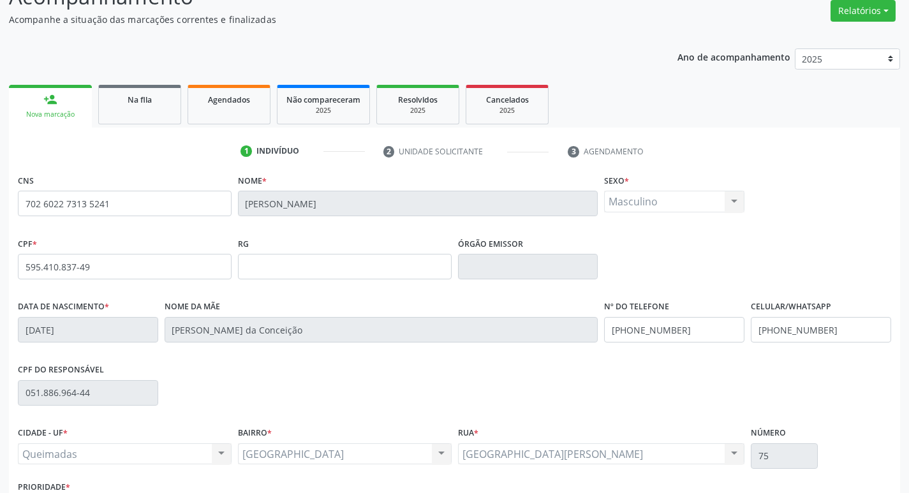
scroll to position [198, 0]
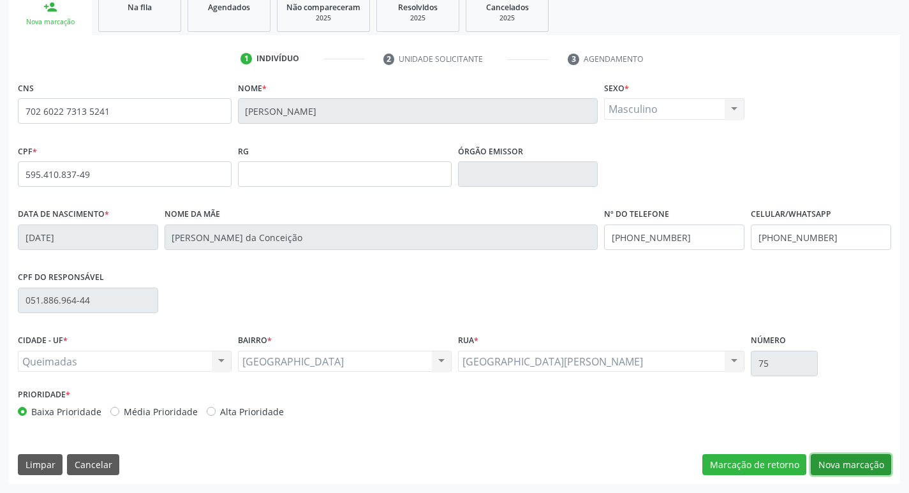
click at [841, 463] on button "Nova marcação" at bounding box center [851, 465] width 80 height 22
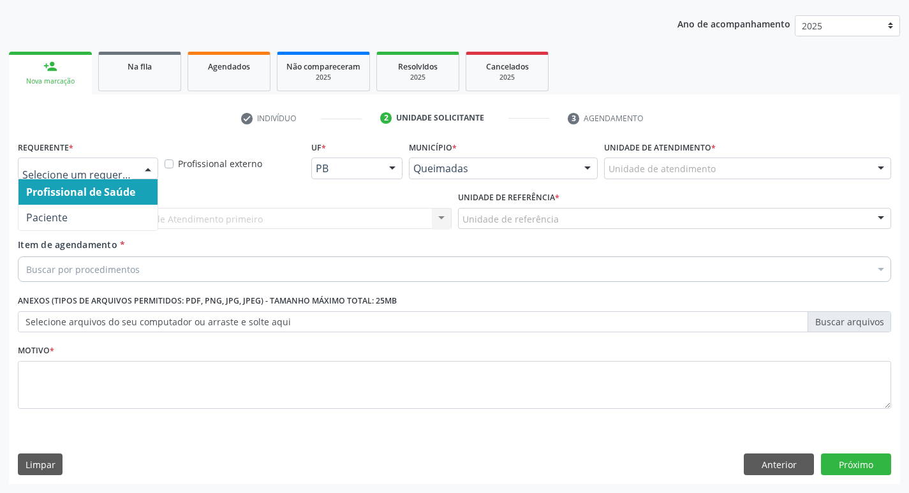
click at [88, 205] on span "Paciente" at bounding box center [87, 218] width 139 height 26
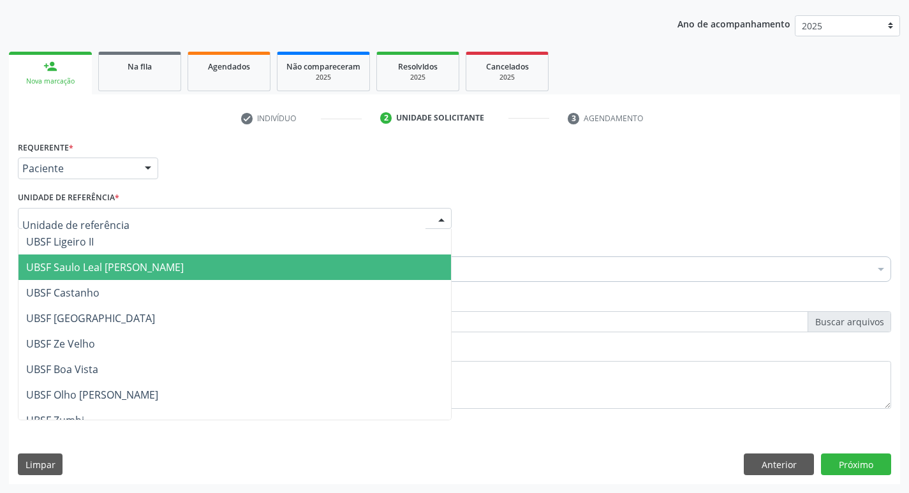
click at [91, 262] on span "UBSF Saulo Leal [PERSON_NAME]" at bounding box center [105, 267] width 158 height 14
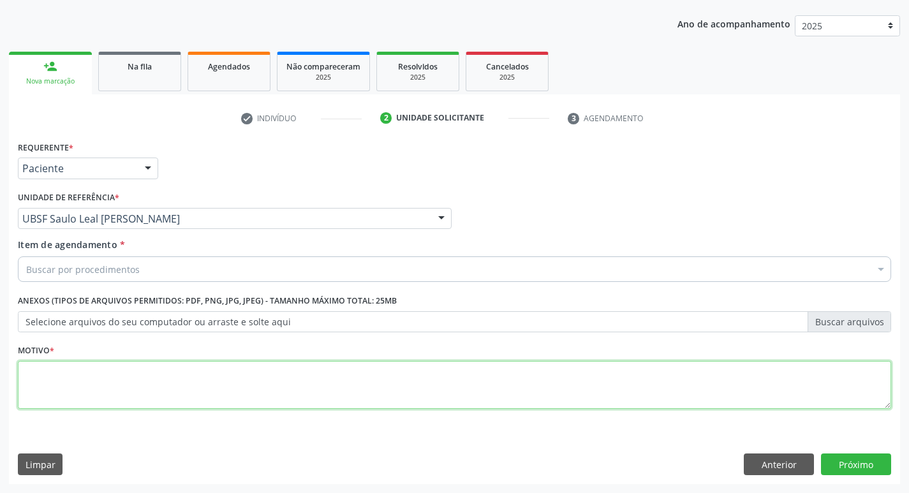
click at [96, 381] on textarea at bounding box center [454, 385] width 873 height 48
type textarea "AVALIACAO"
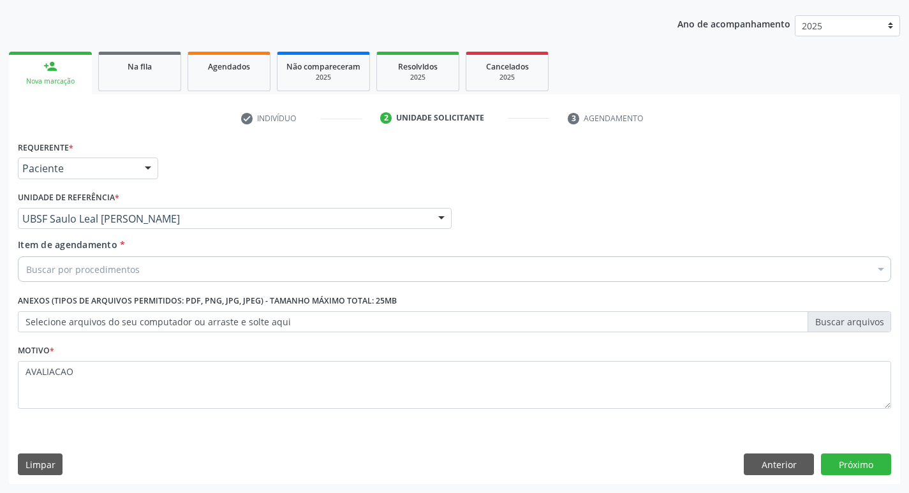
click at [96, 261] on div "Buscar por procedimentos" at bounding box center [454, 269] width 873 height 26
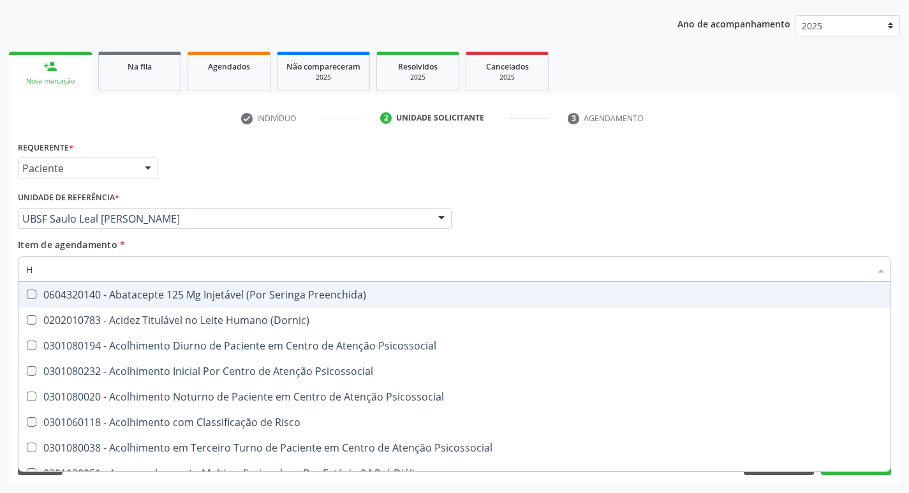
type input "HEMOGR"
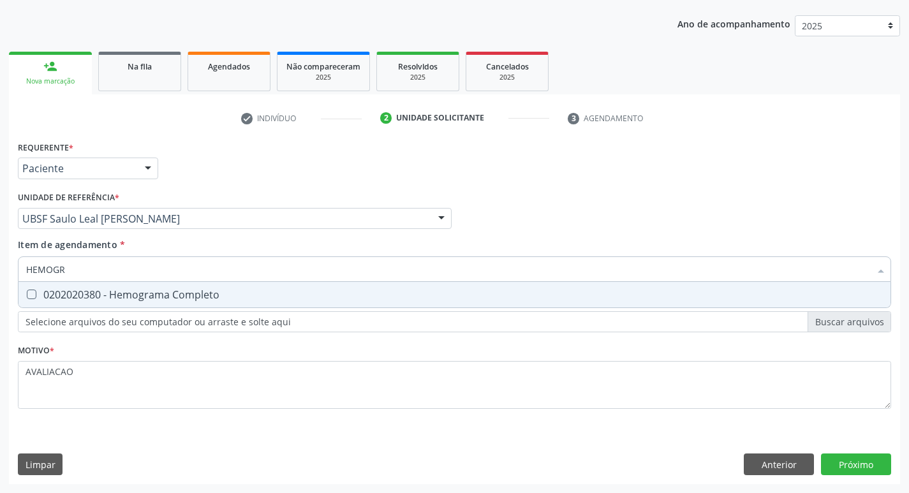
click at [186, 302] on span "0202020380 - Hemograma Completo" at bounding box center [454, 295] width 872 height 26
checkbox Completo "true"
type input "HEMOG"
checkbox Completo "false"
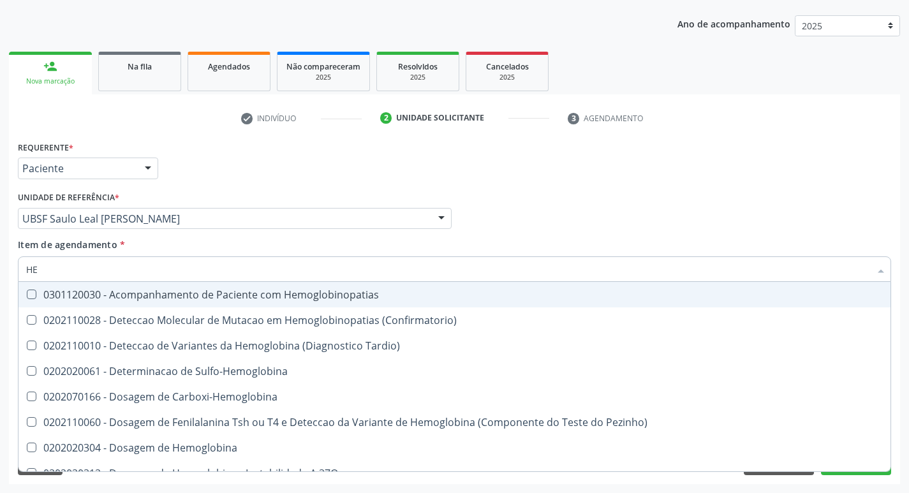
type input "H"
checkbox Completo "false"
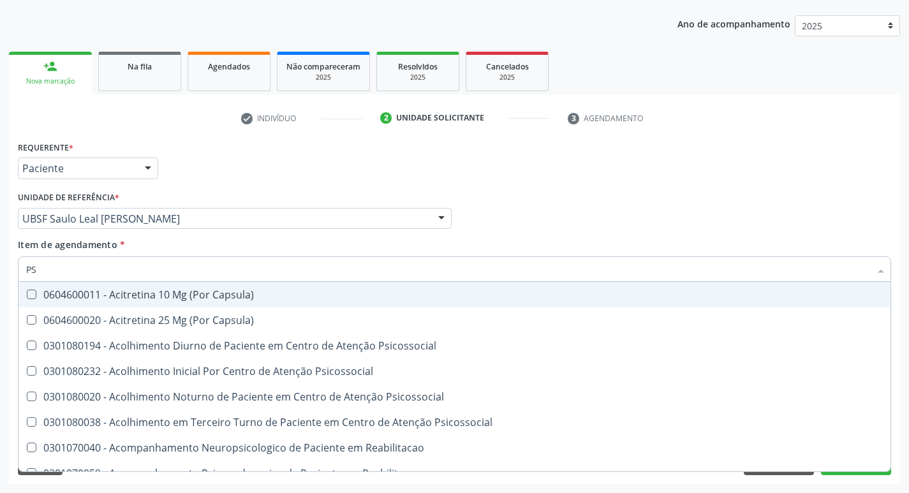
type input "PSA"
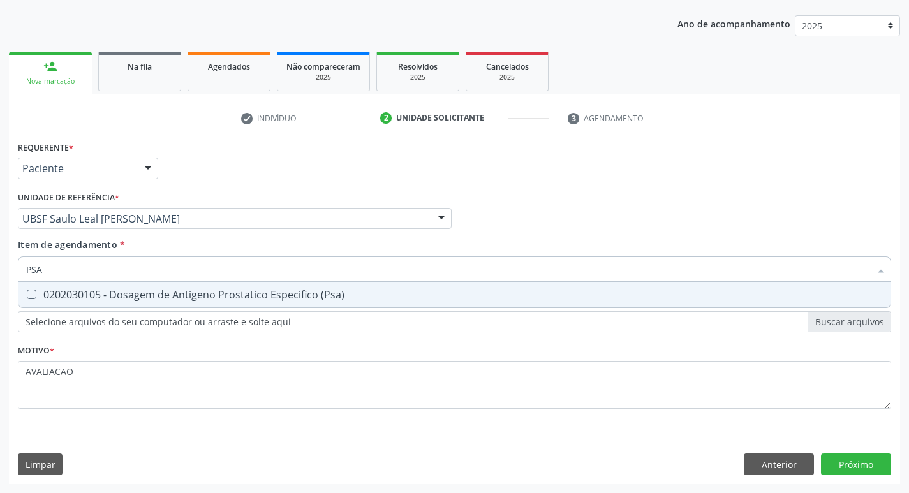
click at [186, 302] on span "0202030105 - Dosagem de Antigeno Prostatico Especifico (Psa)" at bounding box center [454, 295] width 872 height 26
checkbox \(Psa\) "true"
type input "PS"
checkbox \(Psa\) "false"
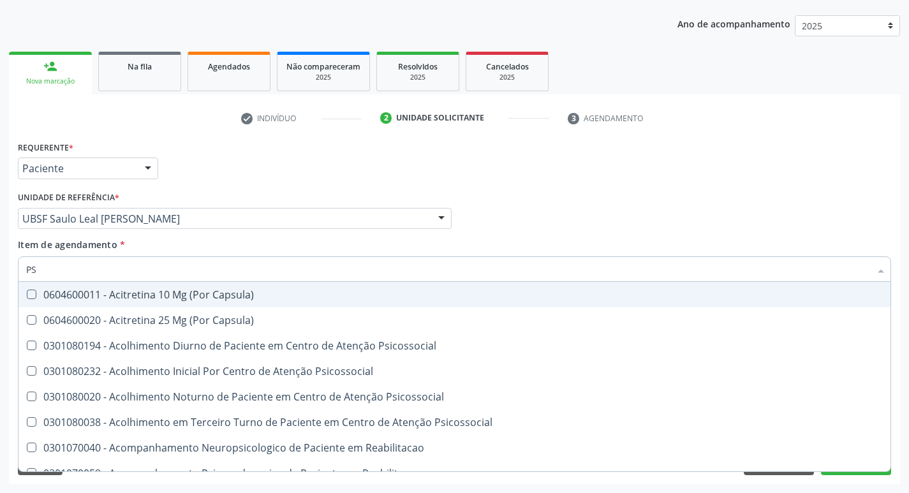
type input "P"
checkbox \(Psa\) "false"
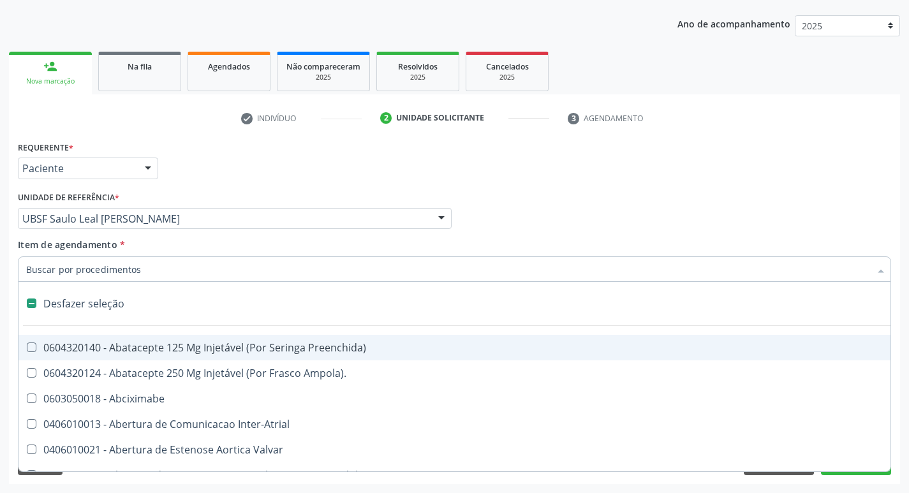
type input "2"
checkbox \(Coloscopia\) "true"
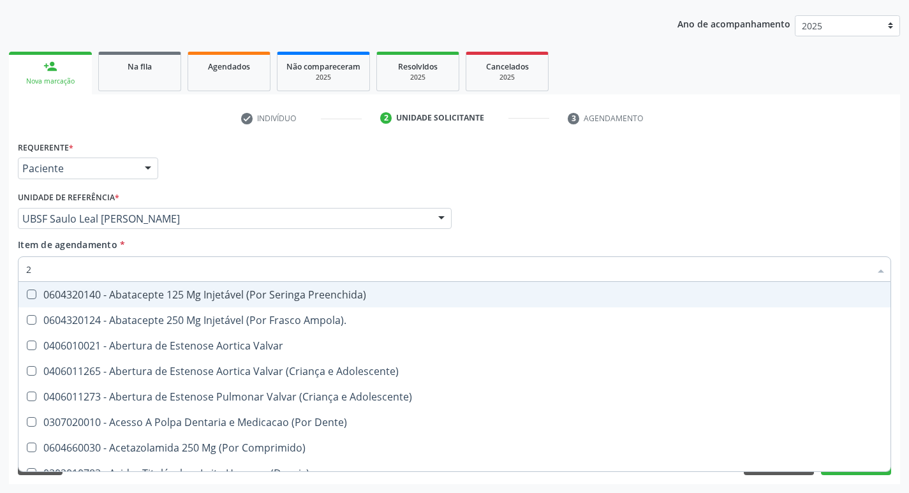
type input "20205001"
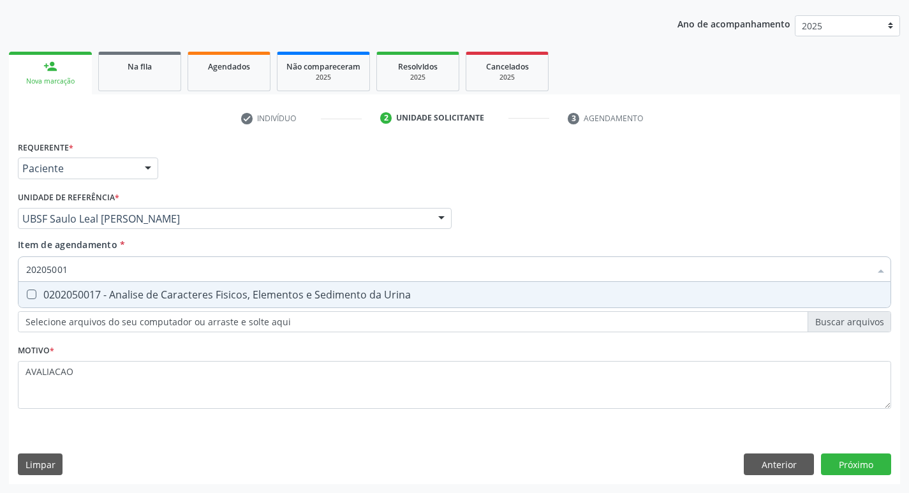
click at [152, 292] on div "0202050017 - Analise de Caracteres Fisicos, Elementos e Sedimento da Urina" at bounding box center [454, 295] width 857 height 10
checkbox Urina "true"
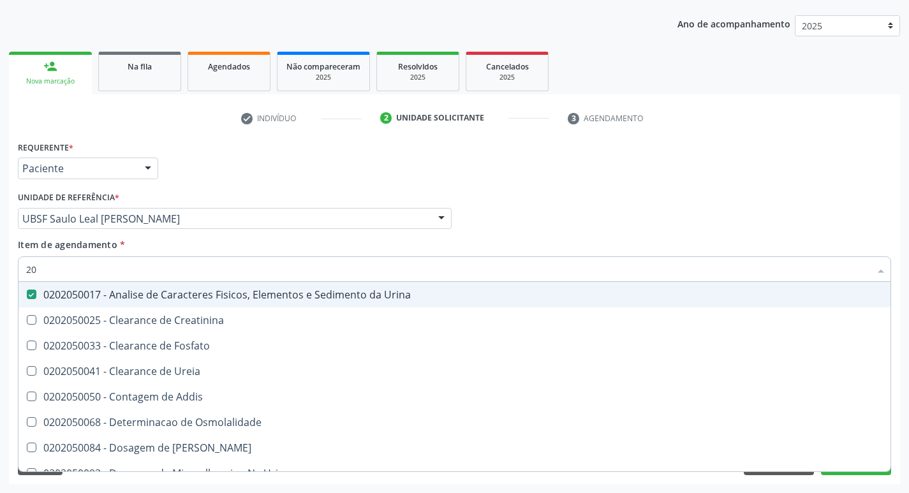
type input "2"
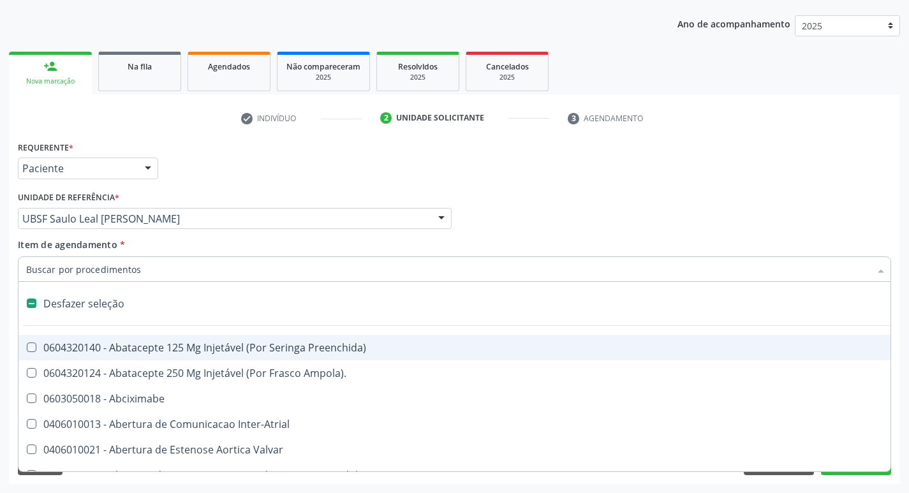
checkbox Preenchida\) "false"
checkbox Inter-Atrial "false"
type input "C"
checkbox Dedo "true"
checkbox Urina "false"
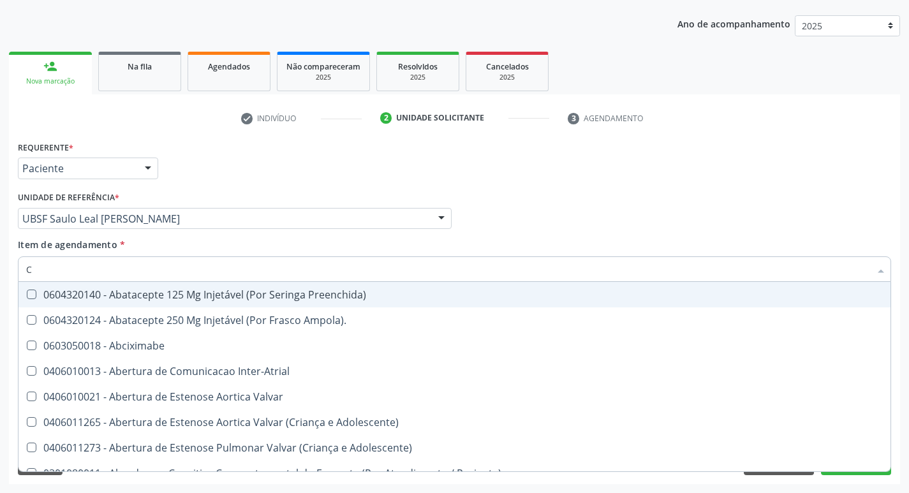
type input "CULTURA"
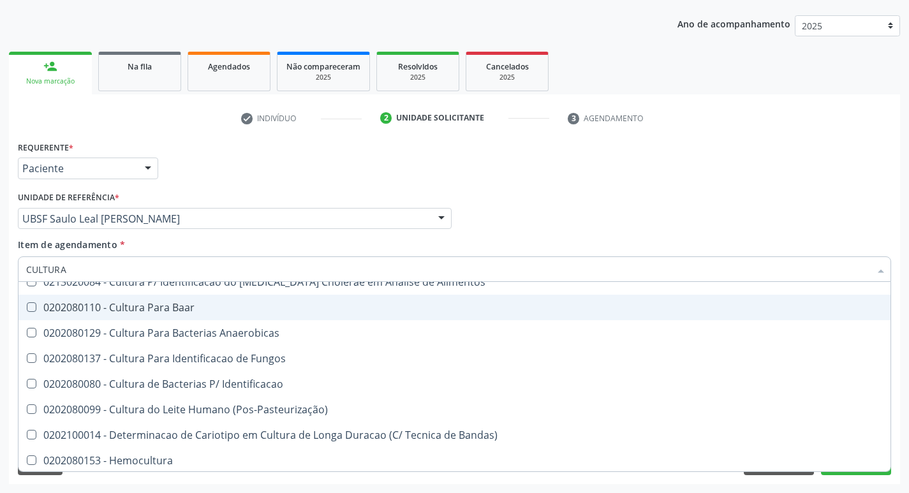
scroll to position [91, 0]
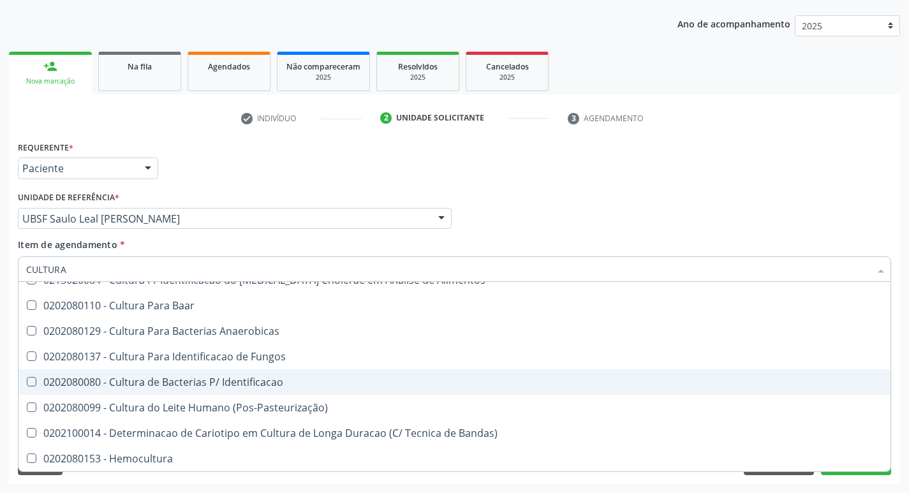
click at [259, 380] on div "0202080080 - Cultura de Bacterias P/ Identificacao" at bounding box center [454, 382] width 857 height 10
checkbox Identificacao "true"
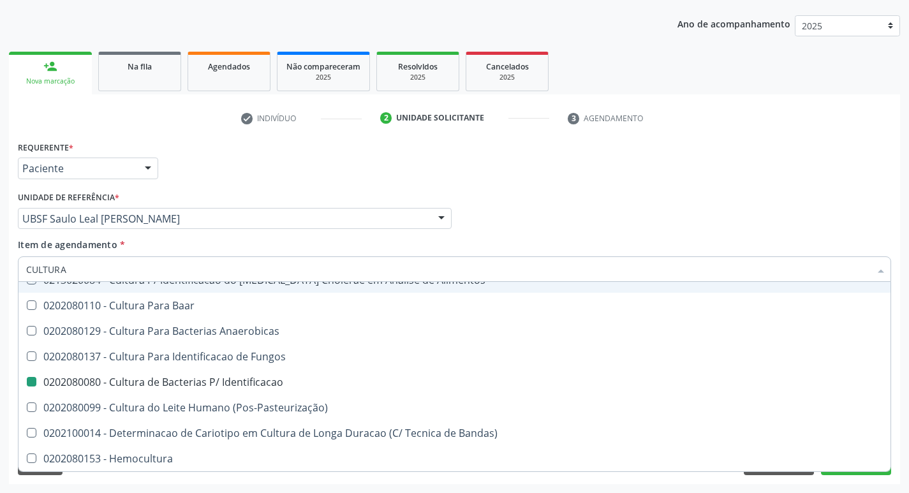
click at [585, 162] on div "Requerente * Paciente Profissional de Saúde Paciente Nenhum resultado encontrad…" at bounding box center [455, 163] width 880 height 50
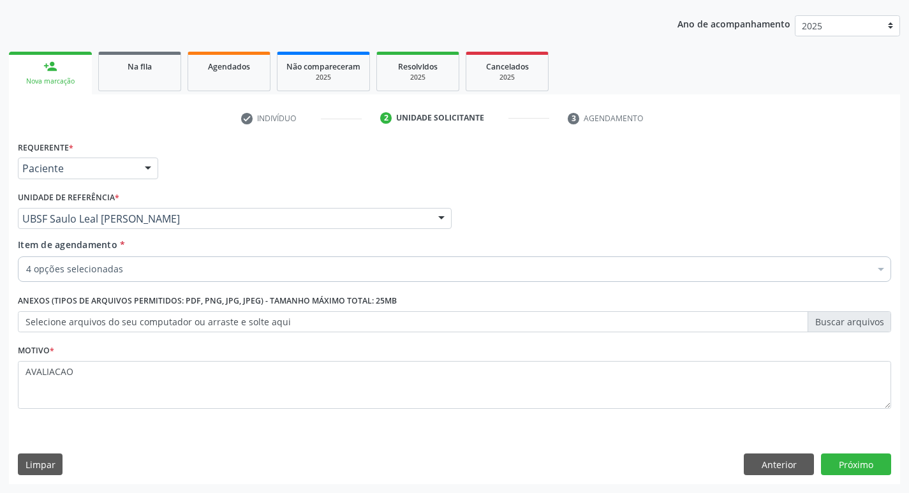
scroll to position [0, 0]
click at [861, 464] on button "Próximo" at bounding box center [856, 465] width 70 height 22
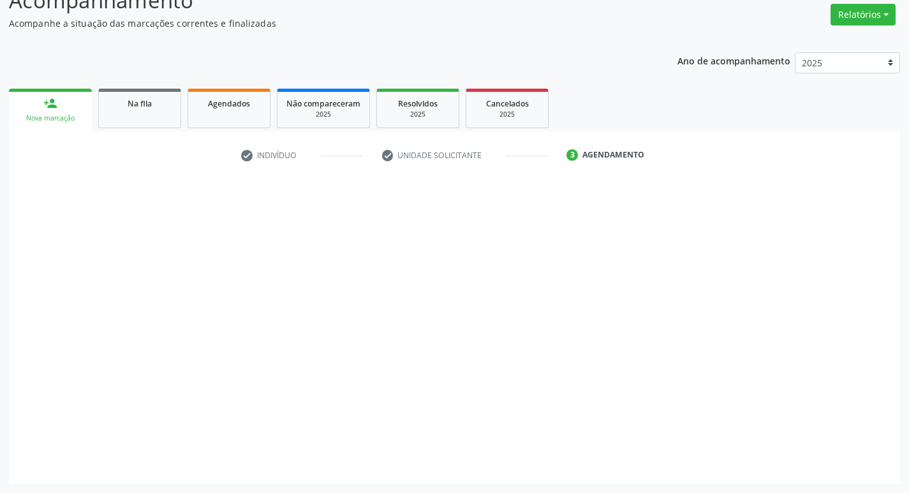
scroll to position [102, 0]
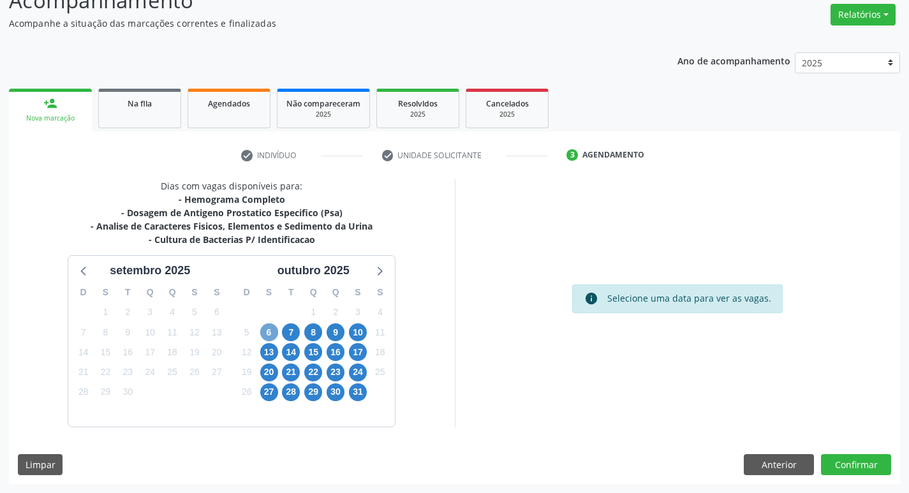
click at [268, 335] on span "6" at bounding box center [269, 332] width 18 height 18
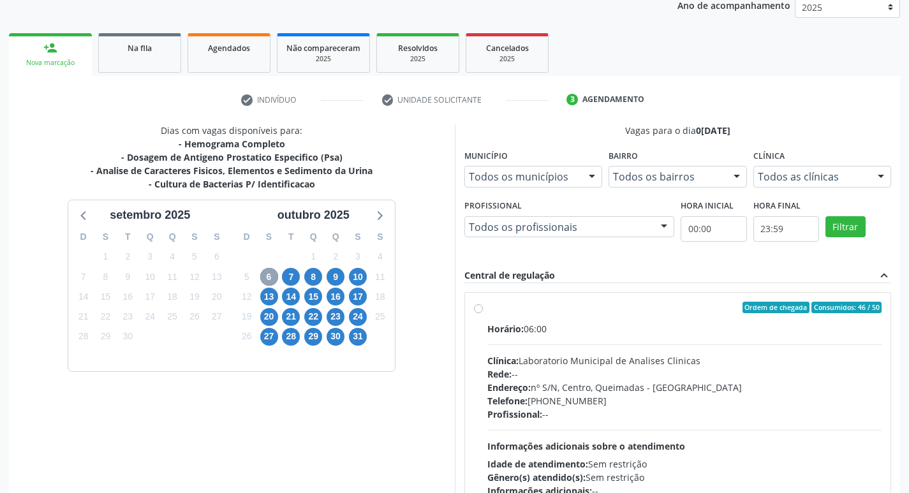
scroll to position [230, 0]
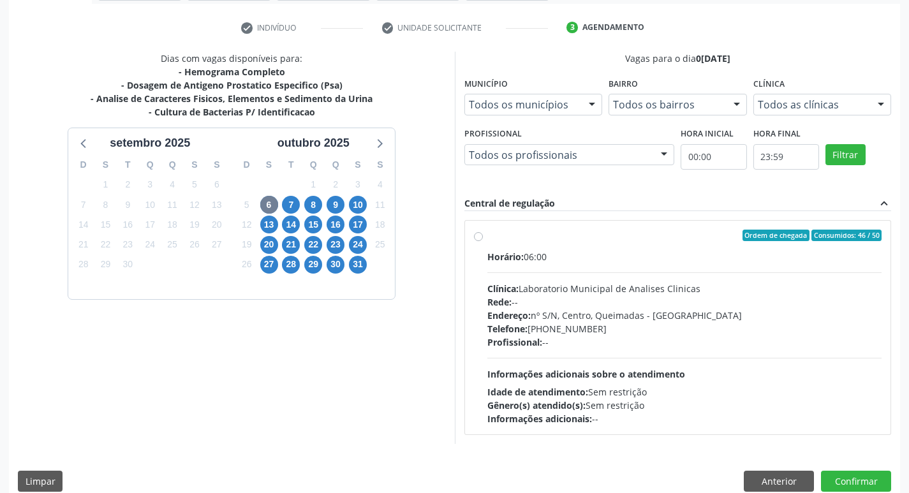
click at [580, 316] on div "Endereço: nº S/N, Centro, Queimadas - PB" at bounding box center [684, 315] width 395 height 13
click at [483, 241] on input "Ordem de chegada Consumidos: 46 / 50 Horário: 06:00 Clínica: Laboratorio Munici…" at bounding box center [478, 235] width 9 height 11
radio input "true"
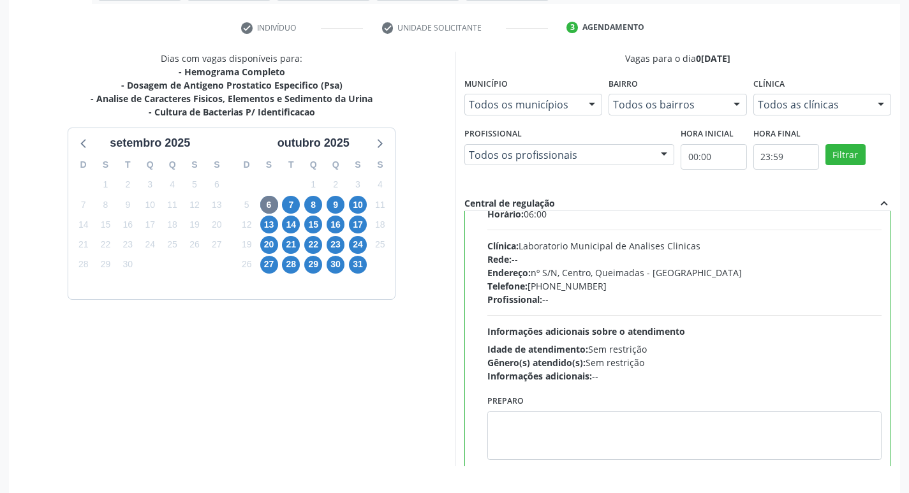
scroll to position [63, 0]
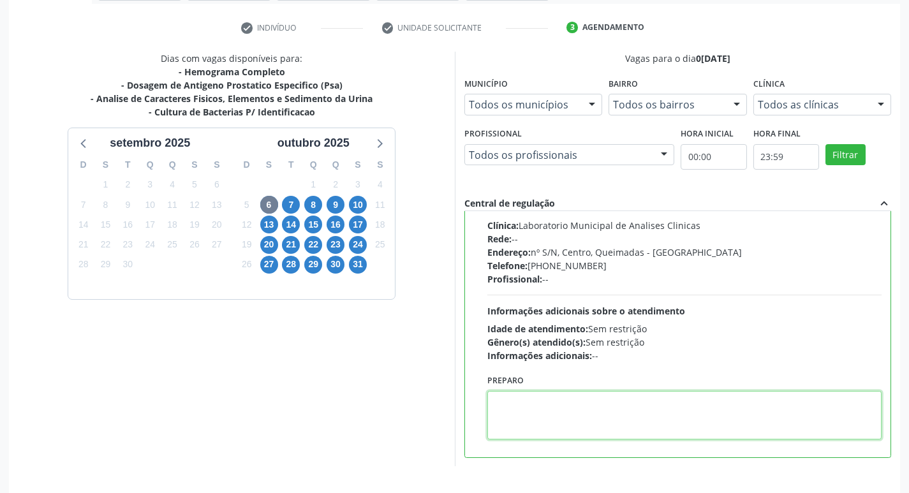
click at [552, 417] on textarea at bounding box center [684, 415] width 395 height 48
paste textarea "IR EM [GEOGRAPHIC_DATA]"
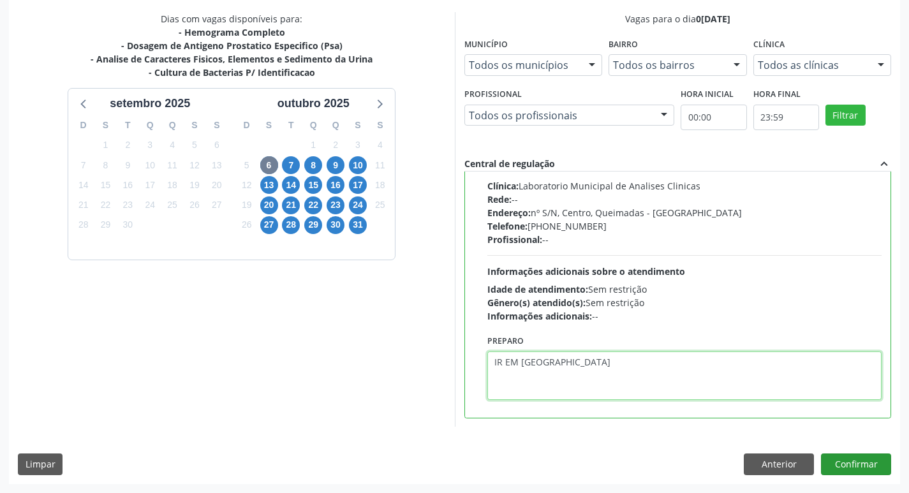
type textarea "IR EM [GEOGRAPHIC_DATA]"
click at [857, 461] on button "Confirmar" at bounding box center [856, 465] width 70 height 22
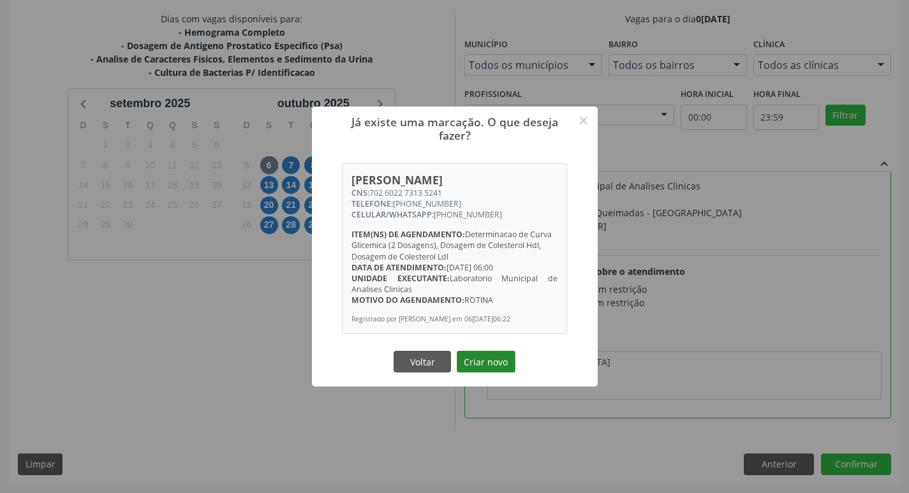
click at [480, 365] on button "Criar novo" at bounding box center [486, 362] width 59 height 22
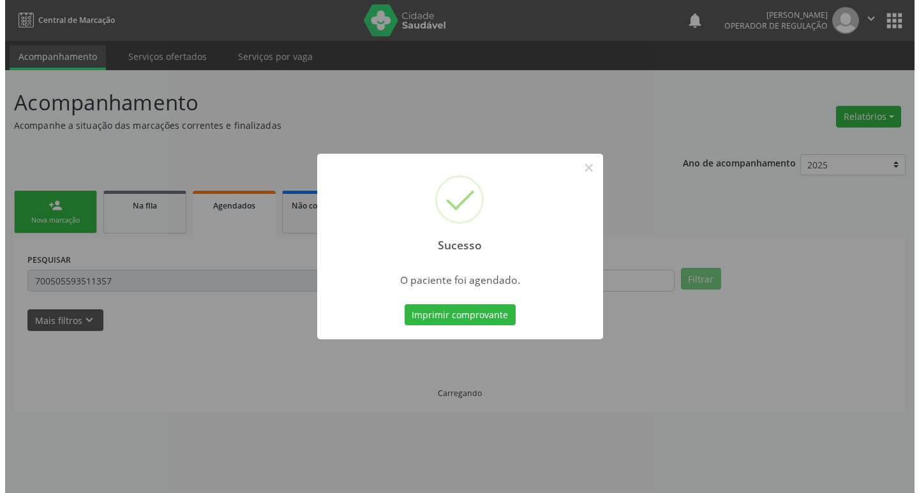
scroll to position [0, 0]
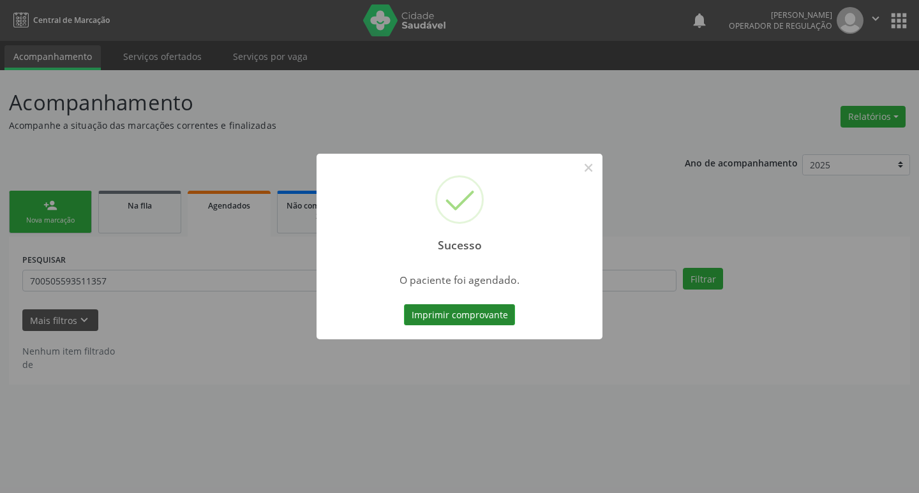
click at [472, 323] on button "Imprimir comprovante" at bounding box center [459, 315] width 111 height 22
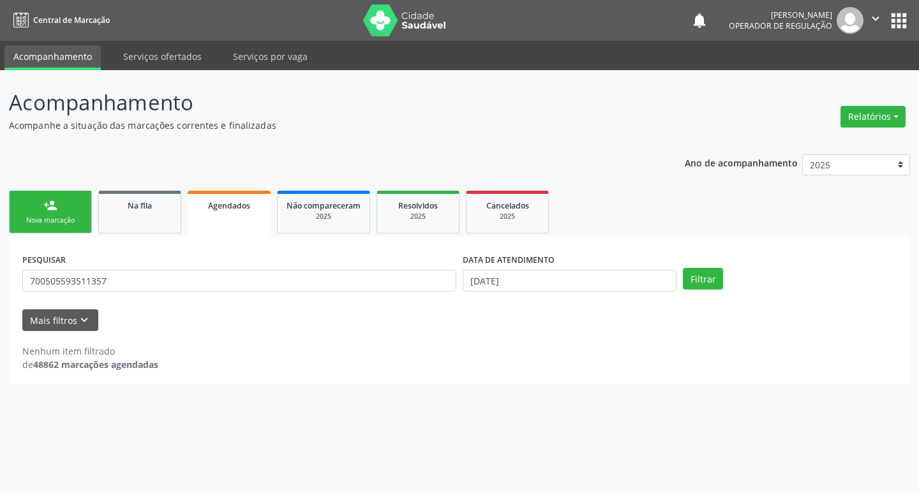
click at [54, 219] on div "Sucesso × O paciente foi agendado. Imprimir comprovante Cancel" at bounding box center [459, 246] width 919 height 493
click at [60, 213] on link "person_add Nova marcação" at bounding box center [50, 212] width 83 height 43
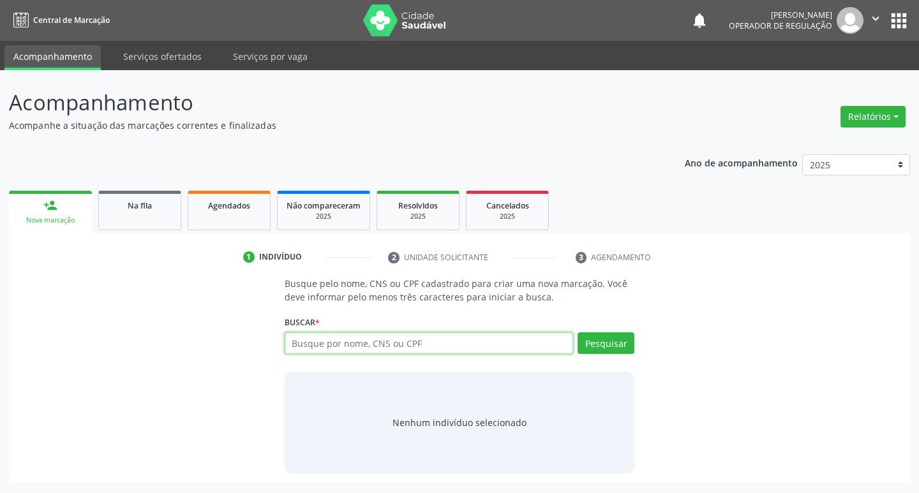
click at [309, 344] on input "text" at bounding box center [428, 343] width 289 height 22
click at [311, 343] on input "text" at bounding box center [428, 343] width 289 height 22
type input "700201427254225"
click at [598, 348] on button "Pesquisar" at bounding box center [605, 343] width 57 height 22
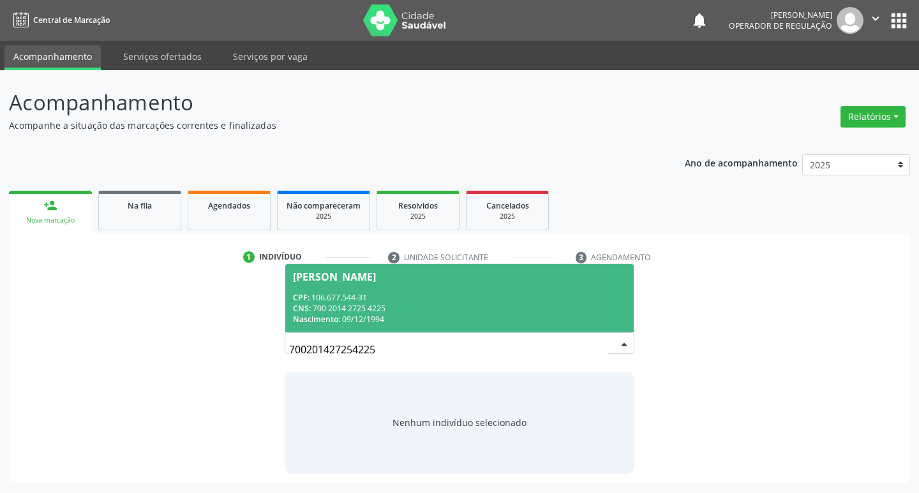
click at [336, 292] on div "CPF: 106.677.544-31" at bounding box center [460, 297] width 334 height 11
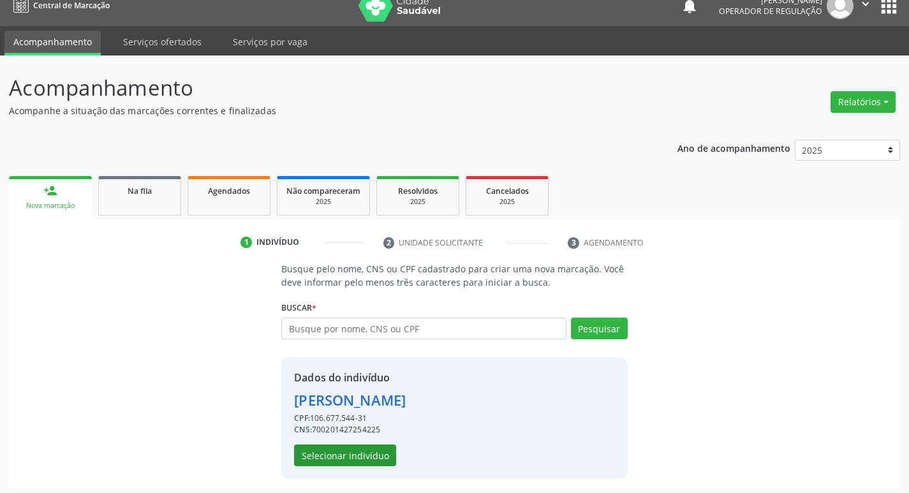
scroll to position [18, 0]
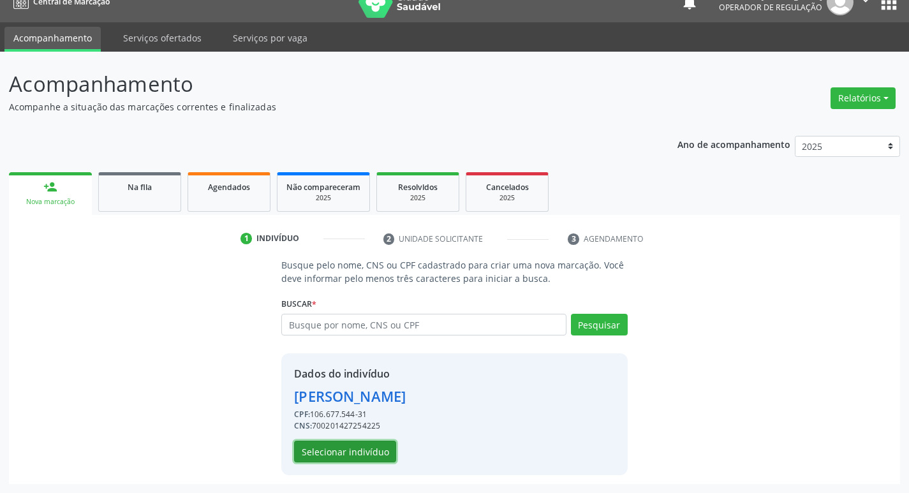
click at [353, 457] on button "Selecionar indivíduo" at bounding box center [345, 452] width 102 height 22
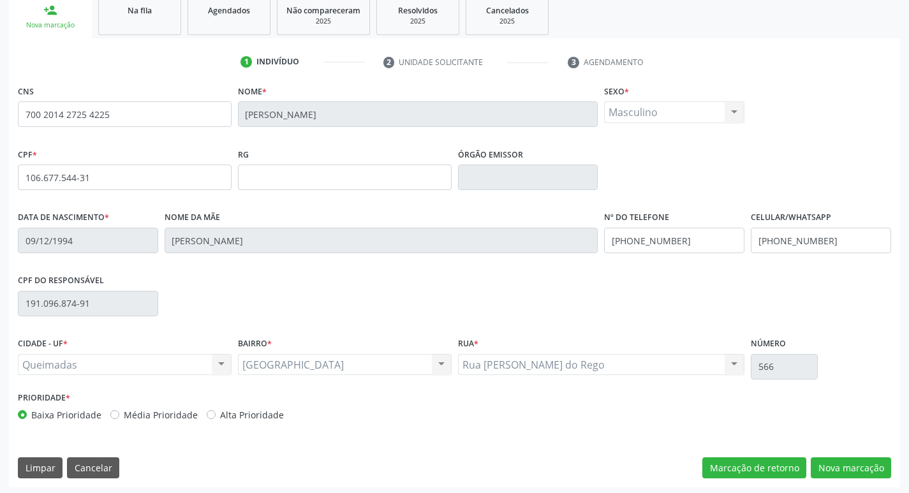
scroll to position [198, 0]
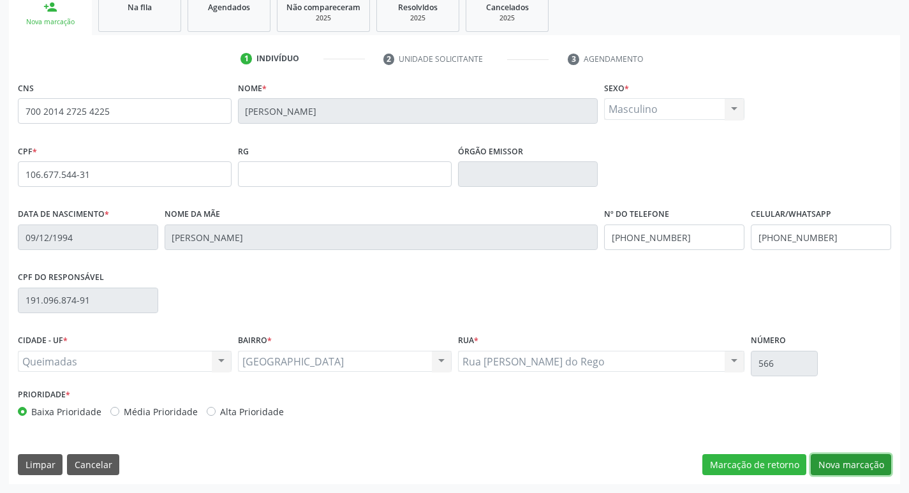
click at [850, 459] on button "Nova marcação" at bounding box center [851, 465] width 80 height 22
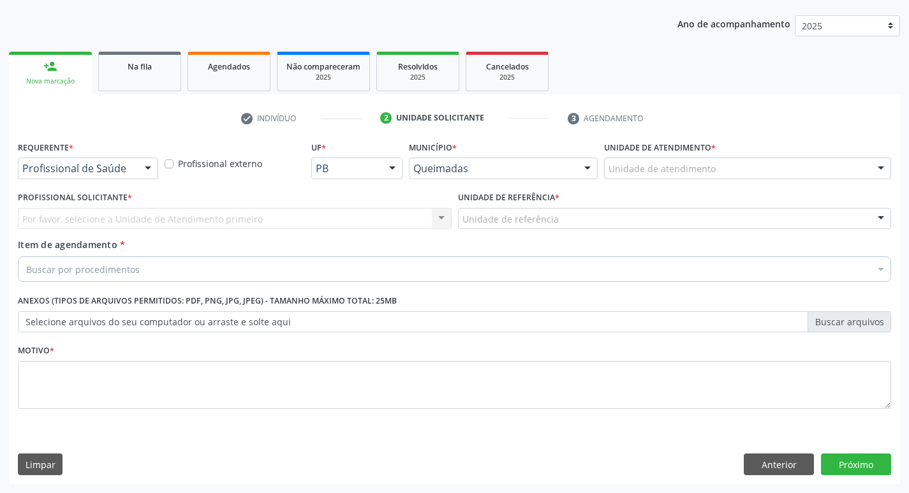
scroll to position [139, 0]
click at [72, 176] on div "Profissional de Saúde" at bounding box center [88, 169] width 140 height 22
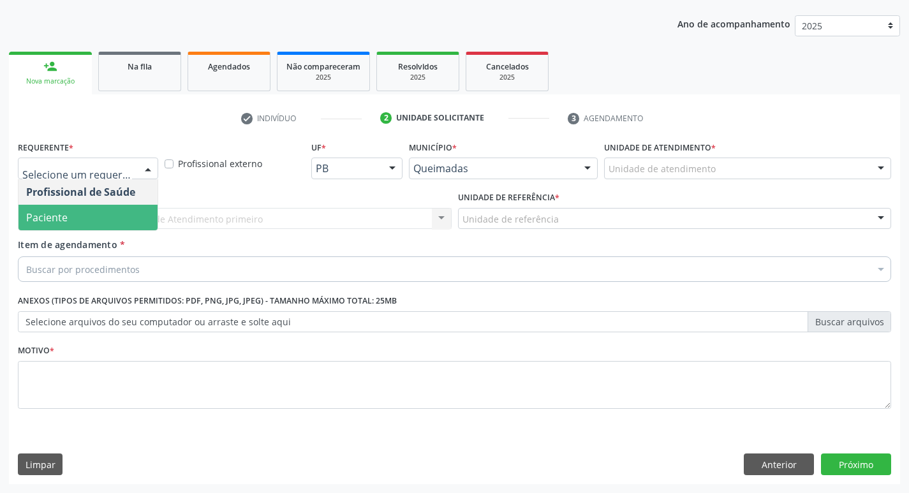
click at [88, 214] on span "Paciente" at bounding box center [87, 218] width 139 height 26
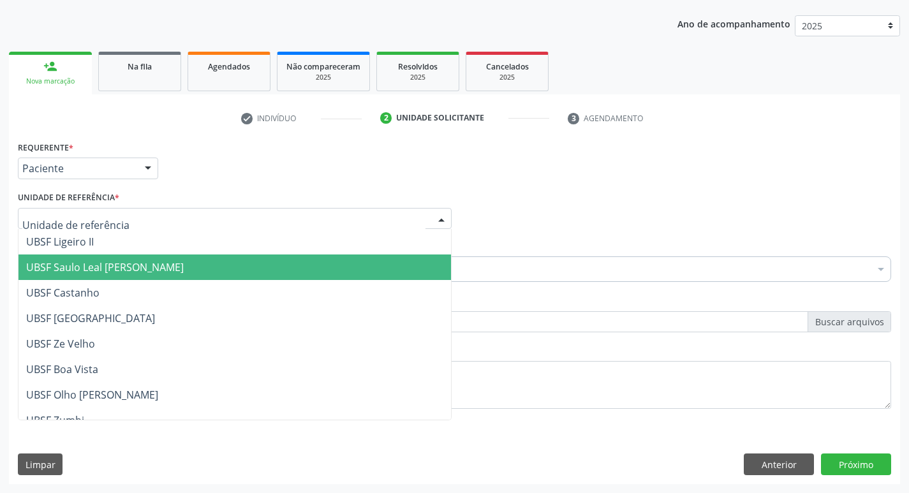
click at [129, 260] on span "UBSF Saulo Leal [PERSON_NAME]" at bounding box center [234, 268] width 432 height 26
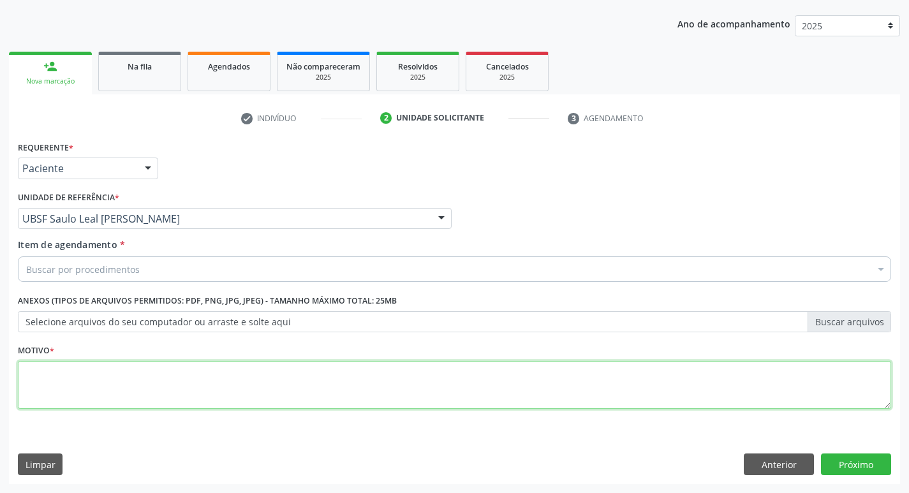
click at [91, 377] on textarea at bounding box center [454, 385] width 873 height 48
type textarea "AVALIACAO"
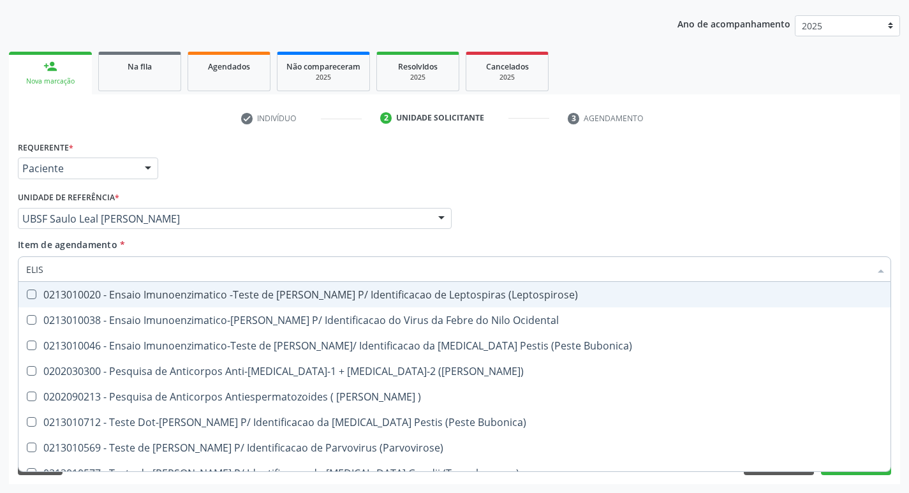
type input "ELISA"
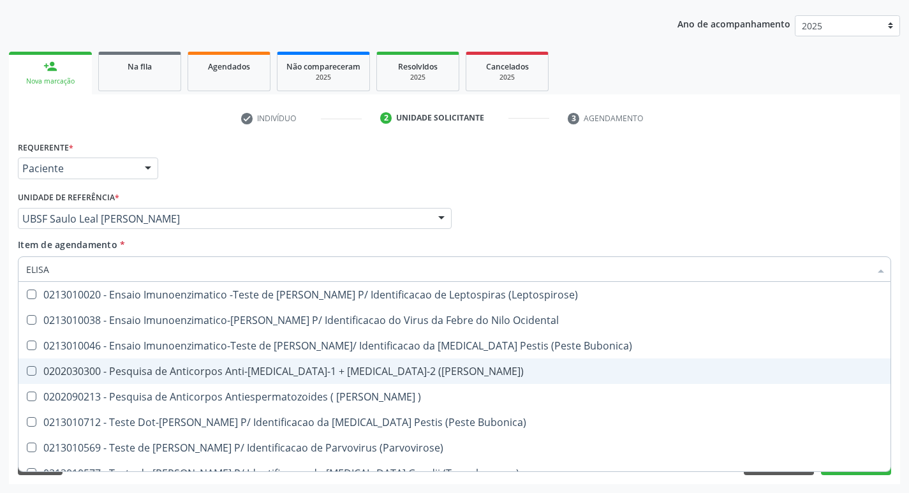
click at [332, 379] on span "0202030300 - Pesquisa de Anticorpos Anti-[MEDICAL_DATA]-1 + [MEDICAL_DATA]-2 ([…" at bounding box center [454, 371] width 872 height 26
checkbox \(Elisa\) "true"
type input "E"
checkbox \(Elisa\) "false"
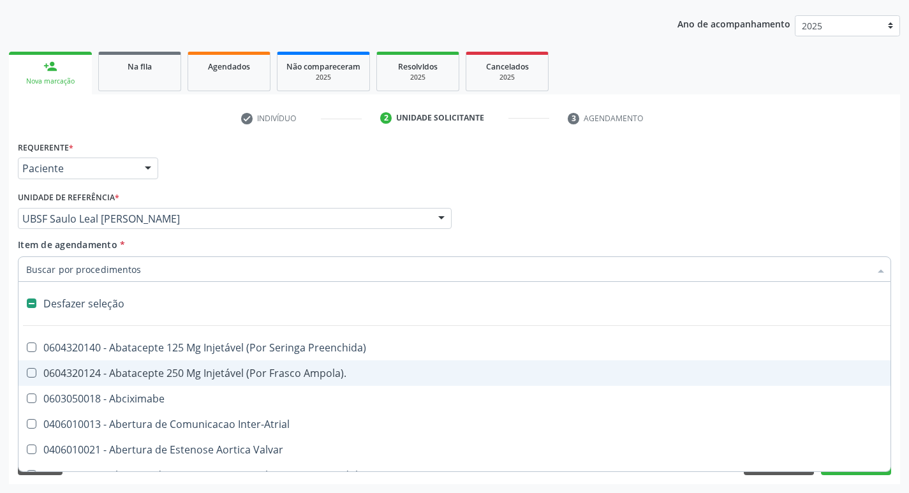
type input "H"
checkbox Penis "true"
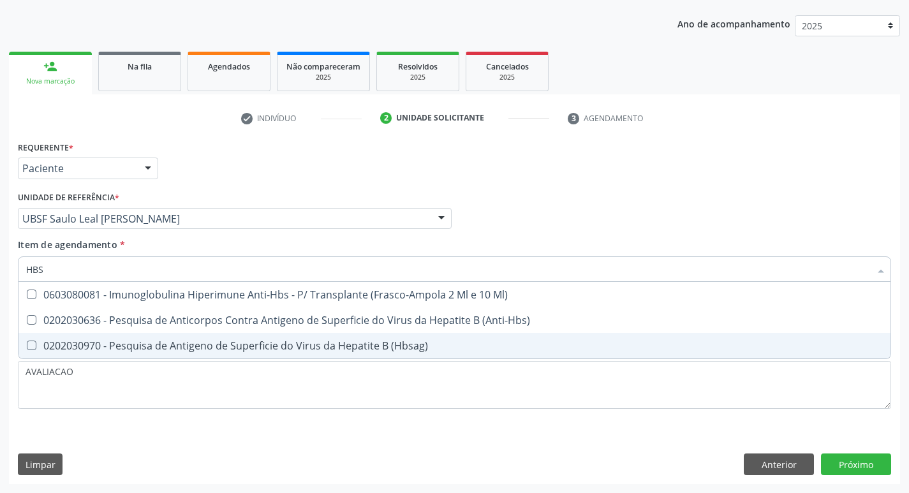
type input "HBSA"
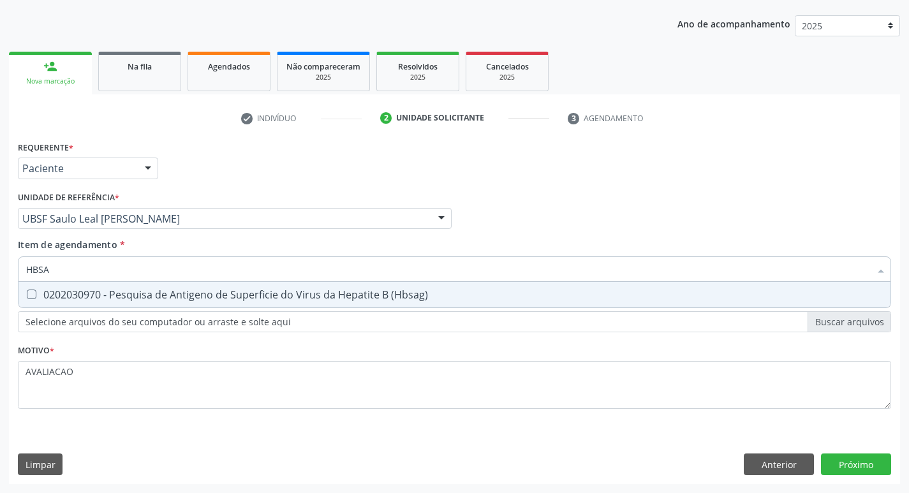
click at [301, 280] on input "HBSA" at bounding box center [448, 269] width 844 height 26
click at [300, 300] on div "0202030970 - Pesquisa de Antigeno de Superficie do Virus da Hepatite B (Hbsag)" at bounding box center [454, 295] width 857 height 10
checkbox \(Hbsag\) "true"
type input "HBS"
checkbox \(Hbsag\) "false"
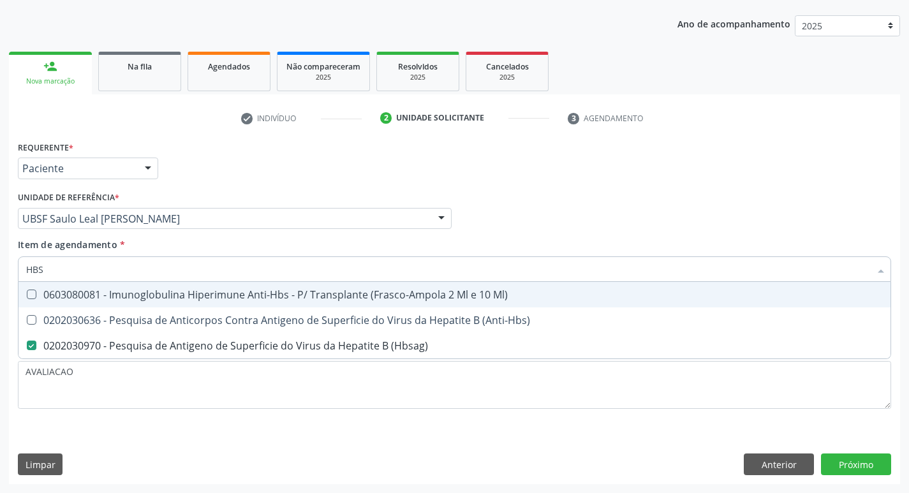
type input "HB"
checkbox \(Hbsag\) "false"
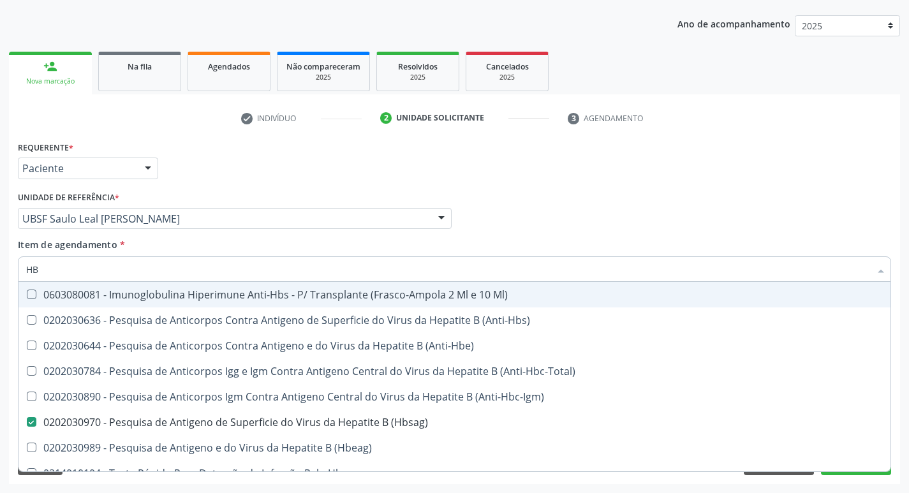
type input "H"
checkbox \(Hbsag\) "false"
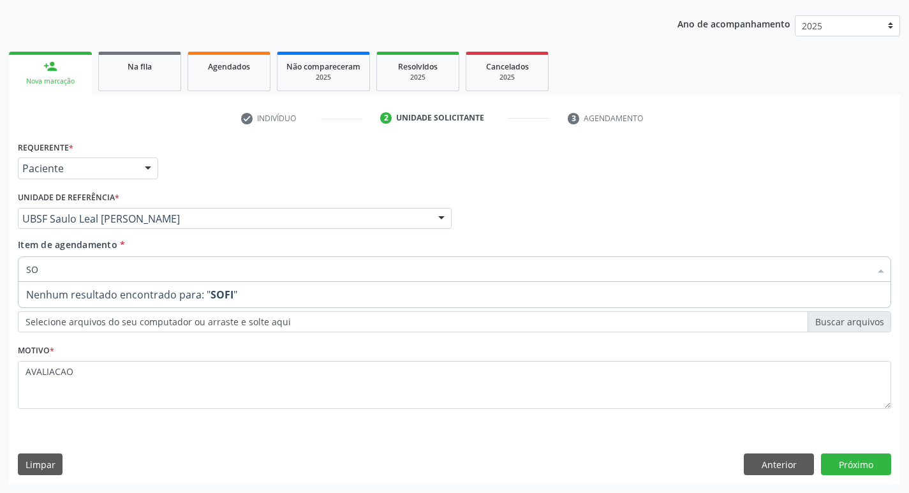
type input "S"
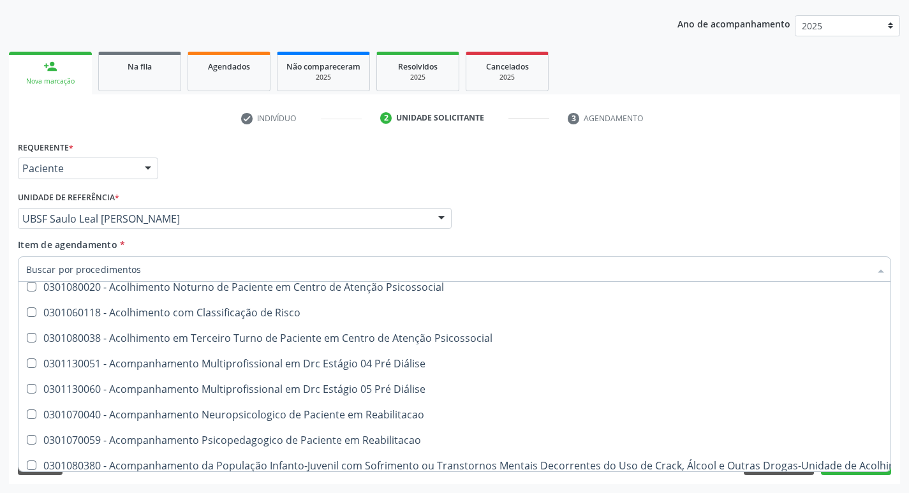
scroll to position [510, 0]
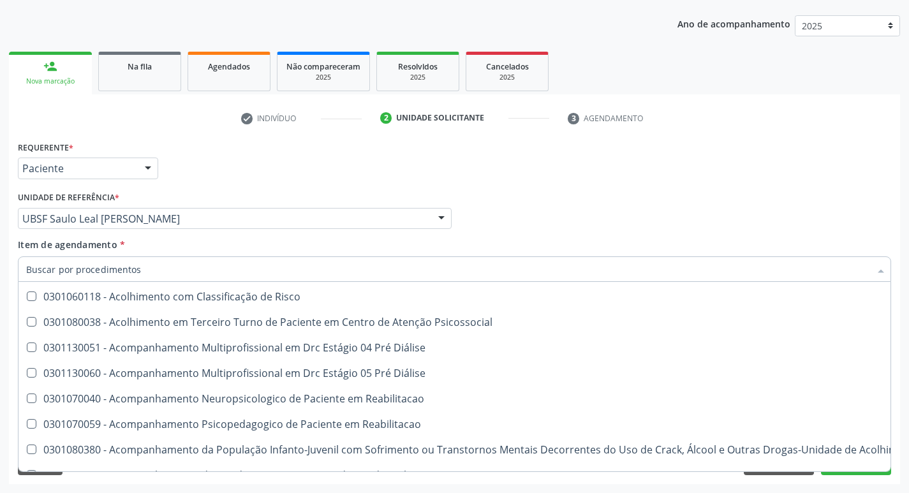
click at [823, 174] on div "Requerente * Paciente Profissional de Saúde Paciente Nenhum resultado encontrad…" at bounding box center [455, 163] width 880 height 50
checkbox Ampola\)\ "true"
checkbox Abciximabe "true"
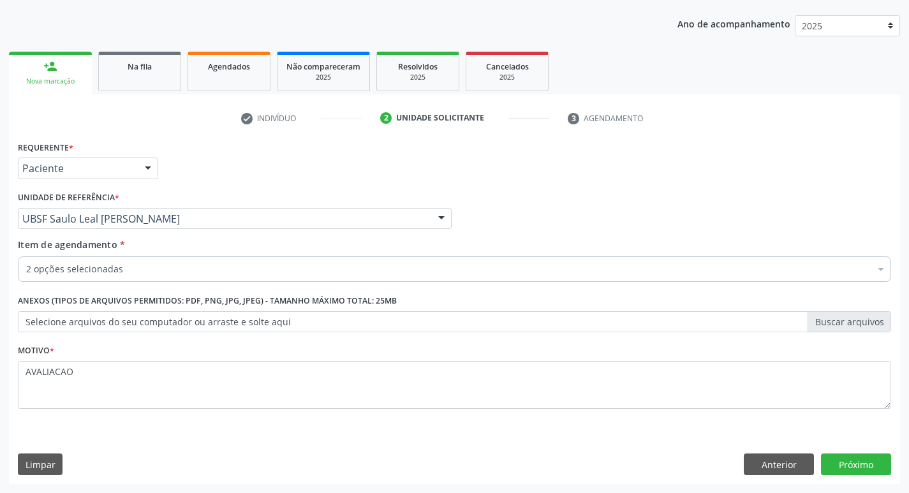
scroll to position [0, 0]
click at [863, 456] on button "Próximo" at bounding box center [856, 465] width 70 height 22
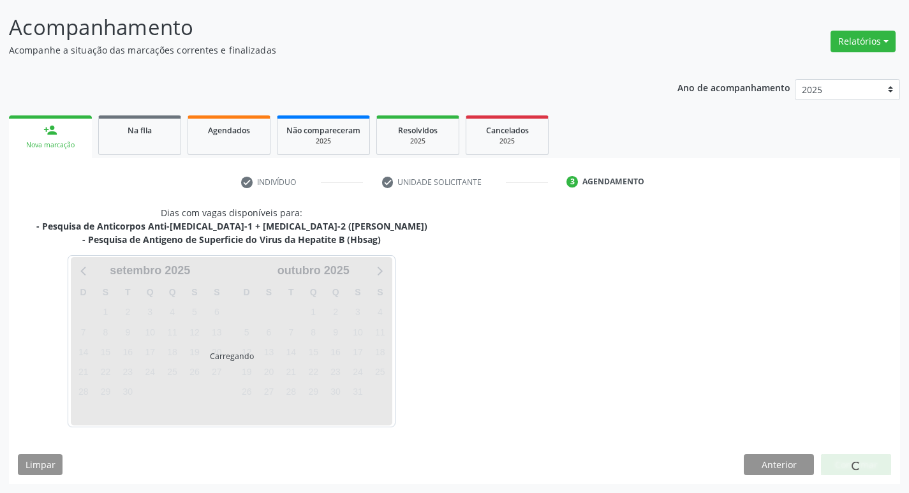
scroll to position [75, 0]
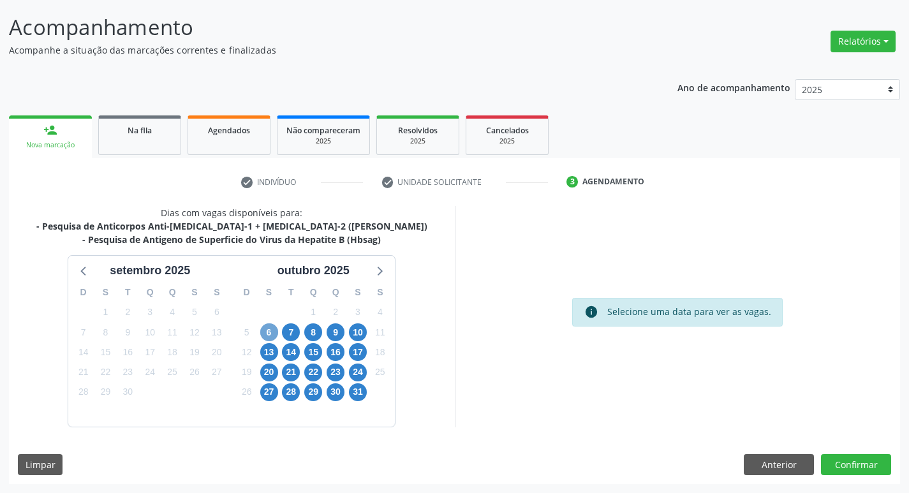
click at [263, 333] on span "6" at bounding box center [269, 332] width 18 height 18
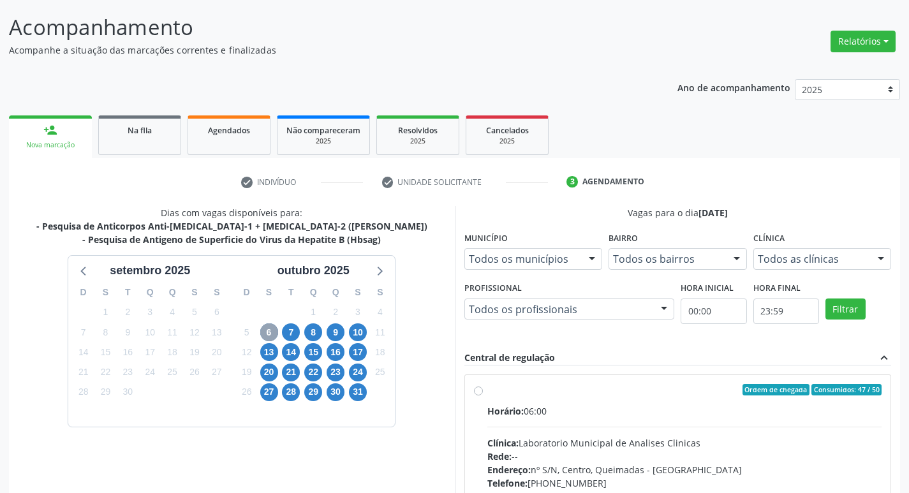
scroll to position [246, 0]
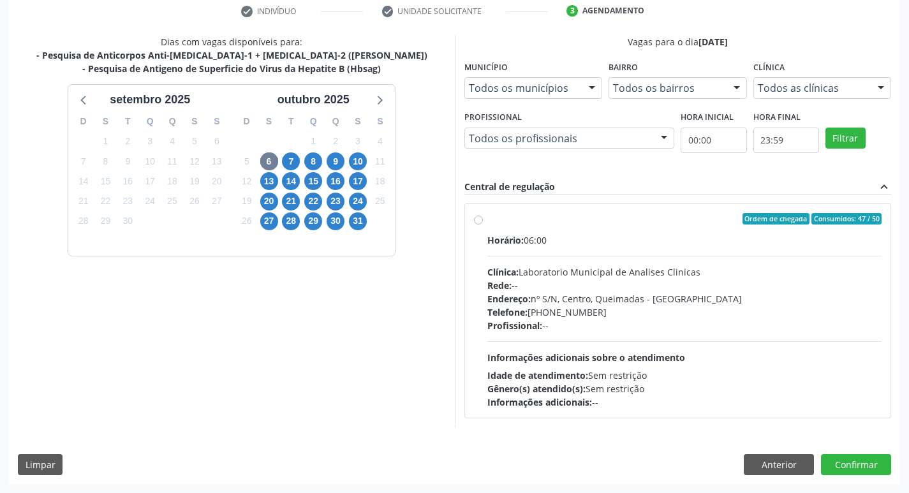
click at [589, 293] on div "Endereço: nº S/N, Centro, Queimadas - [GEOGRAPHIC_DATA]" at bounding box center [684, 298] width 395 height 13
click at [483, 225] on input "Ordem de chegada Consumidos: 47 / 50 Horário: 06:00 Clínica: Laboratorio Munici…" at bounding box center [478, 218] width 9 height 11
radio input "true"
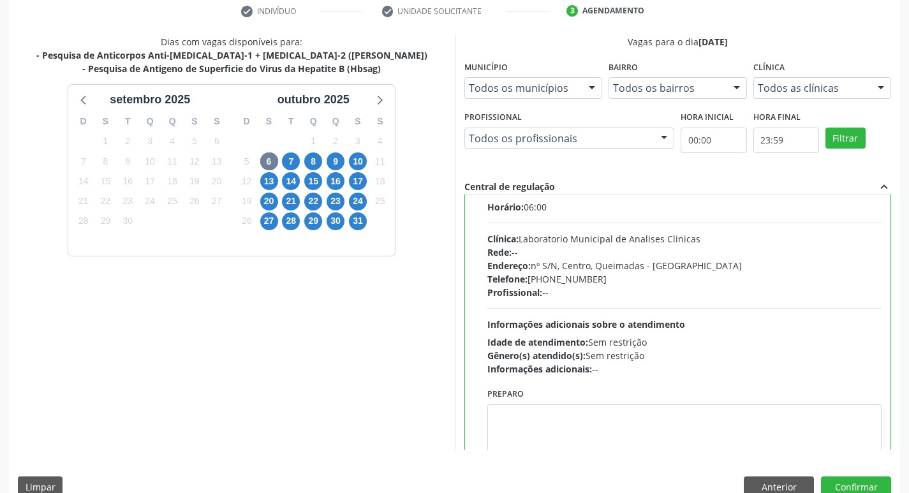
scroll to position [63, 0]
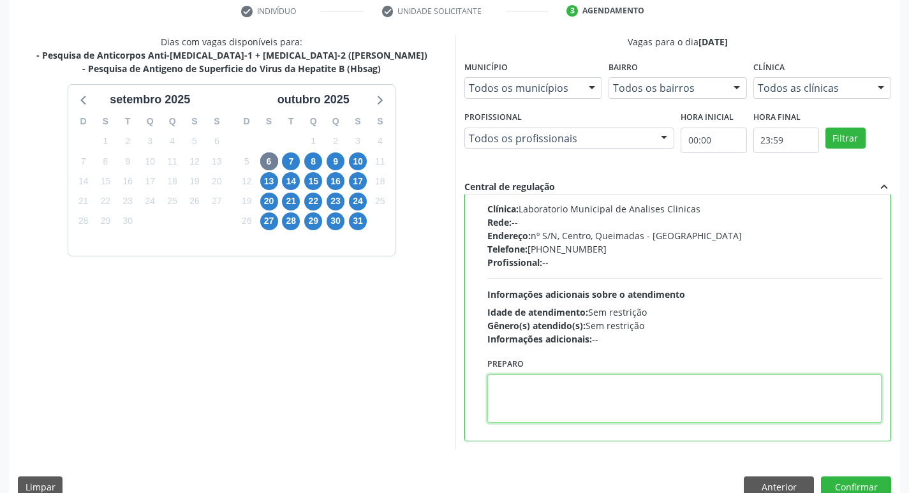
click at [579, 387] on textarea at bounding box center [684, 398] width 395 height 48
paste textarea "IR EM [GEOGRAPHIC_DATA]"
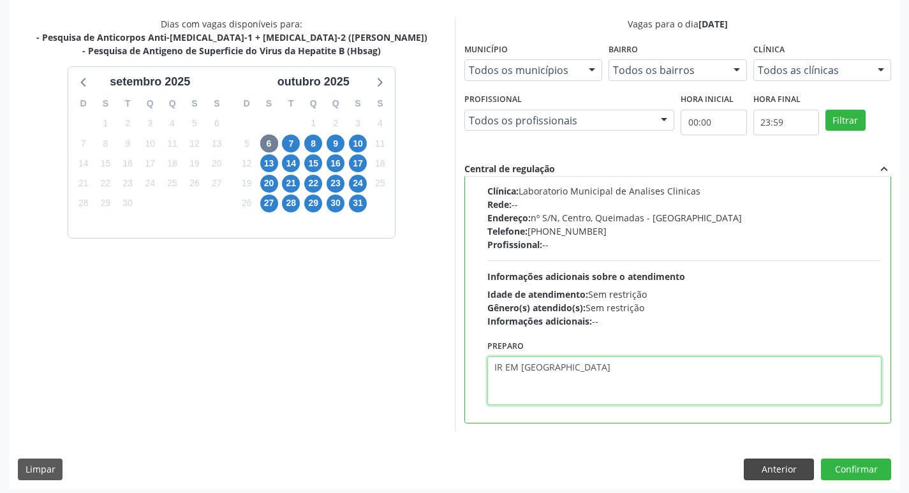
scroll to position [269, 0]
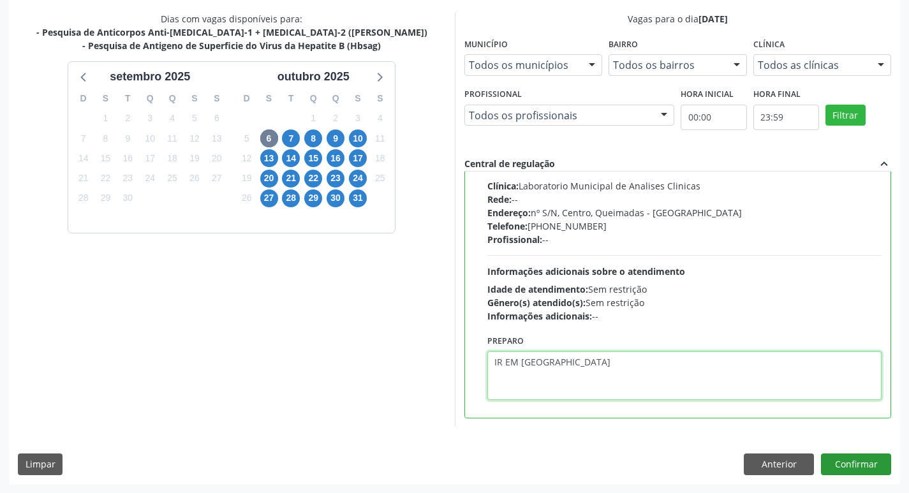
type textarea "IR EM [GEOGRAPHIC_DATA]"
click at [839, 459] on button "Confirmar" at bounding box center [856, 465] width 70 height 22
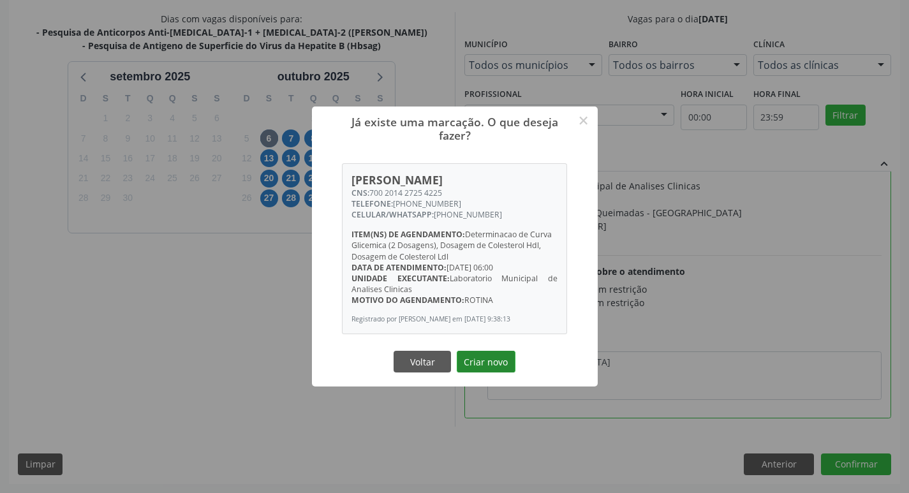
click at [473, 369] on button "Criar novo" at bounding box center [486, 362] width 59 height 22
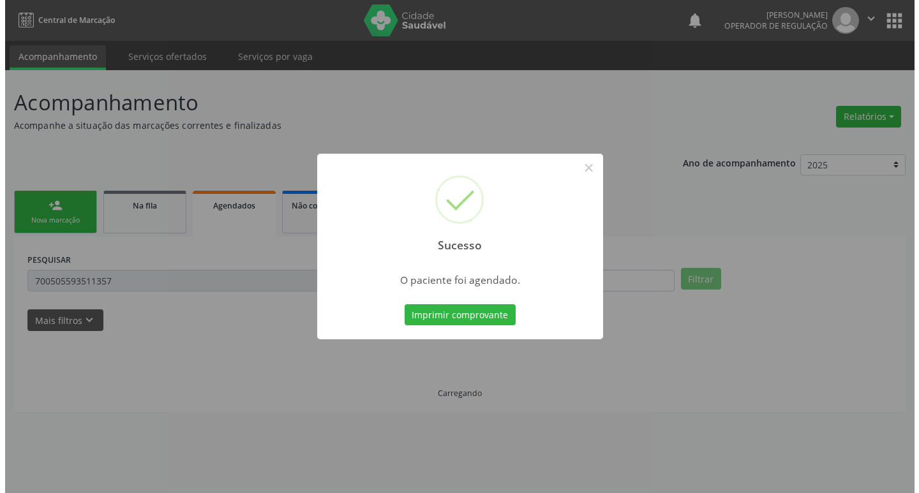
scroll to position [0, 0]
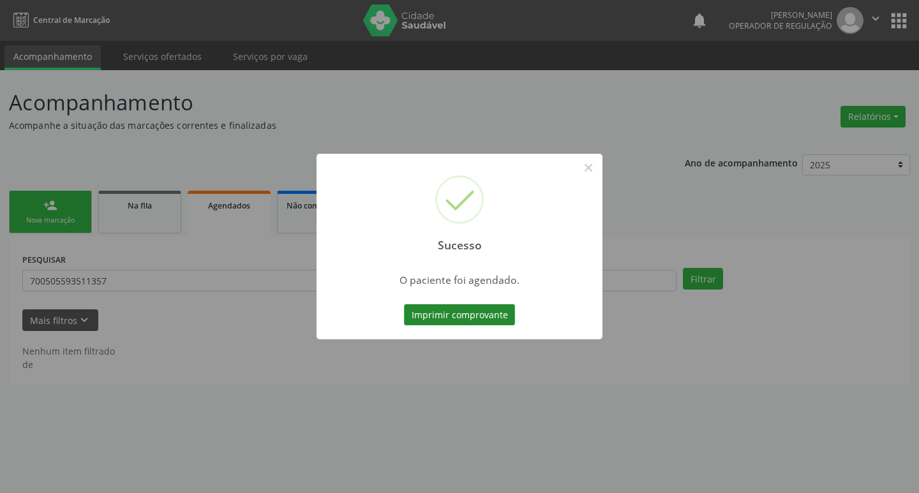
click at [466, 321] on button "Imprimir comprovante" at bounding box center [459, 315] width 111 height 22
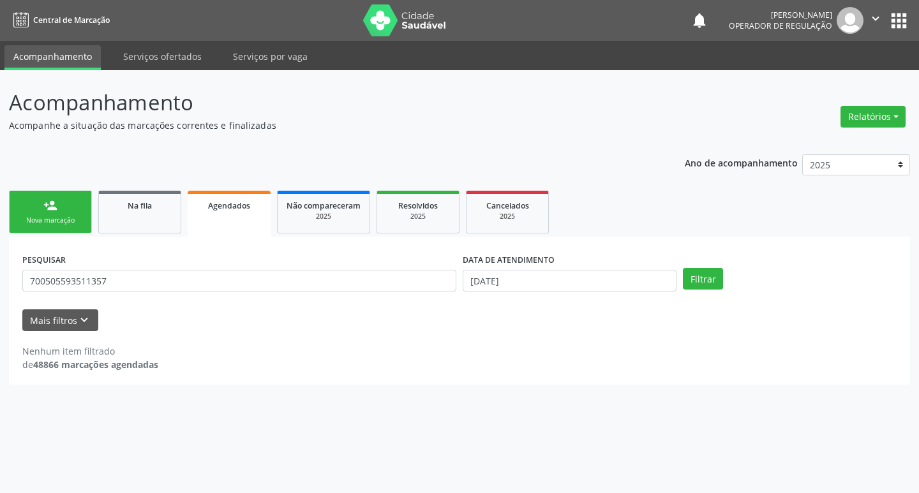
click at [55, 199] on div "Sucesso × O paciente foi agendado. Imprimir comprovante Cancel" at bounding box center [459, 246] width 919 height 493
click at [45, 195] on link "person_add Nova marcação" at bounding box center [50, 212] width 83 height 43
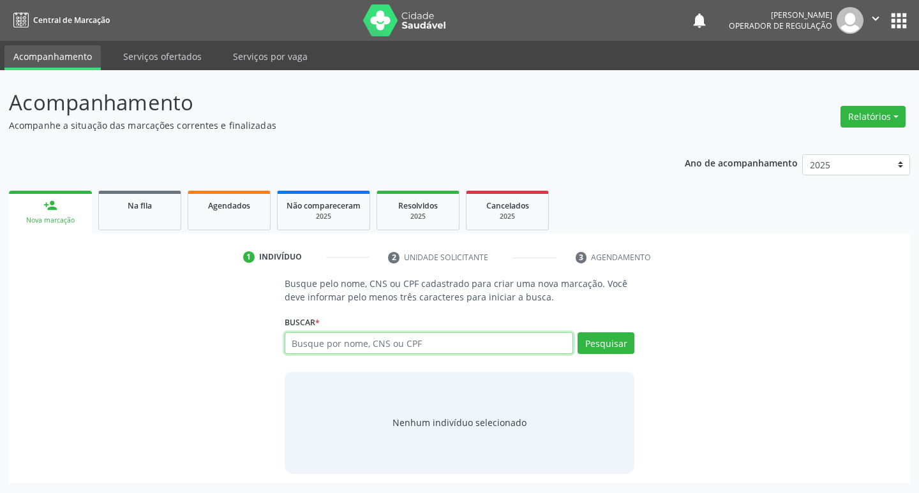
click at [366, 343] on input "text" at bounding box center [428, 343] width 289 height 22
type input "[PERSON_NAME] A"
click at [606, 348] on button "Pesquisar" at bounding box center [605, 343] width 57 height 22
type input "[PERSON_NAME] A"
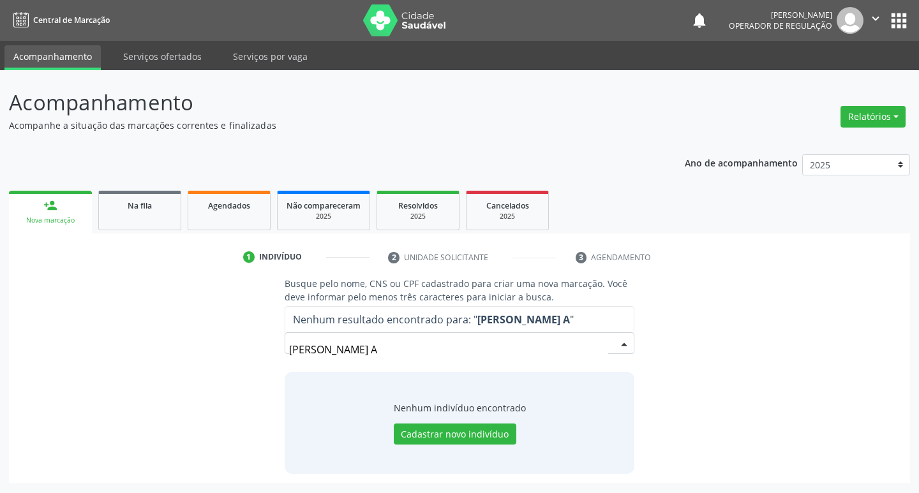
click at [415, 353] on input "[PERSON_NAME] A" at bounding box center [449, 350] width 320 height 26
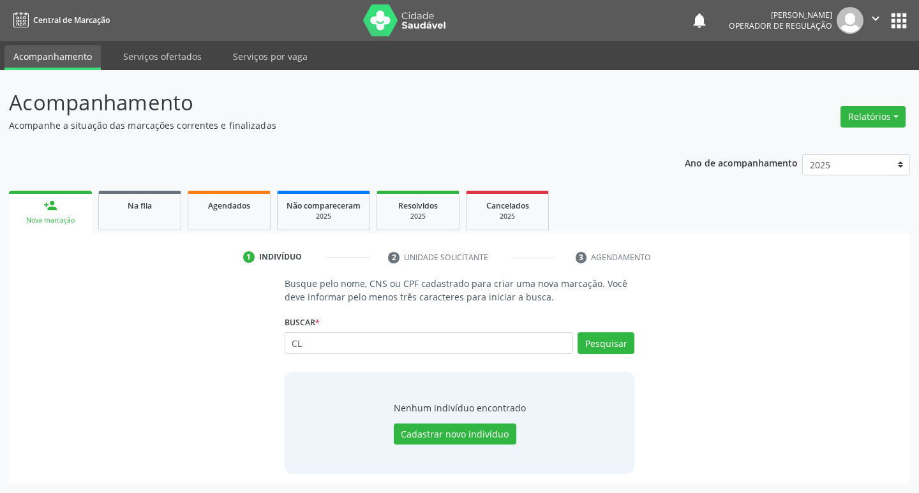
type input "C"
click at [223, 219] on link "Agendados" at bounding box center [229, 211] width 83 height 40
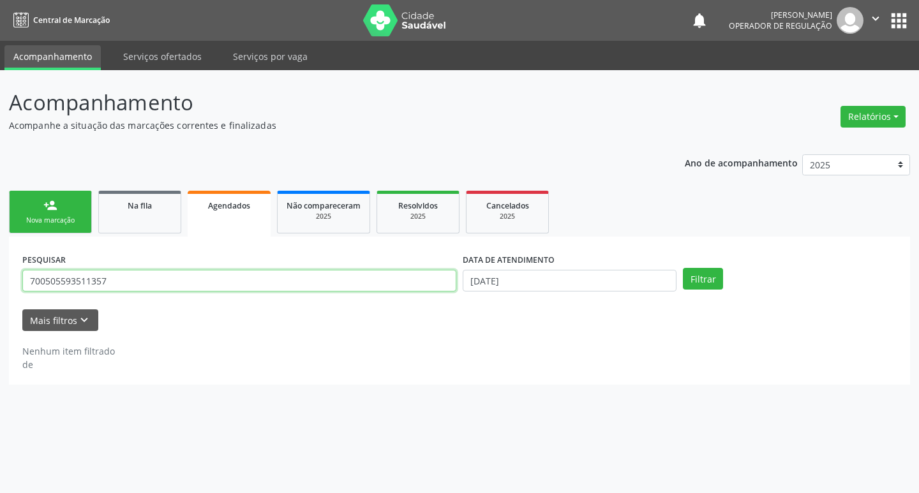
click at [170, 279] on input "700505593511357" at bounding box center [239, 281] width 434 height 22
type input "7"
type input "[PERSON_NAME]"
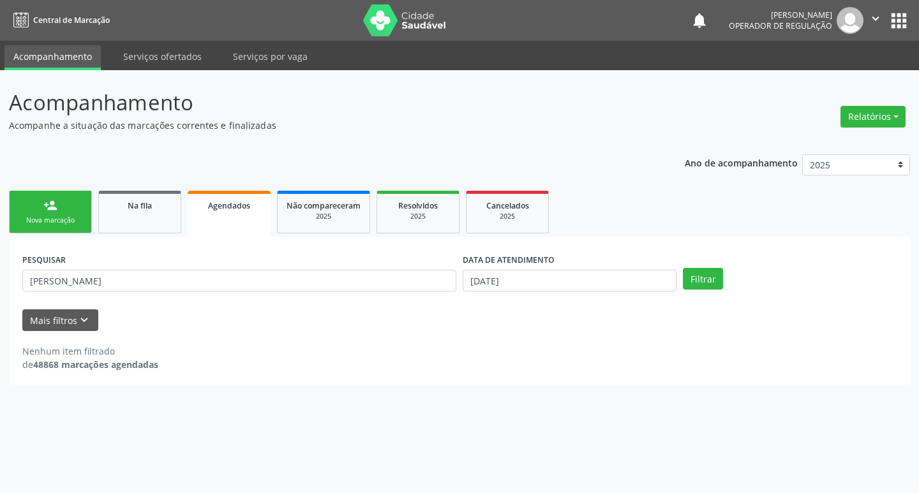
click at [455, 260] on div "PESQUISAR [PERSON_NAME]" at bounding box center [239, 275] width 440 height 50
click at [483, 274] on input "[DATE]" at bounding box center [569, 281] width 214 height 22
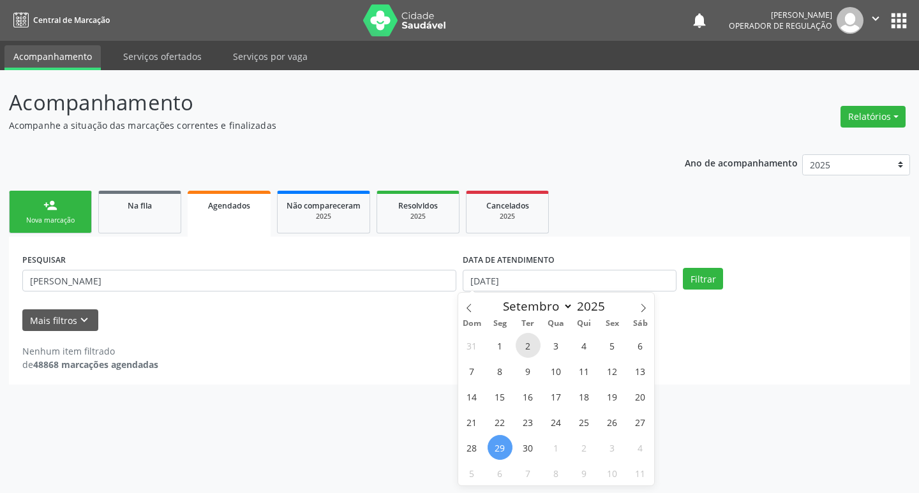
click at [533, 351] on span "2" at bounding box center [527, 345] width 25 height 25
type input "[DATE]"
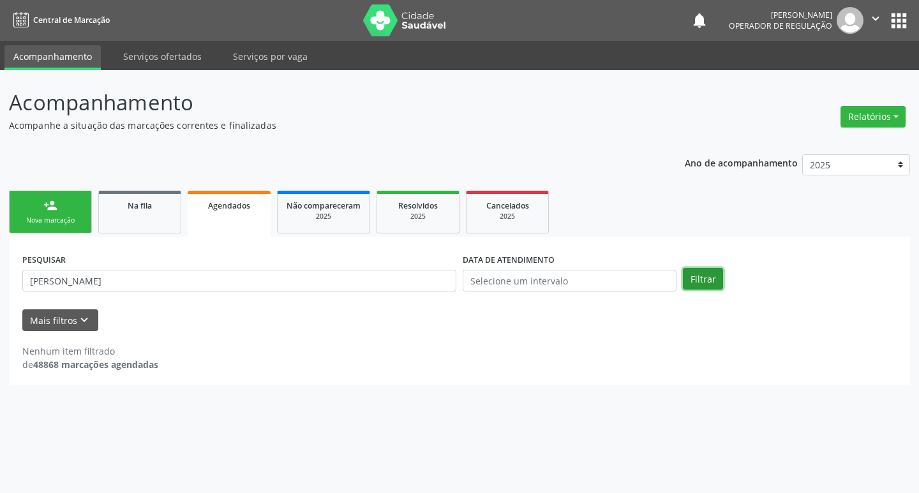
click at [684, 285] on button "Filtrar" at bounding box center [703, 279] width 40 height 22
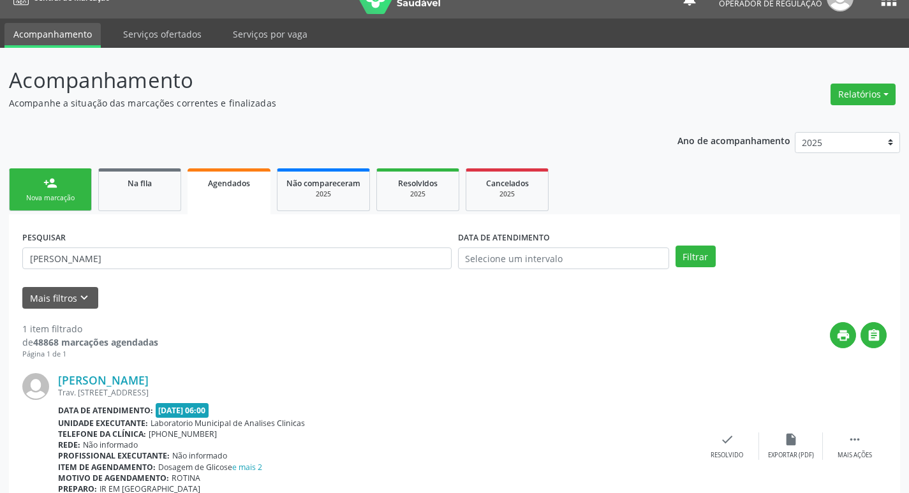
scroll to position [84, 0]
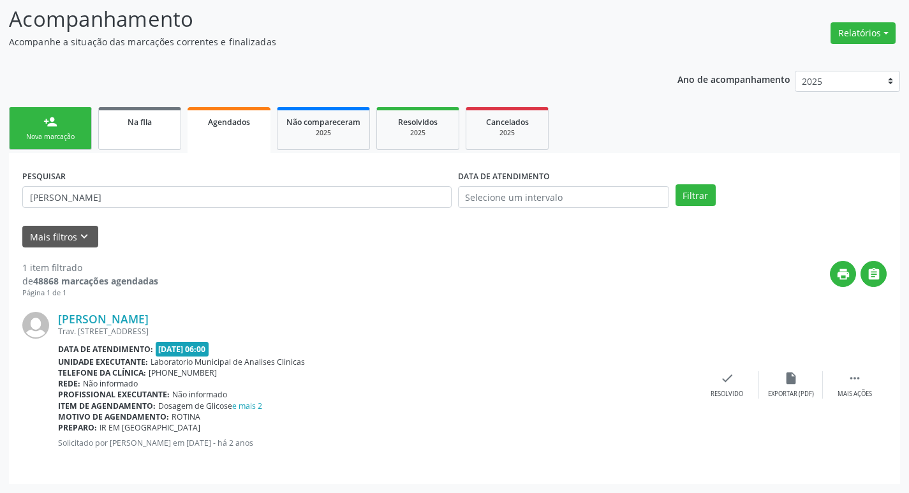
click at [131, 131] on link "Na fila" at bounding box center [139, 128] width 83 height 43
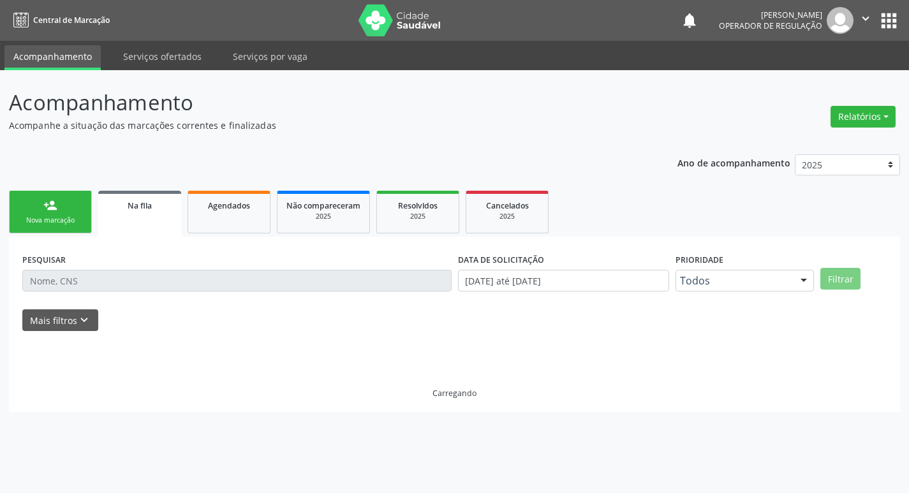
scroll to position [0, 0]
click at [103, 274] on input "text" at bounding box center [239, 281] width 434 height 22
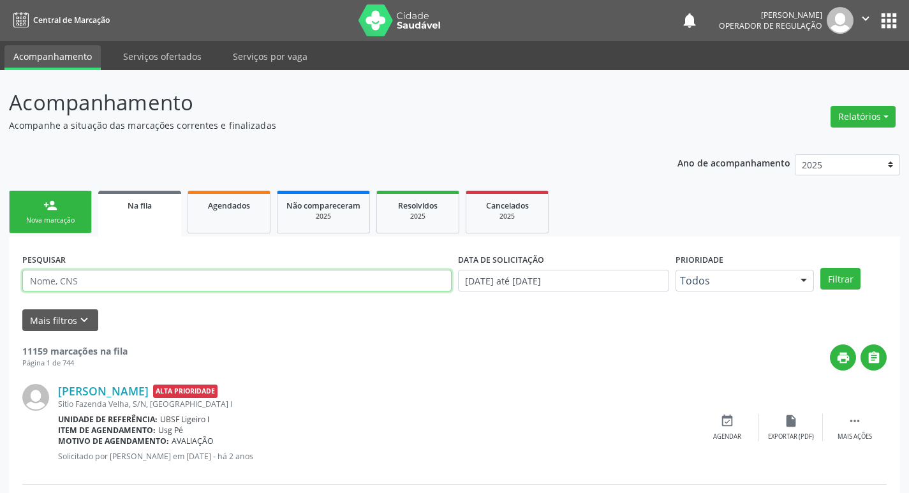
click at [103, 274] on input "text" at bounding box center [236, 281] width 429 height 22
type input "[PERSON_NAME]"
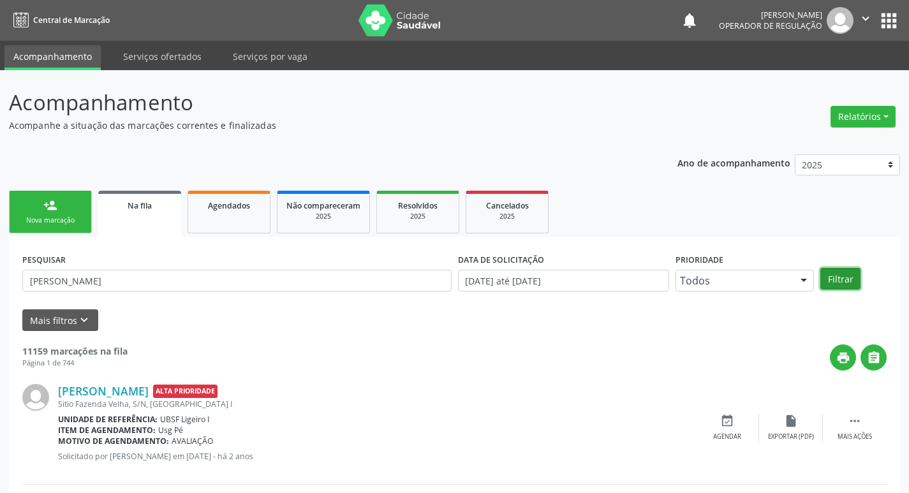
click at [846, 278] on button "Filtrar" at bounding box center [840, 279] width 40 height 22
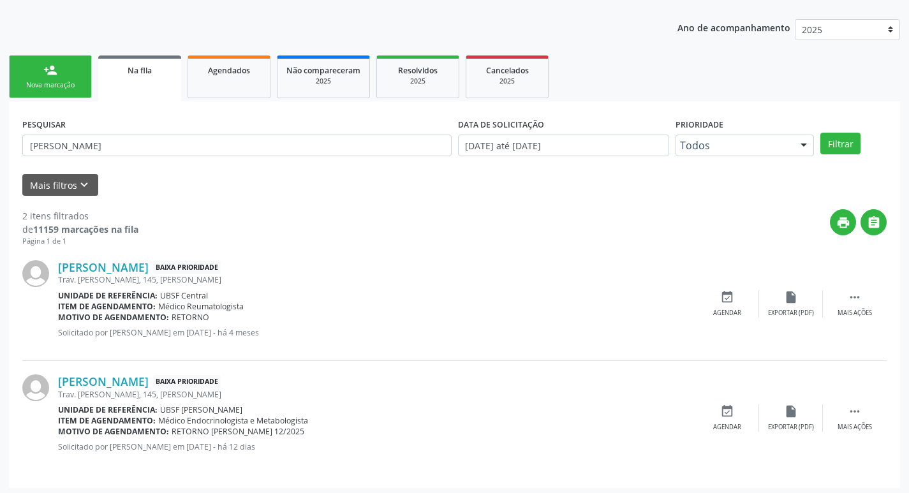
scroll to position [139, 0]
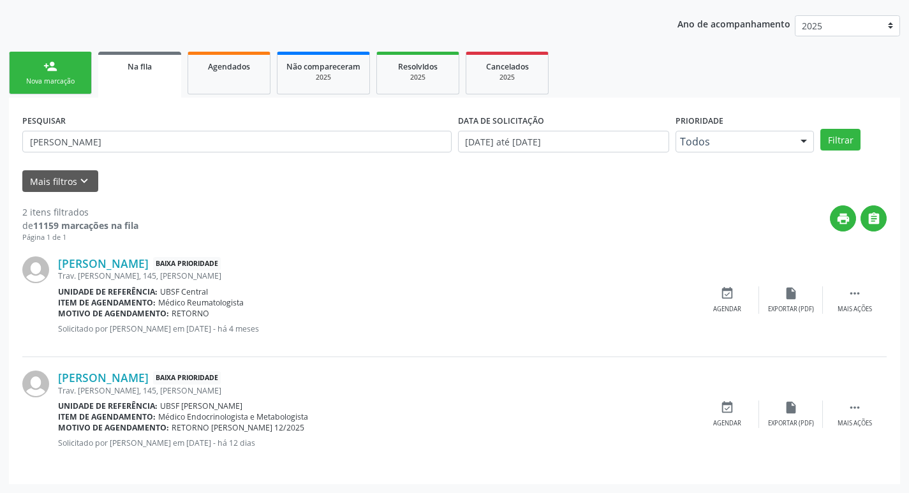
click at [75, 59] on link "person_add Nova marcação" at bounding box center [50, 73] width 83 height 43
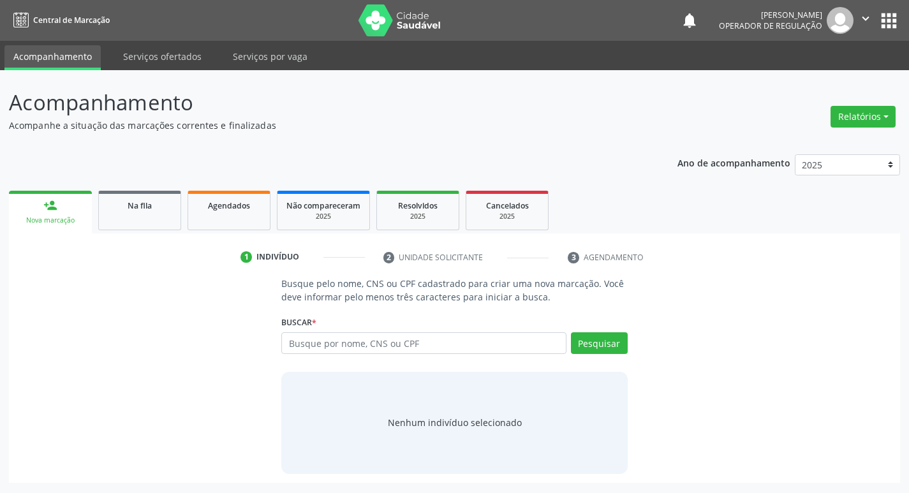
scroll to position [0, 0]
drag, startPoint x: 346, startPoint y: 355, endPoint x: 314, endPoint y: 344, distance: 34.3
click at [343, 355] on div "Busque por nome, CNS ou CPF Nenhum resultado encontrado para: " " Digite nome, …" at bounding box center [459, 347] width 350 height 31
click at [316, 344] on input "text" at bounding box center [428, 343] width 289 height 22
type input "700807417480087"
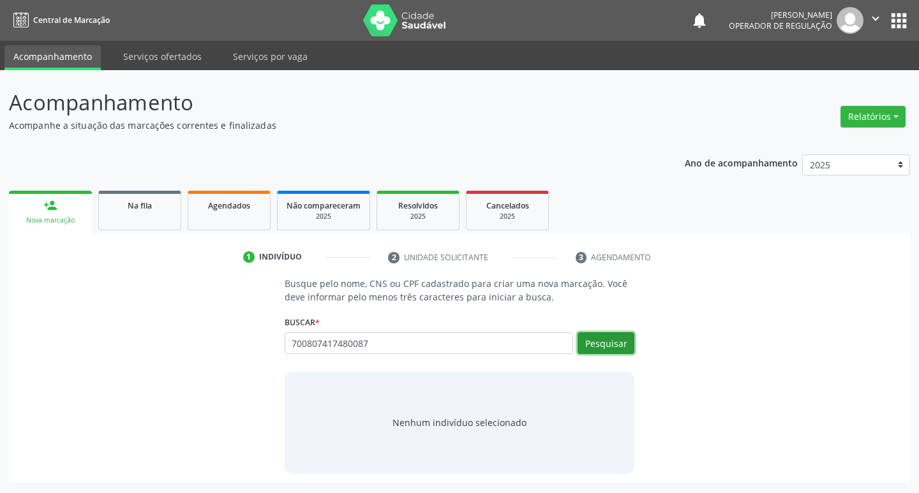
click at [602, 332] on div "Buscar * Busque por nome, CNS ou CPF Nenhum resultado encontrado para: " " Não …" at bounding box center [459, 338] width 350 height 50
click at [608, 338] on button "Pesquisar" at bounding box center [605, 343] width 57 height 22
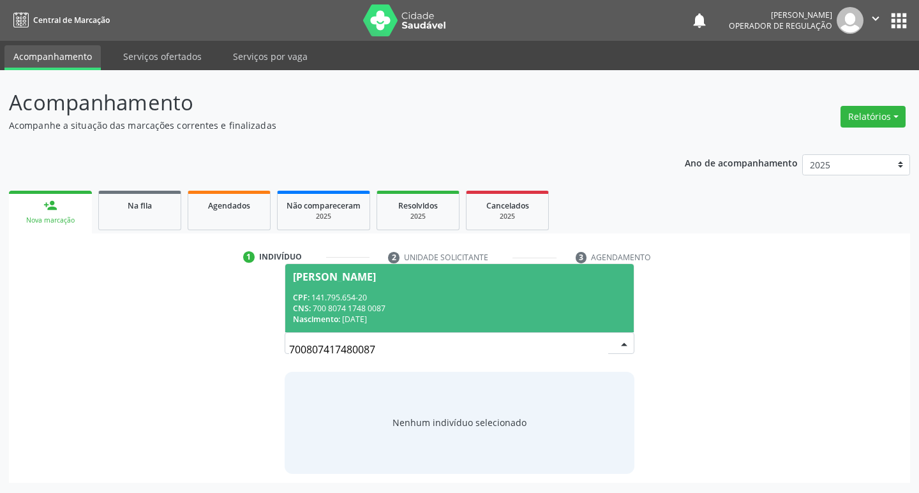
click at [397, 297] on div "CPF: 141.795.654-20" at bounding box center [460, 297] width 334 height 11
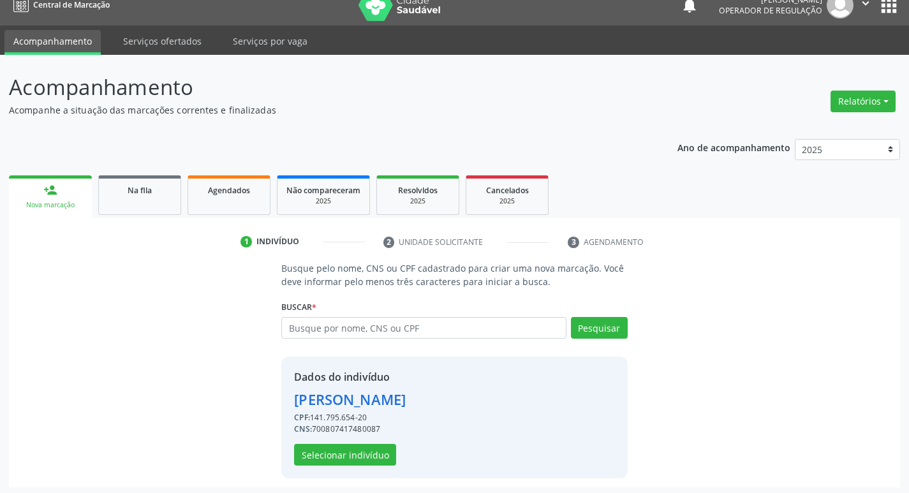
scroll to position [18, 0]
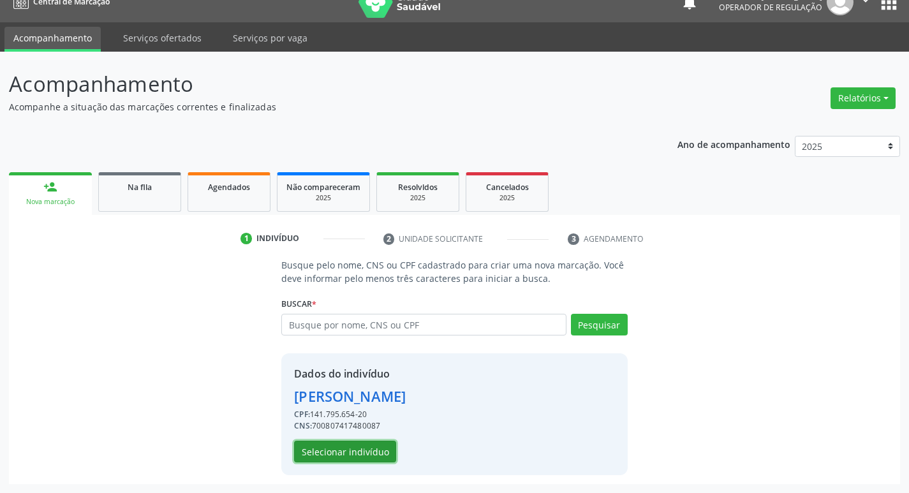
click at [339, 457] on button "Selecionar indivíduo" at bounding box center [345, 452] width 102 height 22
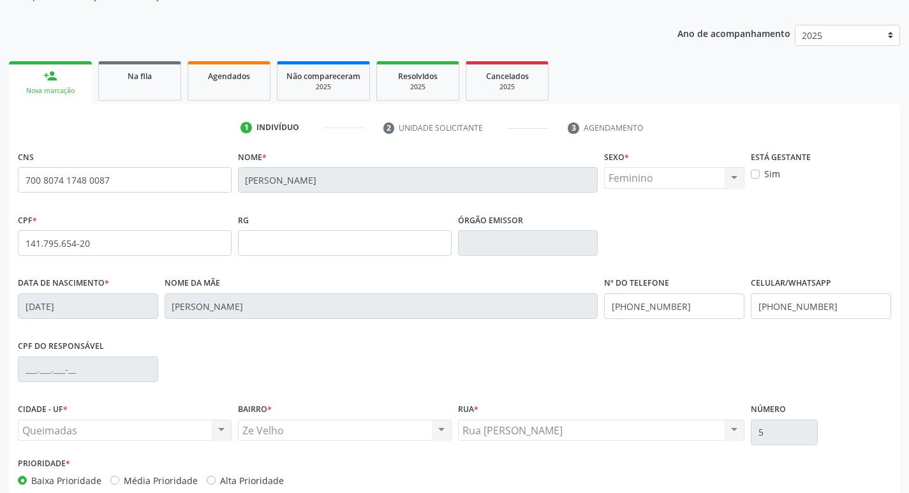
scroll to position [198, 0]
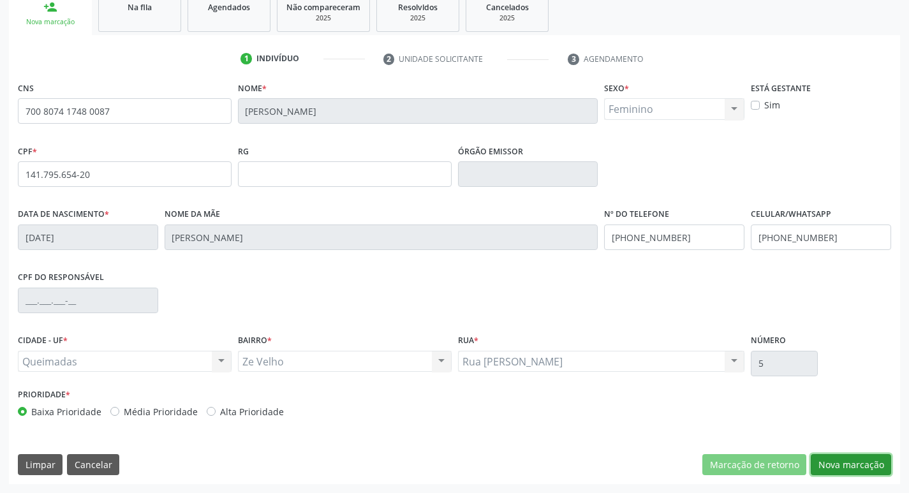
drag, startPoint x: 847, startPoint y: 459, endPoint x: 836, endPoint y: 457, distance: 11.0
click at [847, 460] on button "Nova marcação" at bounding box center [851, 465] width 80 height 22
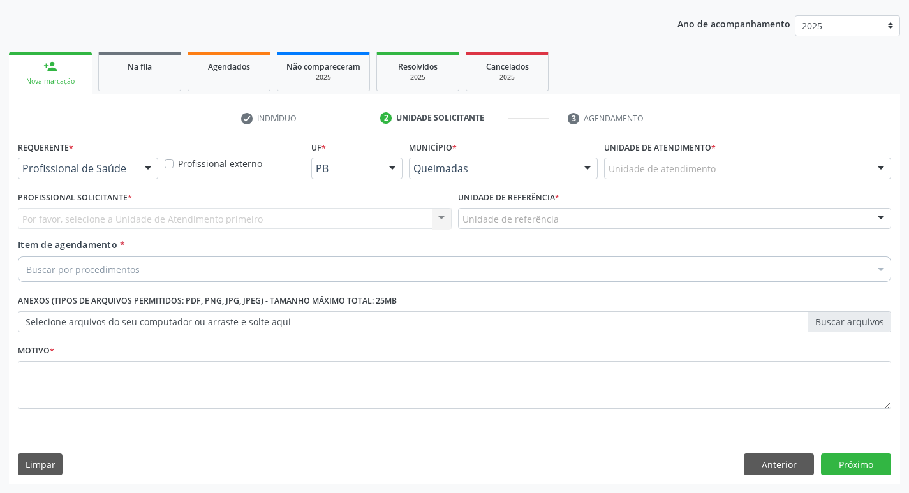
scroll to position [139, 0]
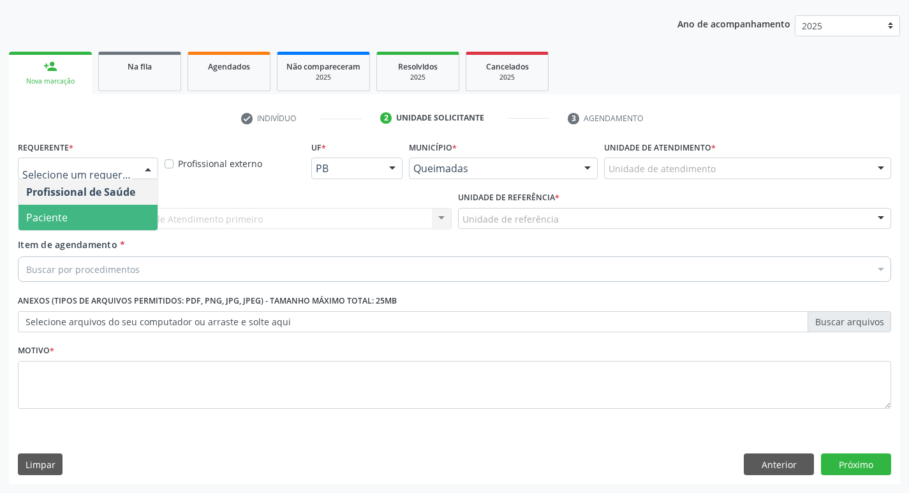
click at [78, 214] on span "Paciente" at bounding box center [87, 218] width 139 height 26
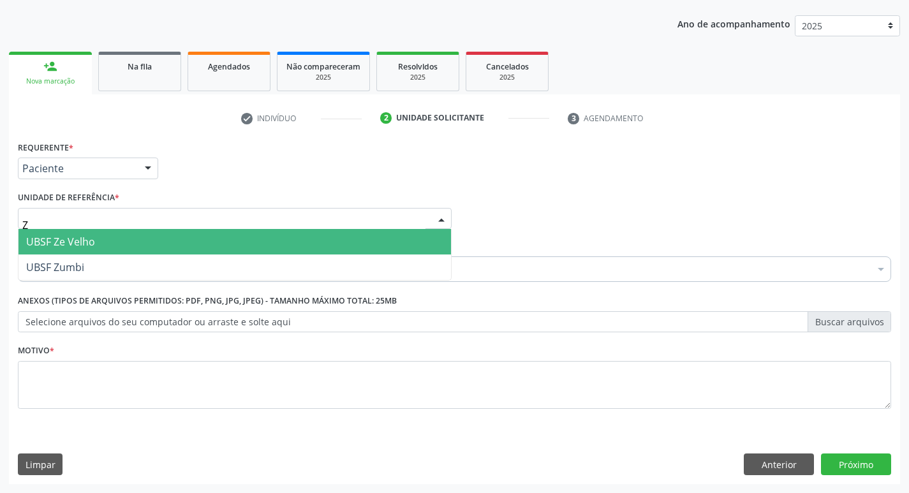
type input "ZE"
click at [101, 253] on span "UBSF Ze Velho" at bounding box center [234, 242] width 432 height 26
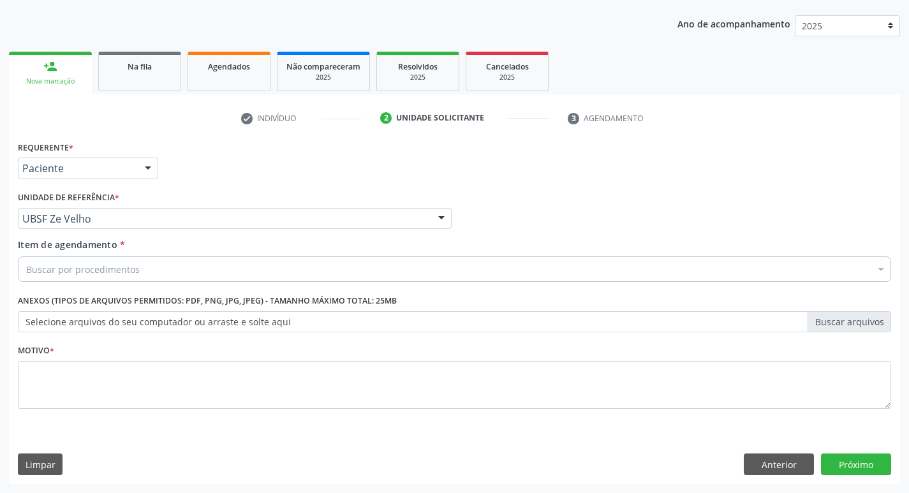
click at [58, 418] on fieldset "Motivo *" at bounding box center [454, 379] width 873 height 77
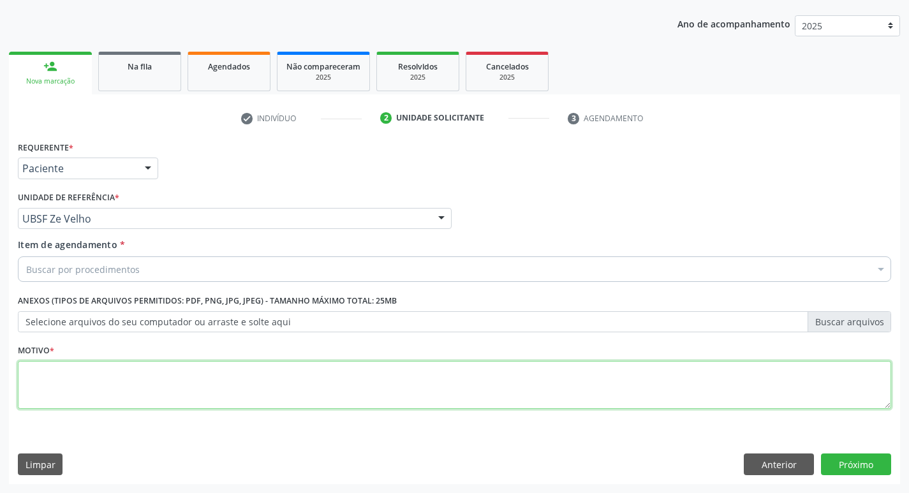
click at [68, 385] on textarea at bounding box center [454, 385] width 873 height 48
type textarea "AVALIACAO"
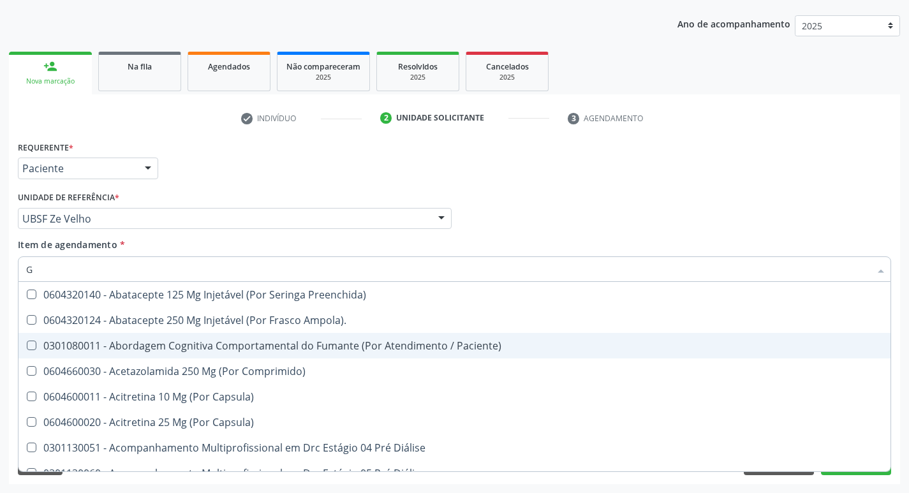
type input "GLICOSE"
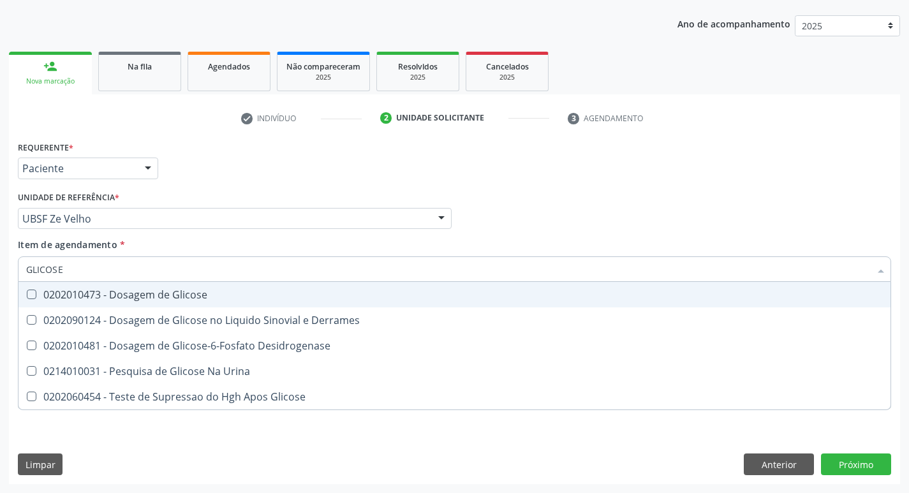
click at [151, 302] on span "0202010473 - Dosagem de Glicose" at bounding box center [454, 295] width 872 height 26
checkbox Glicose "true"
type input "GLICOS"
checkbox Glicose "false"
checkbox Derrames "true"
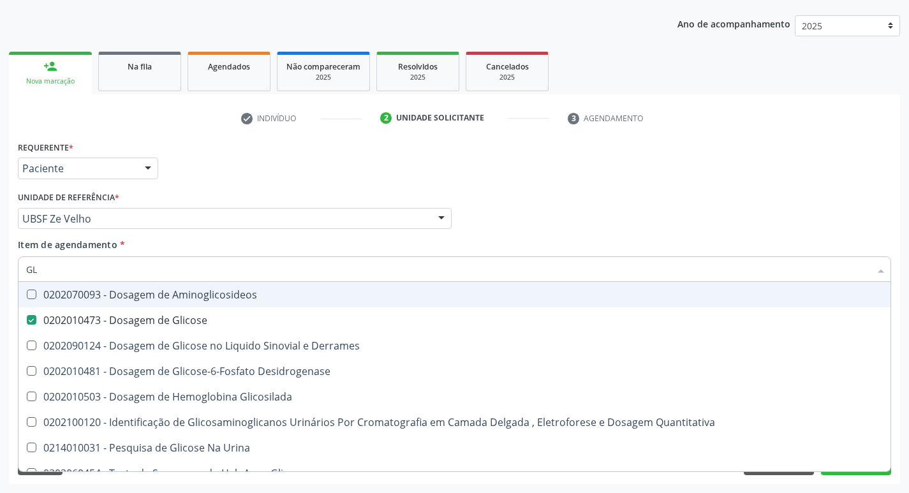
type input "G"
checkbox Glicose "false"
checkbox Derrames "false"
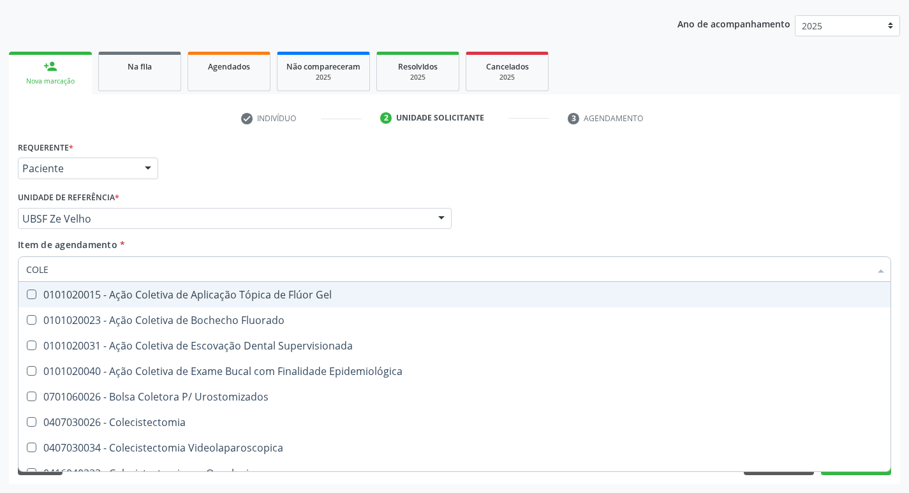
type input "COLES"
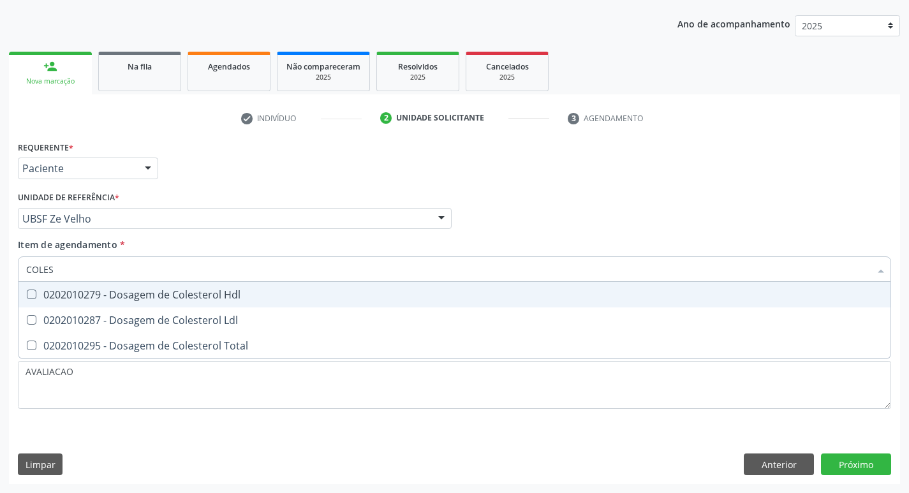
click at [161, 306] on span "0202010279 - Dosagem de Colesterol Hdl" at bounding box center [454, 295] width 872 height 26
checkbox Hdl "true"
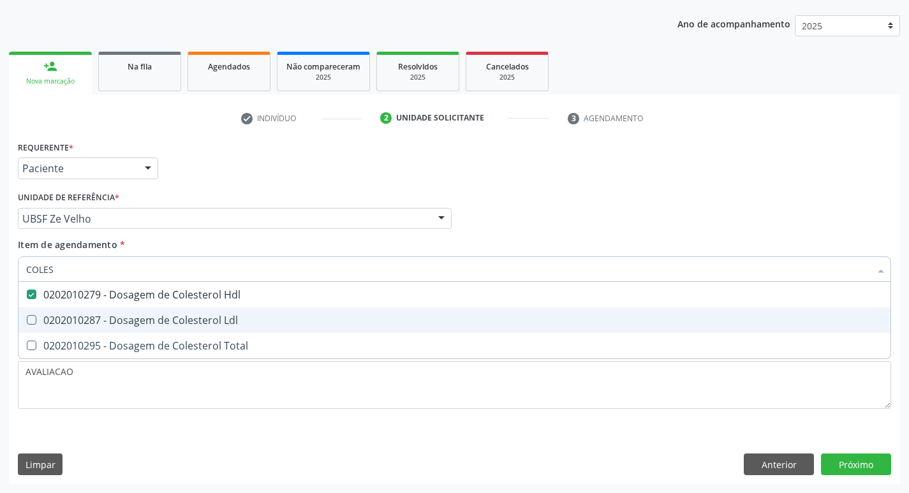
click at [170, 329] on span "0202010287 - Dosagem de Colesterol Ldl" at bounding box center [454, 320] width 872 height 26
checkbox Ldl "true"
type input "COLE"
checkbox Hdl "false"
checkbox Ldl "false"
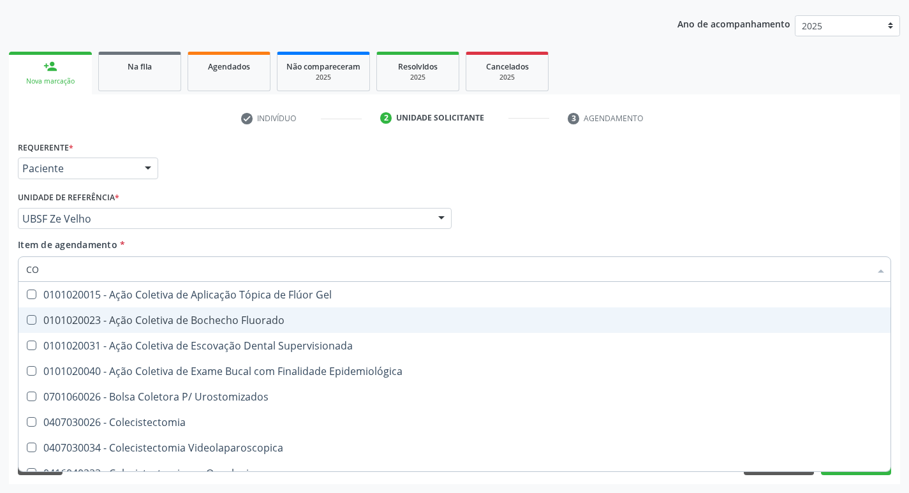
type input "C"
checkbox Hdl "false"
checkbox Ldl "false"
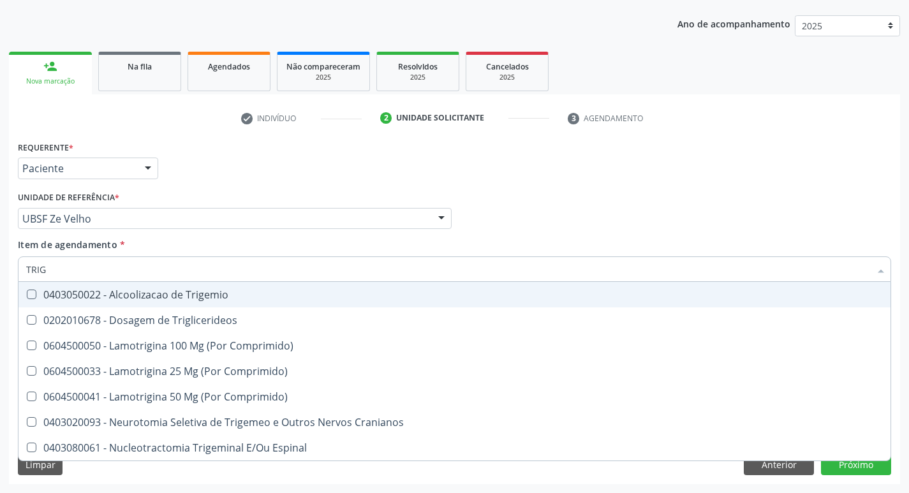
type input "TRIGL"
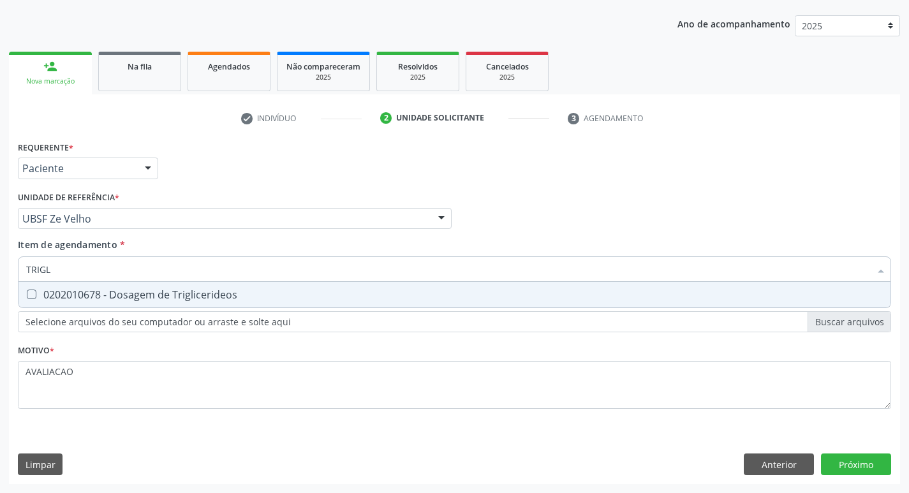
click at [184, 297] on div "0202010678 - Dosagem de Triglicerideos" at bounding box center [454, 295] width 857 height 10
checkbox Triglicerideos "true"
type input "TRIG"
checkbox Triglicerideos "false"
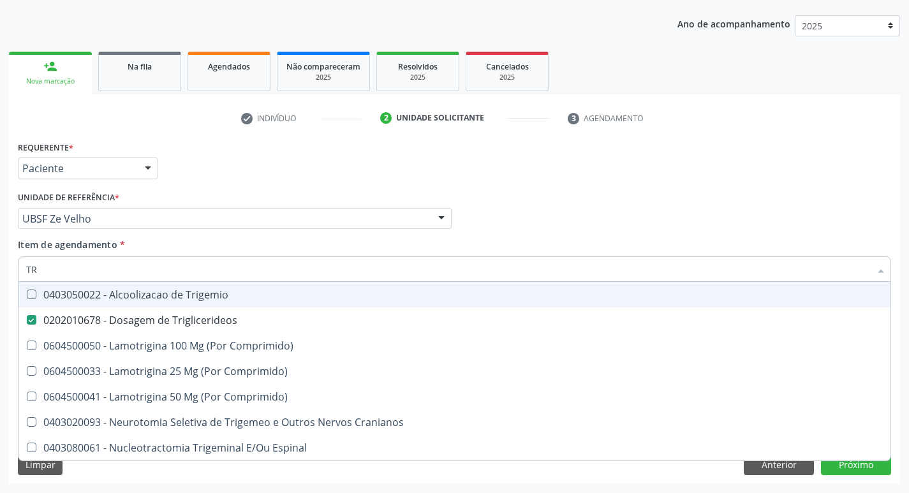
type input "T"
checkbox Triglicerideos "false"
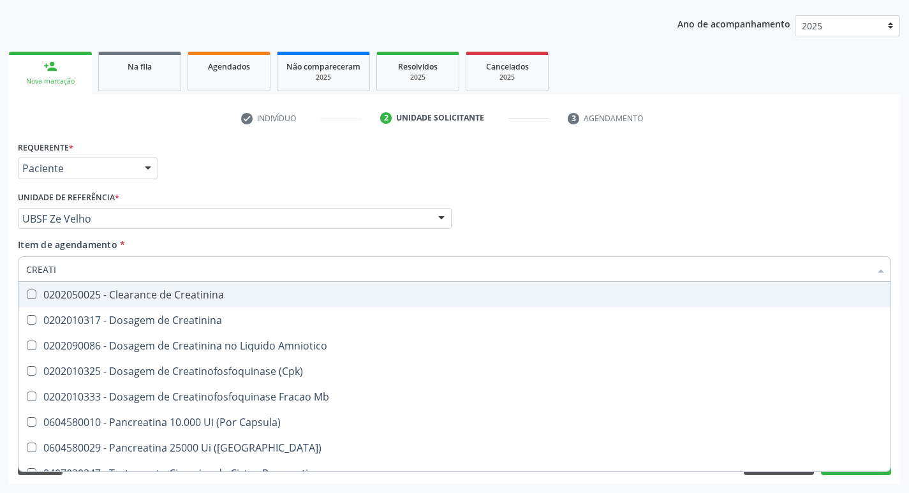
type input "CREATIN"
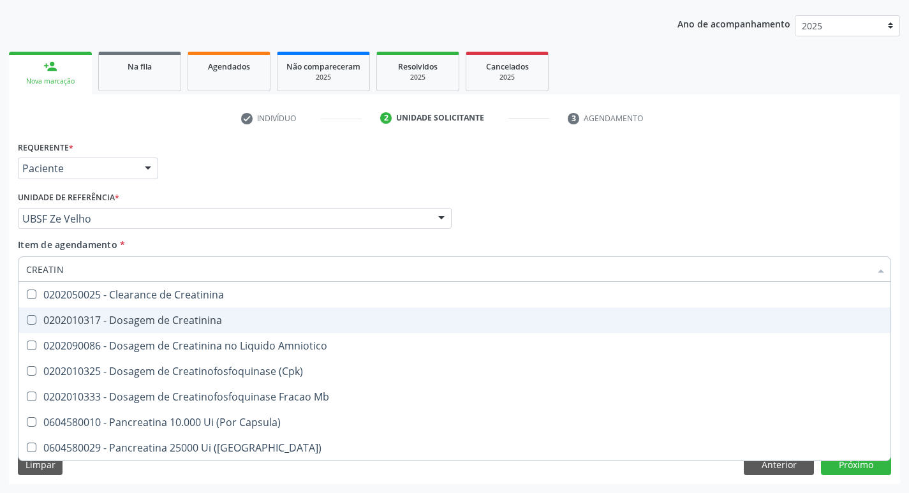
click at [199, 325] on div "0202010317 - Dosagem de Creatinina" at bounding box center [454, 320] width 857 height 10
checkbox Creatinina "true"
type input "CREA"
checkbox Creatinina "false"
checkbox Amniotico "false"
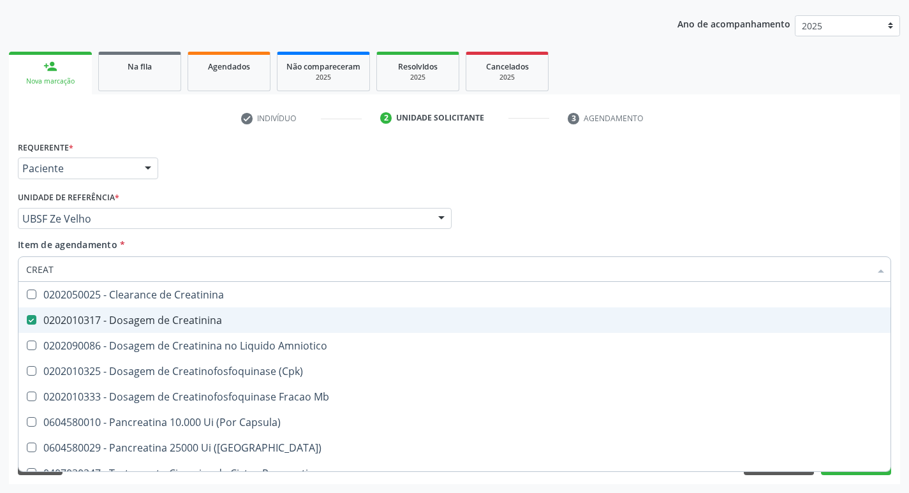
checkbox Mb "true"
type input "C"
checkbox Mb "false"
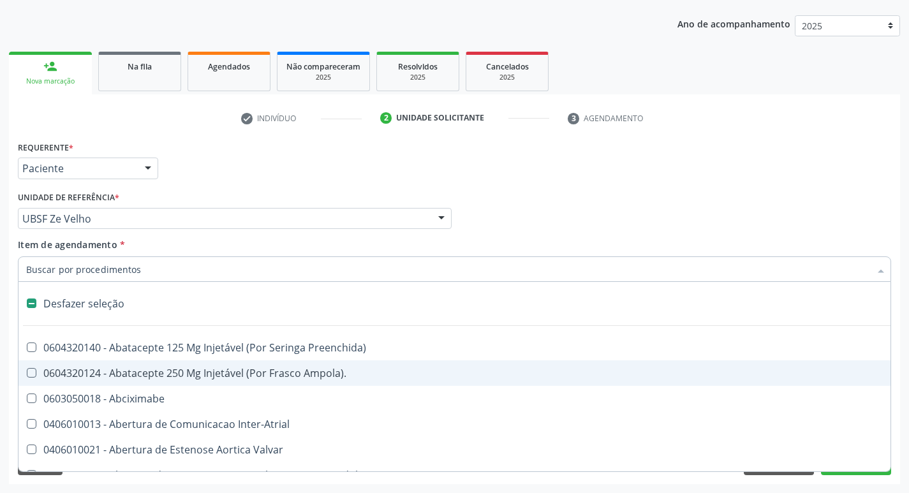
type input "2"
checkbox Monopolar "true"
checkbox Quadril "true"
checkbox Biologica "true"
checkbox Vagina "true"
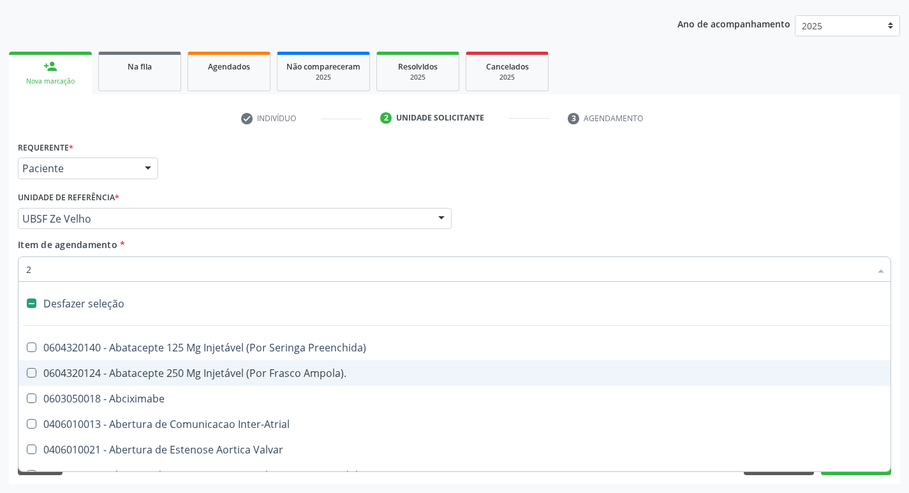
checkbox Aorto-Cavitarias "true"
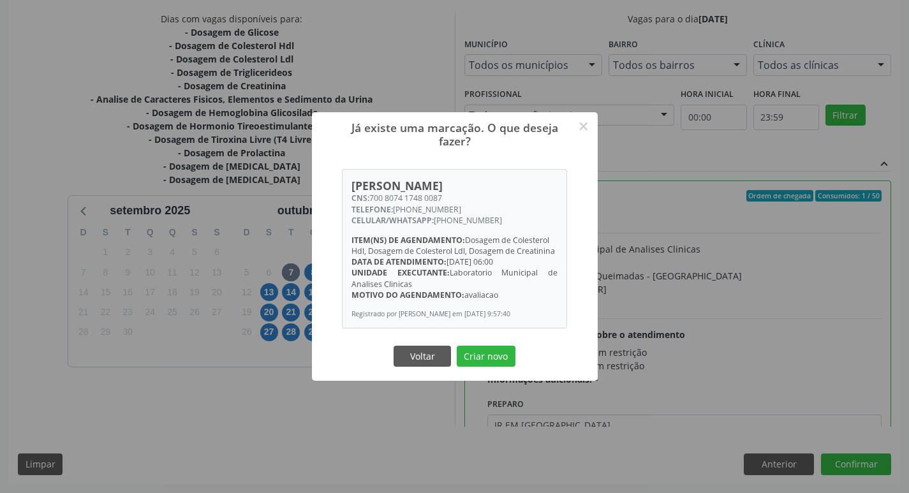
scroll to position [63, 0]
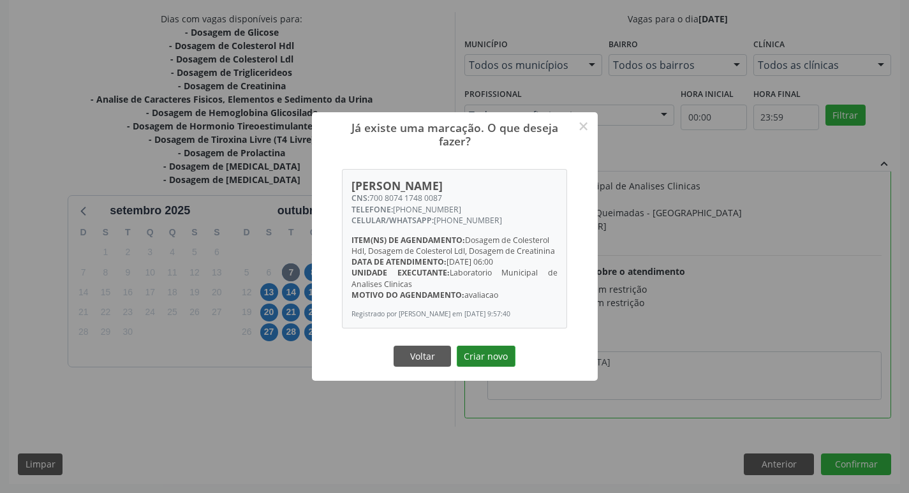
click at [475, 346] on button "Criar novo" at bounding box center [486, 357] width 59 height 22
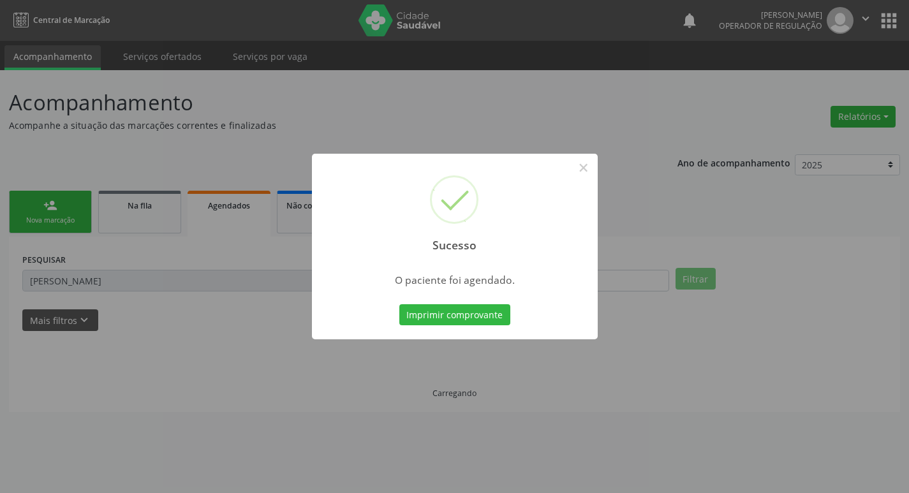
scroll to position [0, 0]
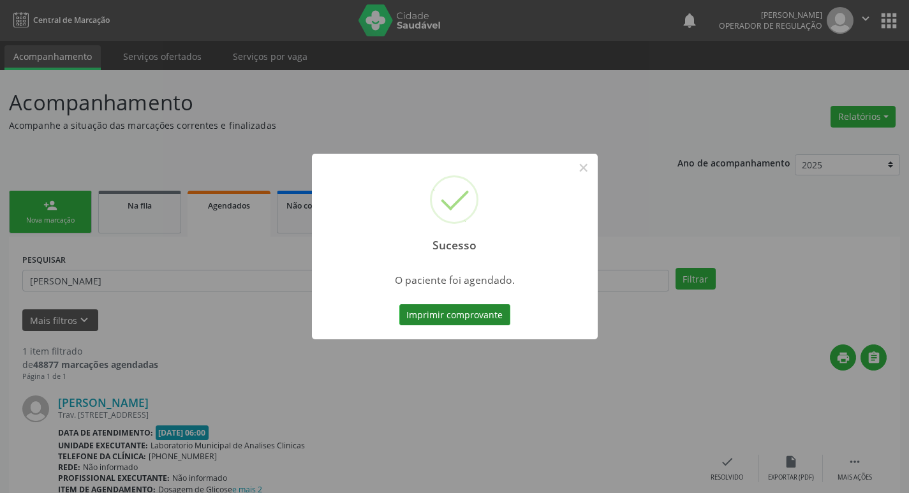
click at [459, 325] on button "Imprimir comprovante" at bounding box center [454, 315] width 111 height 22
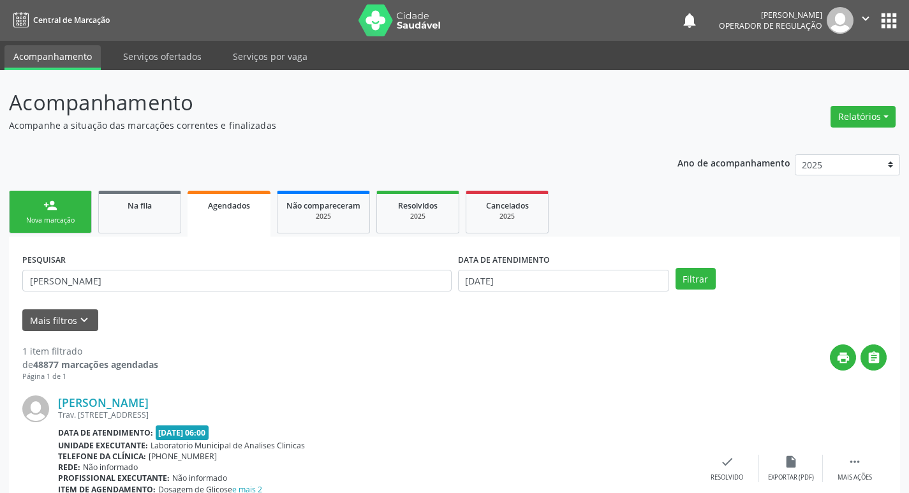
click at [64, 223] on div "Nova marcação" at bounding box center [50, 221] width 64 height 10
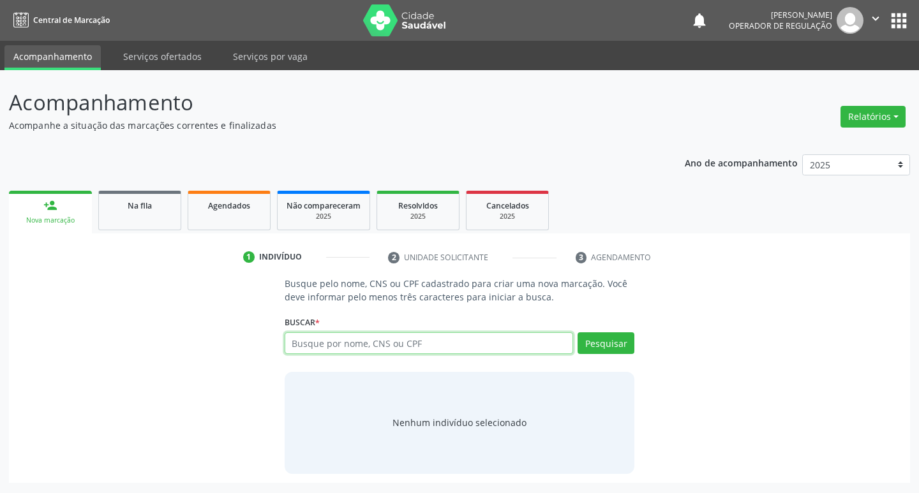
click at [412, 342] on input "text" at bounding box center [428, 343] width 289 height 22
type input "706305754265175"
click at [616, 344] on button "Pesquisar" at bounding box center [605, 343] width 57 height 22
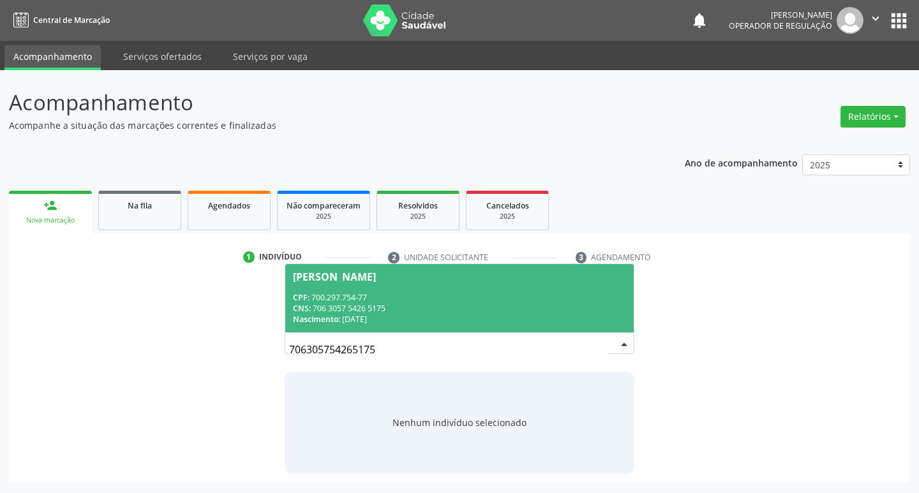
click at [433, 304] on div "CNS: 706 3057 5426 5175" at bounding box center [460, 308] width 334 height 11
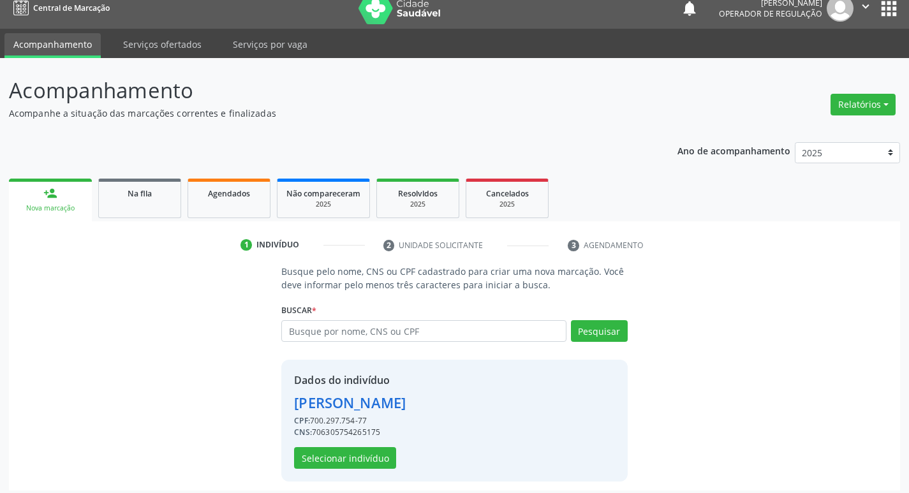
scroll to position [18, 0]
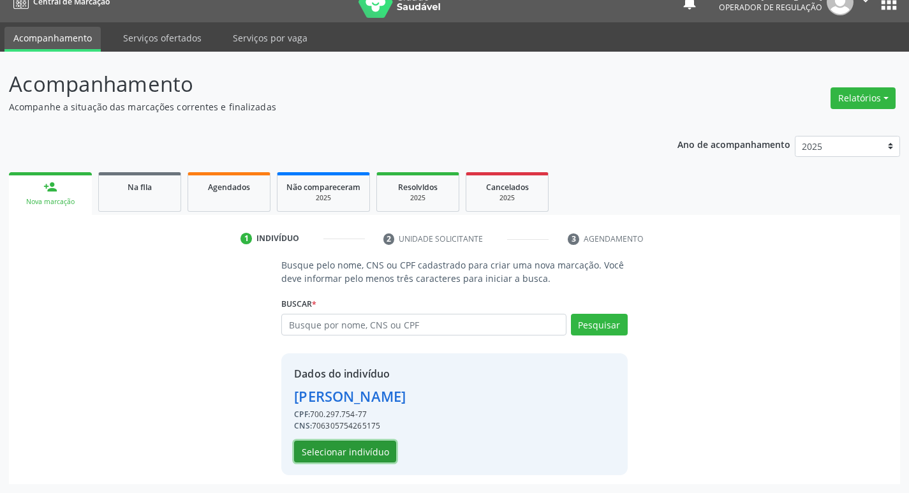
click at [355, 448] on button "Selecionar indivíduo" at bounding box center [345, 452] width 102 height 22
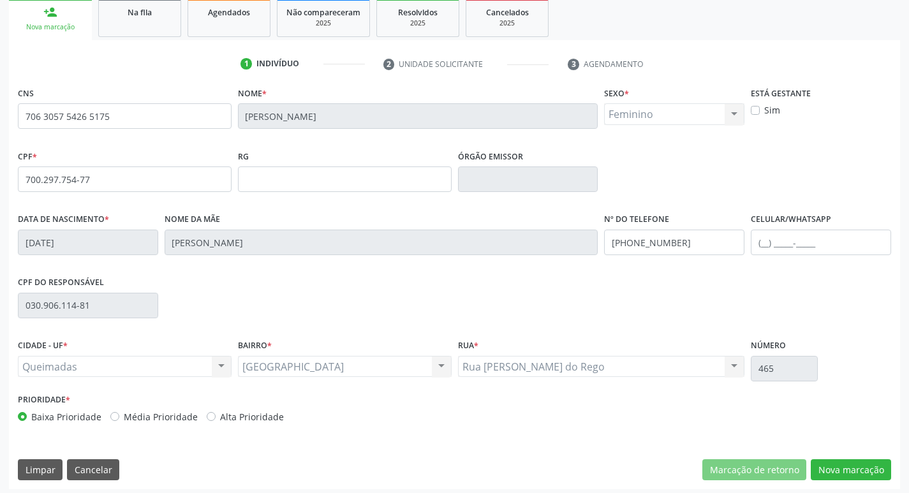
scroll to position [198, 0]
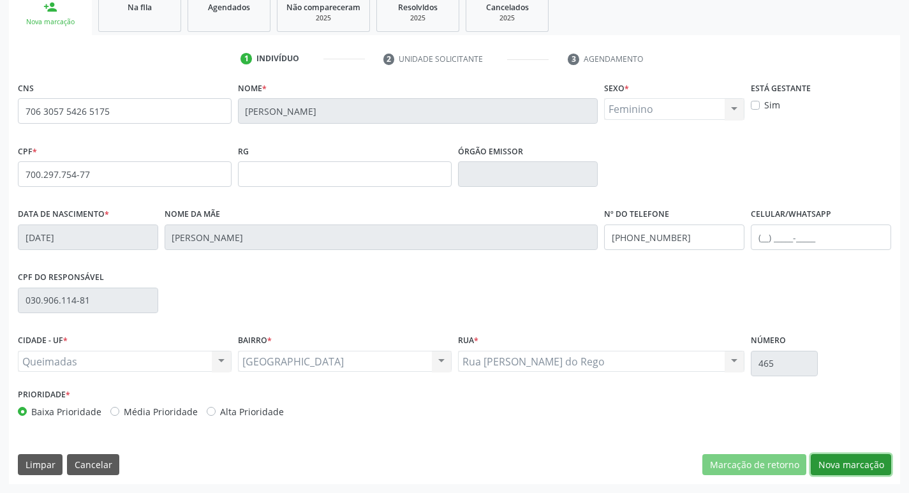
click at [848, 455] on button "Nova marcação" at bounding box center [851, 465] width 80 height 22
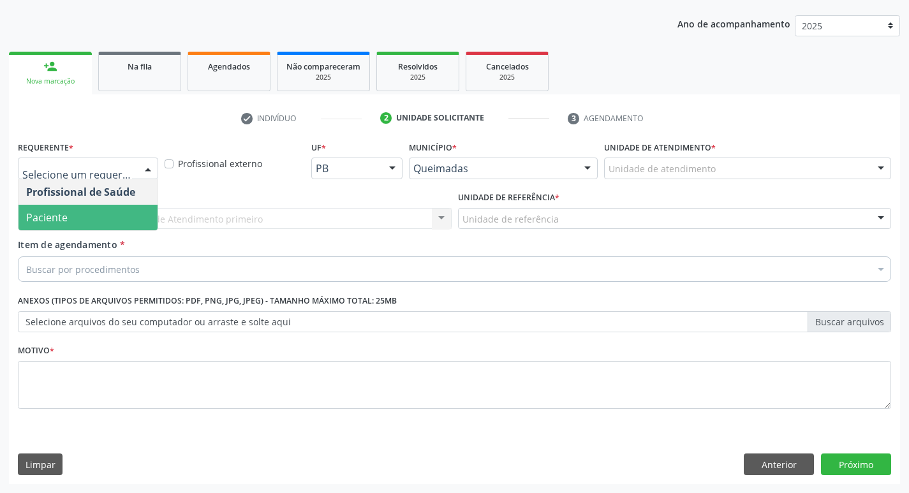
click at [87, 223] on span "Paciente" at bounding box center [87, 218] width 139 height 26
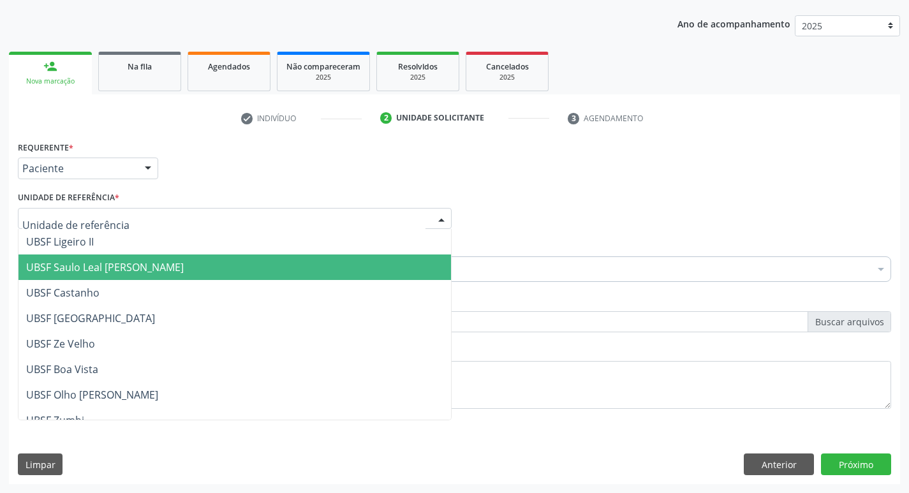
click at [114, 268] on span "UBSF Saulo Leal [PERSON_NAME]" at bounding box center [105, 267] width 158 height 14
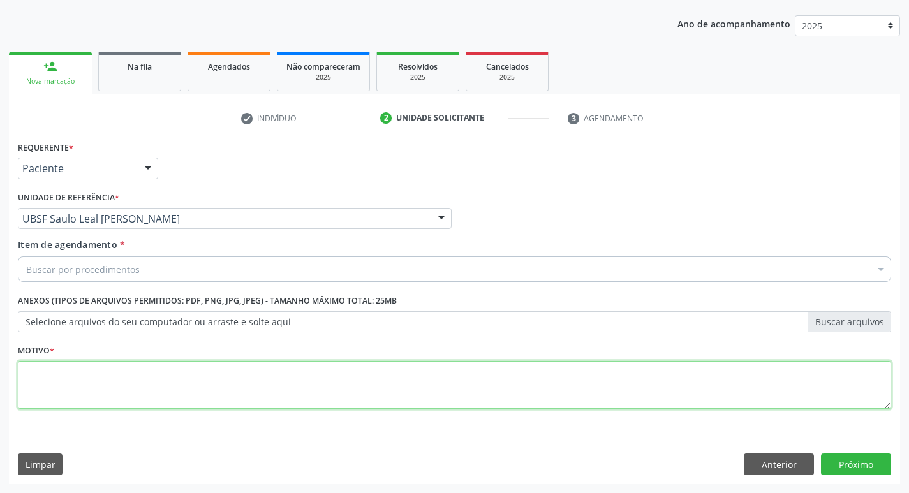
click at [68, 388] on textarea at bounding box center [454, 385] width 873 height 48
type textarea "AVALIACAO"
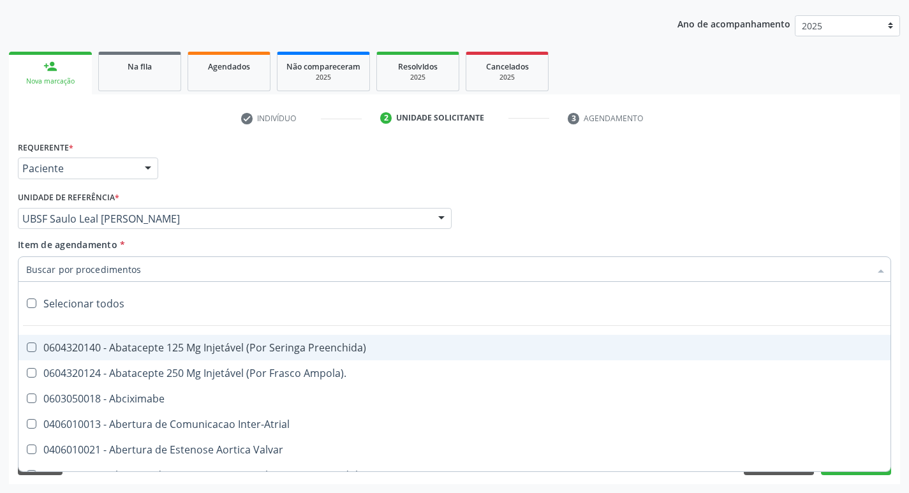
click at [68, 273] on input "Item de agendamento *" at bounding box center [448, 269] width 844 height 26
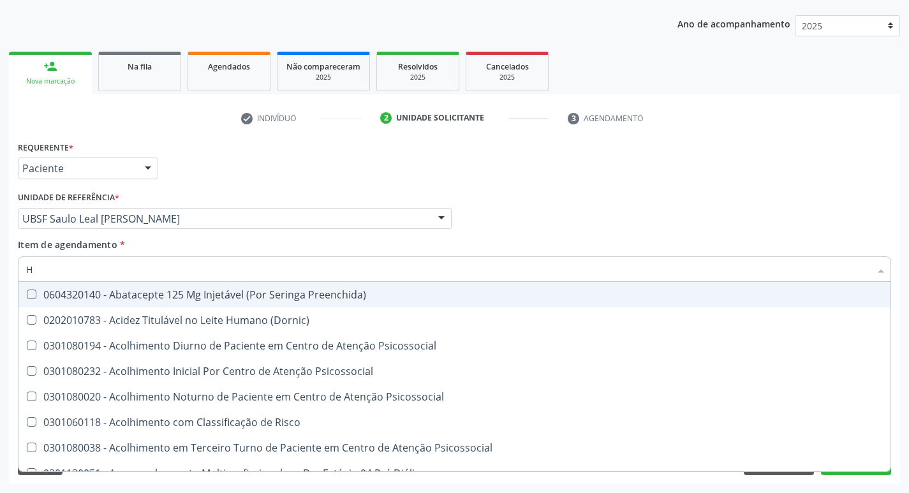
type input "HEMOGR"
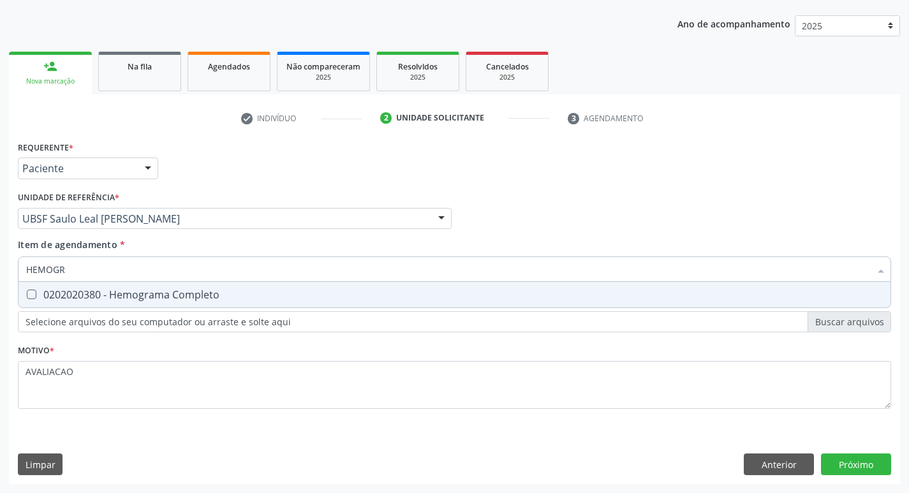
click at [125, 293] on div "0202020380 - Hemograma Completo" at bounding box center [454, 295] width 857 height 10
checkbox Completo "true"
type input "HEMOG"
checkbox Completo "false"
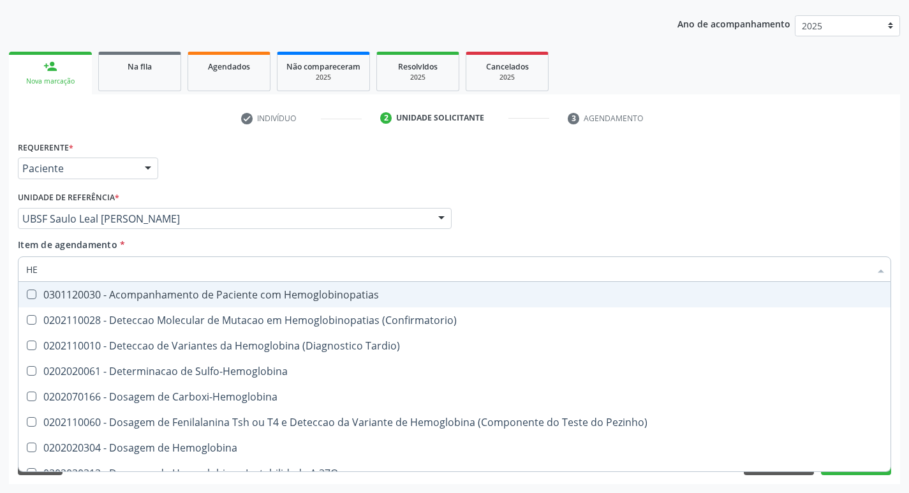
type input "H"
checkbox Completo "false"
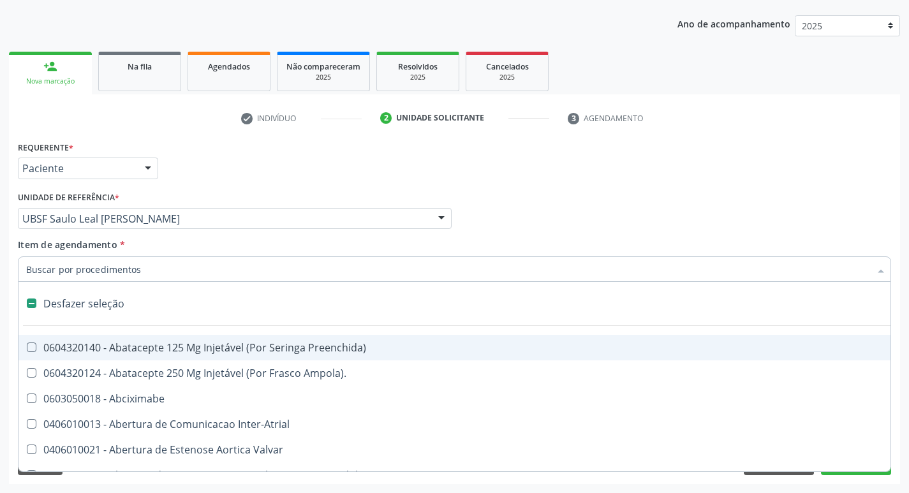
click at [49, 272] on input "Item de agendamento *" at bounding box center [448, 269] width 844 height 26
type input "H"
checkbox Convencional\) "true"
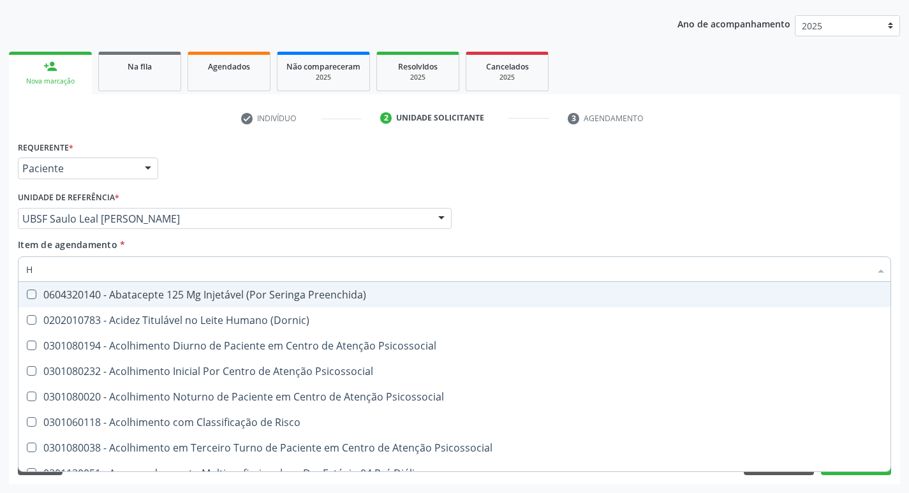
type input "HEMOGR"
checkbox Preenchida\) "true"
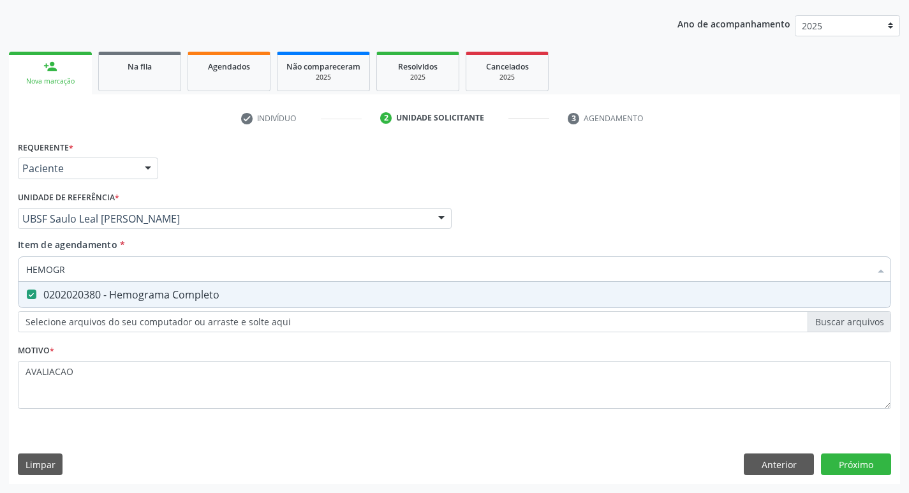
type input "HEMOG"
checkbox Completo "false"
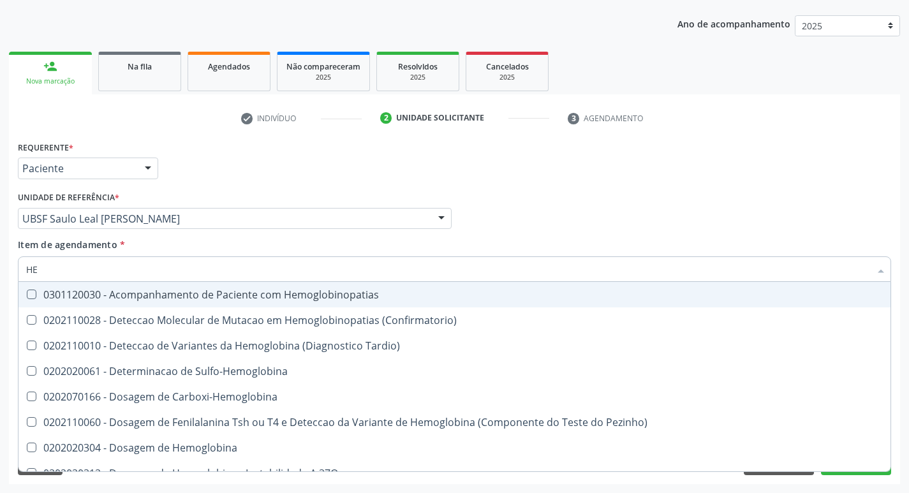
type input "H"
checkbox Completo "false"
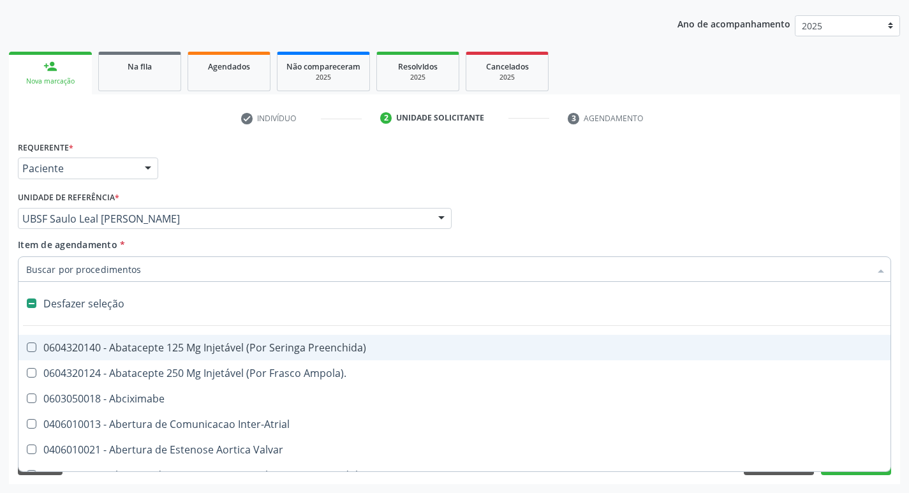
type input "G"
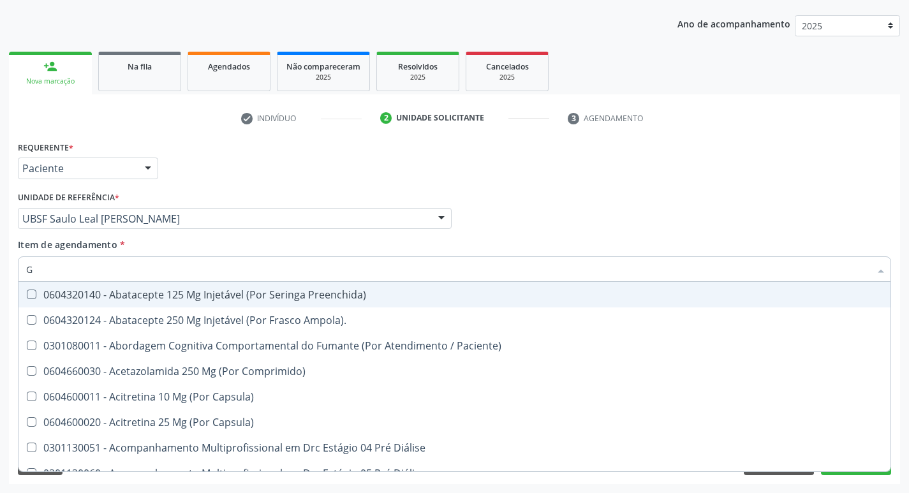
checkbox Completo "true"
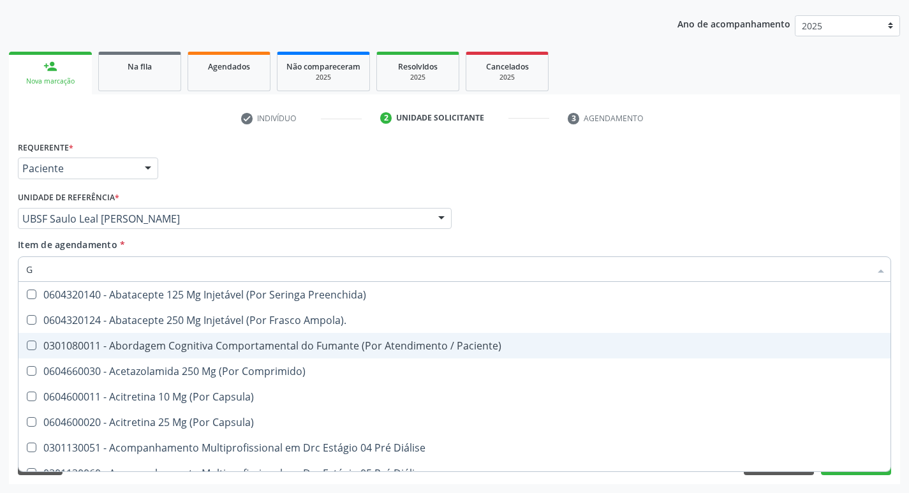
type input "GLICOSE"
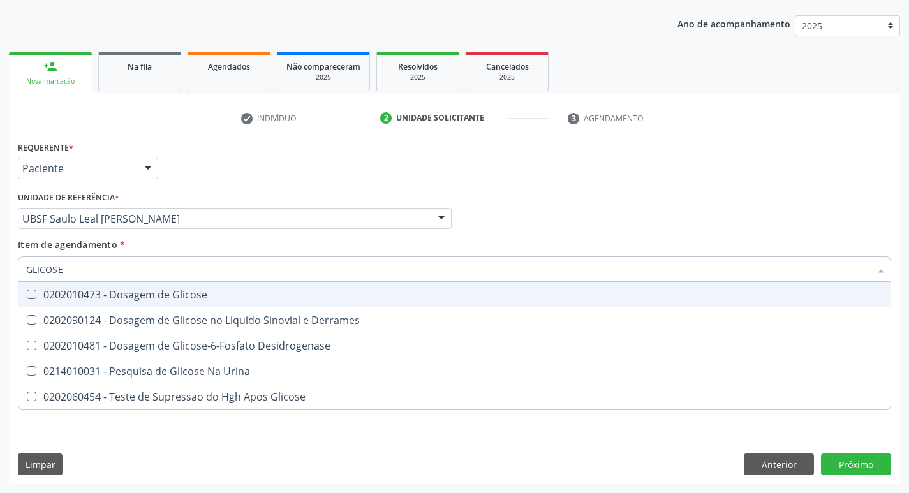
click at [119, 291] on div "0202010473 - Dosagem de Glicose" at bounding box center [454, 295] width 857 height 10
checkbox Glicose "true"
type input "GLICOS"
checkbox Glicose "false"
checkbox Derrames "true"
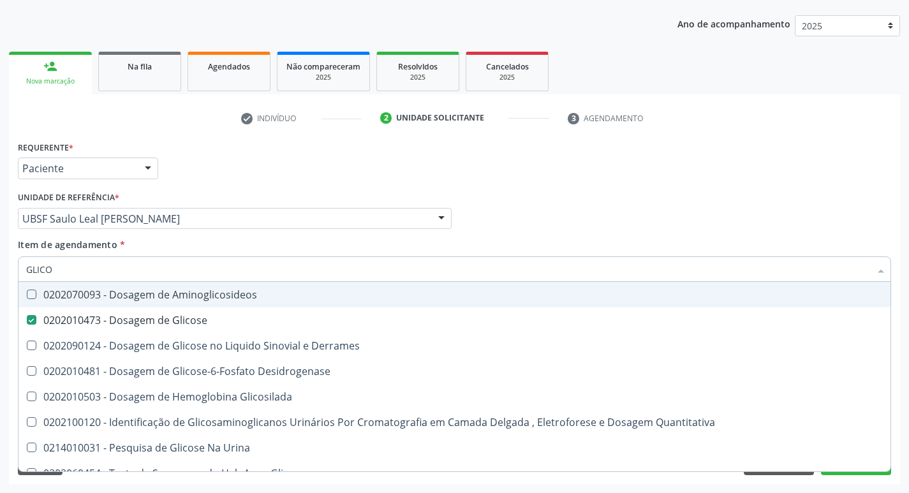
type input "GLIC"
checkbox Glicose "false"
checkbox Derrames "false"
type input "G"
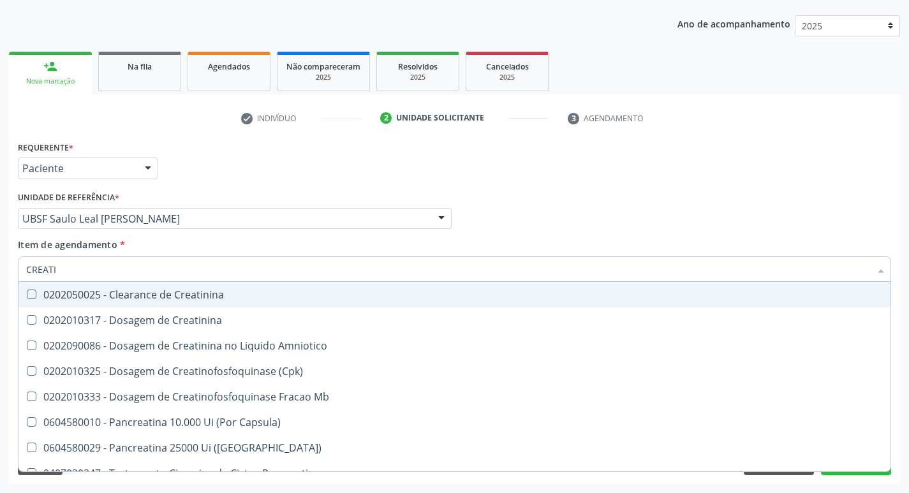
type input "CREATIN"
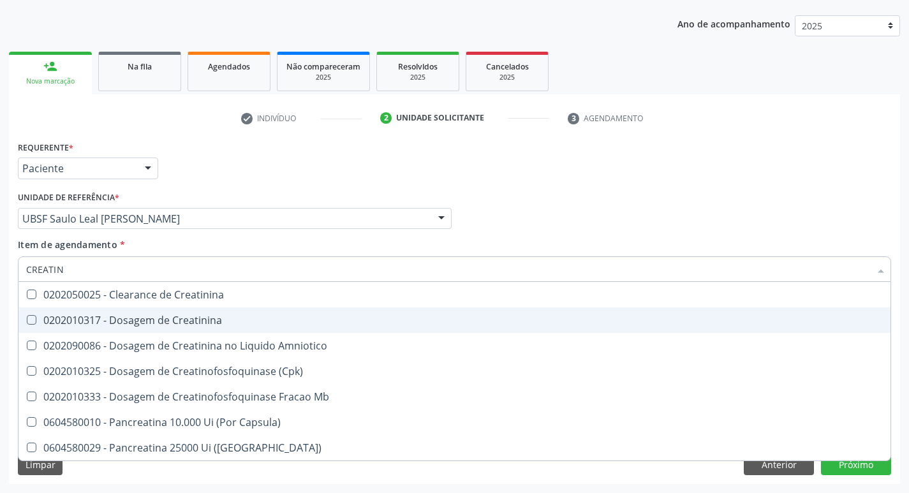
click at [149, 325] on div "0202010317 - Dosagem de Creatinina" at bounding box center [454, 320] width 857 height 10
checkbox Creatinina "true"
type input "CREA"
checkbox Creatinina "false"
checkbox Amniotico "false"
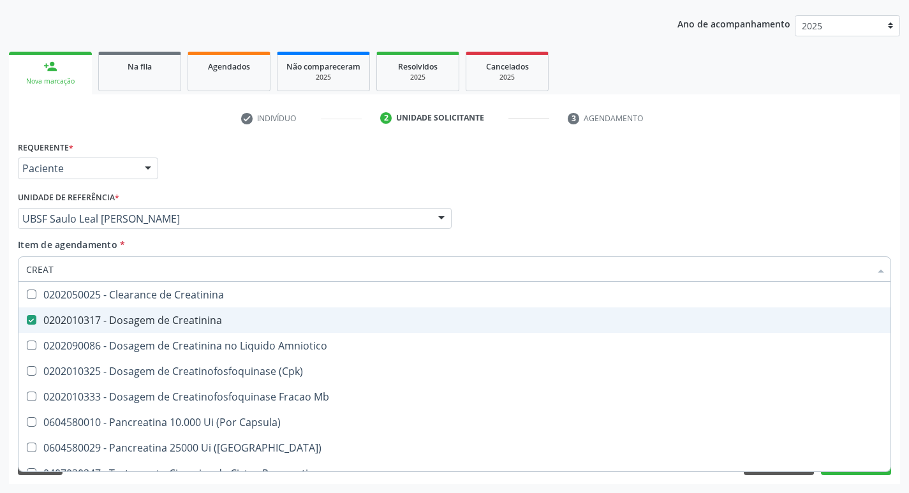
checkbox Mb "true"
type input "C"
checkbox Mb "false"
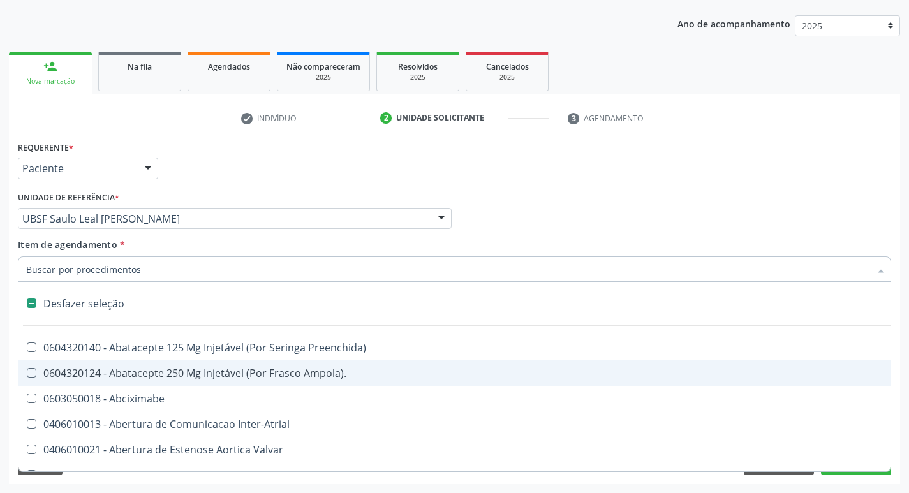
type input "2"
checkbox Biologica "true"
checkbox Vagina "true"
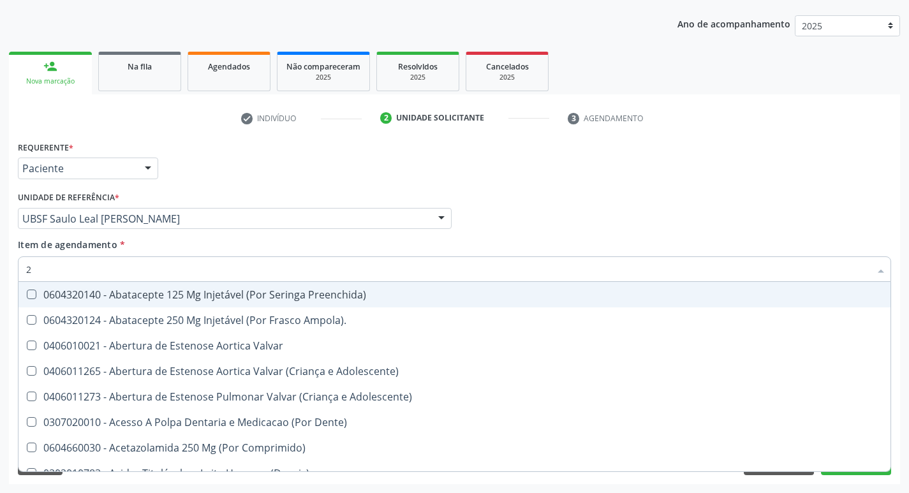
type input "20205001"
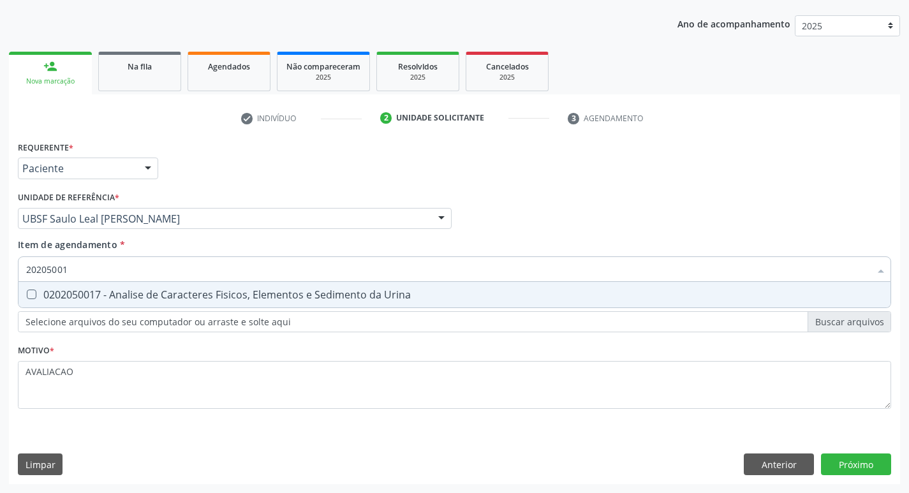
click at [129, 298] on div "0202050017 - Analise de Caracteres Fisicos, Elementos e Sedimento da Urina" at bounding box center [454, 295] width 857 height 10
checkbox Urina "true"
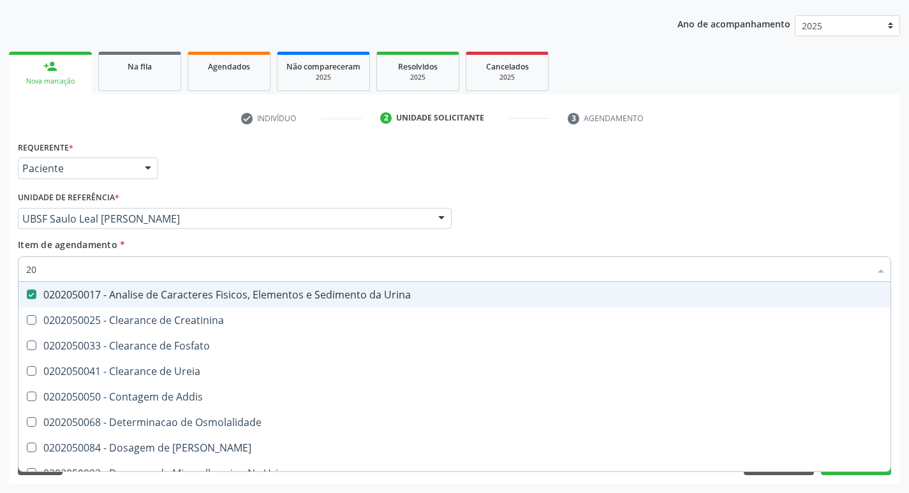
type input "2"
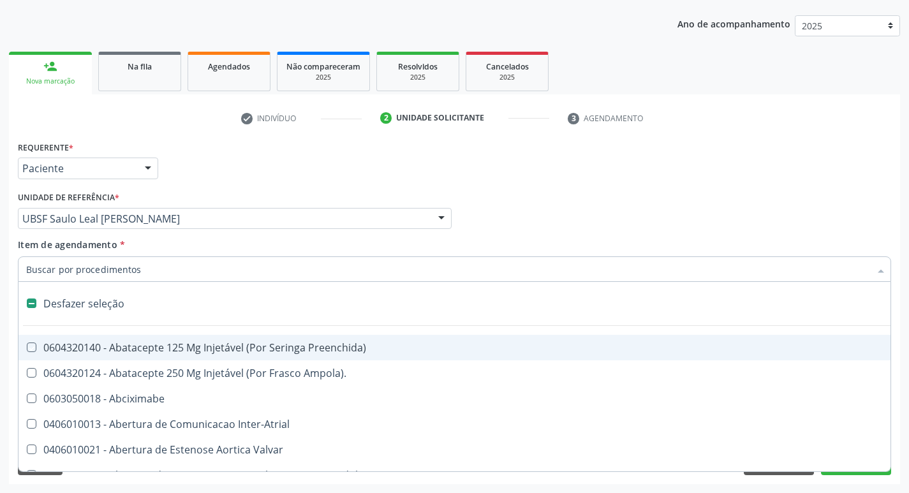
checkbox Preenchida\) "false"
checkbox Inter-Atrial "false"
type input "L"
checkbox Pulmonares "true"
checkbox Urina "false"
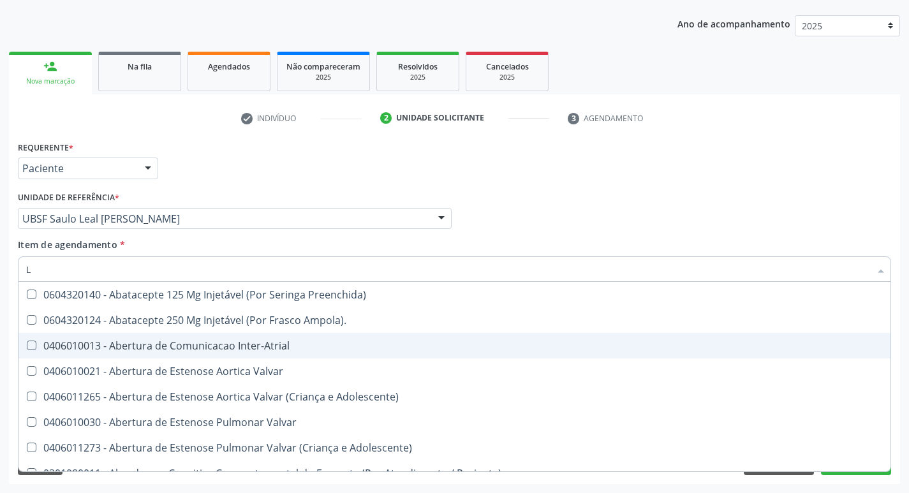
type input "LARVAS"
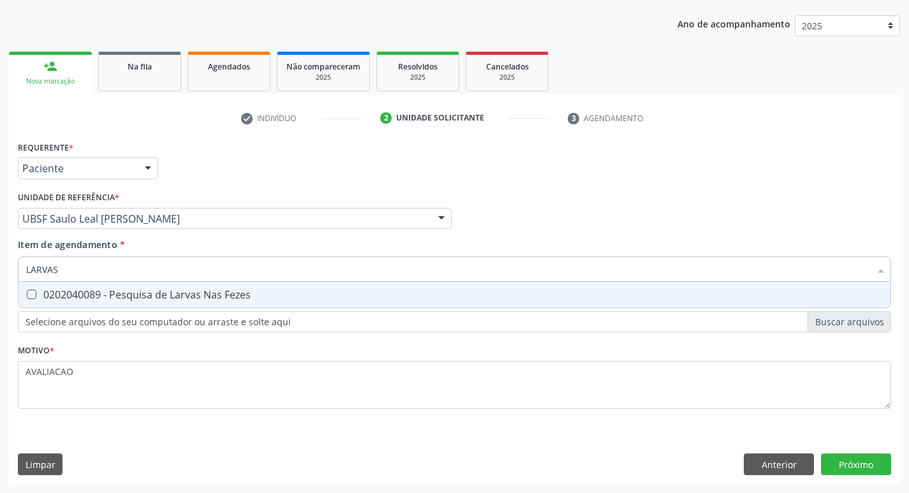
click at [189, 290] on div "0202040089 - Pesquisa de Larvas Nas Fezes" at bounding box center [454, 295] width 857 height 10
checkbox Fezes "true"
click at [857, 465] on div "Requerente * Paciente Profissional de Saúde Paciente Nenhum resultado encontrad…" at bounding box center [454, 311] width 891 height 346
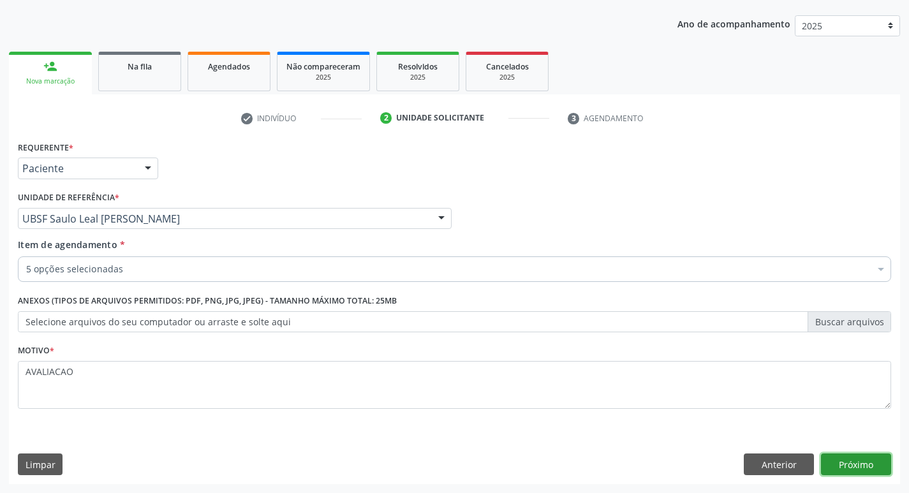
click at [854, 459] on button "Próximo" at bounding box center [856, 465] width 70 height 22
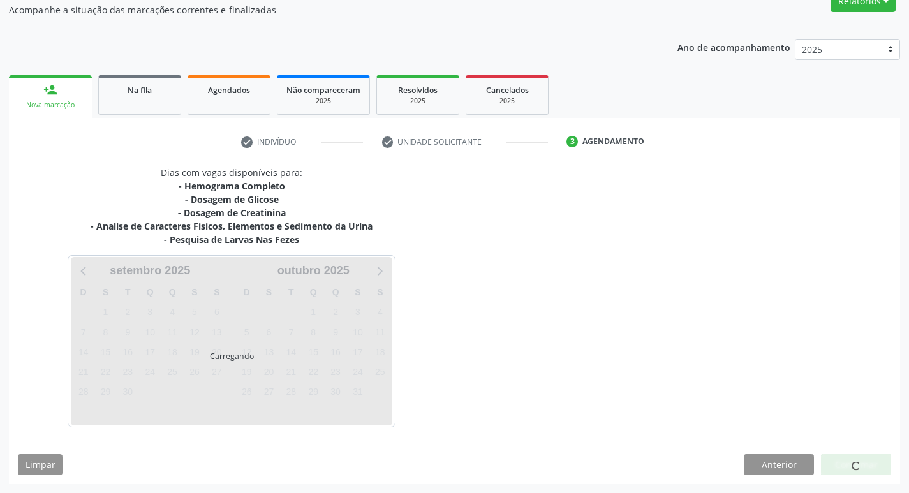
scroll to position [115, 0]
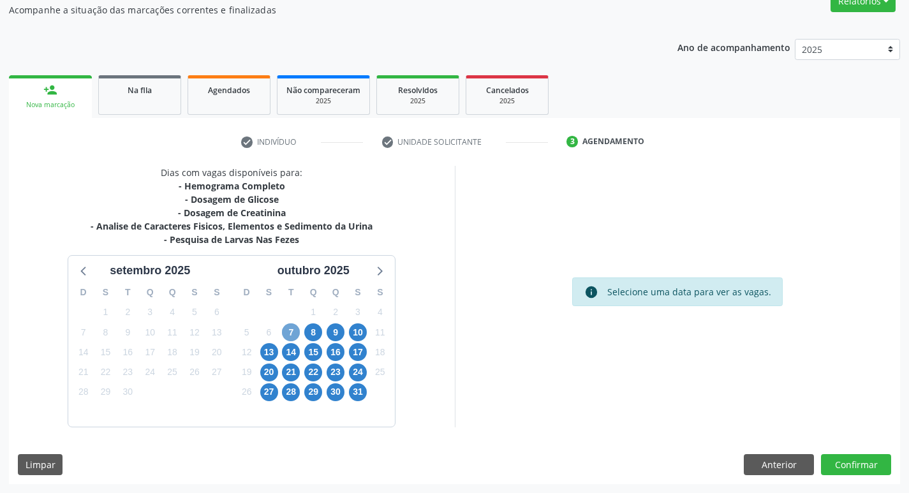
click at [292, 326] on span "7" at bounding box center [291, 332] width 18 height 18
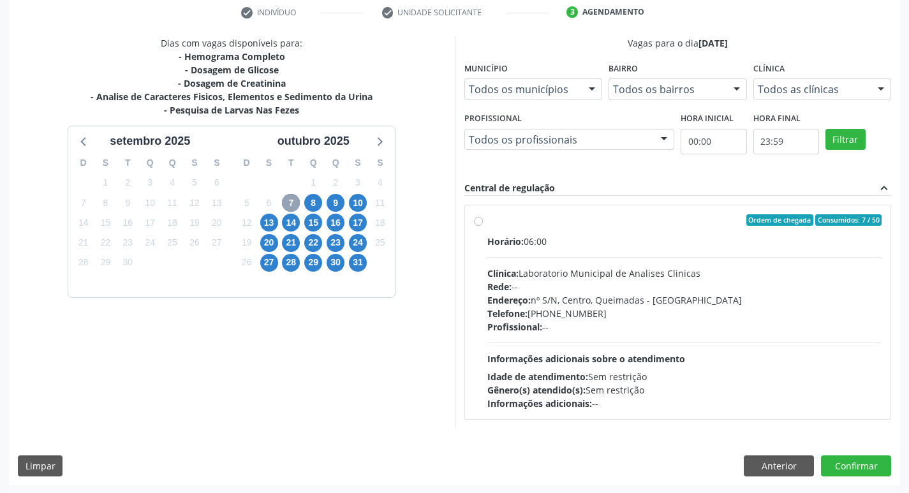
scroll to position [246, 0]
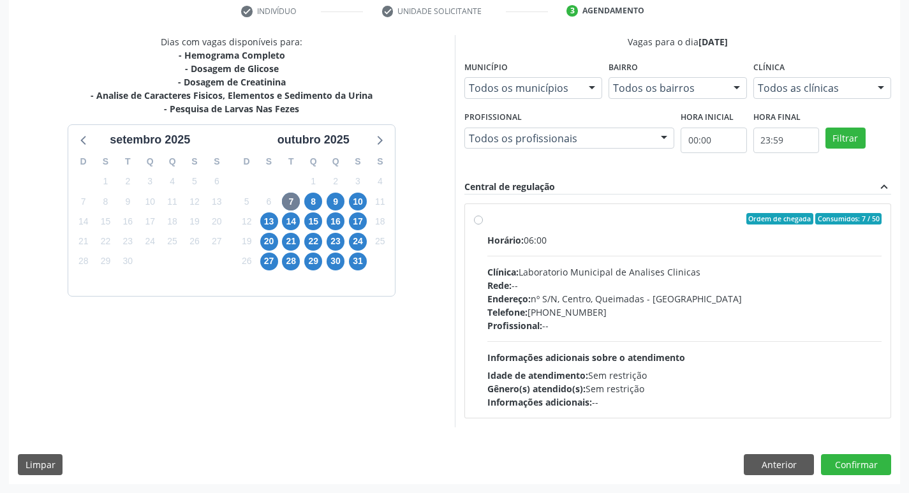
click at [612, 274] on div "Clínica: Laboratorio Municipal de Analises Clinicas" at bounding box center [684, 271] width 395 height 13
click at [483, 225] on input "Ordem de chegada Consumidos: 7 / 50 Horário: 06:00 Clínica: Laboratorio Municip…" at bounding box center [478, 218] width 9 height 11
radio input "true"
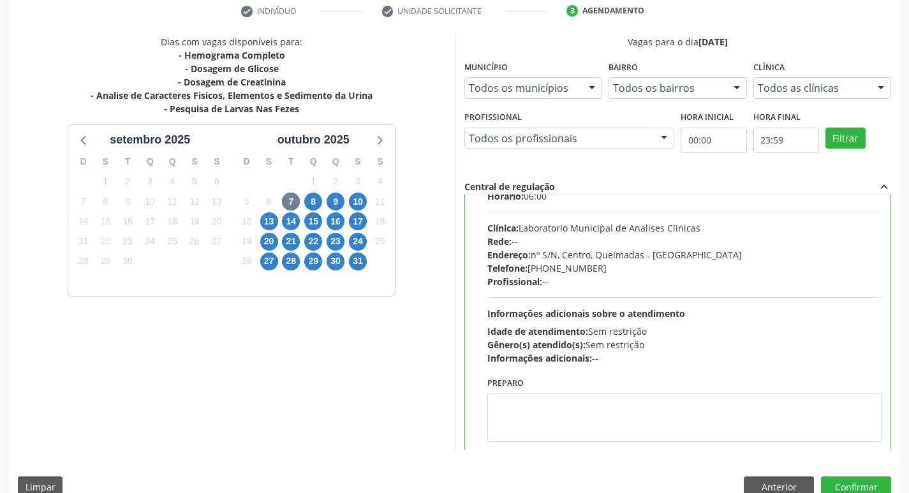
scroll to position [63, 0]
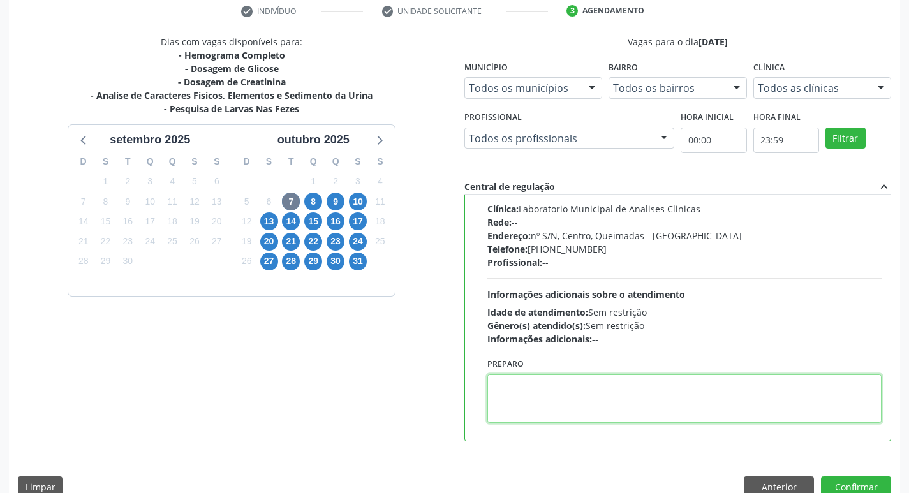
click at [543, 388] on textarea at bounding box center [684, 398] width 395 height 48
paste textarea "IR EM [GEOGRAPHIC_DATA]"
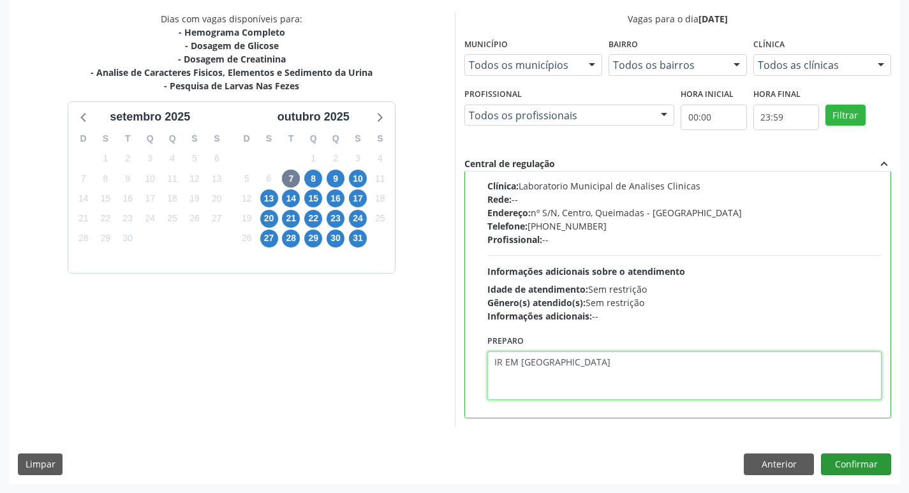
type textarea "IR EM [GEOGRAPHIC_DATA]"
click at [857, 459] on button "Confirmar" at bounding box center [856, 465] width 70 height 22
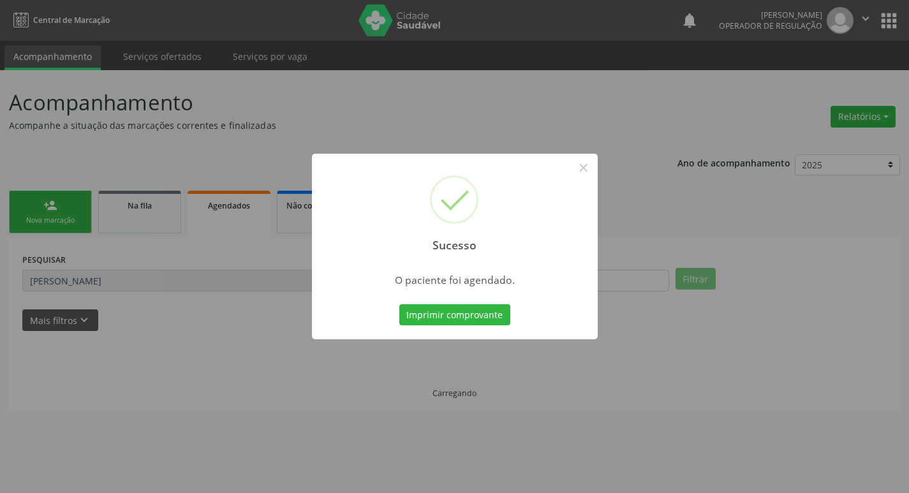
scroll to position [0, 0]
click at [434, 320] on button "Imprimir comprovante" at bounding box center [459, 315] width 111 height 22
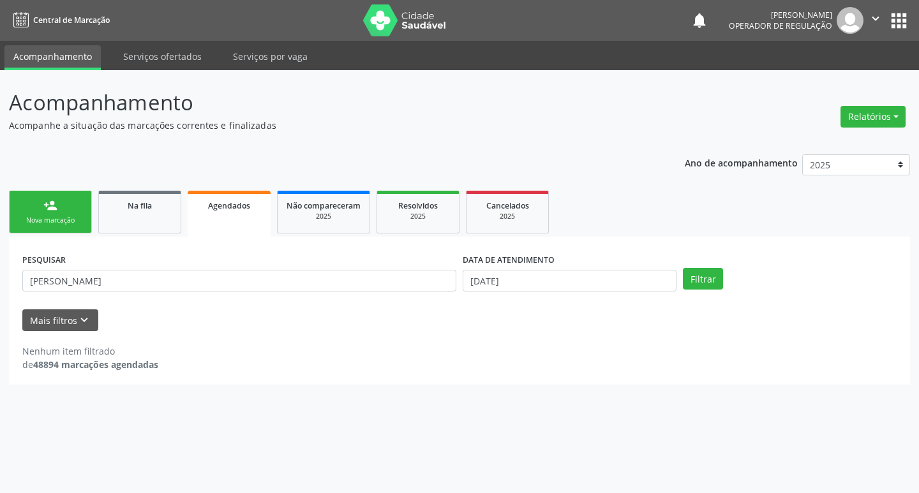
click at [66, 202] on link "person_add Nova marcação" at bounding box center [50, 212] width 83 height 43
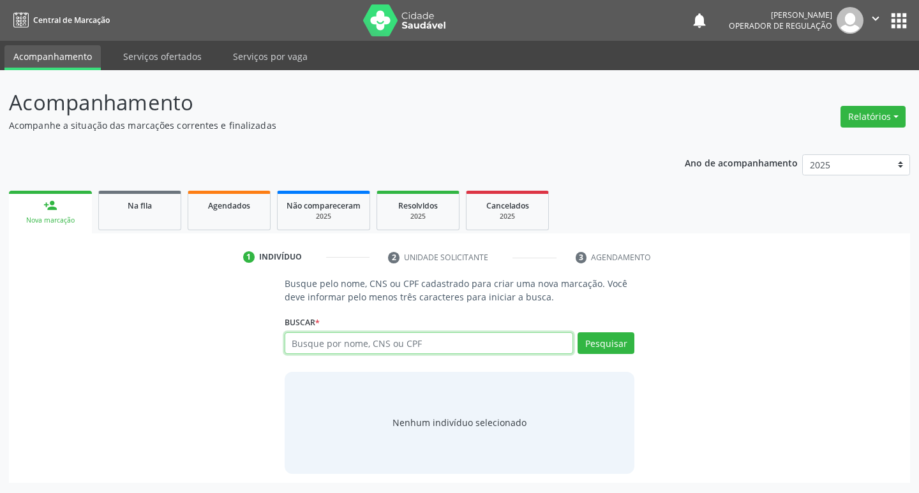
click at [331, 349] on input "text" at bounding box center [428, 343] width 289 height 22
type input "702603737417844"
click at [602, 348] on button "Pesquisar" at bounding box center [605, 343] width 57 height 22
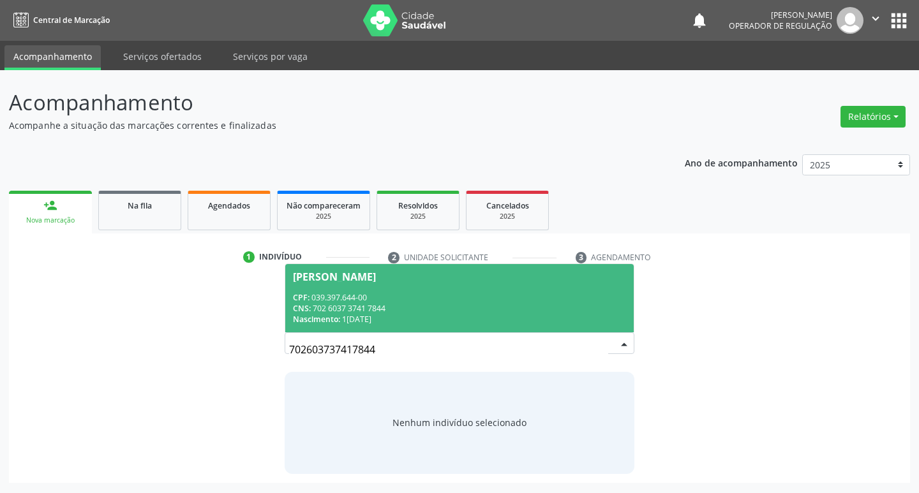
click at [318, 312] on div "CNS: 702 6037 3741 7844" at bounding box center [460, 308] width 334 height 11
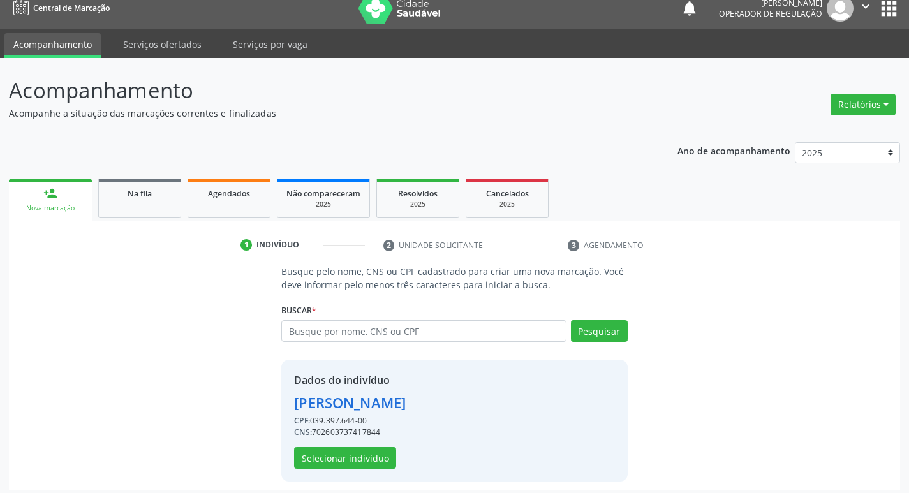
scroll to position [18, 0]
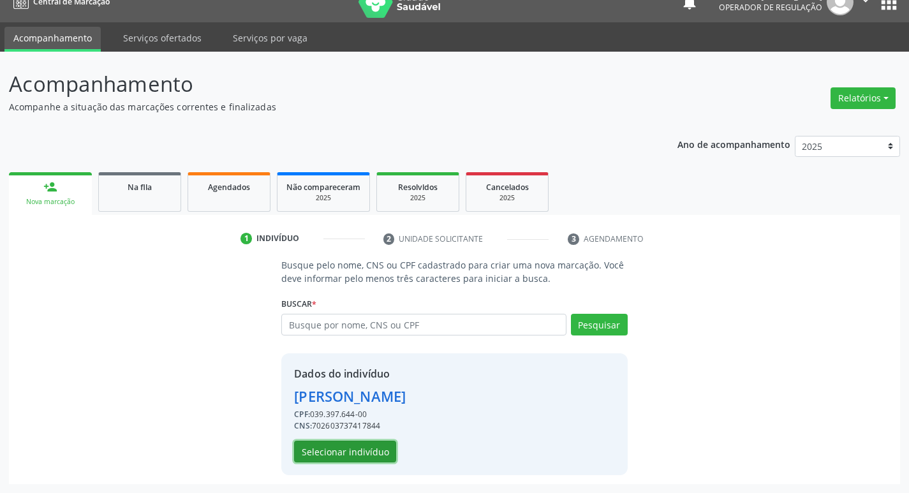
click at [363, 449] on button "Selecionar indivíduo" at bounding box center [345, 452] width 102 height 22
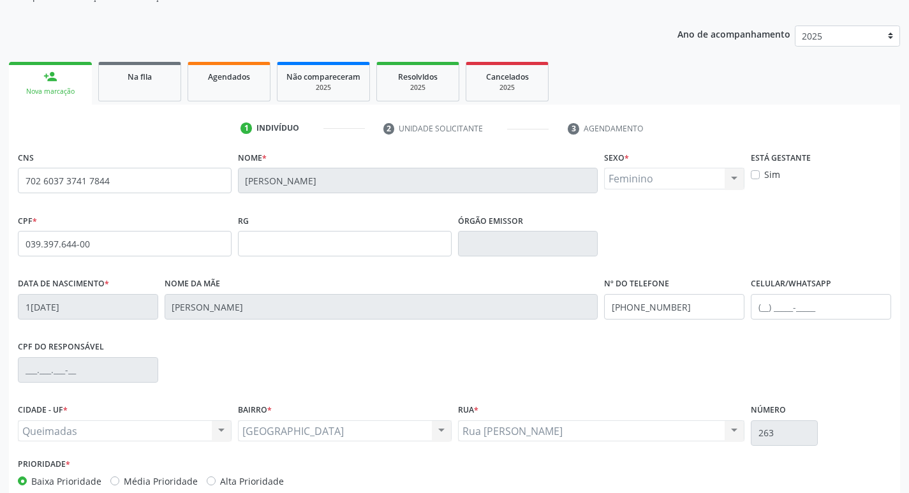
scroll to position [198, 0]
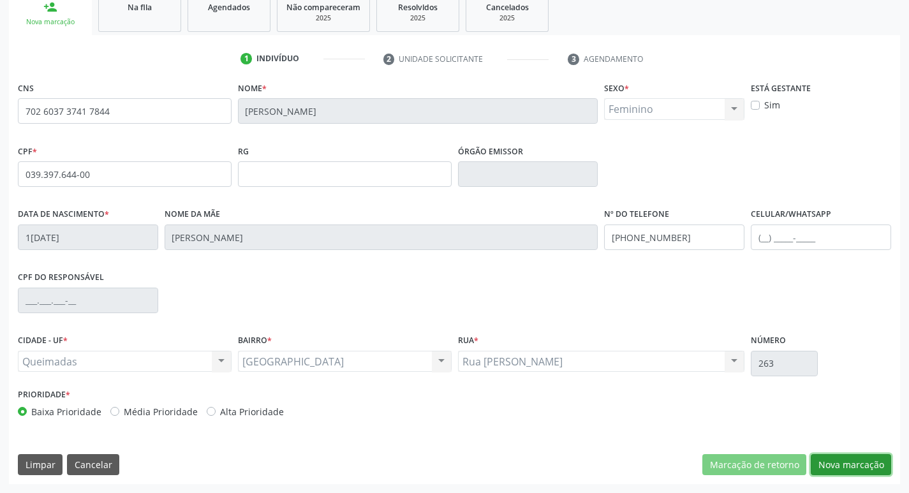
click at [845, 467] on button "Nova marcação" at bounding box center [851, 465] width 80 height 22
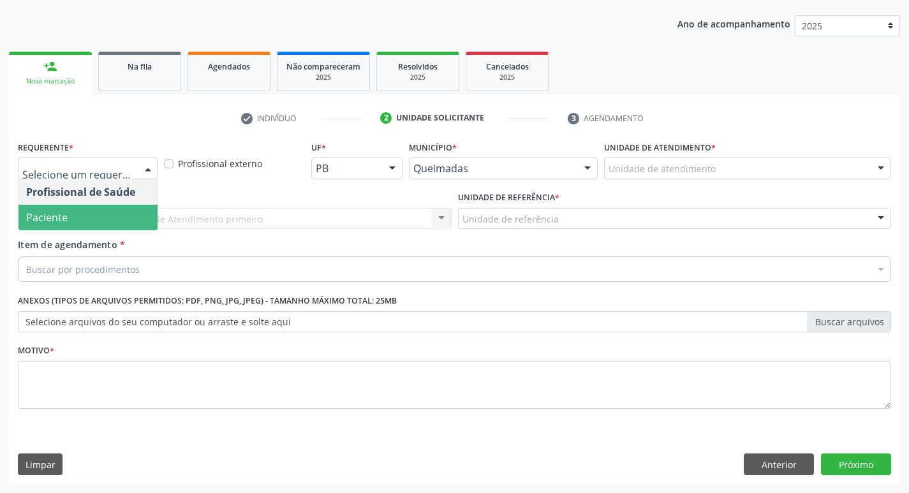
click at [54, 211] on span "Paciente" at bounding box center [46, 217] width 41 height 14
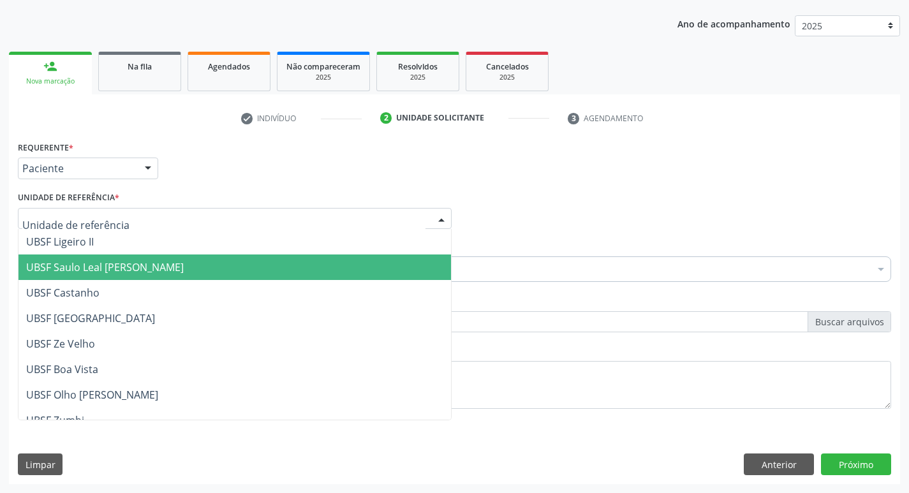
click at [126, 263] on span "UBSF Saulo Leal [PERSON_NAME]" at bounding box center [105, 267] width 158 height 14
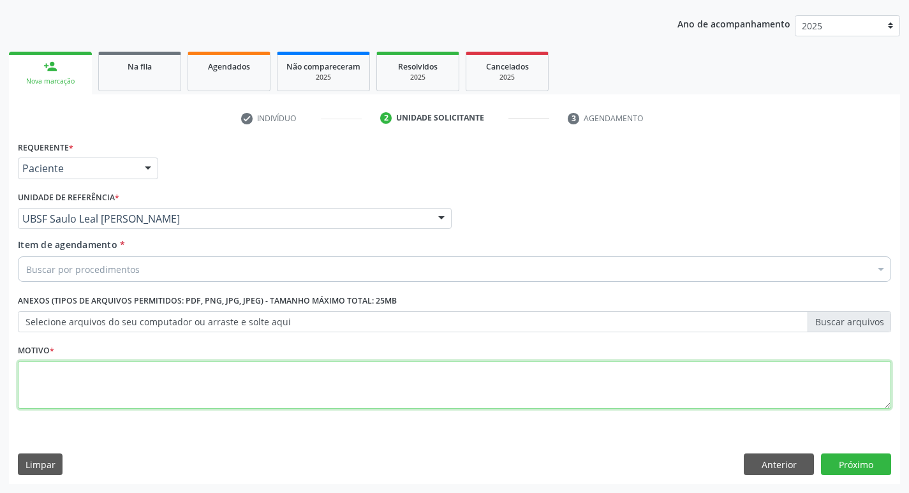
click at [62, 371] on textarea at bounding box center [454, 385] width 873 height 48
type textarea "AVALIACAO"
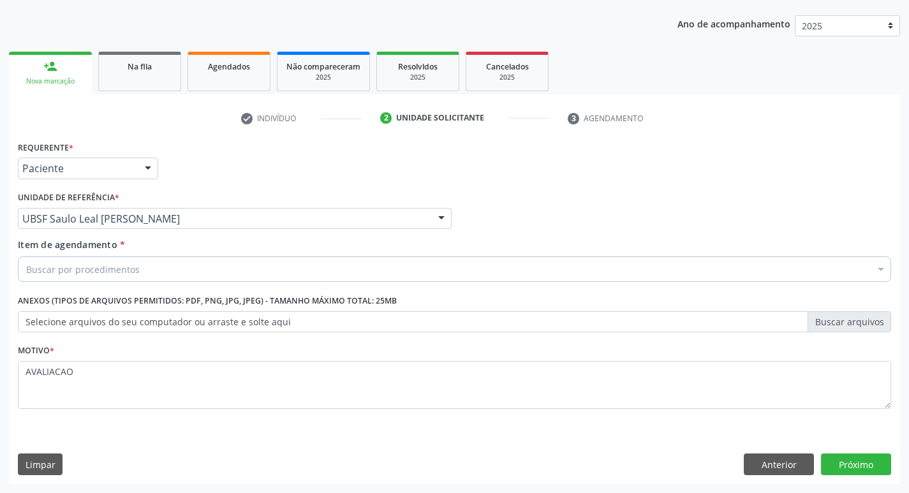
click at [75, 281] on div "Buscar por procedimentos" at bounding box center [454, 269] width 873 height 26
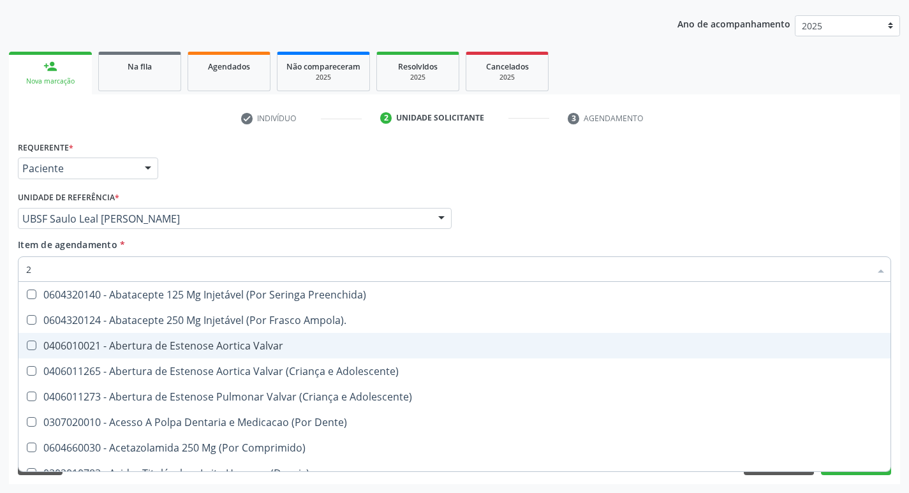
type input "20205001"
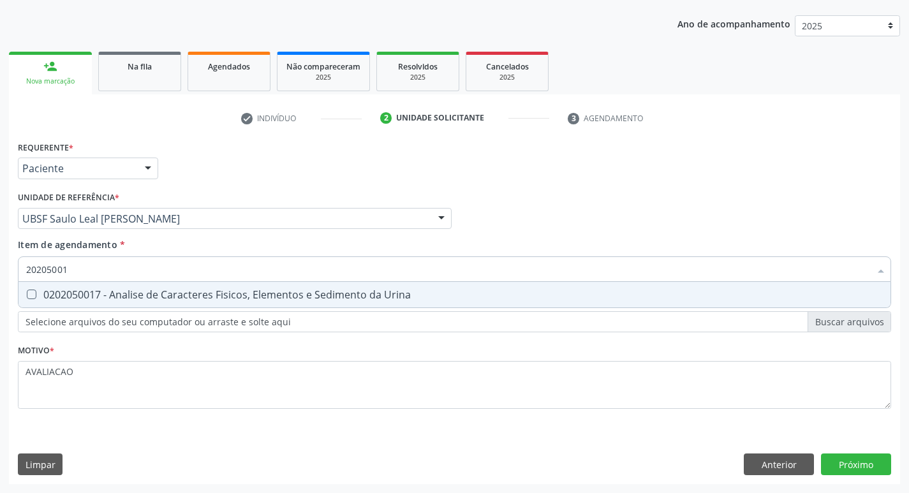
drag, startPoint x: 147, startPoint y: 304, endPoint x: 144, endPoint y: 321, distance: 18.3
click at [146, 304] on span "0202050017 - Analise de Caracteres Fisicos, Elementos e Sedimento da Urina" at bounding box center [454, 295] width 872 height 26
checkbox Urina "true"
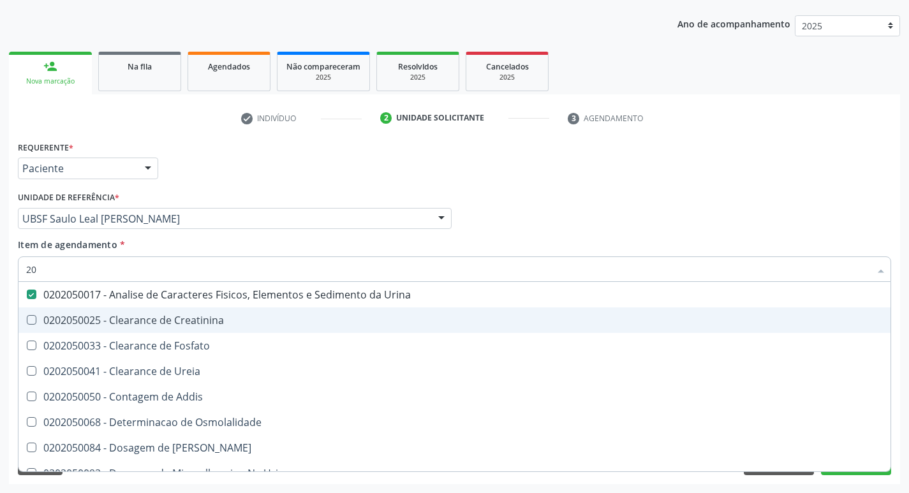
type input "2"
checkbox Urina "false"
checkbox Ureia "false"
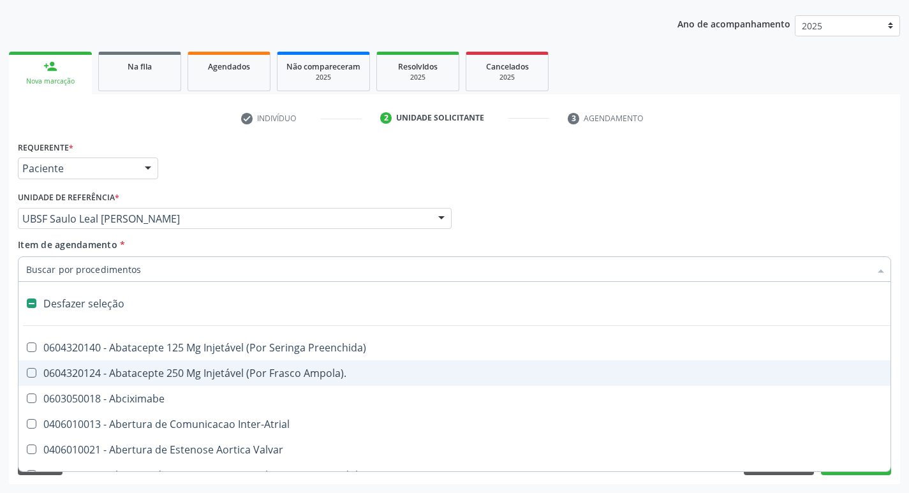
type input "C"
checkbox Dedo "true"
checkbox Urina "false"
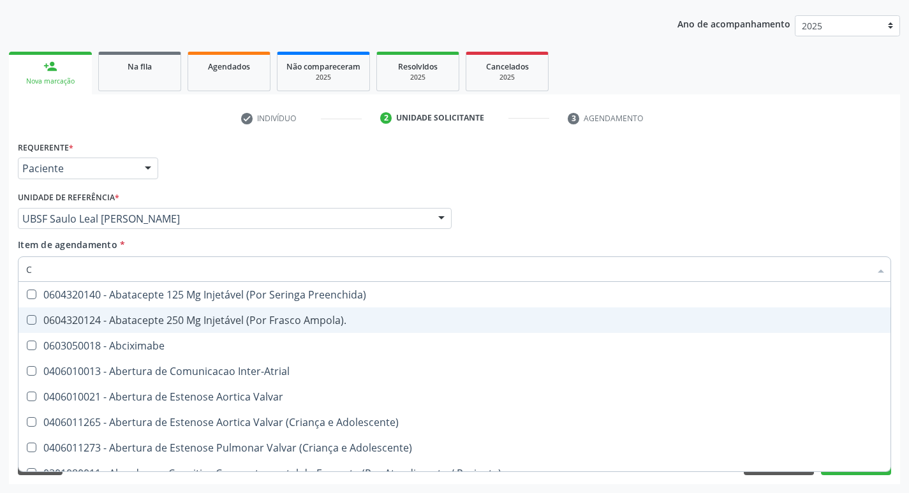
type input "CULTURA"
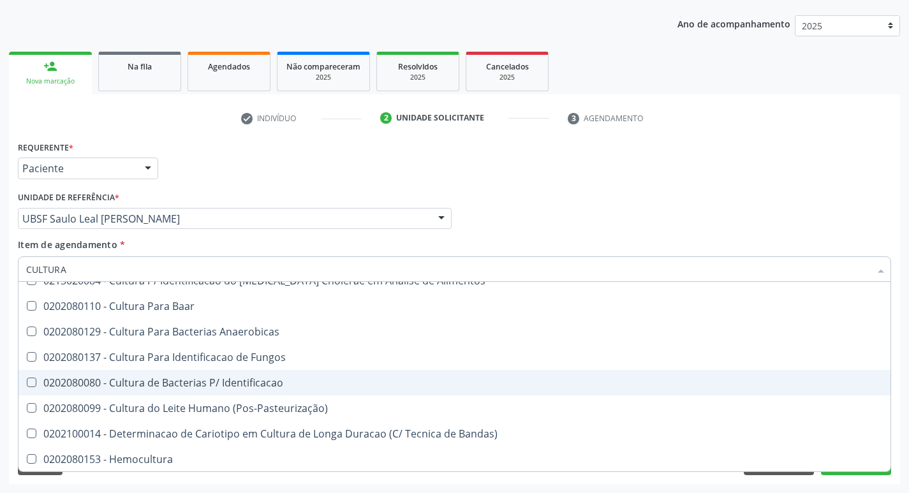
scroll to position [91, 0]
click at [258, 381] on div "0202080080 - Cultura de Bacterias P/ Identificacao" at bounding box center [454, 382] width 857 height 10
checkbox Identificacao "true"
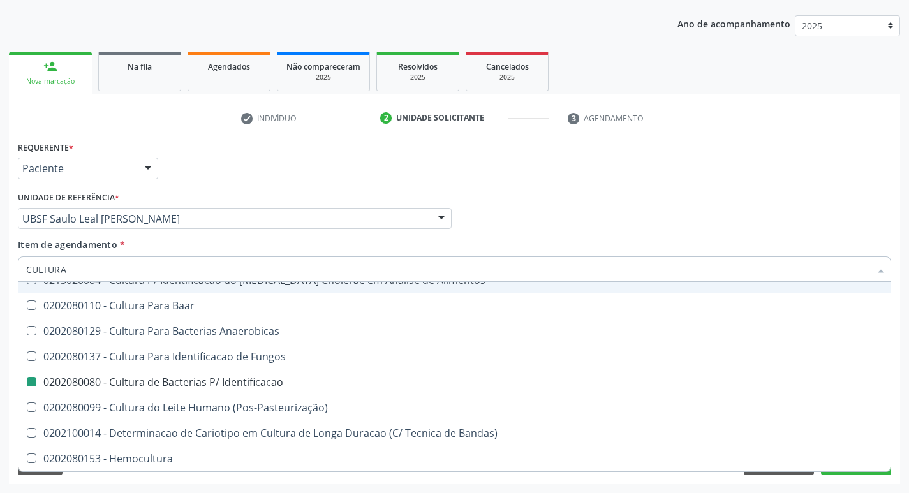
click at [543, 168] on div "Requerente * Paciente Profissional de Saúde Paciente Nenhum resultado encontrad…" at bounding box center [455, 163] width 880 height 50
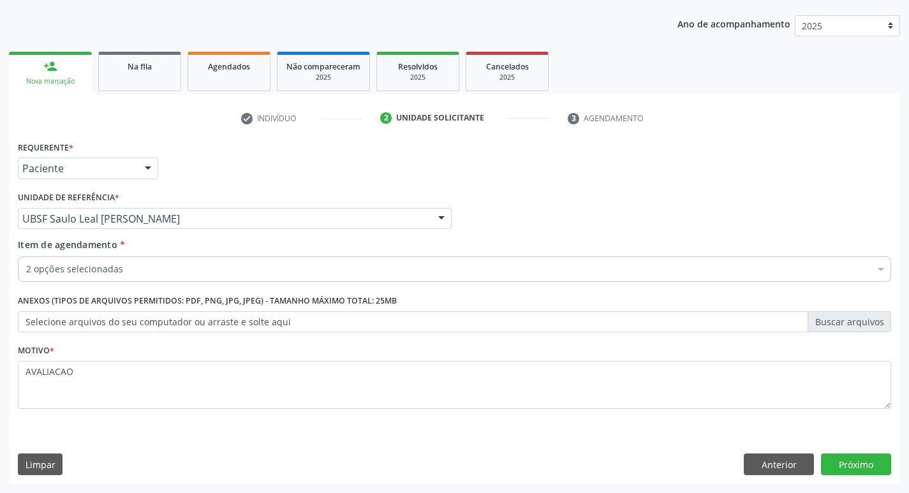
scroll to position [0, 0]
click at [859, 471] on button "Próximo" at bounding box center [856, 465] width 70 height 22
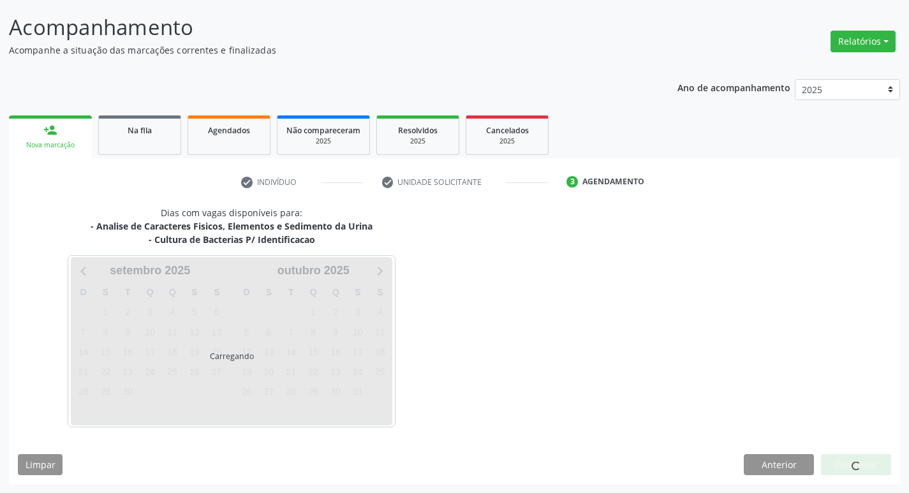
scroll to position [75, 0]
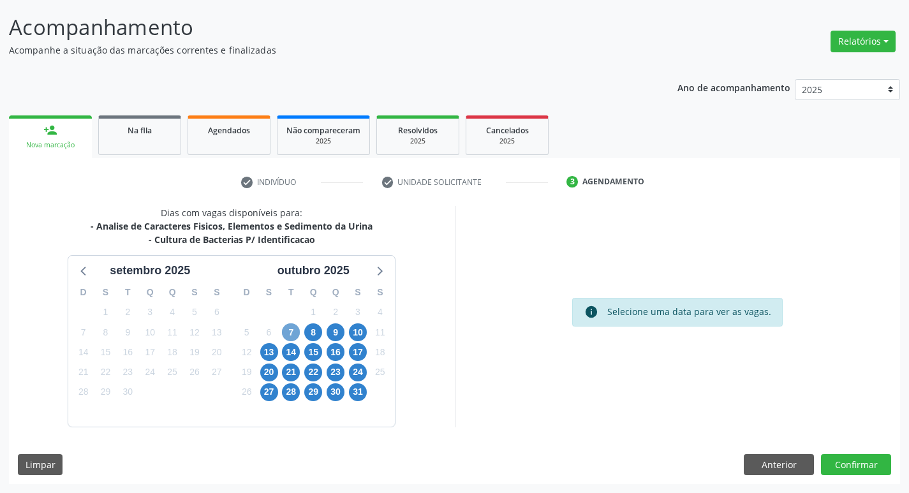
click at [293, 331] on span "7" at bounding box center [291, 332] width 18 height 18
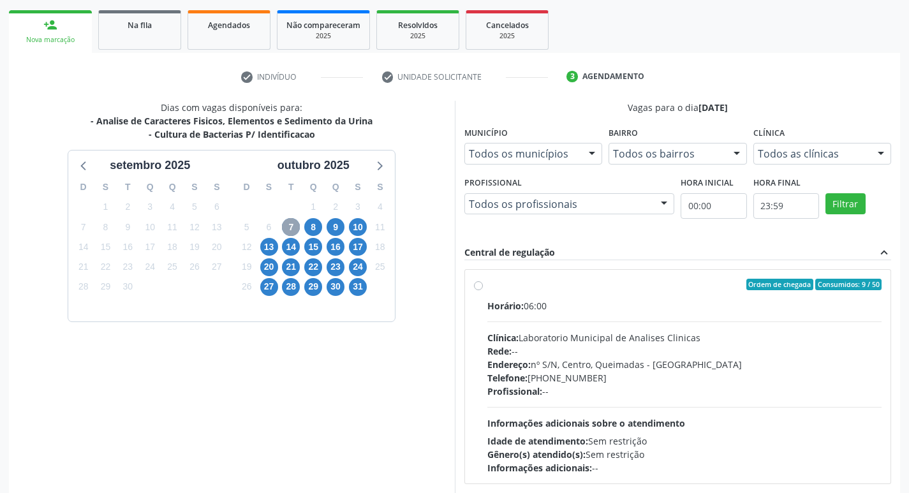
scroll to position [246, 0]
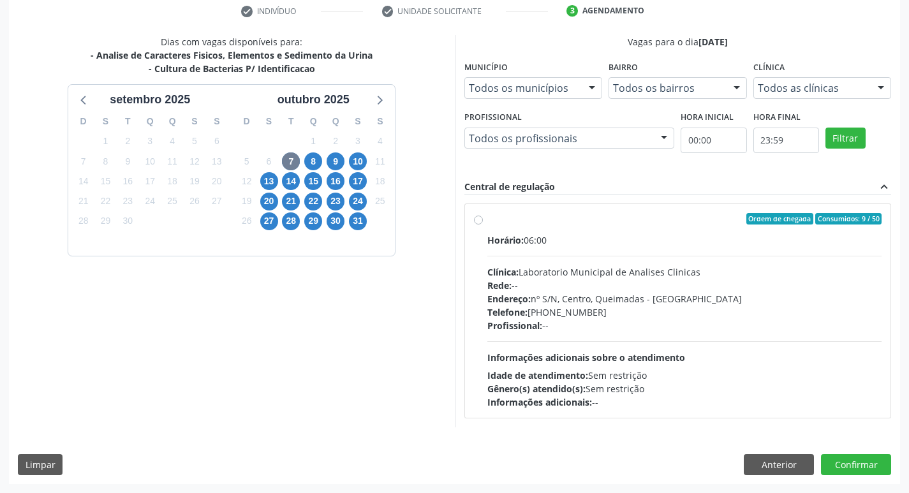
click at [735, 271] on div "Clínica: Laboratorio Municipal de Analises Clinicas" at bounding box center [684, 271] width 395 height 13
click at [483, 225] on input "Ordem de chegada Consumidos: 9 / 50 Horário: 06:00 Clínica: Laboratorio Municip…" at bounding box center [478, 218] width 9 height 11
radio input "true"
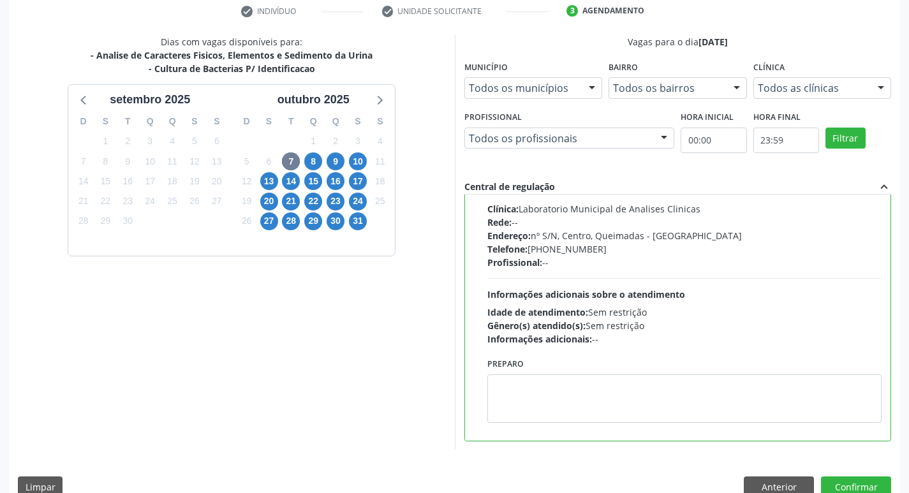
scroll to position [269, 0]
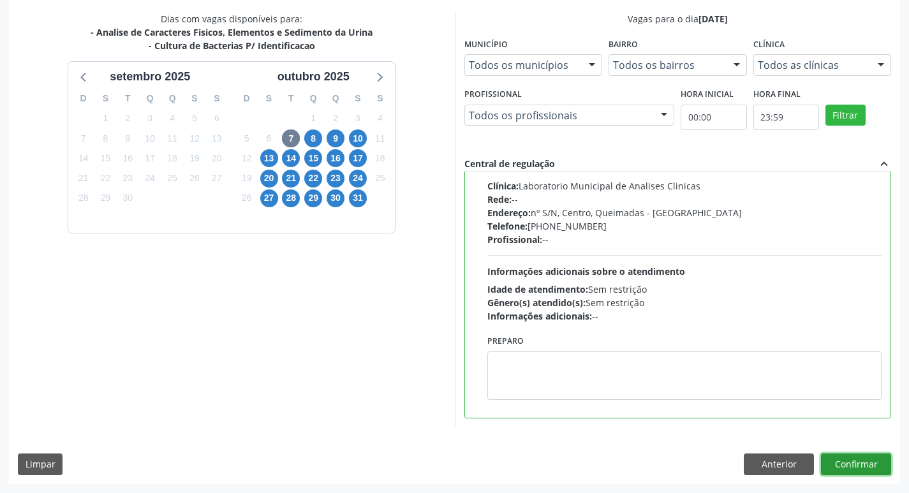
click at [839, 464] on button "Confirmar" at bounding box center [856, 465] width 70 height 22
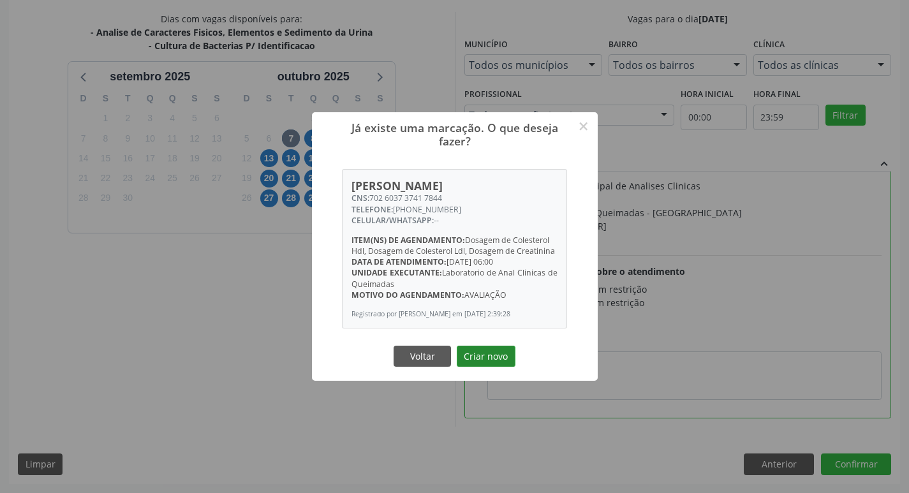
click at [485, 365] on button "Criar novo" at bounding box center [486, 357] width 59 height 22
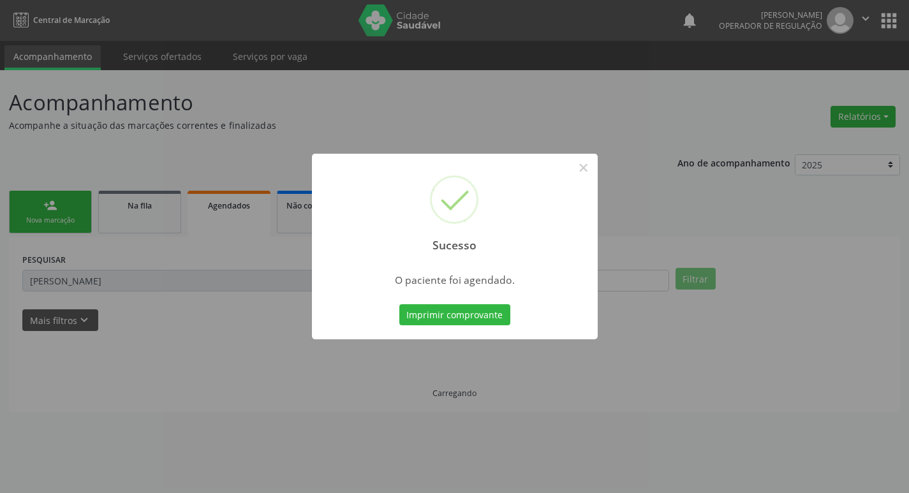
scroll to position [0, 0]
click at [485, 321] on button "Imprimir comprovante" at bounding box center [459, 315] width 111 height 22
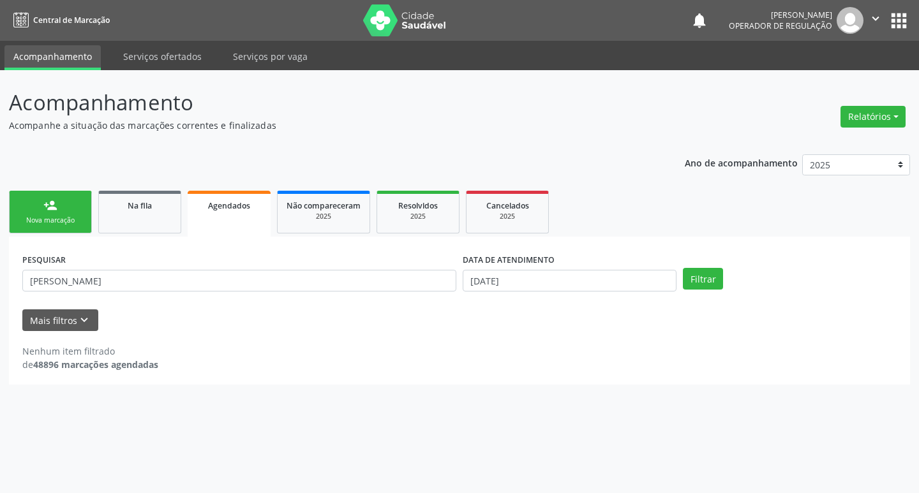
click at [47, 211] on div "person_add" at bounding box center [50, 205] width 14 height 14
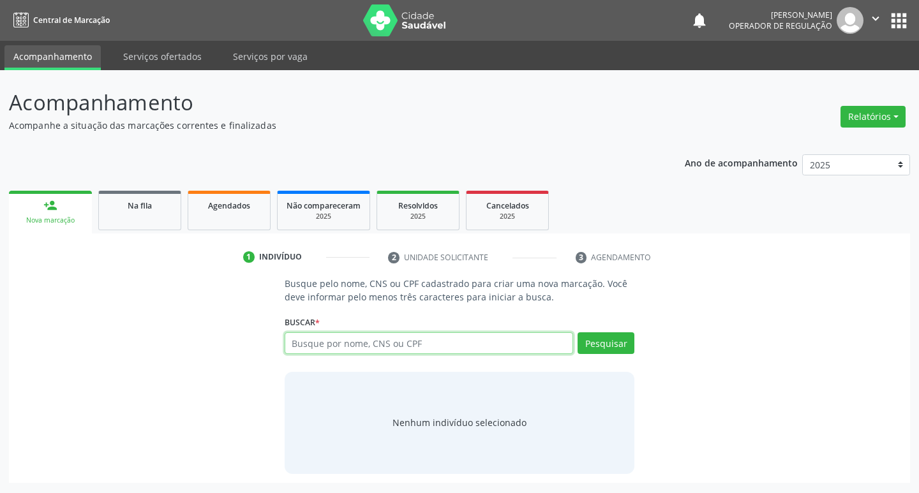
click at [304, 344] on input "text" at bounding box center [428, 343] width 289 height 22
type input "702308115891213"
click at [586, 351] on button "Pesquisar" at bounding box center [605, 343] width 57 height 22
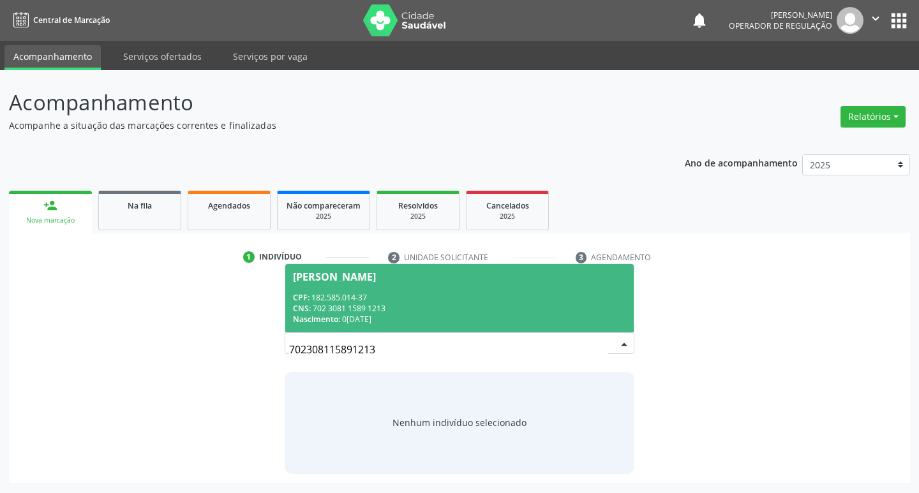
click at [369, 286] on span "[PERSON_NAME] CPF: 182.585.014-37 CNS: 702 3081 1589 1213 Nascimento: [DATE]" at bounding box center [459, 298] width 349 height 68
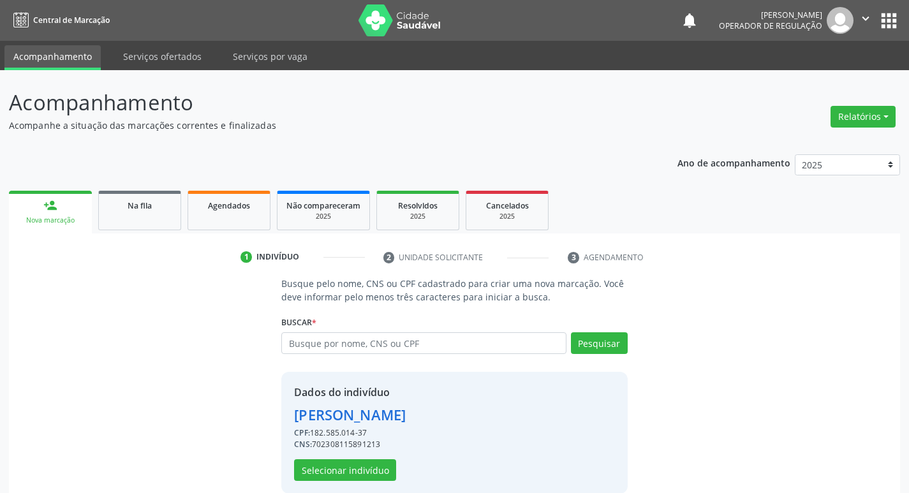
scroll to position [18, 0]
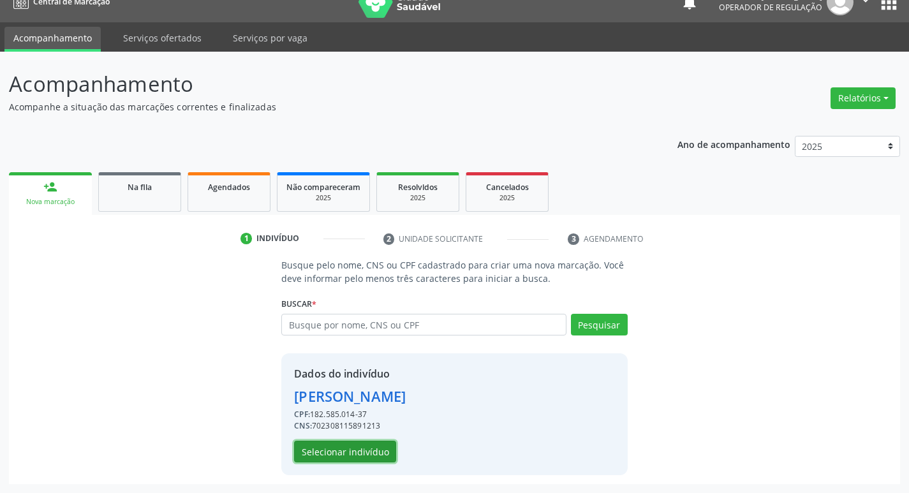
click at [354, 460] on button "Selecionar indivíduo" at bounding box center [345, 452] width 102 height 22
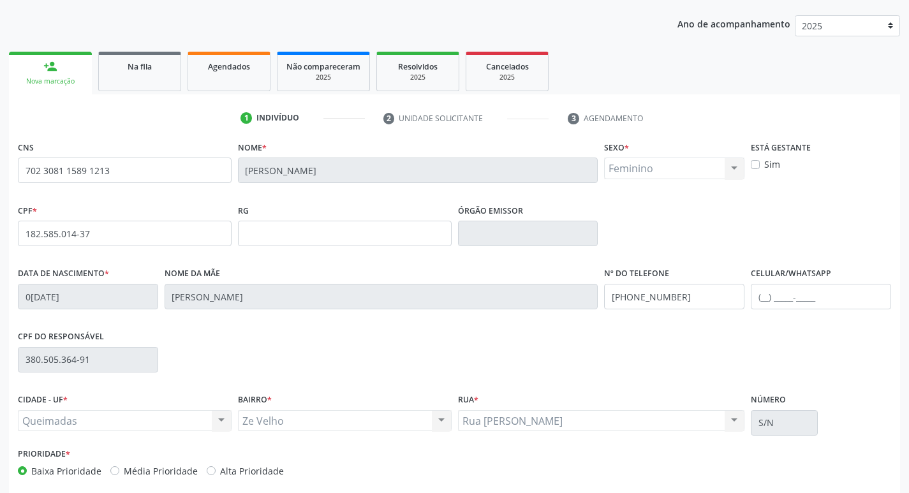
scroll to position [198, 0]
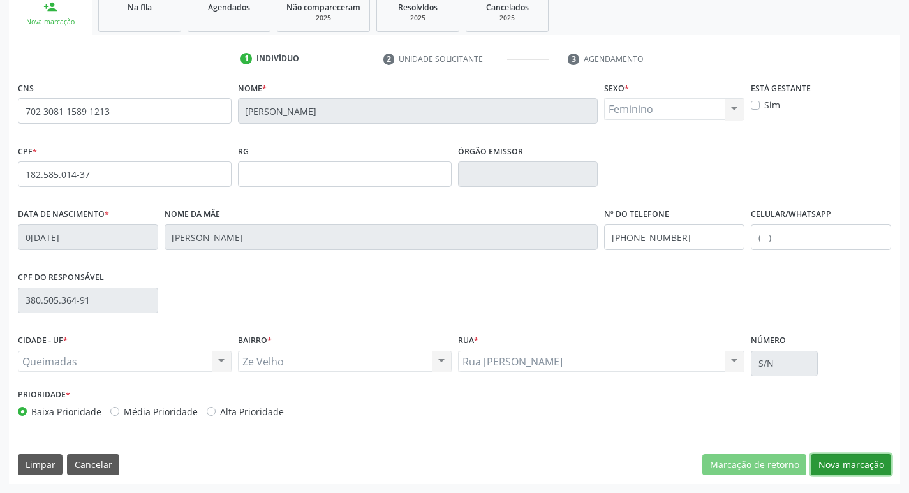
click at [841, 467] on button "Nova marcação" at bounding box center [851, 465] width 80 height 22
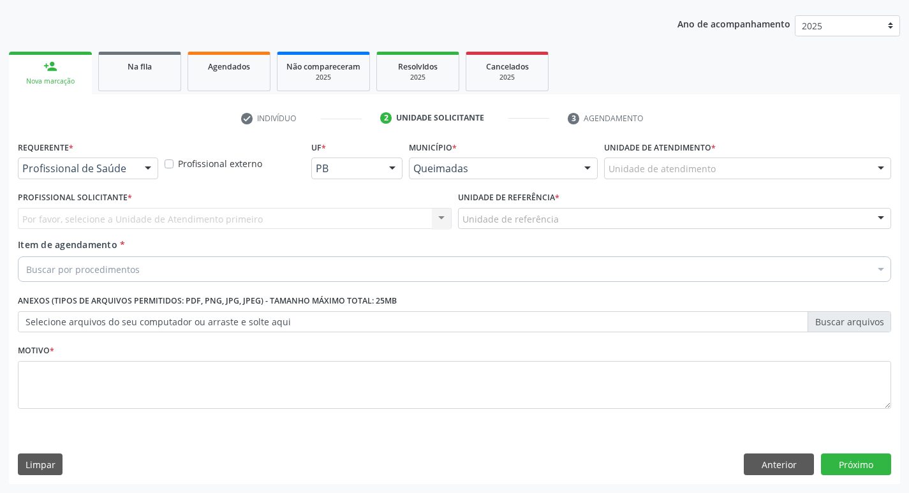
scroll to position [139, 0]
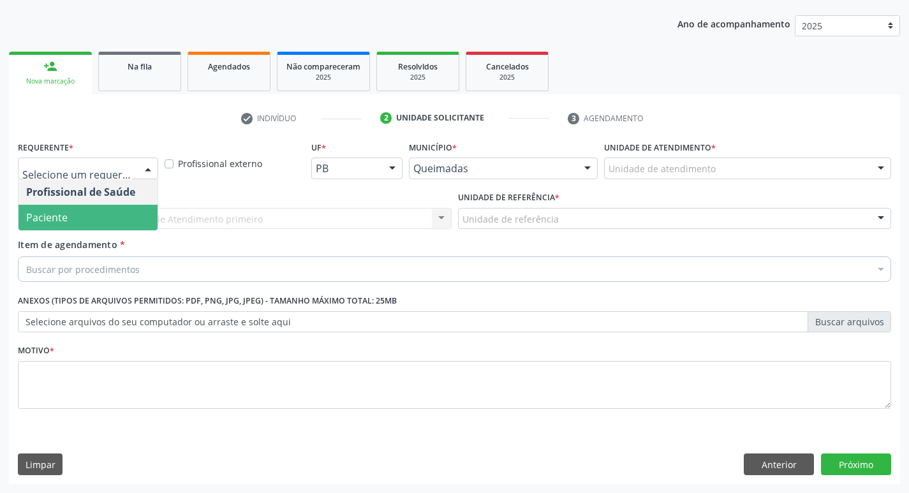
click at [80, 212] on span "Paciente" at bounding box center [87, 218] width 139 height 26
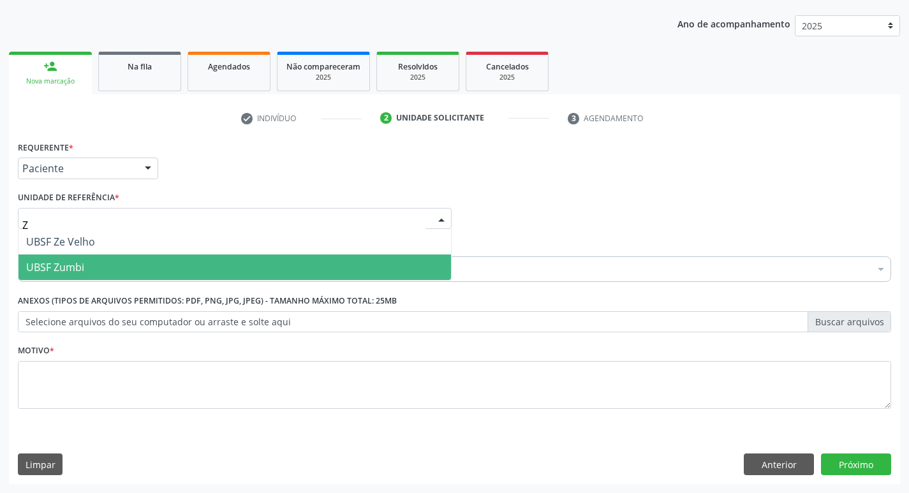
type input "ZE"
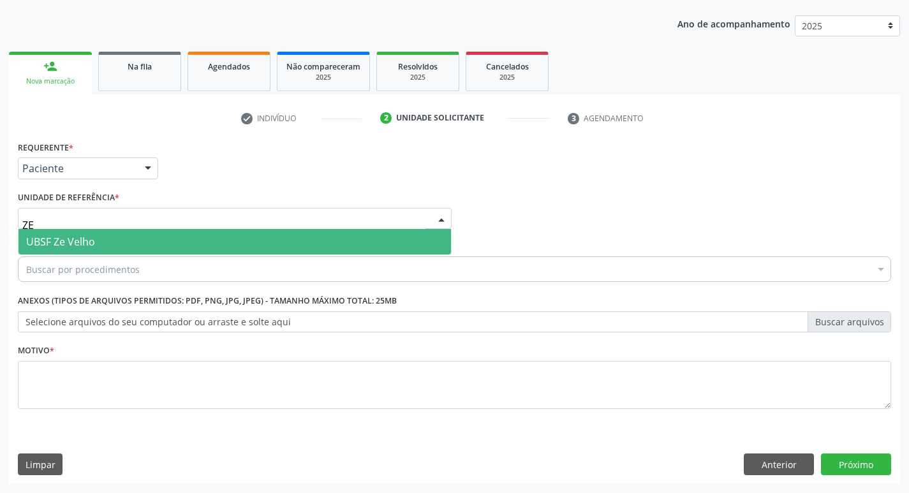
click at [71, 249] on span "UBSF Ze Velho" at bounding box center [60, 242] width 69 height 14
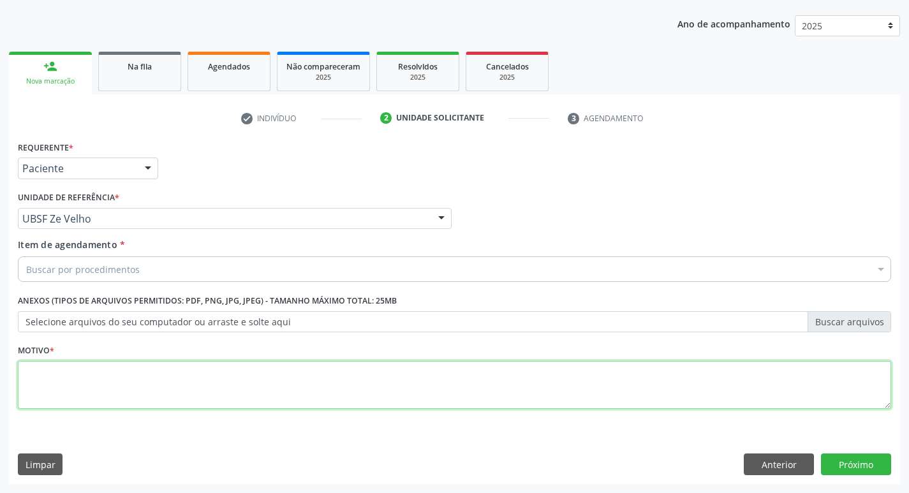
click at [39, 366] on textarea at bounding box center [454, 385] width 873 height 48
type textarea "AVALIACAO"
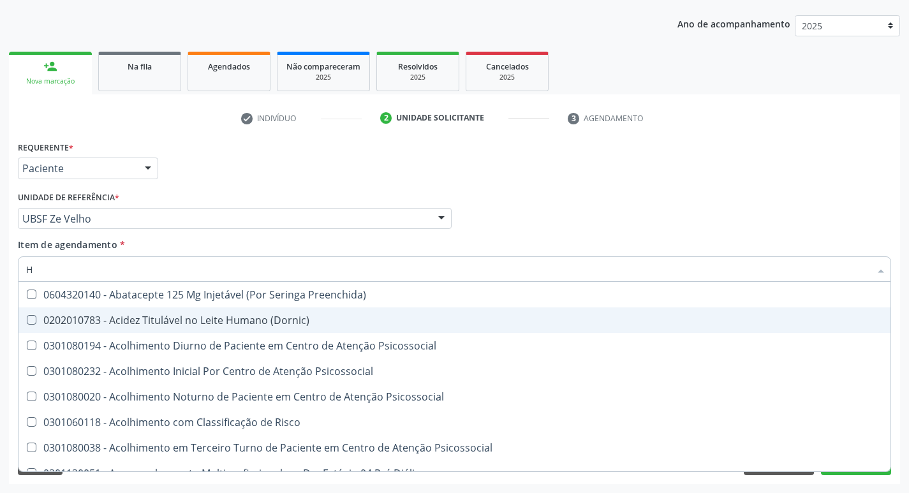
type input "HEMOGR"
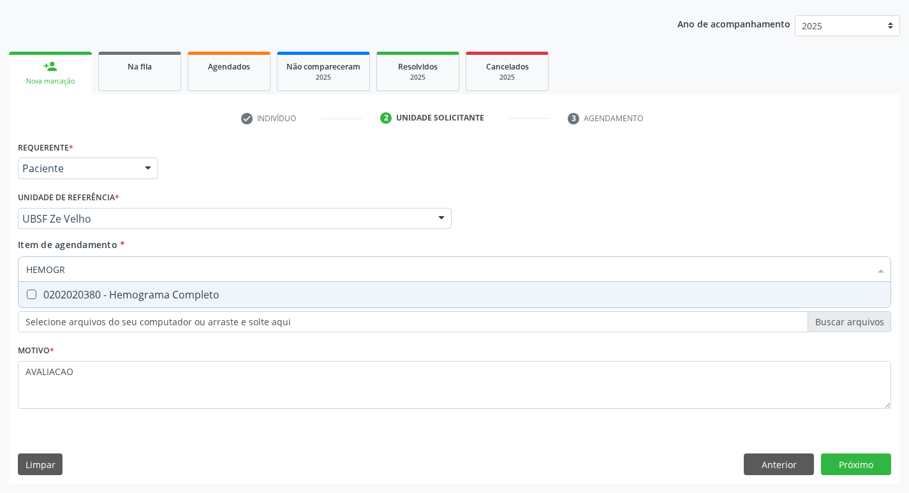
click at [147, 300] on div "0202020380 - Hemograma Completo" at bounding box center [454, 295] width 857 height 10
checkbox Completo "true"
type input "HEMOG"
checkbox Completo "false"
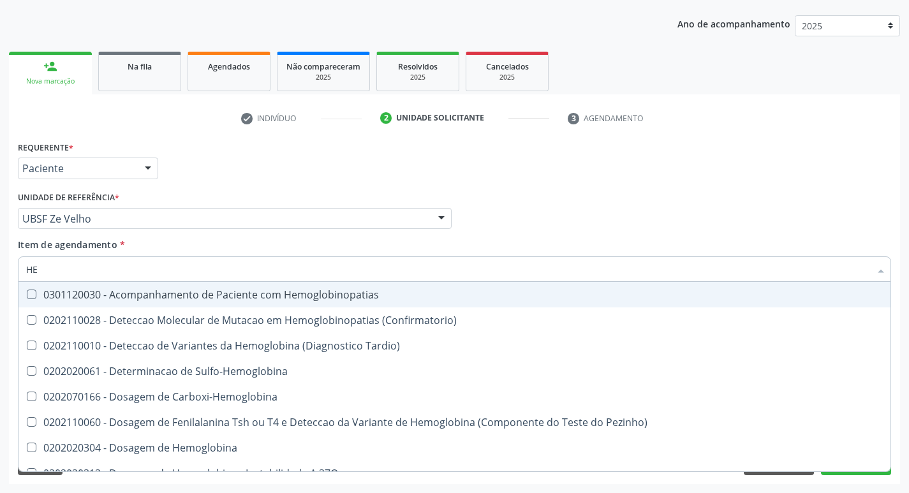
type input "H"
checkbox Completo "false"
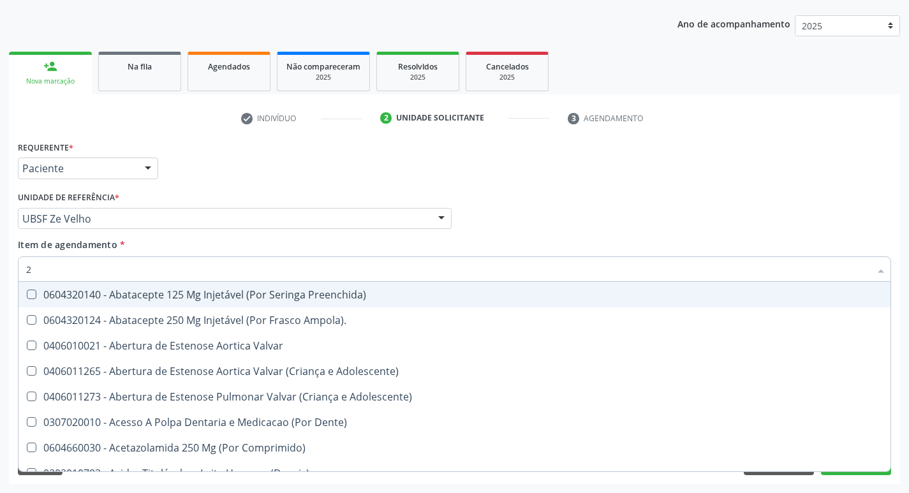
type input "20205001"
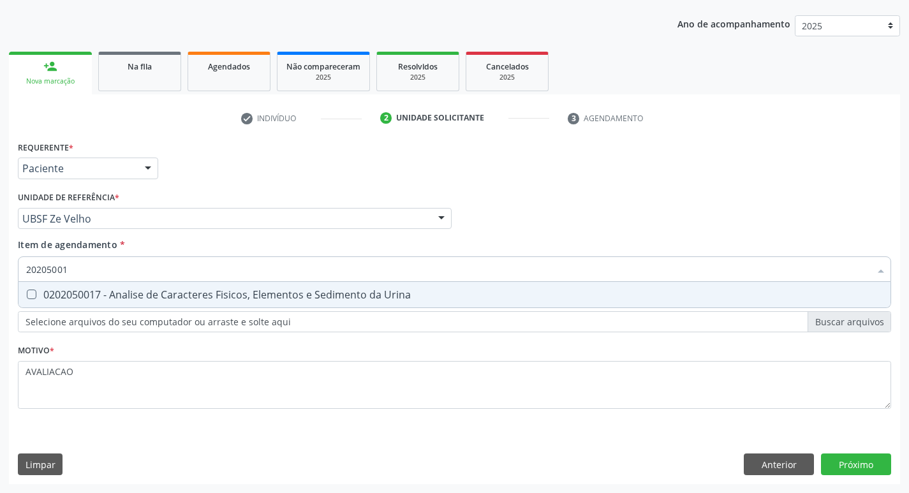
click at [133, 297] on div "0202050017 - Analise de Caracteres Fisicos, Elementos e Sedimento da Urina" at bounding box center [454, 295] width 857 height 10
checkbox Urina "true"
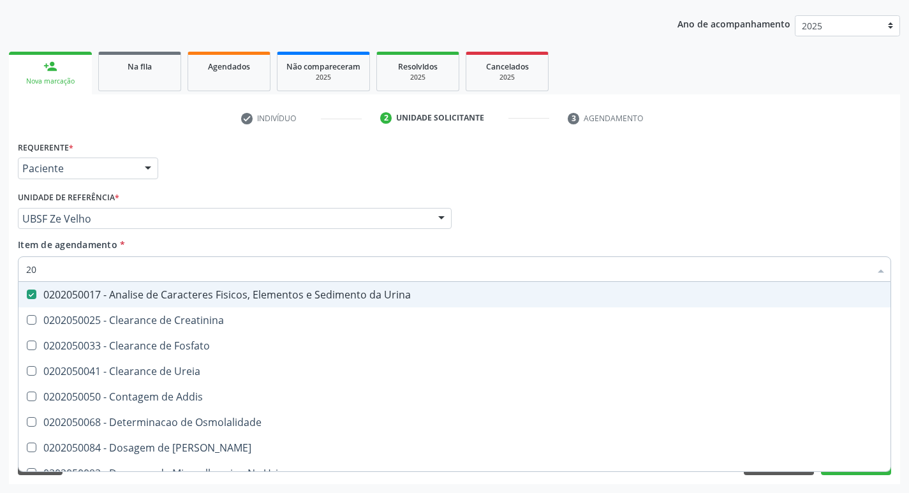
type input "2"
checkbox Urina "false"
checkbox Ureia "false"
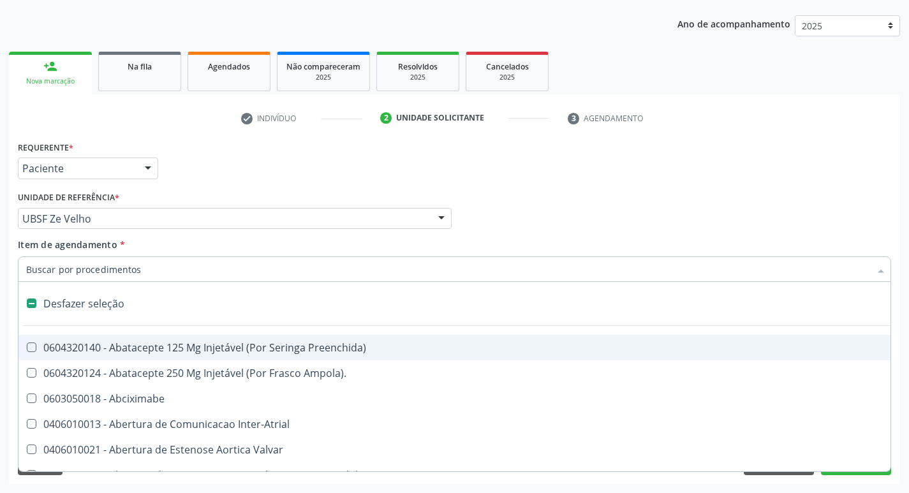
type input "L"
checkbox Pulmonares "true"
checkbox Urina "false"
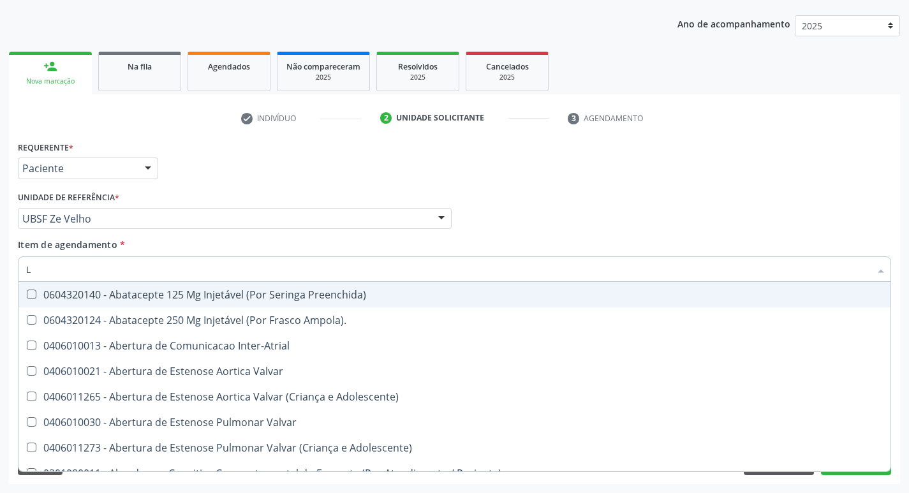
type input "LARVAS"
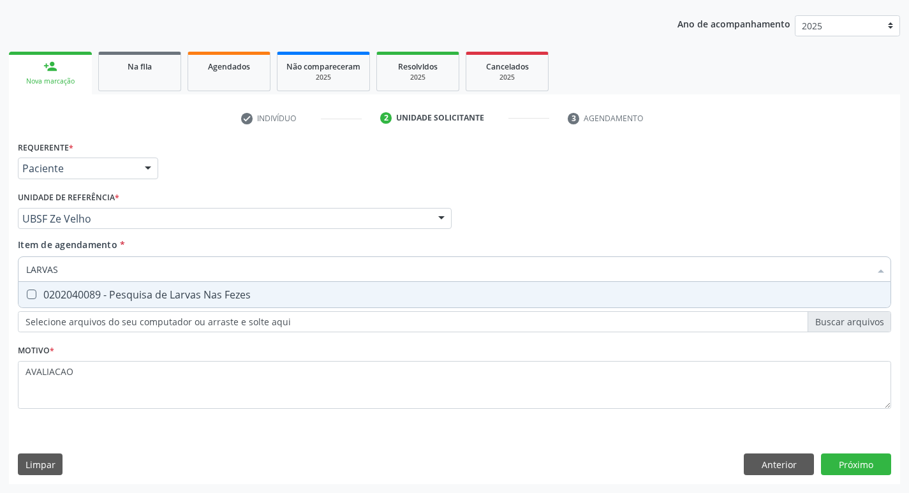
click at [178, 284] on span "0202040089 - Pesquisa de Larvas Nas Fezes" at bounding box center [454, 295] width 872 height 26
checkbox Fezes "true"
click at [662, 258] on input "LARVAS" at bounding box center [448, 269] width 844 height 26
click at [846, 459] on div "Requerente * Paciente Profissional de Saúde Paciente Nenhum resultado encontrad…" at bounding box center [454, 311] width 891 height 346
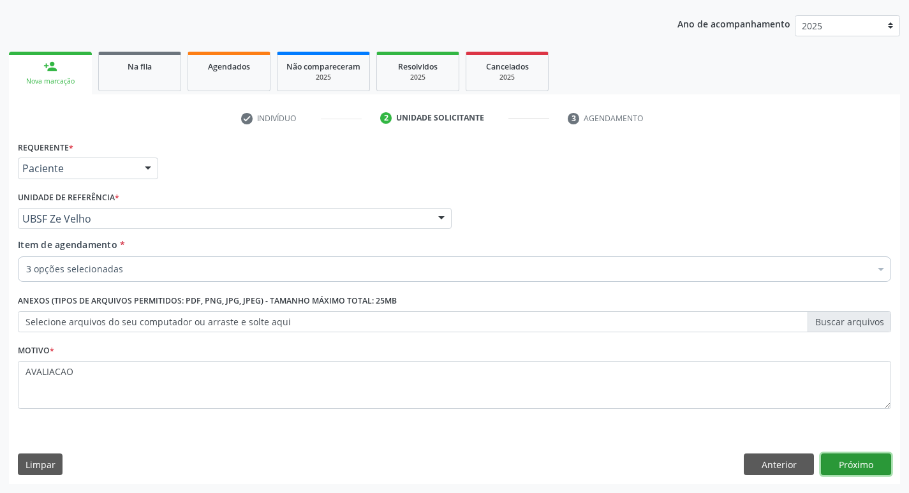
click at [852, 465] on button "Próximo" at bounding box center [856, 465] width 70 height 22
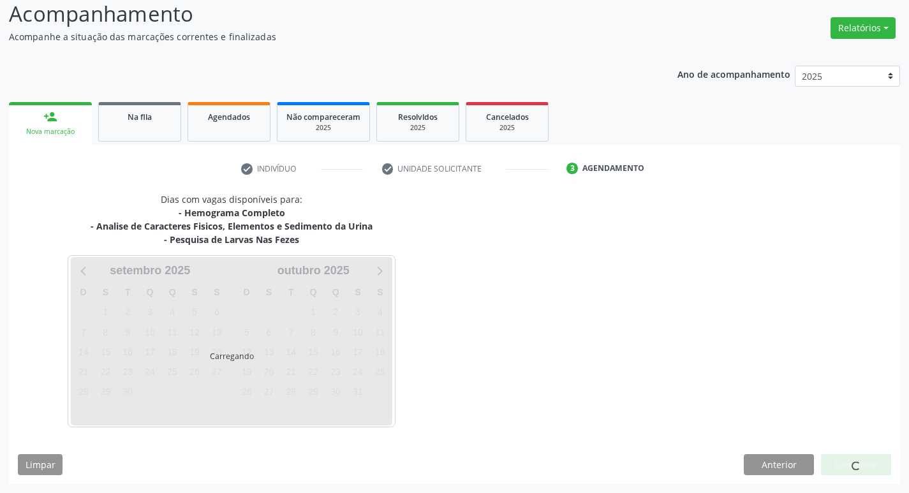
scroll to position [89, 0]
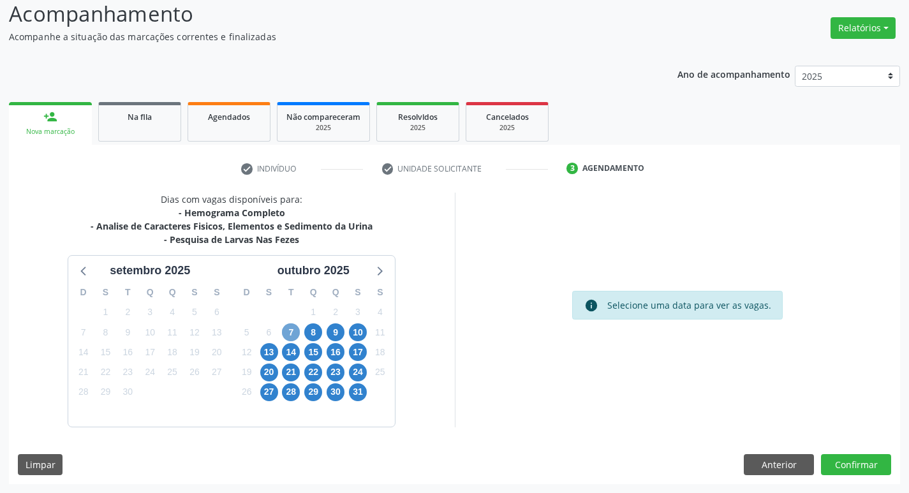
click at [290, 332] on span "7" at bounding box center [291, 332] width 18 height 18
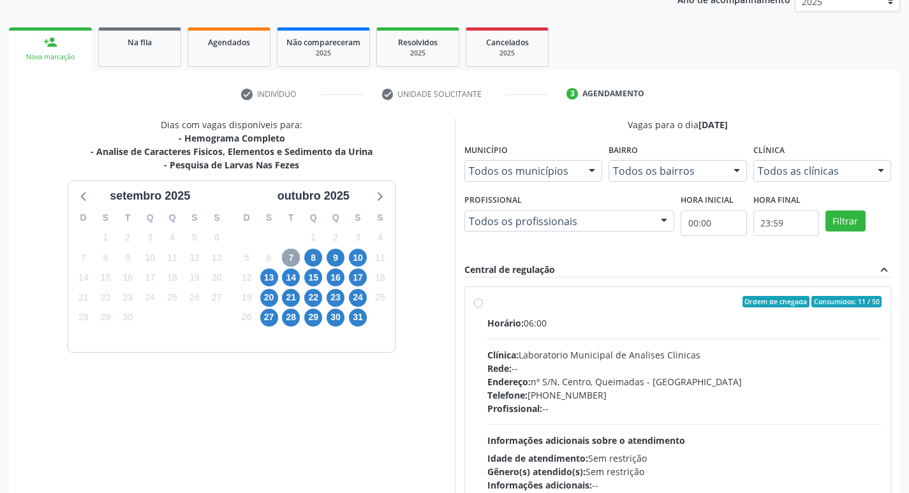
scroll to position [246, 0]
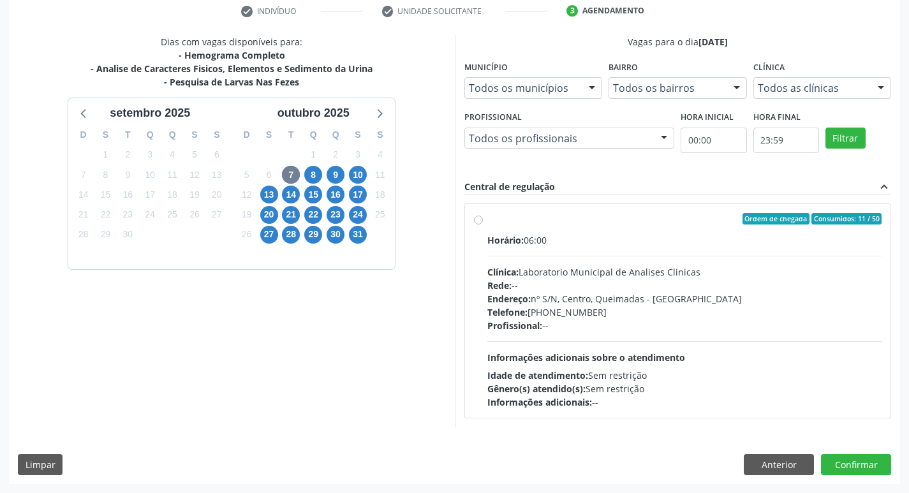
click at [572, 318] on div "Horário: 06:00 Clínica: Laboratorio Municipal de Analises Clinicas Rede: -- End…" at bounding box center [684, 320] width 395 height 175
radio input "true"
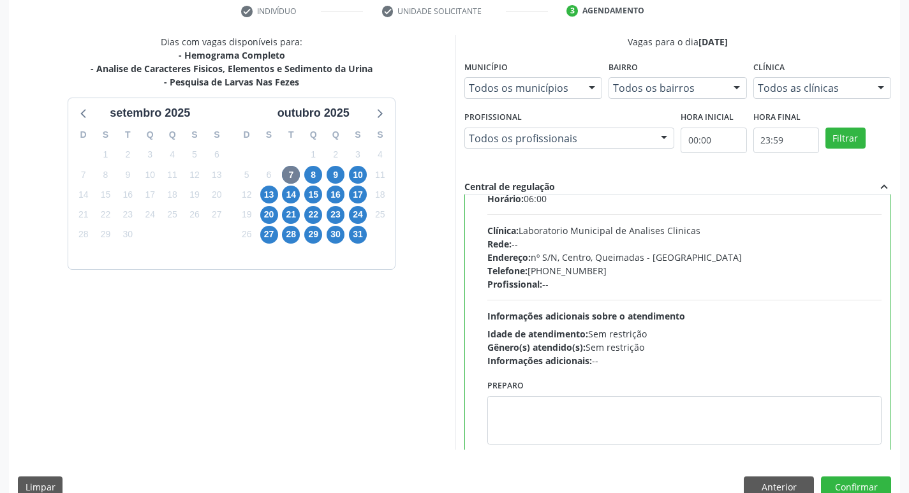
scroll to position [63, 0]
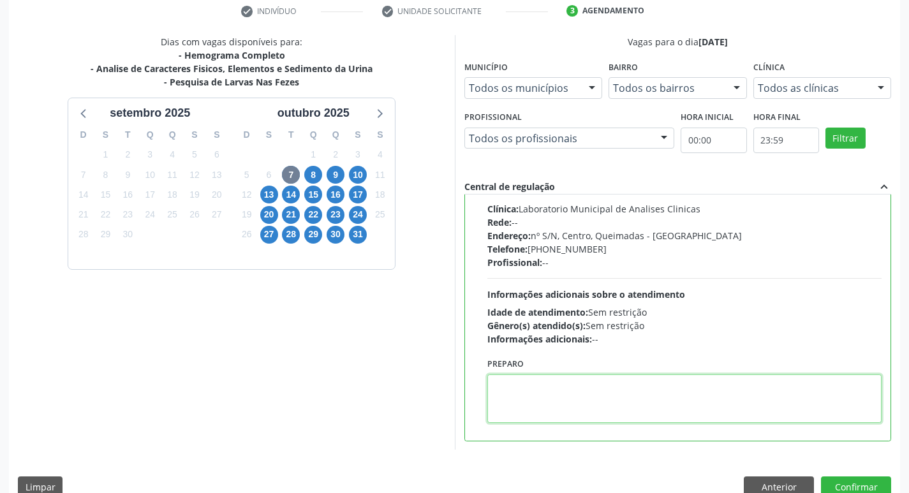
click at [550, 417] on textarea at bounding box center [684, 398] width 395 height 48
paste textarea "IR EM [GEOGRAPHIC_DATA]"
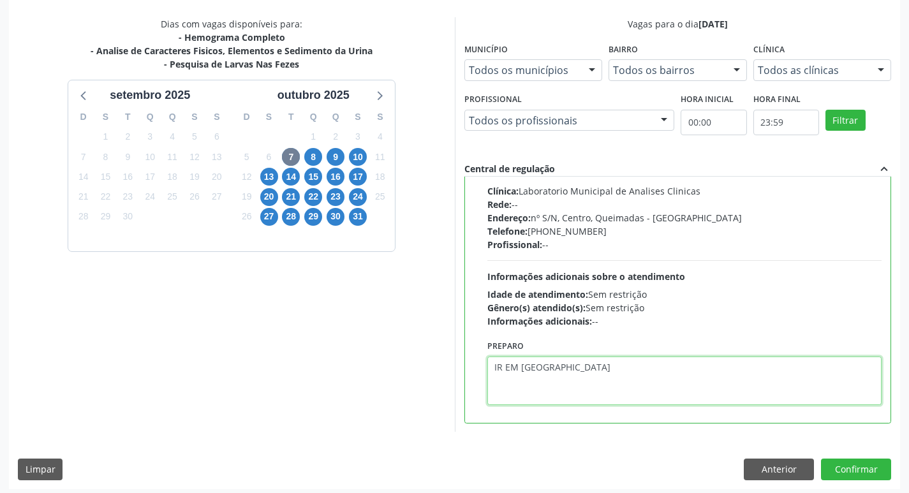
scroll to position [269, 0]
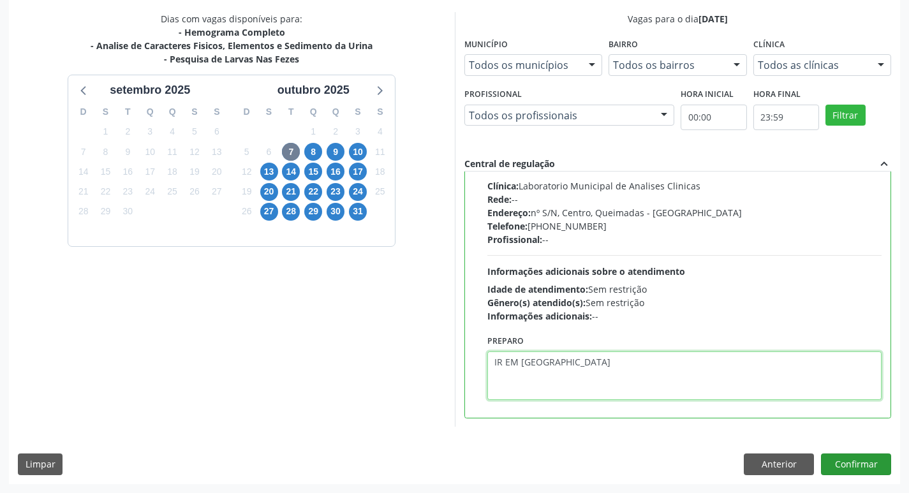
type textarea "IR EM [GEOGRAPHIC_DATA]"
click at [854, 469] on button "Confirmar" at bounding box center [856, 465] width 70 height 22
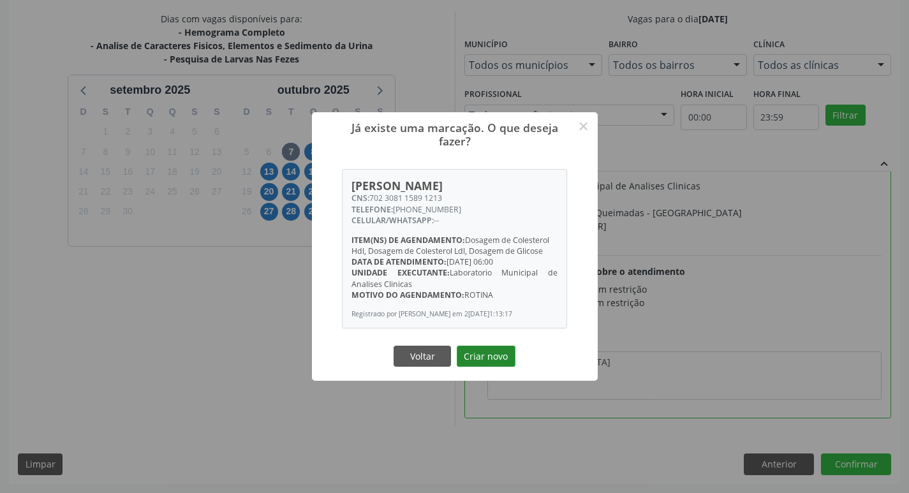
click at [485, 357] on button "Criar novo" at bounding box center [486, 357] width 59 height 22
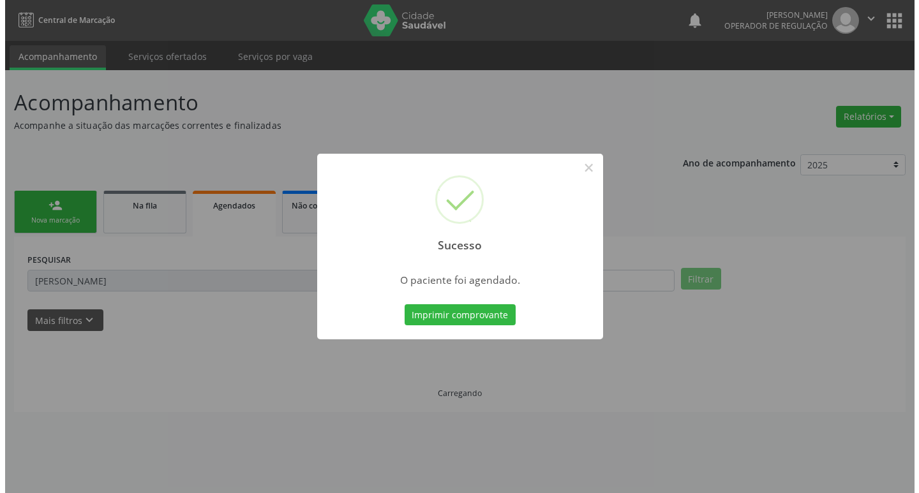
scroll to position [0, 0]
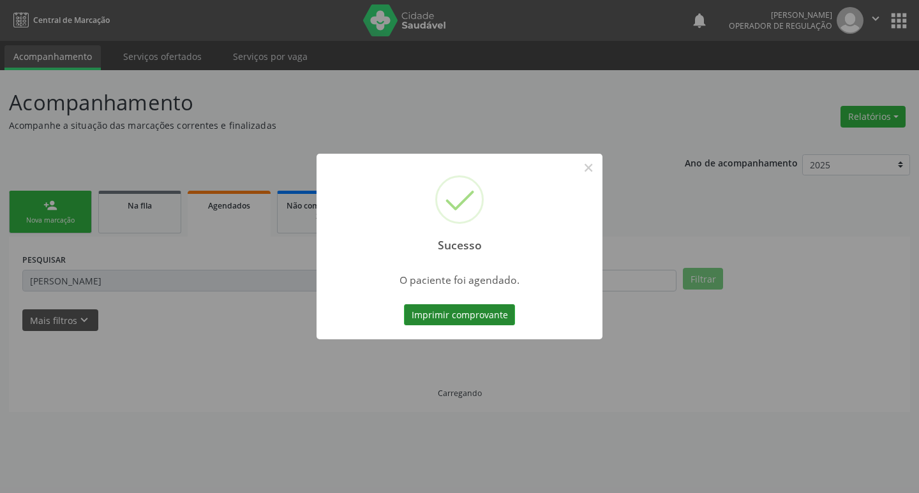
click at [496, 307] on button "Imprimir comprovante" at bounding box center [459, 315] width 111 height 22
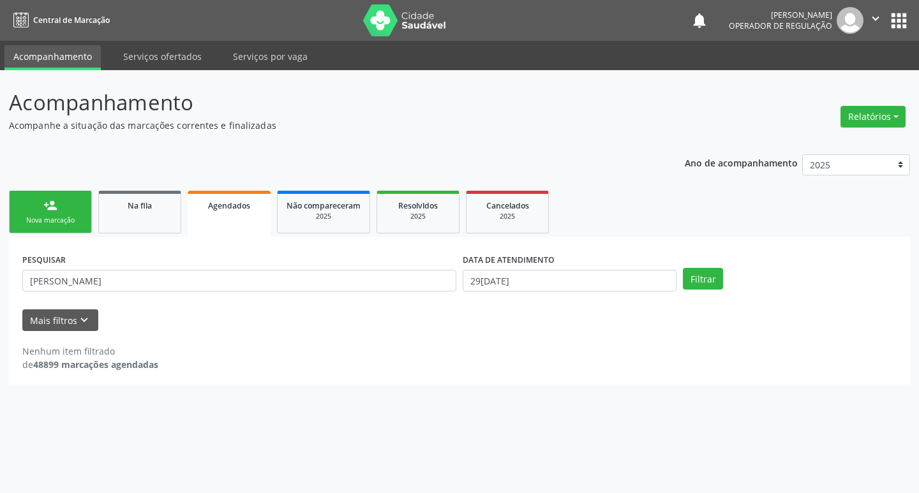
click at [34, 218] on div "Nova marcação" at bounding box center [50, 221] width 64 height 10
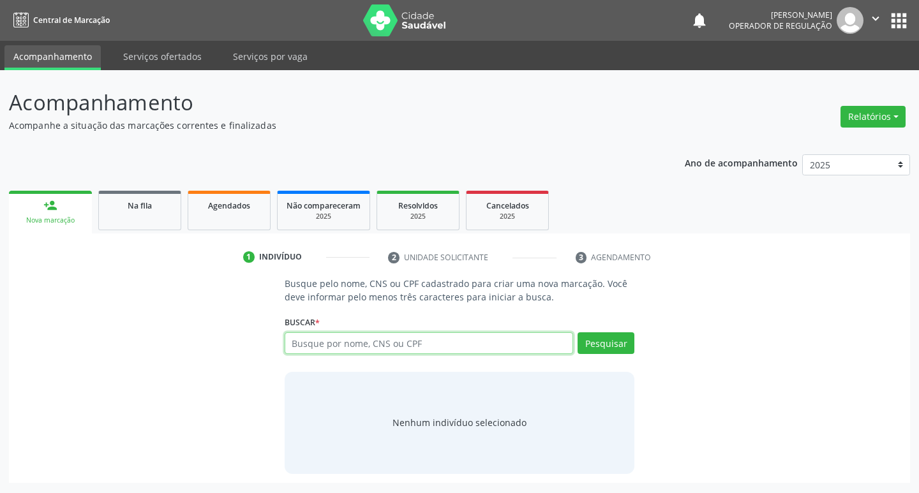
click at [400, 348] on input "text" at bounding box center [428, 343] width 289 height 22
type input "704204793979683"
click at [614, 346] on button "Pesquisar" at bounding box center [605, 343] width 57 height 22
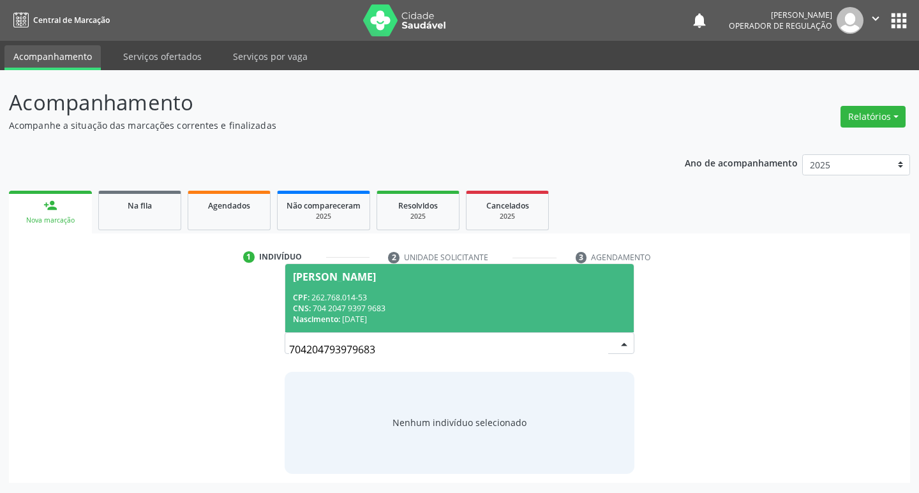
click at [421, 289] on span "[PERSON_NAME] CPF: 262.768.014-53 CNS: 704 2047 9397 9683 Nascimento: 22[DATE]" at bounding box center [459, 298] width 349 height 68
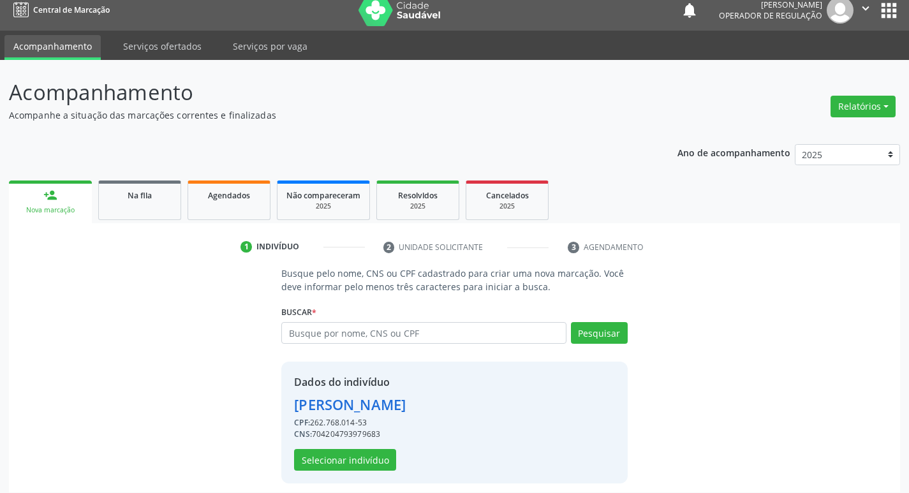
scroll to position [18, 0]
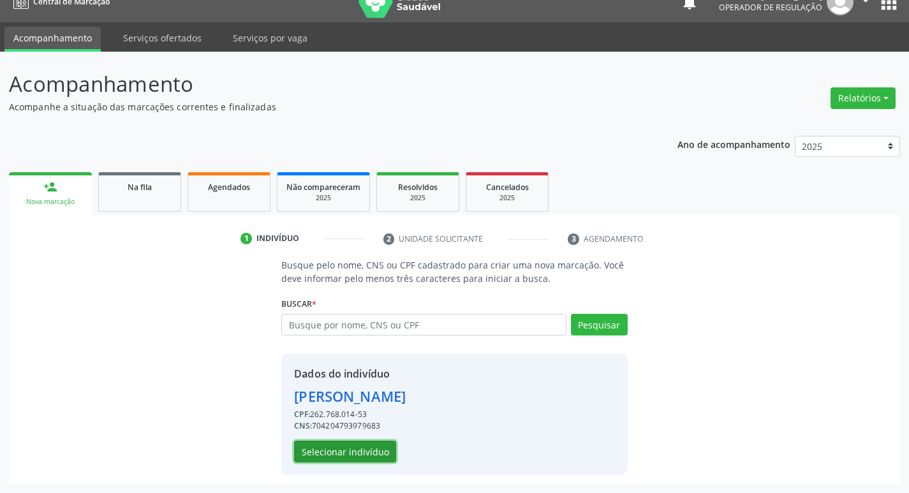
click at [362, 445] on button "Selecionar indivíduo" at bounding box center [345, 452] width 102 height 22
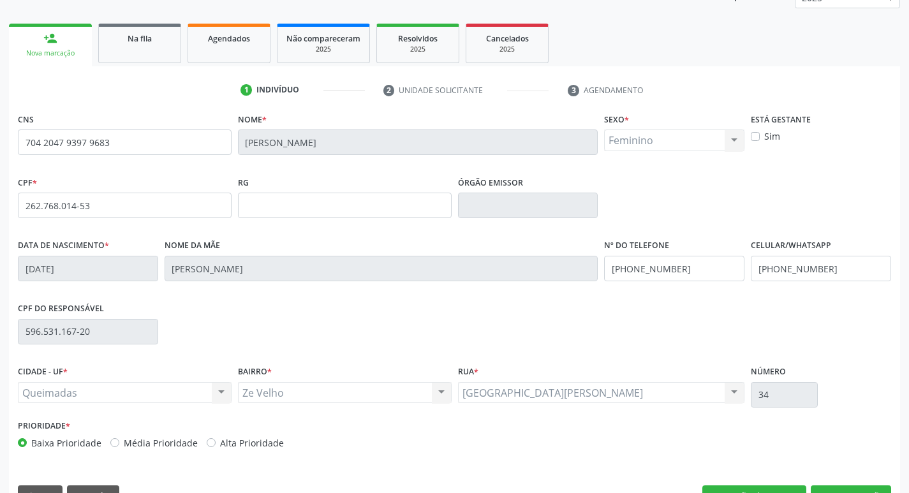
scroll to position [198, 0]
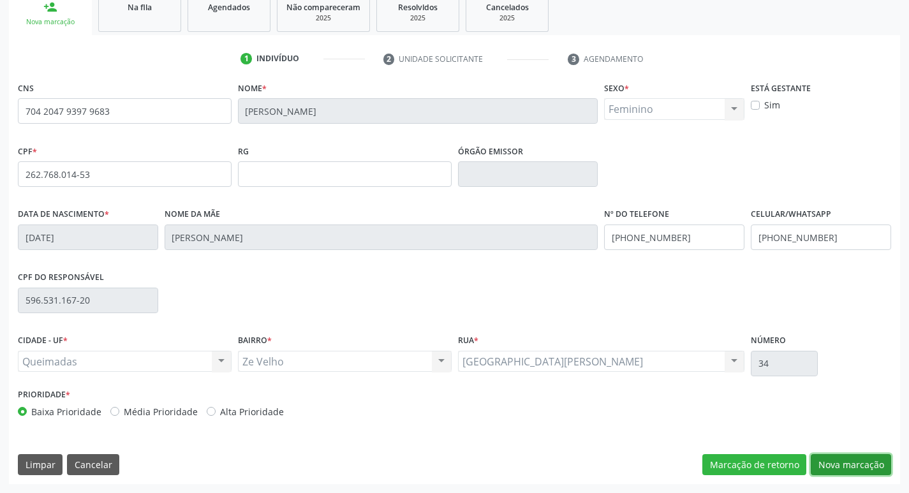
click at [848, 470] on button "Nova marcação" at bounding box center [851, 465] width 80 height 22
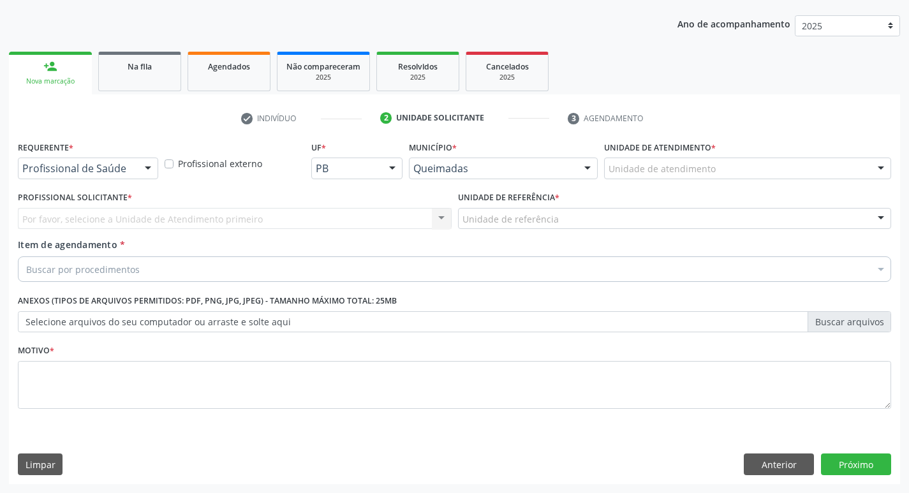
scroll to position [139, 0]
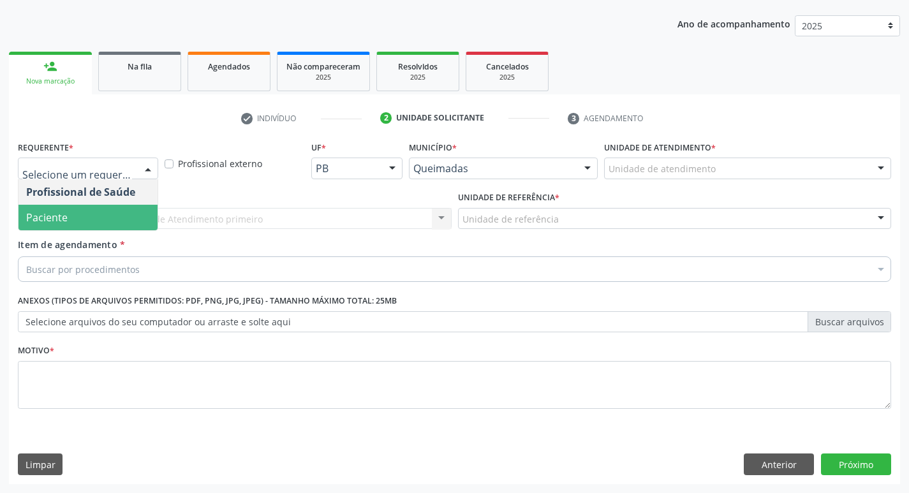
click at [77, 216] on span "Paciente" at bounding box center [87, 218] width 139 height 26
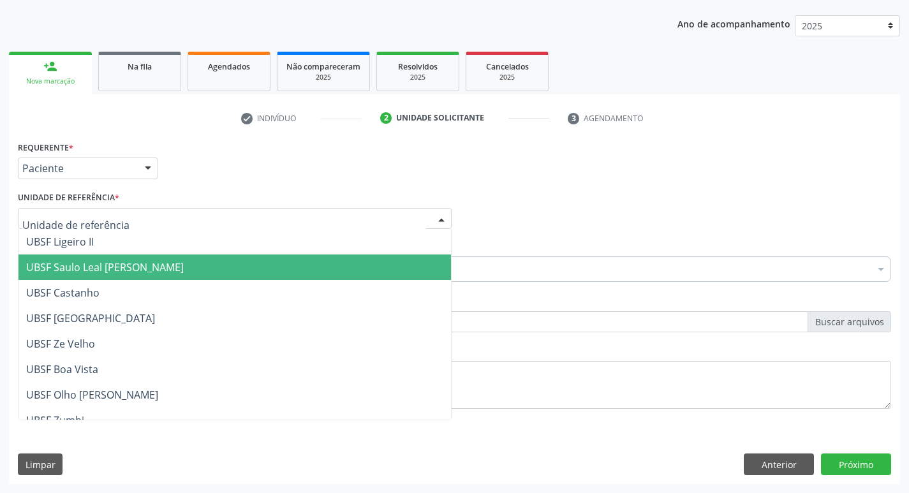
type input "X"
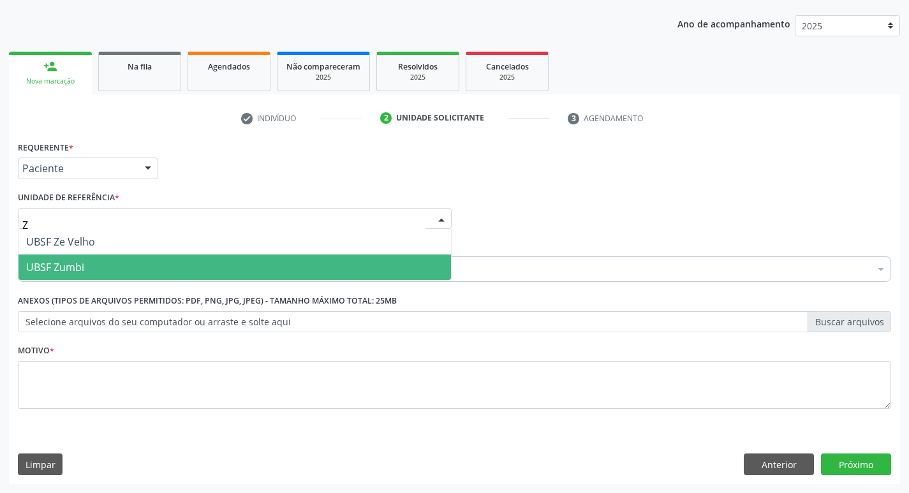
type input "ZE"
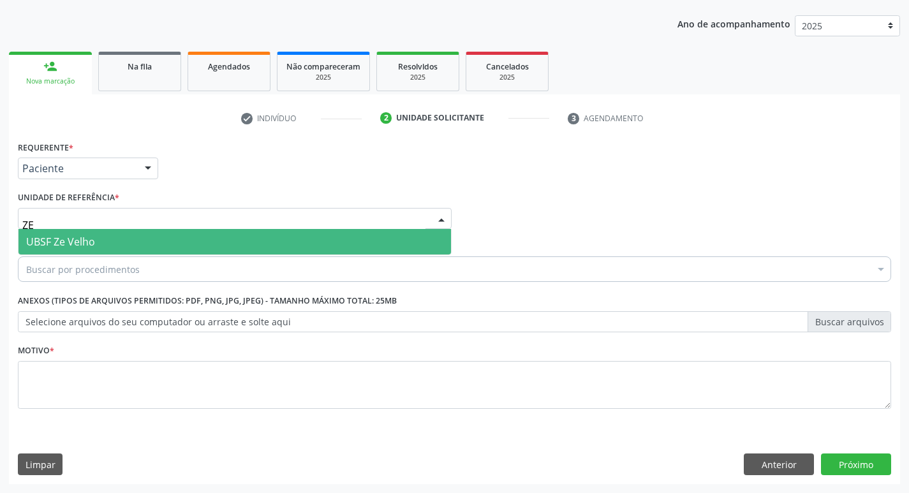
click at [65, 243] on span "UBSF Ze Velho" at bounding box center [60, 242] width 69 height 14
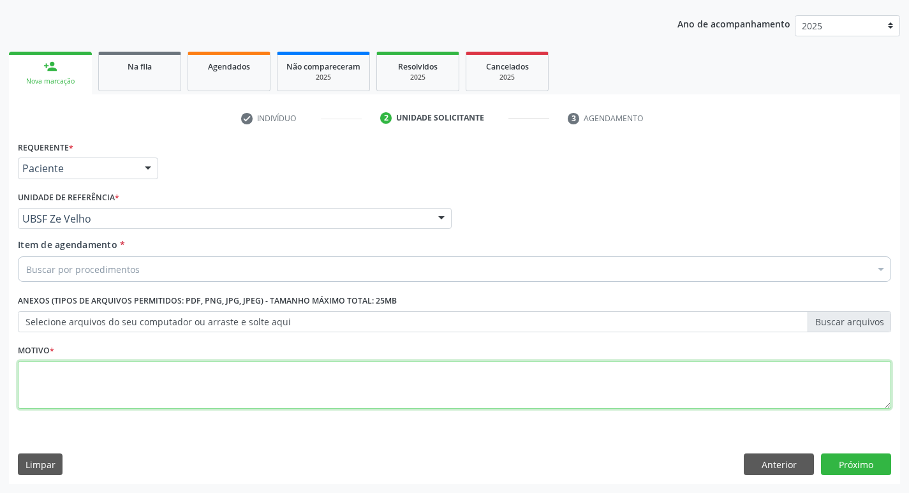
click at [60, 383] on textarea at bounding box center [454, 385] width 873 height 48
type textarea "AVALIACAO"
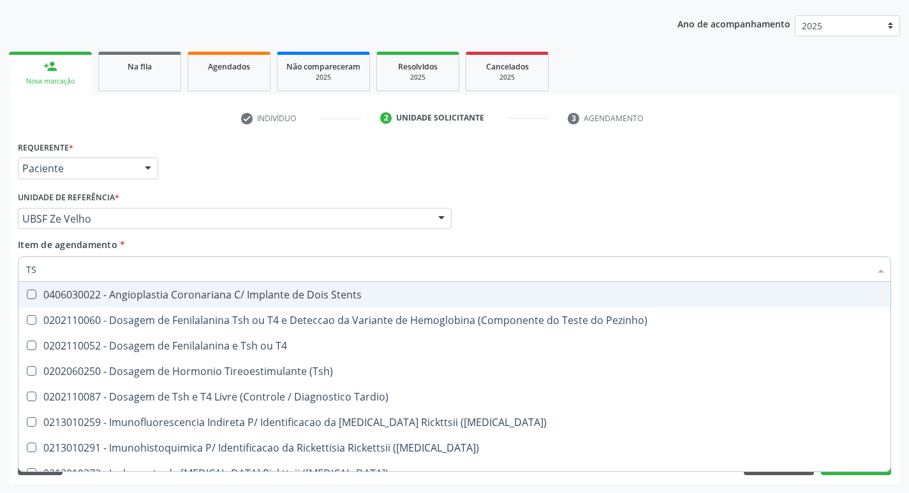
type input "TSH"
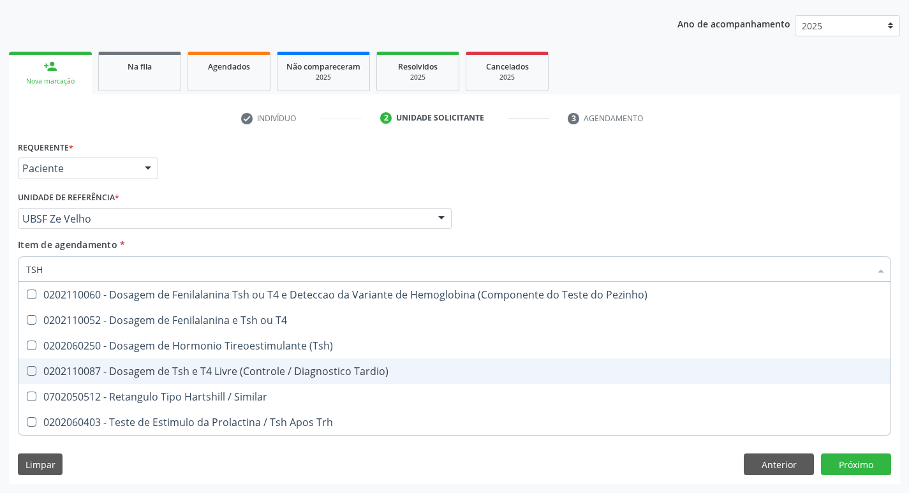
click at [266, 350] on div "0202060250 - Dosagem de Hormonio Tireoestimulante (Tsh)" at bounding box center [454, 346] width 857 height 10
checkbox \(Tsh\) "true"
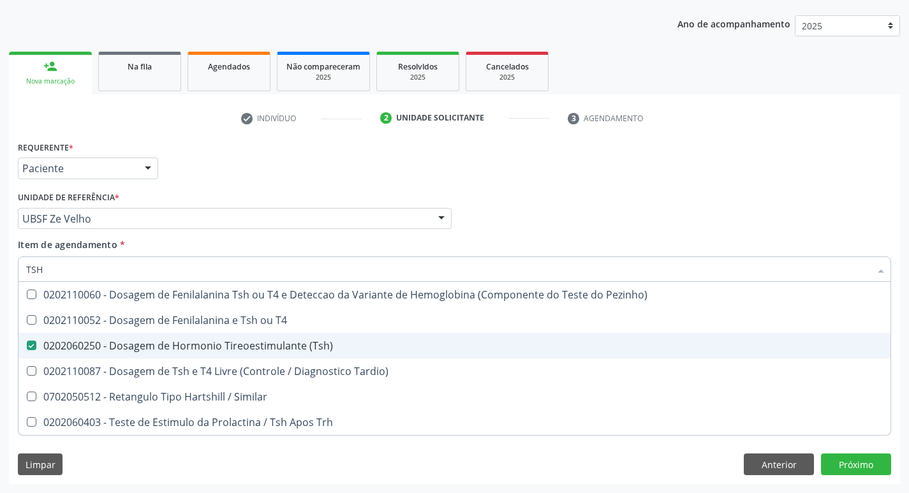
type input "TS"
checkbox \(Tsh\) "false"
checkbox Tardio\) "true"
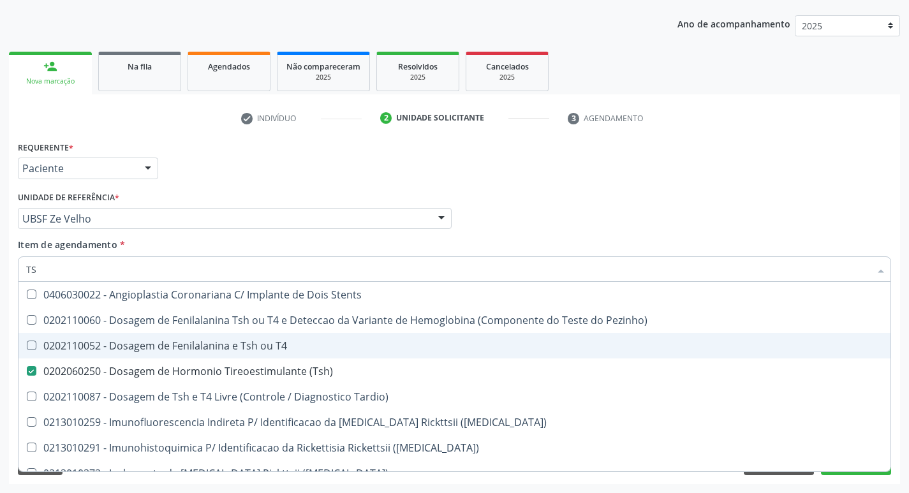
type input "T"
checkbox \(Tsh\) "false"
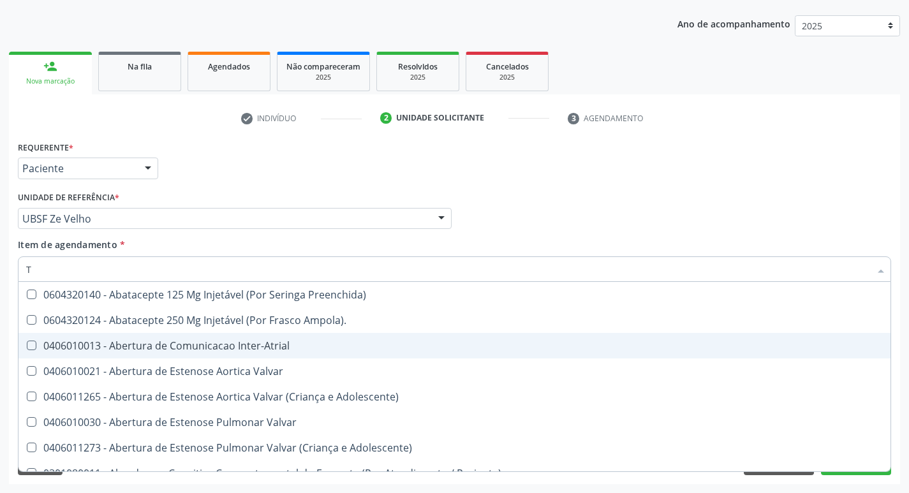
type input "T4"
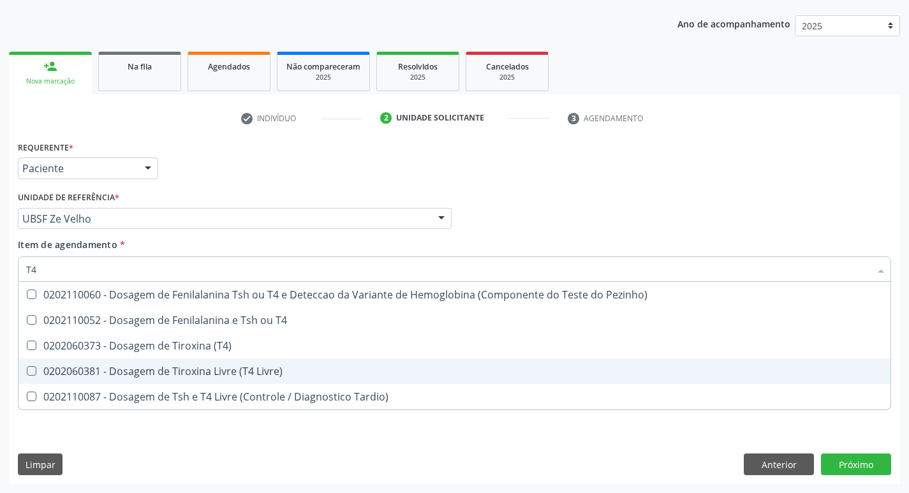
click at [282, 374] on div "0202060381 - Dosagem de Tiroxina Livre (T4 Livre)" at bounding box center [454, 371] width 857 height 10
checkbox Livre\) "true"
type input "T"
checkbox Livre\) "false"
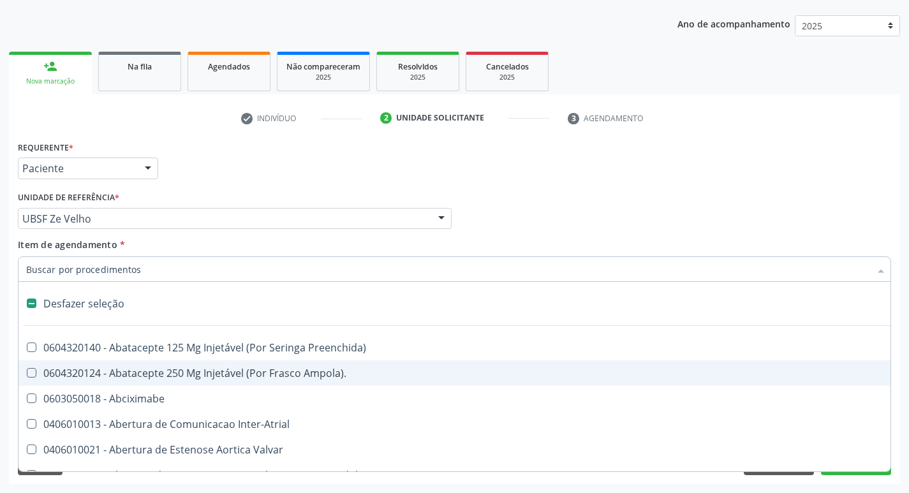
type input "G"
checkbox Cardiaco "true"
checkbox Encefalica "true"
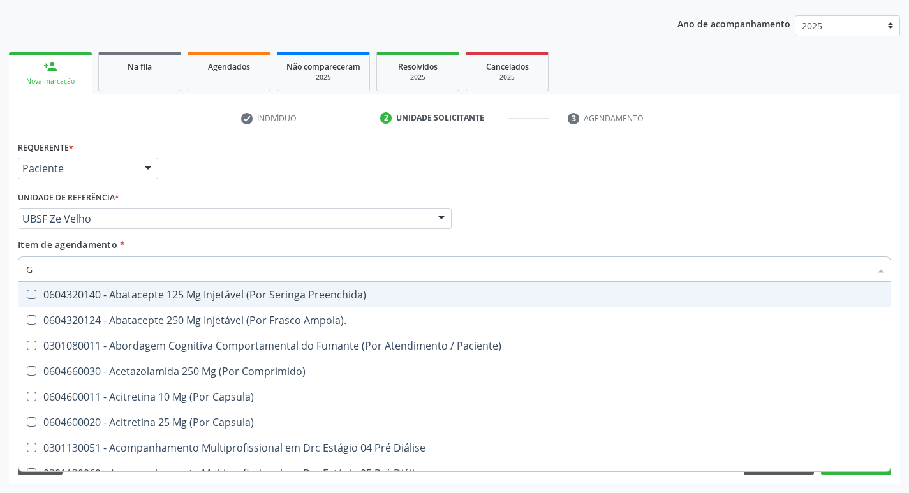
type input "GLICOSE"
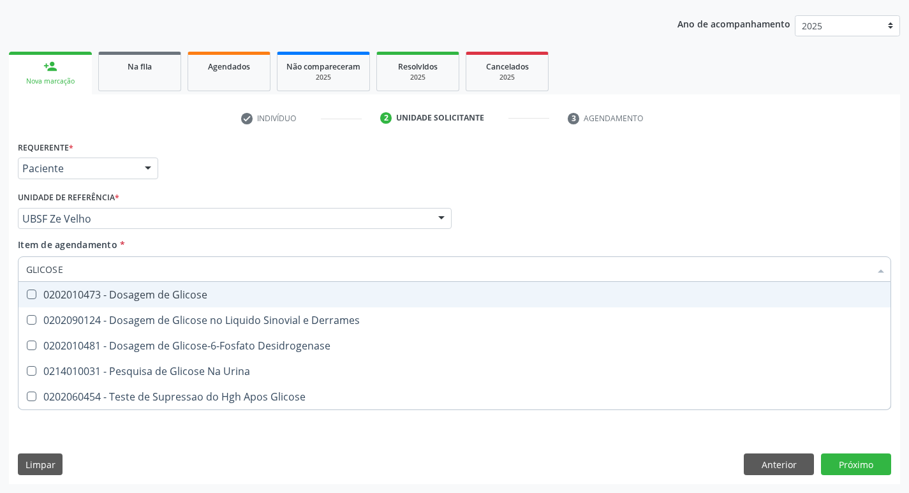
click at [161, 304] on span "0202010473 - Dosagem de Glicose" at bounding box center [454, 295] width 872 height 26
checkbox Glicose "true"
type input "GLICOS"
checkbox Glicose "false"
checkbox Derrames "true"
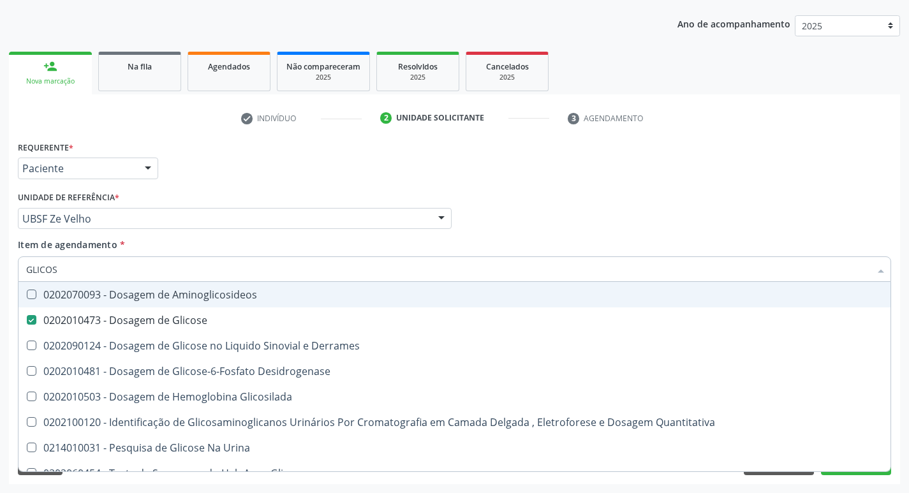
type input "GLICO"
checkbox Glicose "false"
checkbox Derrames "true"
type input "GLI"
checkbox Derrames "false"
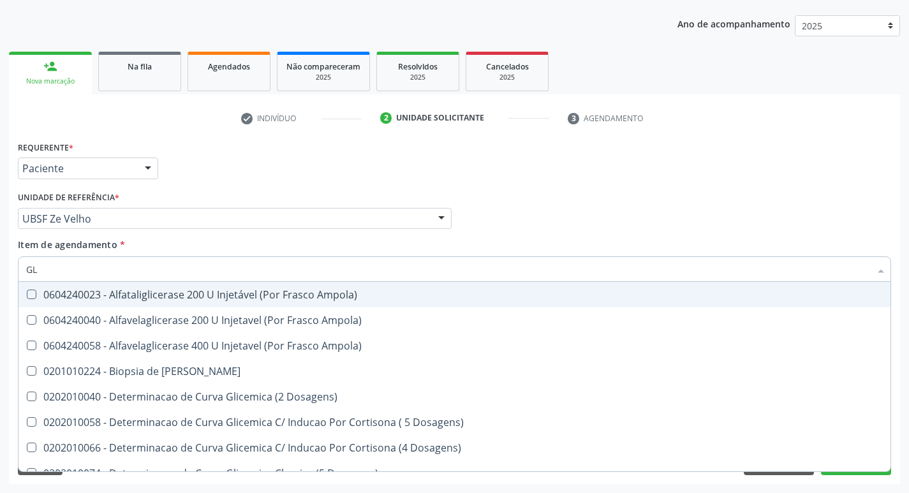
type input "G"
checkbox Glicose "false"
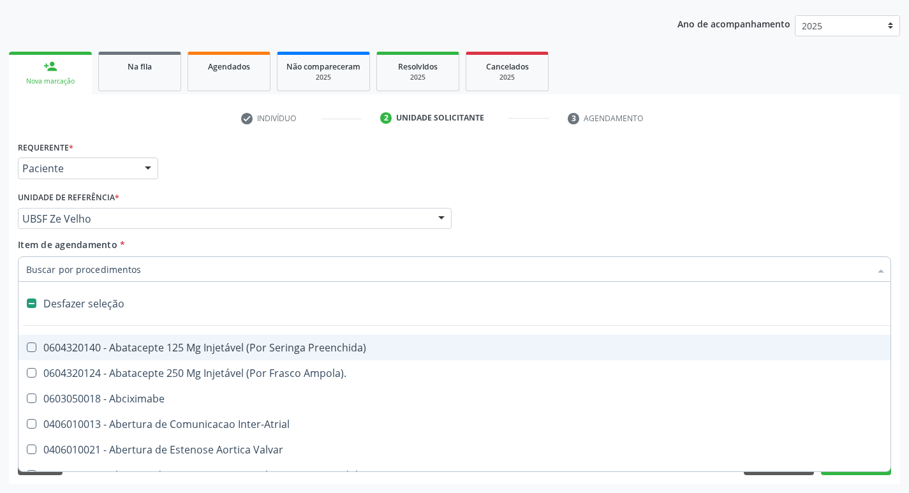
type input "H"
checkbox C "true"
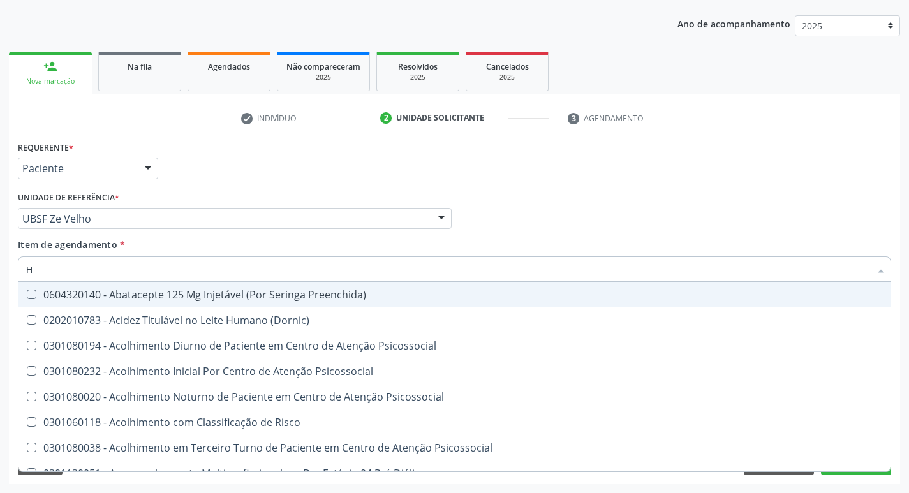
type input "HEMOGLOBINA G"
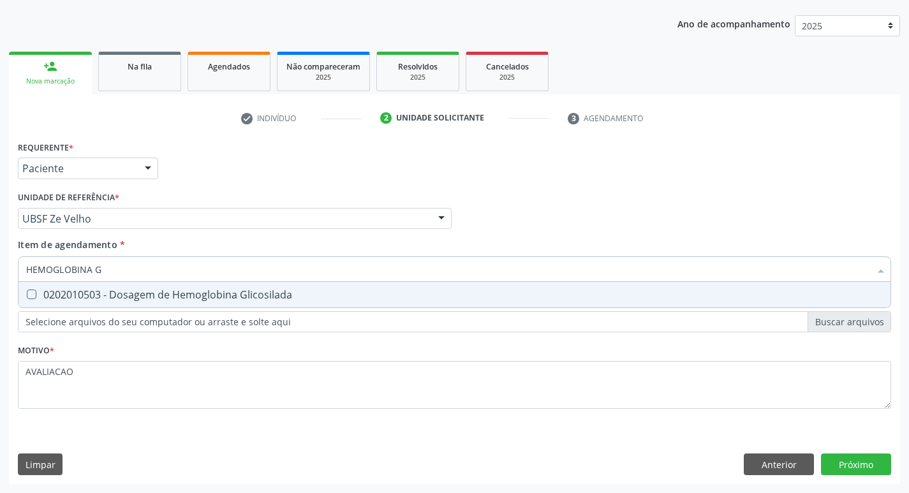
click at [161, 295] on div "0202010503 - Dosagem de Hemoglobina Glicosilada" at bounding box center [454, 295] width 857 height 10
checkbox Glicosilada "true"
type input "HEMOGLOBINA"
checkbox Glicosilada "false"
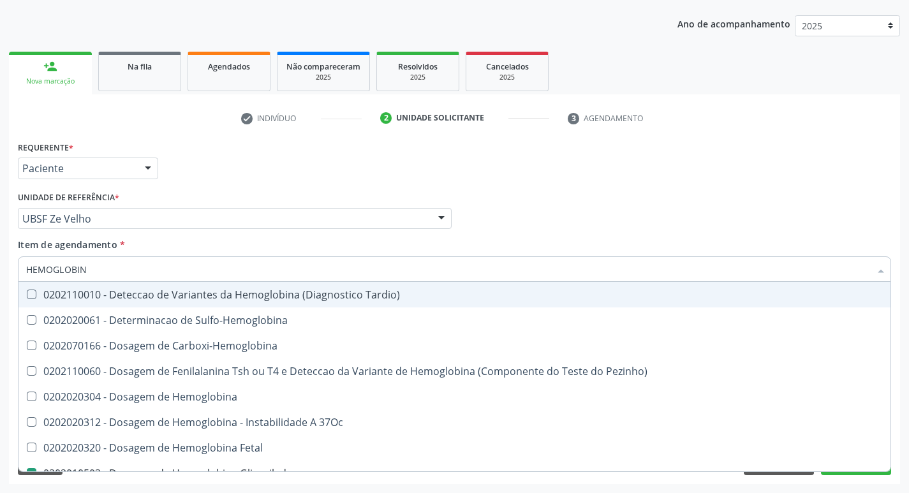
type input "HEMOGLOBI"
checkbox Glicosilada "false"
checkbox Hemoglobina "true"
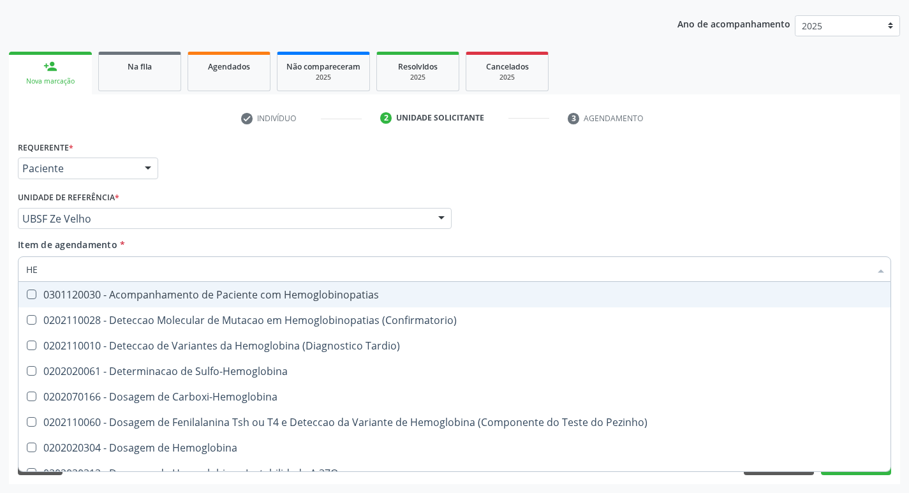
type input "H"
checkbox Glicosilada "false"
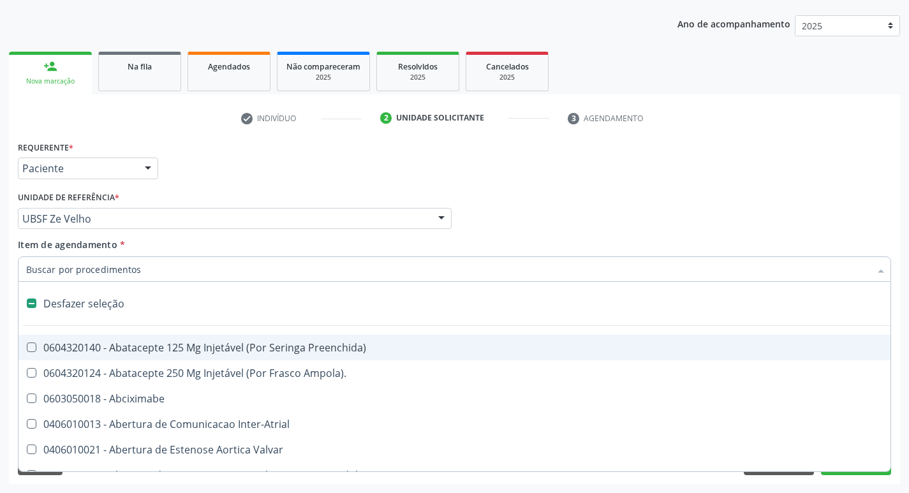
type input "H"
checkbox A "true"
checkbox C "true"
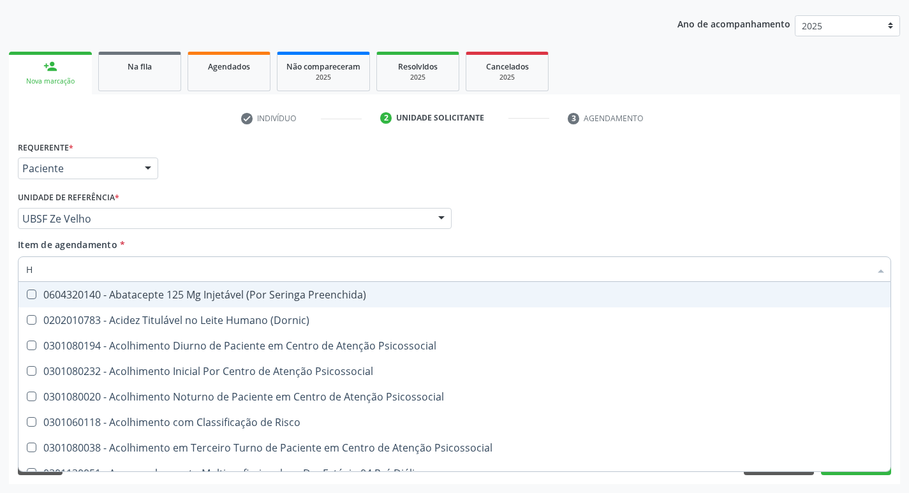
type input "HEMOGR"
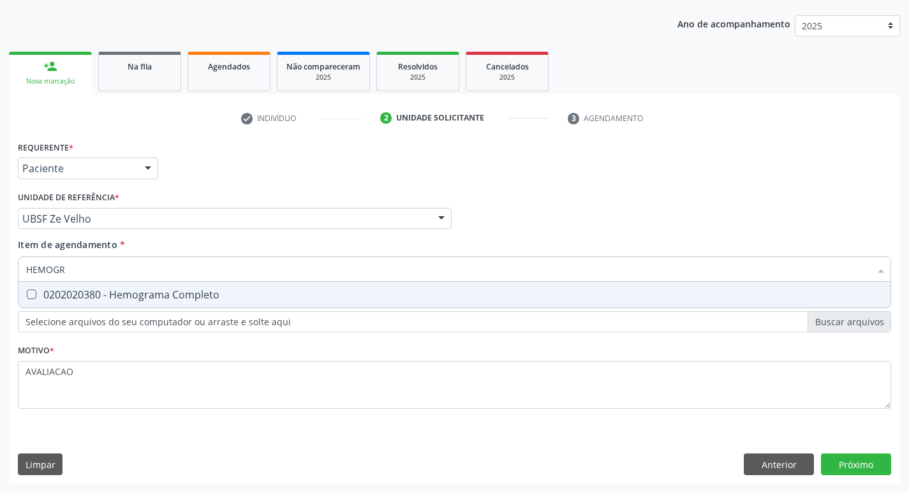
click at [159, 297] on div "0202020380 - Hemograma Completo" at bounding box center [454, 295] width 857 height 10
checkbox Completo "true"
type input "HEMOG"
checkbox Completo "false"
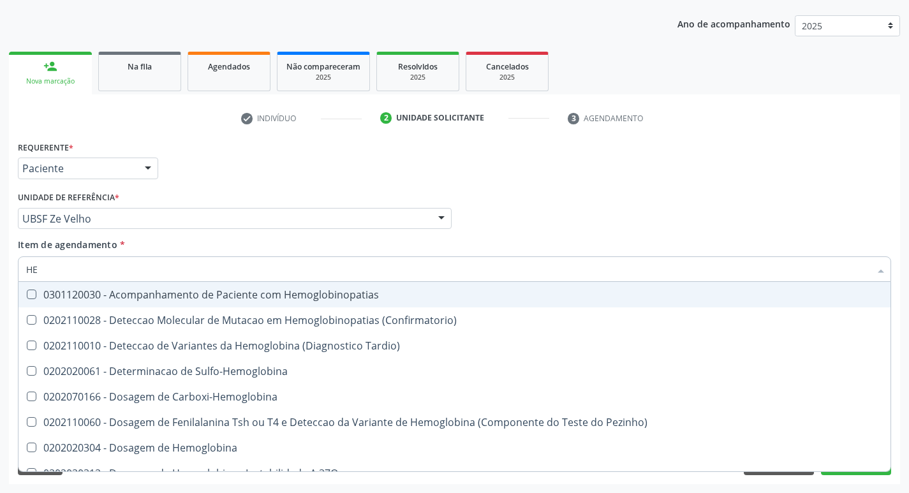
type input "H"
checkbox Glicosilada "false"
checkbox Completo "false"
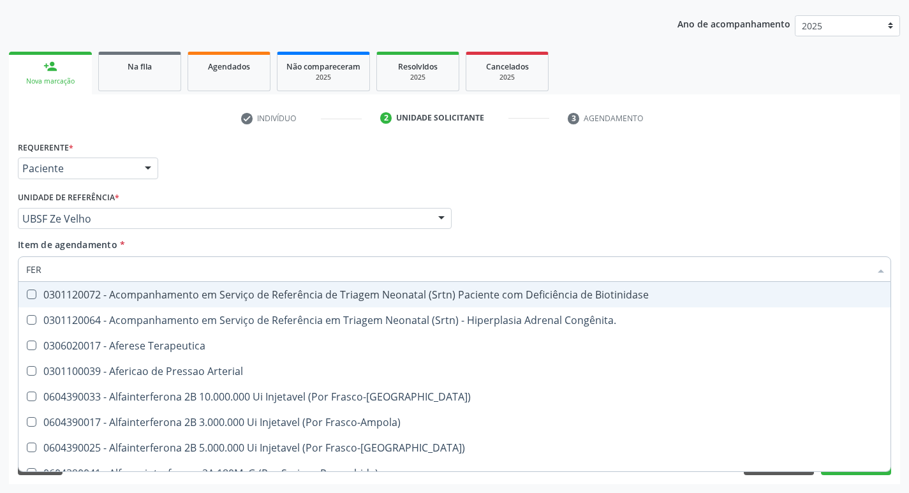
type input "FERR"
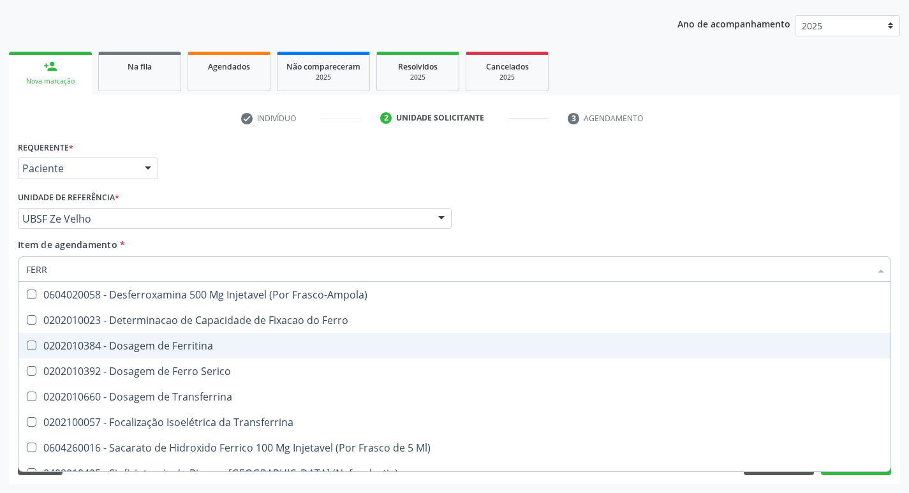
click at [191, 351] on div "0202010384 - Dosagem de Ferritina" at bounding box center [454, 346] width 857 height 10
checkbox Ferritina "true"
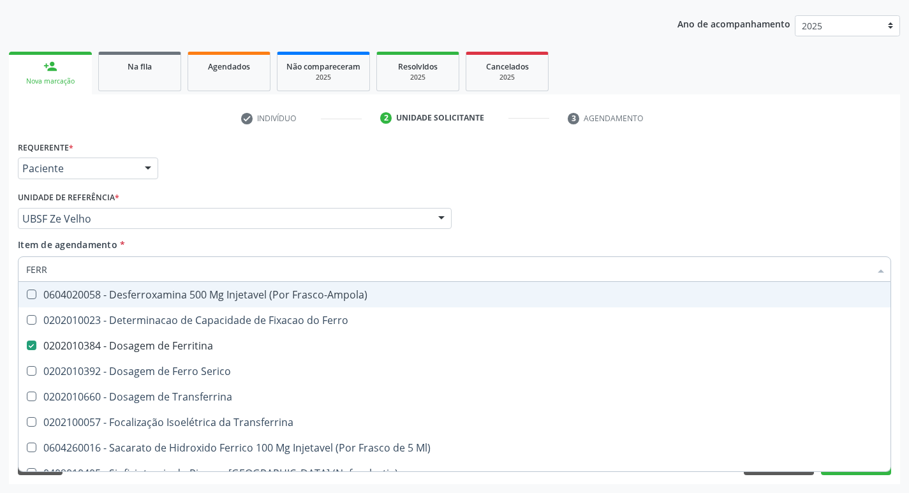
click at [761, 161] on div "Requerente * Paciente Profissional de Saúde Paciente Nenhum resultado encontrad…" at bounding box center [455, 163] width 880 height 50
checkbox Ferro "true"
checkbox Serico "true"
checkbox Transferrina "true"
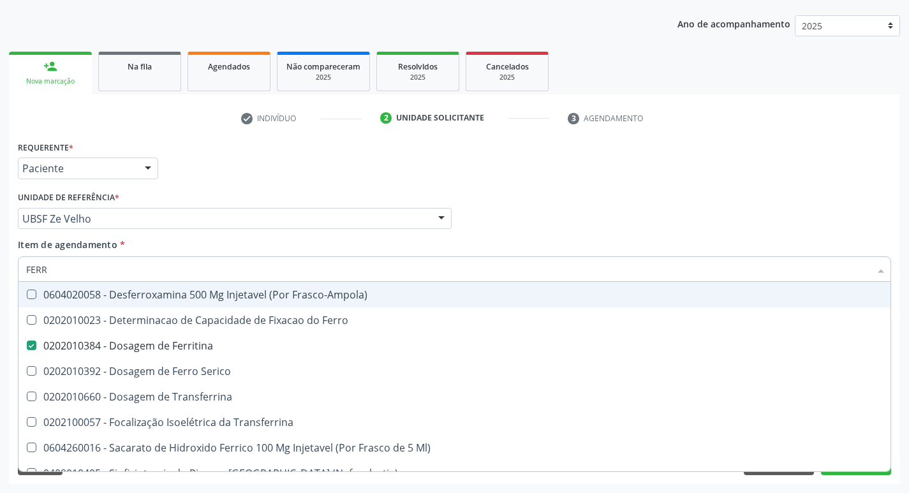
checkbox Ml\) "true"
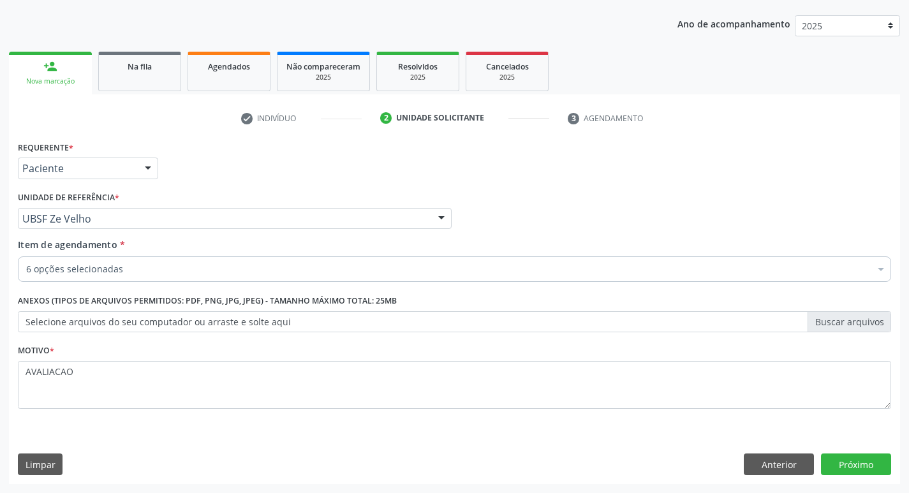
scroll to position [0, 0]
click at [860, 468] on button "Próximo" at bounding box center [856, 465] width 70 height 22
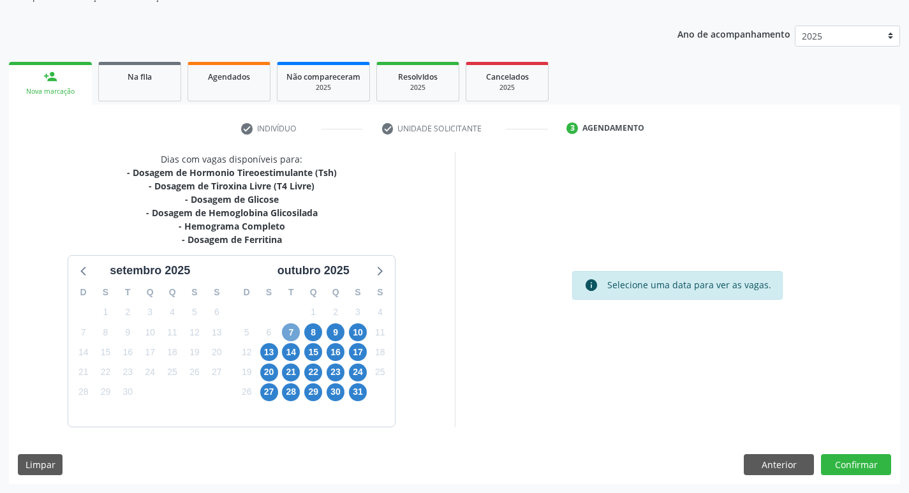
click at [297, 333] on span "7" at bounding box center [291, 332] width 18 height 18
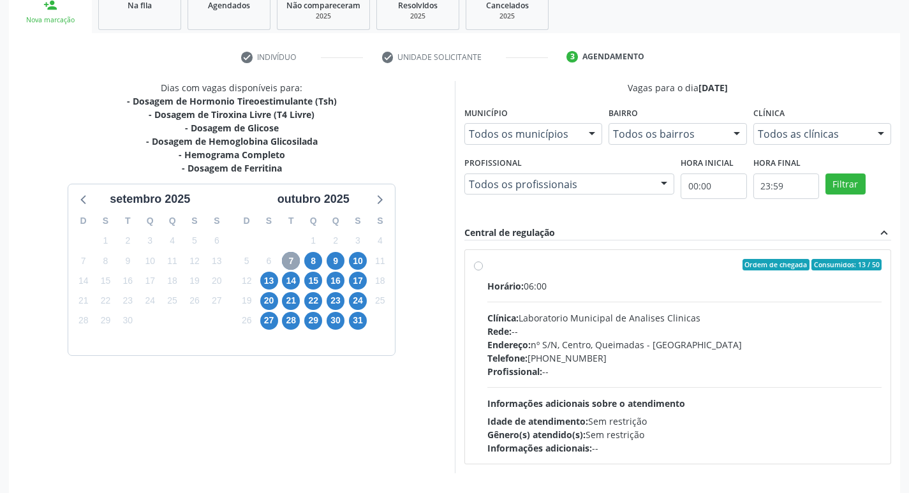
scroll to position [246, 0]
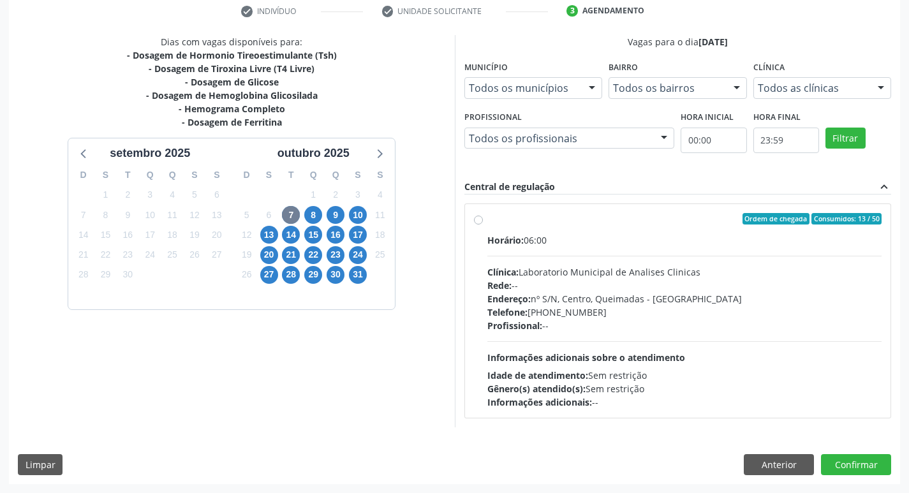
click at [579, 281] on div "Rede: --" at bounding box center [684, 285] width 395 height 13
click at [483, 225] on input "Ordem de chegada Consumidos: 13 / 50 Horário: 06:00 Clínica: Laboratorio Munici…" at bounding box center [478, 218] width 9 height 11
radio input "true"
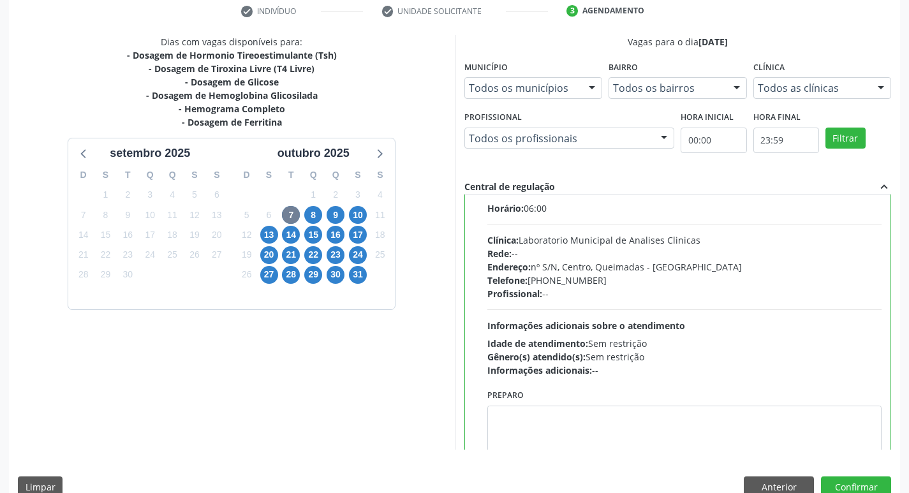
scroll to position [63, 0]
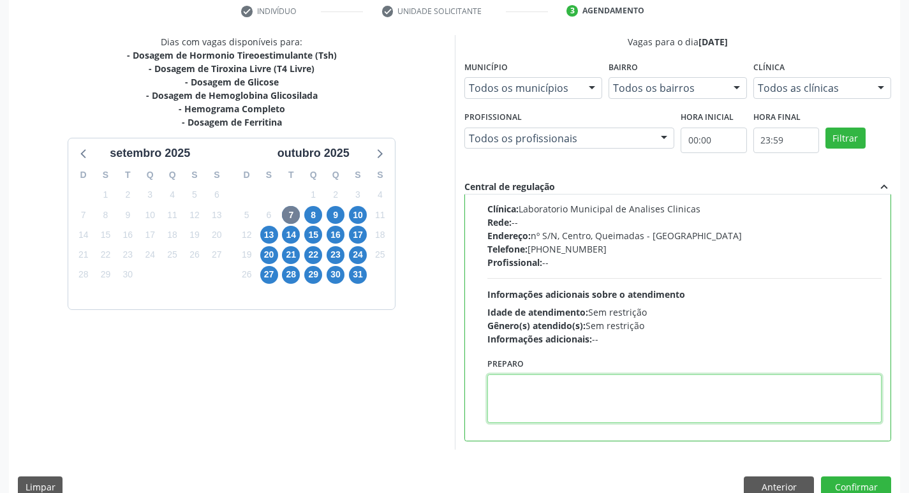
click at [520, 406] on textarea at bounding box center [684, 398] width 395 height 48
paste textarea "IR EM [GEOGRAPHIC_DATA]"
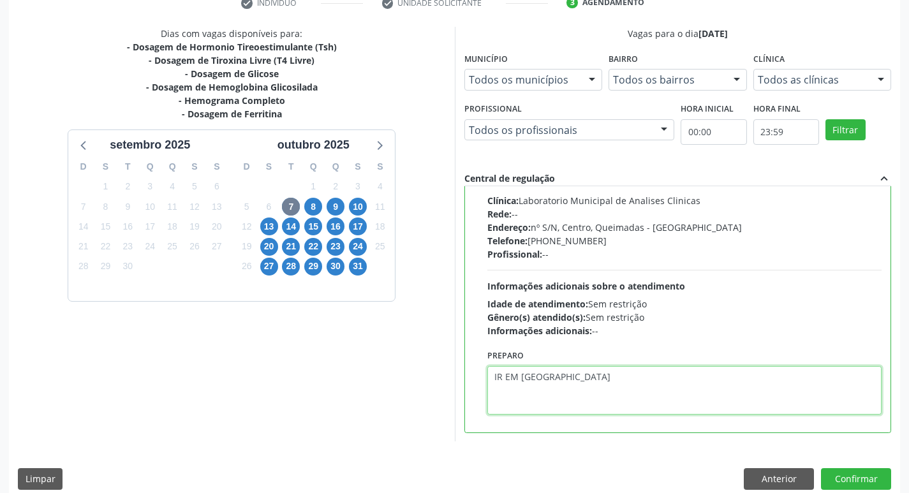
scroll to position [269, 0]
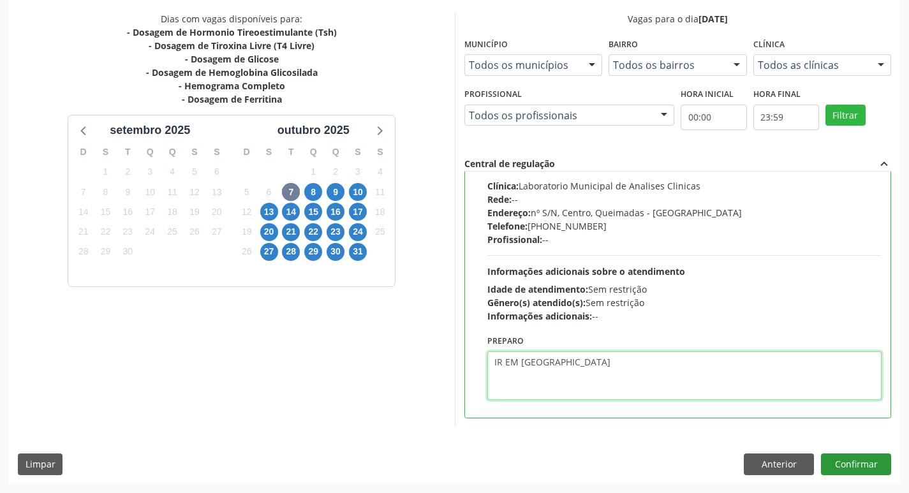
type textarea "IR EM [GEOGRAPHIC_DATA]"
click at [855, 469] on button "Confirmar" at bounding box center [856, 465] width 70 height 22
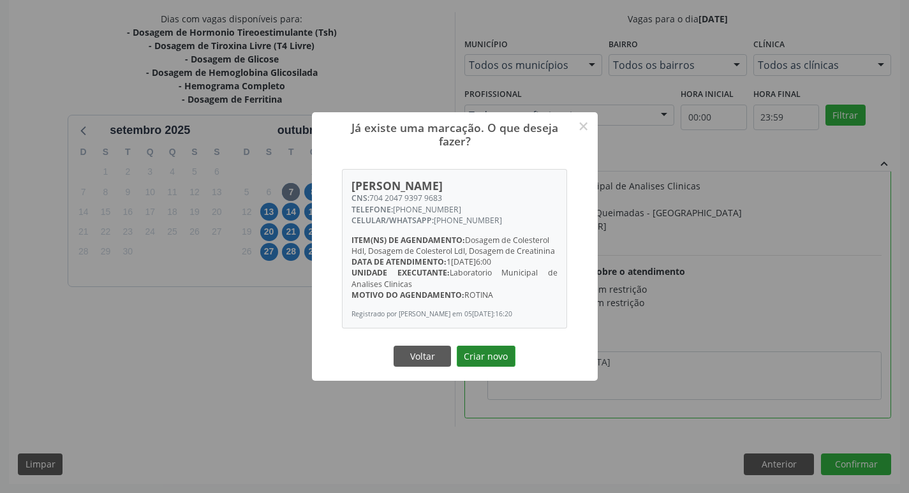
click at [501, 365] on button "Criar novo" at bounding box center [486, 357] width 59 height 22
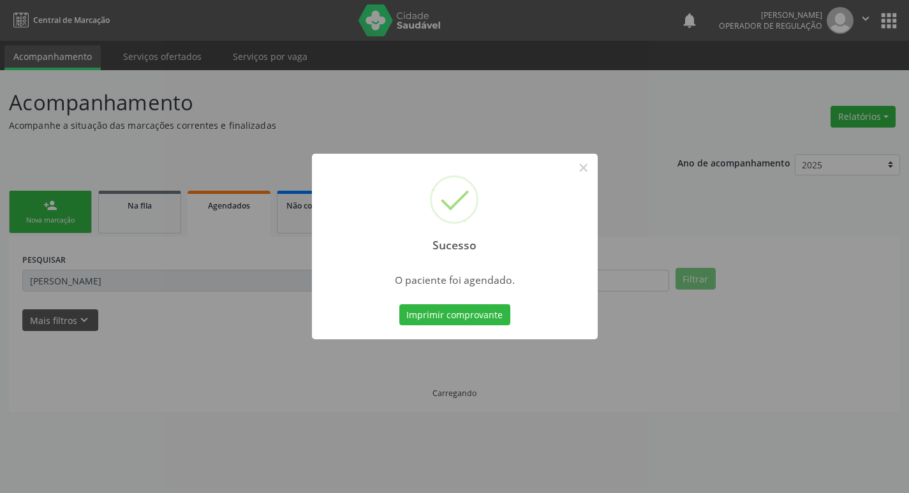
scroll to position [0, 0]
click at [466, 319] on button "Imprimir comprovante" at bounding box center [459, 315] width 111 height 22
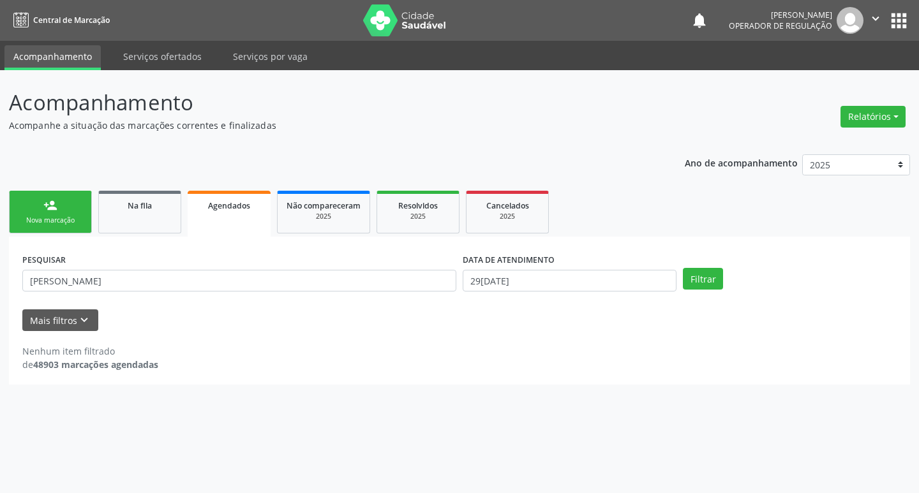
click at [60, 228] on link "person_add Nova marcação" at bounding box center [50, 212] width 83 height 43
click at [54, 200] on div "person_add" at bounding box center [50, 205] width 14 height 14
click at [65, 218] on div "Nova marcação" at bounding box center [50, 221] width 64 height 10
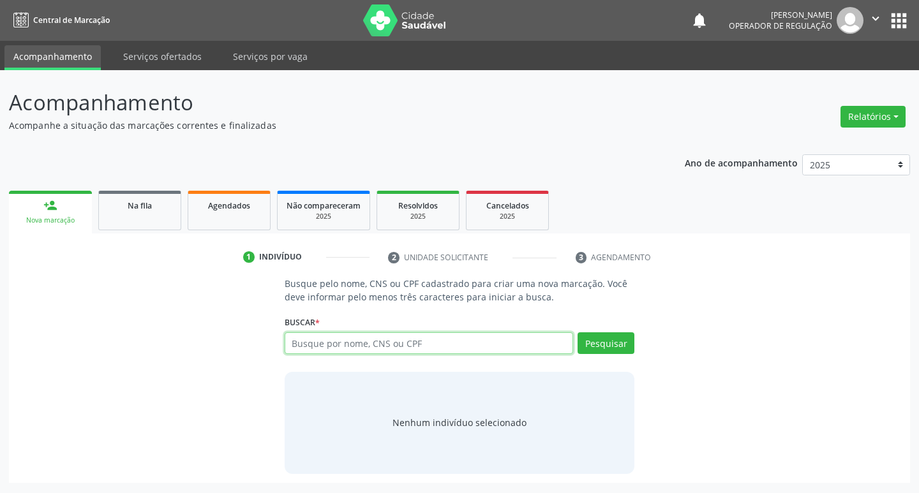
click at [307, 342] on input "text" at bounding box center [428, 343] width 289 height 22
type input "70280410773086"
click at [614, 341] on button "Pesquisar" at bounding box center [605, 343] width 57 height 22
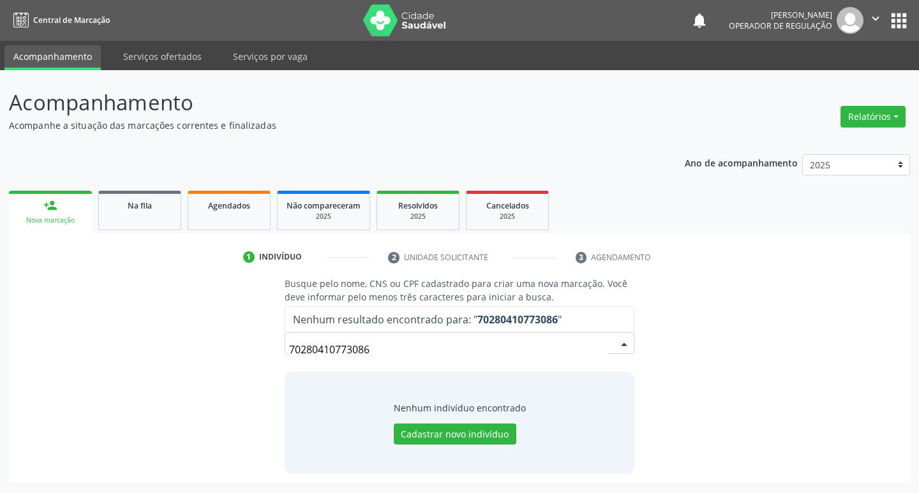
click at [402, 344] on input "70280410773086" at bounding box center [449, 350] width 320 height 26
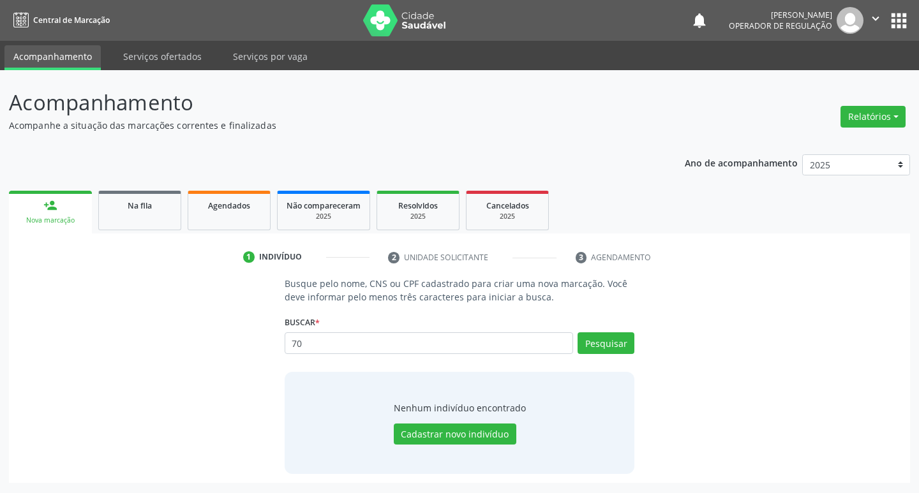
type input "7"
type input "702804107730860"
click at [610, 336] on button "Pesquisar" at bounding box center [605, 343] width 57 height 22
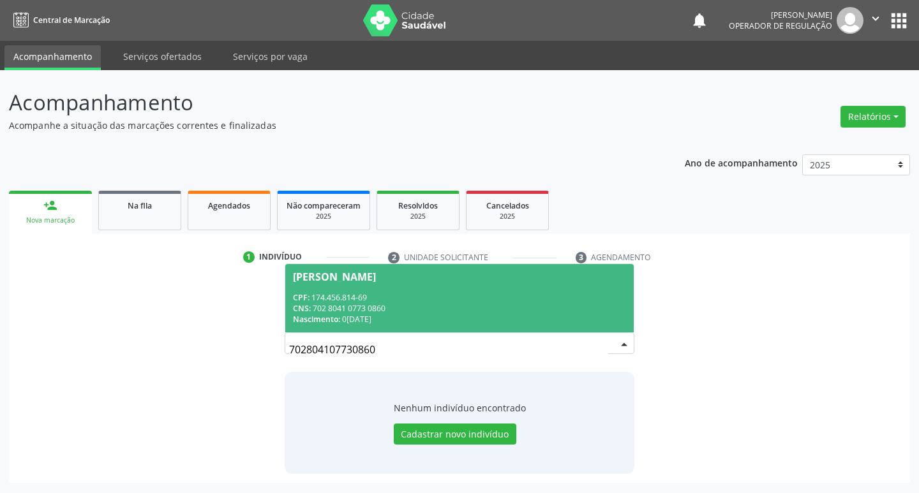
click at [337, 309] on div "CNS: 702 8041 0773 0860" at bounding box center [460, 308] width 334 height 11
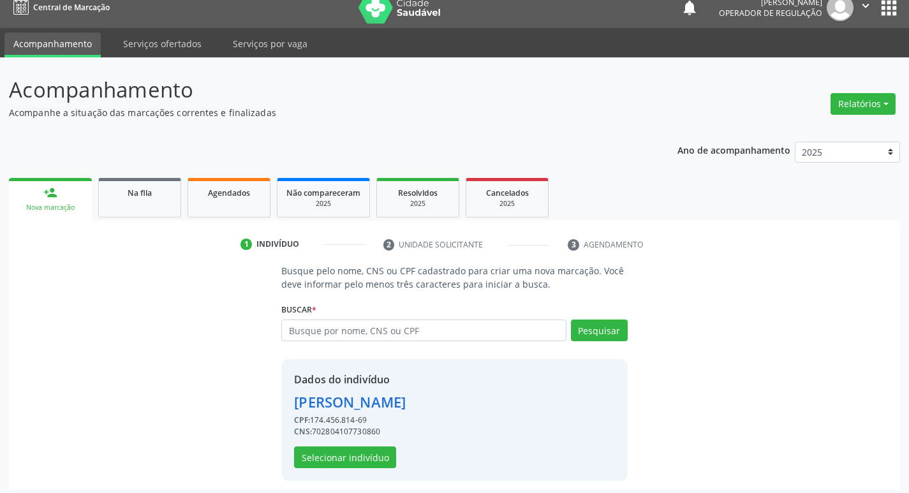
scroll to position [18, 0]
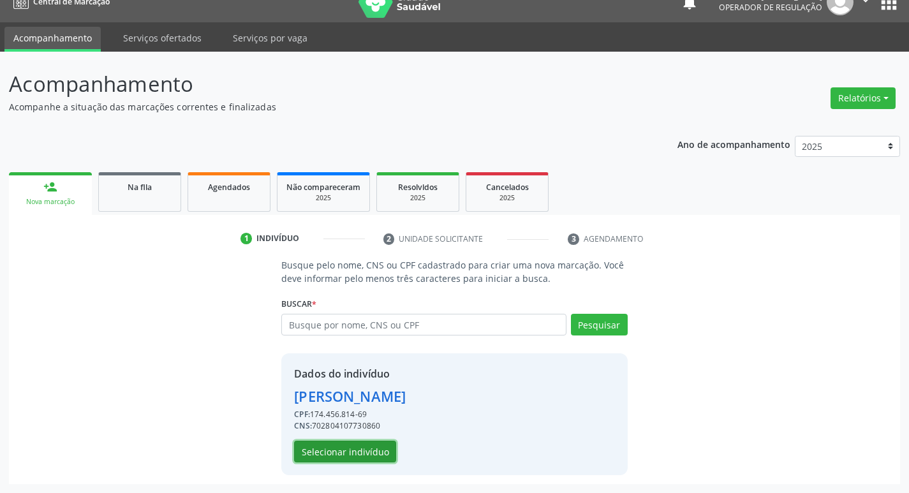
click at [337, 450] on button "Selecionar indivíduo" at bounding box center [345, 452] width 102 height 22
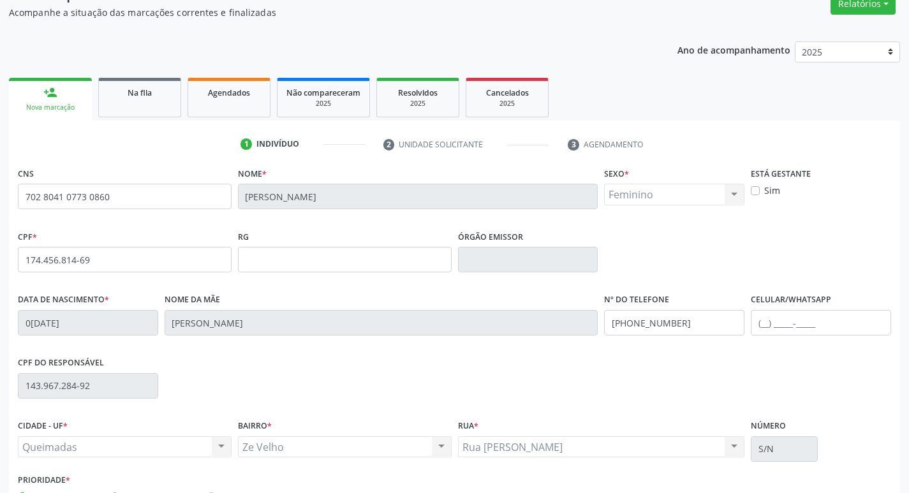
scroll to position [198, 0]
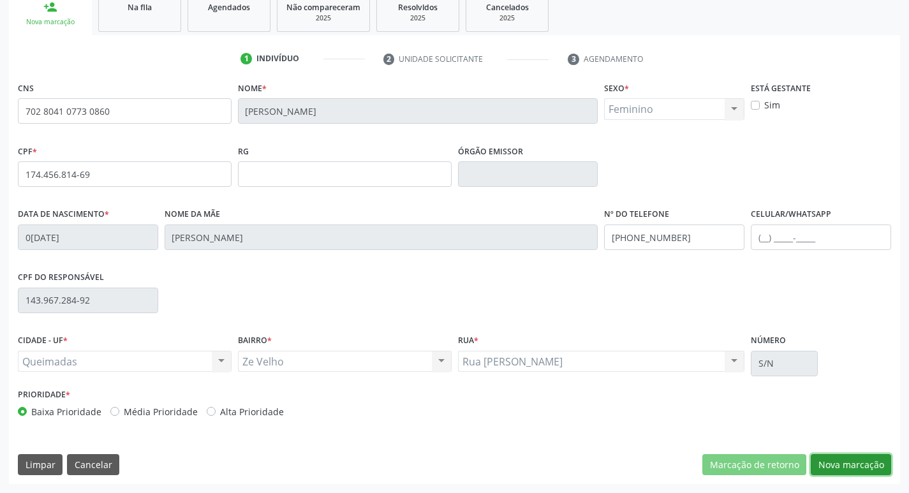
click at [864, 462] on button "Nova marcação" at bounding box center [851, 465] width 80 height 22
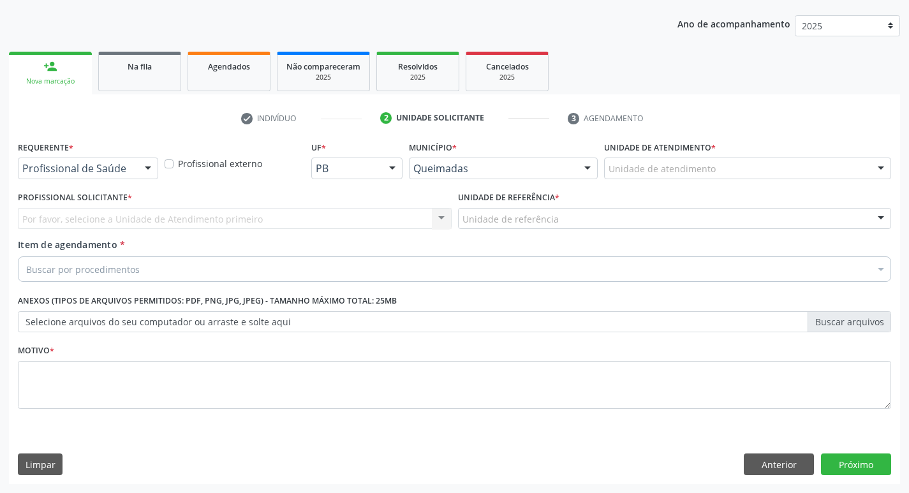
click at [55, 158] on div "Profissional de Saúde" at bounding box center [88, 169] width 140 height 22
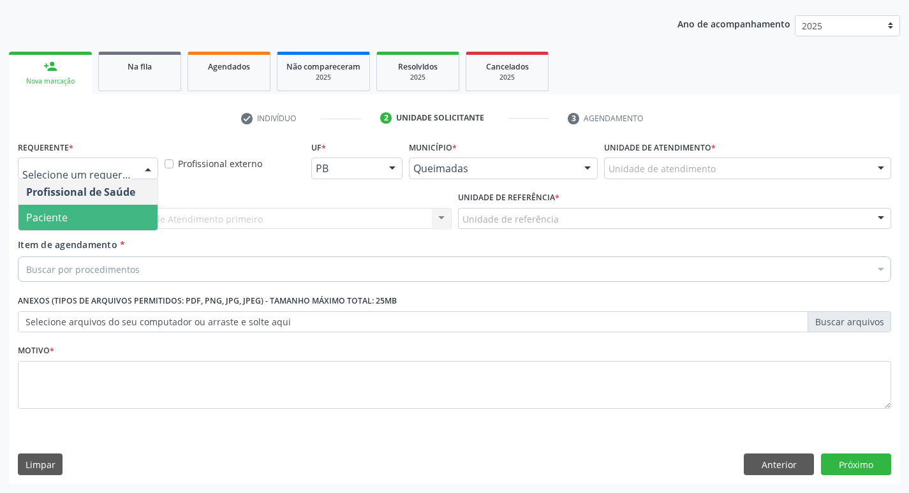
click at [71, 222] on span "Paciente" at bounding box center [87, 218] width 139 height 26
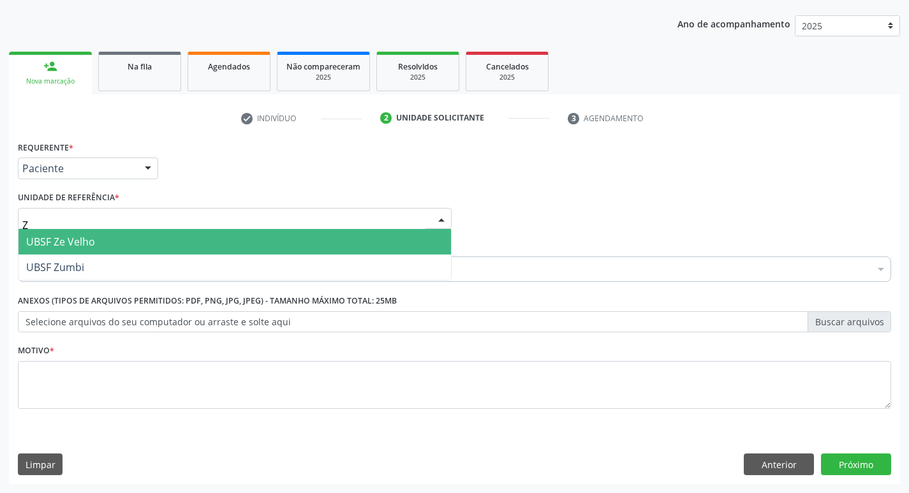
type input "ZE"
click at [91, 239] on span "UBSF Ze Velho" at bounding box center [60, 242] width 69 height 14
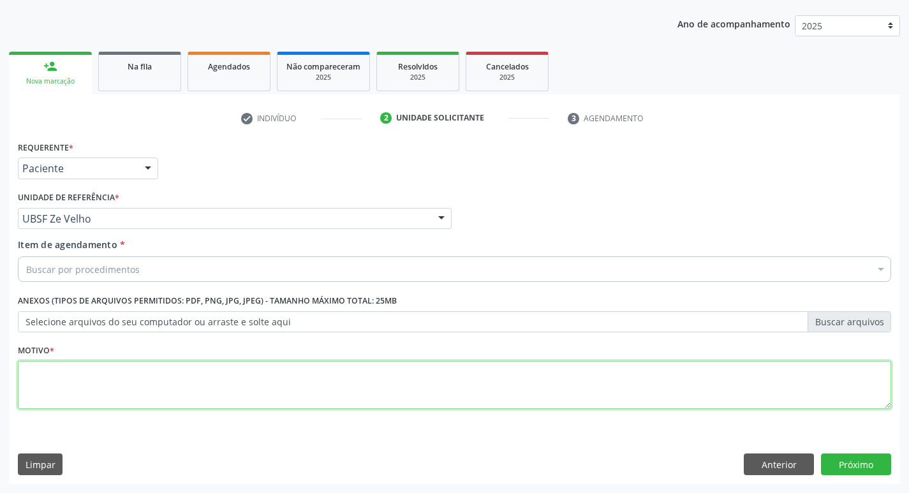
drag, startPoint x: 55, startPoint y: 370, endPoint x: 45, endPoint y: 371, distance: 10.2
click at [45, 371] on textarea at bounding box center [454, 385] width 873 height 48
type textarea "AVALIACAO"
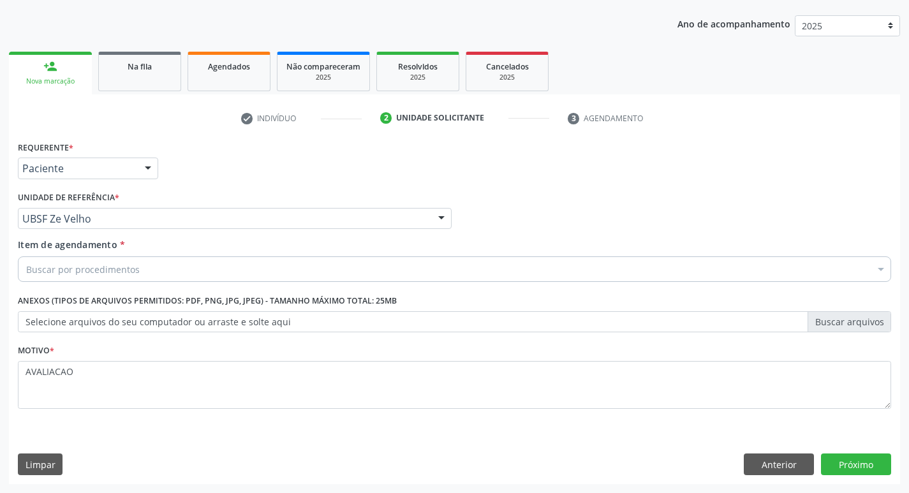
click at [64, 257] on div "Buscar por procedimentos" at bounding box center [454, 269] width 873 height 26
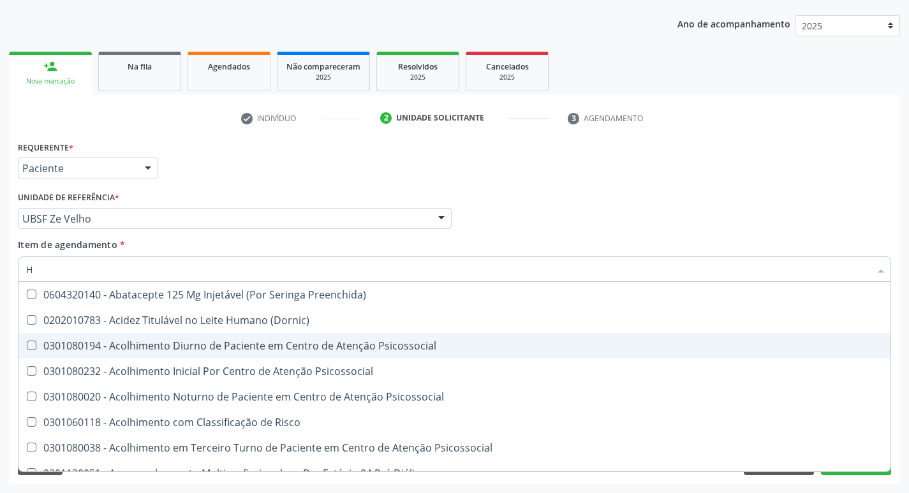
type input "HEMOGR"
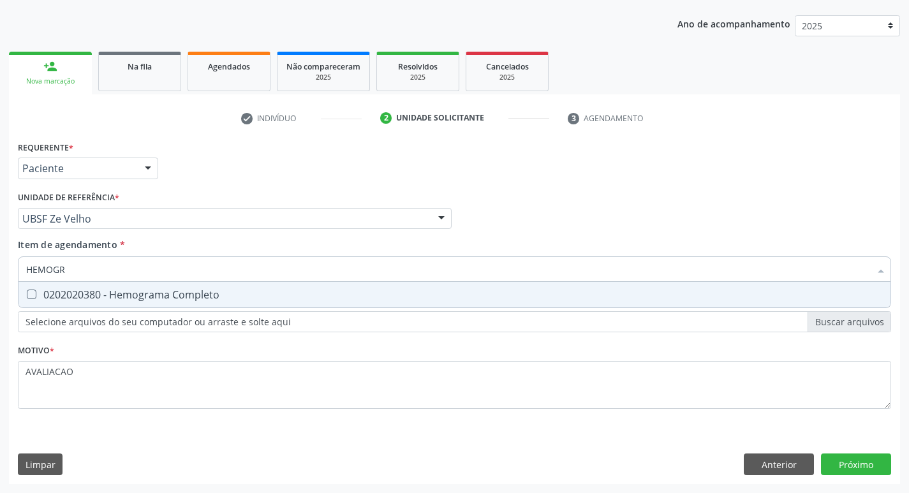
click at [162, 295] on div "0202020380 - Hemograma Completo" at bounding box center [454, 295] width 857 height 10
checkbox Completo "true"
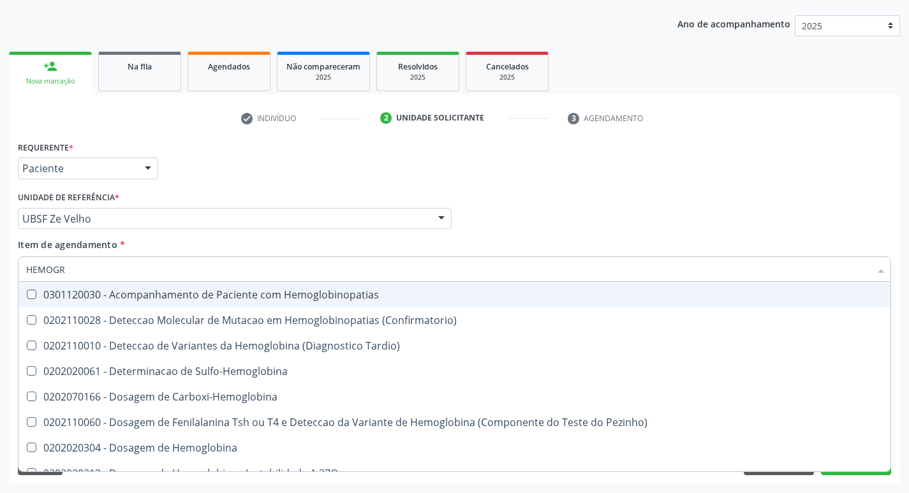
type input "HEMOG"
checkbox Hemoglobinopatias "false"
type input "H"
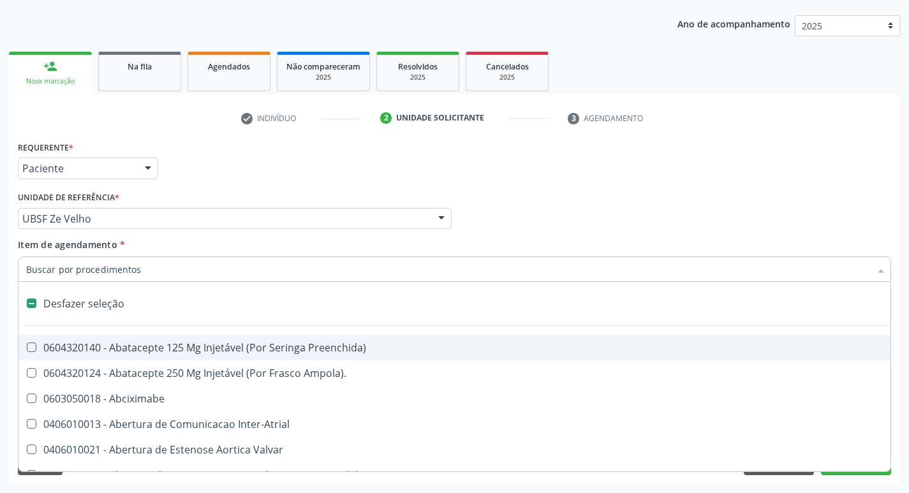
checkbox Capsula\) "false"
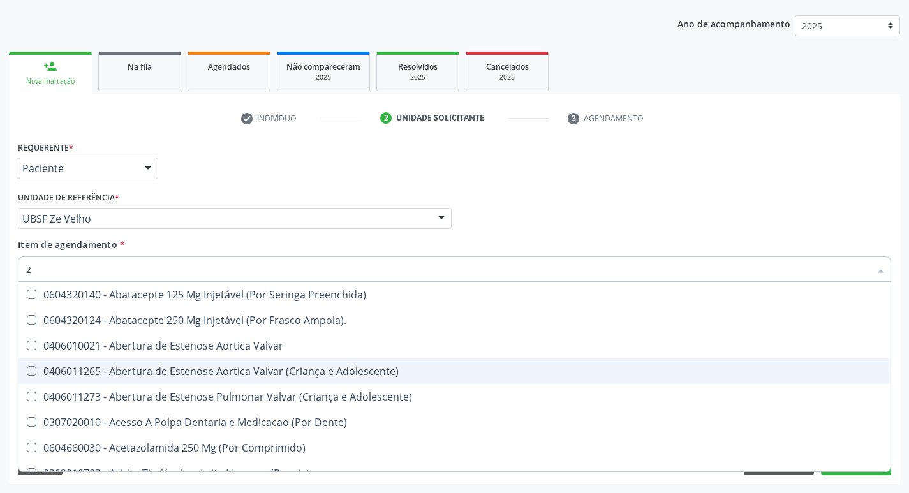
type input "20205001"
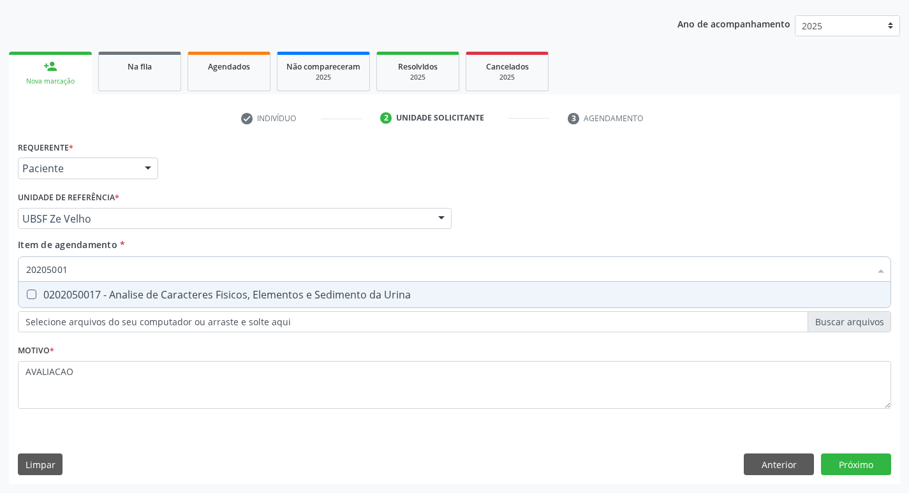
click at [195, 292] on div "0202050017 - Analise de Caracteres Fisicos, Elementos e Sedimento da Urina" at bounding box center [454, 295] width 857 height 10
checkbox Urina "true"
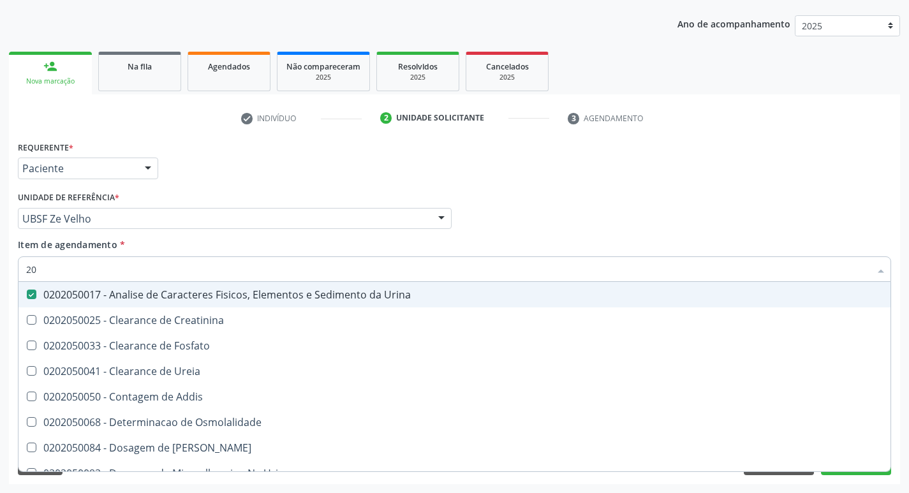
type input "2"
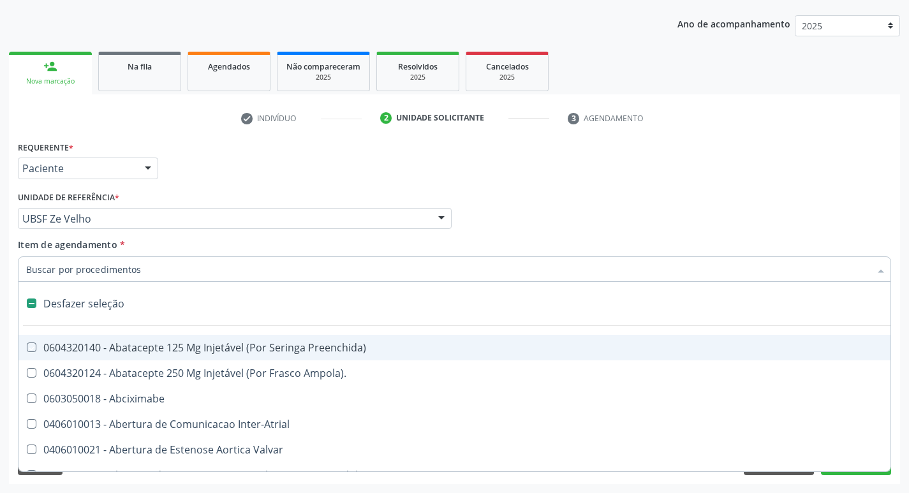
checkbox Preenchida\) "false"
checkbox Inter-Atrial "false"
type input "L"
checkbox Pulmonares "true"
checkbox Urina "false"
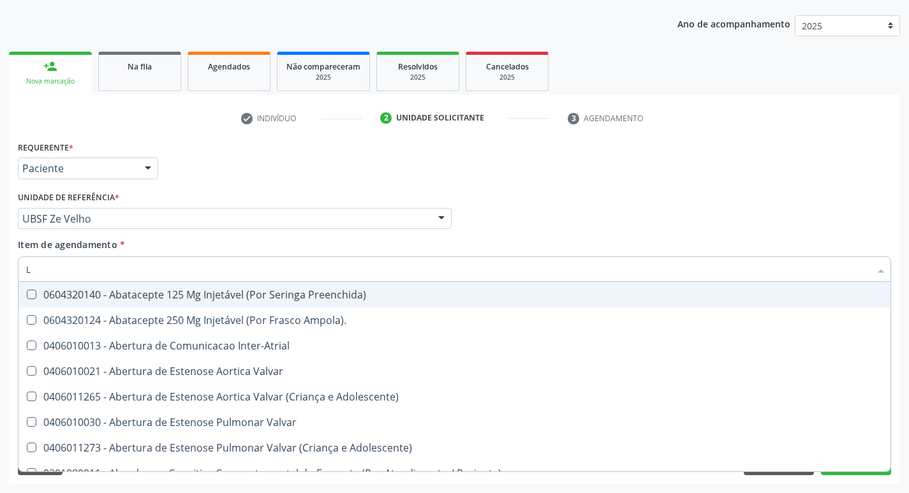
type input "LARVAS"
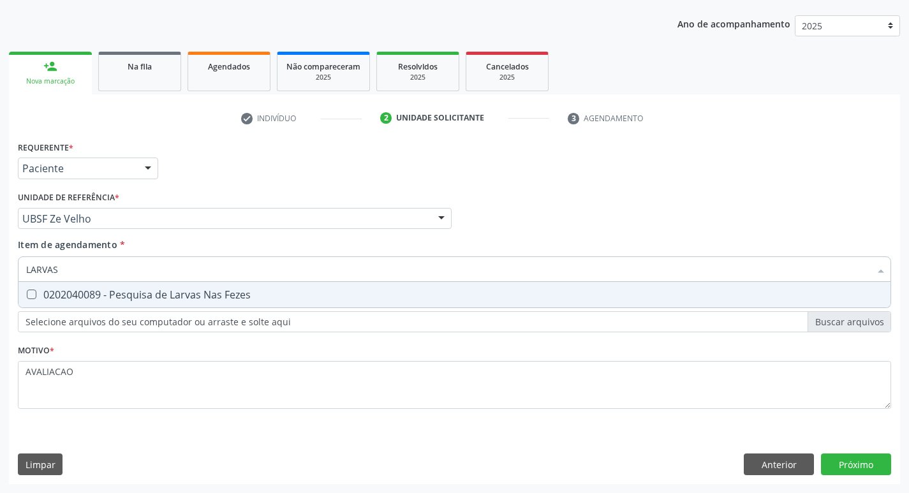
click at [182, 302] on span "0202040089 - Pesquisa de Larvas Nas Fezes" at bounding box center [454, 295] width 872 height 26
checkbox Fezes "true"
click at [838, 469] on div "Requerente * Paciente Profissional de Saúde Paciente Nenhum resultado encontrad…" at bounding box center [454, 311] width 891 height 346
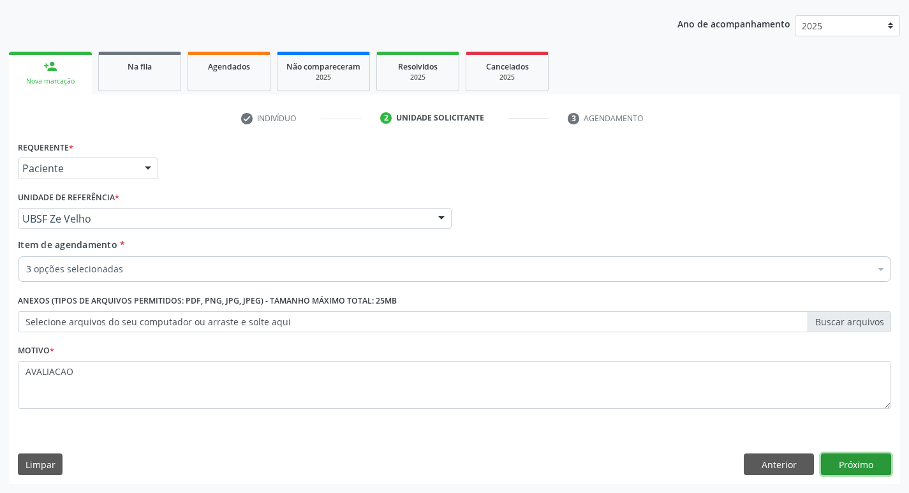
click at [836, 466] on button "Próximo" at bounding box center [856, 465] width 70 height 22
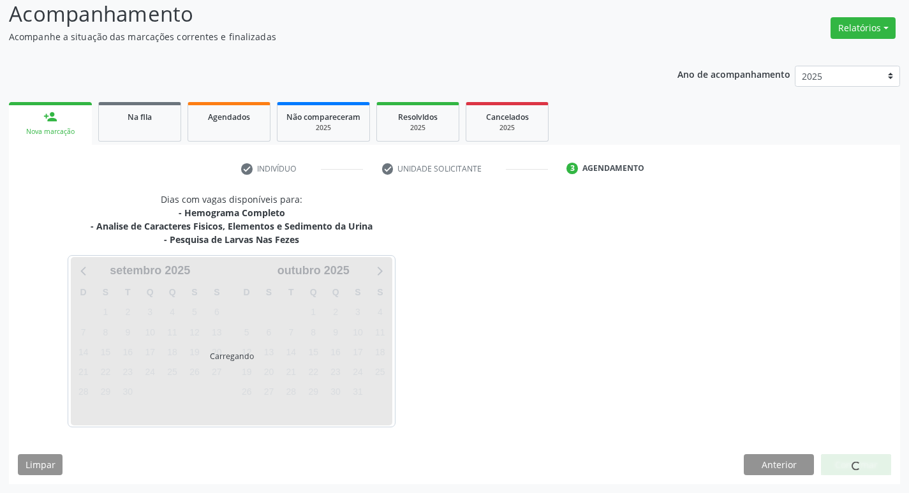
scroll to position [89, 0]
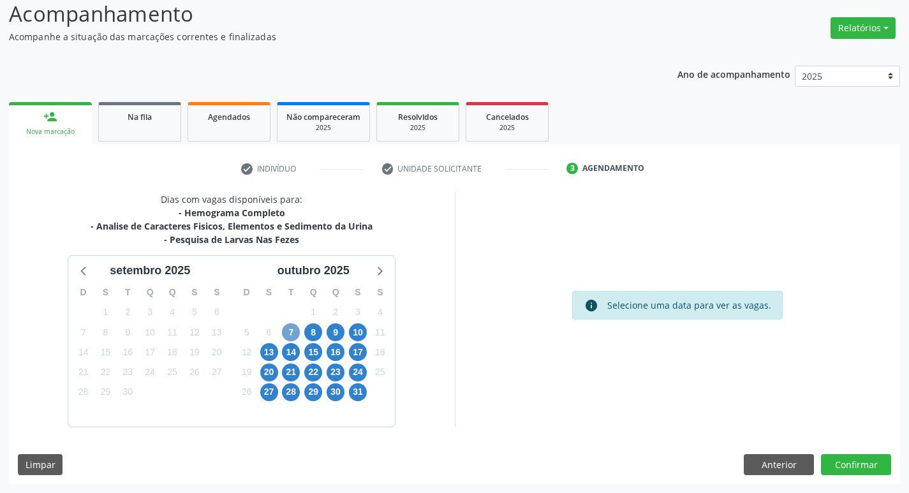
click at [289, 328] on span "7" at bounding box center [291, 332] width 18 height 18
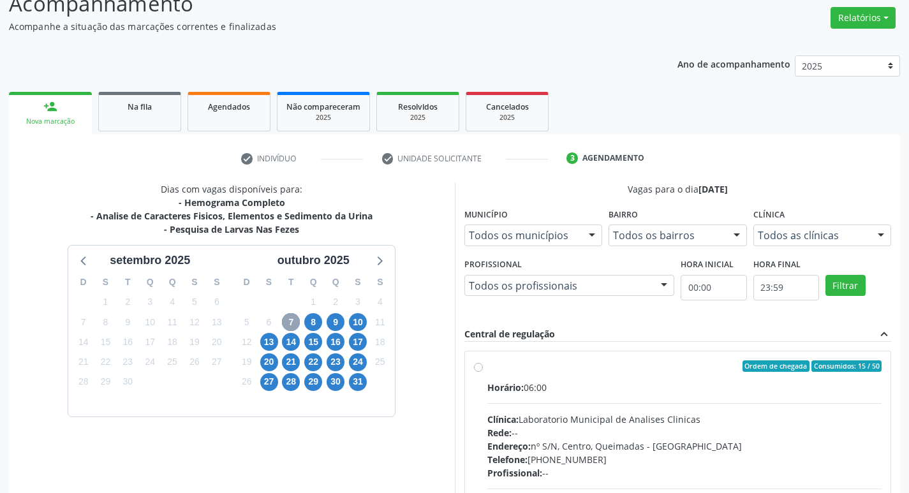
scroll to position [246, 0]
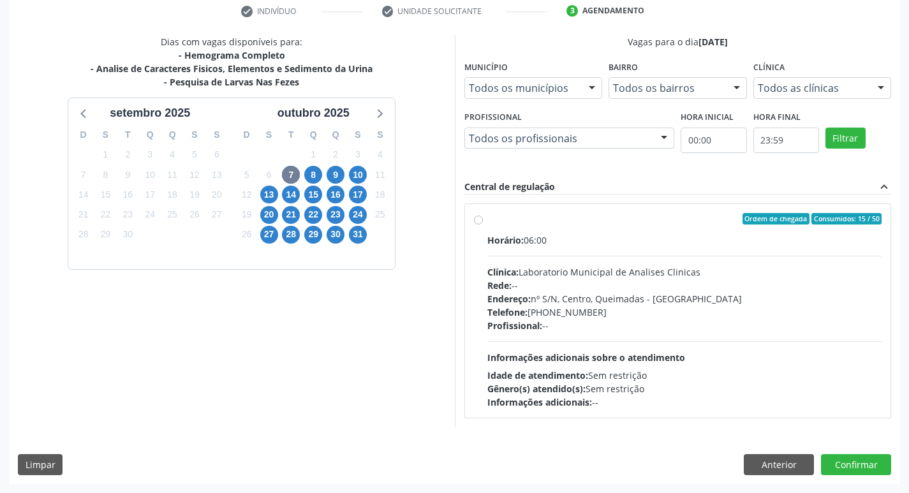
click at [545, 278] on div "Clínica: Laboratorio Municipal de Analises Clinicas" at bounding box center [684, 271] width 395 height 13
click at [483, 225] on input "Ordem de chegada Consumidos: 15 / 50 Horário: 06:00 Clínica: Laboratorio Munici…" at bounding box center [478, 218] width 9 height 11
radio input "true"
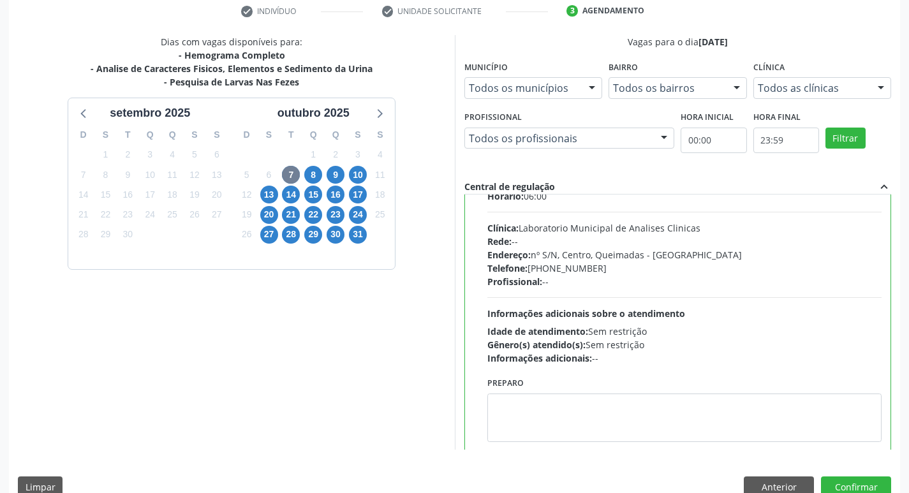
scroll to position [63, 0]
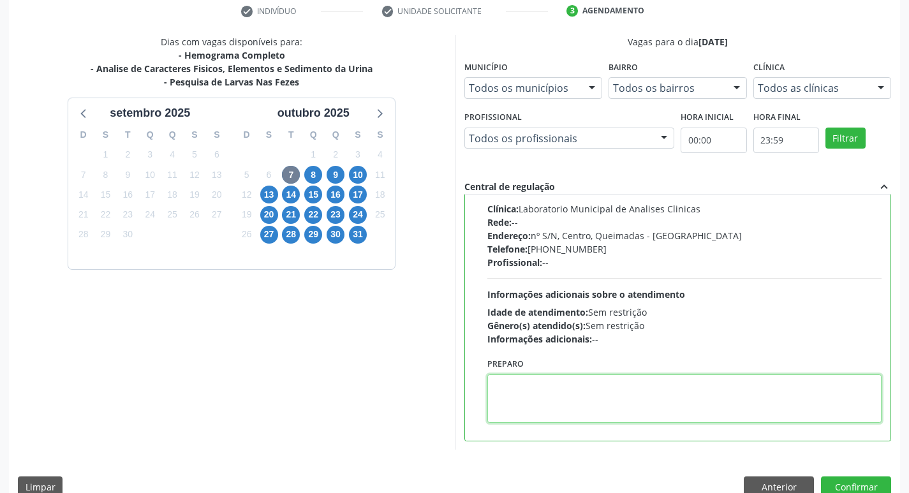
click at [546, 392] on textarea at bounding box center [684, 398] width 395 height 48
paste textarea "IR EM [GEOGRAPHIC_DATA]"
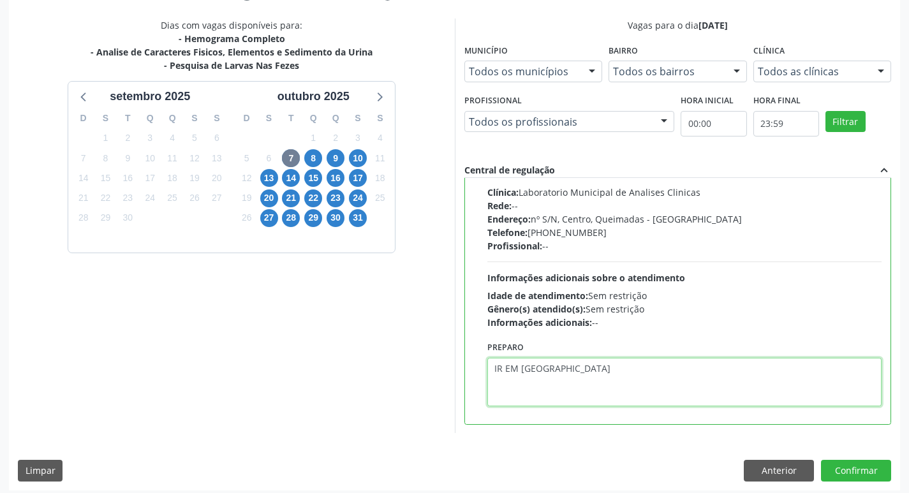
scroll to position [269, 0]
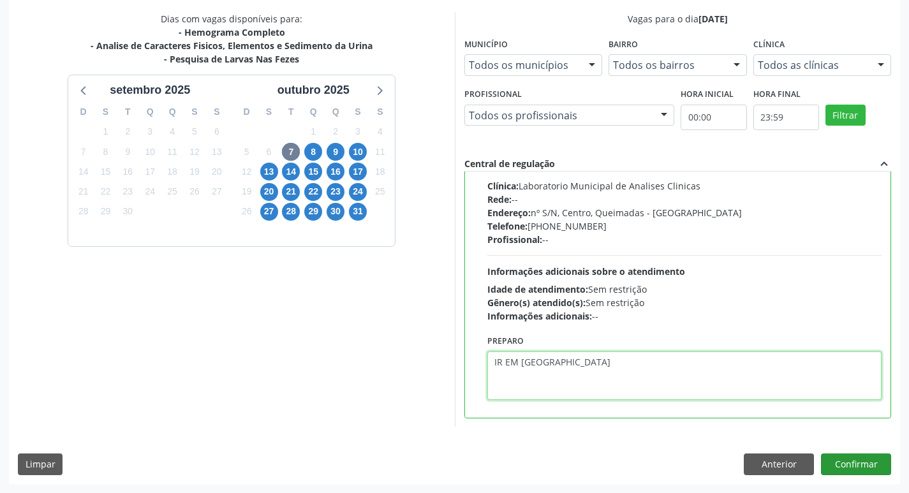
type textarea "IR EM [GEOGRAPHIC_DATA]"
click at [850, 463] on button "Confirmar" at bounding box center [856, 465] width 70 height 22
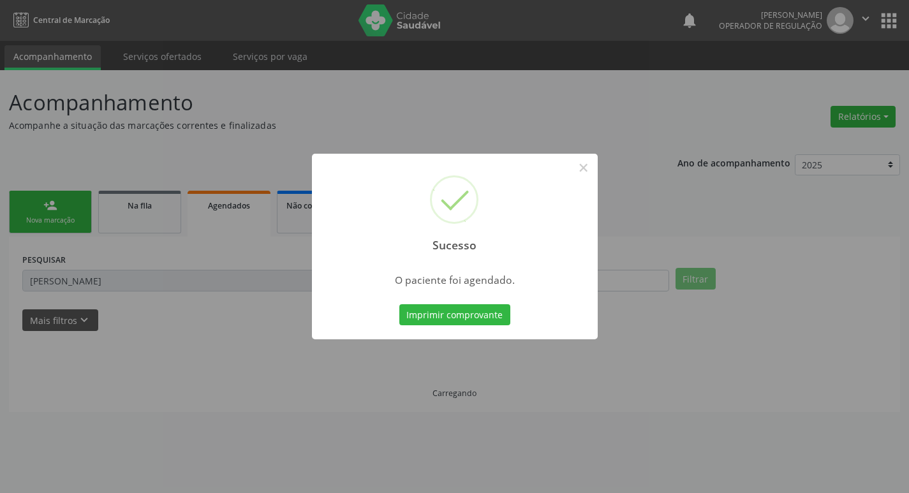
click at [481, 314] on div "Sucesso × O paciente foi agendado. Imprimir comprovante Cancel" at bounding box center [454, 246] width 909 height 493
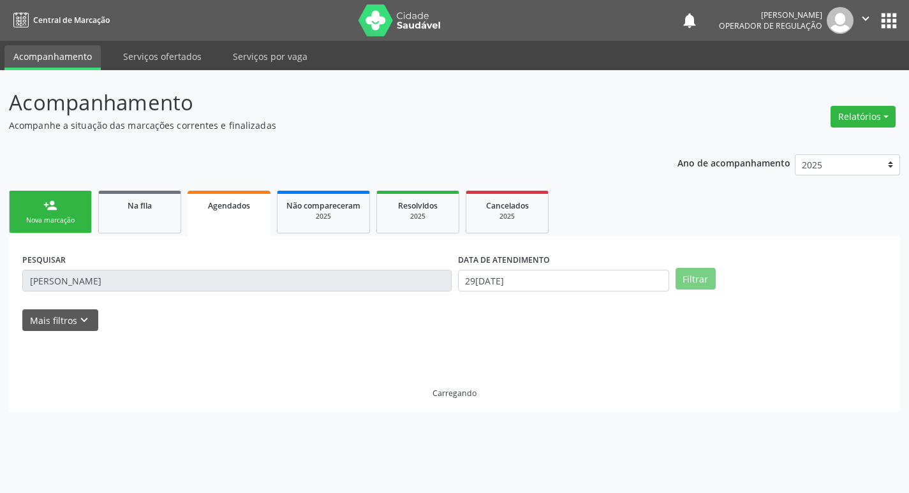
scroll to position [0, 0]
click at [142, 200] on span "Na fila" at bounding box center [140, 205] width 24 height 11
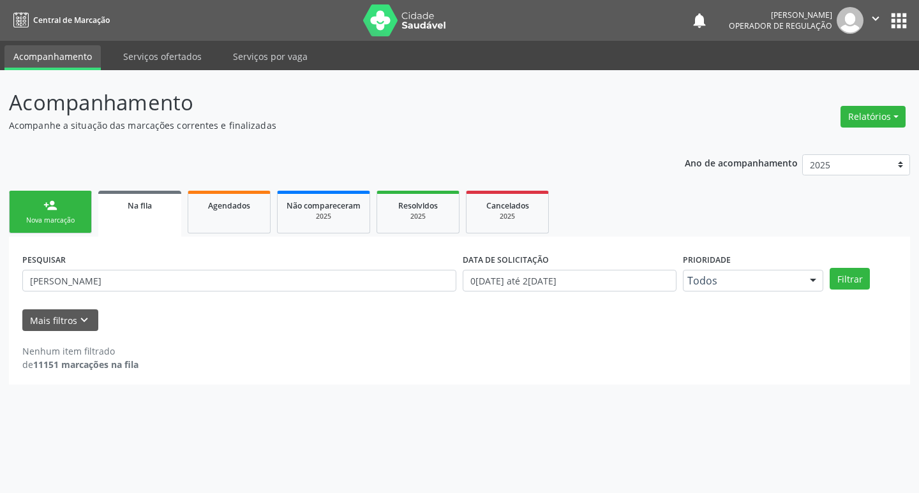
click at [142, 203] on span "Na fila" at bounding box center [140, 205] width 24 height 11
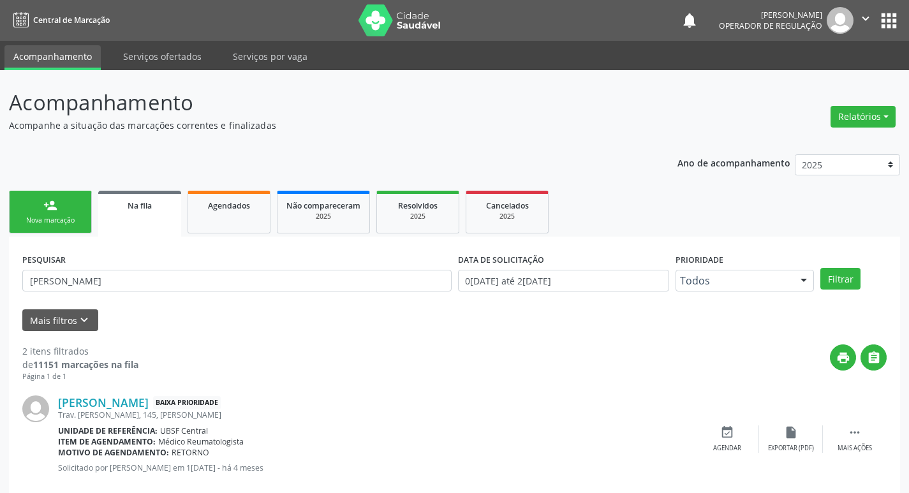
click at [142, 203] on span "Na fila" at bounding box center [140, 205] width 24 height 11
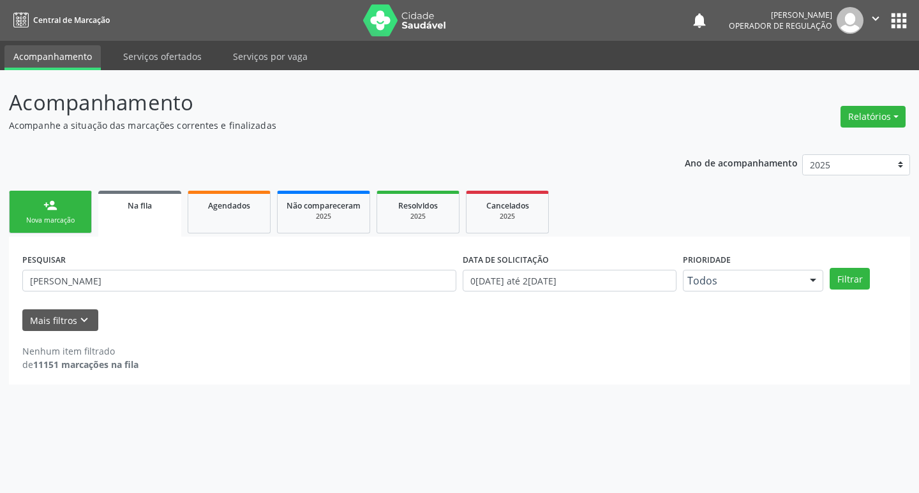
click at [142, 206] on span "Na fila" at bounding box center [140, 205] width 24 height 11
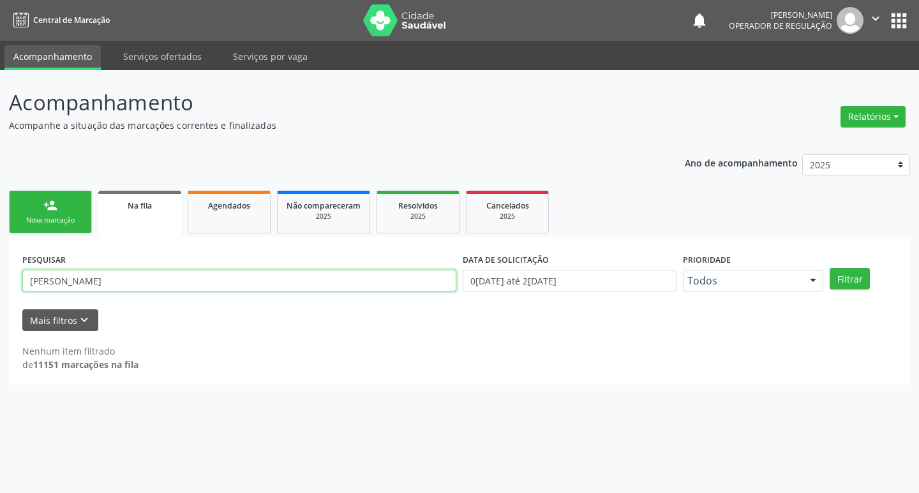
click at [151, 281] on input "ROSINALVA SILVA BRITO" at bounding box center [239, 281] width 434 height 22
type input "R"
type input "MARIA JOSELITA G"
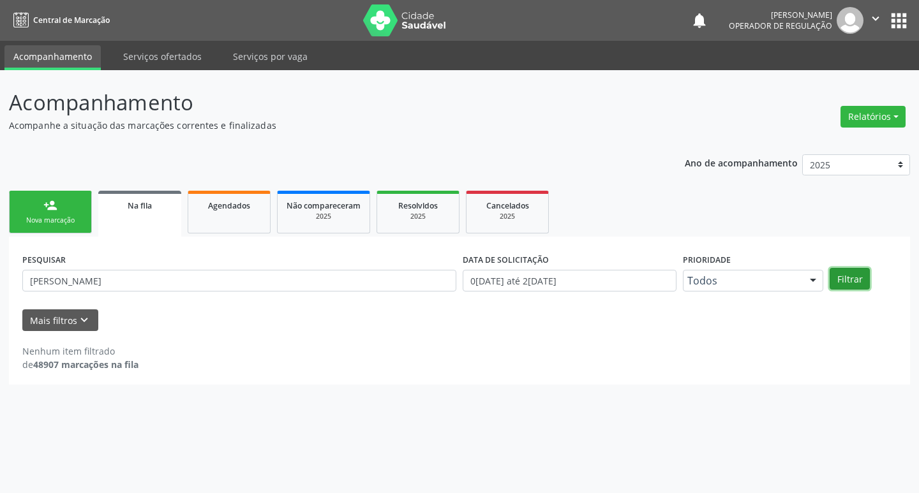
click at [843, 281] on button "Filtrar" at bounding box center [849, 279] width 40 height 22
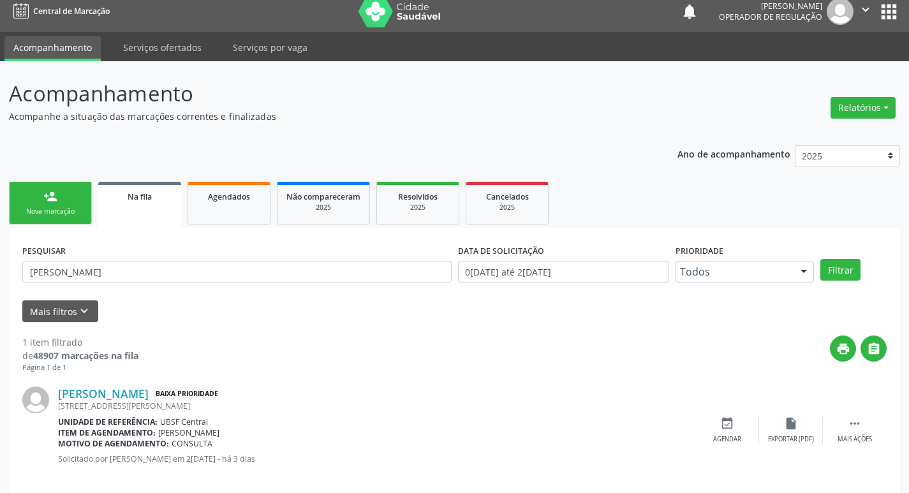
scroll to position [25, 0]
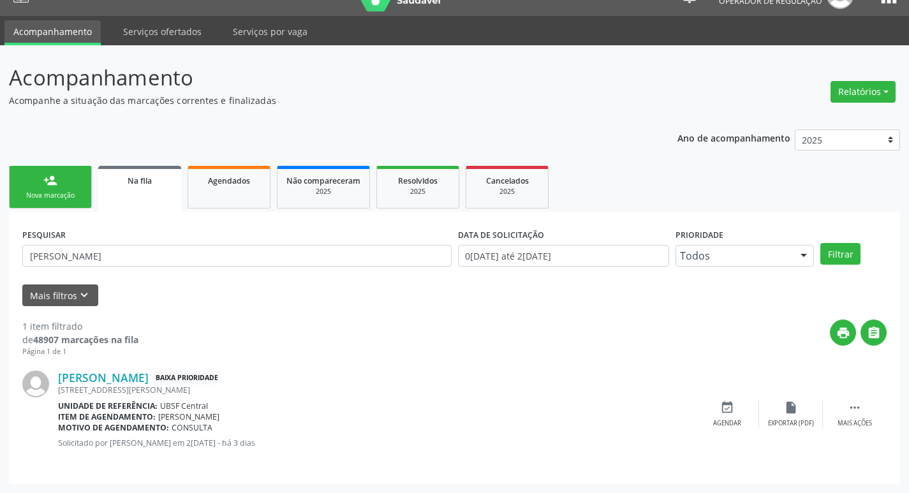
click at [54, 192] on div "Nova marcação" at bounding box center [50, 196] width 64 height 10
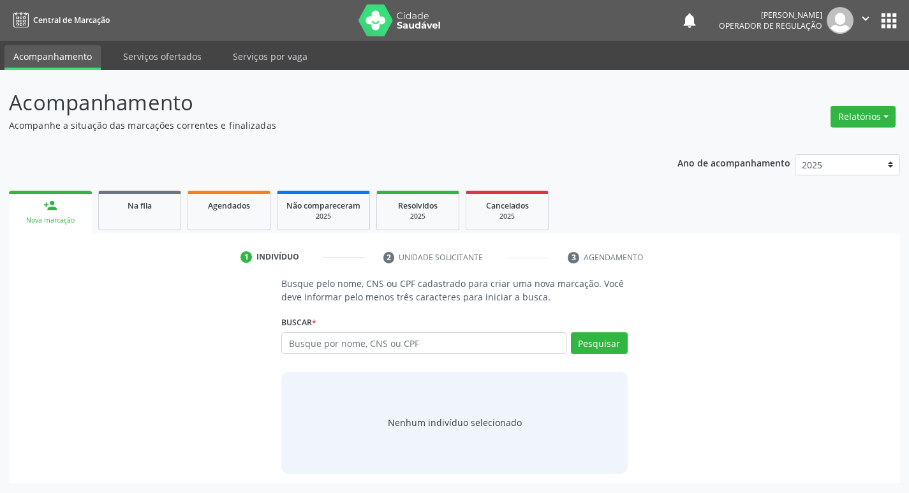
scroll to position [0, 0]
click at [342, 340] on input "text" at bounding box center [428, 343] width 289 height 22
click at [221, 206] on span "Agendados" at bounding box center [229, 205] width 42 height 11
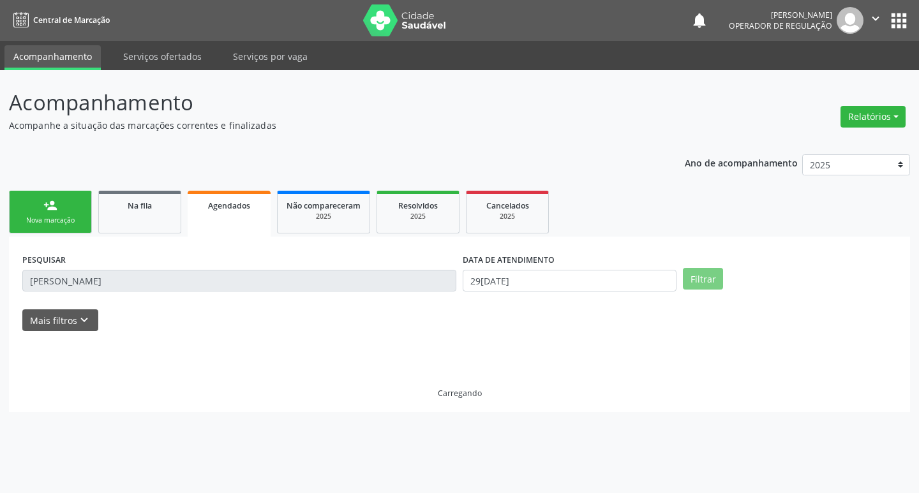
click at [152, 292] on div "PESQUISAR ROSINALVA SILVA BRITO" at bounding box center [239, 275] width 440 height 50
click at [165, 279] on input "ROSINALVA SILVA BRITO" at bounding box center [239, 281] width 434 height 22
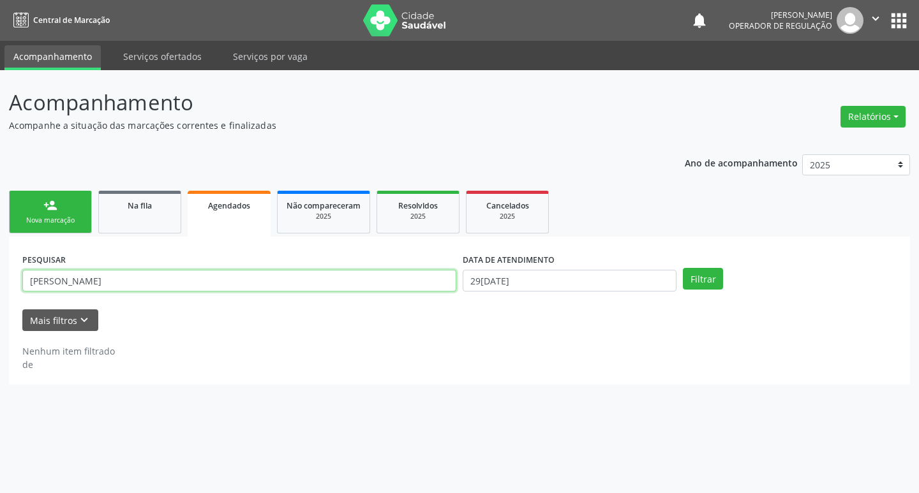
click at [165, 279] on input "ROSINALVA SILVA BRITO" at bounding box center [239, 281] width 434 height 22
type input "R"
type input "702804107730860"
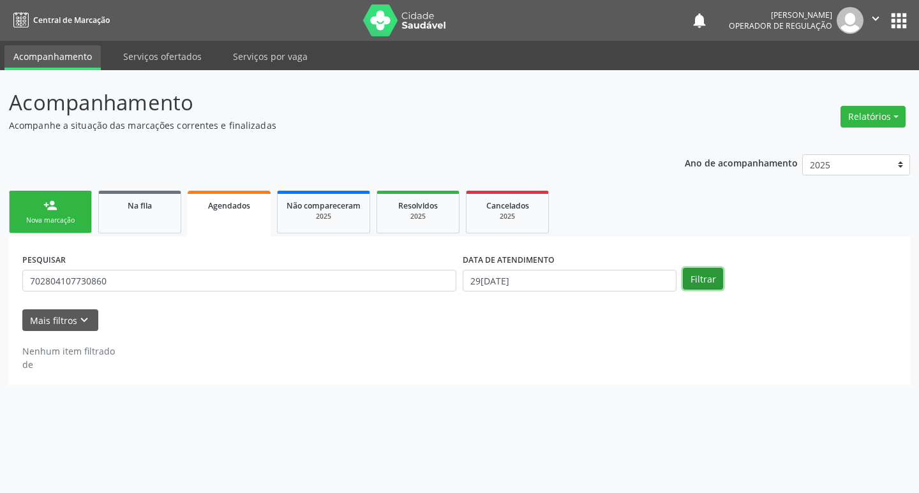
click at [707, 283] on button "Filtrar" at bounding box center [703, 279] width 40 height 22
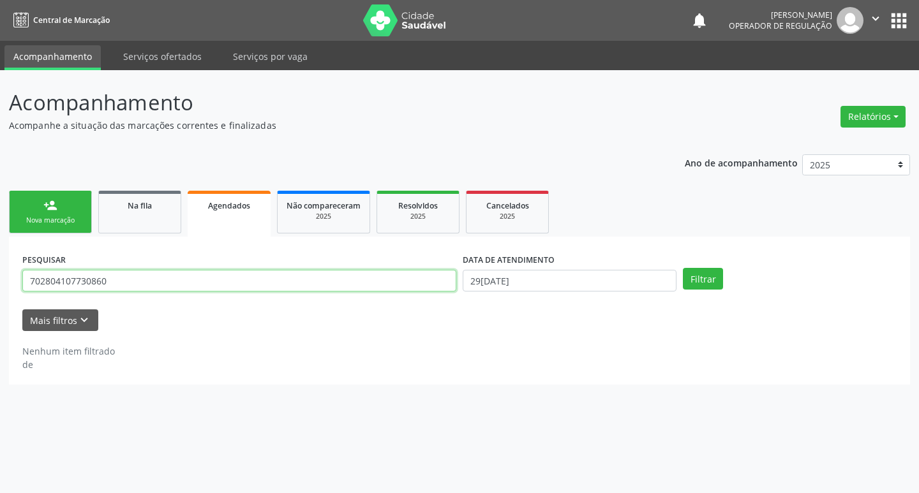
click at [152, 282] on input "702804107730860" at bounding box center [239, 281] width 434 height 22
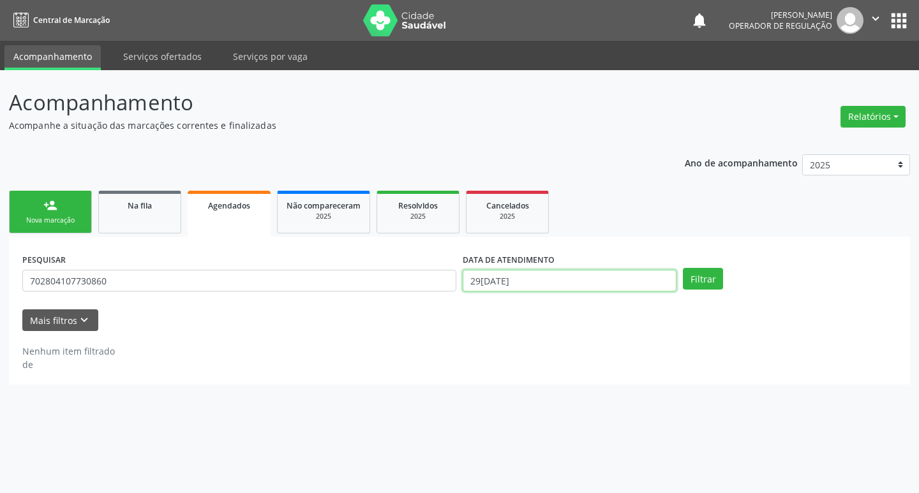
drag, startPoint x: 494, startPoint y: 281, endPoint x: 505, endPoint y: 294, distance: 17.2
click at [494, 280] on input "[DATE]" at bounding box center [569, 281] width 214 height 22
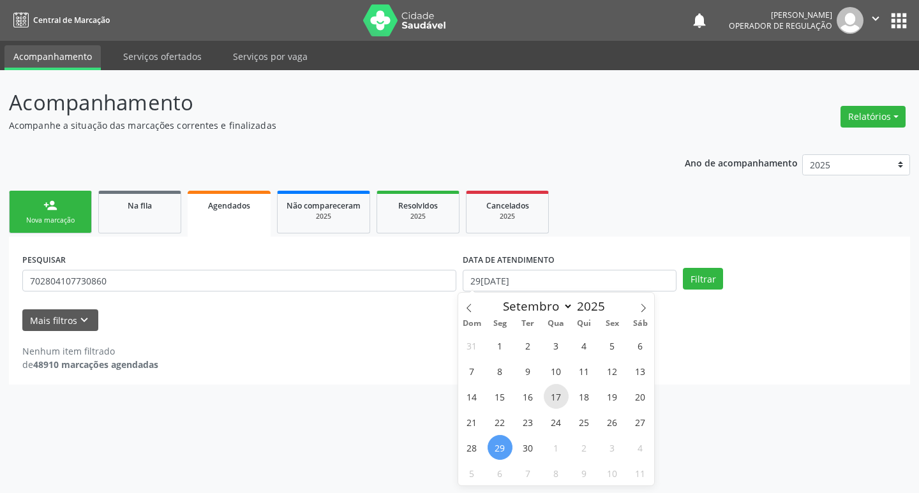
click at [562, 393] on span "17" at bounding box center [555, 396] width 25 height 25
type input "17/09/2025"
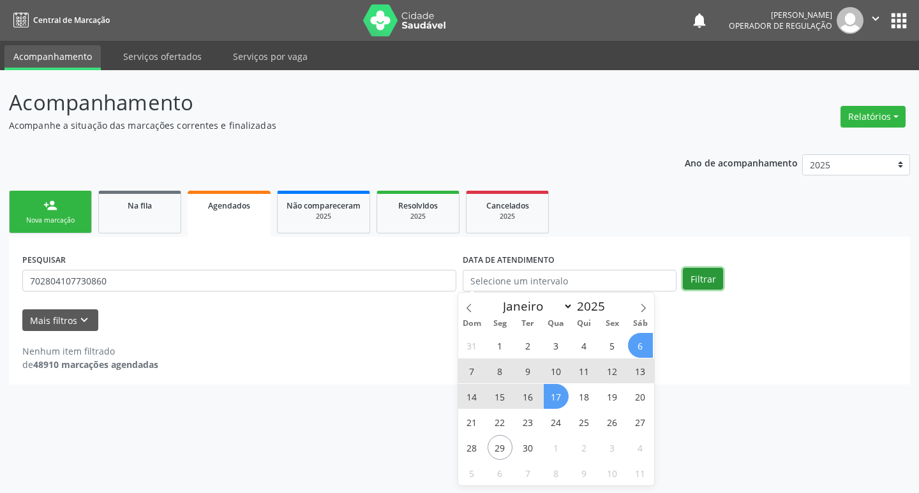
click at [692, 283] on button "Filtrar" at bounding box center [703, 279] width 40 height 22
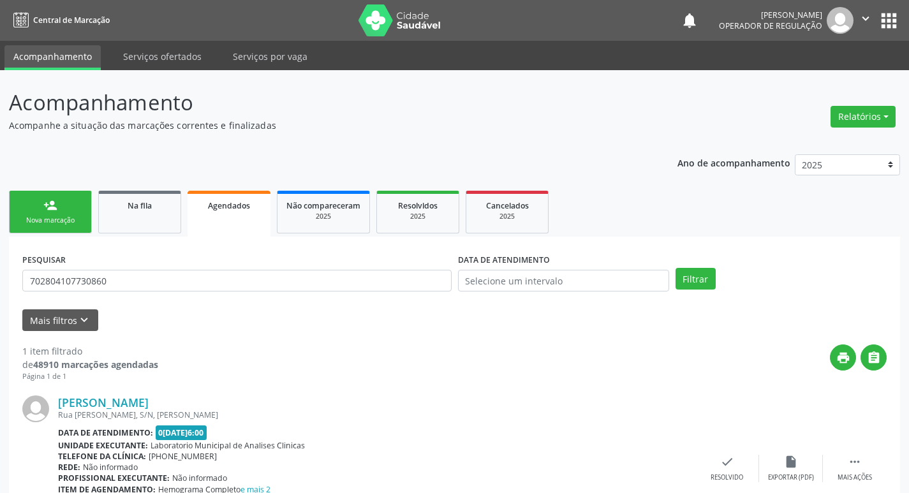
scroll to position [84, 0]
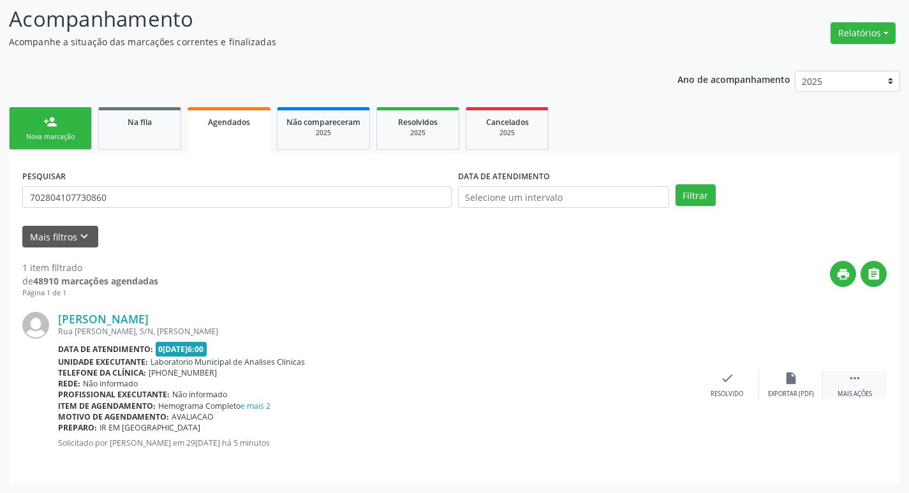
click at [873, 384] on div " Mais ações" at bounding box center [855, 384] width 64 height 27
click at [599, 383] on icon "print" at bounding box center [600, 378] width 14 height 14
click at [74, 138] on div "Nova marcação" at bounding box center [50, 137] width 64 height 10
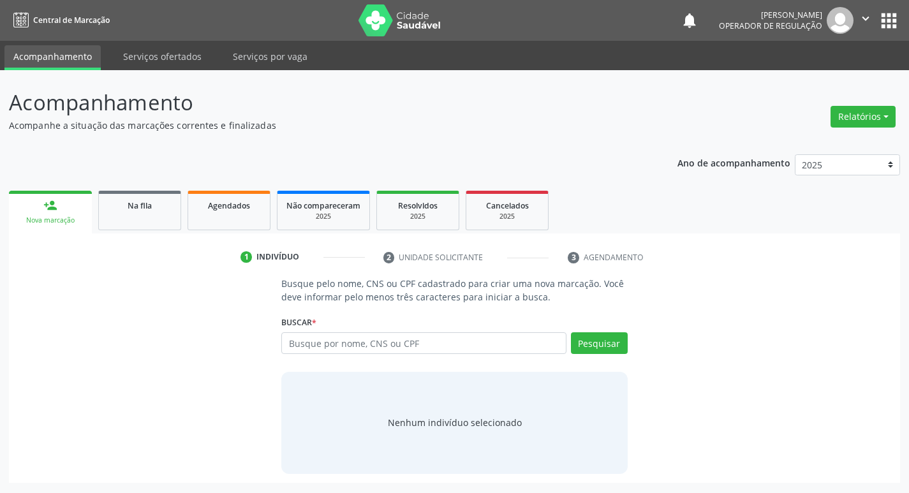
scroll to position [0, 0]
click at [75, 138] on div "Acompanhamento Acompanhe a situação das marcações correntes e finalizadas Relat…" at bounding box center [459, 285] width 901 height 396
click at [307, 338] on input "text" at bounding box center [428, 343] width 289 height 22
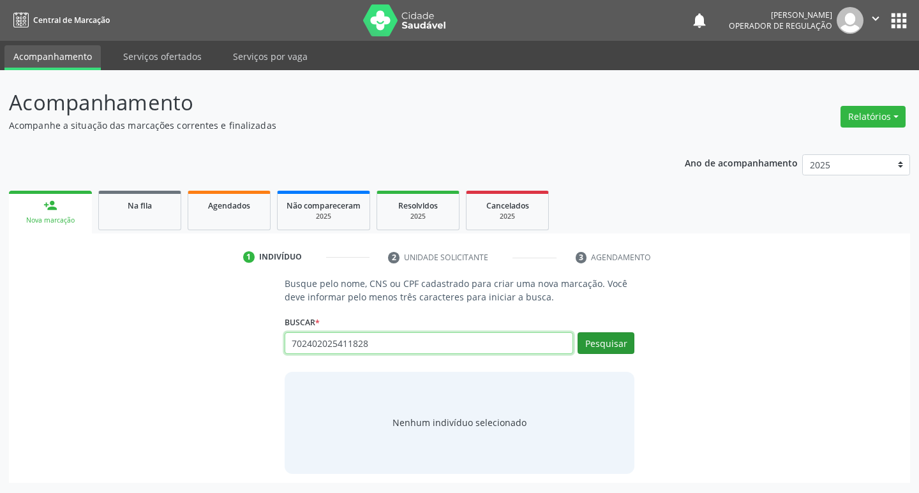
type input "702402025411828"
click at [614, 335] on button "Pesquisar" at bounding box center [605, 343] width 57 height 22
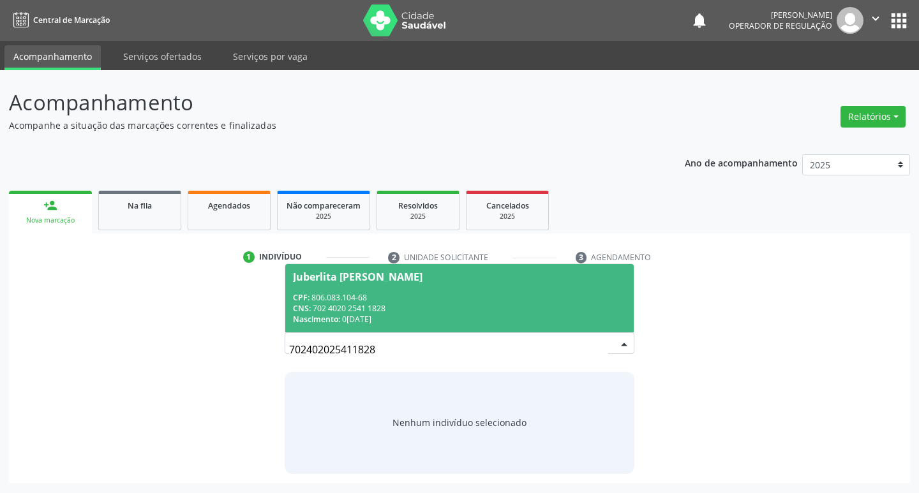
click at [447, 303] on div "CNS: 702 4020 2541 1828" at bounding box center [460, 308] width 334 height 11
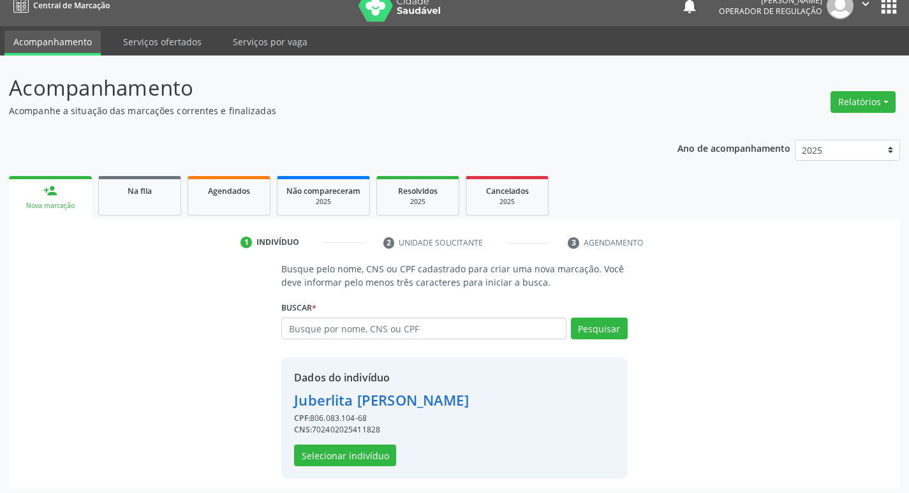
scroll to position [18, 0]
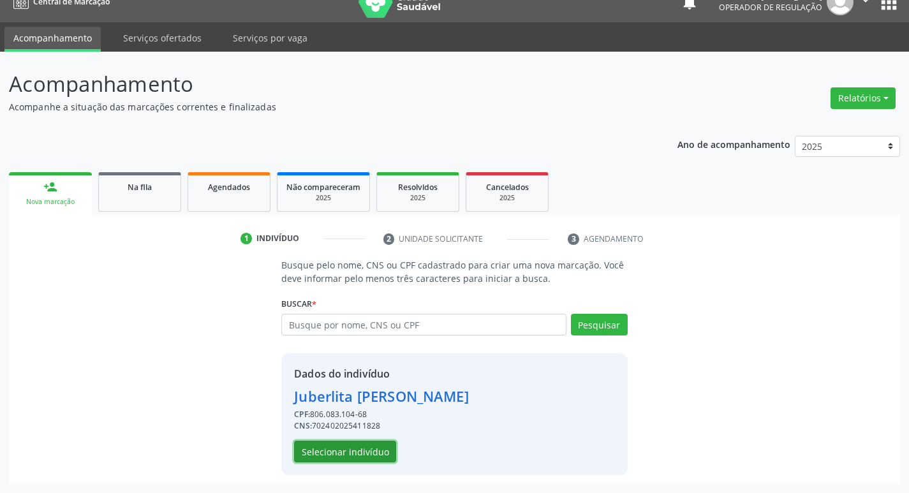
click at [350, 448] on button "Selecionar indivíduo" at bounding box center [345, 452] width 102 height 22
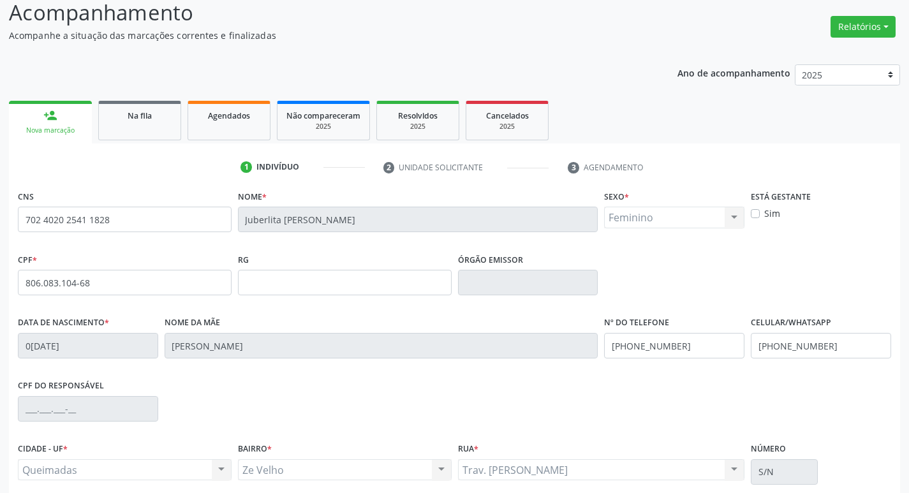
scroll to position [198, 0]
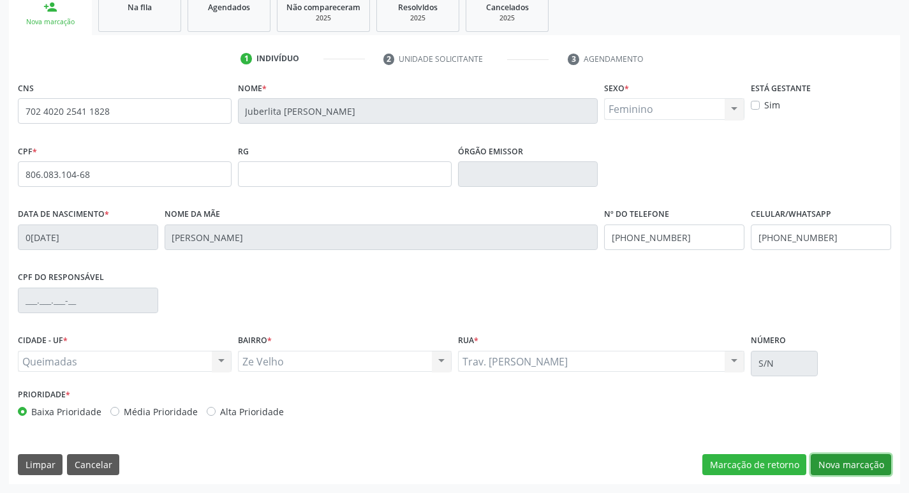
click at [860, 468] on button "Nova marcação" at bounding box center [851, 465] width 80 height 22
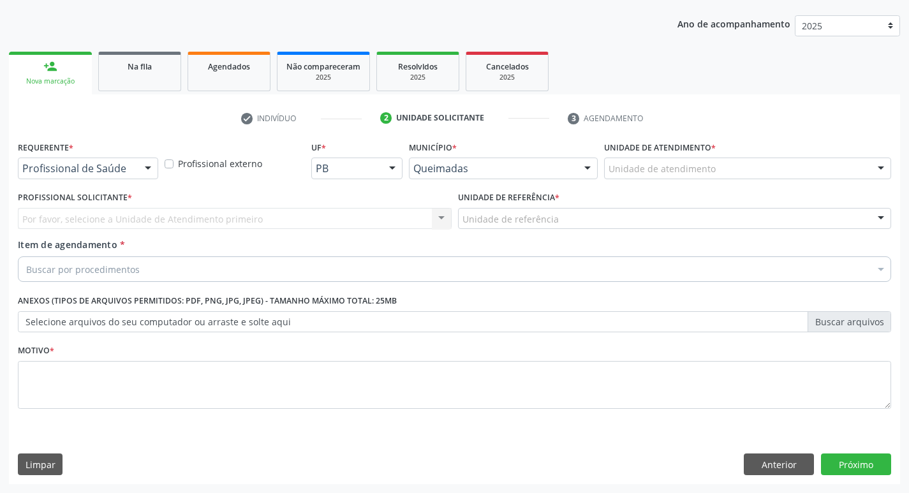
scroll to position [139, 0]
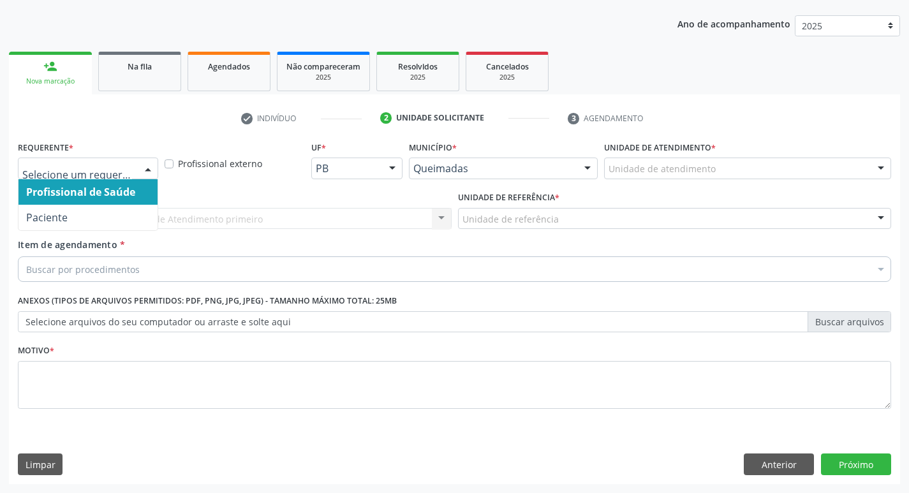
click at [110, 175] on div at bounding box center [88, 169] width 140 height 22
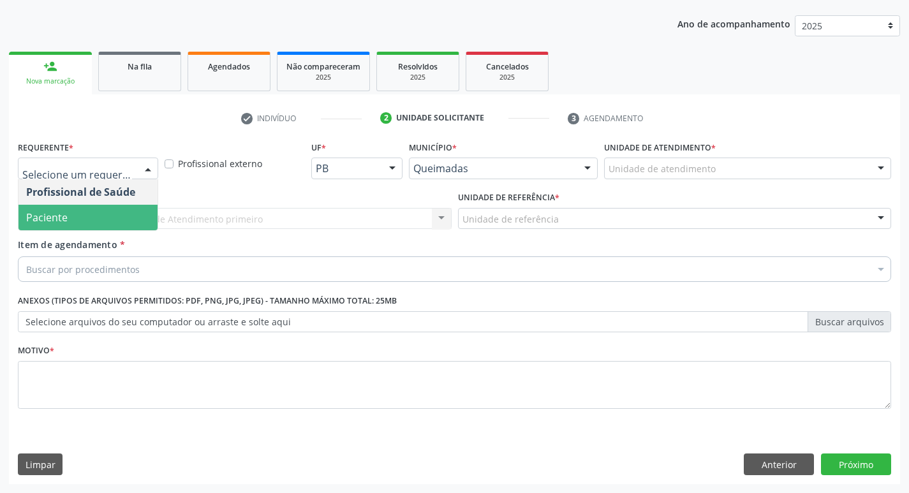
click at [106, 227] on span "Paciente" at bounding box center [87, 218] width 139 height 26
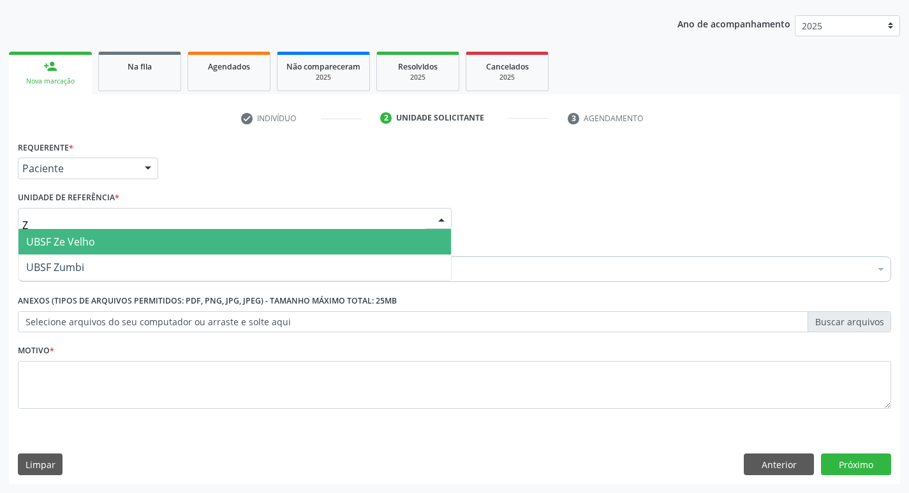
type input "ZE"
click at [110, 245] on span "UBSF Ze Velho" at bounding box center [234, 242] width 432 height 26
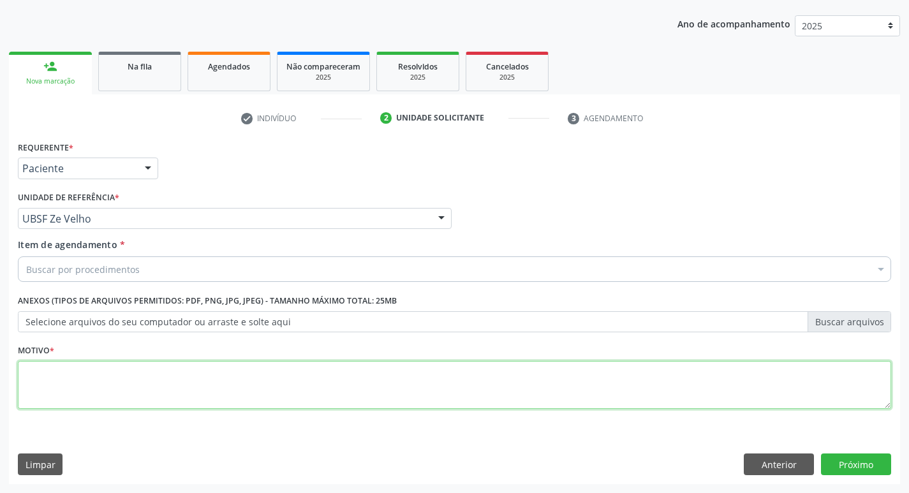
click at [91, 378] on textarea at bounding box center [454, 385] width 873 height 48
type textarea "AVALIACAO"
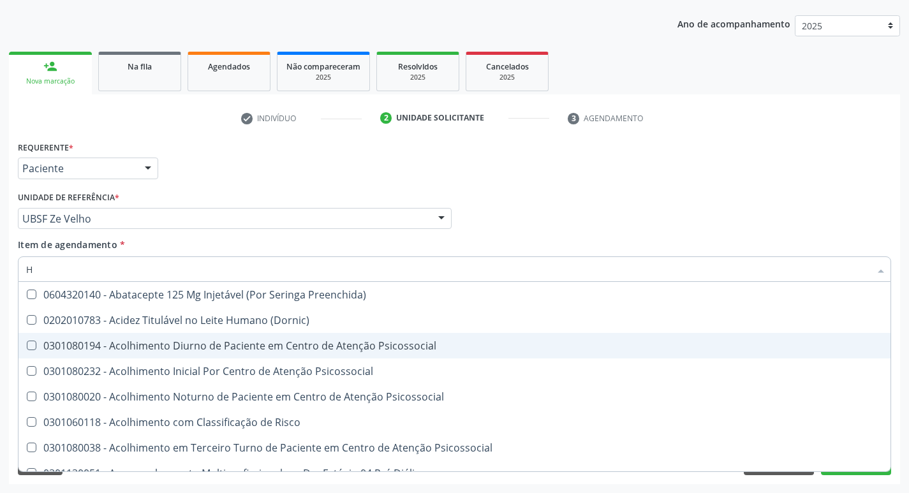
type input "HEMOGR"
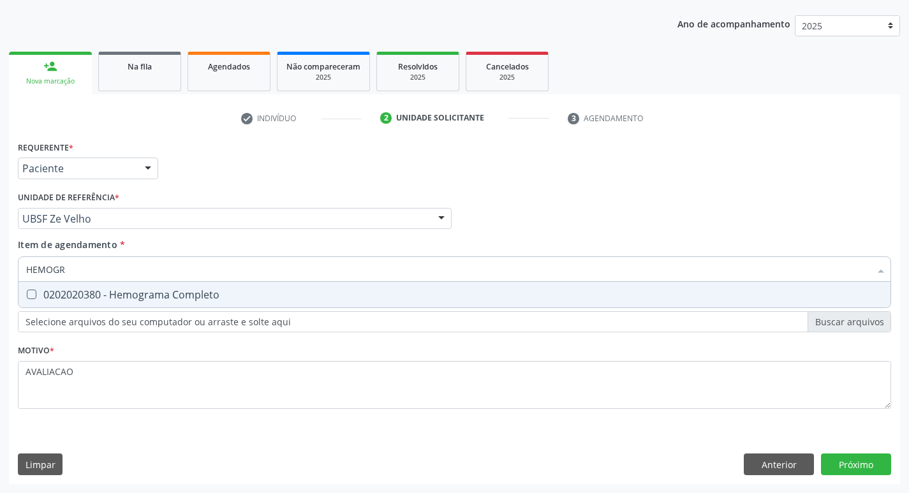
click at [184, 305] on span "0202020380 - Hemograma Completo" at bounding box center [454, 295] width 872 height 26
checkbox Completo "true"
type input "HEMOG"
checkbox Completo "false"
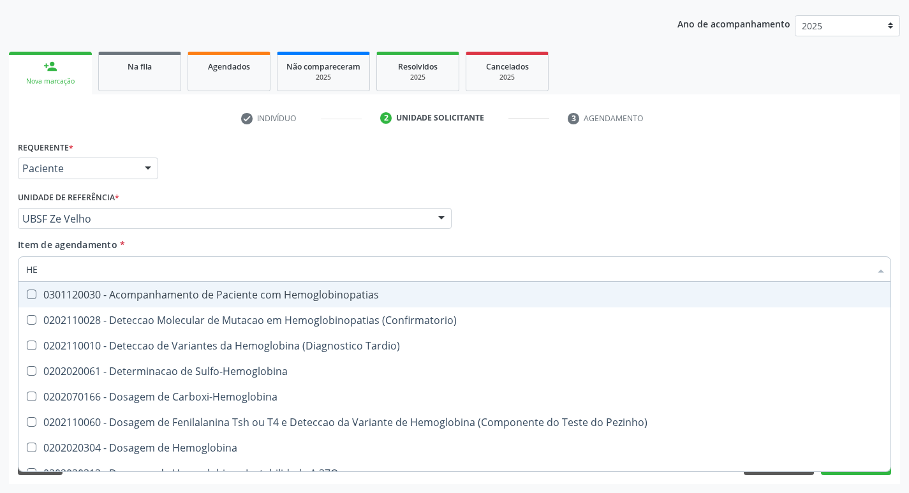
type input "H"
checkbox Completo "false"
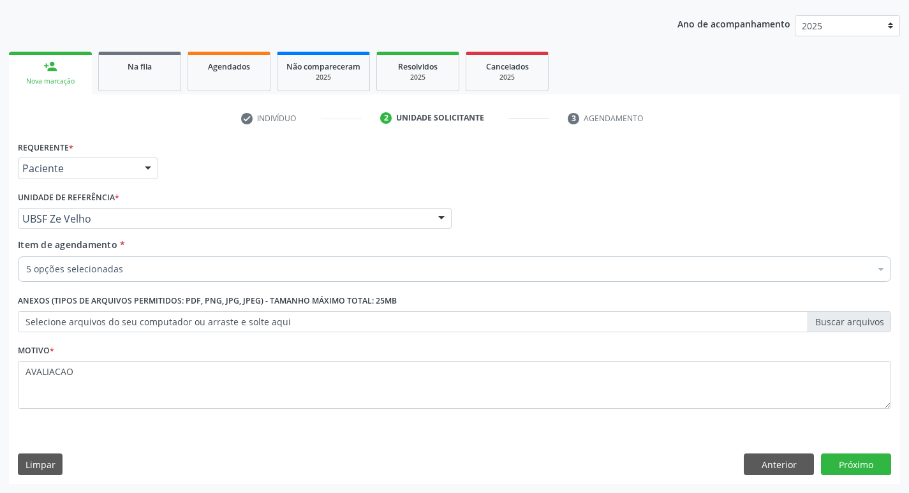
scroll to position [139, 0]
click at [853, 476] on div "Requerente * Paciente Profissional de Saúde Paciente Nenhum resultado encontrad…" at bounding box center [454, 311] width 891 height 346
click at [841, 469] on button "Próximo" at bounding box center [856, 465] width 70 height 22
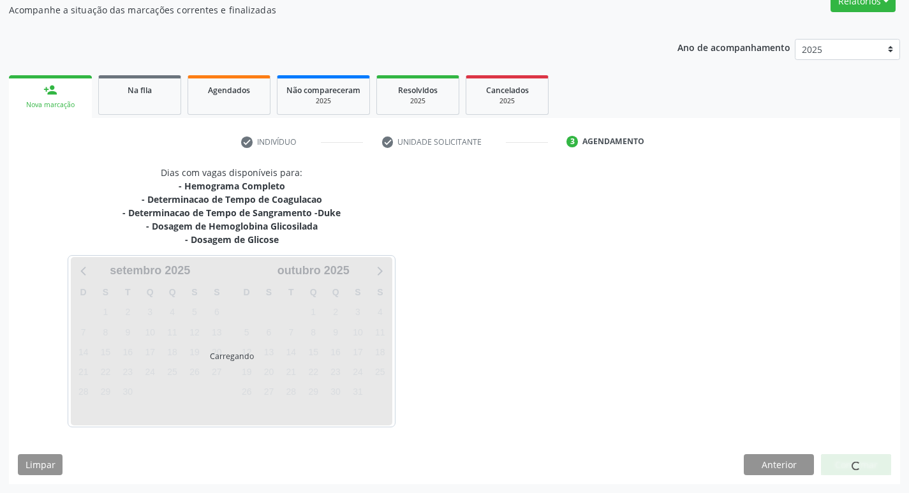
scroll to position [115, 0]
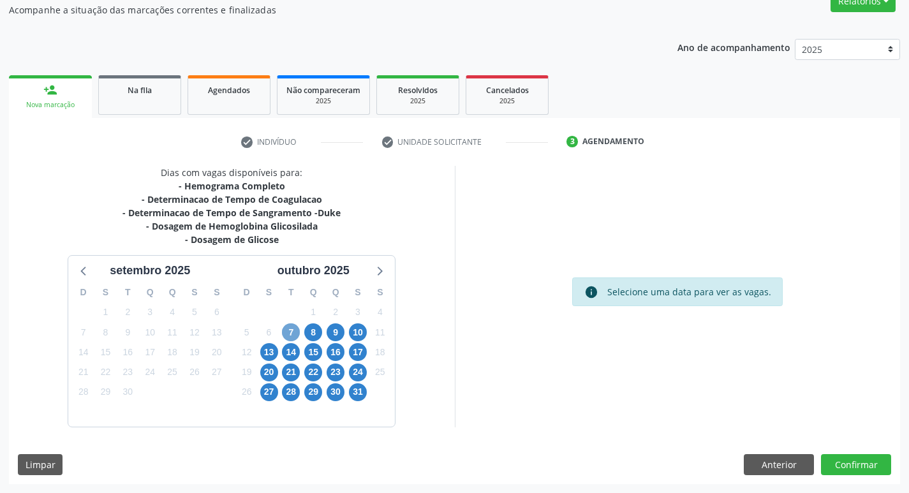
click at [285, 336] on span "7" at bounding box center [291, 332] width 18 height 18
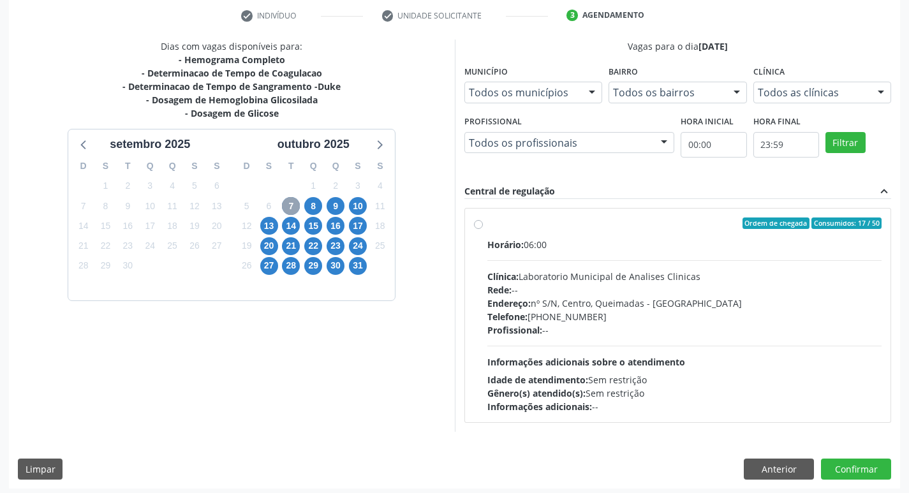
scroll to position [246, 0]
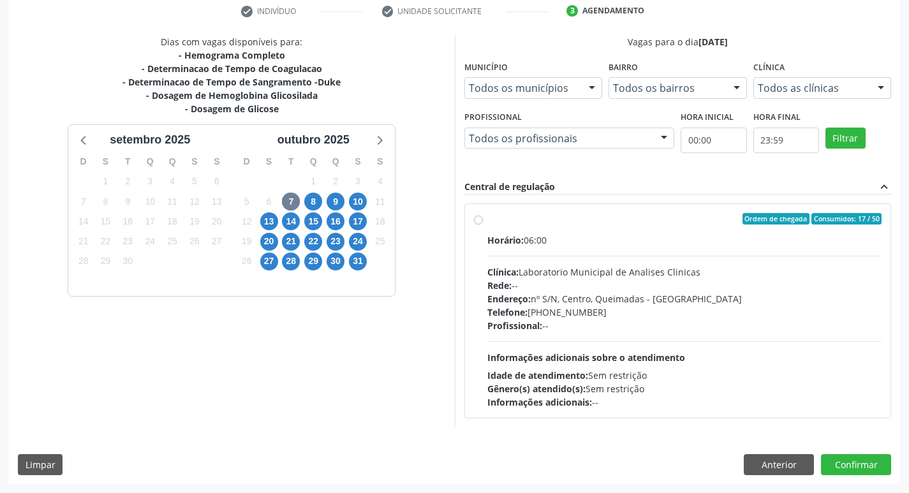
click at [677, 342] on div "Horário: 06:00 Clínica: Laboratorio Municipal de Analises Clinicas Rede: -- End…" at bounding box center [684, 320] width 395 height 175
click at [483, 225] on input "Ordem de chegada Consumidos: 17 / 50 Horário: 06:00 Clínica: Laboratorio Munici…" at bounding box center [478, 218] width 9 height 11
radio input "true"
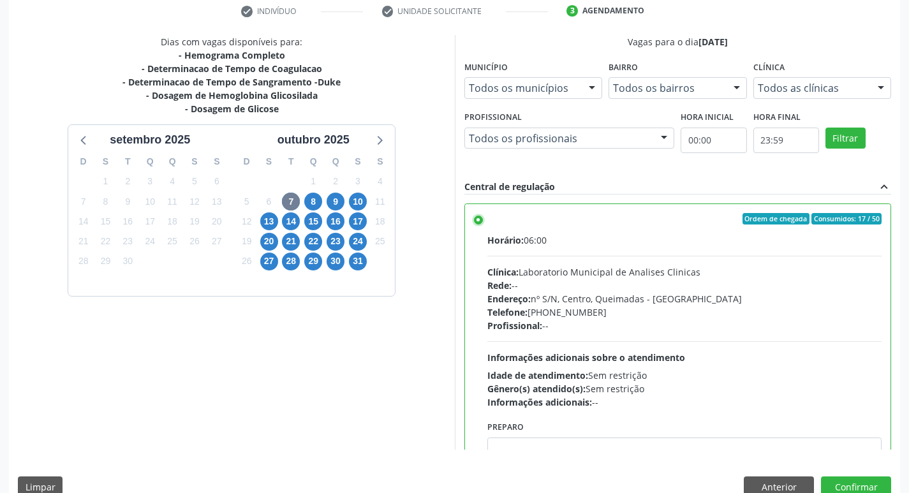
scroll to position [63, 0]
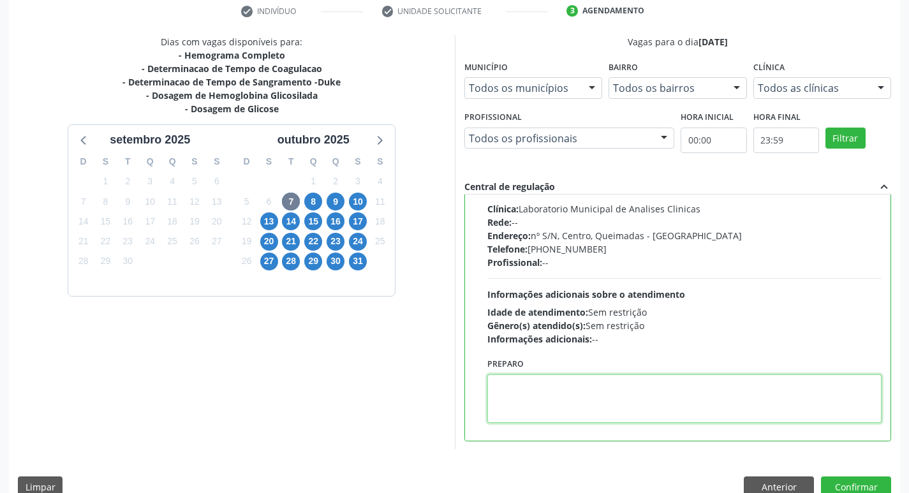
click at [594, 414] on textarea at bounding box center [684, 398] width 395 height 48
paste textarea "IR EM [GEOGRAPHIC_DATA]"
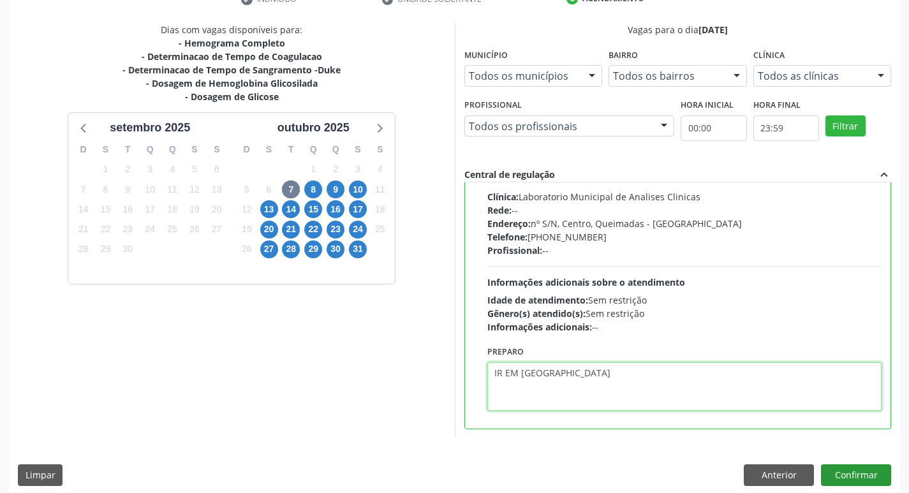
scroll to position [269, 0]
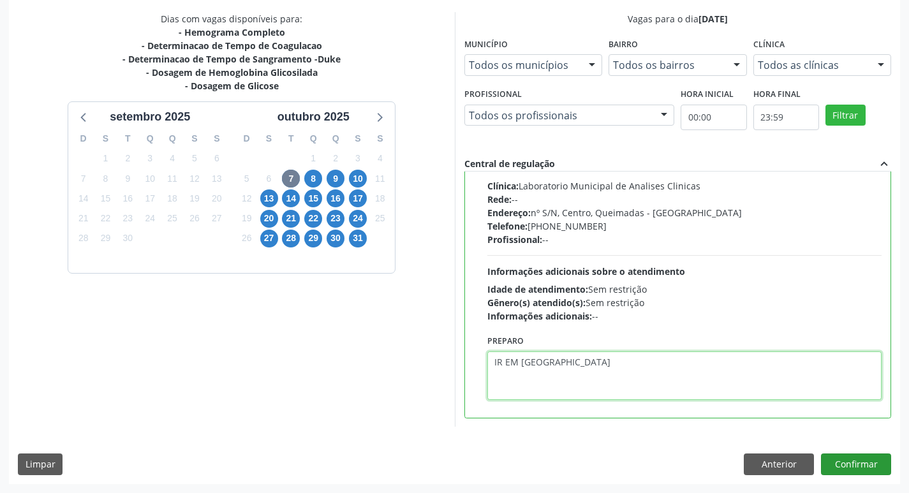
type textarea "IR EM [GEOGRAPHIC_DATA]"
click at [856, 455] on button "Confirmar" at bounding box center [856, 465] width 70 height 22
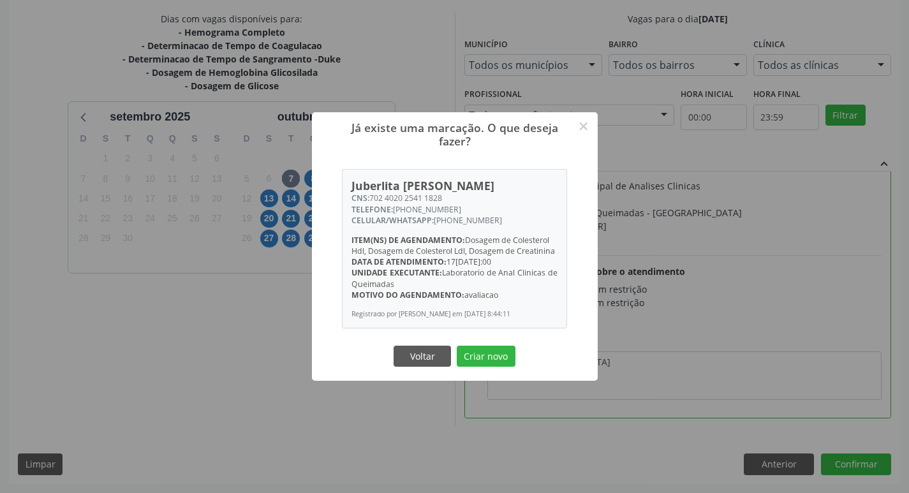
click at [485, 344] on div "Voltar Criar novo" at bounding box center [455, 356] width 128 height 27
click at [482, 351] on button "Criar novo" at bounding box center [486, 357] width 59 height 22
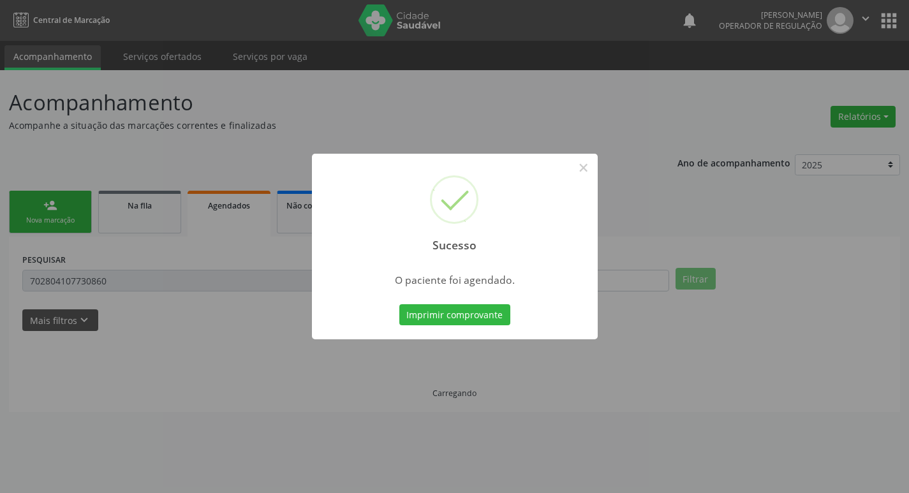
scroll to position [0, 0]
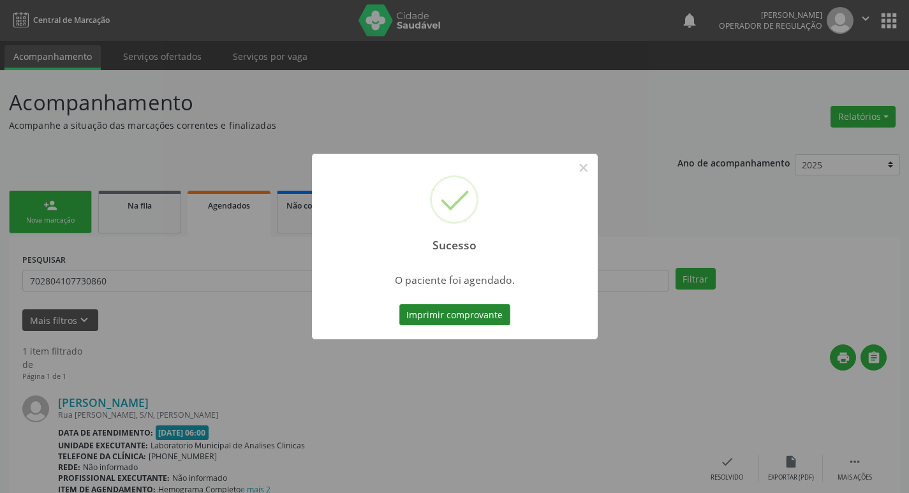
click at [466, 311] on button "Imprimir comprovante" at bounding box center [454, 315] width 111 height 22
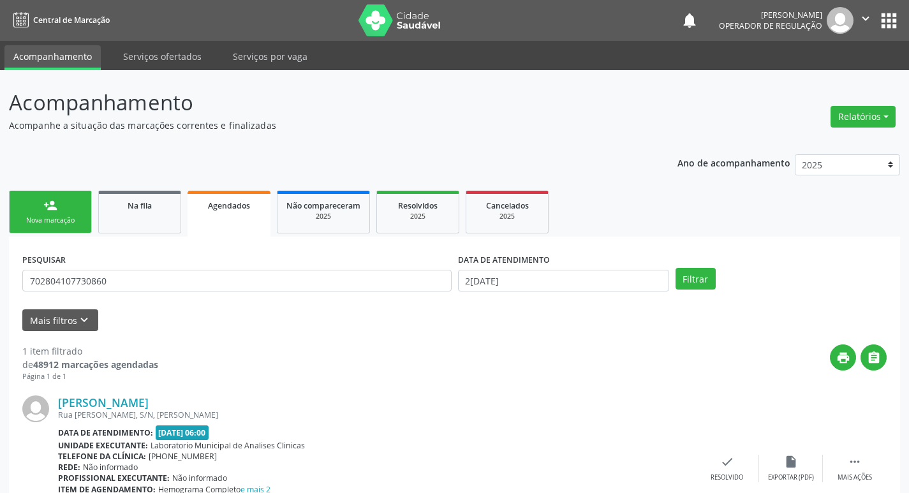
click at [87, 203] on link "person_add Nova marcação" at bounding box center [50, 212] width 83 height 43
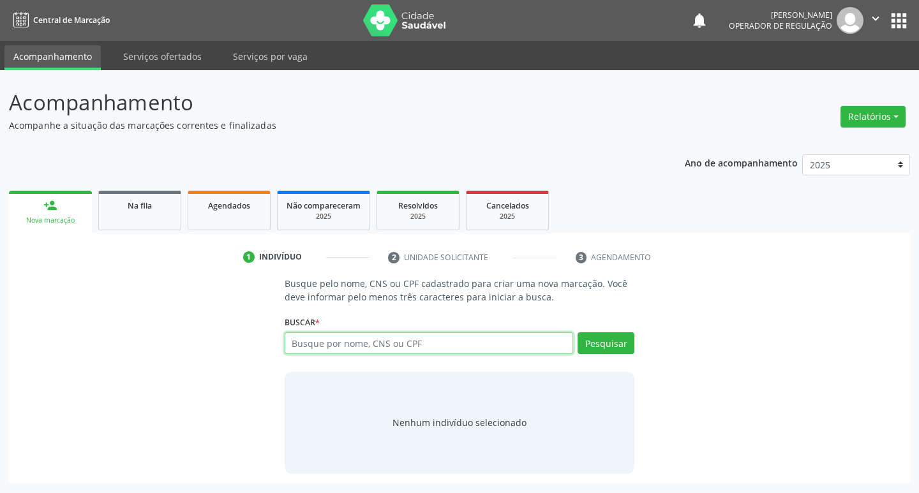
click at [343, 342] on input "text" at bounding box center [428, 343] width 289 height 22
click at [303, 346] on input "text" at bounding box center [428, 343] width 289 height 22
type input "708606550510087"
click at [606, 339] on button "Pesquisar" at bounding box center [605, 343] width 57 height 22
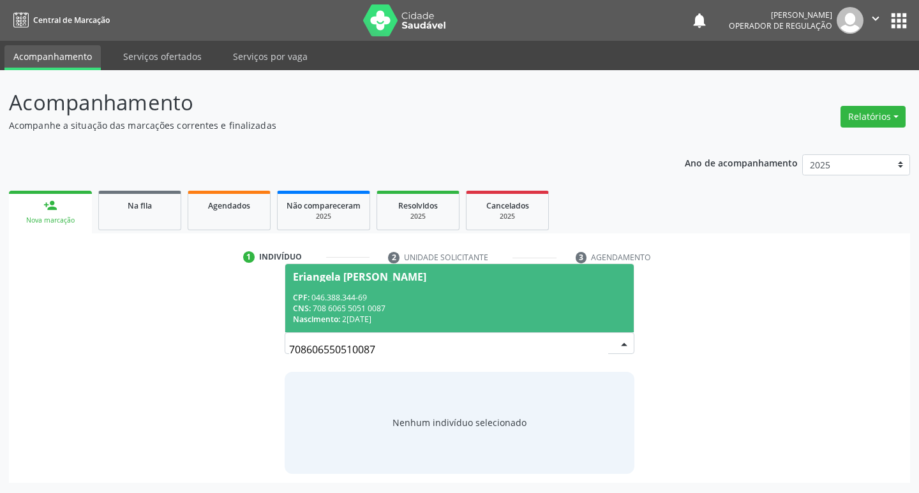
click at [356, 297] on div "CPF: 046.388.344-69" at bounding box center [460, 297] width 334 height 11
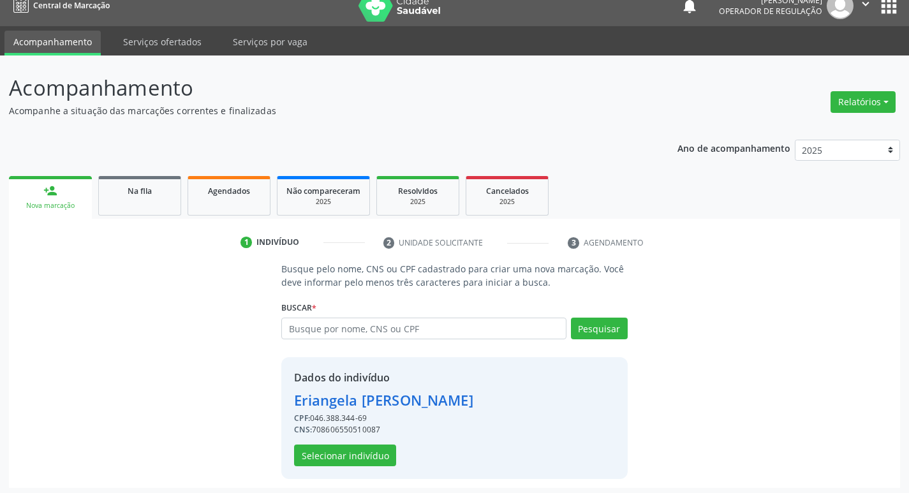
scroll to position [18, 0]
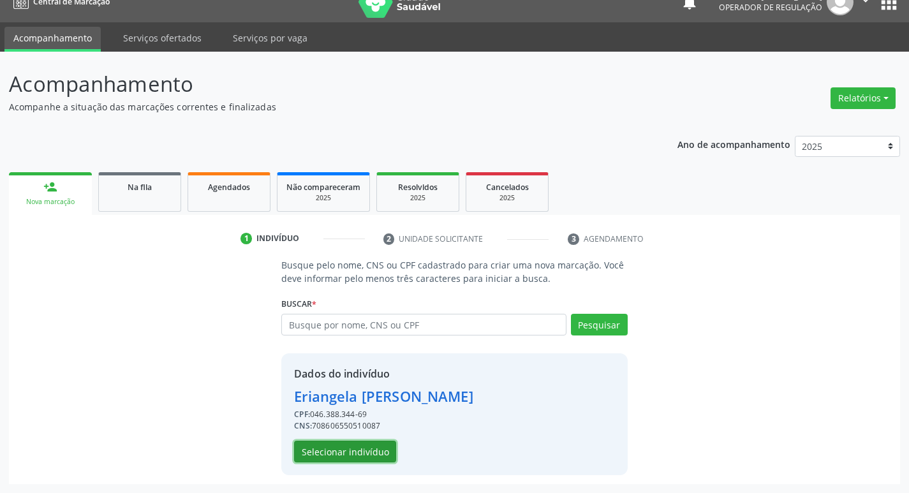
click at [351, 444] on button "Selecionar indivíduo" at bounding box center [345, 452] width 102 height 22
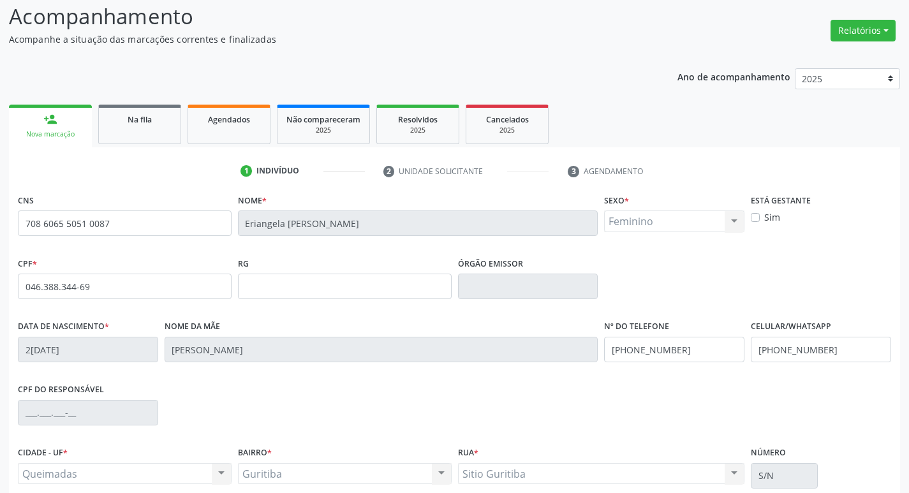
scroll to position [198, 0]
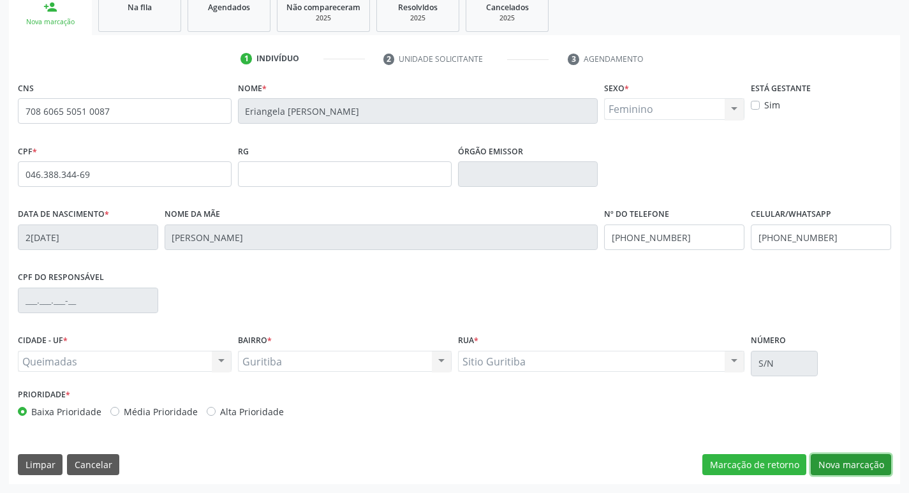
click at [836, 466] on button "Nova marcação" at bounding box center [851, 465] width 80 height 22
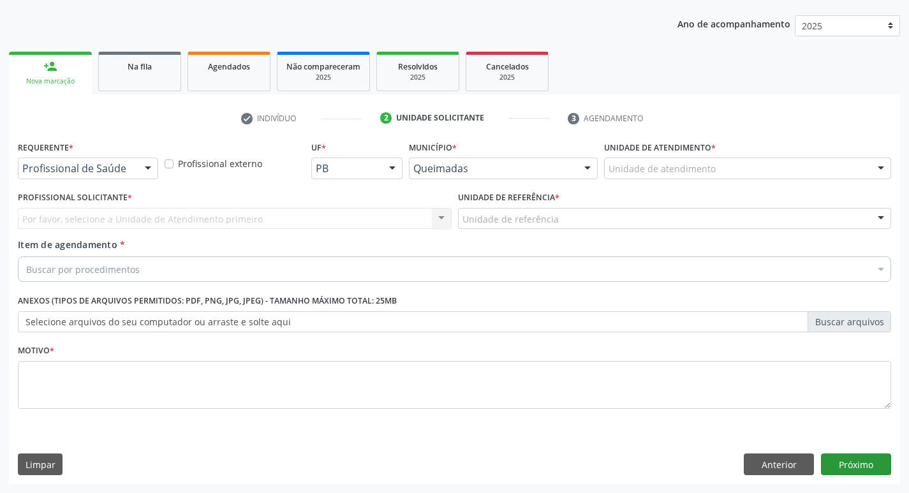
scroll to position [139, 0]
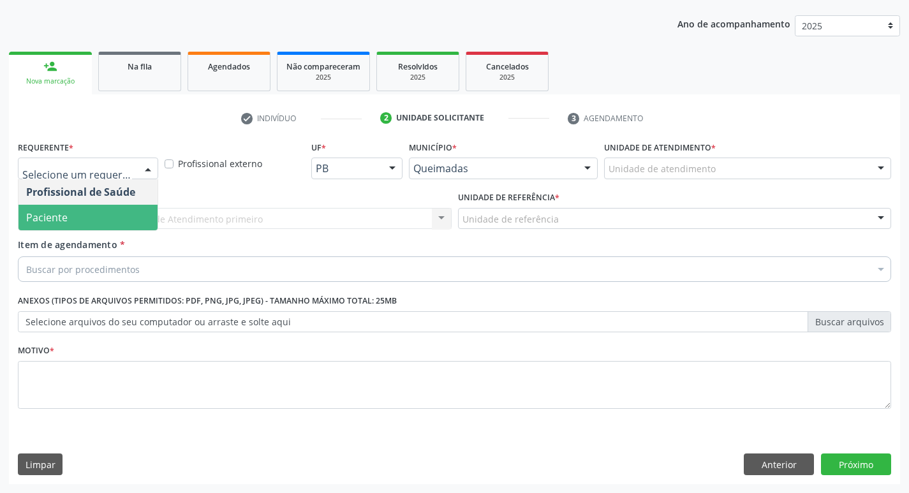
click at [90, 221] on span "Paciente" at bounding box center [87, 218] width 139 height 26
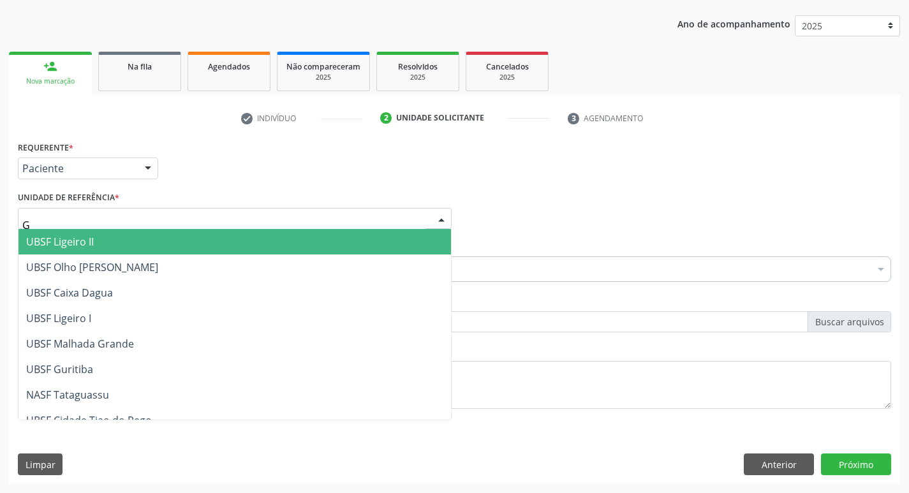
type input "GU"
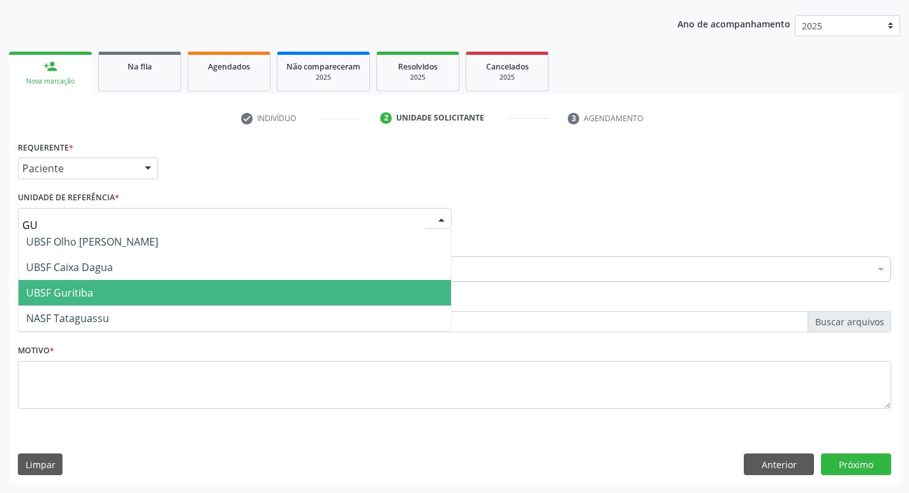
click at [102, 283] on span "UBSF Guritiba" at bounding box center [234, 293] width 432 height 26
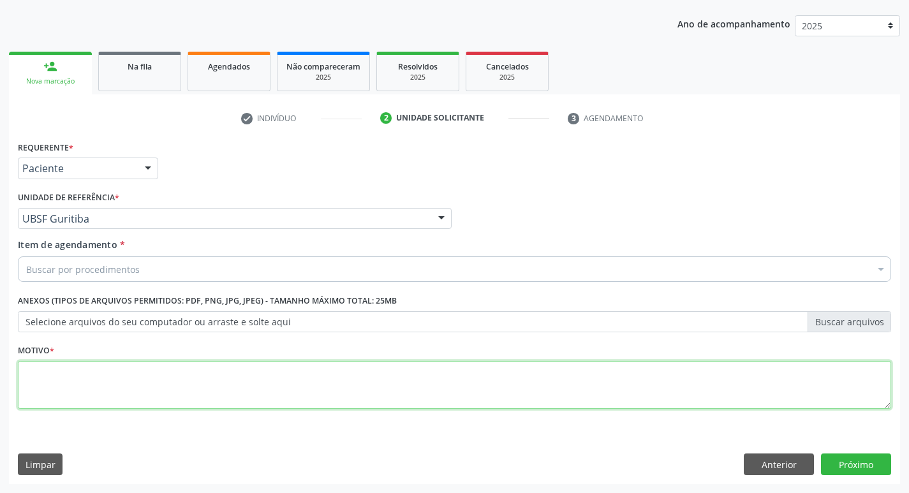
click at [33, 397] on textarea at bounding box center [454, 385] width 873 height 48
type textarea "AVALIACAO"
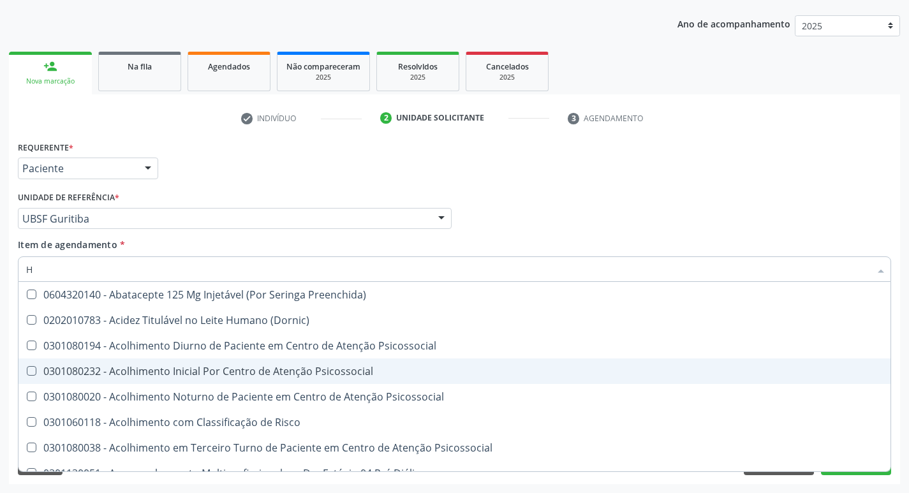
type input "HEMOGLOBINA G"
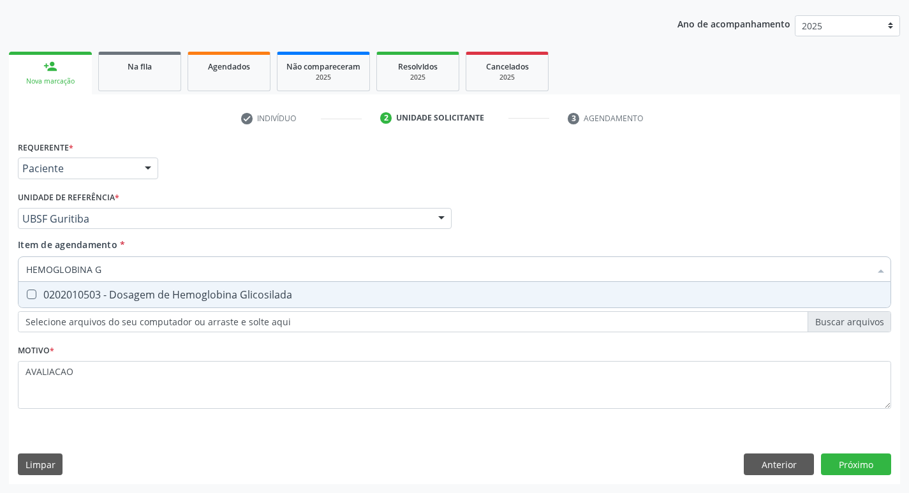
click at [179, 300] on div "0202010503 - Dosagem de Hemoglobina Glicosilada" at bounding box center [454, 295] width 857 height 10
checkbox Glicosilada "true"
click at [847, 466] on div "Requerente * Paciente Profissional de Saúde Paciente Nenhum resultado encontrad…" at bounding box center [454, 311] width 891 height 346
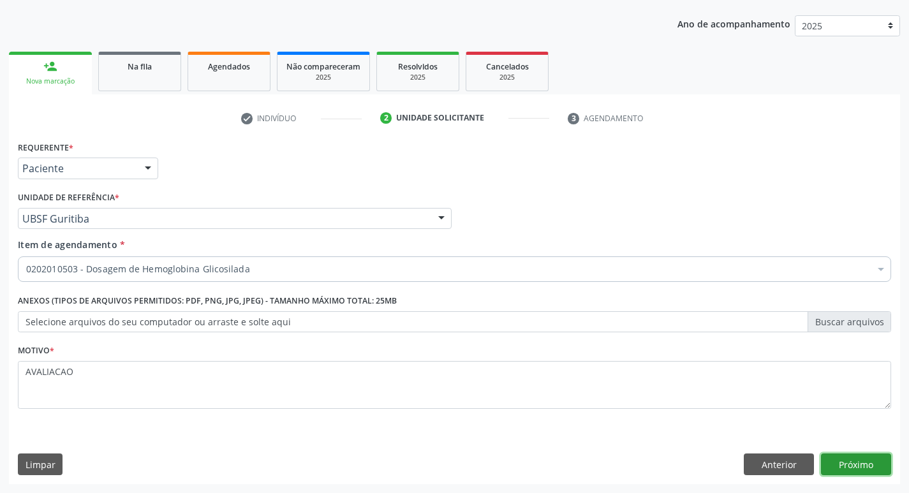
click at [846, 462] on button "Próximo" at bounding box center [856, 465] width 70 height 22
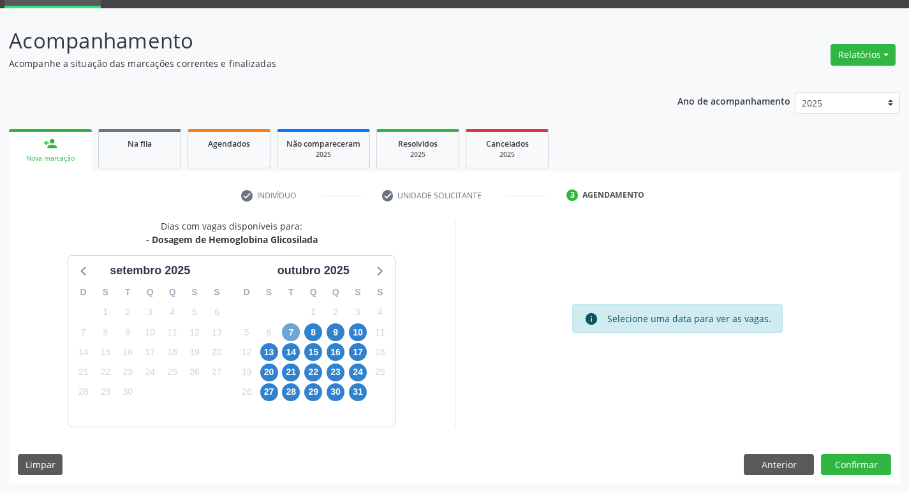
click at [287, 337] on span "7" at bounding box center [291, 332] width 18 height 18
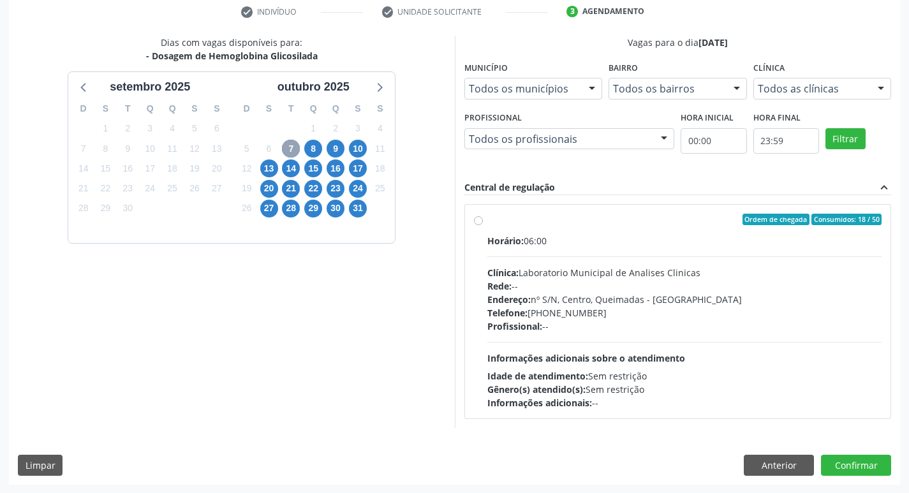
scroll to position [246, 0]
click at [595, 330] on div "Profissional: --" at bounding box center [684, 325] width 395 height 13
click at [483, 225] on input "Ordem de chegada Consumidos: 18 / 50 Horário: 06:00 Clínica: Laboratorio Munici…" at bounding box center [478, 218] width 9 height 11
radio input "true"
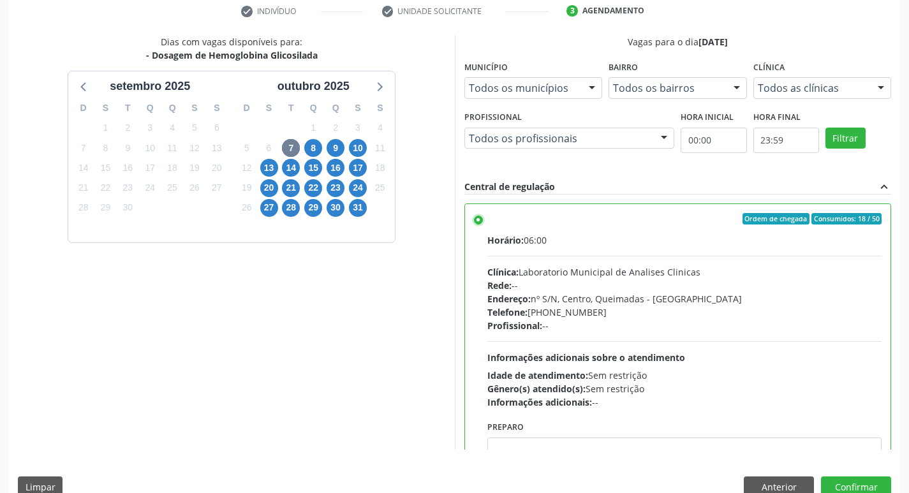
scroll to position [63, 0]
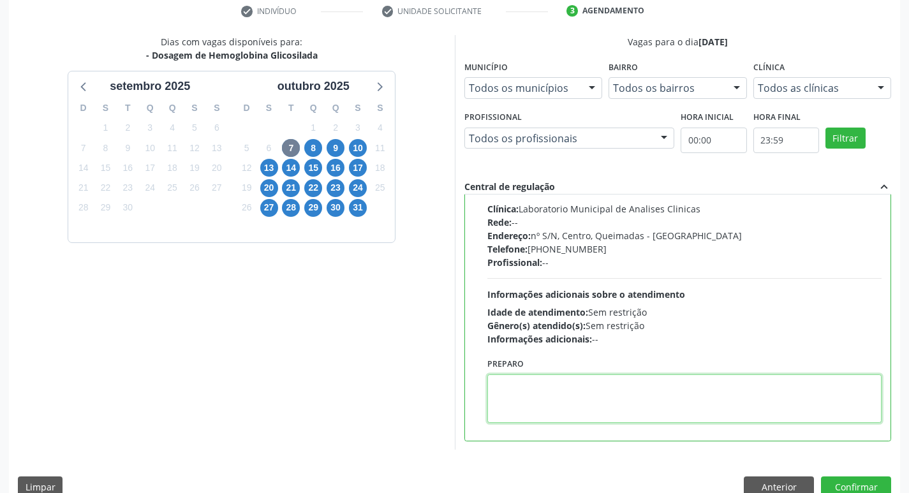
click at [577, 395] on textarea at bounding box center [684, 398] width 395 height 48
paste textarea "IR EM [GEOGRAPHIC_DATA]"
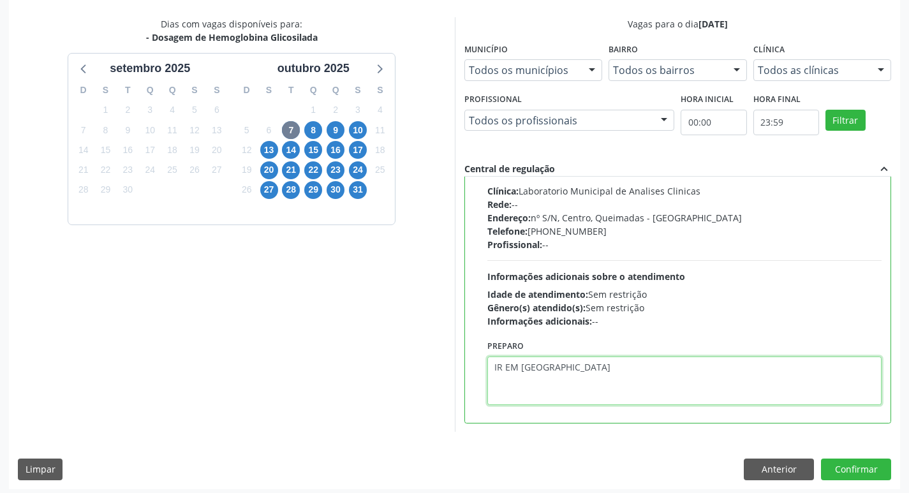
scroll to position [269, 0]
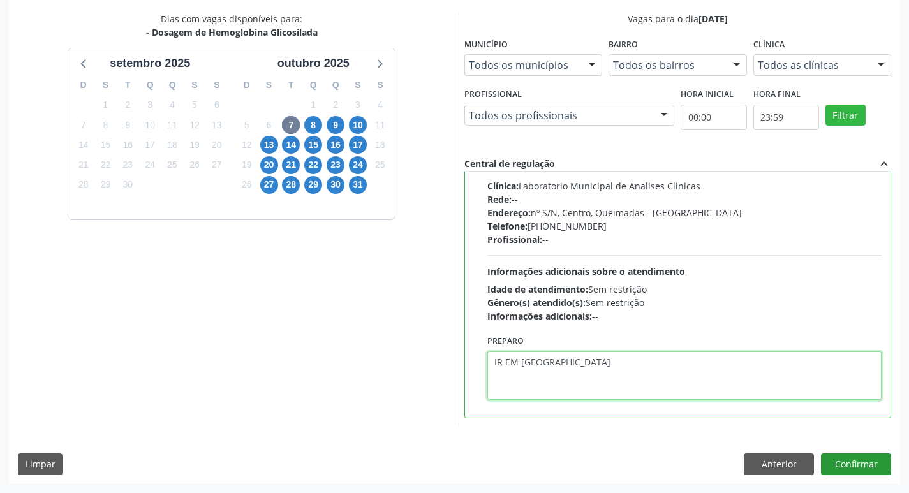
type textarea "IR EM [GEOGRAPHIC_DATA]"
click at [845, 461] on button "Confirmar" at bounding box center [856, 465] width 70 height 22
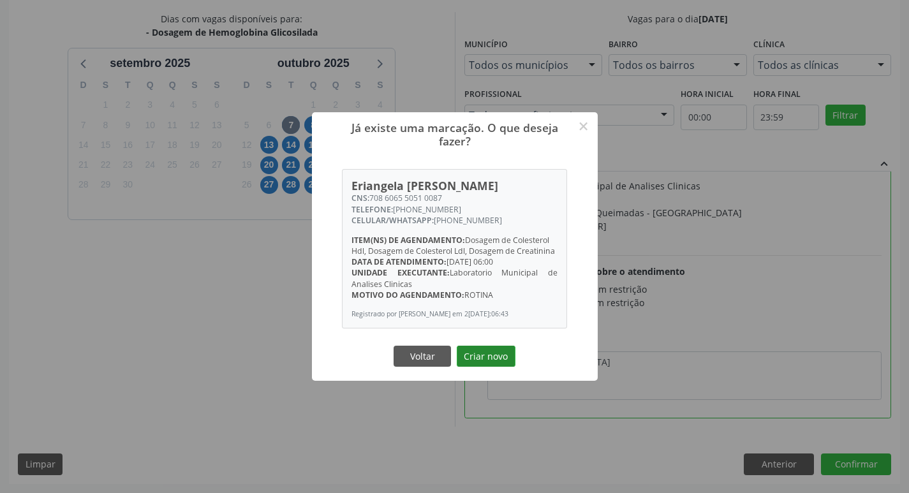
click at [482, 364] on button "Criar novo" at bounding box center [486, 357] width 59 height 22
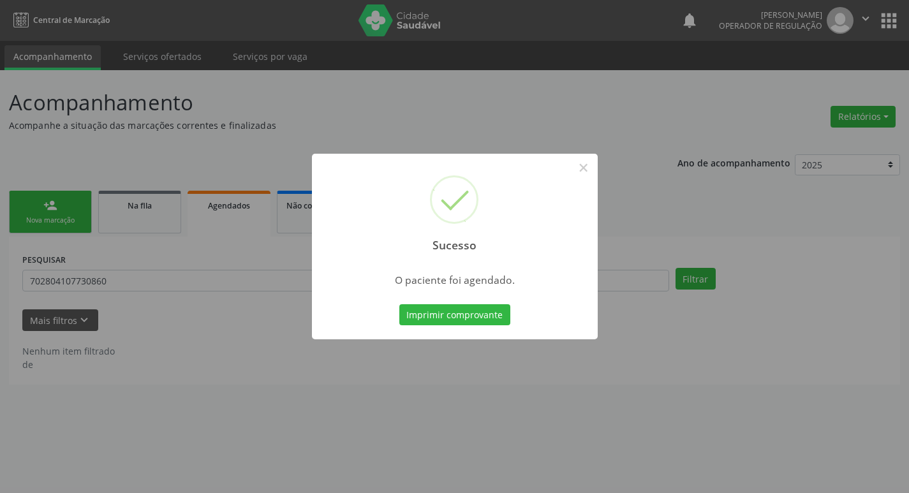
scroll to position [0, 0]
click at [457, 315] on button "Imprimir comprovante" at bounding box center [459, 315] width 111 height 22
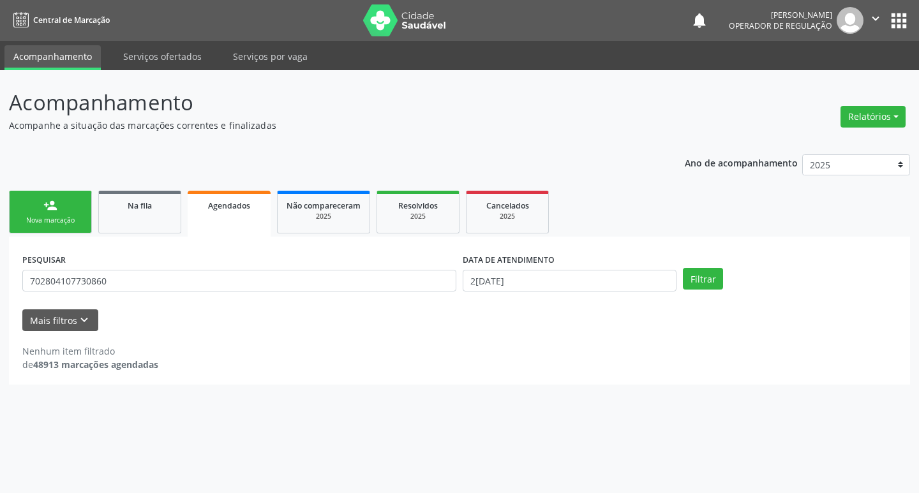
click at [46, 208] on div "Sucesso × O paciente foi agendado. Imprimir comprovante Cancel" at bounding box center [459, 246] width 919 height 493
click at [56, 217] on div "Nova marcação" at bounding box center [50, 221] width 64 height 10
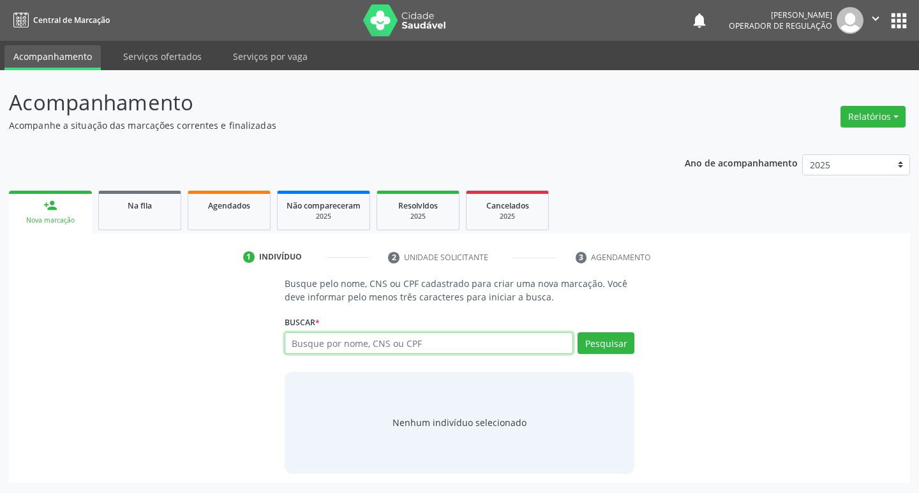
click at [336, 346] on input "text" at bounding box center [428, 343] width 289 height 22
type input "704600129188826"
click at [617, 347] on button "Pesquisar" at bounding box center [605, 343] width 57 height 22
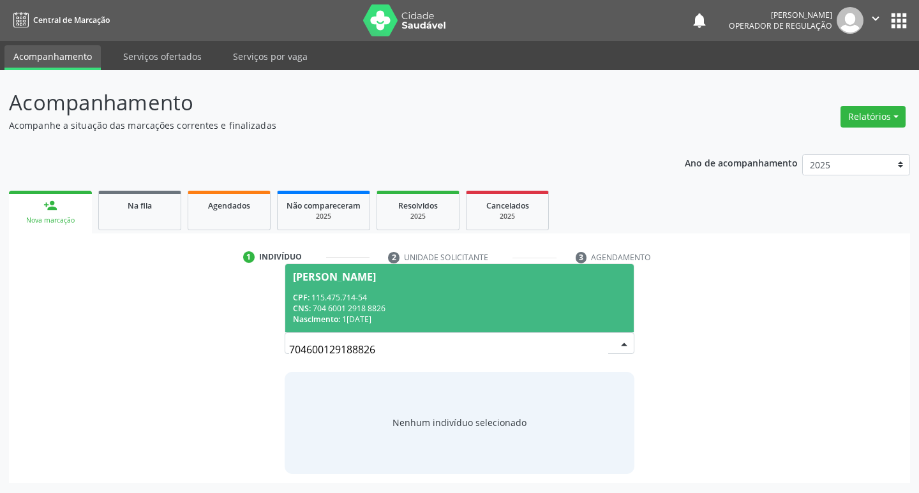
click at [354, 309] on div "CNS: 704 6001 2918 8826" at bounding box center [460, 308] width 334 height 11
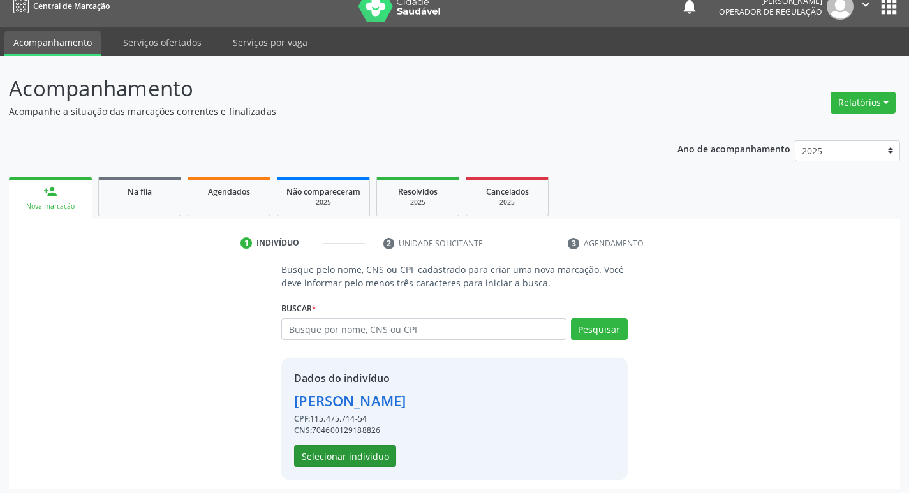
scroll to position [18, 0]
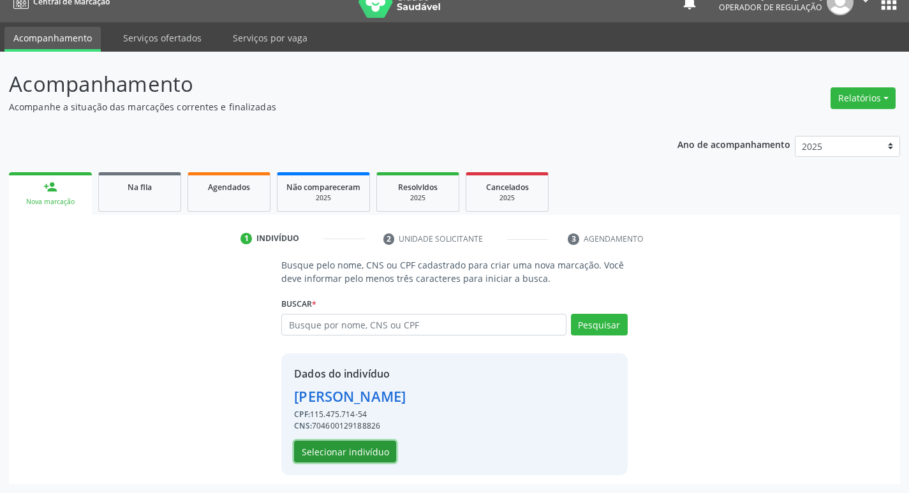
click at [355, 455] on button "Selecionar indivíduo" at bounding box center [345, 452] width 102 height 22
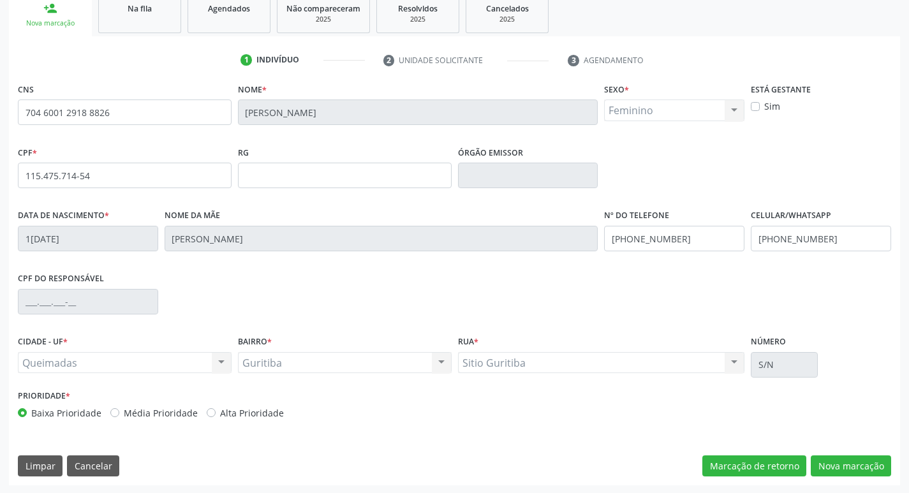
scroll to position [198, 0]
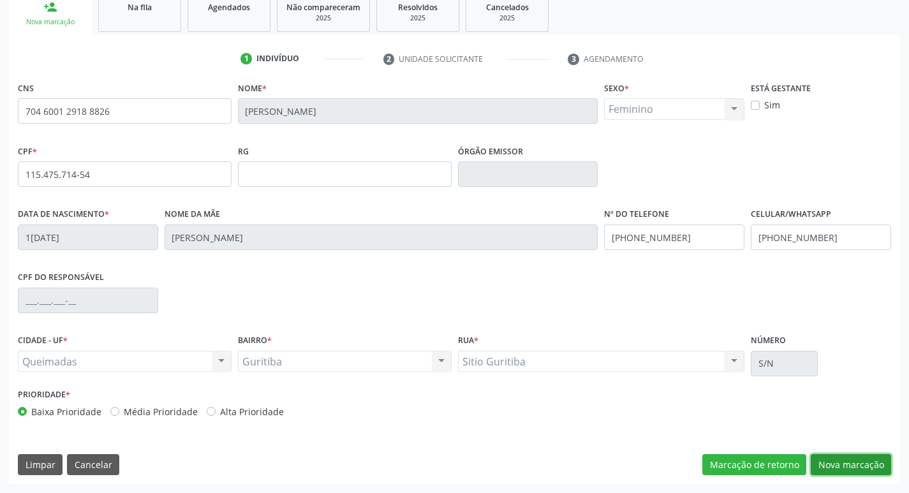
click at [841, 459] on button "Nova marcação" at bounding box center [851, 465] width 80 height 22
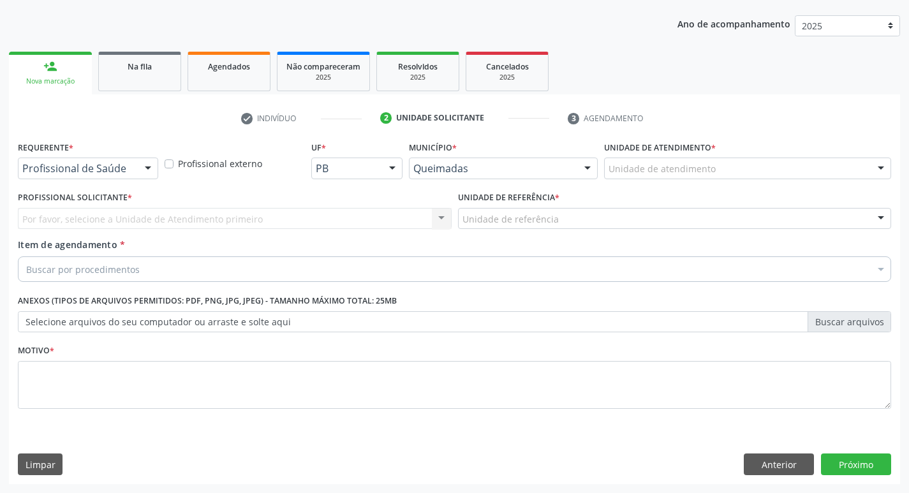
scroll to position [139, 0]
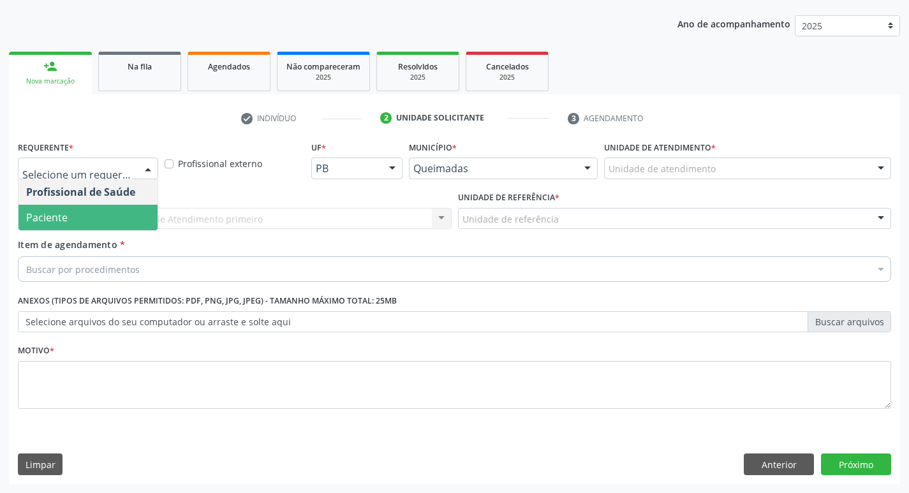
click at [61, 215] on span "Paciente" at bounding box center [46, 217] width 41 height 14
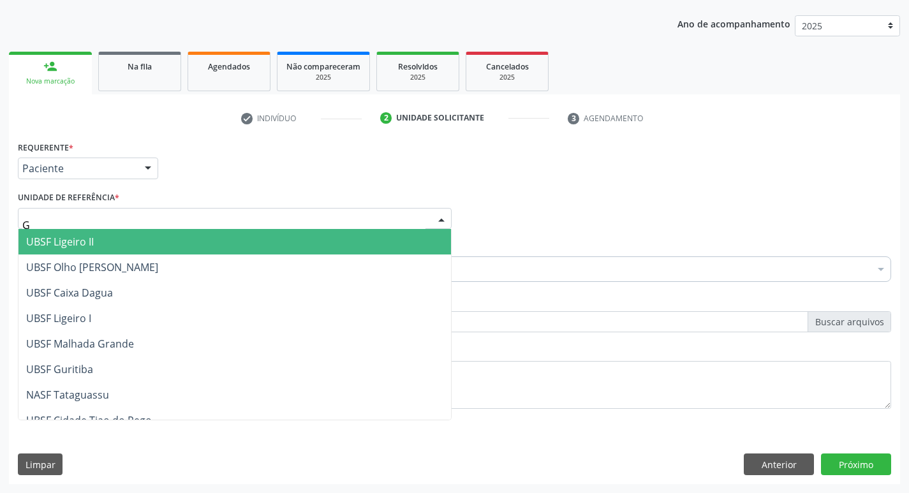
type input "GU"
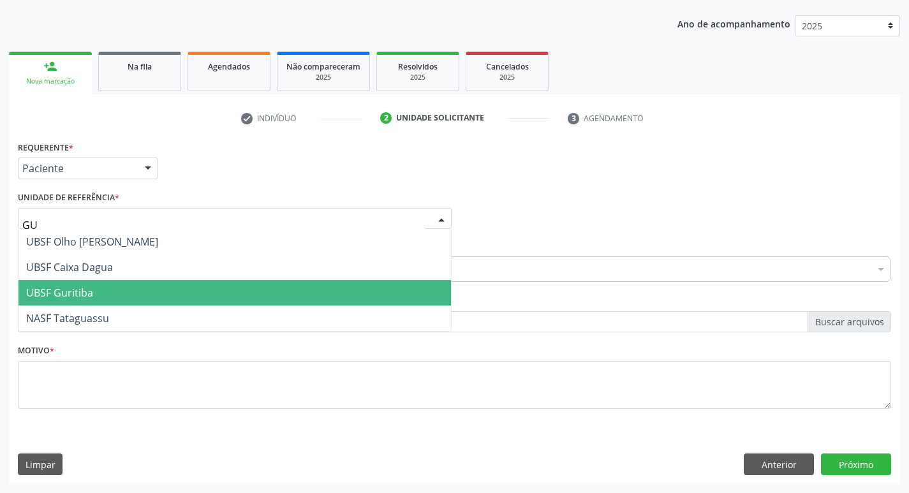
click at [92, 291] on span "UBSF Guritiba" at bounding box center [234, 293] width 432 height 26
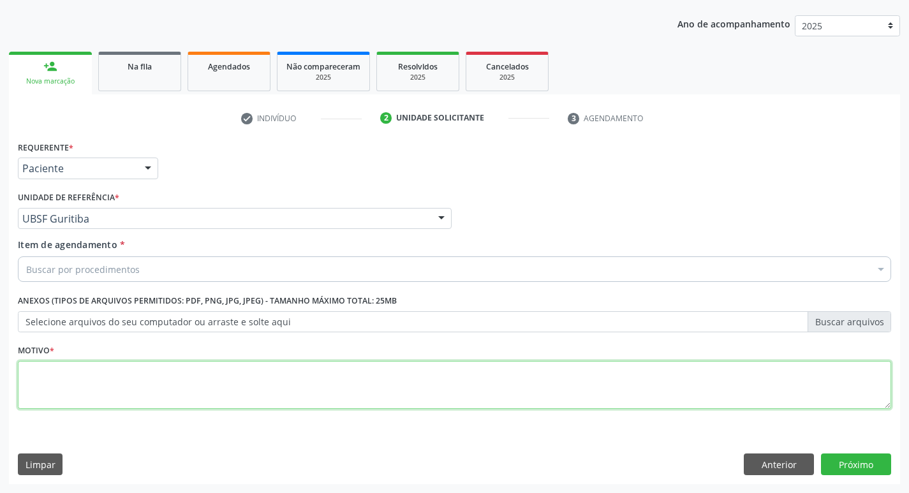
click at [39, 403] on textarea at bounding box center [454, 385] width 873 height 48
type textarea "AVALIACAO"
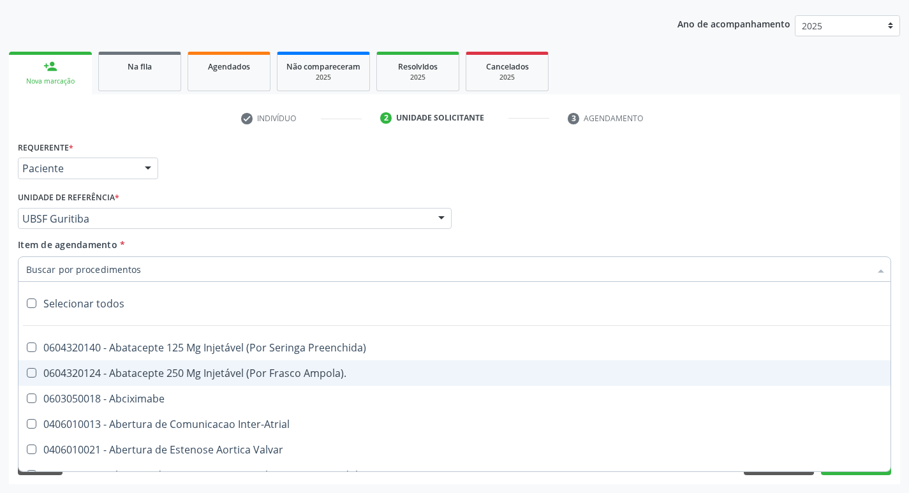
click at [66, 276] on input "Item de agendamento *" at bounding box center [448, 269] width 844 height 26
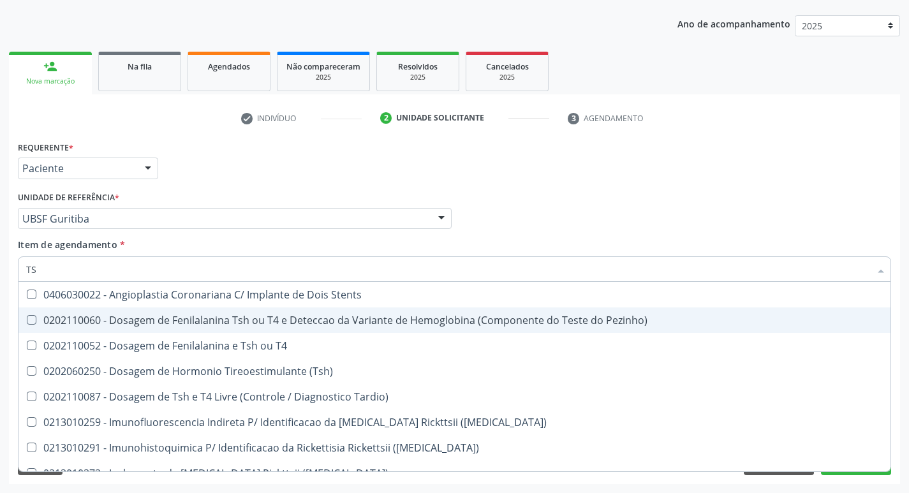
type input "TSH"
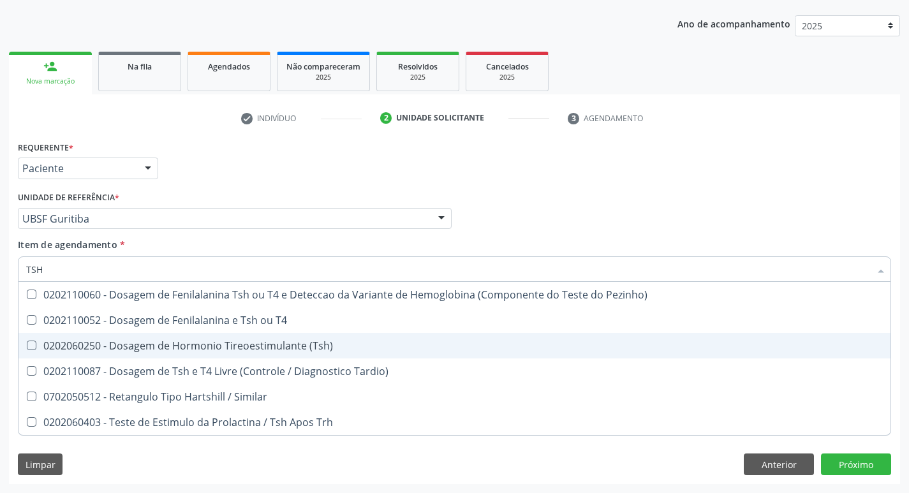
click at [295, 337] on span "0202060250 - Dosagem de Hormonio Tireoestimulante (Tsh)" at bounding box center [454, 346] width 872 height 26
checkbox \(Tsh\) "true"
type input "TS"
checkbox \(Tsh\) "false"
checkbox Tardio\) "true"
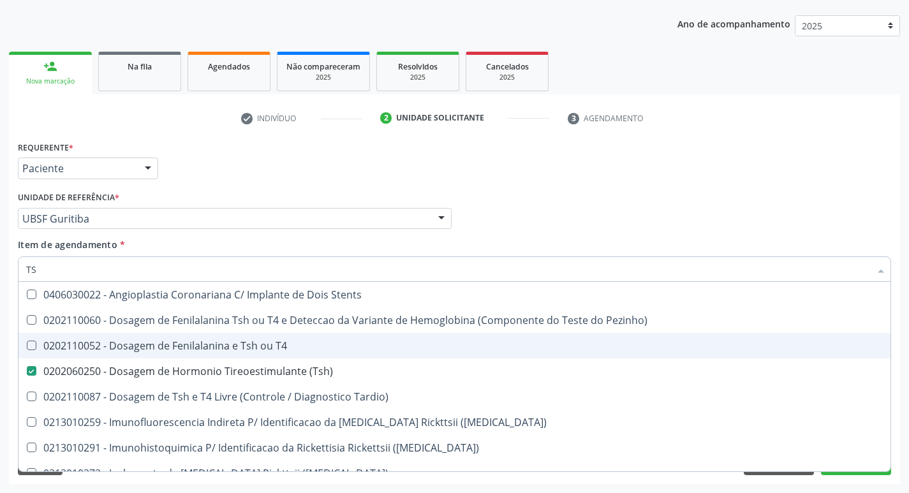
type input "T"
checkbox \(Tsh\) "false"
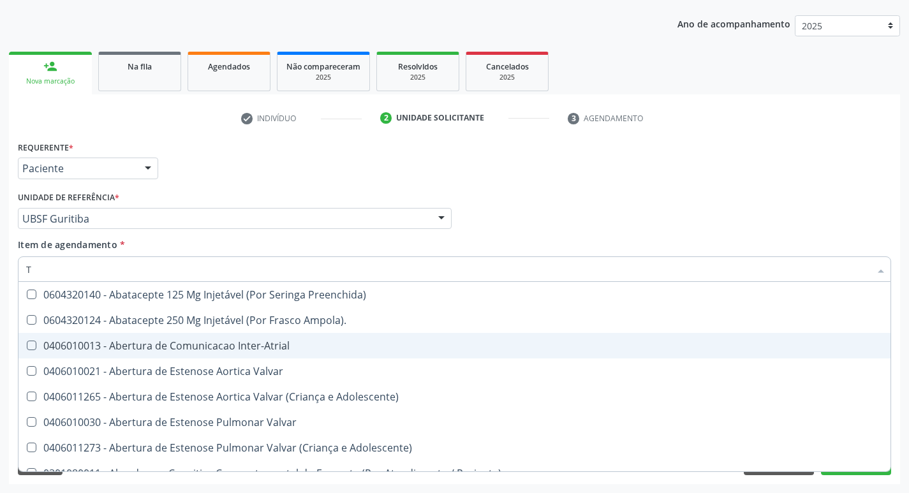
type input "T4"
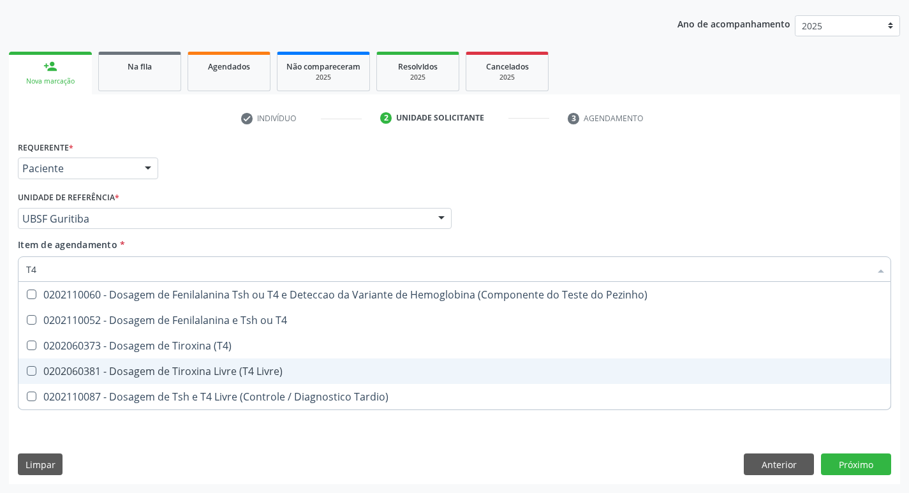
click at [295, 378] on span "0202060381 - Dosagem de Tiroxina Livre (T4 Livre)" at bounding box center [454, 371] width 872 height 26
checkbox Livre\) "true"
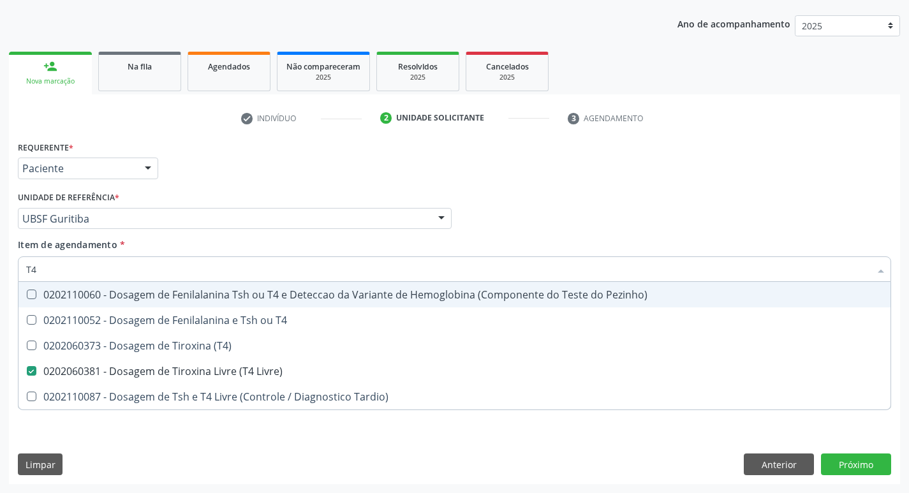
click at [491, 181] on div "Requerente * Paciente Profissional de Saúde Paciente Nenhum resultado encontrad…" at bounding box center [455, 163] width 880 height 50
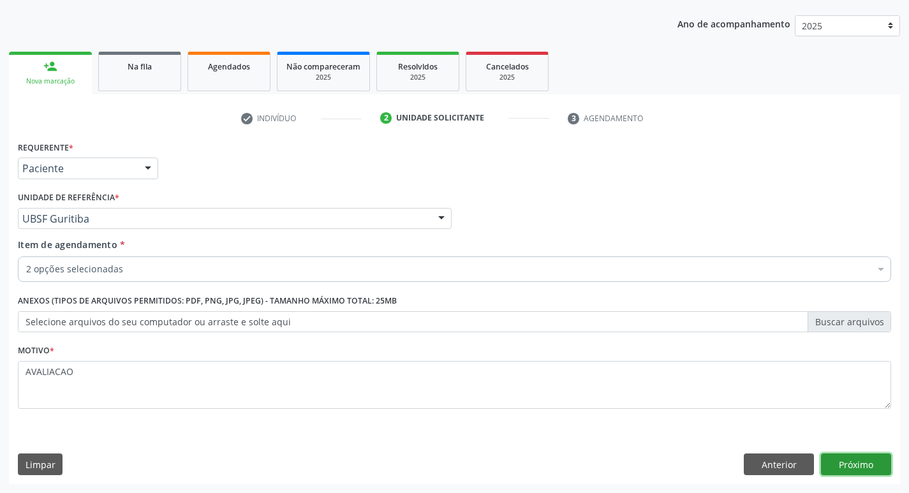
click at [860, 455] on button "Próximo" at bounding box center [856, 465] width 70 height 22
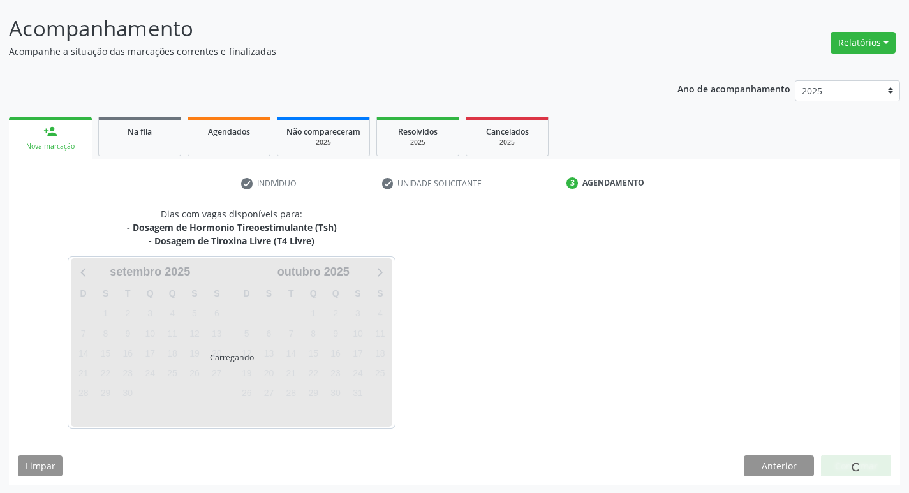
scroll to position [75, 0]
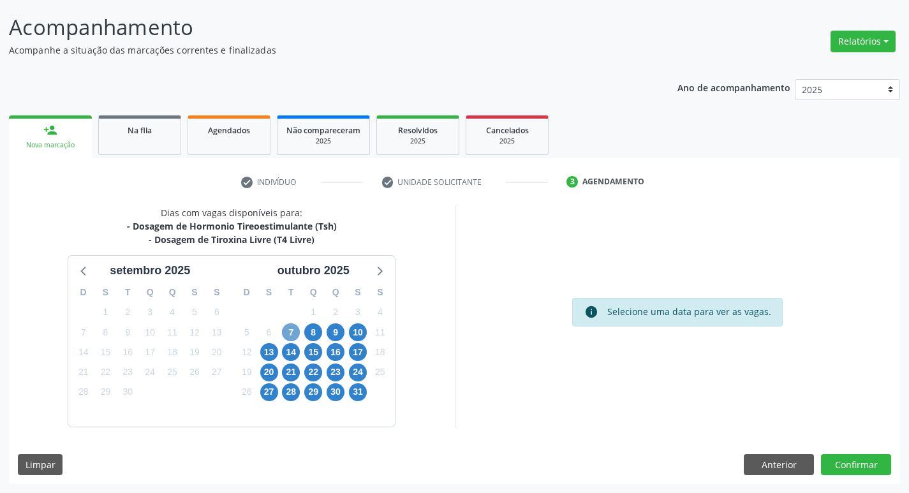
click at [288, 337] on span "7" at bounding box center [291, 332] width 18 height 18
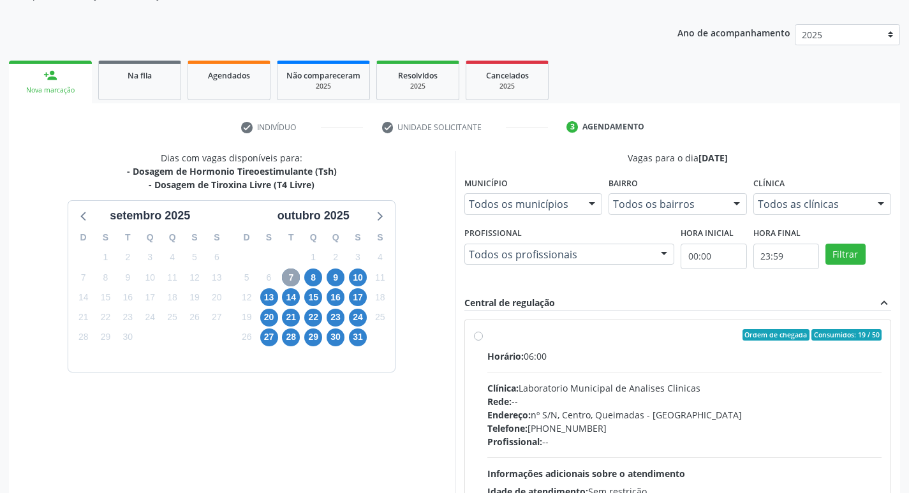
scroll to position [246, 0]
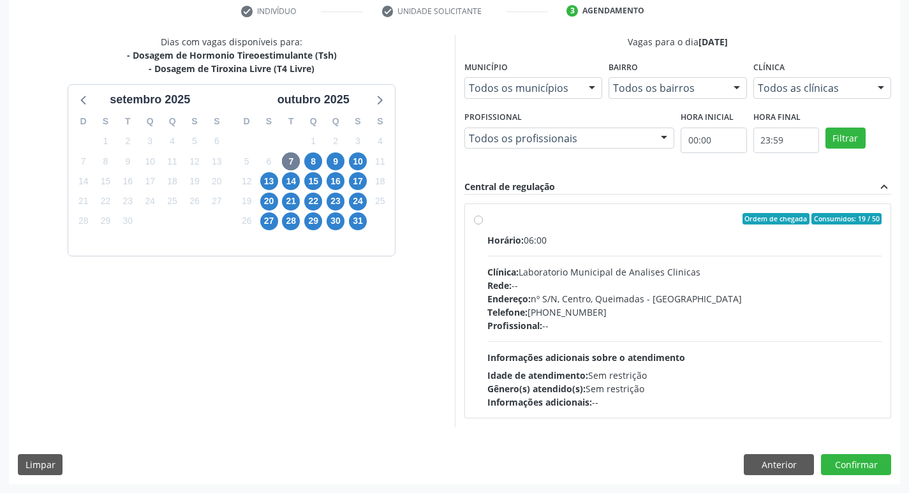
click at [575, 310] on div "Telefone: [PHONE_NUMBER]" at bounding box center [684, 312] width 395 height 13
click at [483, 225] on input "Ordem de chegada Consumidos: 19 / 50 Horário: 06:00 Clínica: Laboratorio Munici…" at bounding box center [478, 218] width 9 height 11
radio input "true"
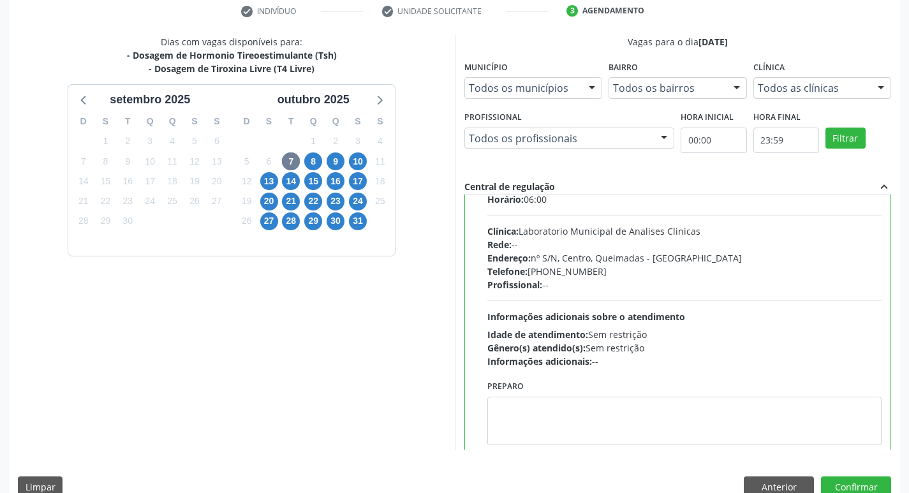
scroll to position [63, 0]
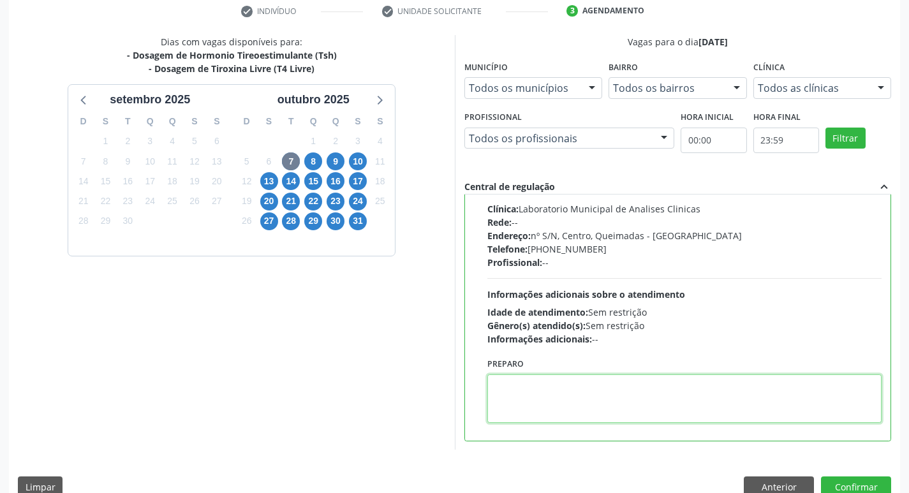
click at [542, 401] on textarea at bounding box center [684, 398] width 395 height 48
paste textarea "IR EM [GEOGRAPHIC_DATA]"
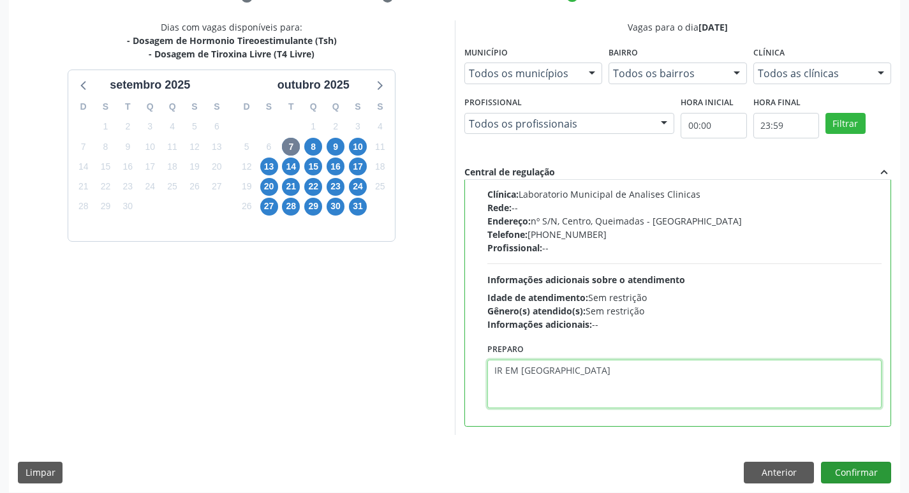
scroll to position [269, 0]
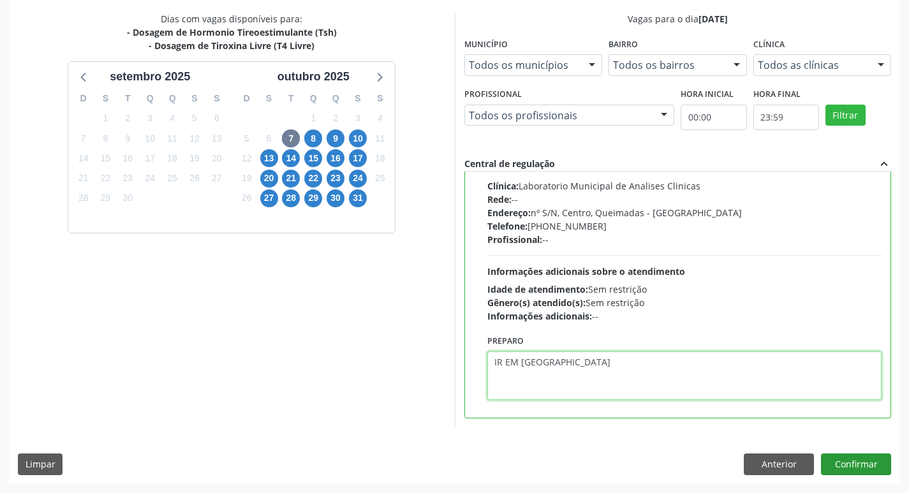
type textarea "IR EM [GEOGRAPHIC_DATA]"
click at [865, 462] on button "Confirmar" at bounding box center [856, 465] width 70 height 22
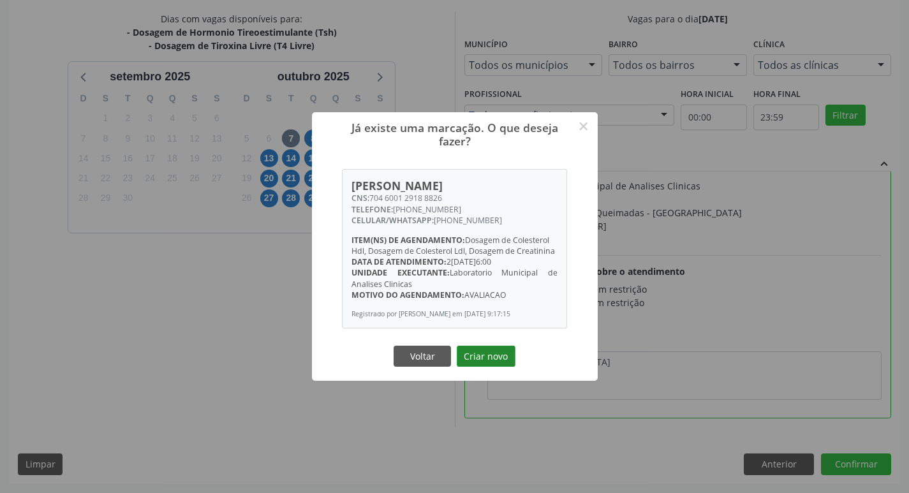
click at [492, 351] on button "Criar novo" at bounding box center [486, 357] width 59 height 22
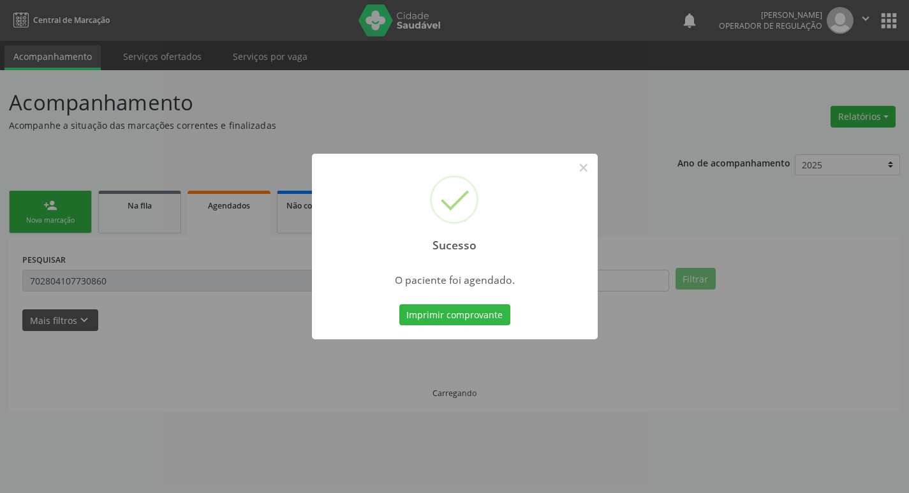
scroll to position [0, 0]
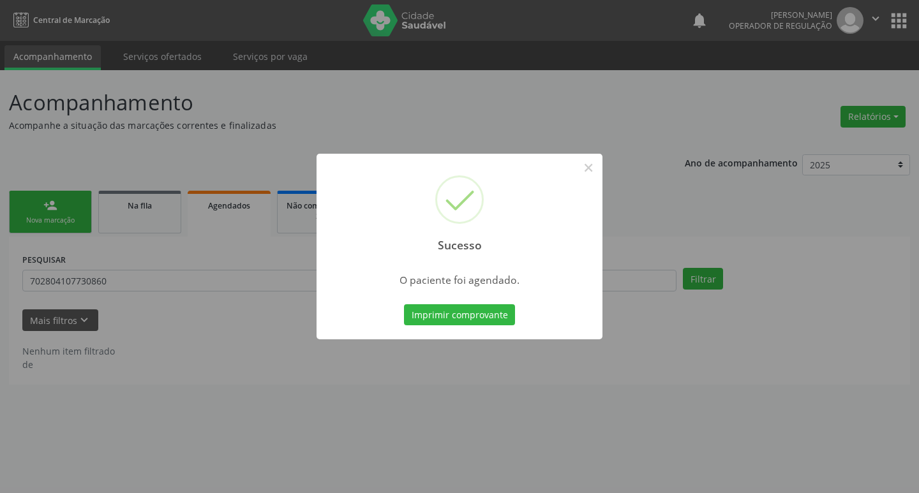
click at [506, 326] on div "Imprimir comprovante Cancel" at bounding box center [459, 315] width 117 height 27
click at [482, 321] on button "Imprimir comprovante" at bounding box center [459, 315] width 111 height 22
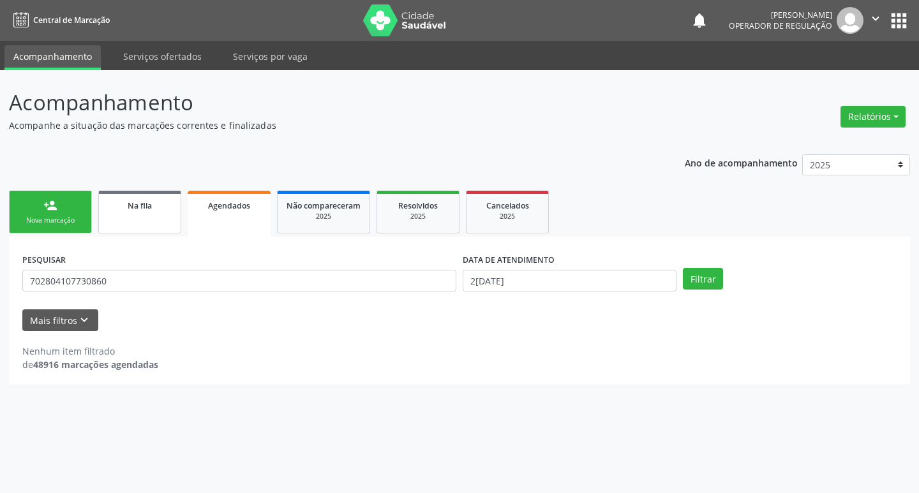
click at [152, 222] on link "Na fila" at bounding box center [139, 212] width 83 height 43
click at [234, 213] on link "Agendados" at bounding box center [229, 214] width 83 height 46
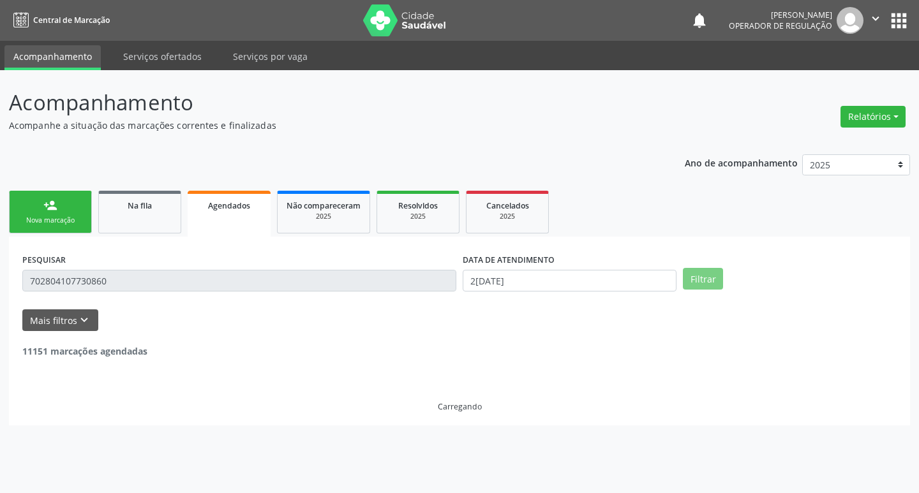
click at [234, 213] on link "Agendados" at bounding box center [229, 214] width 83 height 46
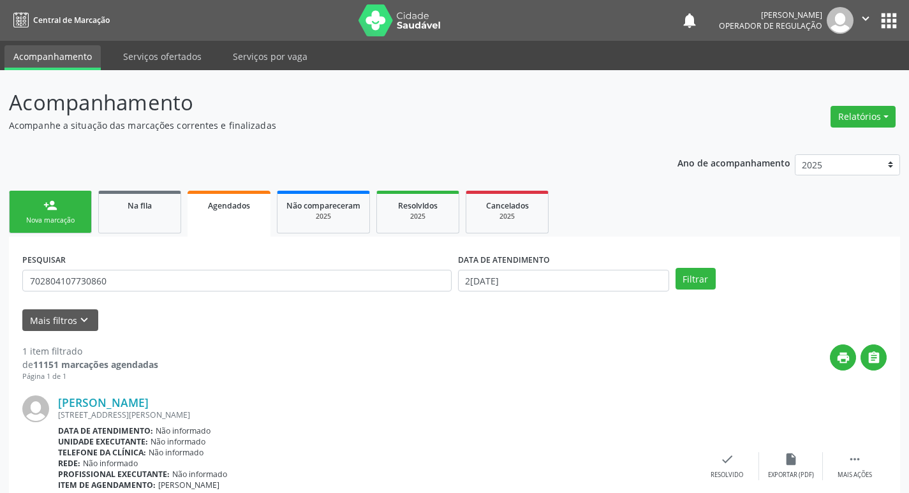
click at [110, 295] on div "PESQUISAR 702804107730860" at bounding box center [237, 275] width 436 height 50
click at [128, 269] on div "PESQUISAR 702804107730860" at bounding box center [237, 275] width 436 height 50
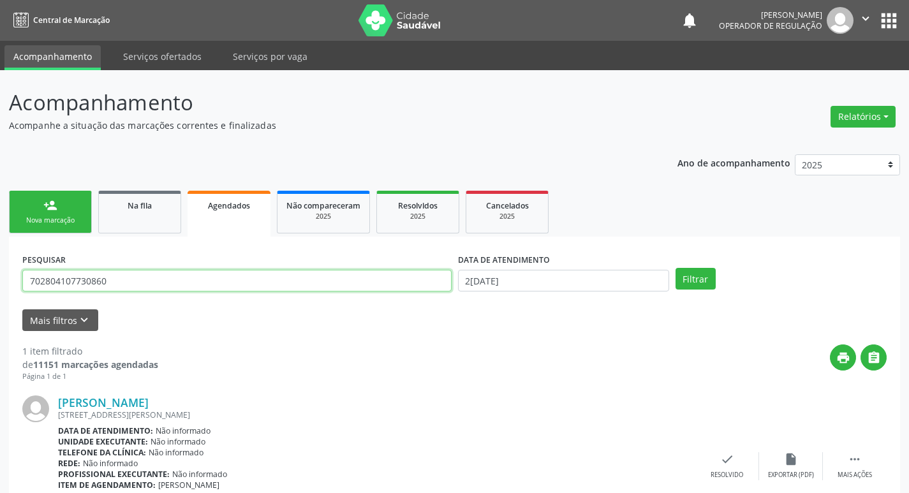
click at [121, 281] on input "702804107730860" at bounding box center [236, 281] width 429 height 22
type input "7"
type input "[PERSON_NAME] DE S"
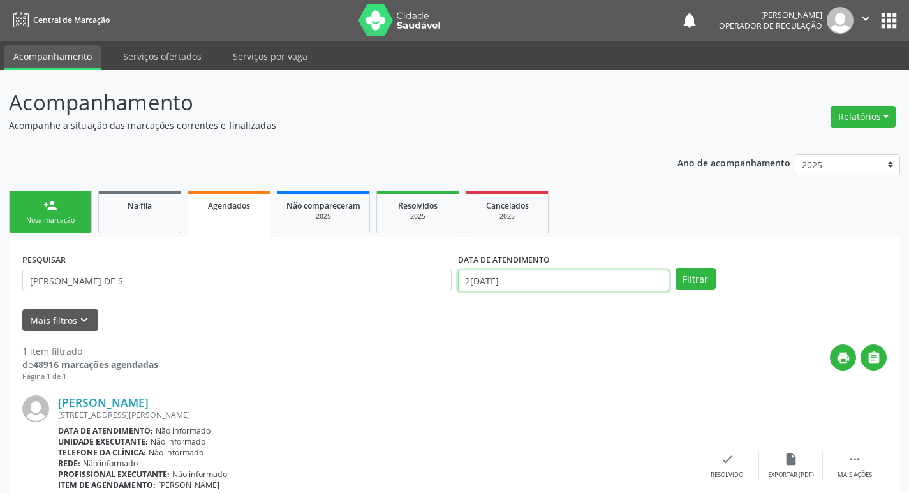
click at [535, 288] on body "Central de Marcação notifications Elizandra Mikely Ramos Operador de regulação …" at bounding box center [454, 246] width 909 height 493
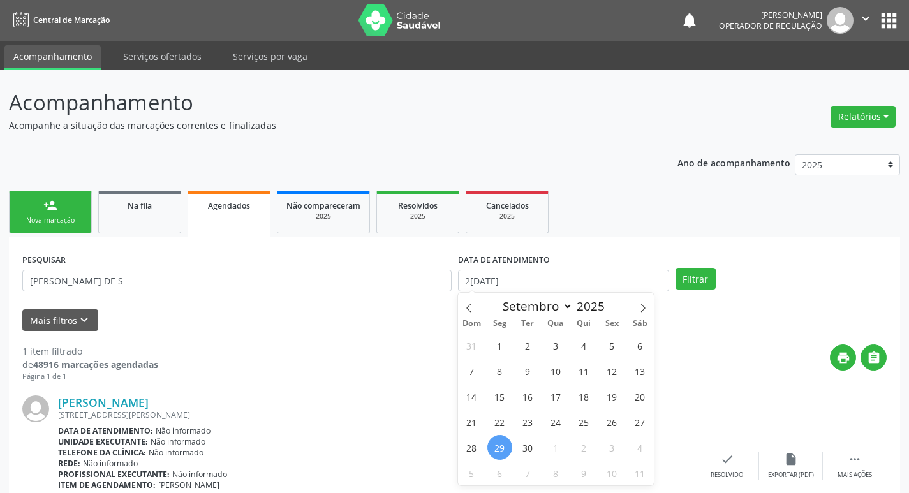
click at [541, 341] on div "31 1 2 3 4 5 6 7 8 9 10 11 12 13 14 15 16 17 18 19 20 21 22 23 24 25 26 27 28 2…" at bounding box center [556, 408] width 196 height 153
click at [545, 341] on span "3" at bounding box center [555, 345] width 25 height 25
type input "03/09/2025"
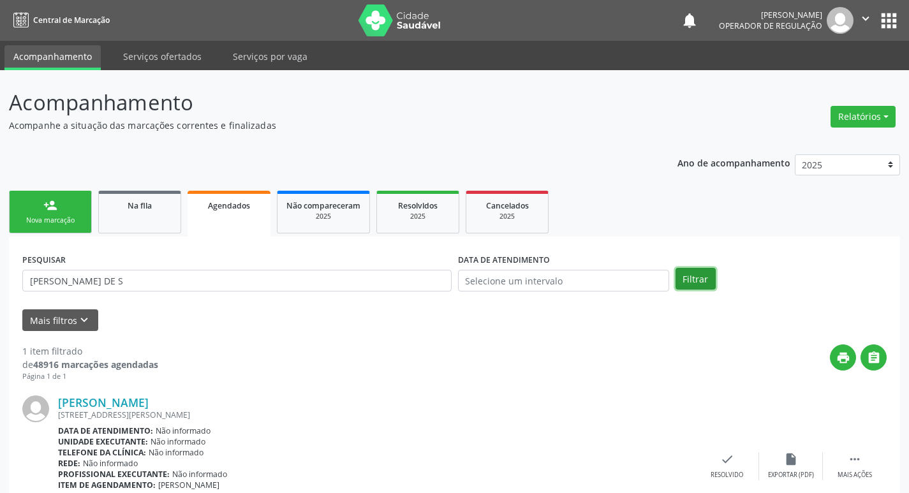
click at [692, 274] on button "Filtrar" at bounding box center [696, 279] width 40 height 22
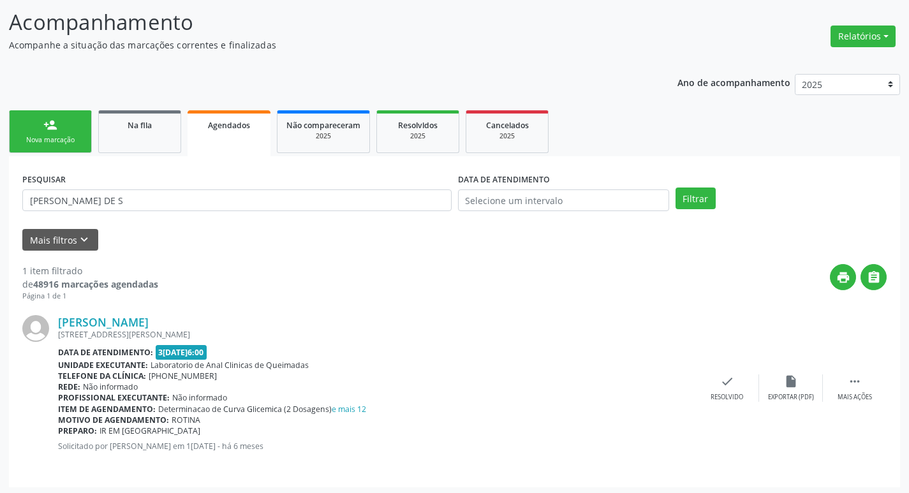
scroll to position [84, 0]
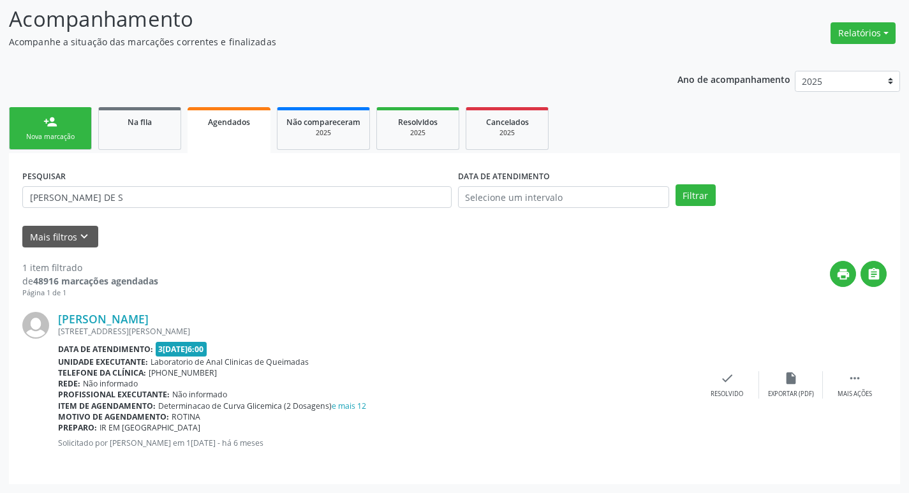
click at [122, 283] on strong "48916 marcações agendadas" at bounding box center [95, 281] width 125 height 12
click at [116, 282] on strong "48916 marcações agendadas" at bounding box center [95, 281] width 125 height 12
click at [71, 236] on button "Mais filtros keyboard_arrow_down" at bounding box center [60, 237] width 76 height 22
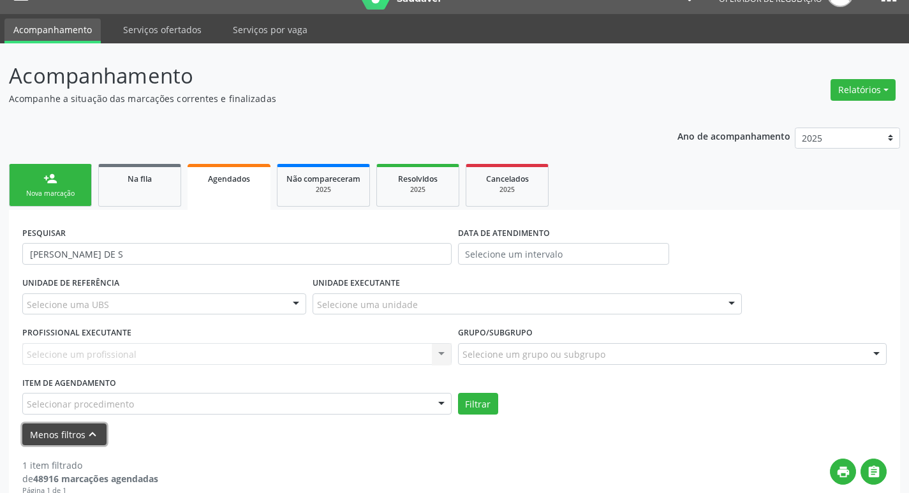
scroll to position [0, 0]
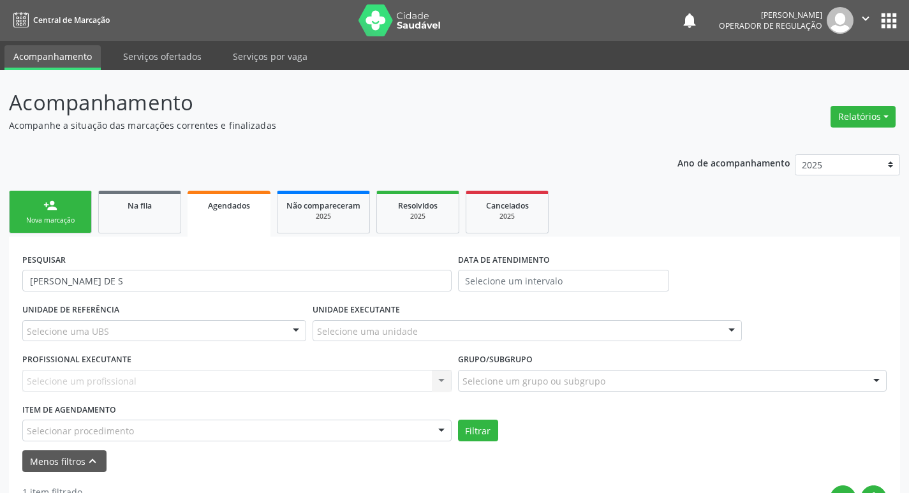
click at [70, 202] on link "person_add Nova marcação" at bounding box center [50, 212] width 83 height 43
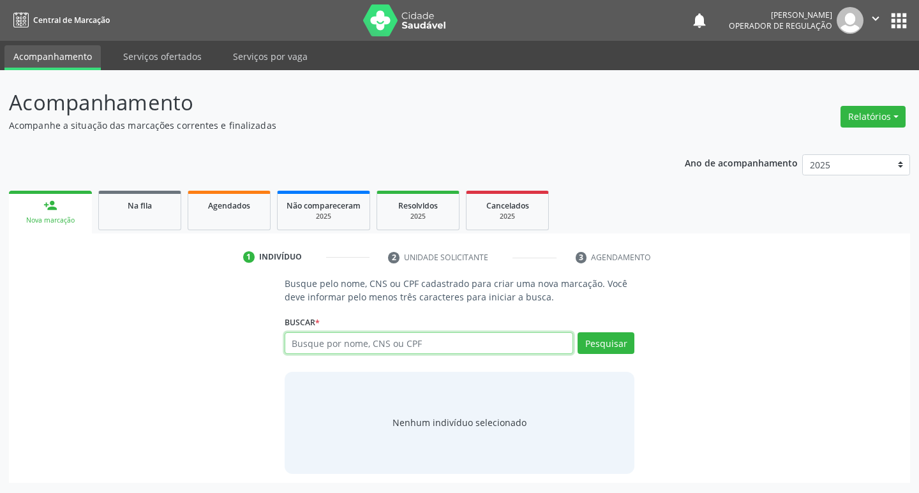
click at [350, 339] on input "text" at bounding box center [428, 343] width 289 height 22
click at [309, 349] on input "text" at bounding box center [428, 343] width 289 height 22
click at [308, 349] on input "text" at bounding box center [428, 343] width 289 height 22
type input "04001682435"
click at [616, 338] on button "Pesquisar" at bounding box center [605, 343] width 57 height 22
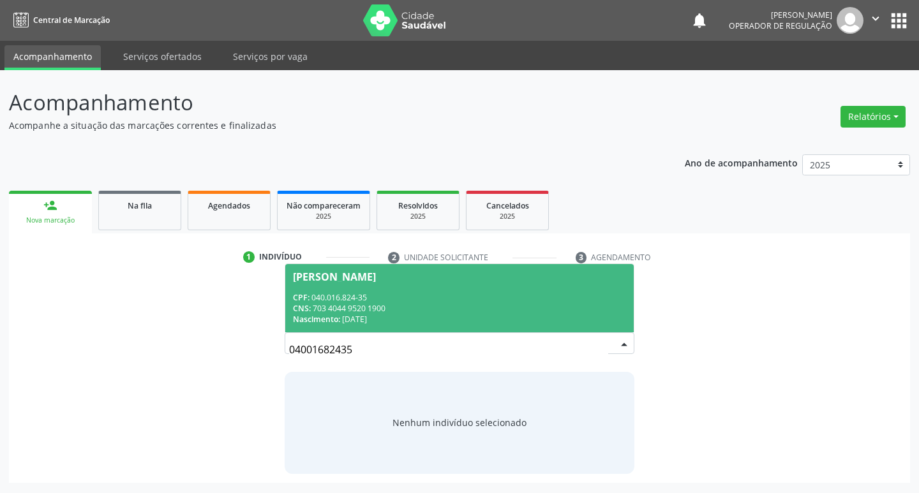
click at [420, 291] on span "Lindevan Lopes da Silva CPF: 040.016.824-35 CNS: 703 4044 9520 1900 Nascimento:…" at bounding box center [459, 298] width 349 height 68
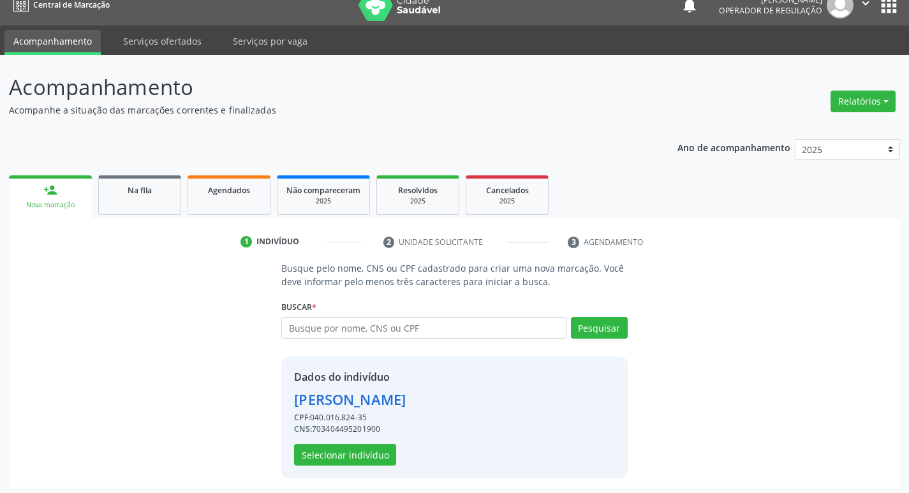
scroll to position [18, 0]
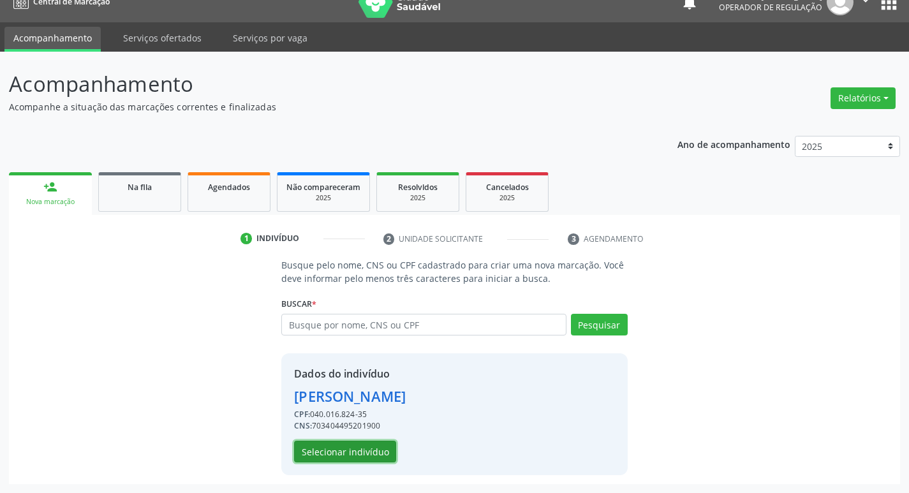
click at [364, 450] on button "Selecionar indivíduo" at bounding box center [345, 452] width 102 height 22
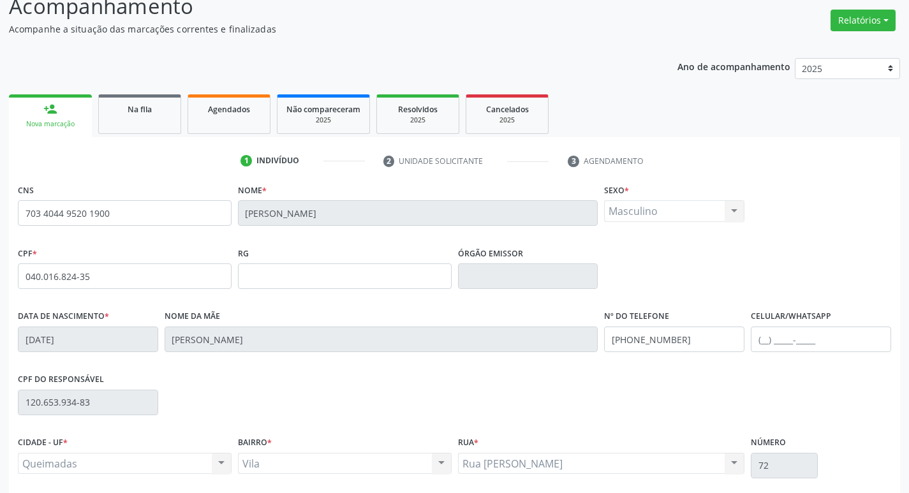
scroll to position [198, 0]
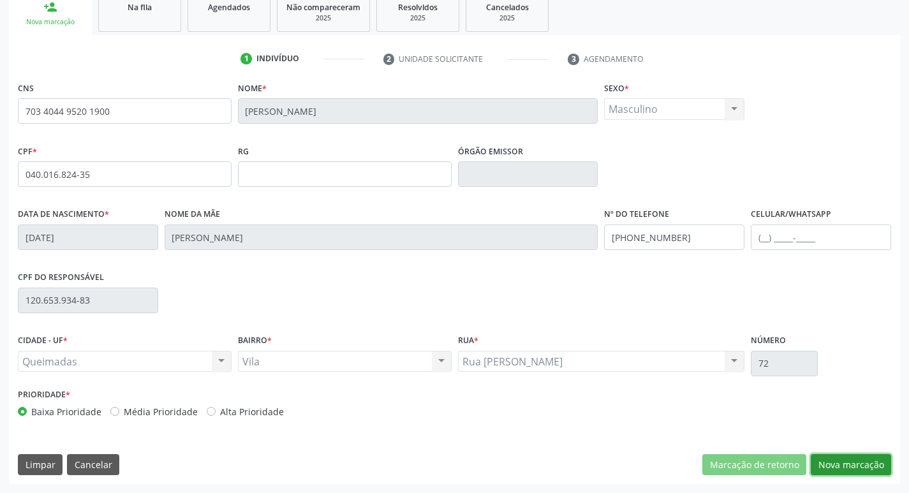
click at [845, 455] on button "Nova marcação" at bounding box center [851, 465] width 80 height 22
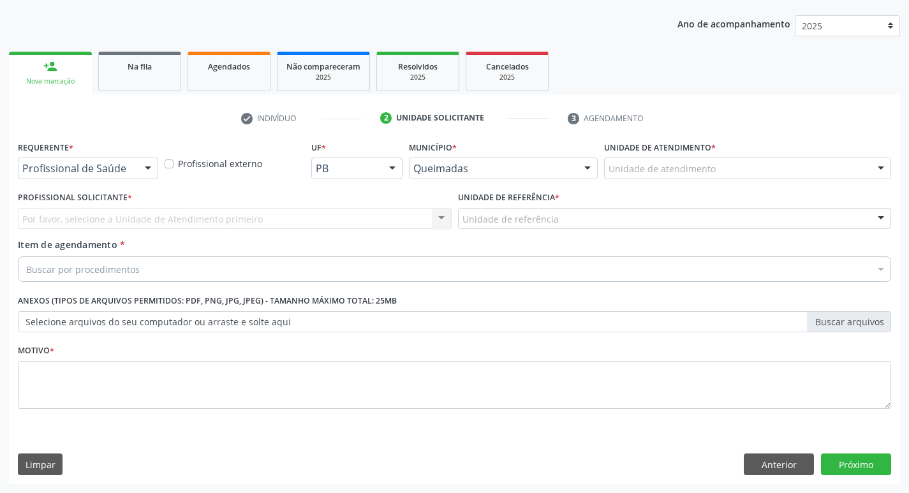
scroll to position [139, 0]
click at [80, 180] on div "Requerente * Profissional de Saúde Profissional de Saúde Paciente Nenhum result…" at bounding box center [88, 163] width 147 height 50
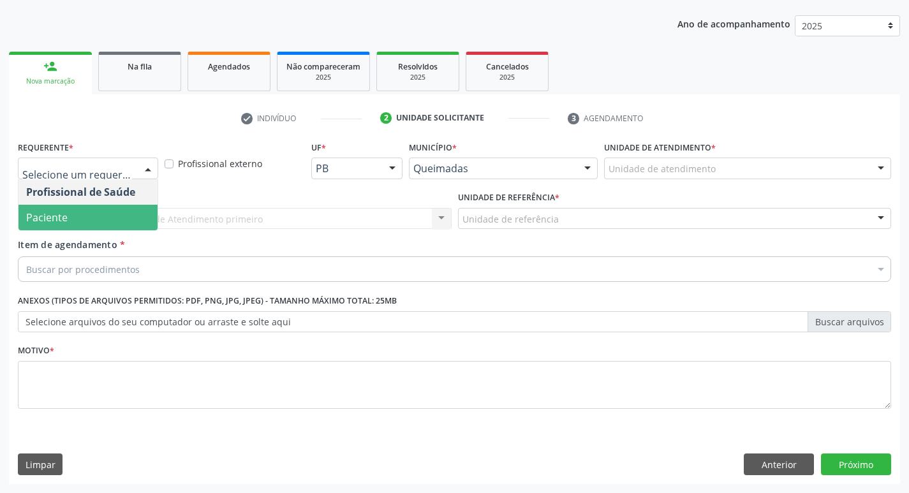
click at [44, 216] on span "Paciente" at bounding box center [46, 217] width 41 height 14
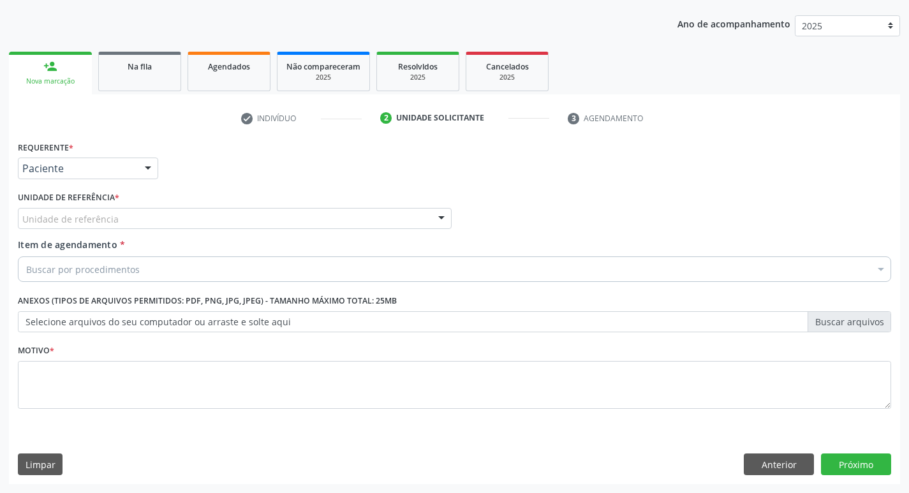
click at [88, 237] on div "Unidade de referência * Unidade de referência UBSF Ligeiro II UBSF Saulo Leal E…" at bounding box center [235, 213] width 440 height 50
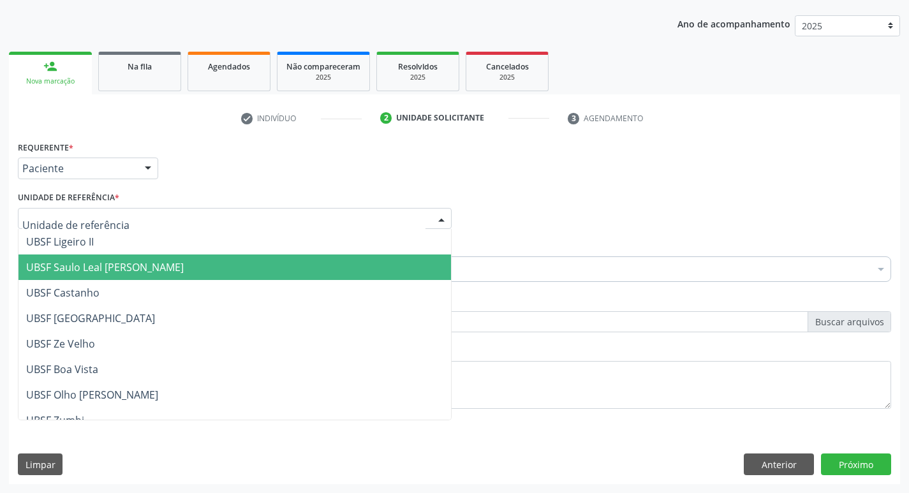
click at [101, 260] on span "UBSF Saulo Leal [PERSON_NAME]" at bounding box center [234, 268] width 432 height 26
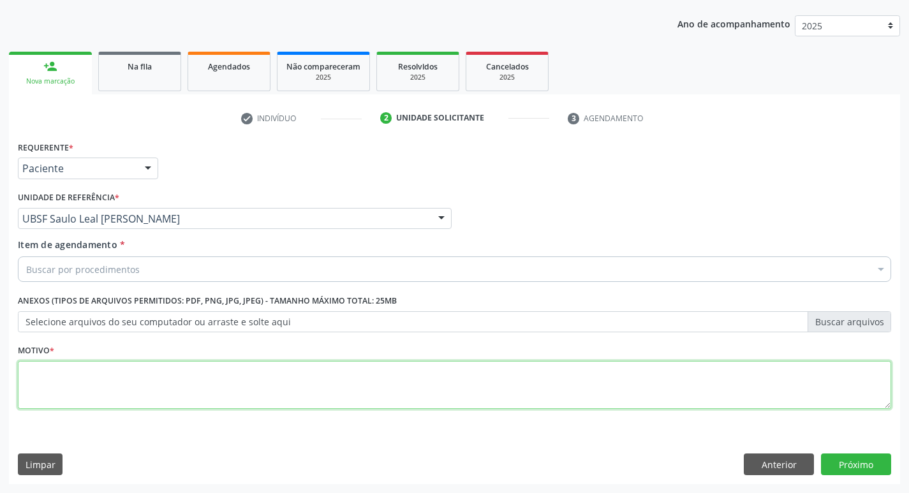
click at [78, 372] on textarea at bounding box center [454, 385] width 873 height 48
type textarea "AVALIACAO"
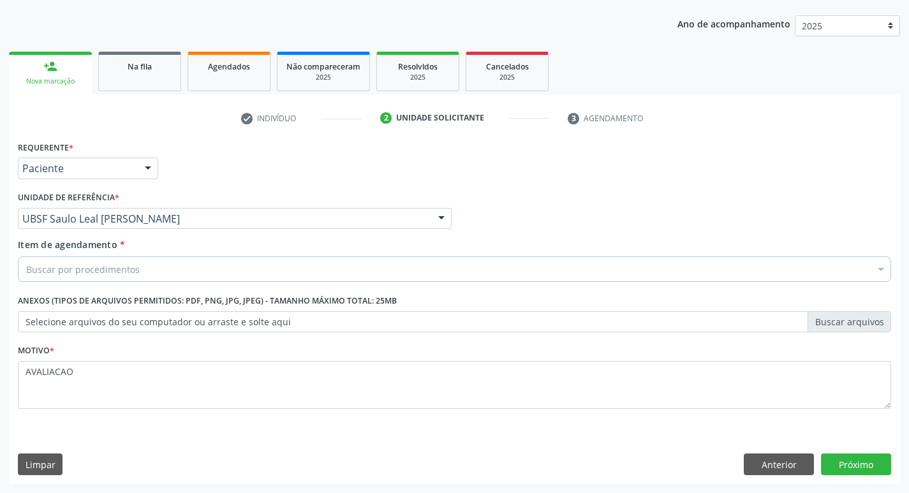
click at [45, 278] on div "Buscar por procedimentos" at bounding box center [454, 269] width 873 height 26
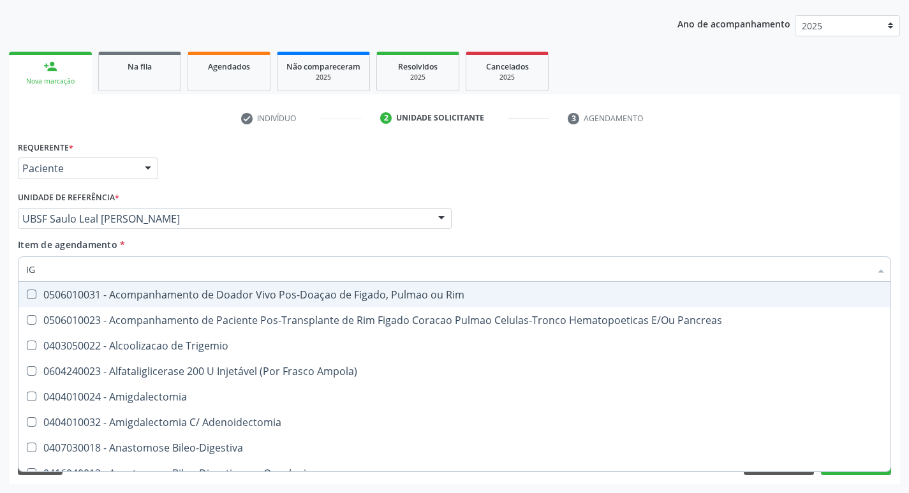
type input "IGM"
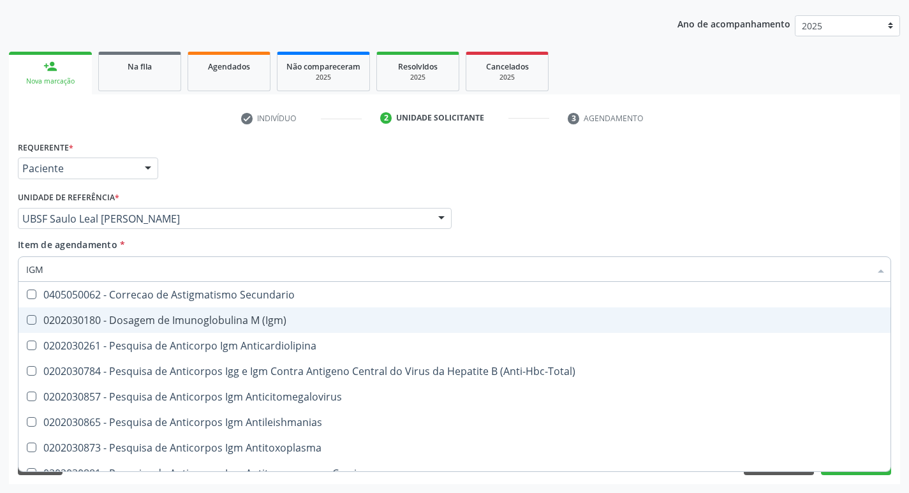
click at [283, 313] on span "0202030180 - Dosagem de Imunoglobulina M (Igm)" at bounding box center [454, 320] width 872 height 26
checkbox \(Igm\) "true"
type input "IG"
checkbox \(Igm\) "false"
checkbox \(Parvovirose\) "true"
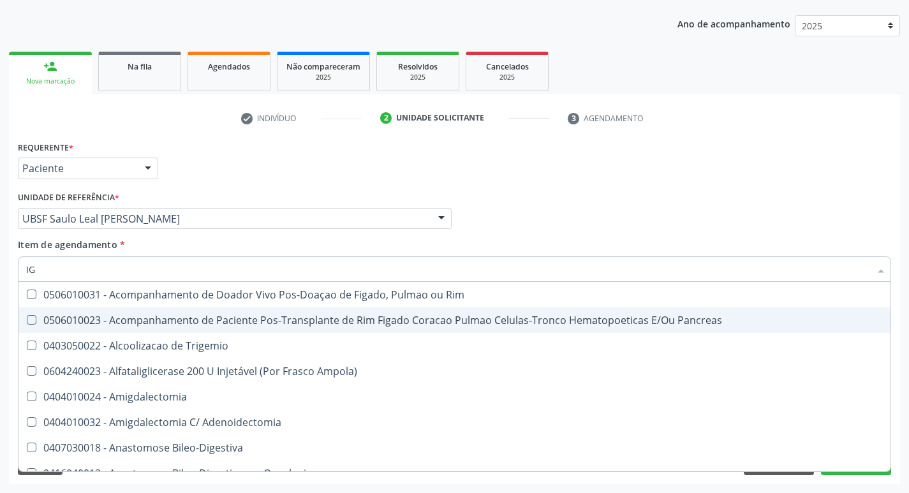
type input "IGG"
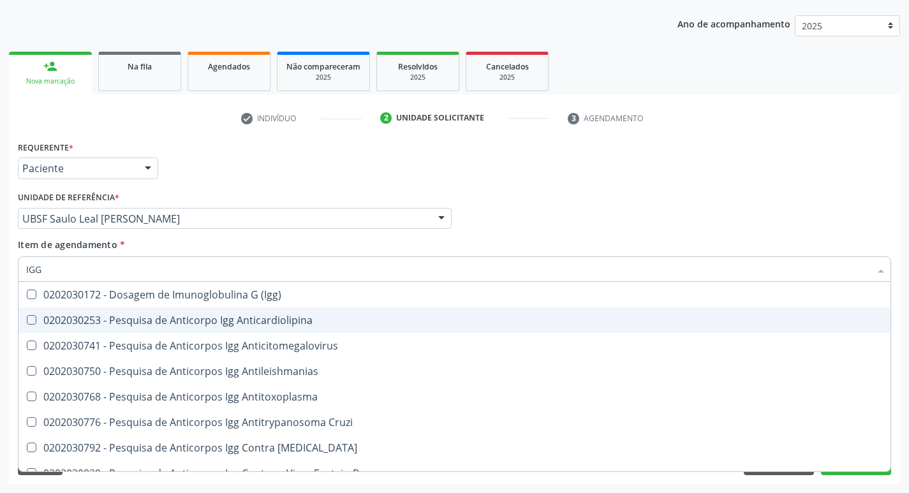
click at [284, 304] on span "0202030172 - Dosagem de Imunoglobulina G (Igg)" at bounding box center [454, 295] width 872 height 26
checkbox \(Igg\) "true"
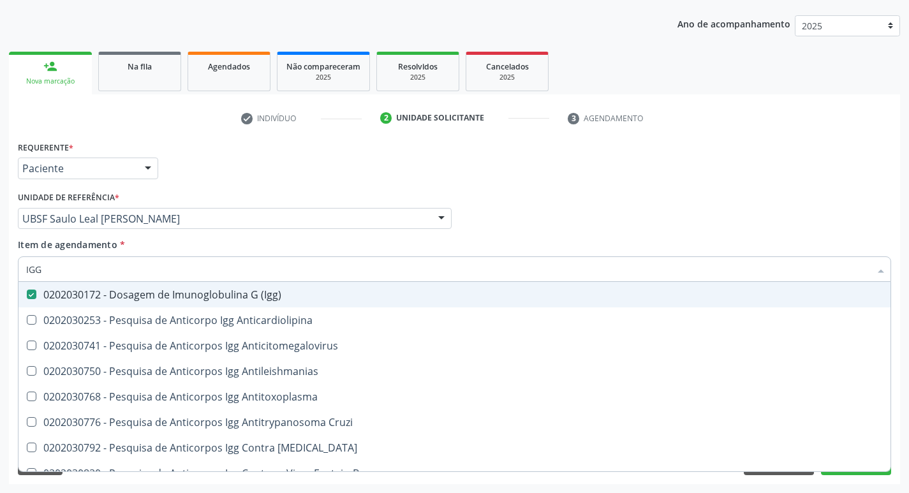
type input "IG"
checkbox \(Igg\) "false"
type input "I"
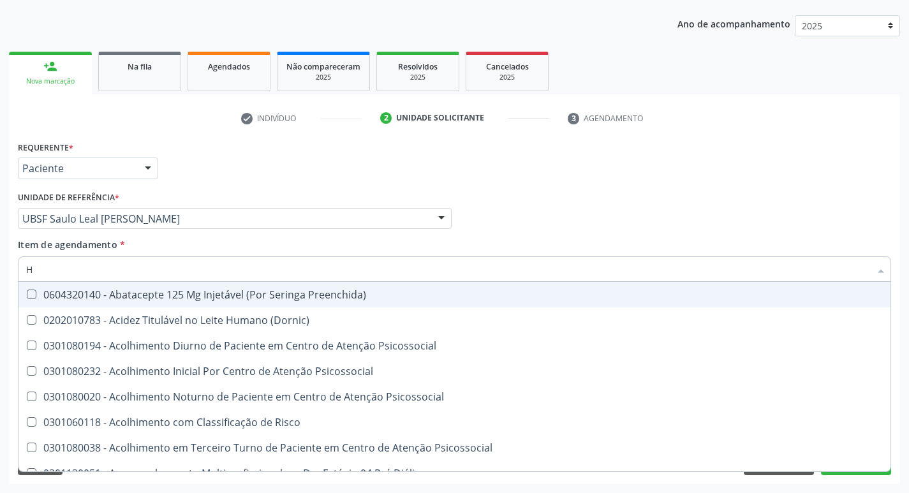
type input "HEMOGR"
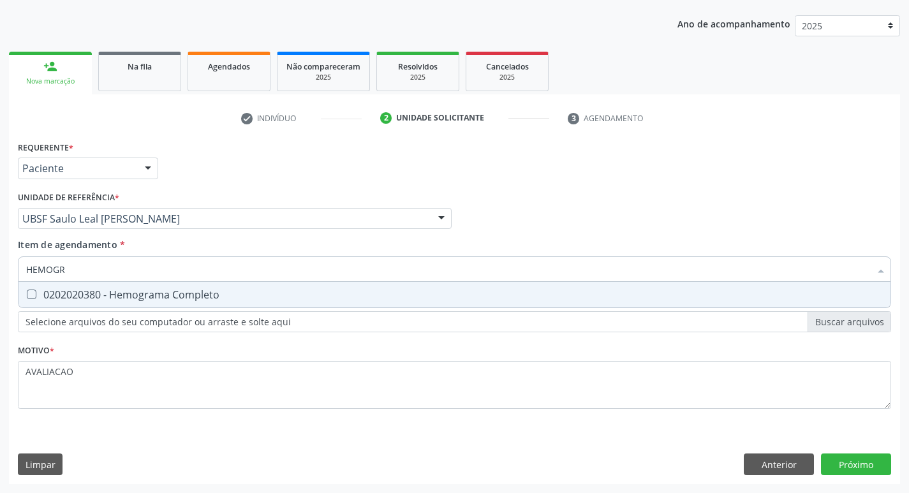
click at [160, 298] on div "0202020380 - Hemograma Completo" at bounding box center [454, 295] width 857 height 10
checkbox Completo "true"
type input "HEMOG"
checkbox Completo "false"
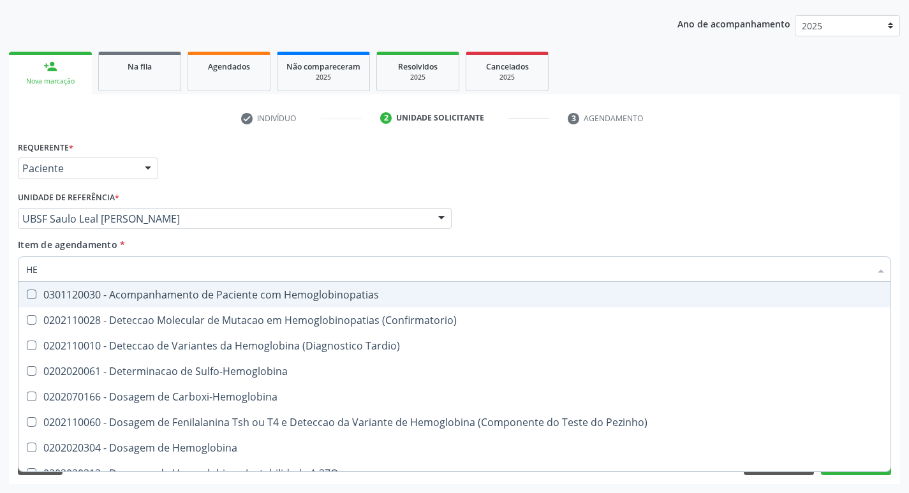
type input "H"
checkbox Completo "false"
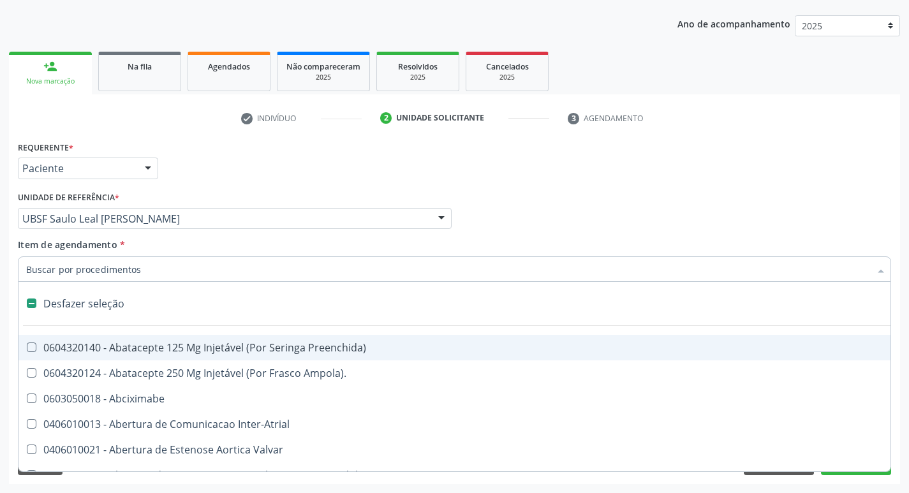
type input "U"
checkbox Colecistectomia "true"
checkbox Videolaparoscopica "true"
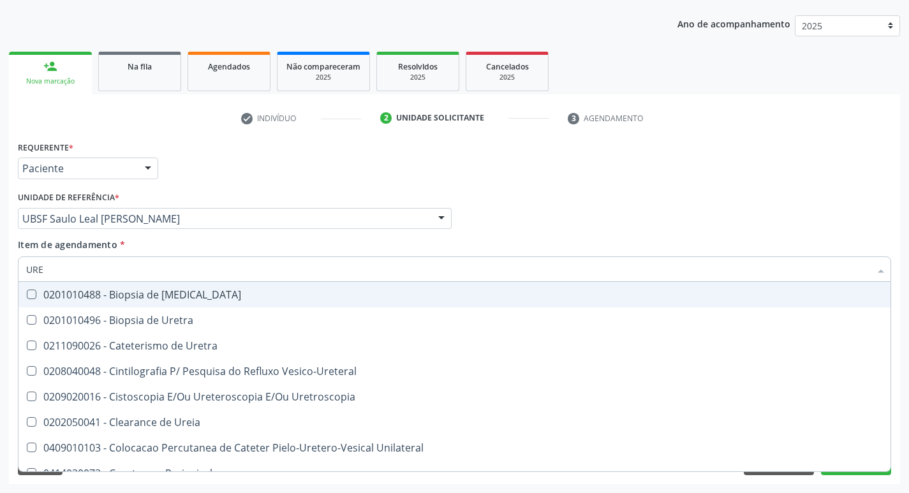
type input "UREI"
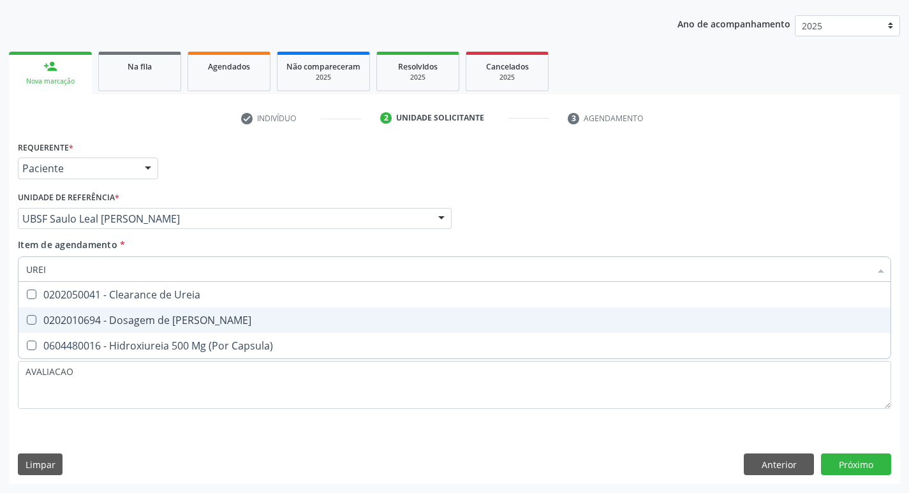
click at [187, 320] on div "0202010694 - Dosagem de Ureia" at bounding box center [454, 320] width 857 height 10
checkbox Ureia "true"
type input "URE"
checkbox Ureia "false"
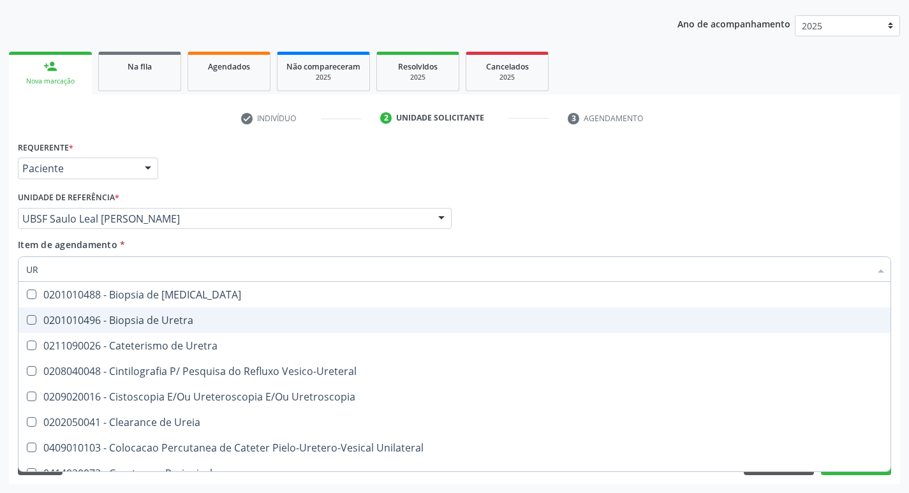
type input "U"
type input "C"
checkbox Ureia "false"
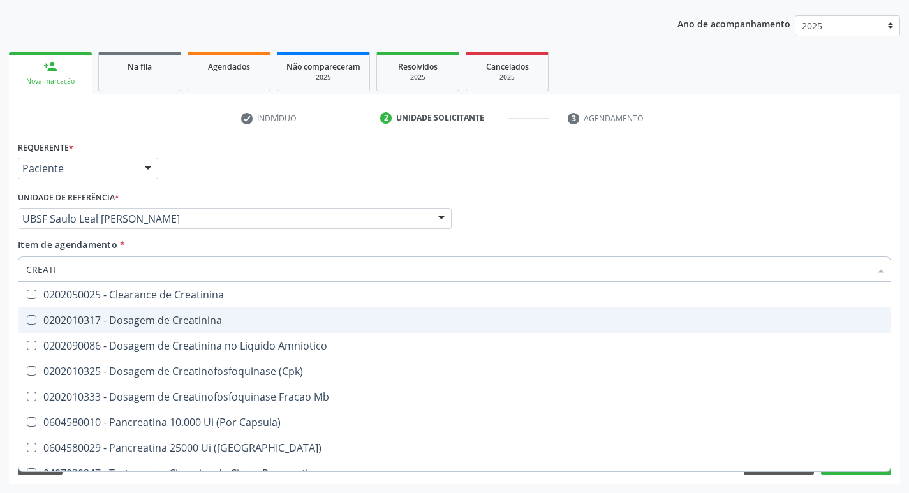
type input "CREATIN"
click at [189, 320] on div "0202010317 - Dosagem de Creatinina" at bounding box center [454, 320] width 857 height 10
checkbox Creatinina "true"
type input "C"
type input "T"
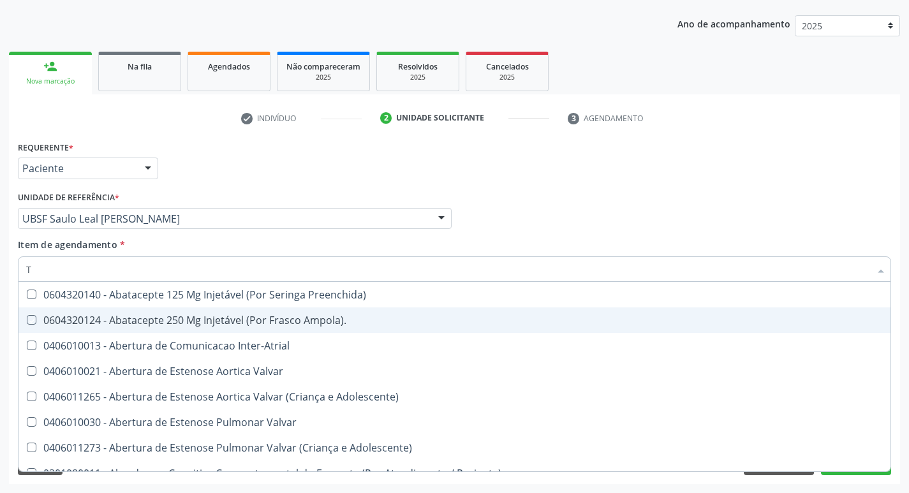
checkbox Ampola\)\ "false"
checkbox Inter-Atrial "false"
type input "TG"
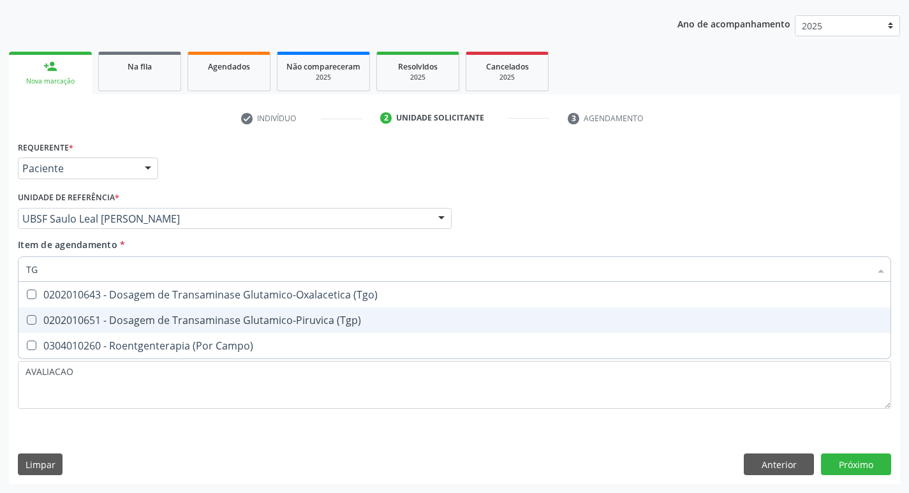
click at [189, 320] on div "0202010651 - Dosagem de Transaminase Glutamico-Piruvica (Tgp)" at bounding box center [454, 320] width 857 height 10
checkbox \(Tgp\) "true"
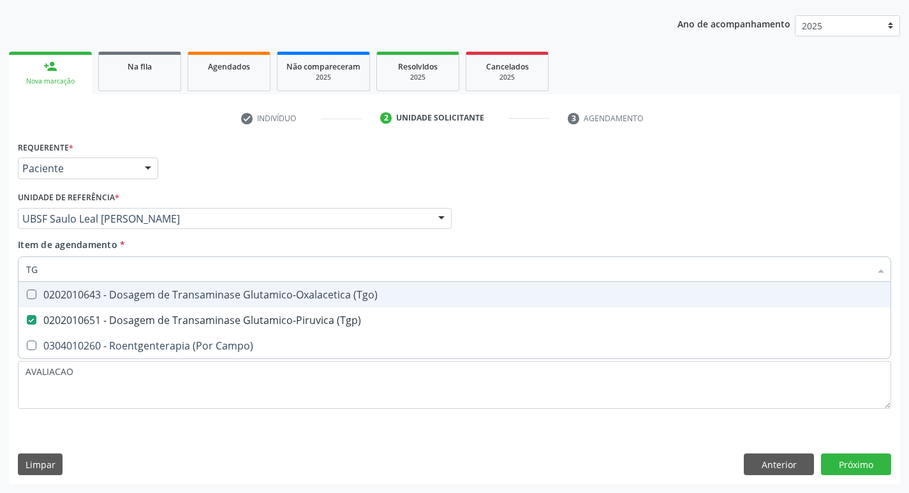
click at [182, 297] on div "0202010643 - Dosagem de Transaminase Glutamico-Oxalacetica (Tgo)" at bounding box center [454, 295] width 857 height 10
checkbox \(Tgo\) "true"
type input "T"
checkbox \(Tgo\) "false"
checkbox \(Tgp\) "false"
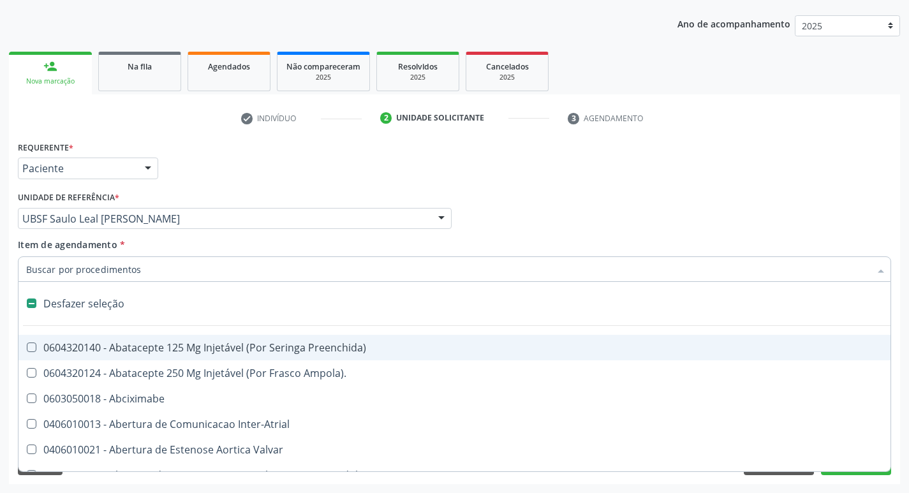
type input "V"
checkbox Cornea "true"
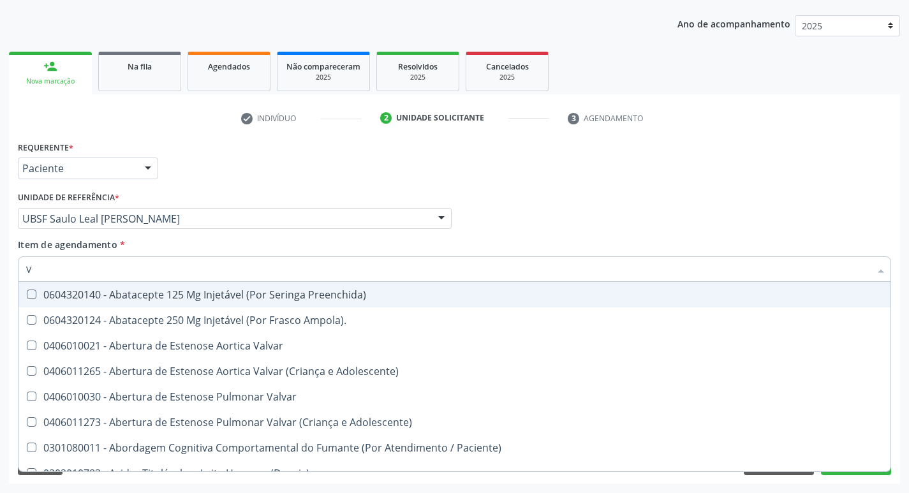
checkbox \(Tgp\) "false"
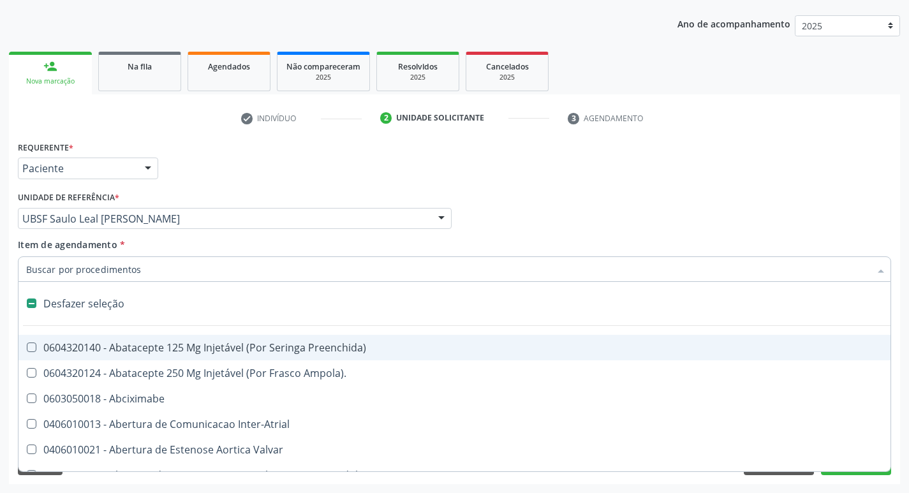
type input "B"
checkbox Transplantes "true"
checkbox Coclear "true"
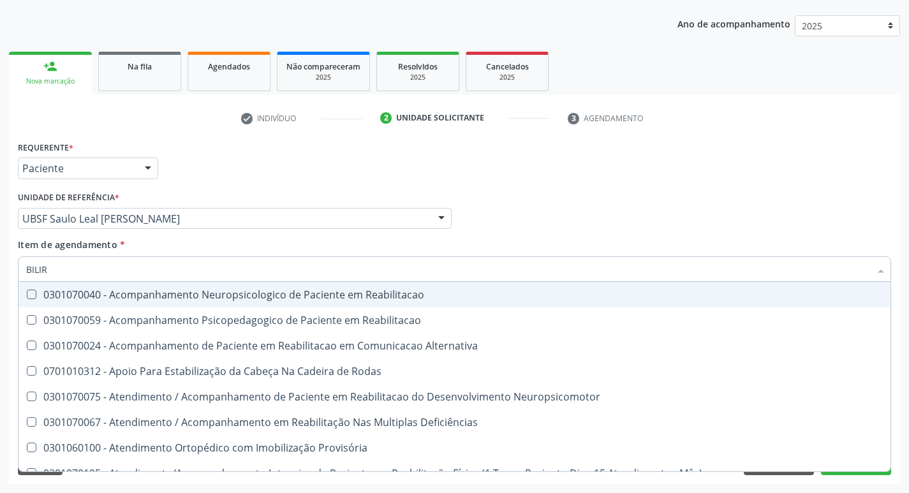
type input "BILIRR"
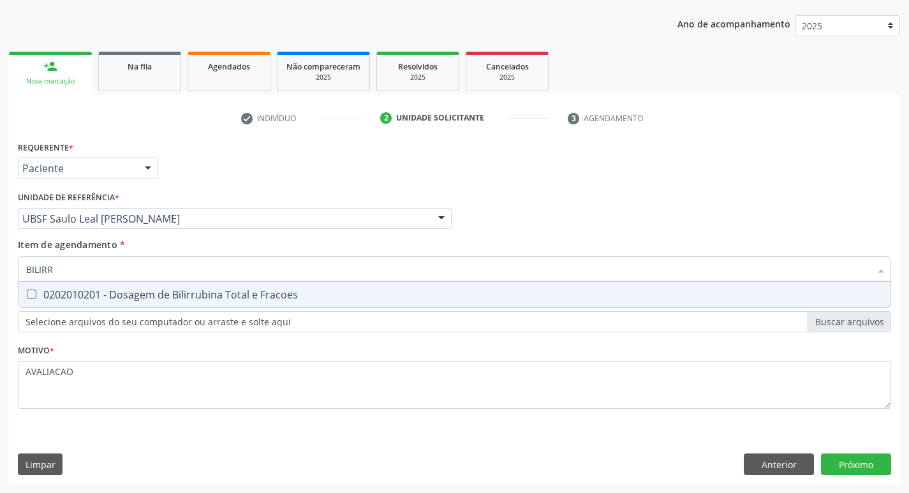
click at [182, 297] on div "0202010201 - Dosagem de Bilirrubina Total e Fracoes" at bounding box center [454, 295] width 857 height 10
checkbox Fracoes "true"
type input "B"
checkbox Fracoes "false"
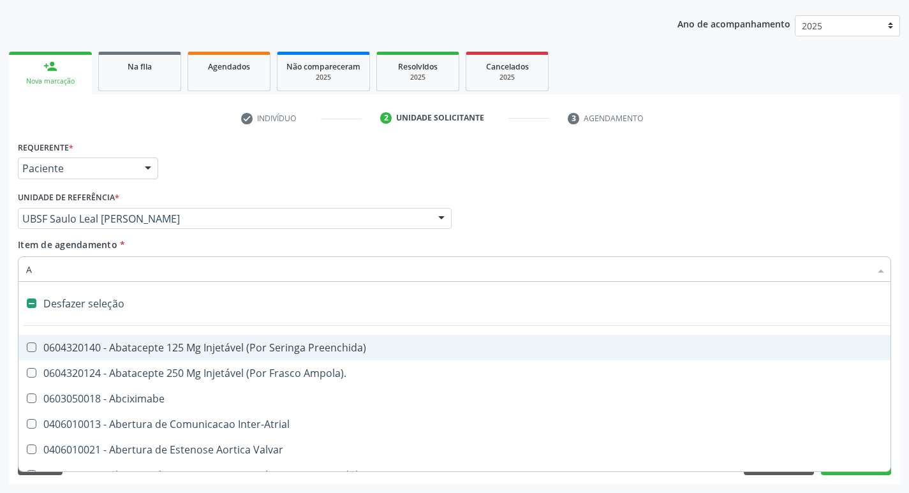
type input "AL"
checkbox Puncao "true"
checkbox Revestido\) "true"
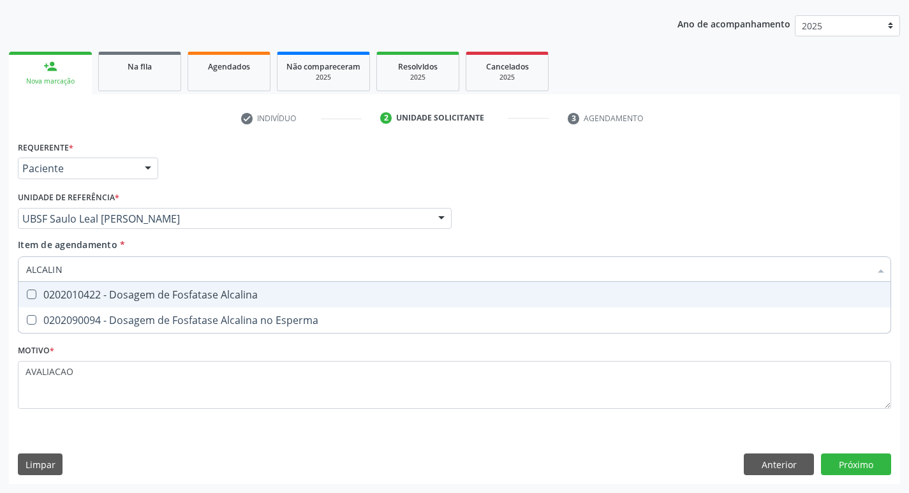
type input "ALCALINA"
click at [182, 297] on div "0202010422 - Dosagem de Fosfatase Alcalina" at bounding box center [454, 295] width 857 height 10
checkbox Alcalina "true"
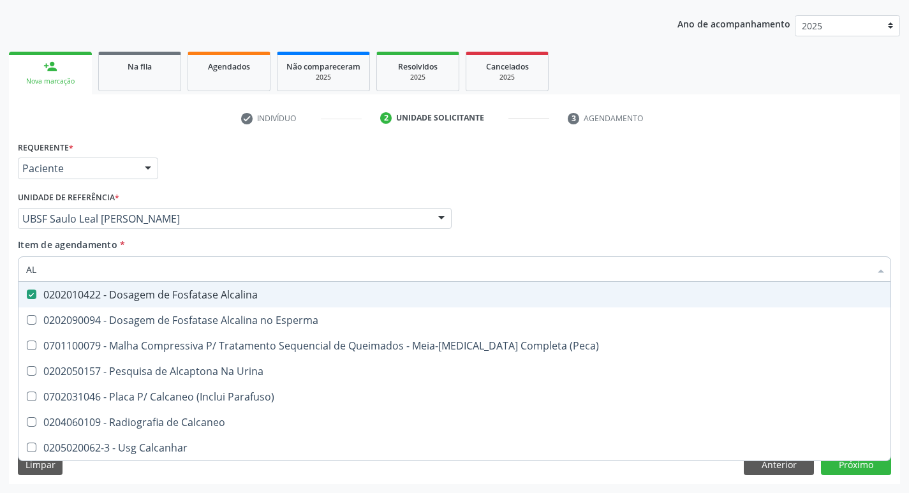
type input "A"
checkbox Alcalina "false"
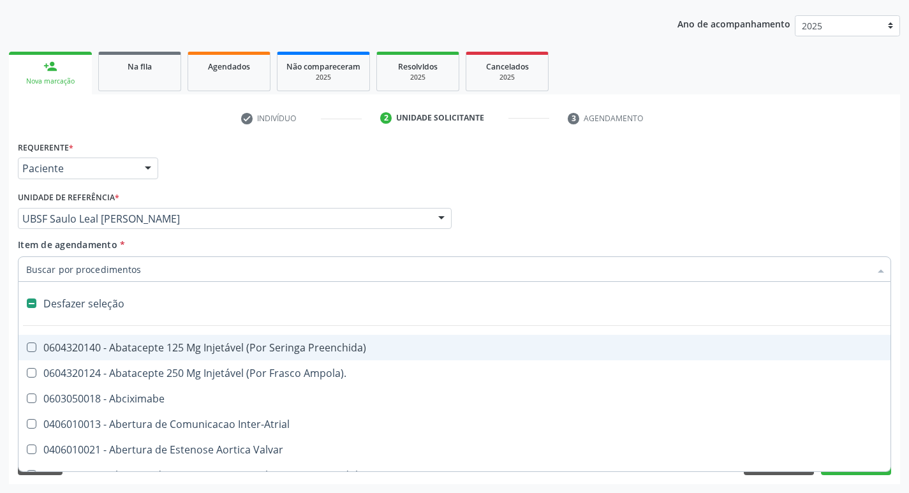
type input "G"
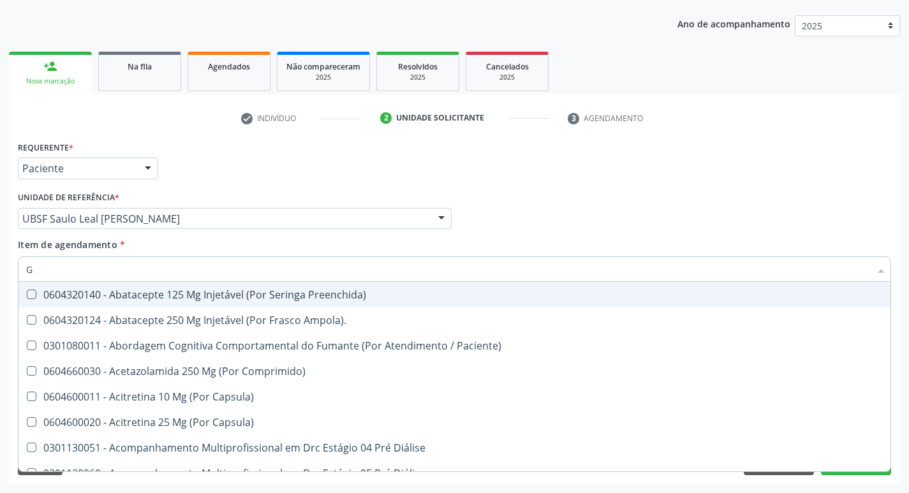
checkbox Fracoes "true"
checkbox Creatinina "true"
checkbox Alcalina "true"
checkbox \(Igg\) "true"
checkbox \(Igm\) "true"
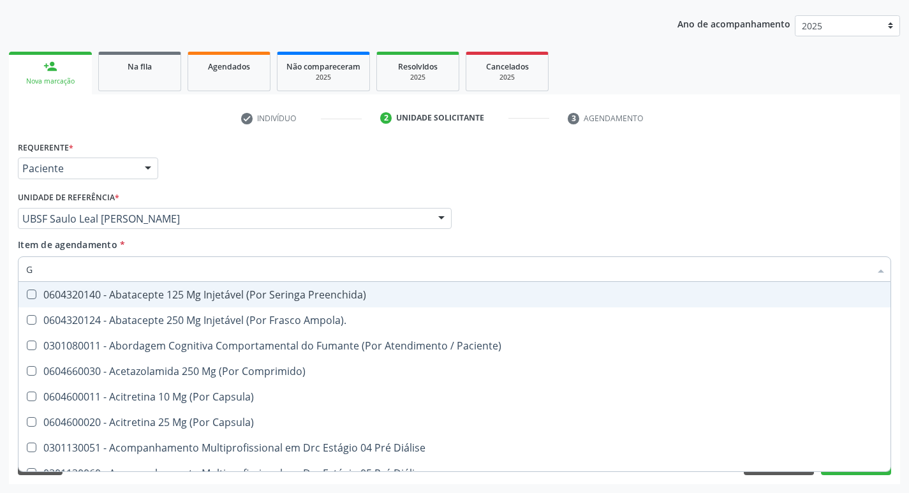
checkbox \(Tgo\) "true"
checkbox \(Tgp\) "true"
checkbox Ureia "true"
checkbox Completo "true"
type input "GAMA"
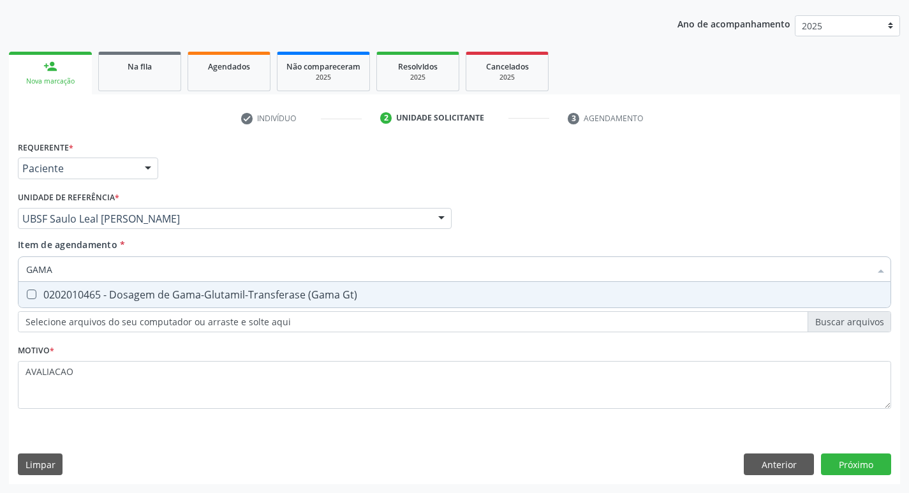
click at [240, 298] on div "0202010465 - Dosagem de Gama-Glutamil-Transferase (Gama Gt)" at bounding box center [454, 295] width 857 height 10
checkbox Gt\) "true"
click at [864, 471] on div "Requerente * Paciente Profissional de Saúde Paciente Nenhum resultado encontrad…" at bounding box center [454, 311] width 891 height 346
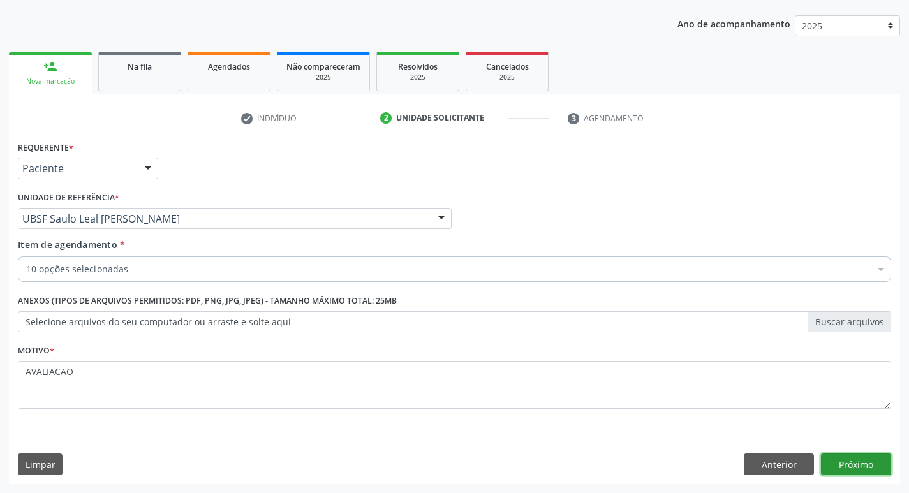
click at [842, 462] on button "Próximo" at bounding box center [856, 465] width 70 height 22
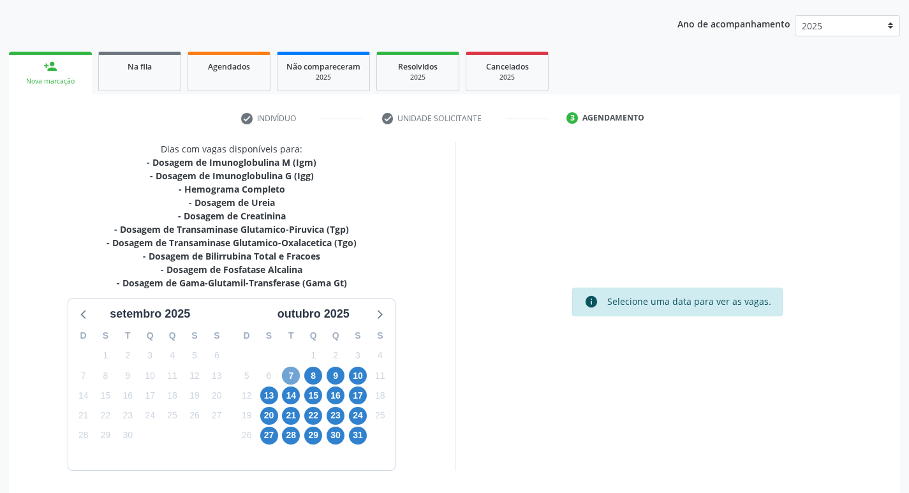
click at [287, 376] on span "7" at bounding box center [291, 376] width 18 height 18
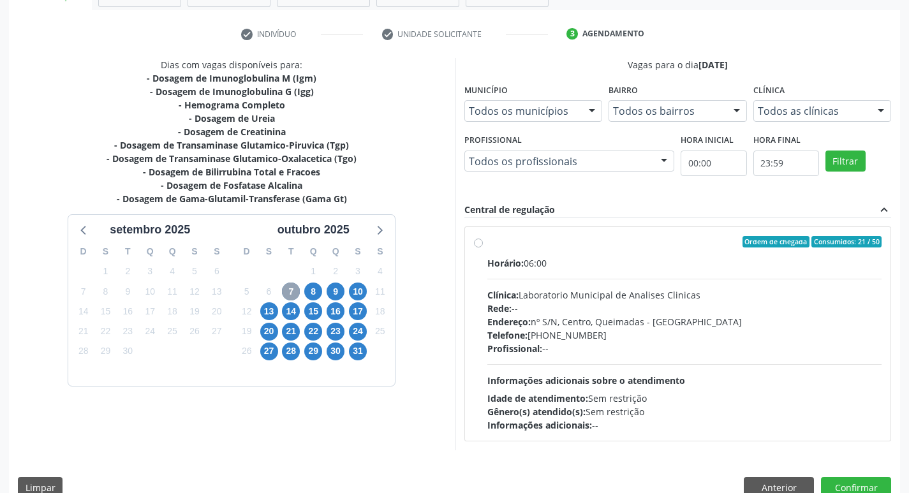
scroll to position [246, 0]
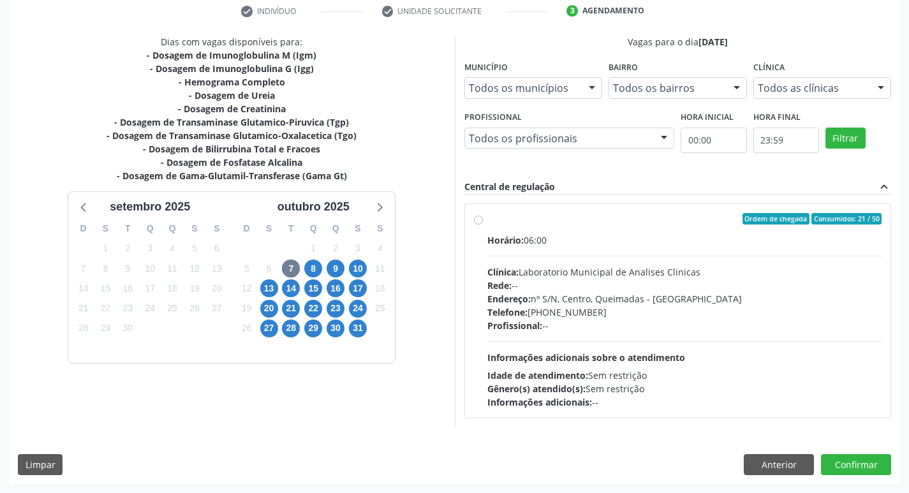
click at [619, 290] on div "Rede: --" at bounding box center [684, 285] width 395 height 13
click at [483, 225] on input "Ordem de chegada Consumidos: 21 / 50 Horário: 06:00 Clínica: Laboratorio Munici…" at bounding box center [478, 218] width 9 height 11
radio input "true"
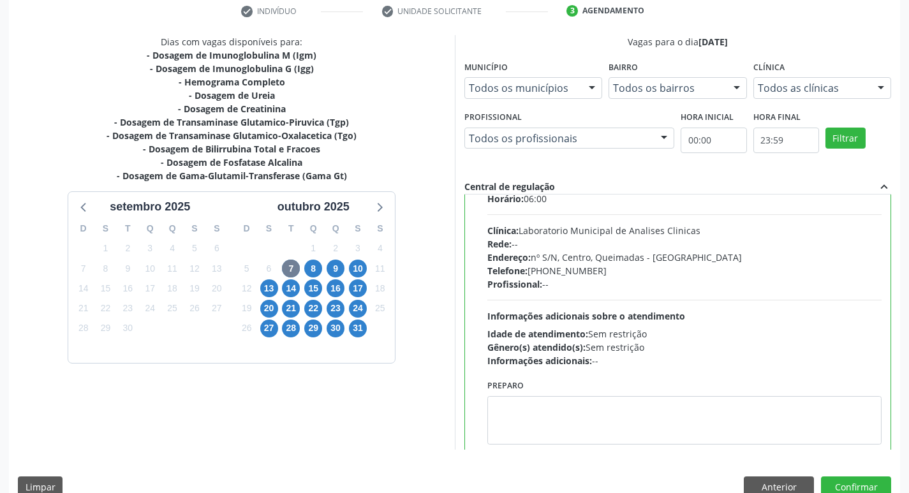
scroll to position [63, 0]
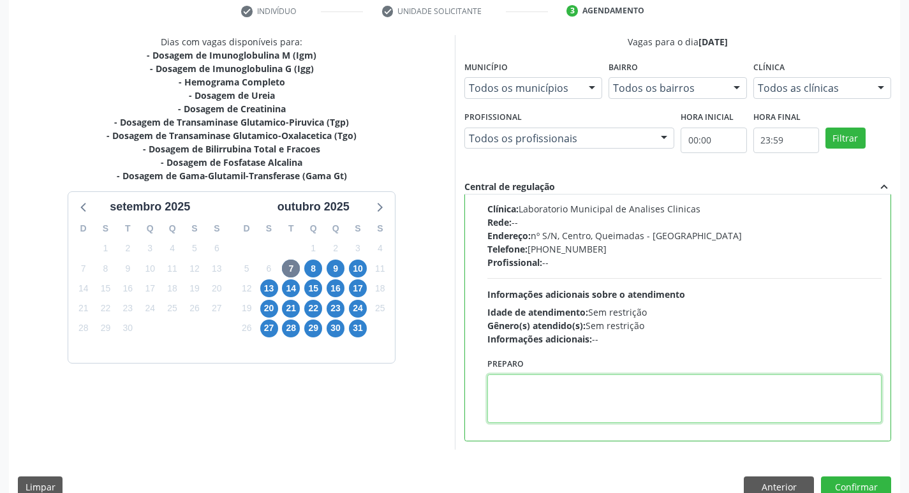
click at [551, 393] on textarea at bounding box center [684, 398] width 395 height 48
paste textarea "IR EM [GEOGRAPHIC_DATA]"
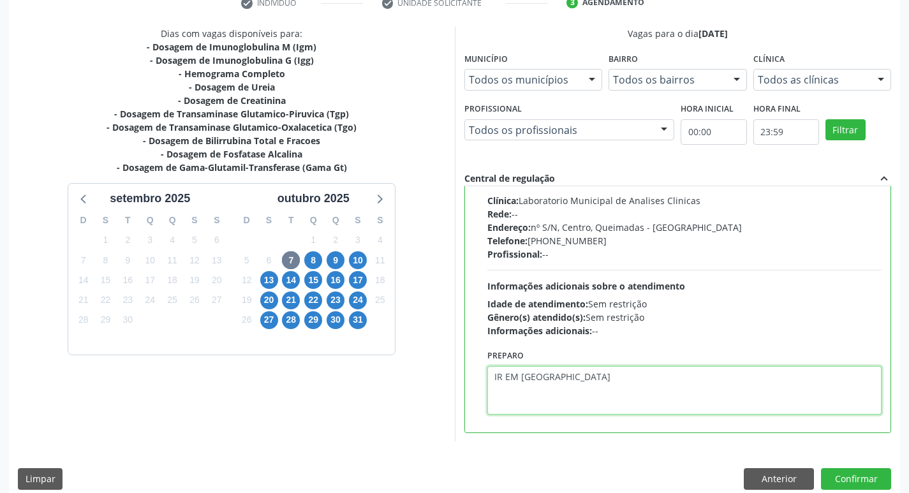
scroll to position [269, 0]
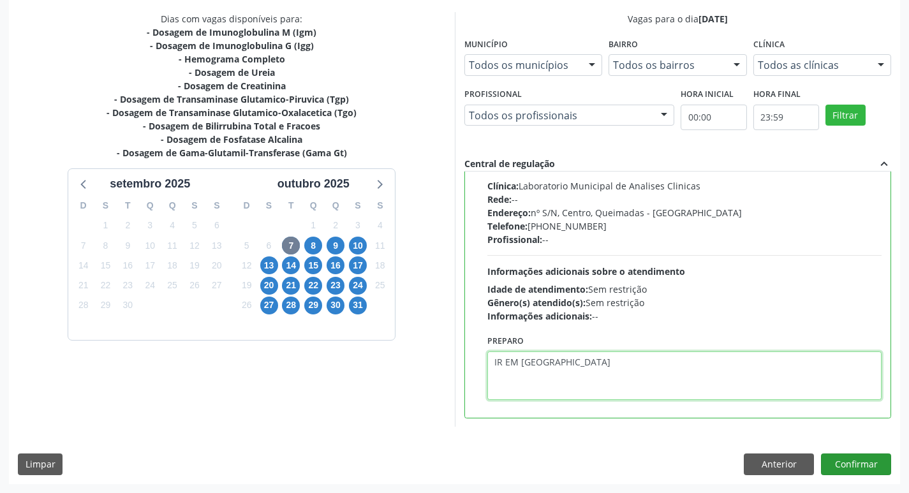
type textarea "IR EM [GEOGRAPHIC_DATA]"
click at [839, 466] on button "Confirmar" at bounding box center [856, 465] width 70 height 22
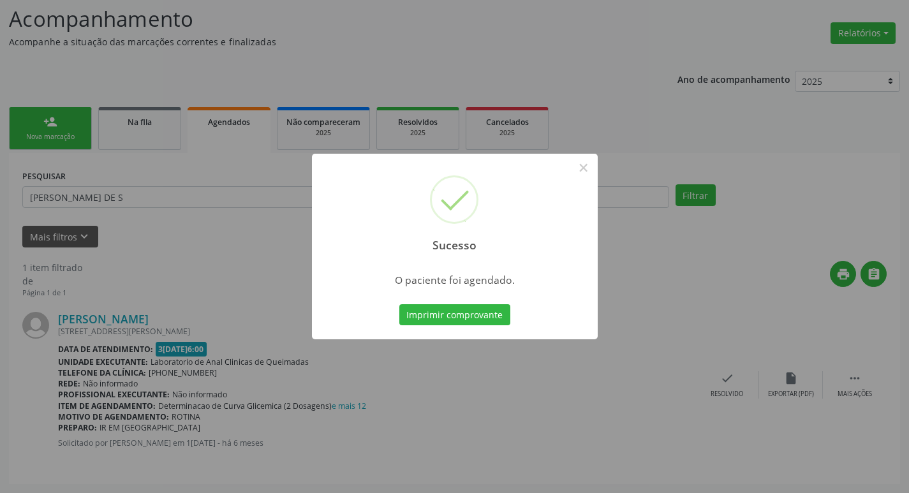
scroll to position [0, 0]
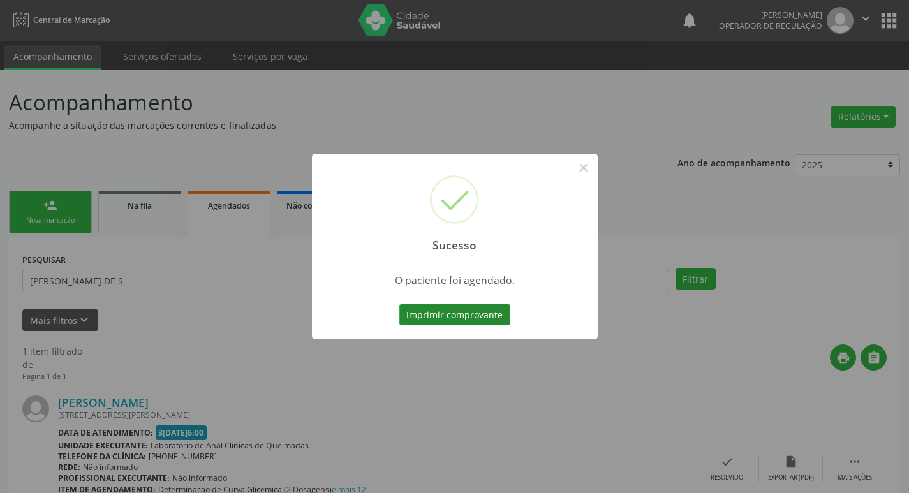
click at [468, 323] on button "Imprimir comprovante" at bounding box center [454, 315] width 111 height 22
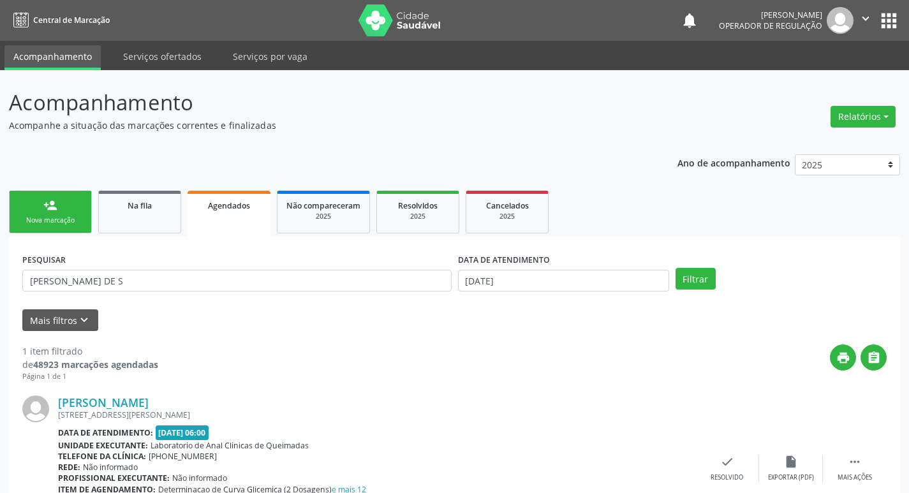
click at [887, 17] on button "apps" at bounding box center [889, 21] width 22 height 22
click at [897, 27] on button "apps" at bounding box center [889, 21] width 22 height 22
click at [891, 33] on div "notifications [PERSON_NAME] Operador de regulação  Configurações Sair apps" at bounding box center [790, 20] width 219 height 27
click at [886, 28] on button "apps" at bounding box center [889, 21] width 22 height 22
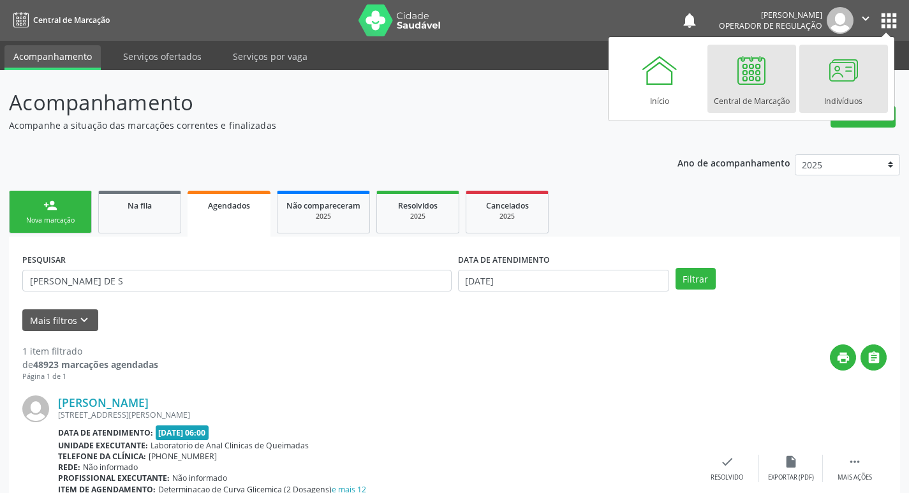
click at [837, 75] on div at bounding box center [843, 70] width 38 height 38
